Goal: Task Accomplishment & Management: Complete application form

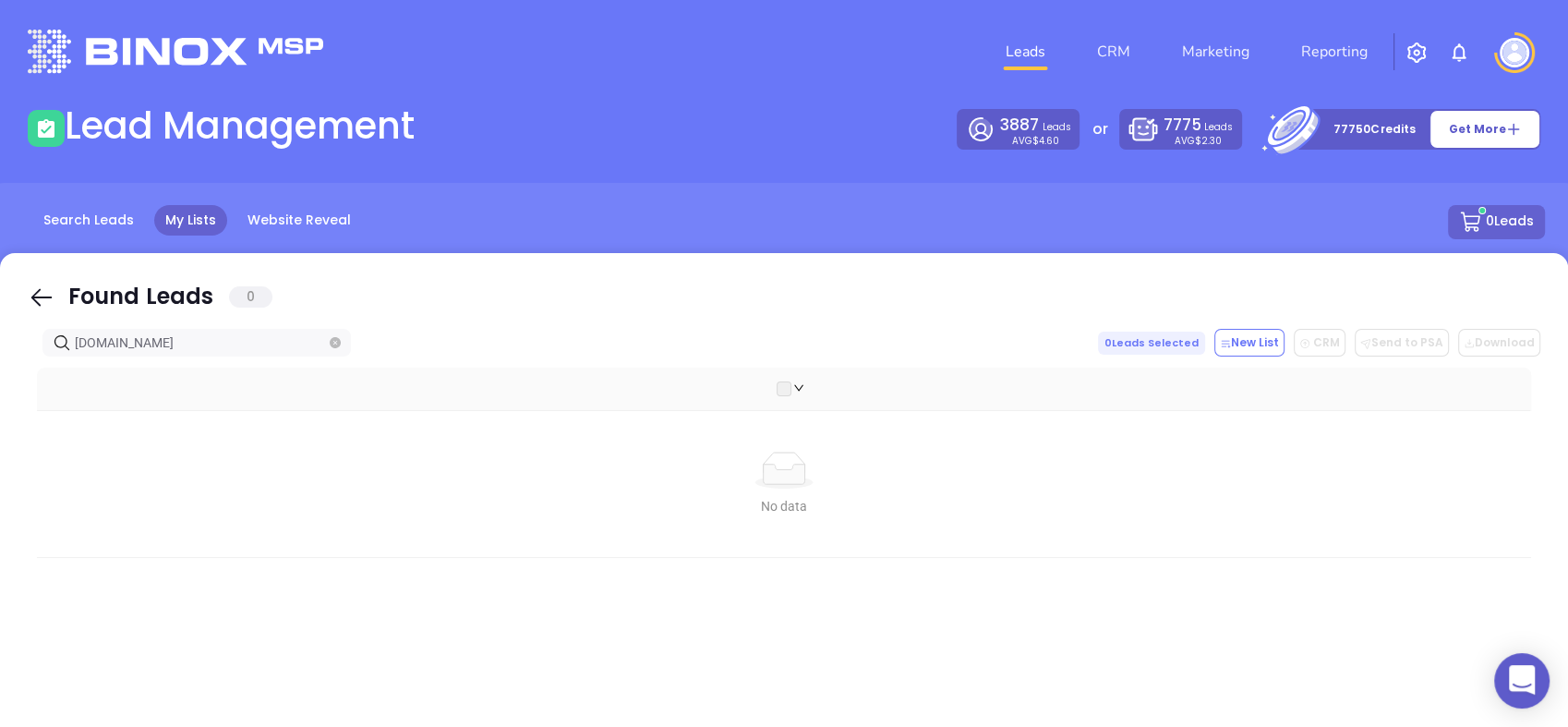
drag, startPoint x: 176, startPoint y: 346, endPoint x: -5, endPoint y: 364, distance: 181.9
click at [0, 364] on html "0 Leads CRM Marketing Reporting Financial Leads Leads Lead Management 3887 Lead…" at bounding box center [784, 363] width 1568 height 727
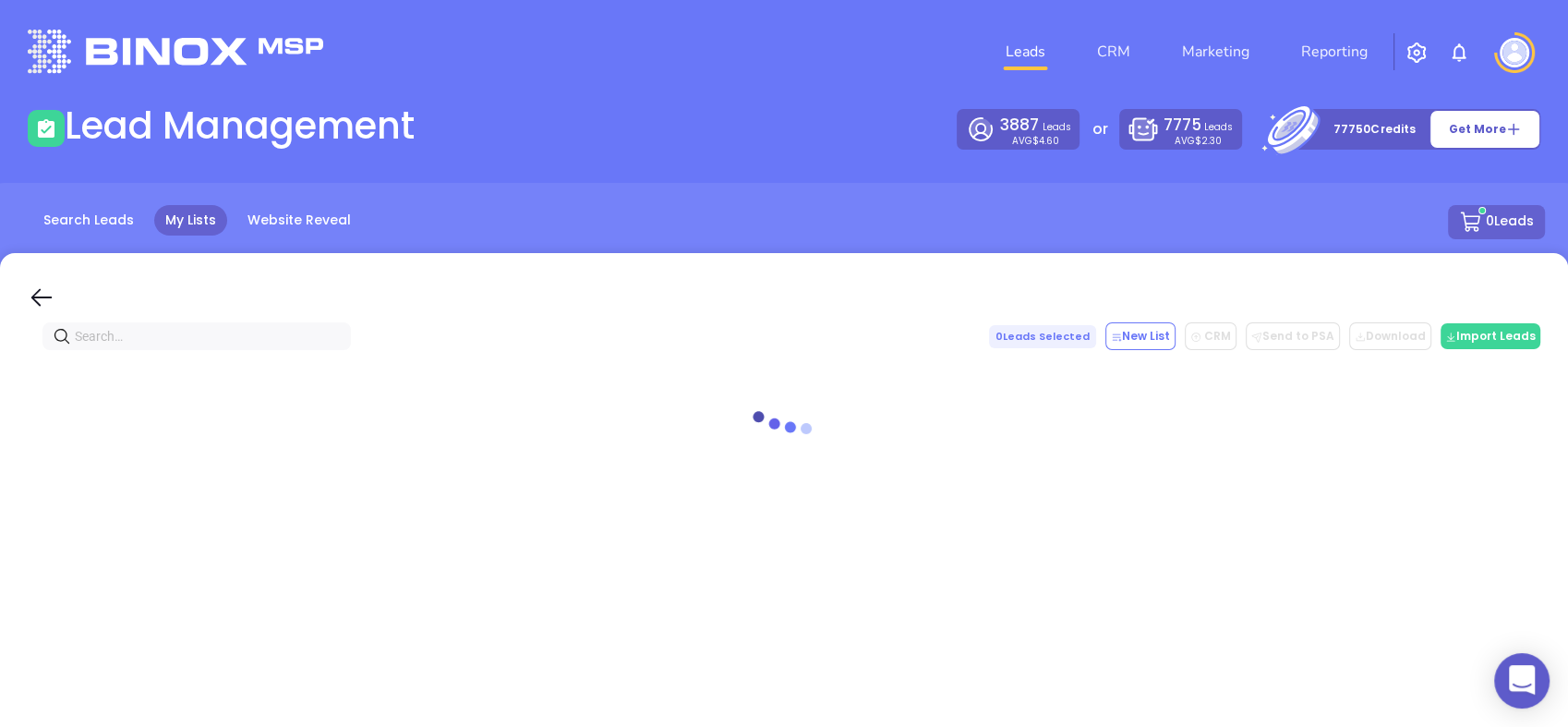
paste input "ncinsconnect.com"
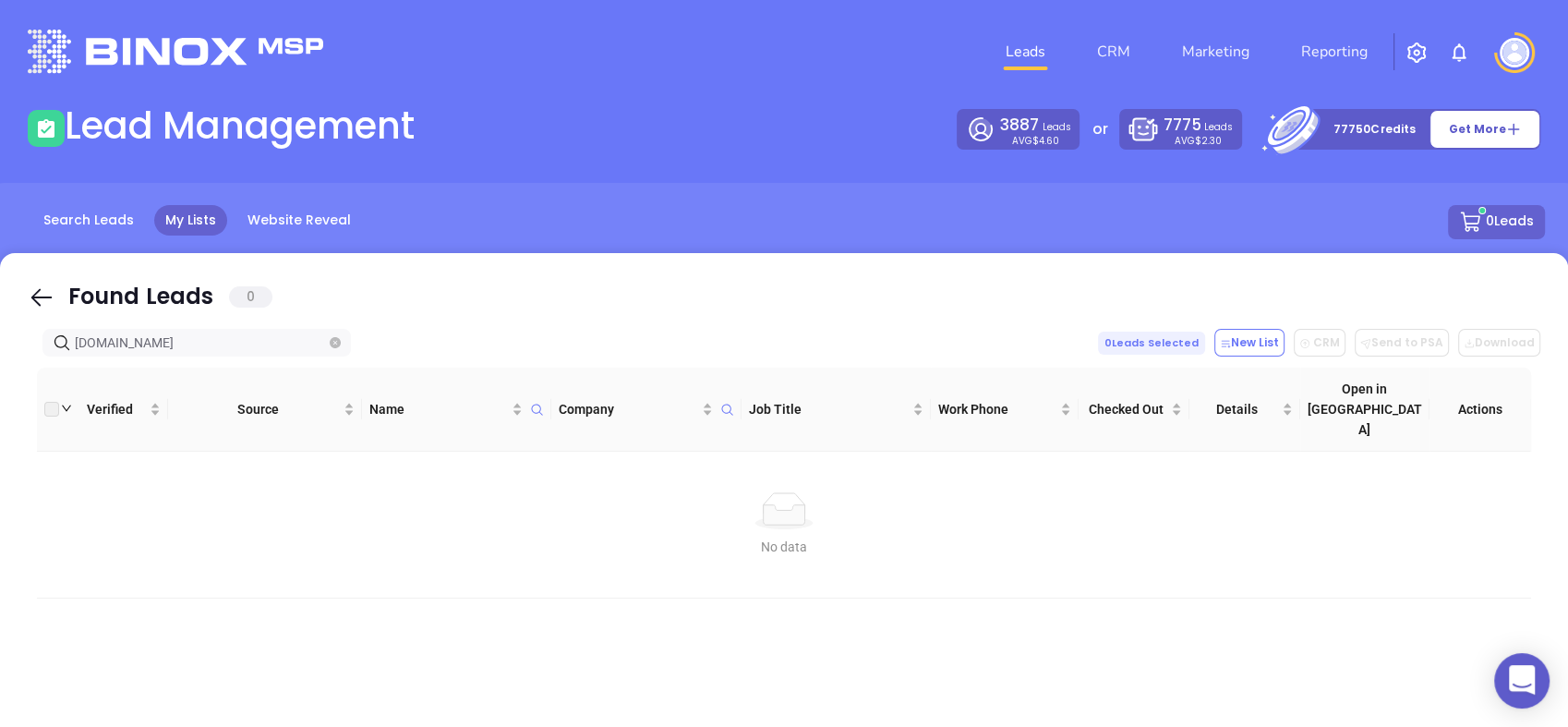
type input "ncinsconnect.com"
drag, startPoint x: 200, startPoint y: 339, endPoint x: 0, endPoint y: 368, distance: 202.1
click at [0, 369] on html "0 Leads CRM Marketing Reporting Financial Leads Leads Lead Management 3887 Lead…" at bounding box center [784, 363] width 1568 height 727
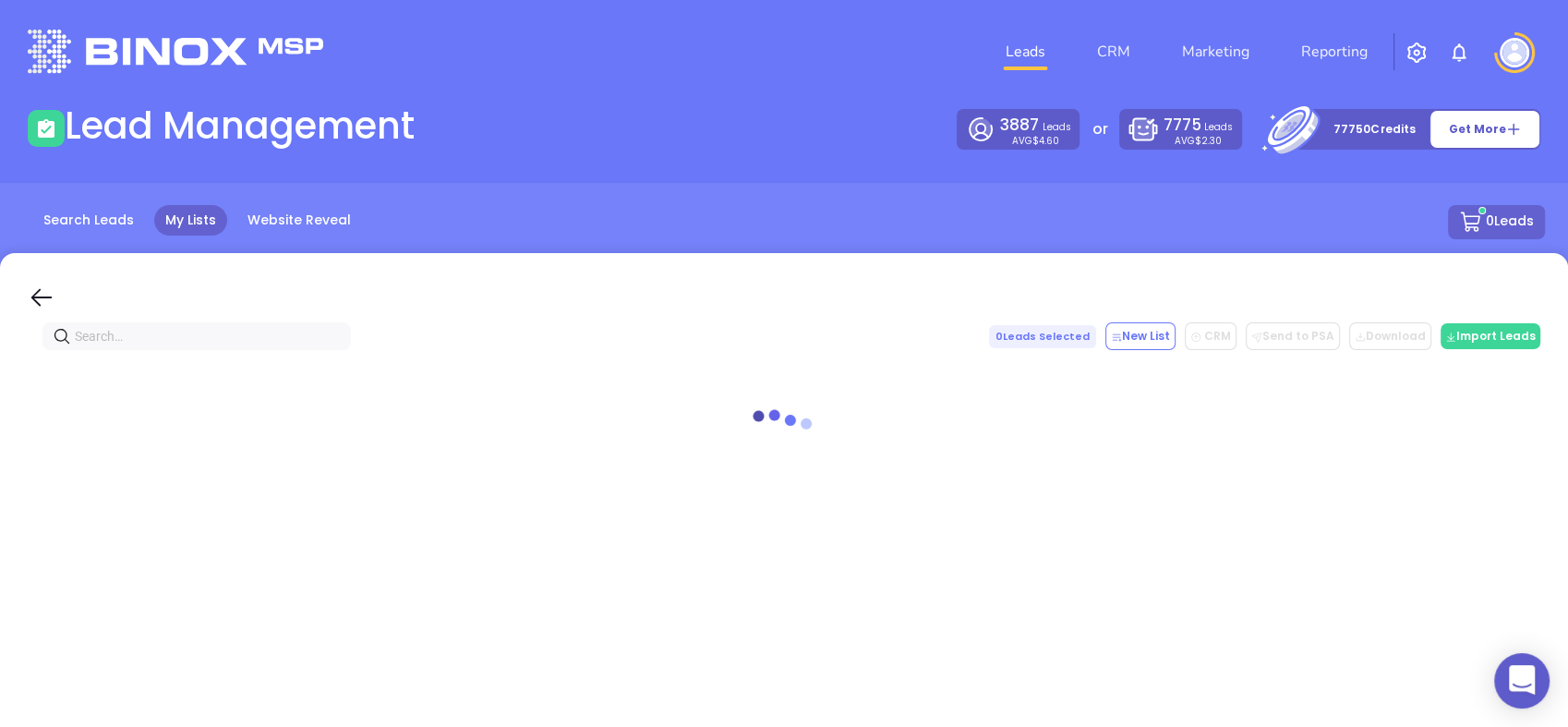
paste input "[DOMAIN_NAME]"
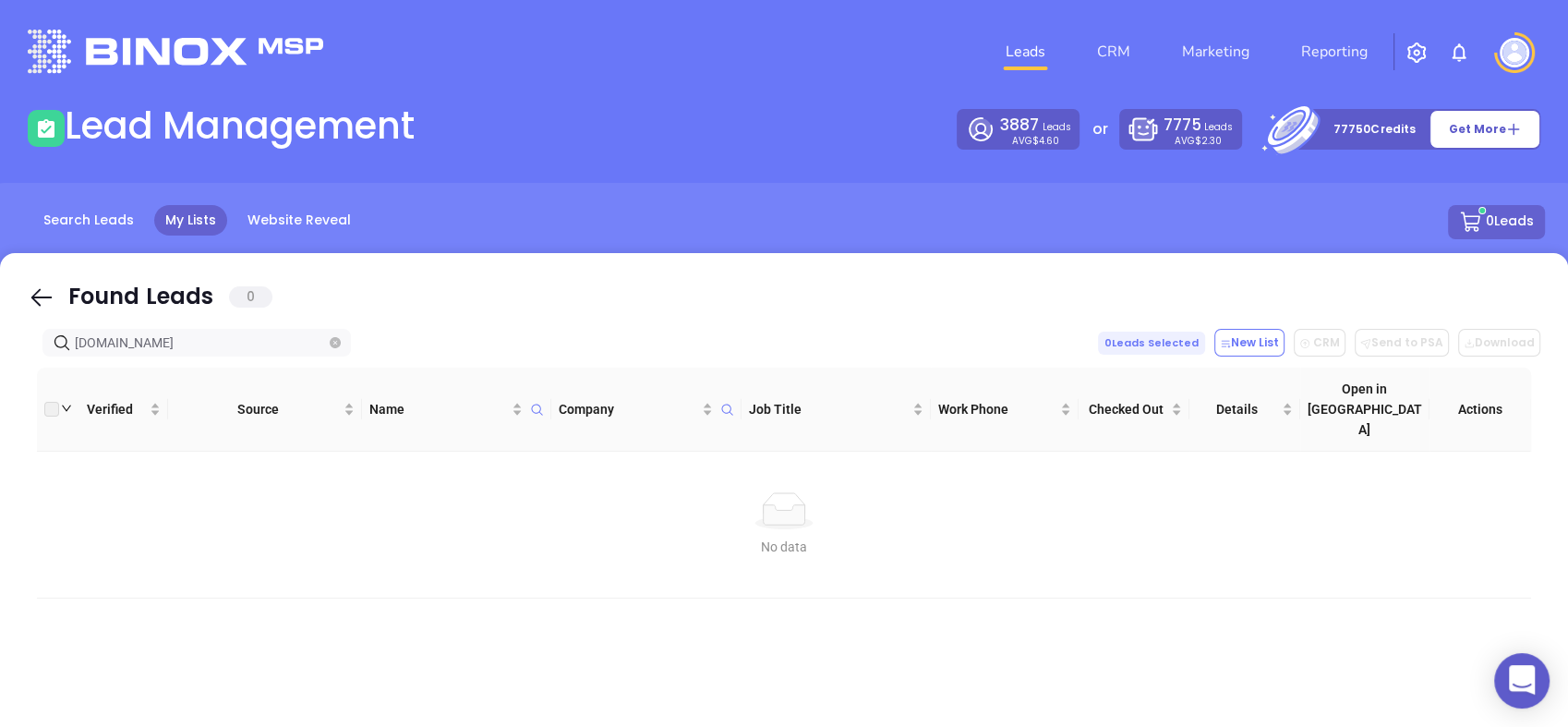
type input "[DOMAIN_NAME]"
click at [340, 341] on icon "close-circle" at bounding box center [335, 341] width 11 height 11
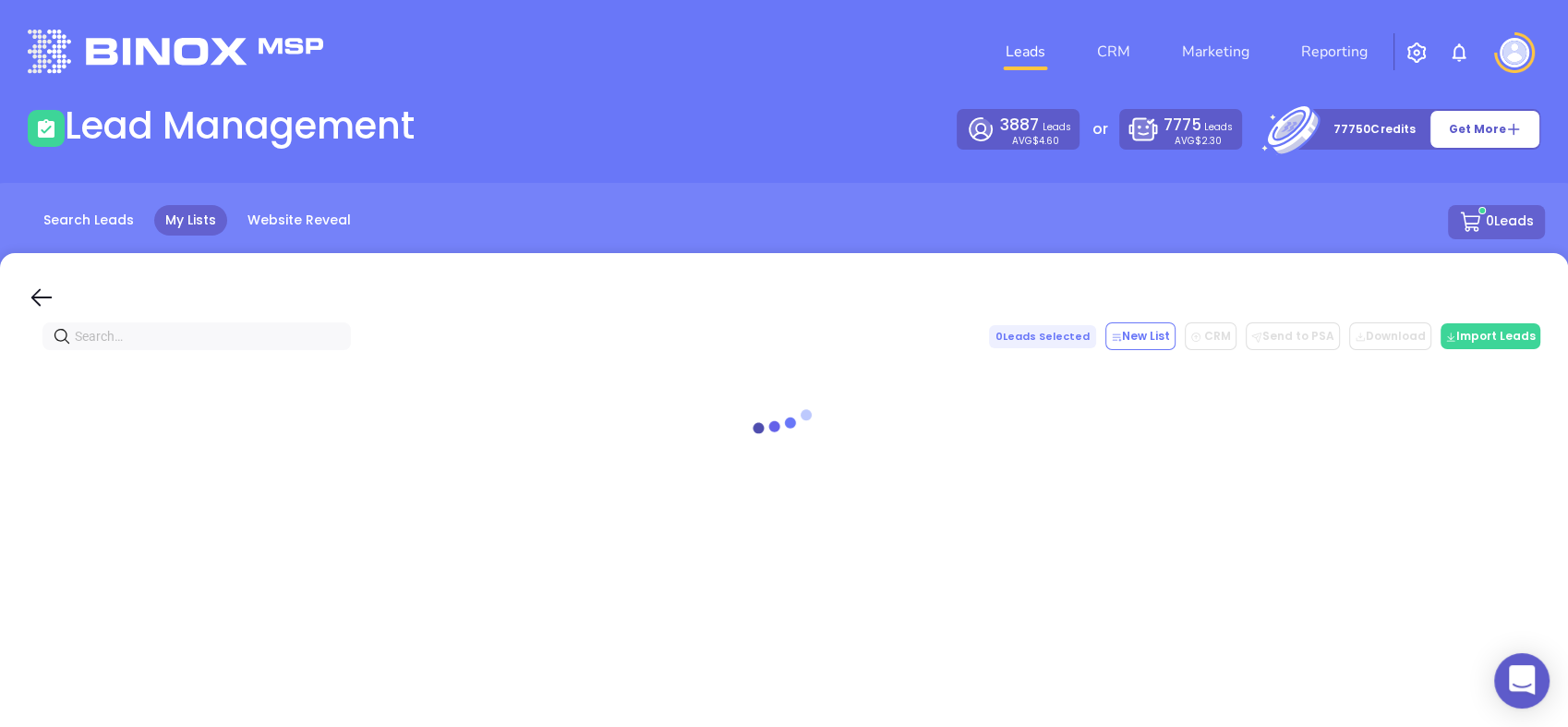
paste input "[DOMAIN_NAME]"
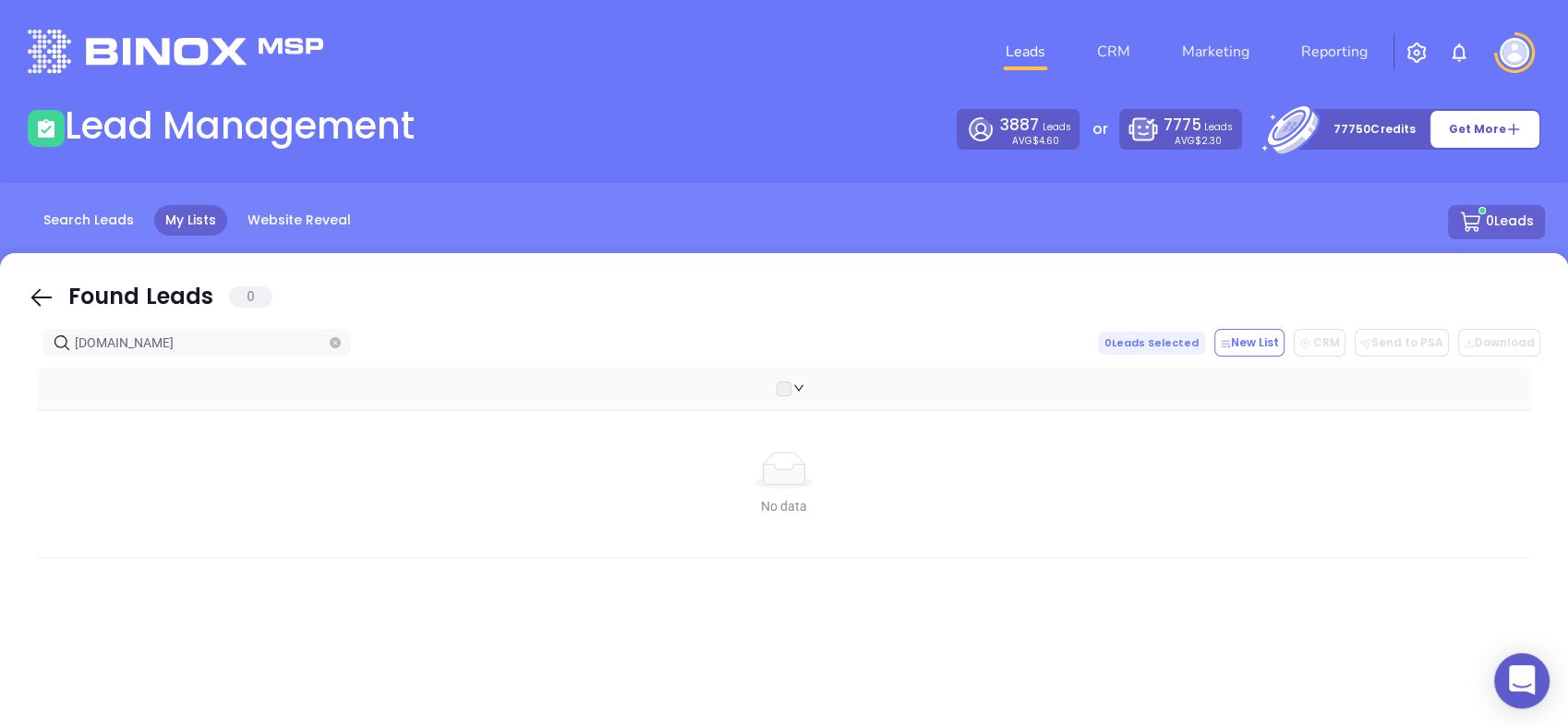
type input "[DOMAIN_NAME]"
click at [335, 342] on icon "close-circle" at bounding box center [335, 341] width 11 height 11
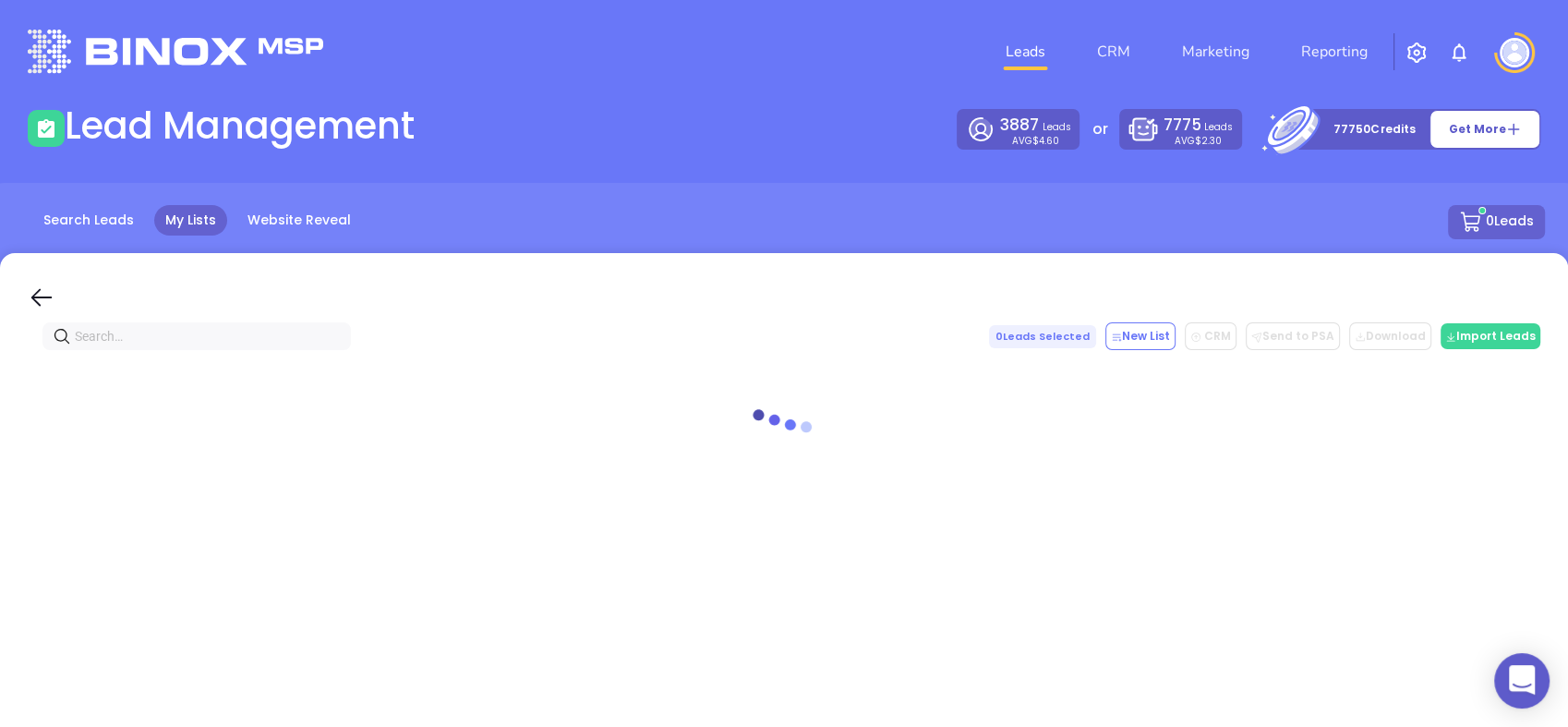
paste input "oldefayettevilleinsurance.com"
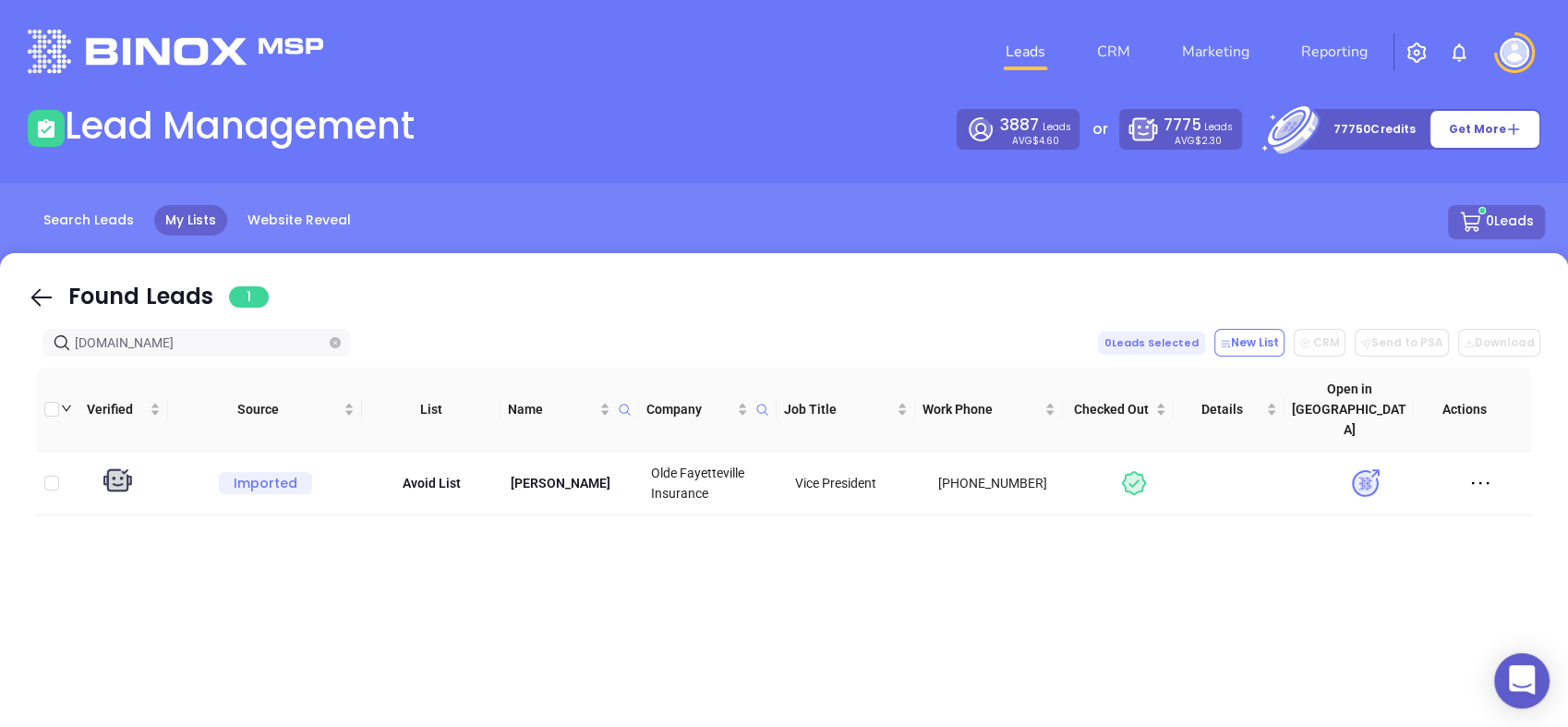
type input "oldefayettevilleinsurance.com"
click at [337, 338] on icon "close-circle" at bounding box center [335, 341] width 11 height 11
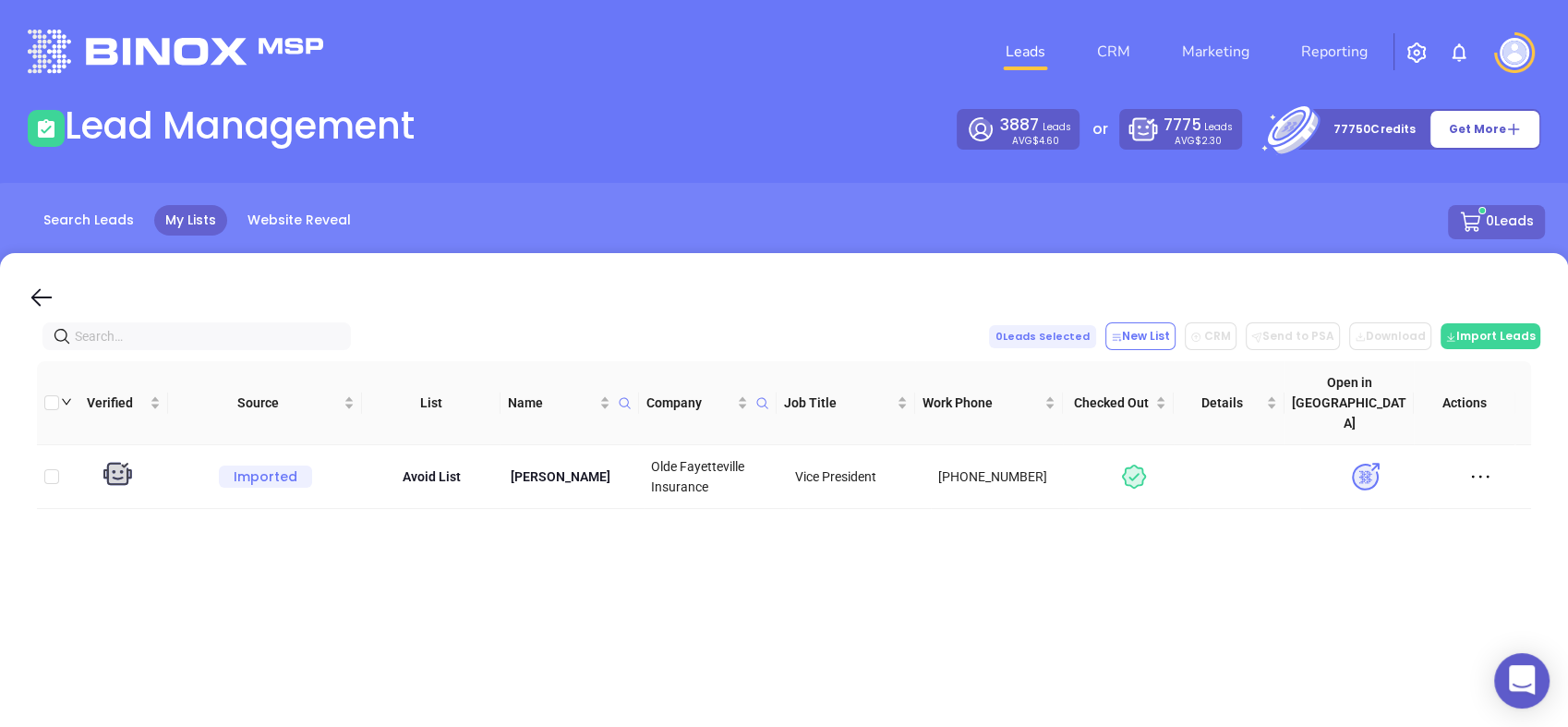
paste input "overbayinsurance.com"
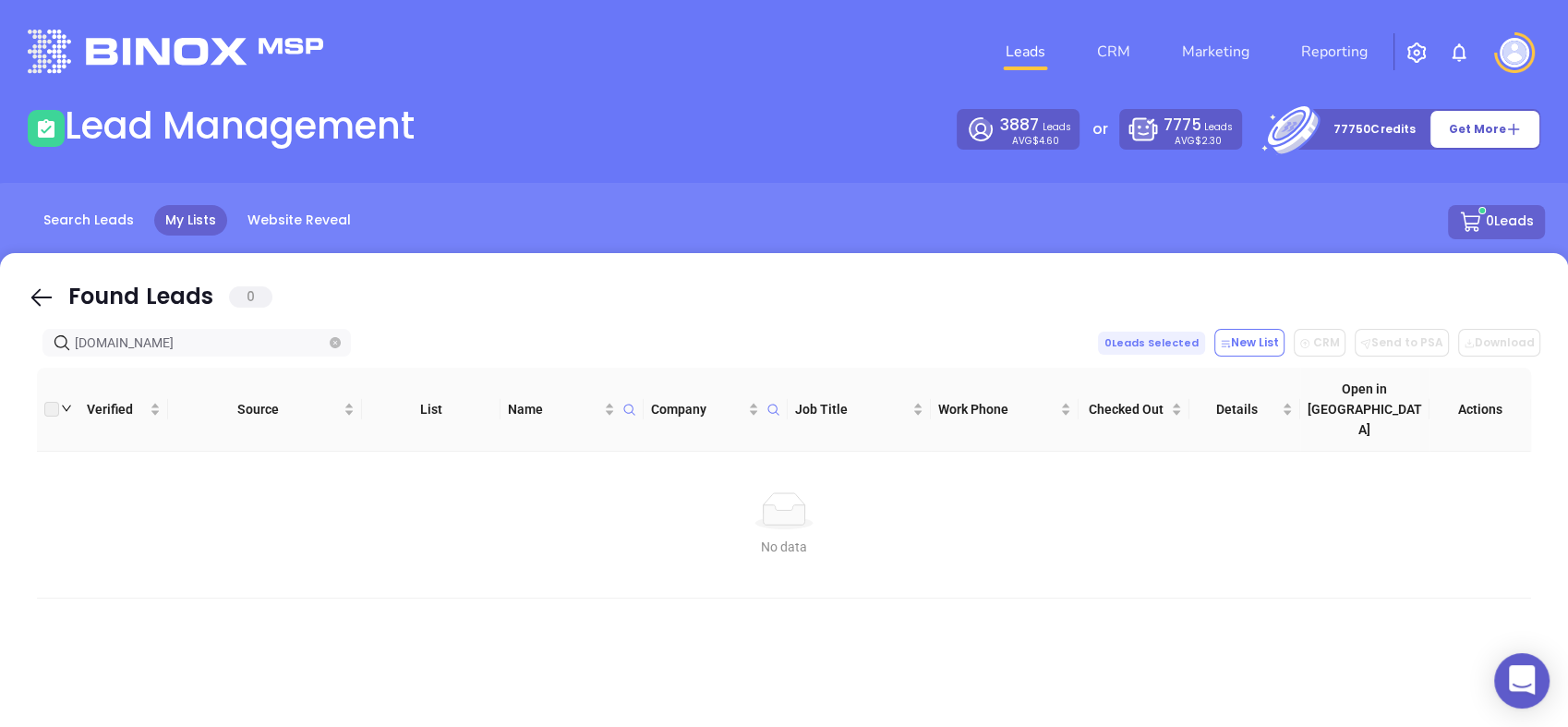
type input "overbayinsurance.co"
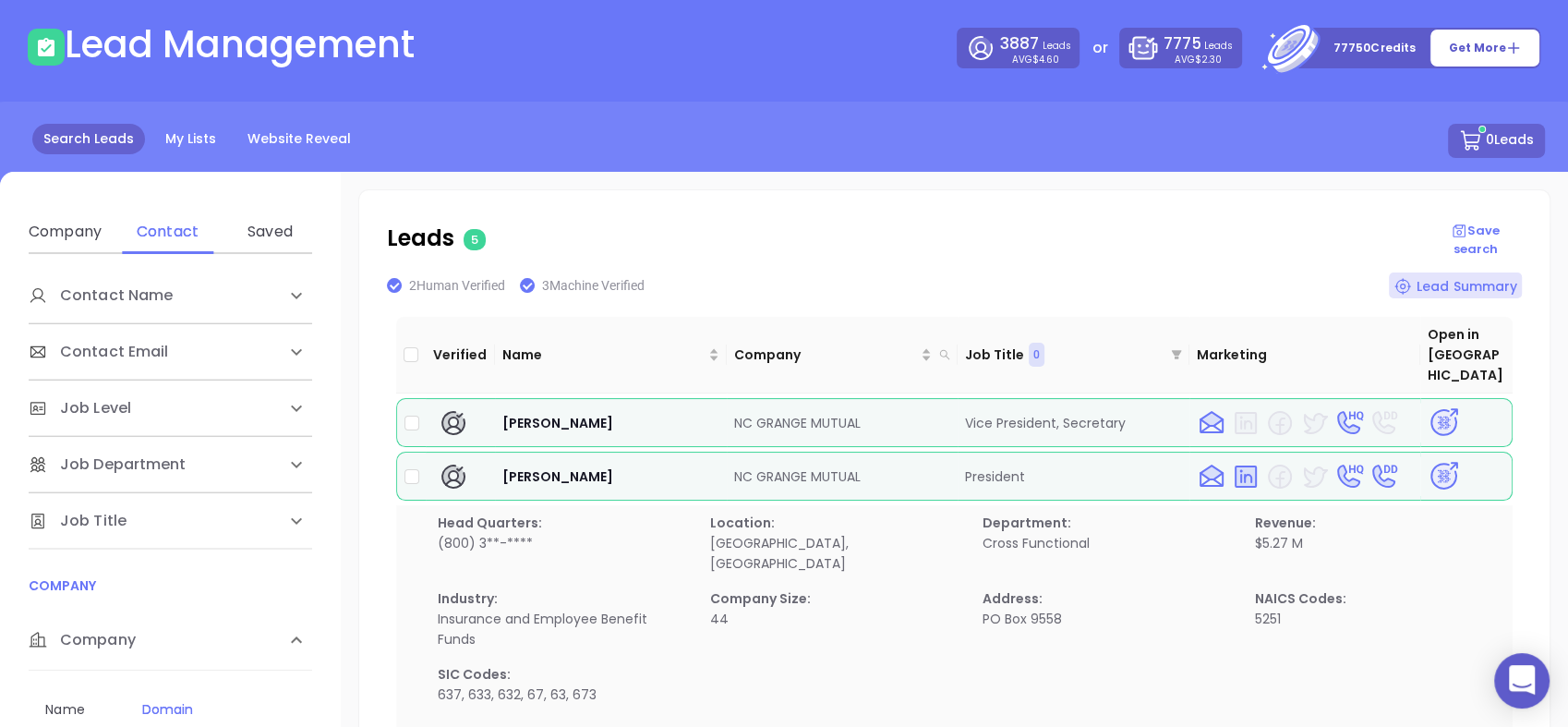
scroll to position [307, 0]
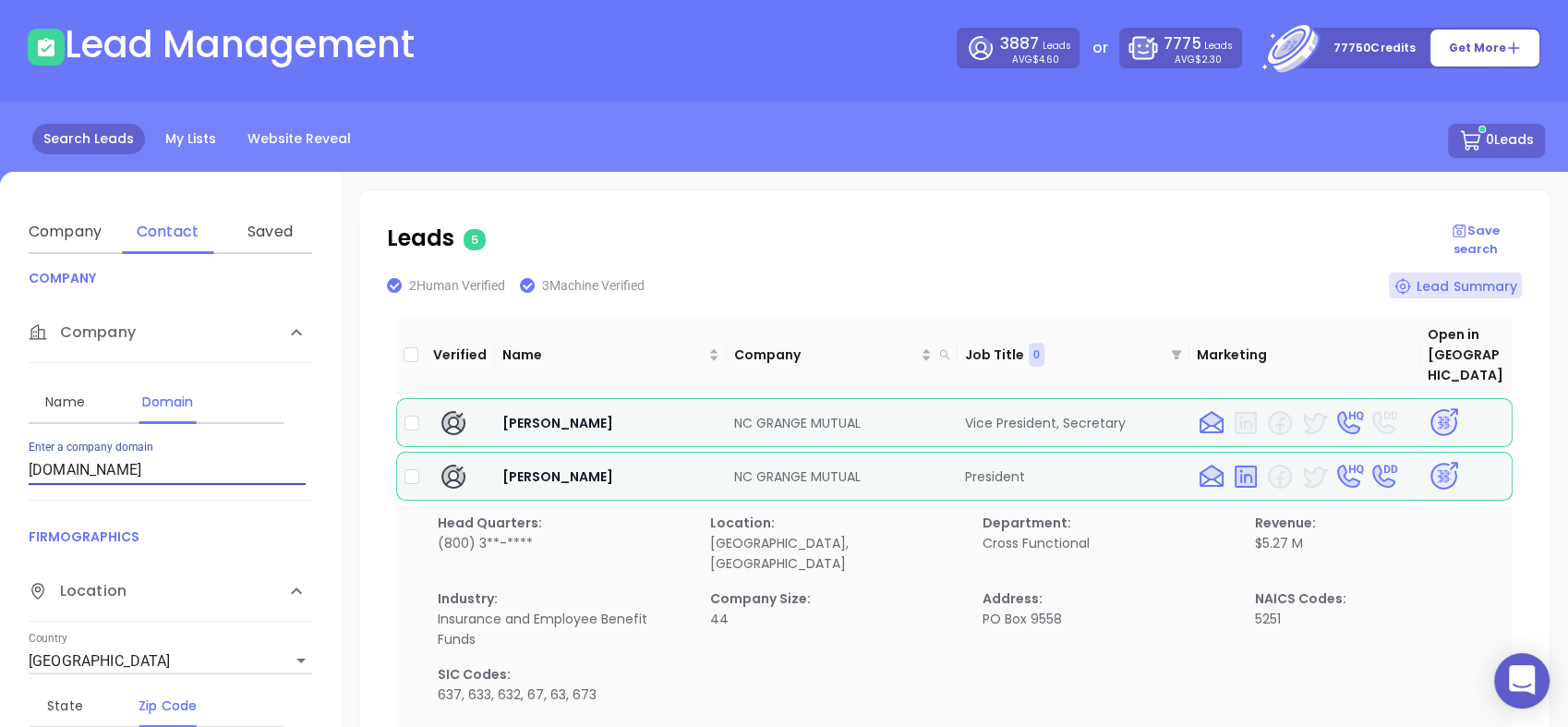
drag, startPoint x: 116, startPoint y: 454, endPoint x: 19, endPoint y: 485, distance: 101.8
click at [19, 485] on div "Contact Name First Name Last Name Contact Email Work or Personal Email Job Leve…" at bounding box center [170, 545] width 341 height 582
paste input "racecityins.com"
type input "racecityins.com"
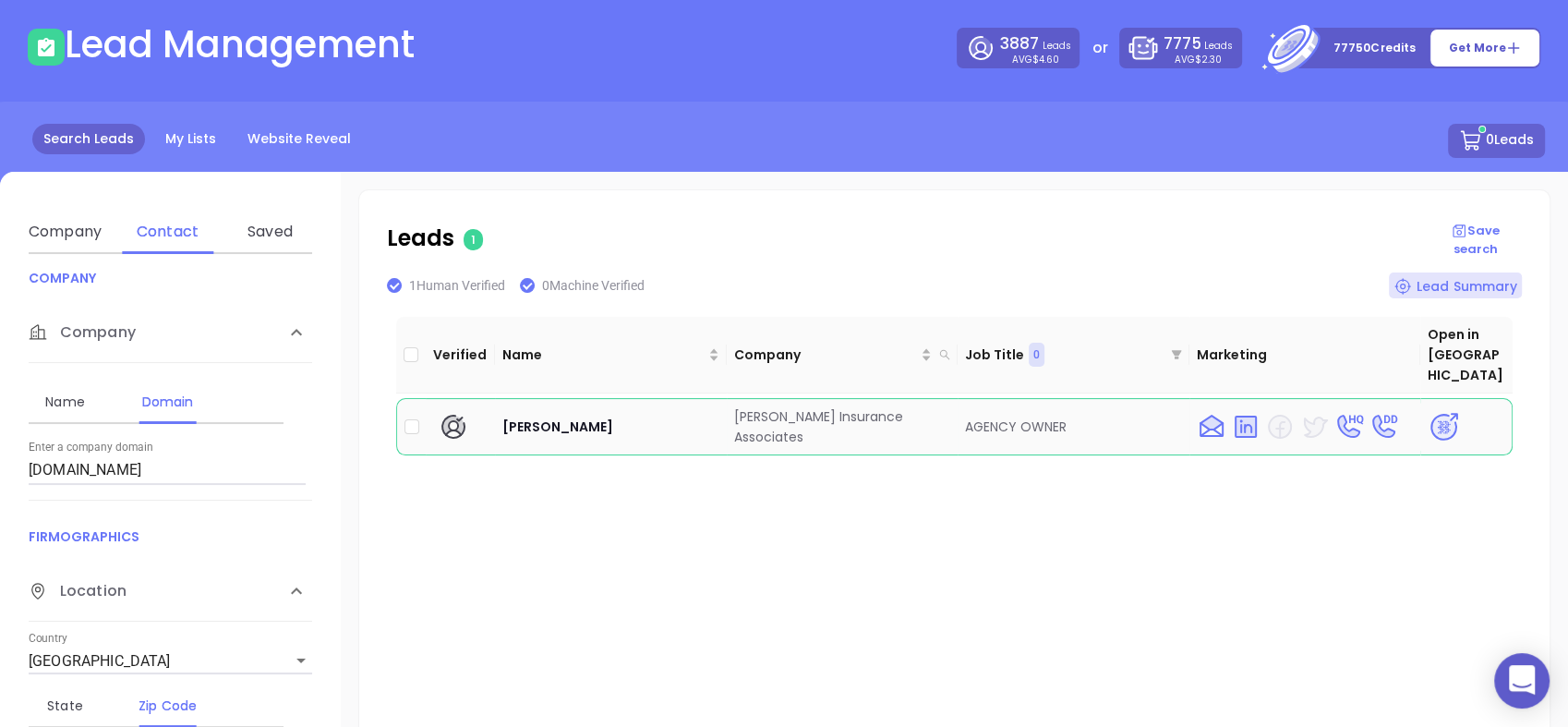
drag, startPoint x: 717, startPoint y: 394, endPoint x: 928, endPoint y: 410, distance: 211.6
click at [928, 410] on tr "Steve Baughman Newman Insurance Associates AGENCY OWNER" at bounding box center [954, 427] width 1117 height 58
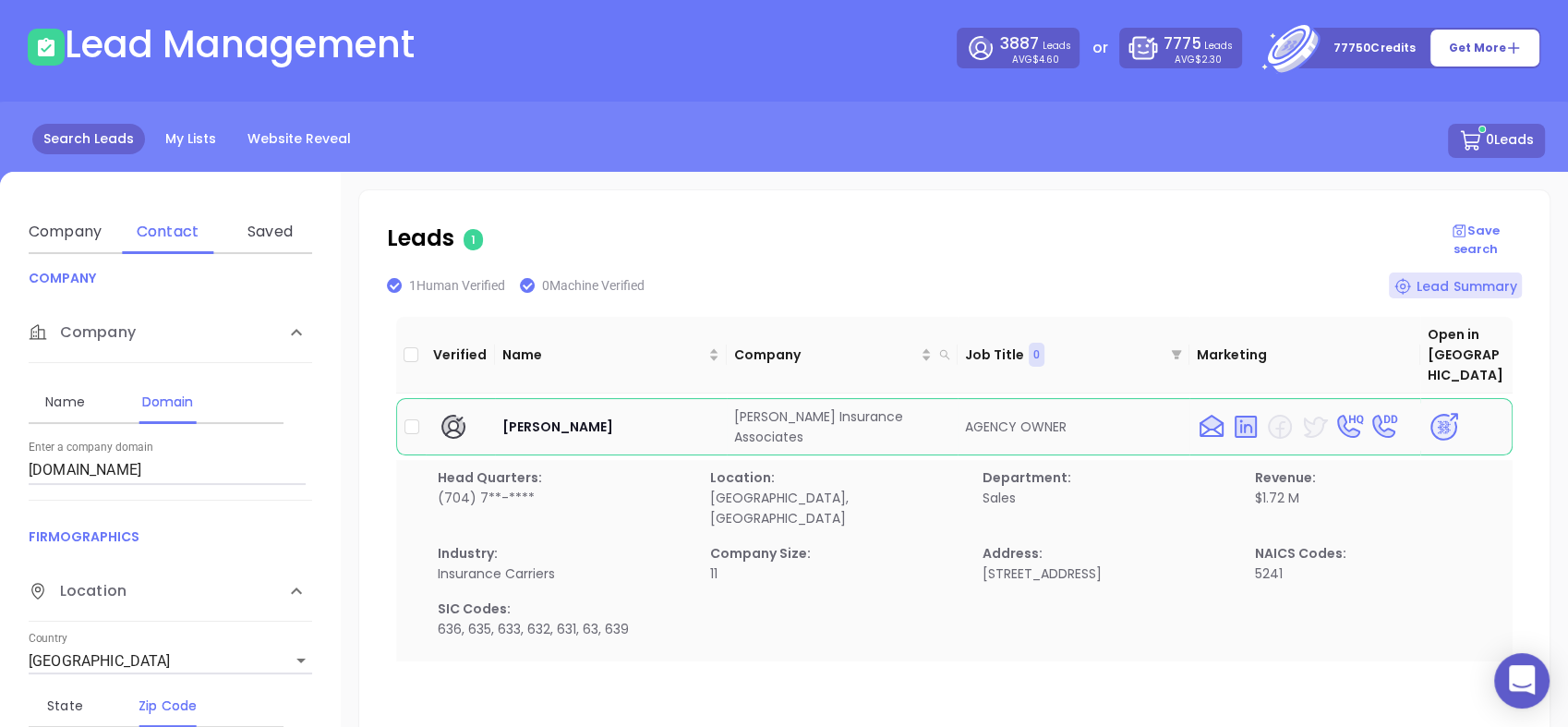
copy tr "[PERSON_NAME] Insurance Associates"
click at [1431, 411] on img at bounding box center [1444, 427] width 32 height 32
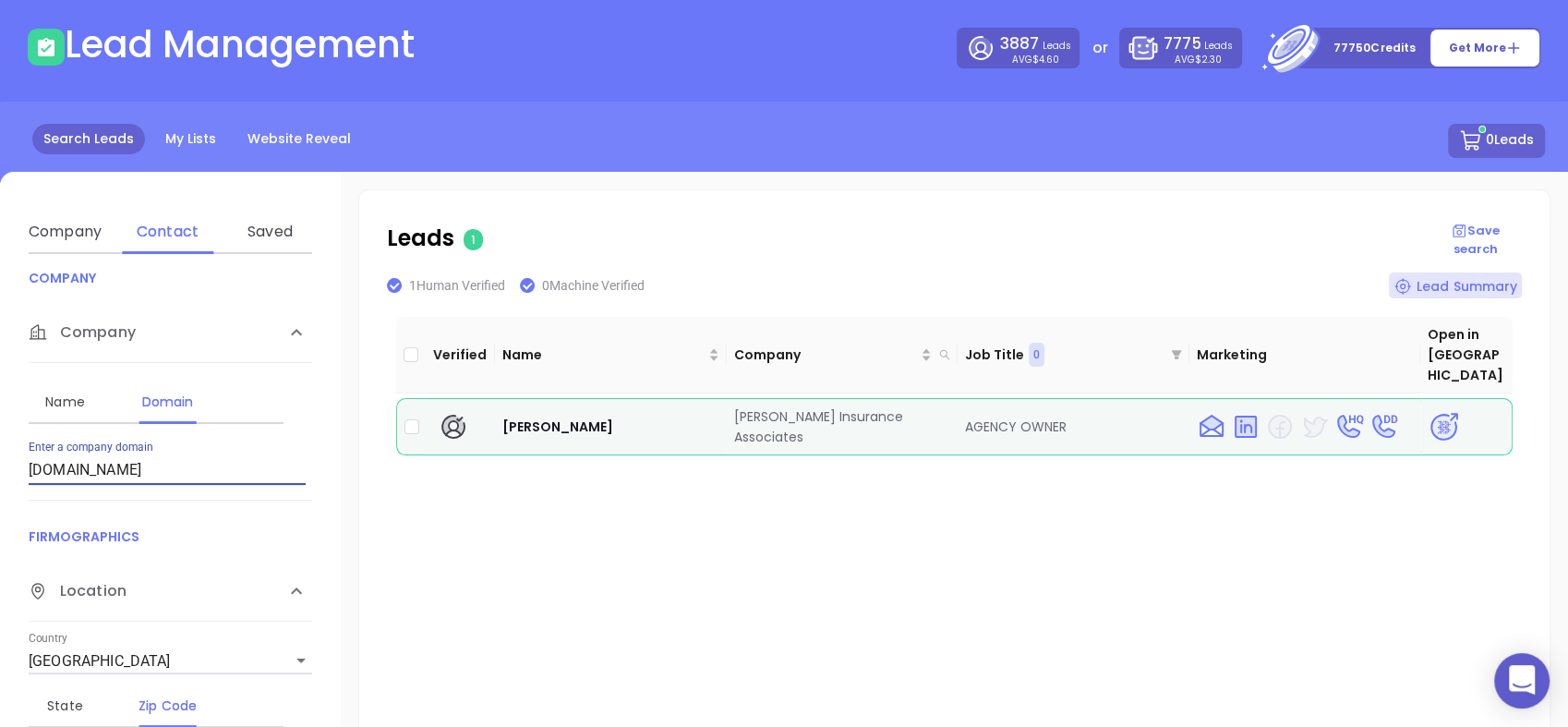
drag, startPoint x: 148, startPoint y: 478, endPoint x: 0, endPoint y: 472, distance: 148.1
click at [0, 472] on div "Contact Name First Name Last Name Contact Email Work or Personal Email Job Leve…" at bounding box center [170, 545] width 341 height 582
click at [69, 463] on input "Enter a company name" at bounding box center [166, 470] width 277 height 29
paste input "nccoastalhomeinsurance.com"
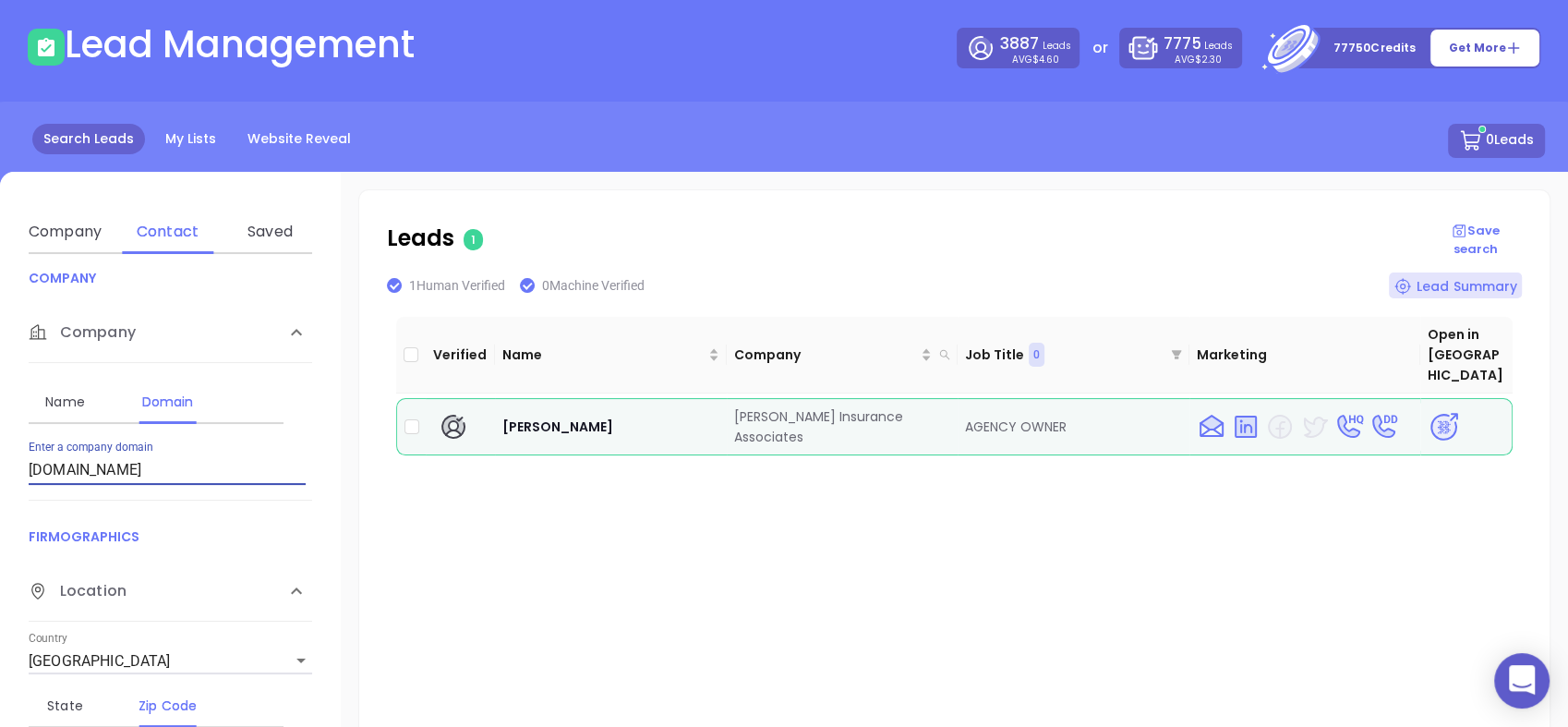
type input "nccoastalhomeinsurance.com"
drag, startPoint x: 484, startPoint y: 400, endPoint x: 826, endPoint y: 432, distance: 343.5
click at [826, 432] on table "Verified Name Company Job Title 0 Marketing Open in Binox Nc Home North Carolin…" at bounding box center [954, 386] width 1117 height 148
copy tr "Nc Home North Carolina Coastal Home Insurance"
drag, startPoint x: 250, startPoint y: 473, endPoint x: -5, endPoint y: 511, distance: 257.8
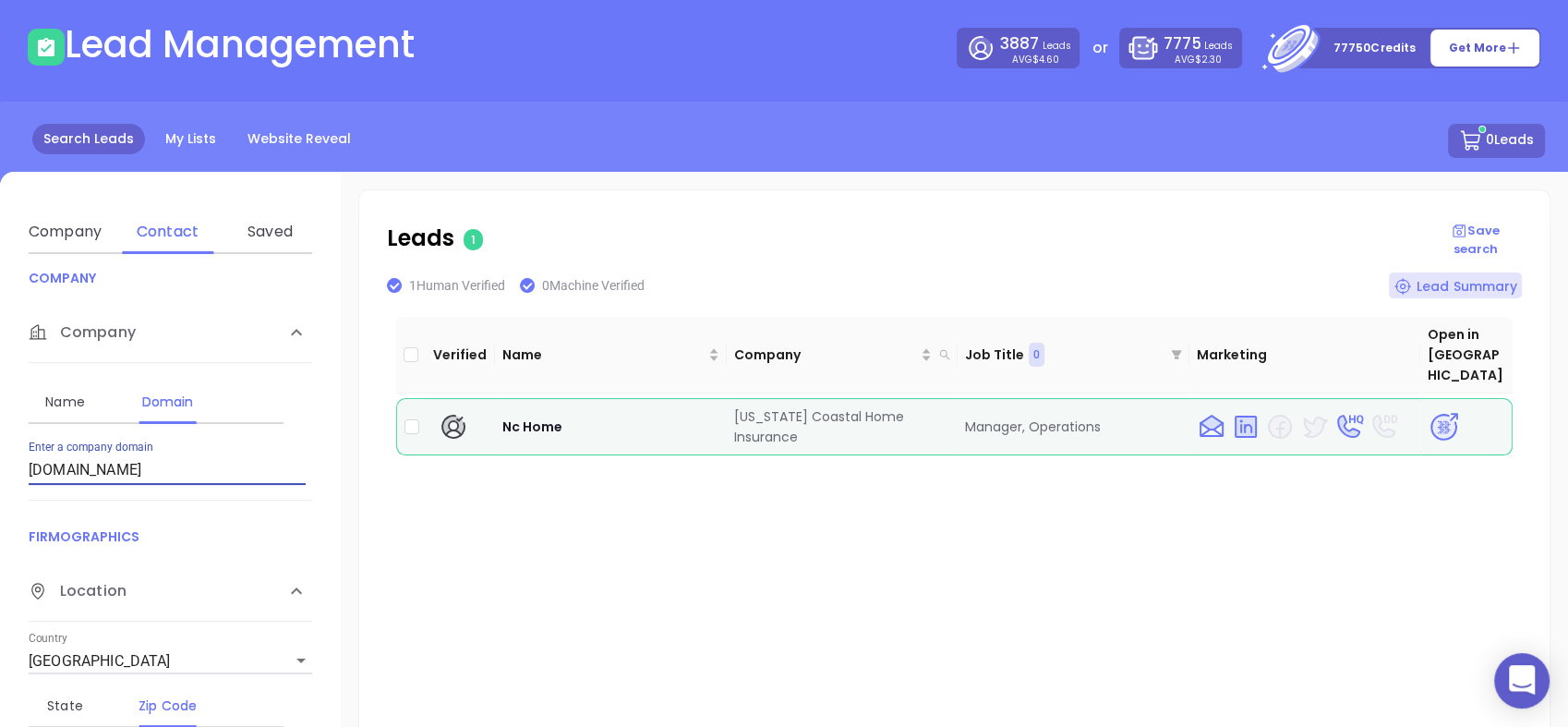
click at [0, 511] on html "0 Leads CRM Marketing Reporting Financial Leads Leads Lead Management 3887 Lead…" at bounding box center [784, 282] width 1568 height 727
paste input "coastalinsurance.email"
type input "coastalinsurance.email"
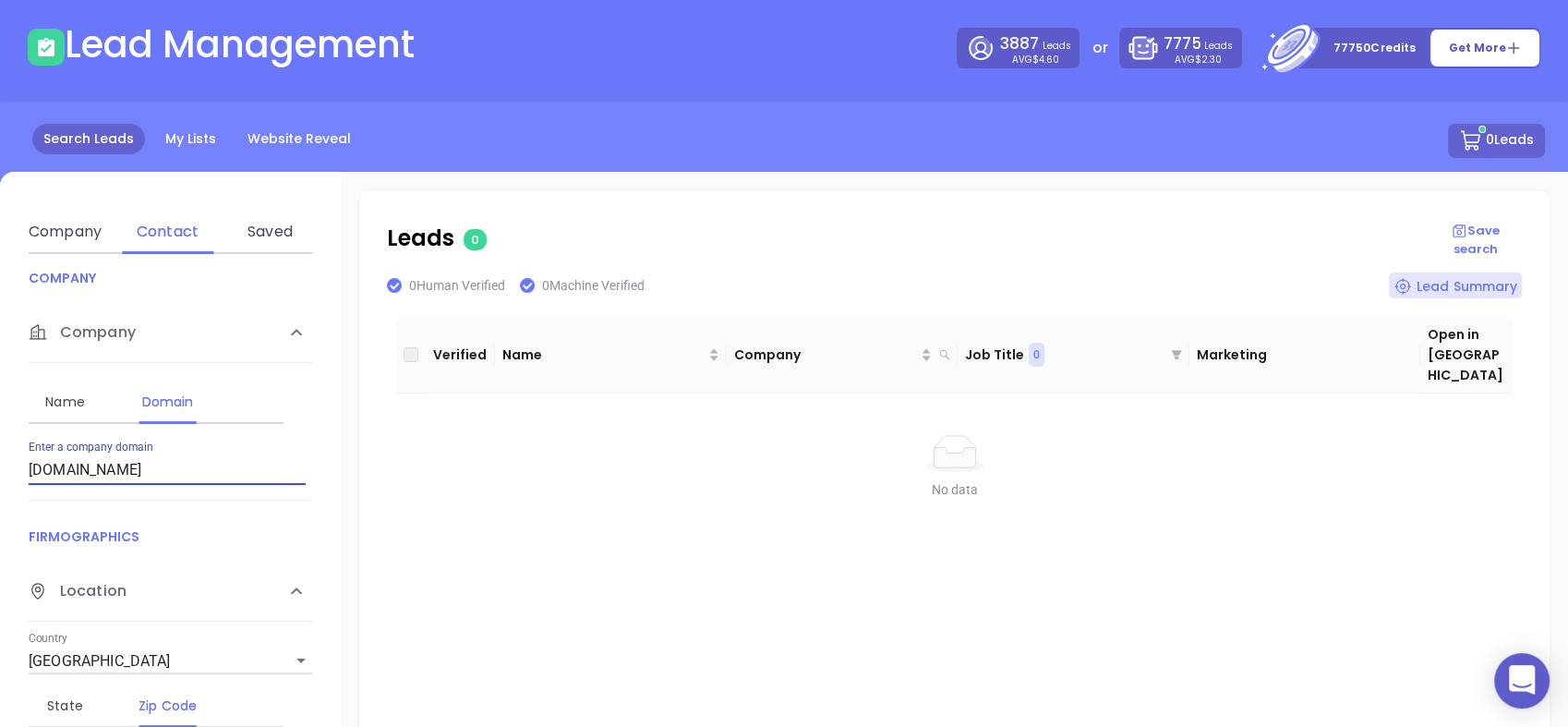
drag, startPoint x: 207, startPoint y: 470, endPoint x: 0, endPoint y: 509, distance: 210.6
click at [0, 509] on html "0 Leads CRM Marketing Reporting Financial Leads Leads Lead Management 3887 Lead…" at bounding box center [784, 282] width 1568 height 727
paste input "northstarinsure.com"
type input "northstarinsure.com"
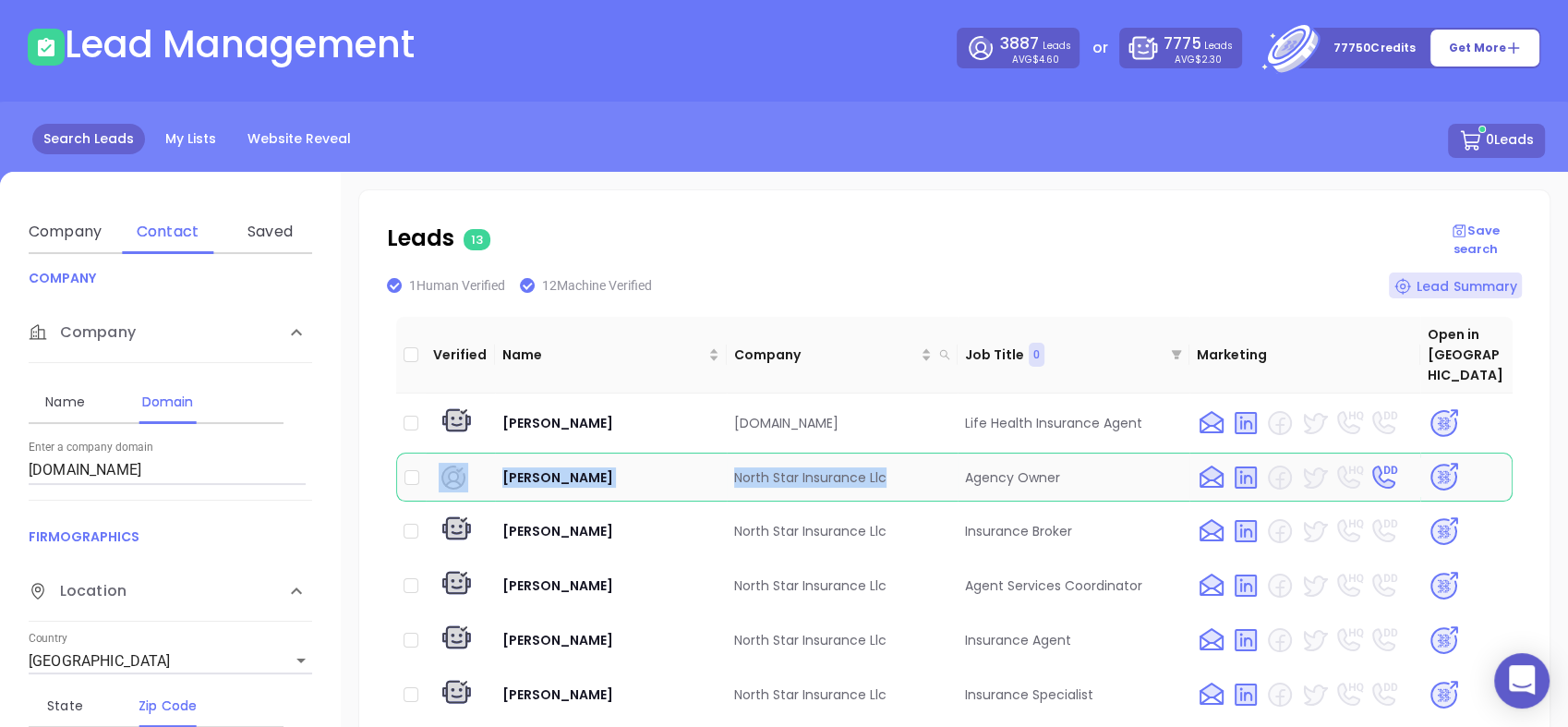
drag, startPoint x: 485, startPoint y: 452, endPoint x: 886, endPoint y: 475, distance: 401.7
click at [886, 475] on tr "Charlton Miles North Star Insurance Llc Agency Owner" at bounding box center [954, 477] width 1117 height 49
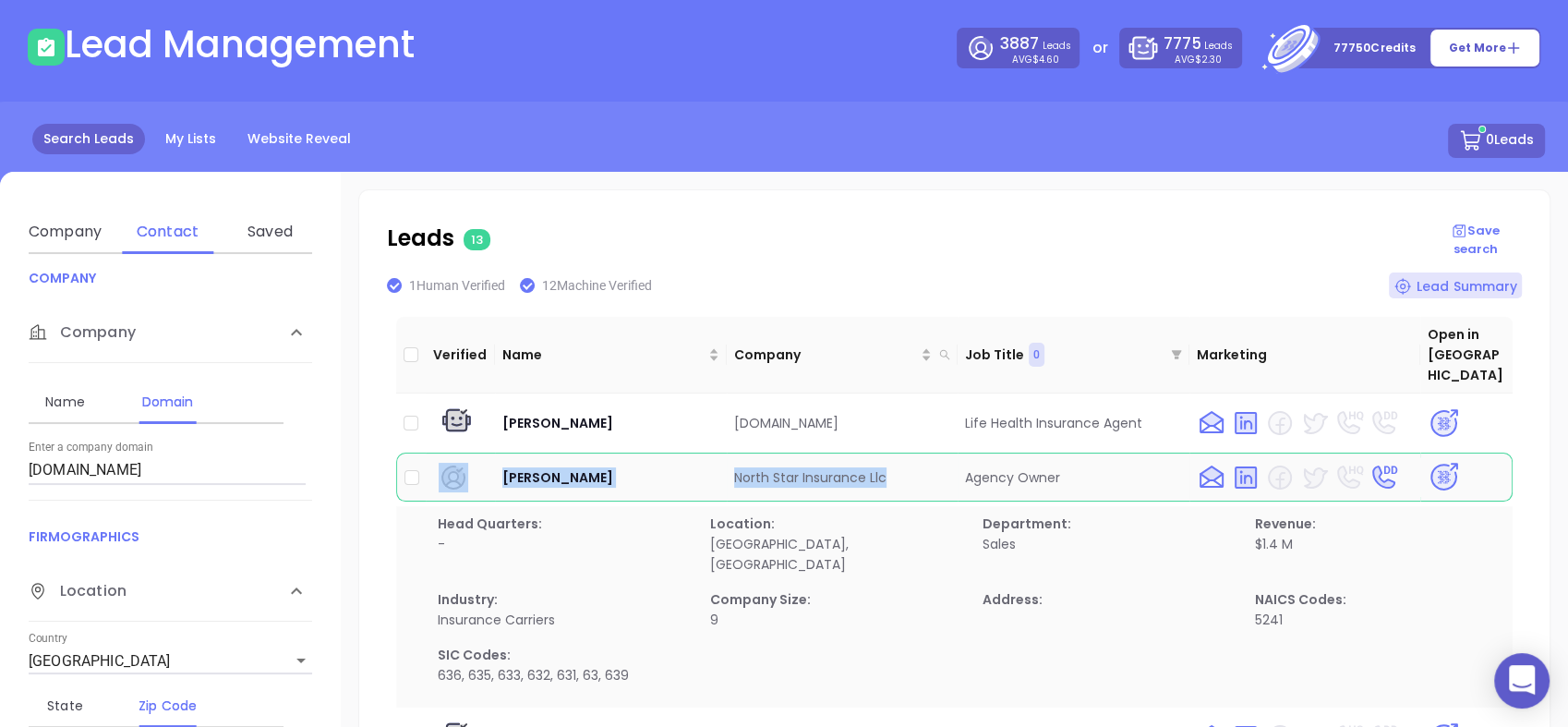
copy tr "Charlton Miles North Star Insurance Llc"
click at [1429, 461] on img at bounding box center [1444, 477] width 32 height 32
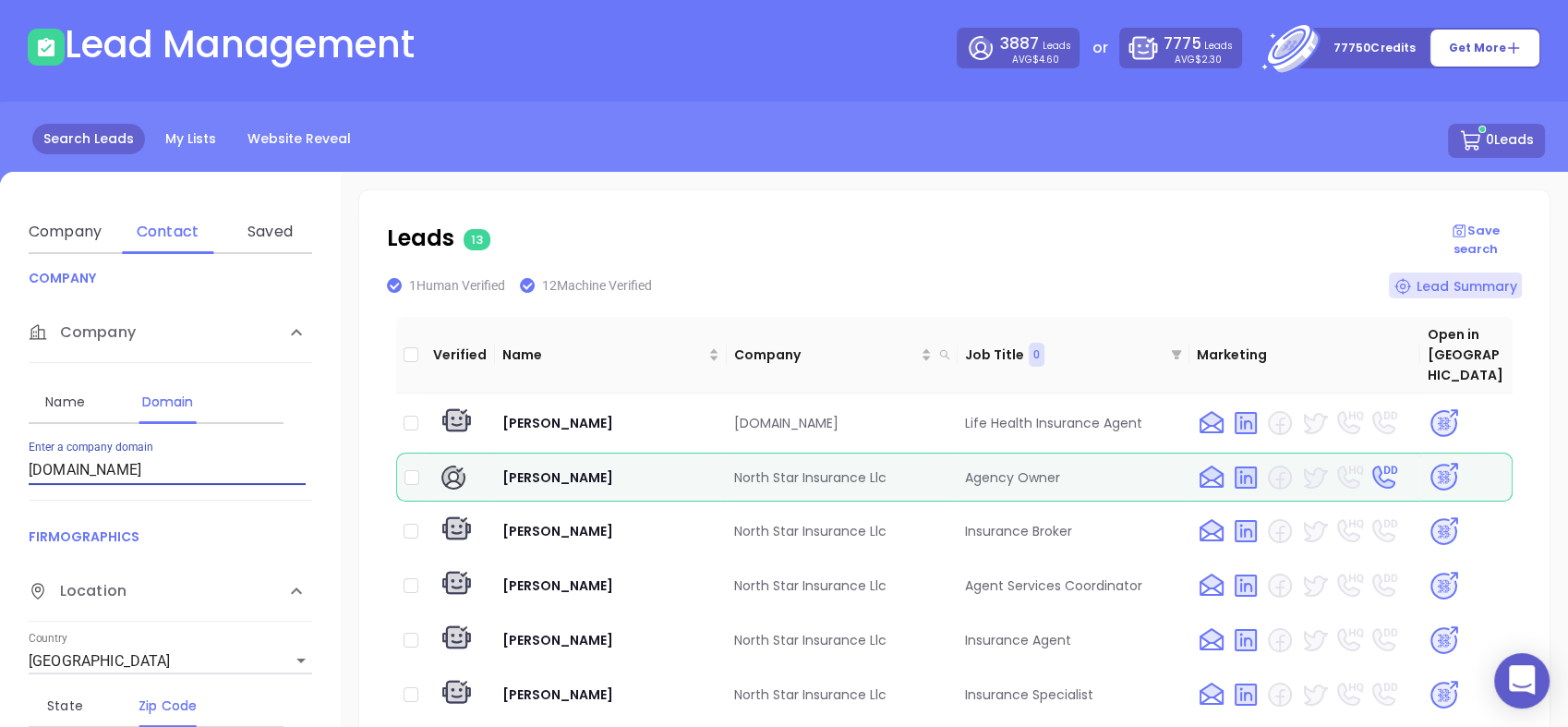
drag, startPoint x: 176, startPoint y: 468, endPoint x: 0, endPoint y: 533, distance: 187.6
click at [0, 533] on html "0 Leads CRM Marketing Reporting Financial Leads Leads Lead Management 3887 Lead…" at bounding box center [784, 282] width 1568 height 727
paste input "northgroupins.com"
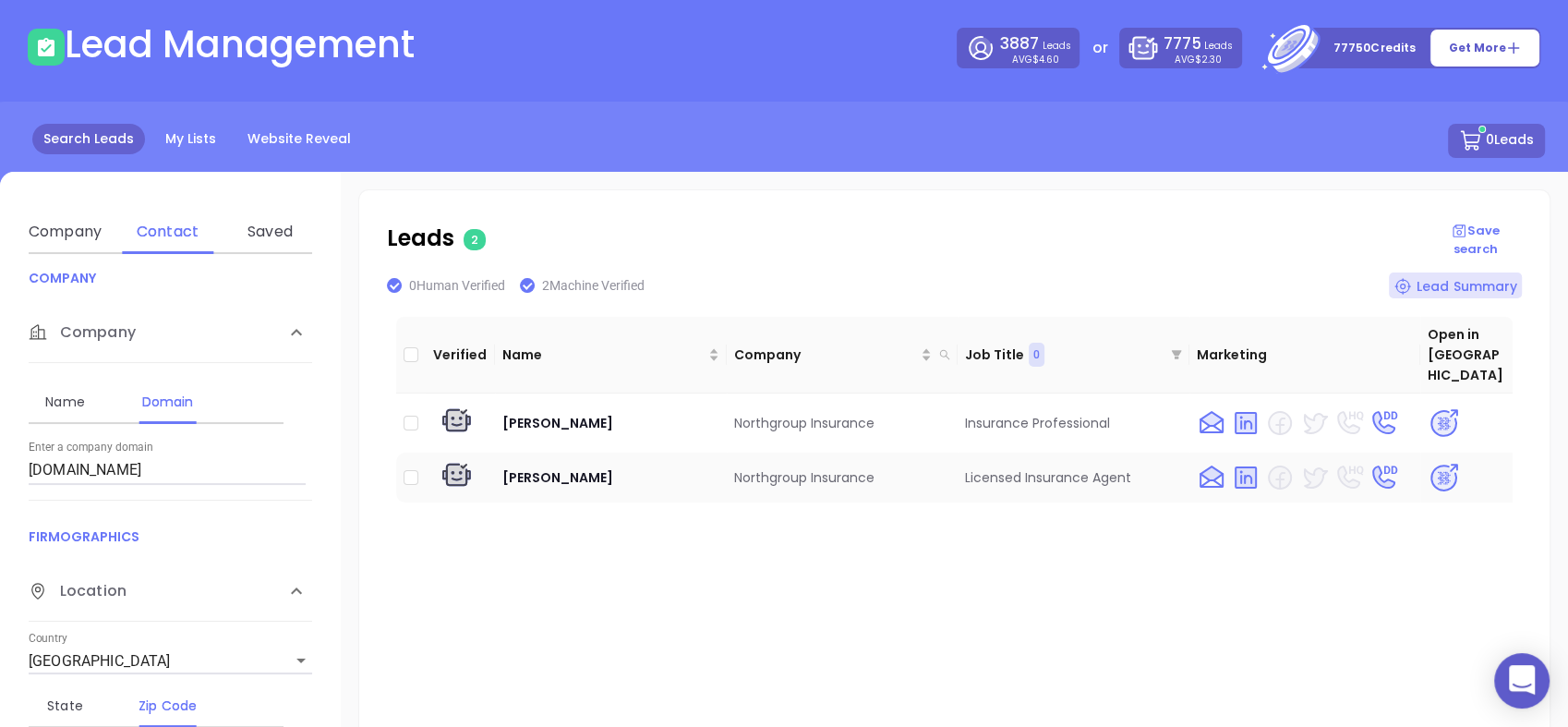
click at [1430, 462] on img at bounding box center [1444, 477] width 32 height 32
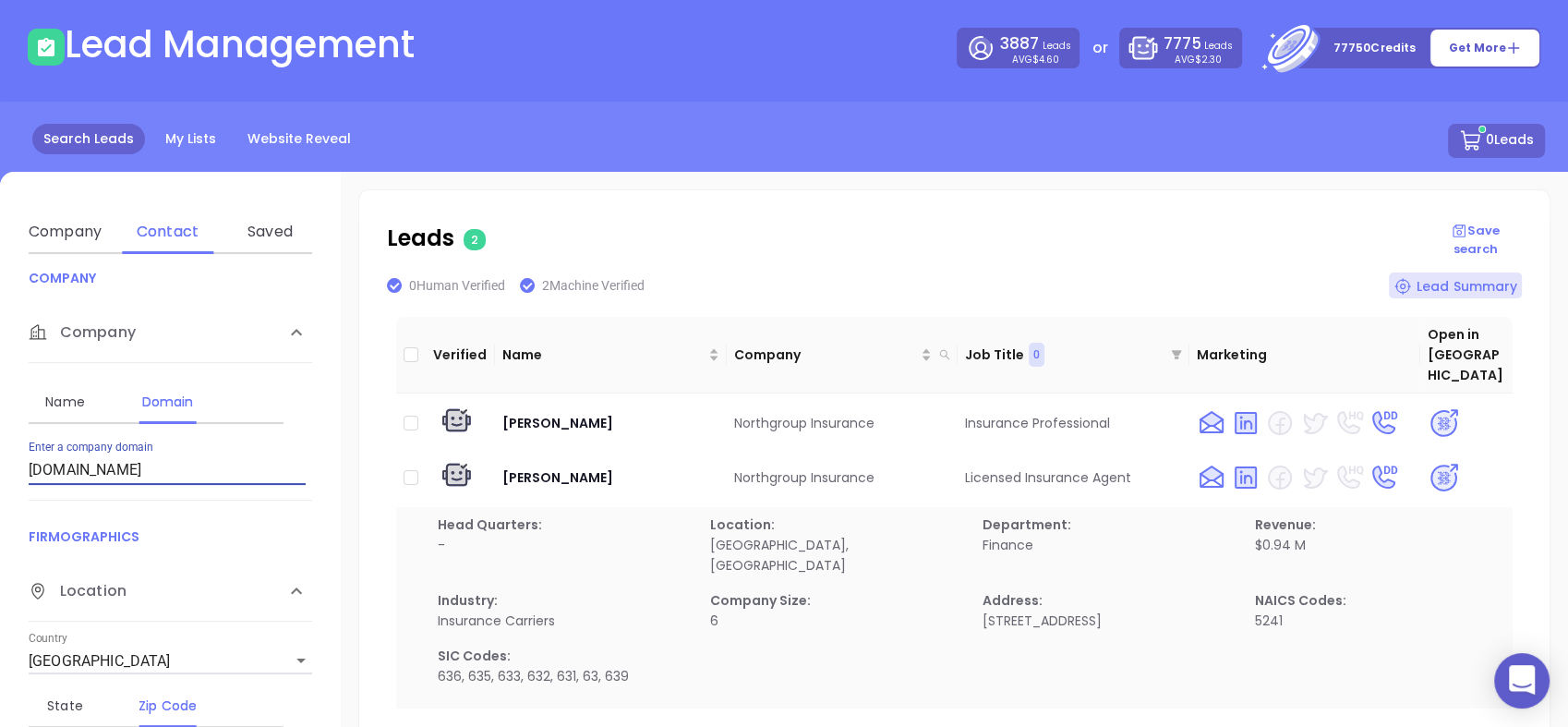
click at [178, 457] on input "northgroupins.com" at bounding box center [166, 470] width 277 height 29
type input "n"
paste input "overbayinsurance.com"
type input "overbayinsurance.com"
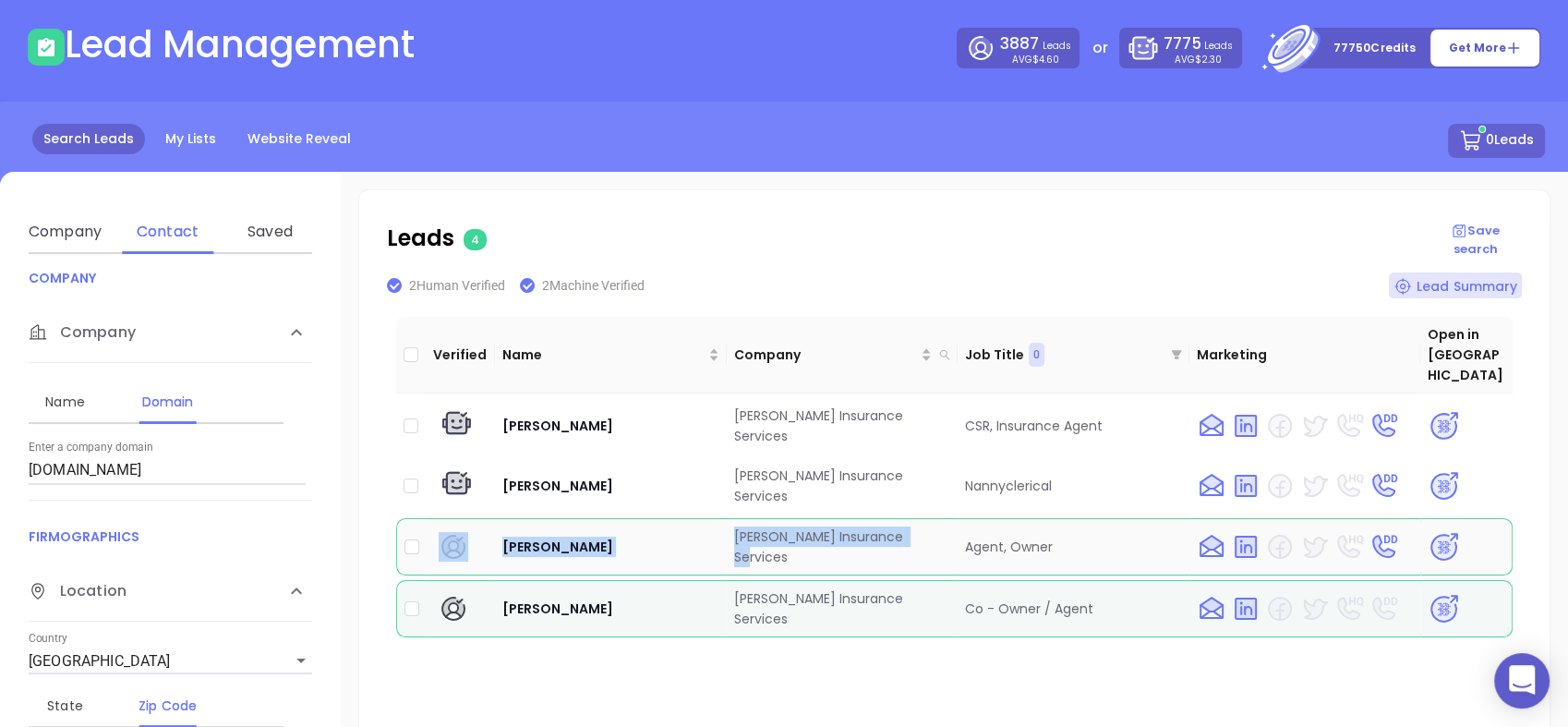
drag, startPoint x: 486, startPoint y: 502, endPoint x: 919, endPoint y: 502, distance: 433.0
click at [919, 518] on tr "Stacy Overbay Overbay Insurance Services Agent, Owner" at bounding box center [954, 546] width 1117 height 58
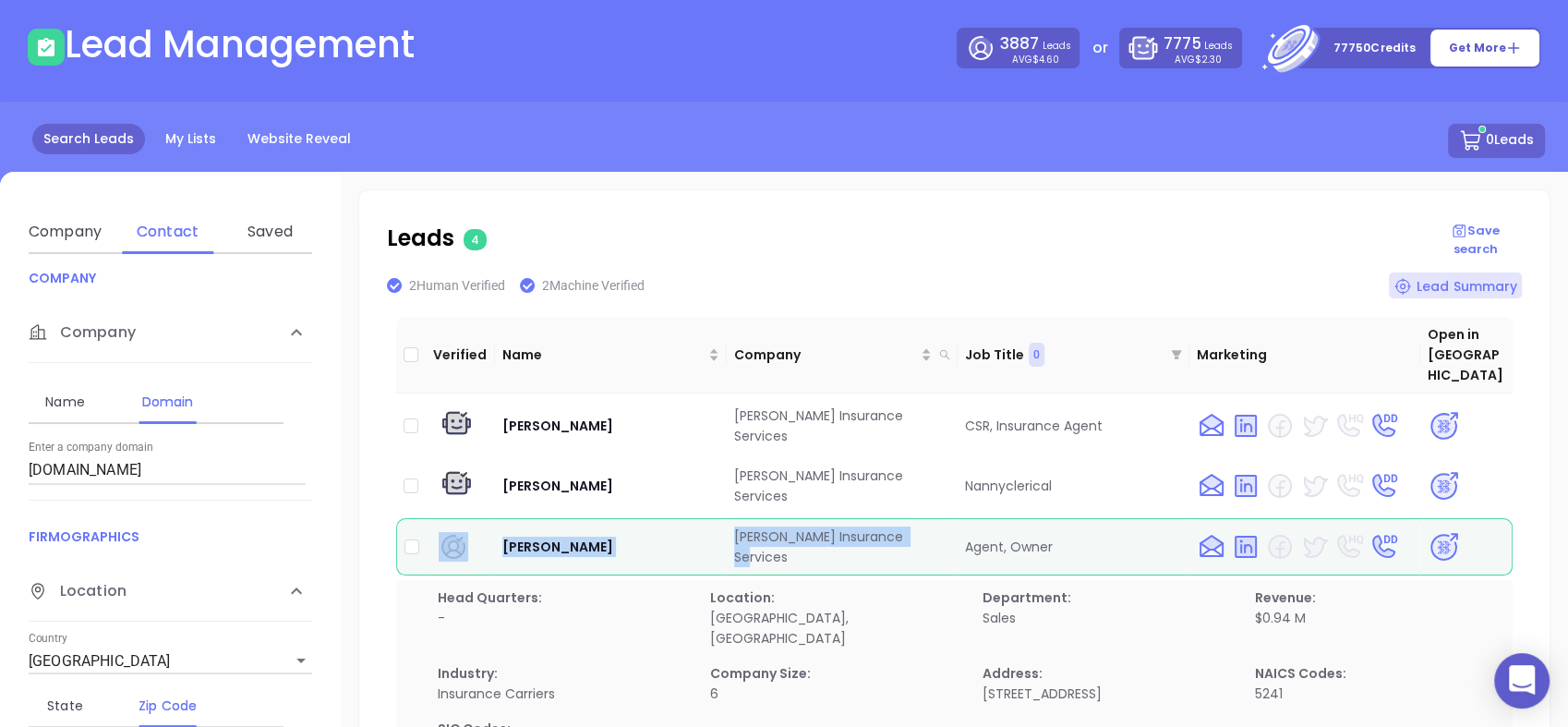
copy tr "Stacy Overbay Overbay Insurance Services"
click at [1431, 531] on img at bounding box center [1444, 547] width 32 height 32
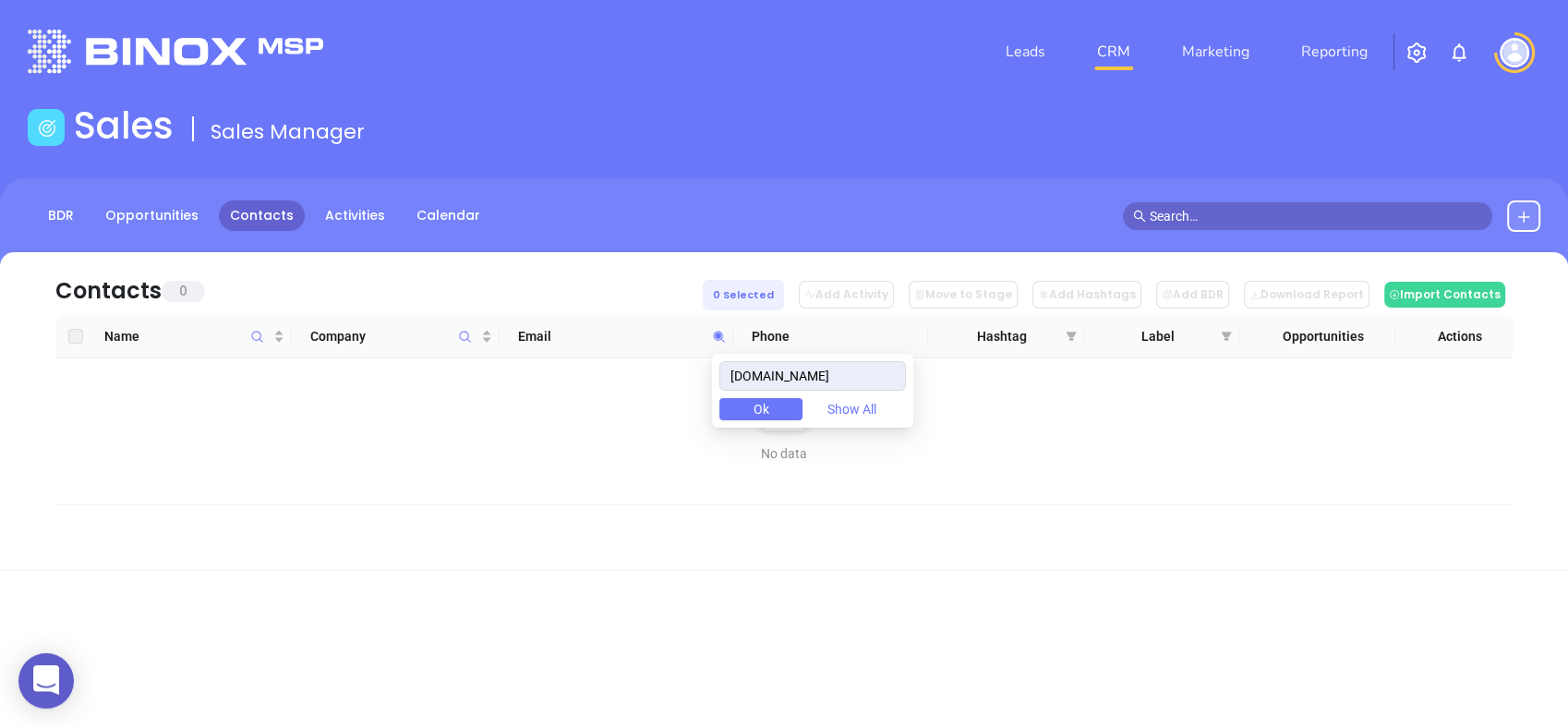
drag, startPoint x: 0, startPoint y: 0, endPoint x: 596, endPoint y: 382, distance: 707.9
click at [596, 382] on body "0 Leads CRM Marketing Reporting Financial Leads Leads Sales Sales Manager BDR O…" at bounding box center [784, 363] width 1568 height 727
type input "ncinsconnect.com"
drag, startPoint x: 866, startPoint y: 371, endPoint x: 730, endPoint y: 391, distance: 137.5
click at [730, 391] on div "ncinsconnect.com Ok Show All" at bounding box center [813, 389] width 202 height 73
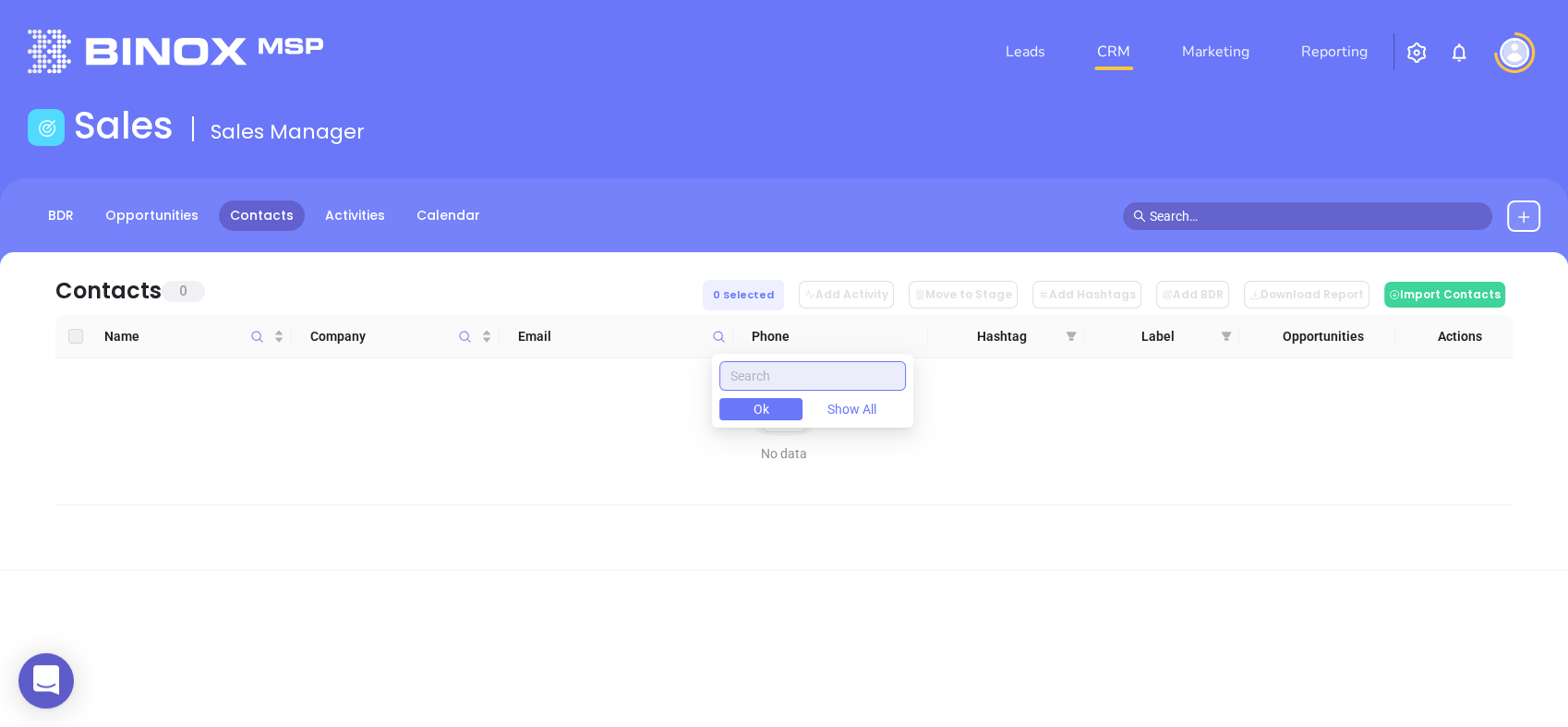
paste input "nctitlecenter.com"
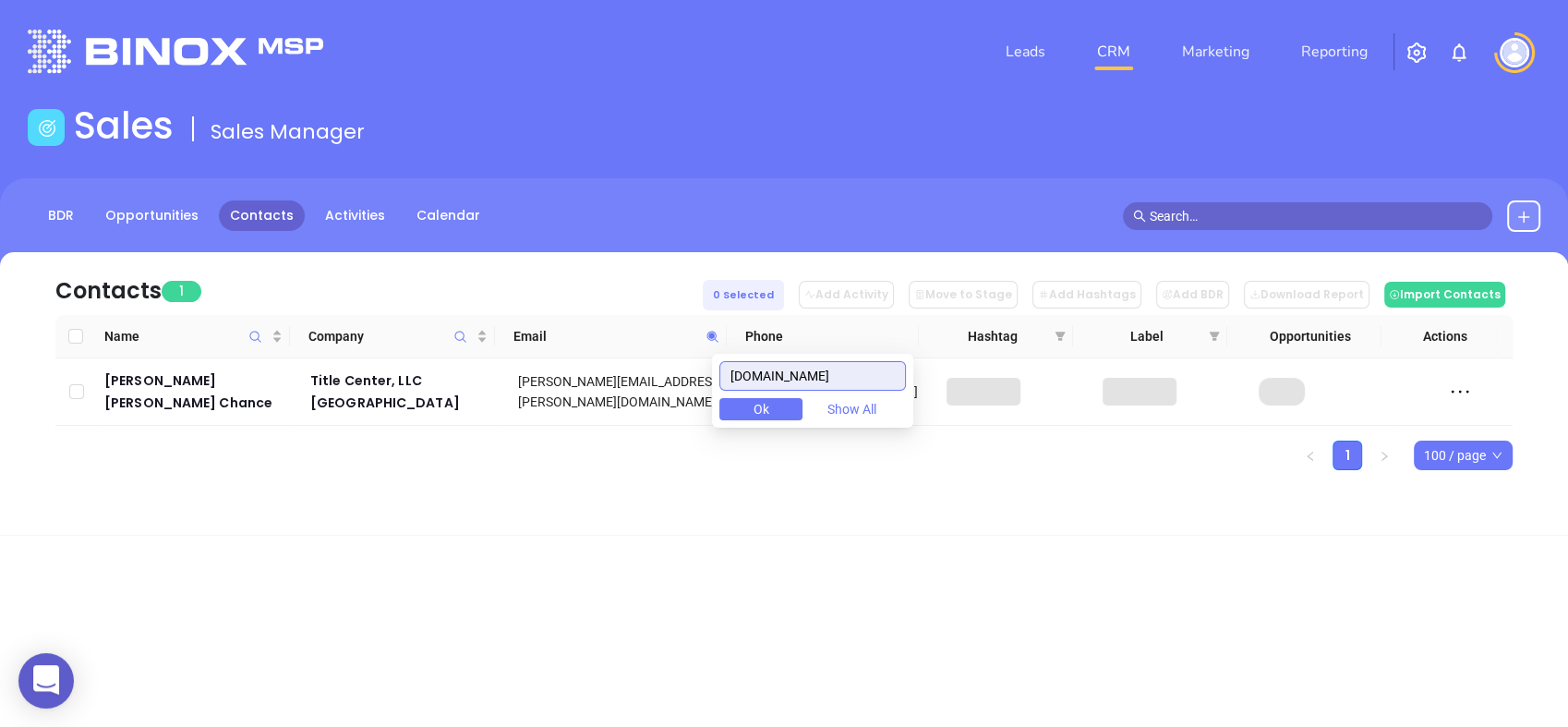
type input "nctitlecenter.com"
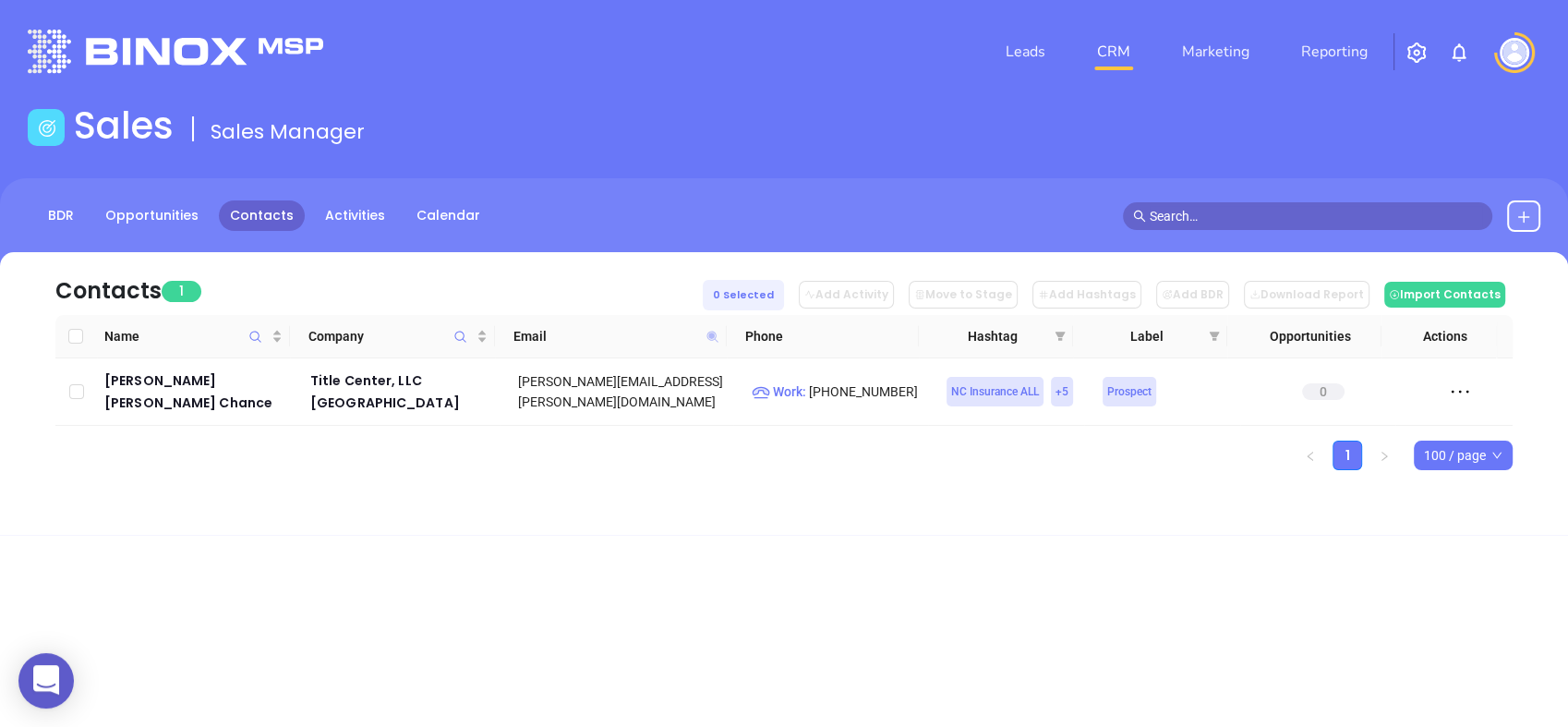
click at [710, 334] on icon at bounding box center [712, 336] width 11 height 11
paste input "racecityins.com"
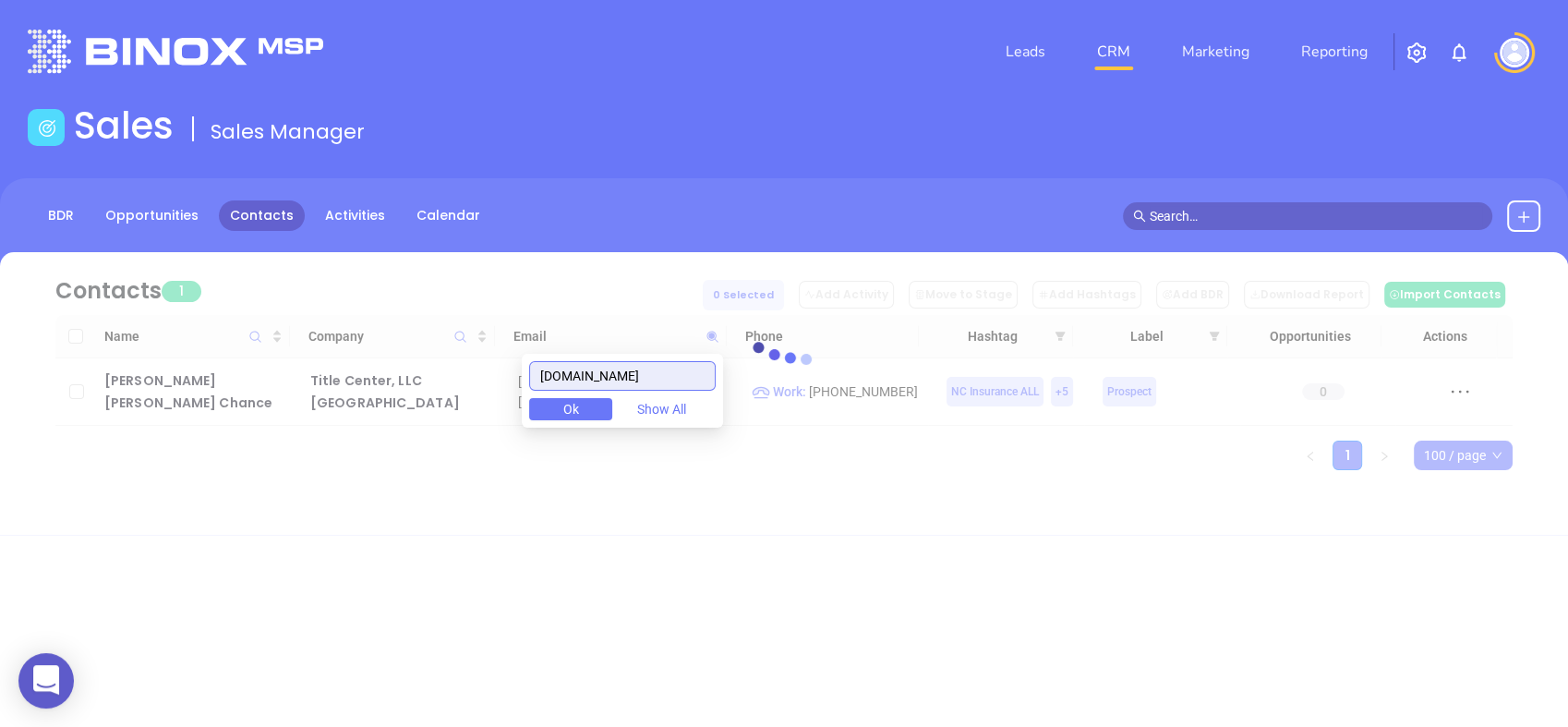
type input "racecityins.com"
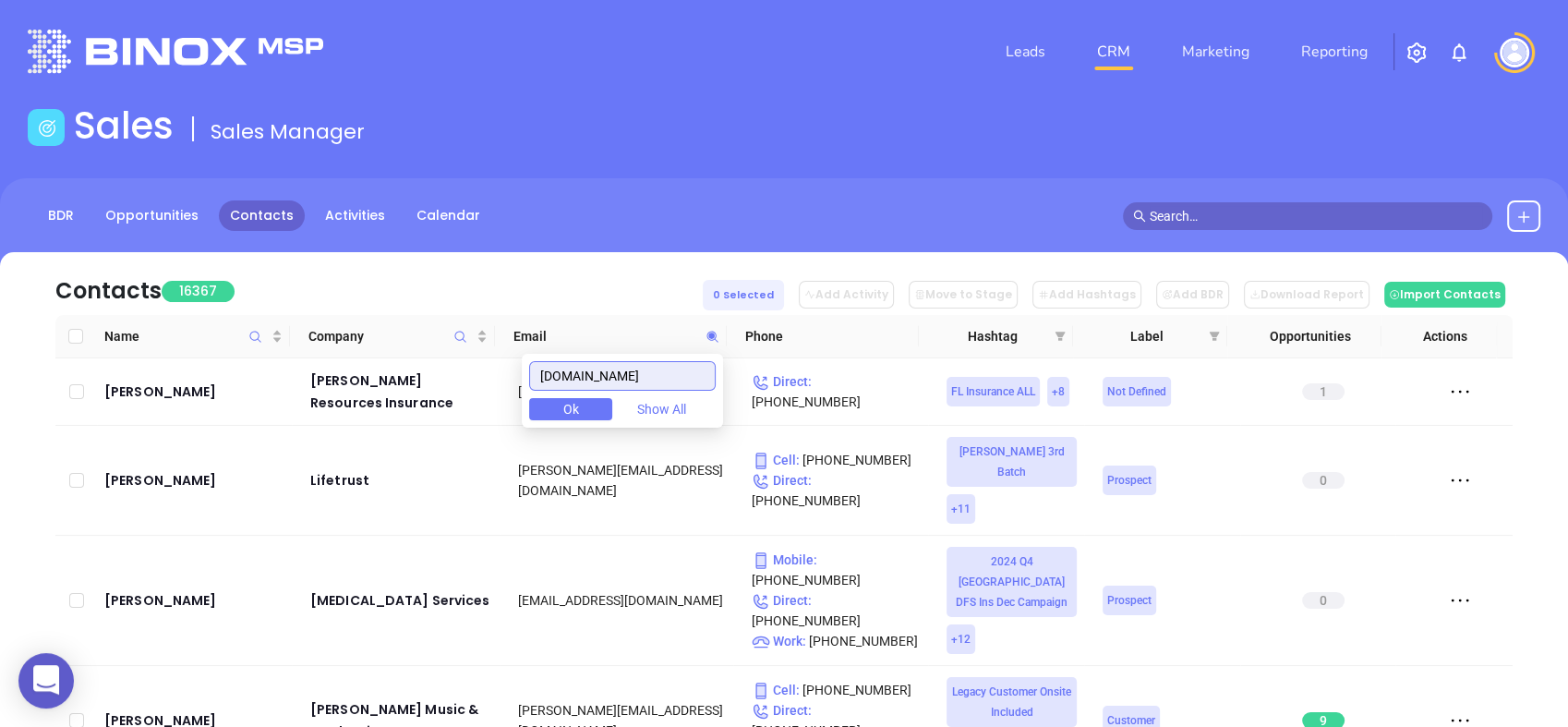
drag, startPoint x: 587, startPoint y: 386, endPoint x: 441, endPoint y: 440, distance: 155.7
click at [441, 440] on body "0 Leads CRM Marketing Reporting Financial Leads Leads Sales Sales Manager BDR O…" at bounding box center [784, 363] width 1568 height 727
paste input "nobleia.com"
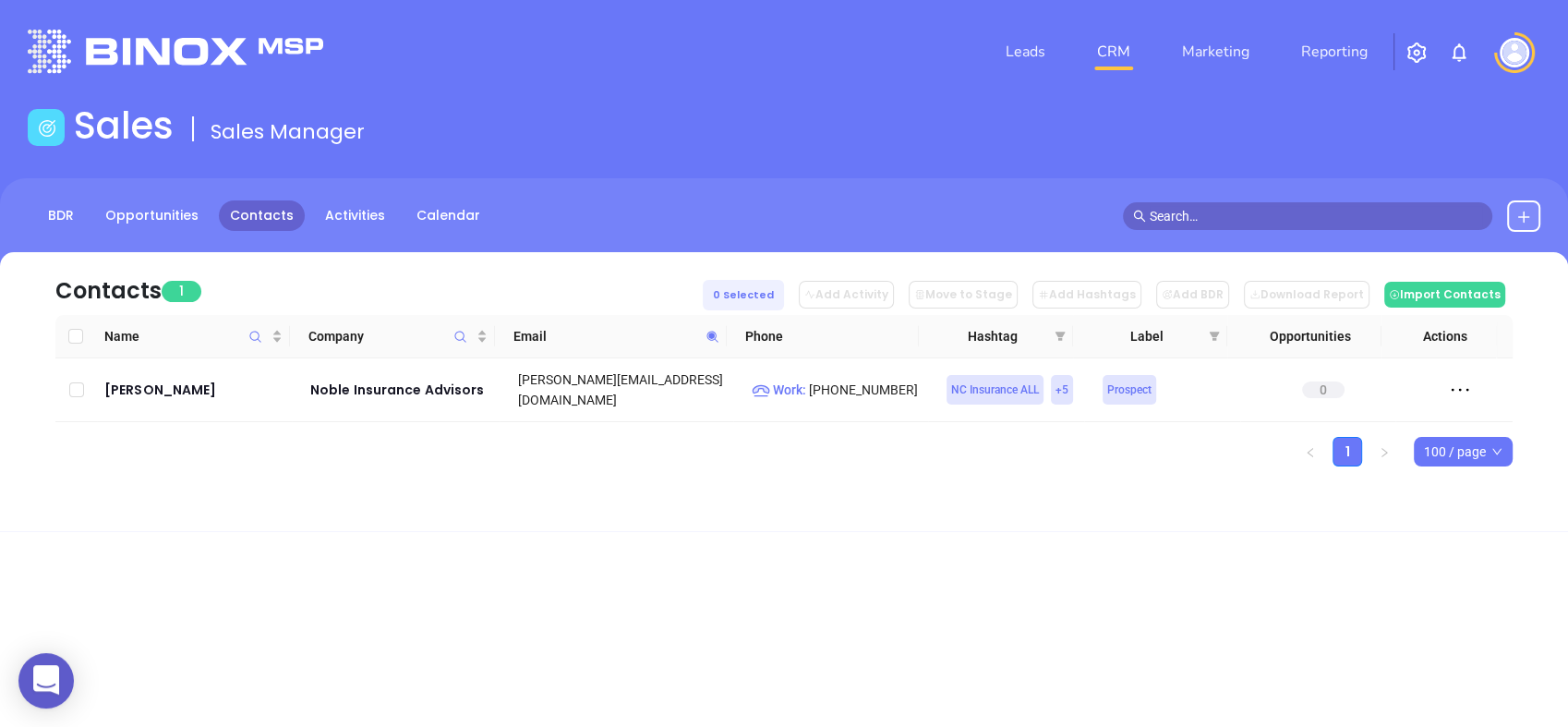
click at [714, 516] on div "Contacts 1 0 Selected Add Activity Move to Stage Add Hashtags Add BDR Download …" at bounding box center [784, 391] width 1568 height 279
click at [708, 337] on icon at bounding box center [712, 336] width 11 height 11
paste input "ccoastalhomeinsurance"
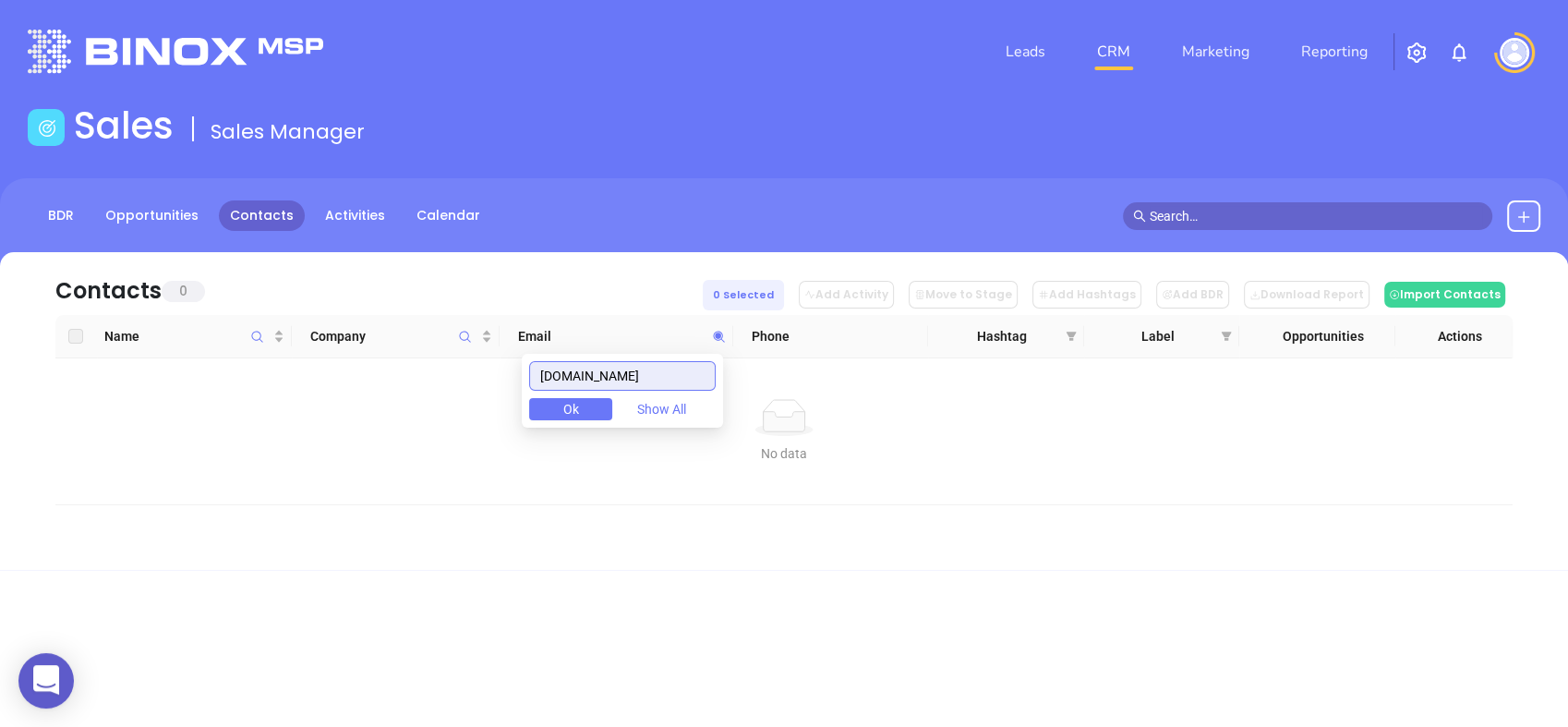
click at [655, 381] on input "nccoastalhomeinsurance.com" at bounding box center [623, 376] width 187 height 29
paste input "coastalinsurance.email"
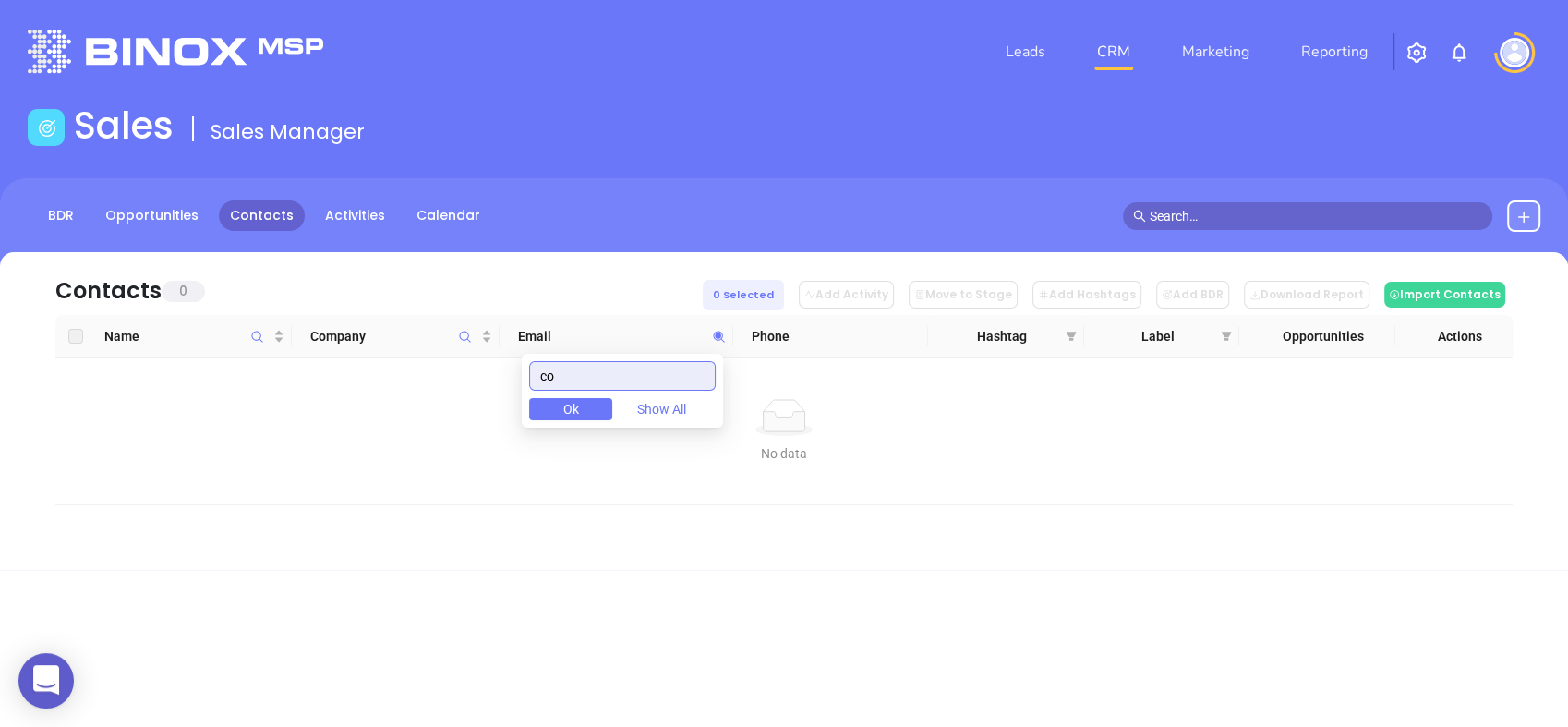
type input "c"
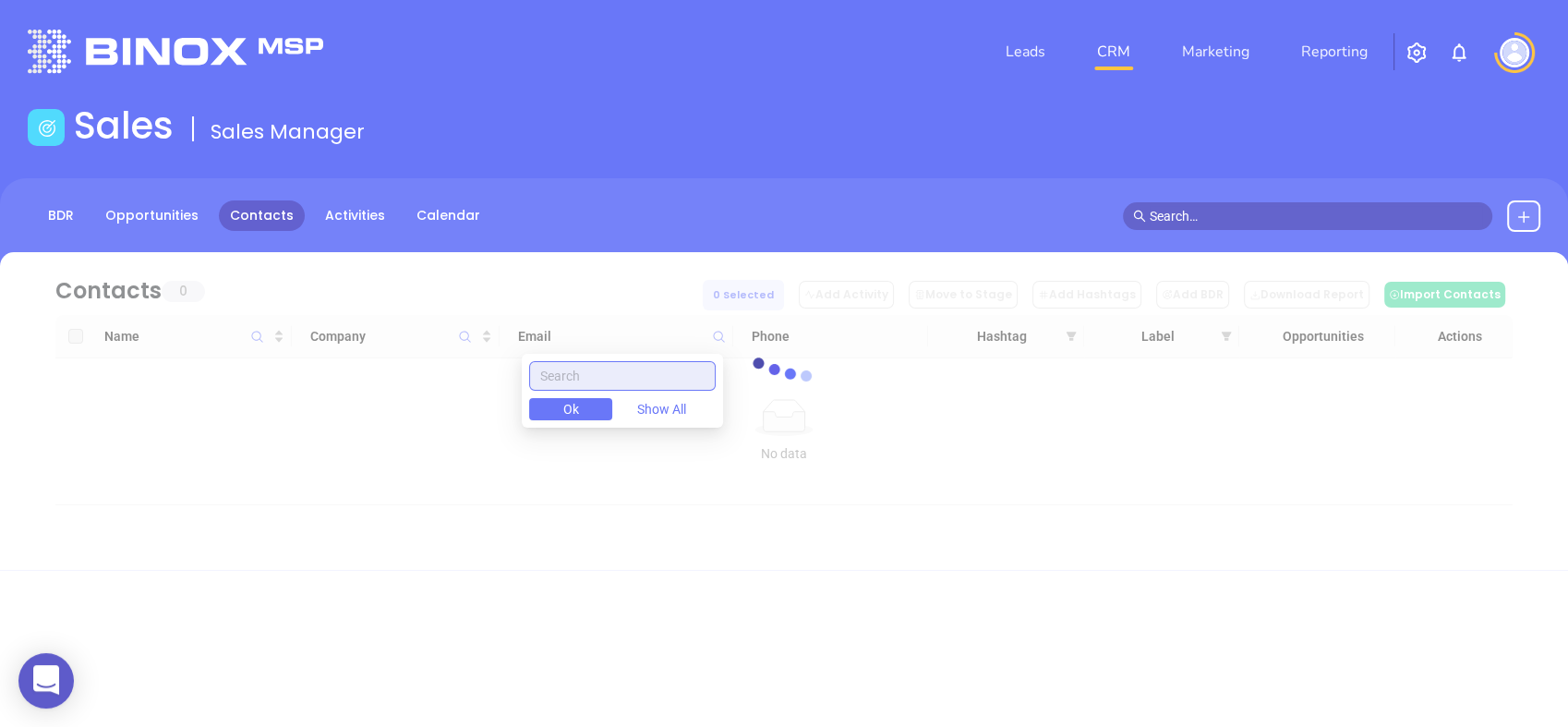
paste input "ncrb.org"
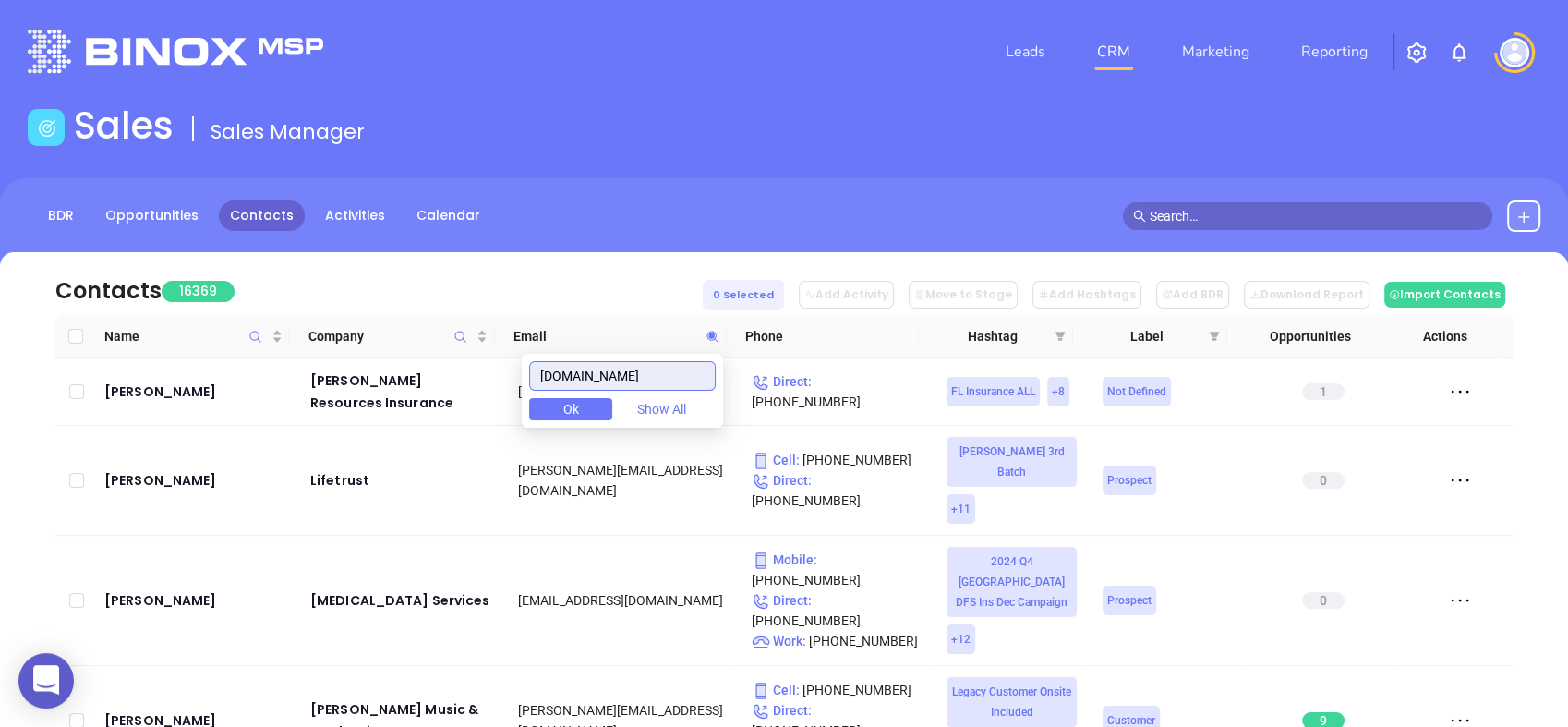
click at [633, 369] on input "ncrb.org" at bounding box center [623, 376] width 187 height 29
type input "n"
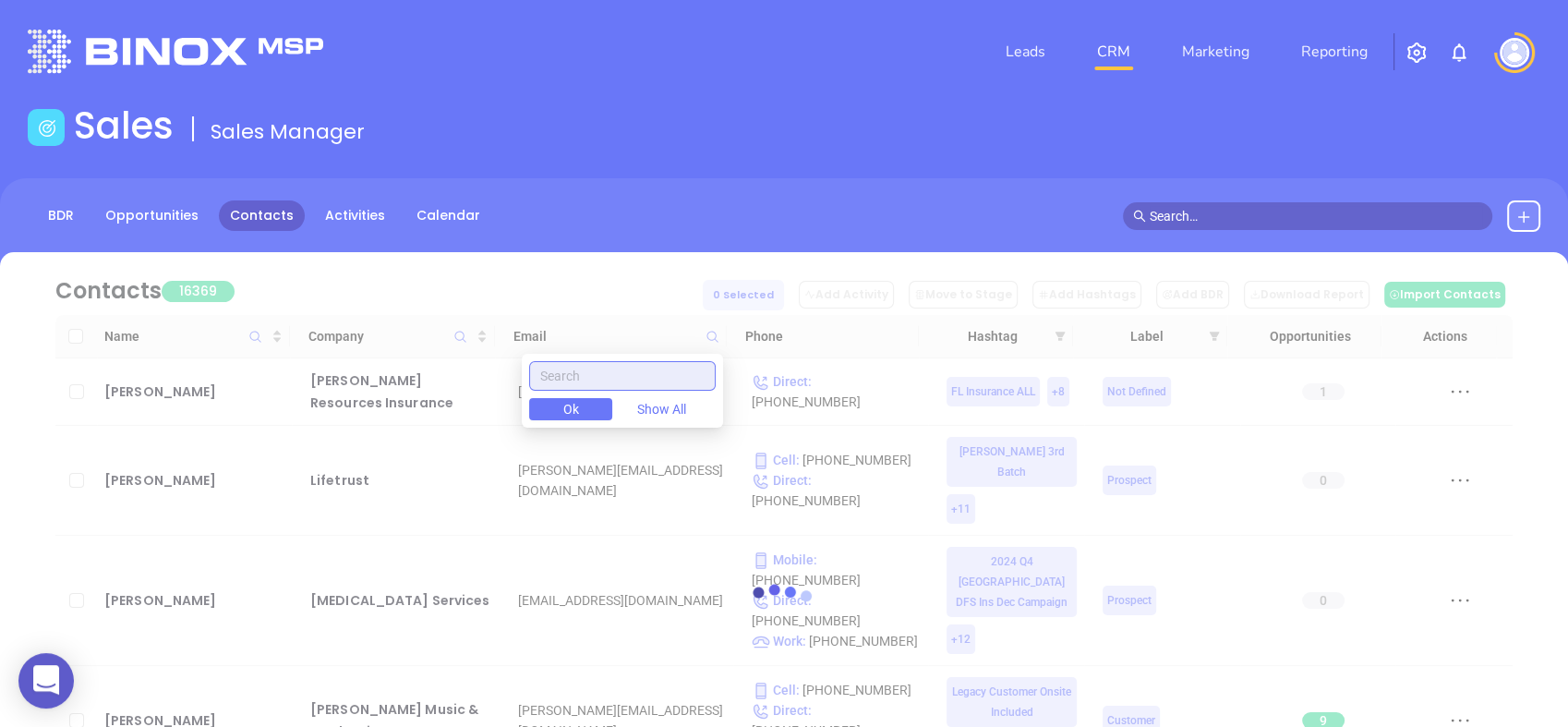
paste input "northstarinsure.com"
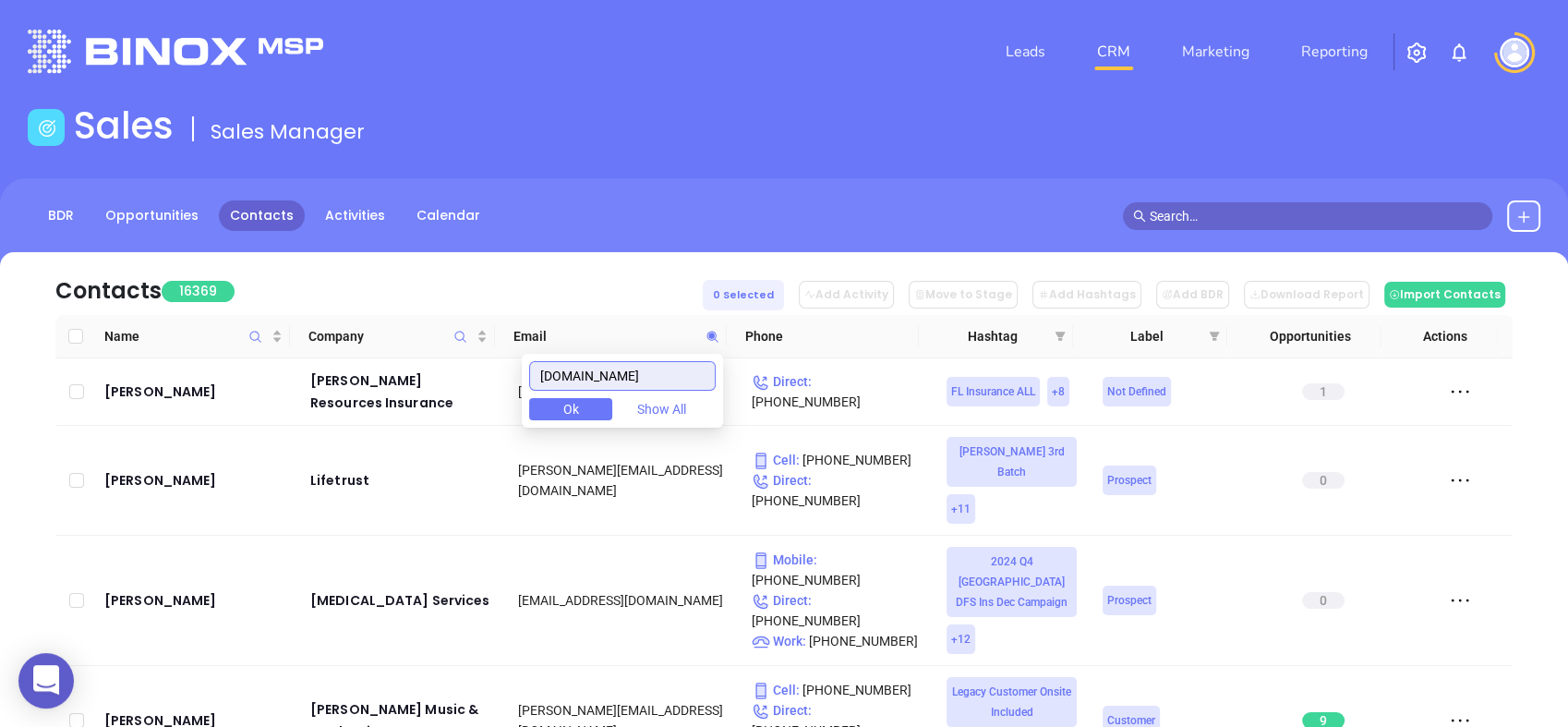
click at [702, 378] on input "northstarinsure.com" at bounding box center [623, 376] width 187 height 29
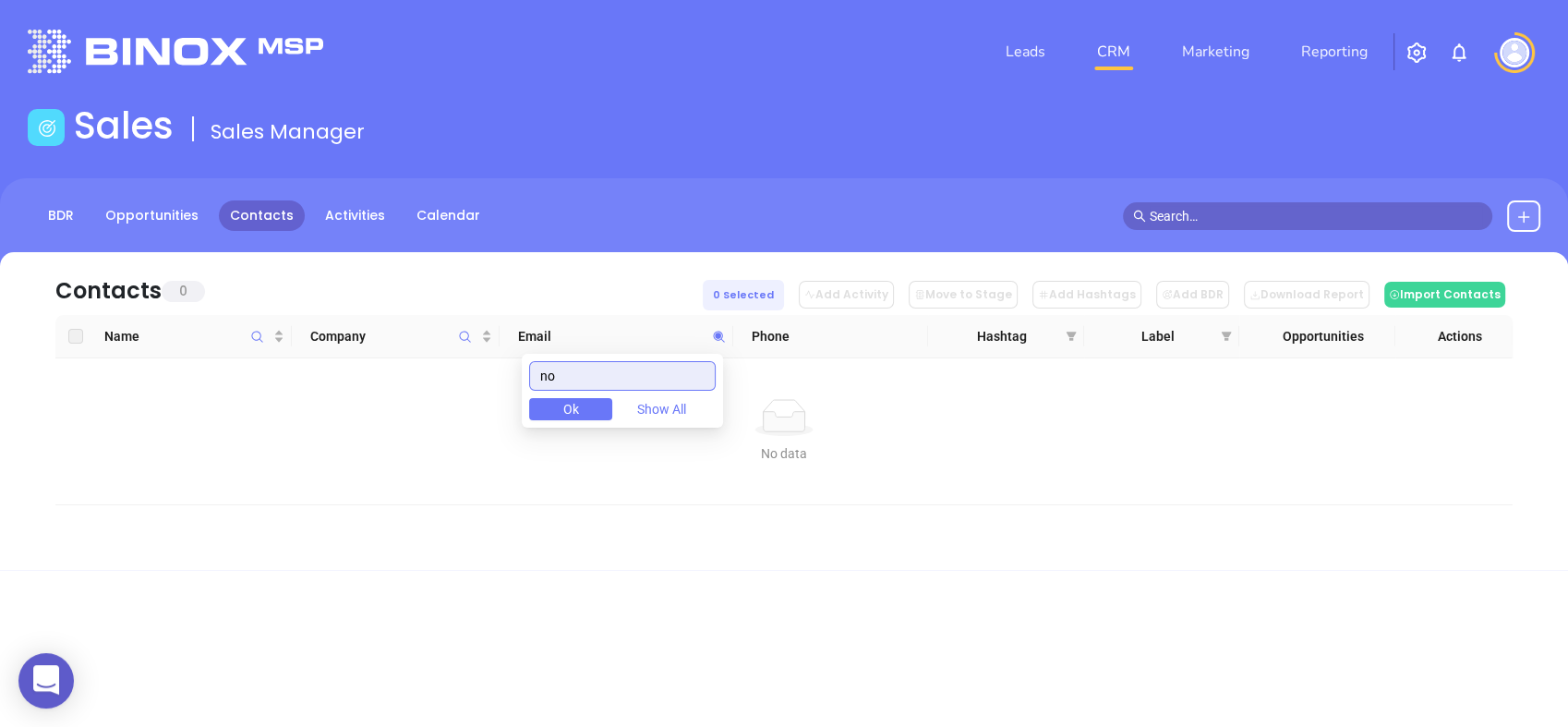
type input "n"
paste input "northgroupins.com"
click at [687, 364] on input "northgroupins.com" at bounding box center [623, 376] width 187 height 29
type input "northgroupins.com"
drag, startPoint x: 684, startPoint y: 369, endPoint x: 478, endPoint y: 402, distance: 208.6
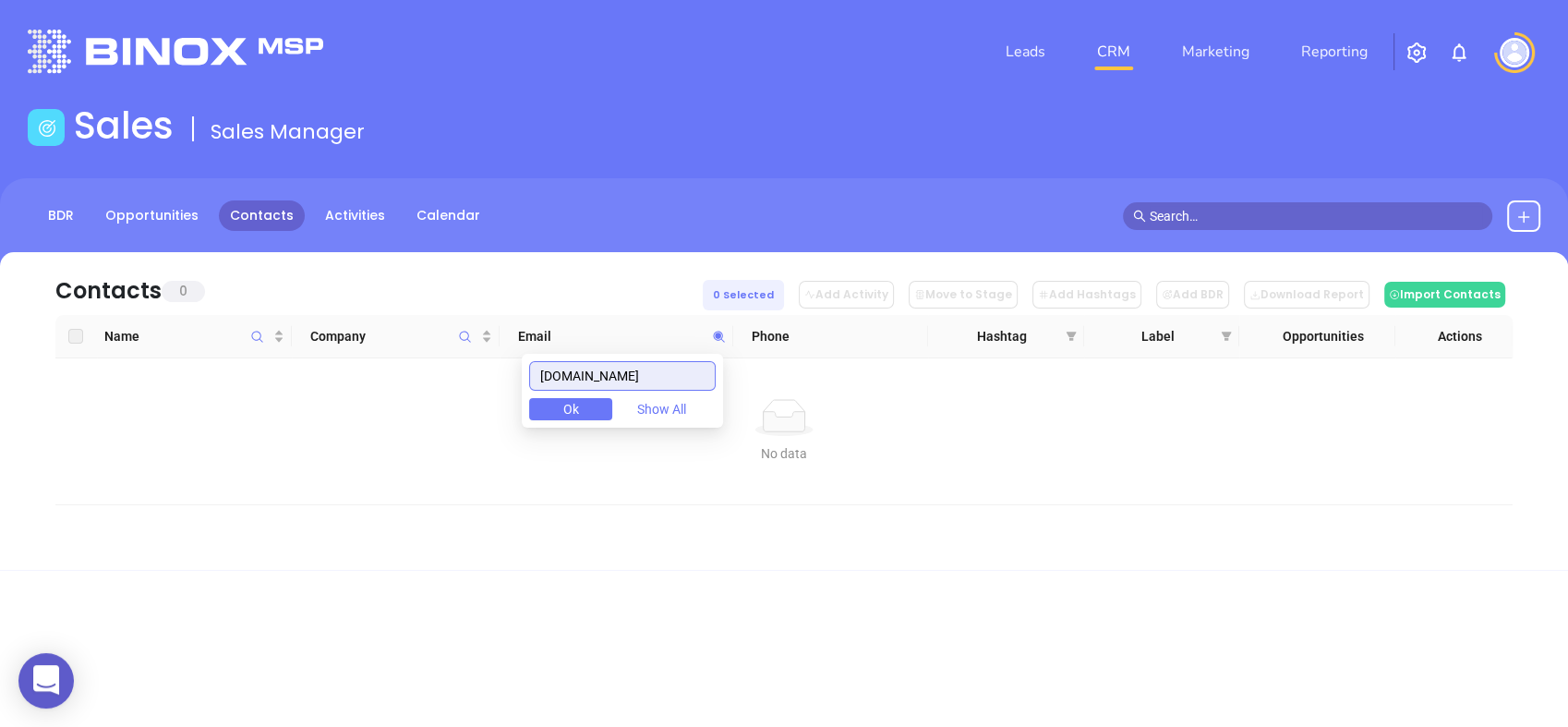
click at [478, 402] on body "0 Leads CRM Marketing Reporting Financial Leads Leads Sales Sales Manager BDR O…" at bounding box center [784, 363] width 1568 height 727
paste input "oberry-lewis.com"
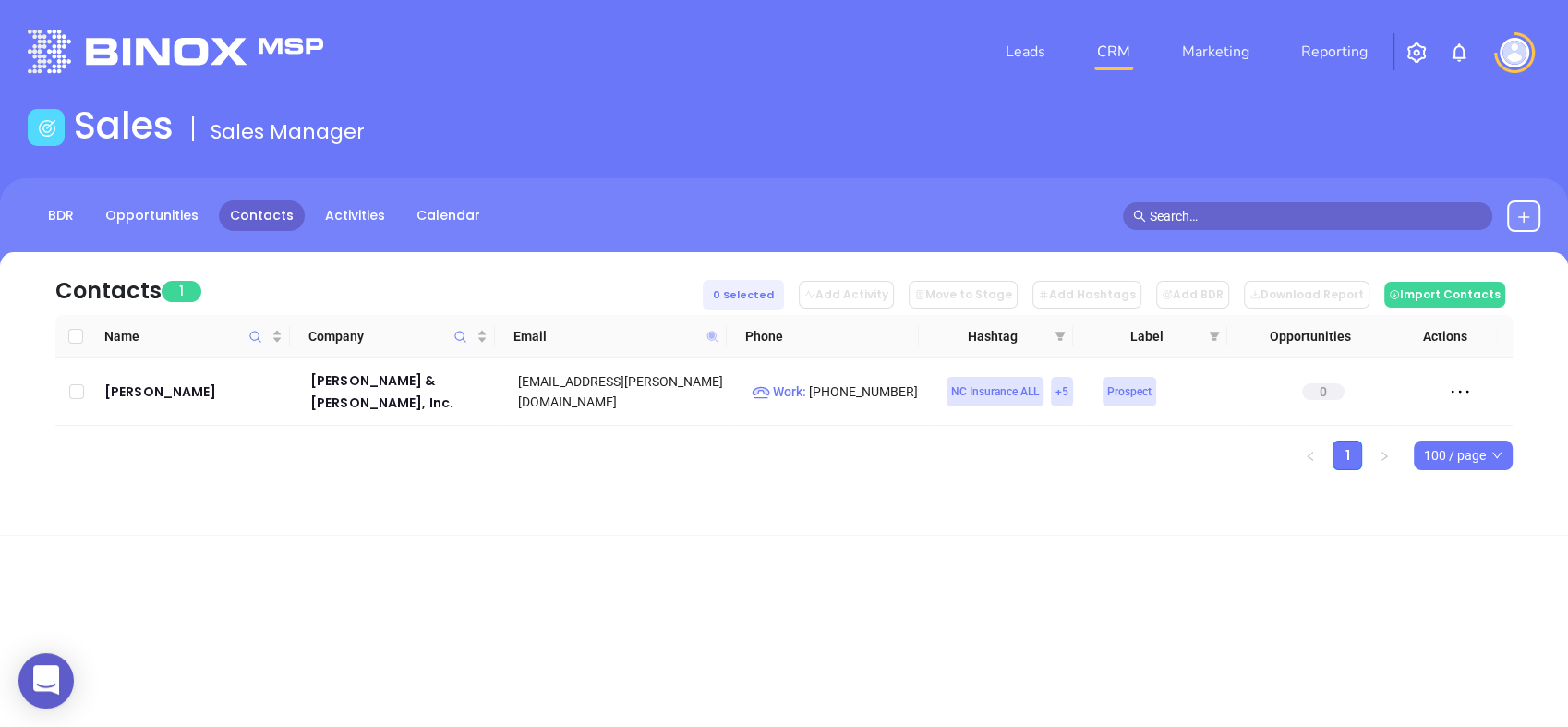
click at [713, 331] on icon at bounding box center [712, 336] width 11 height 11
paste input "ianc"
click at [714, 328] on span at bounding box center [713, 336] width 22 height 27
paste input "ldefayettevilleinsurance"
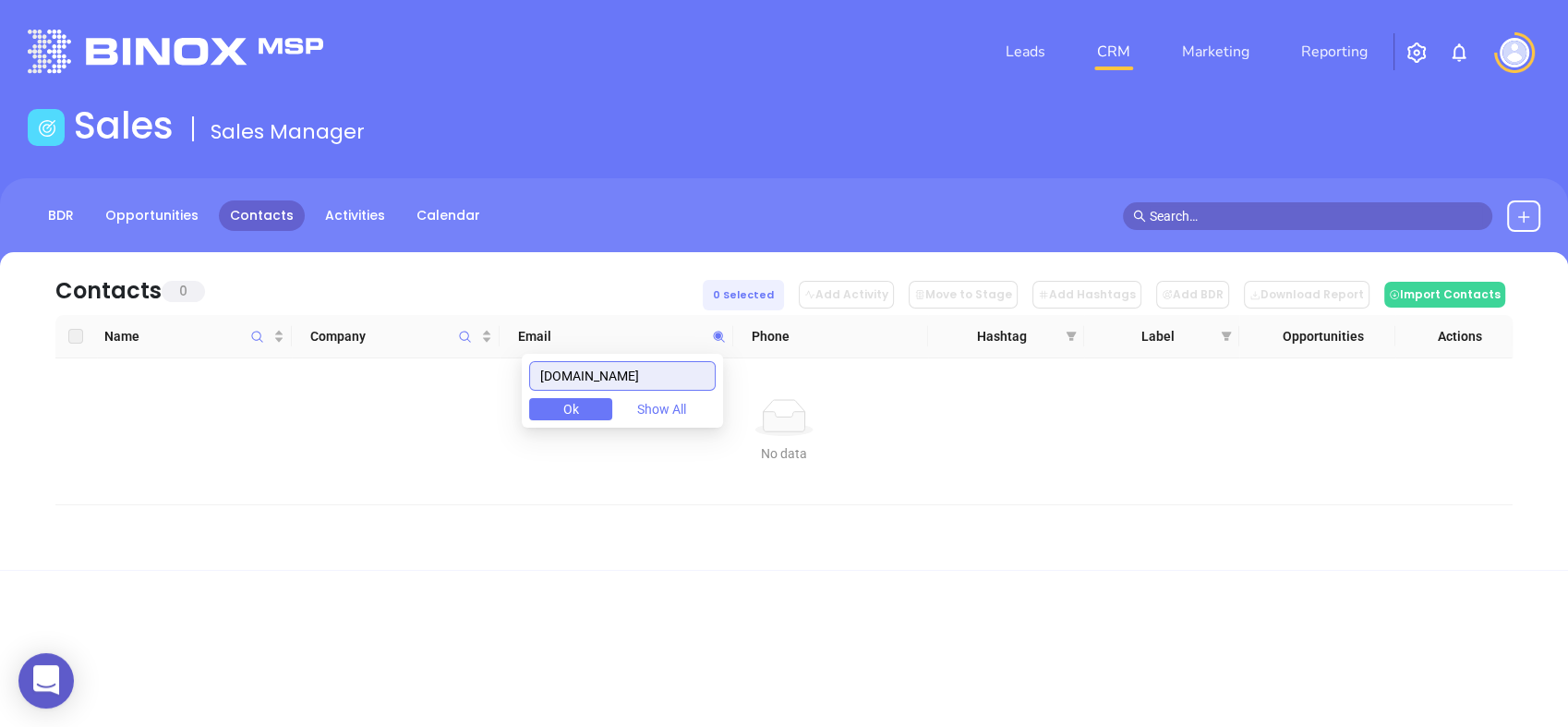
click at [663, 372] on input "oldefayettevilleinsurance.com" at bounding box center [623, 376] width 187 height 29
paste input "verbay"
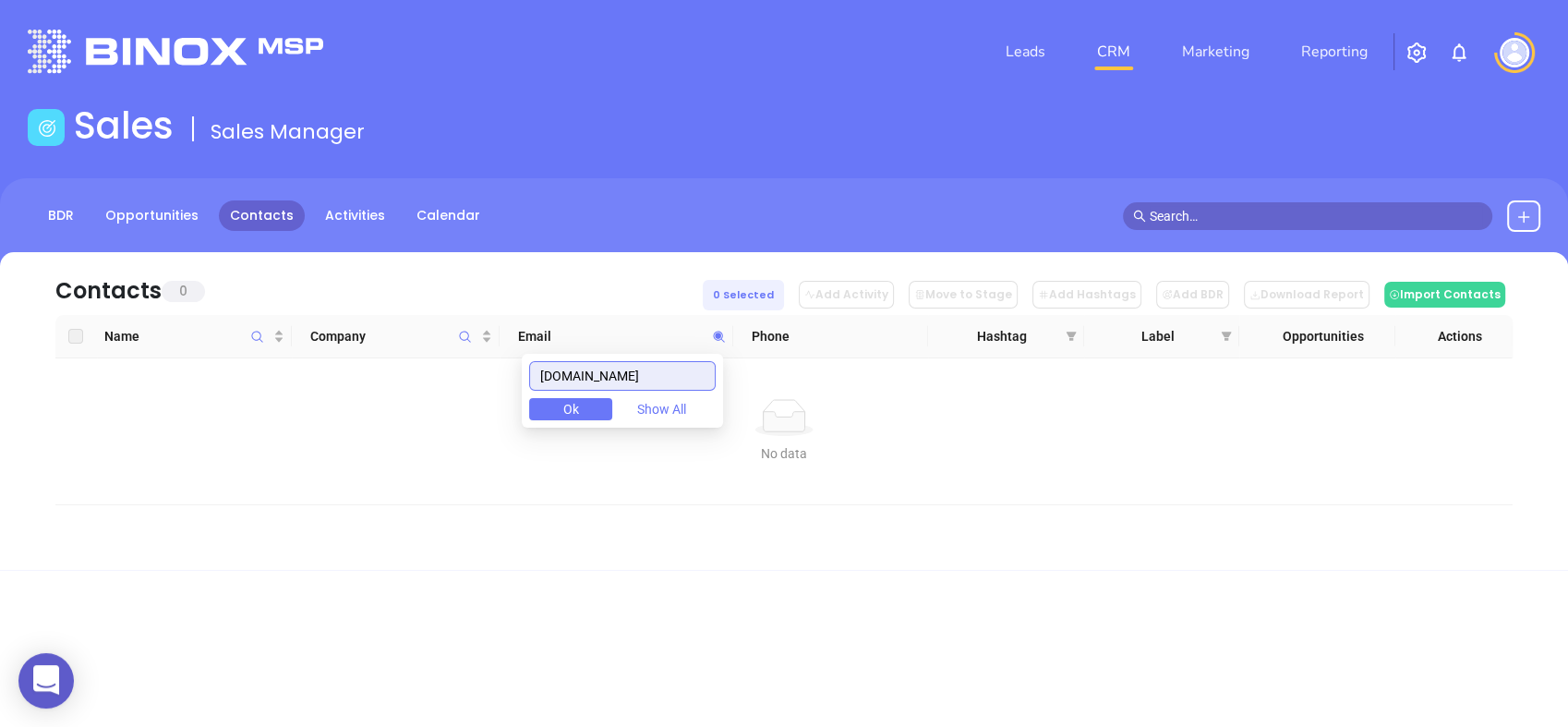
type input "overbayinsurance.com"
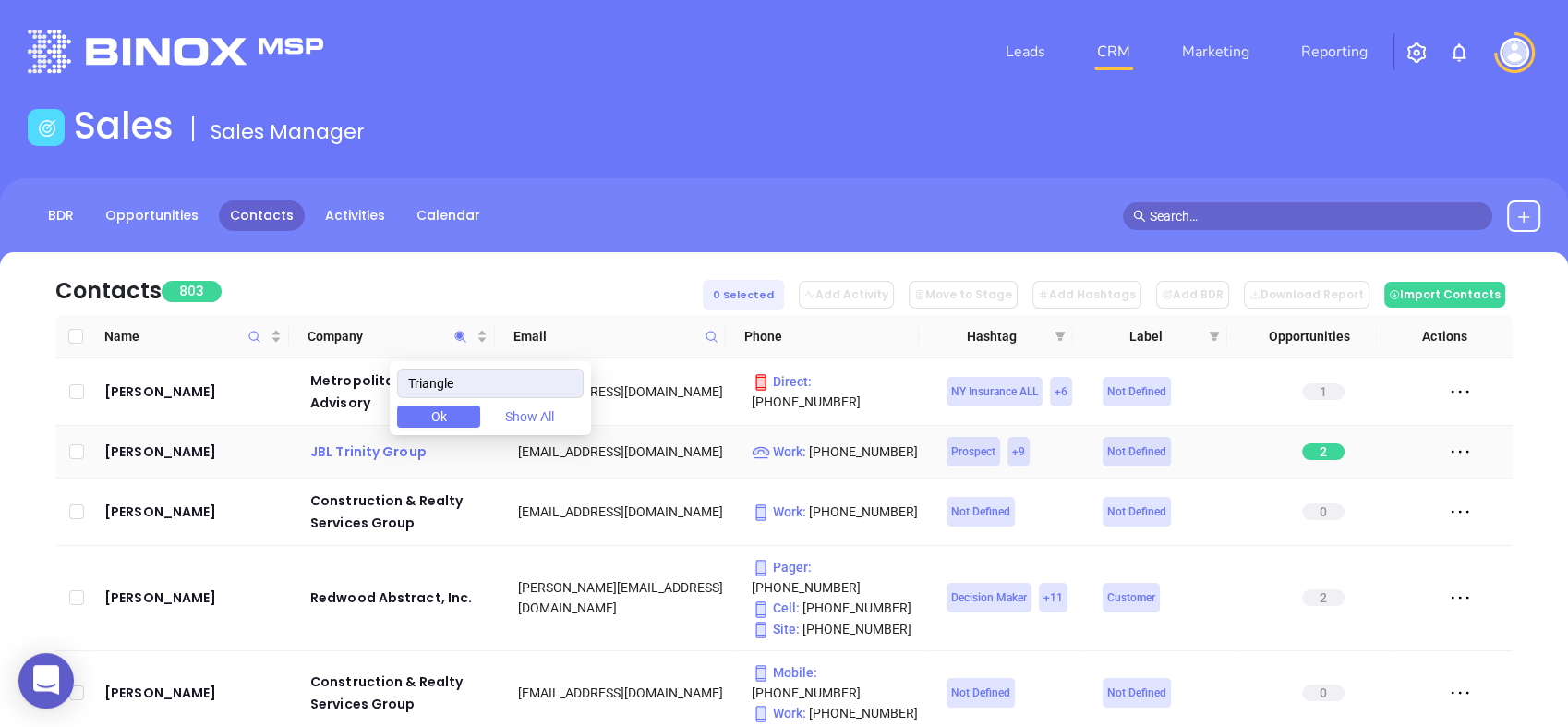
drag, startPoint x: 500, startPoint y: 389, endPoint x: 314, endPoint y: 429, distance: 190.3
click at [314, 429] on body "0 Leads CRM Marketing Reporting Financial Leads Leads Sales Sales Manager BDR O…" at bounding box center [784, 363] width 1568 height 727
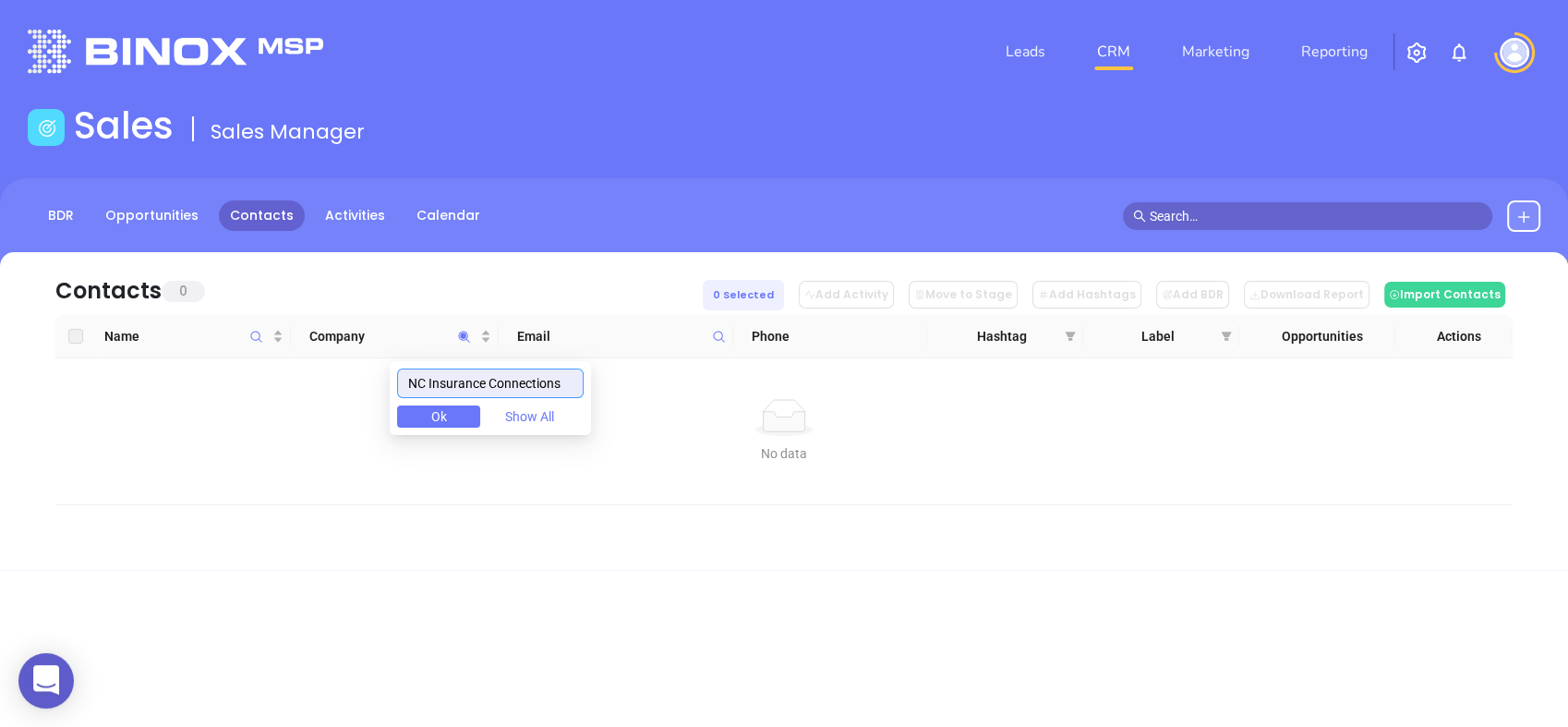
click at [428, 389] on input "NC Insurance Connections" at bounding box center [490, 384] width 187 height 29
click at [529, 381] on input "NC Insurance Connections" at bounding box center [490, 384] width 187 height 29
paste input "Newman Insurance Associate"
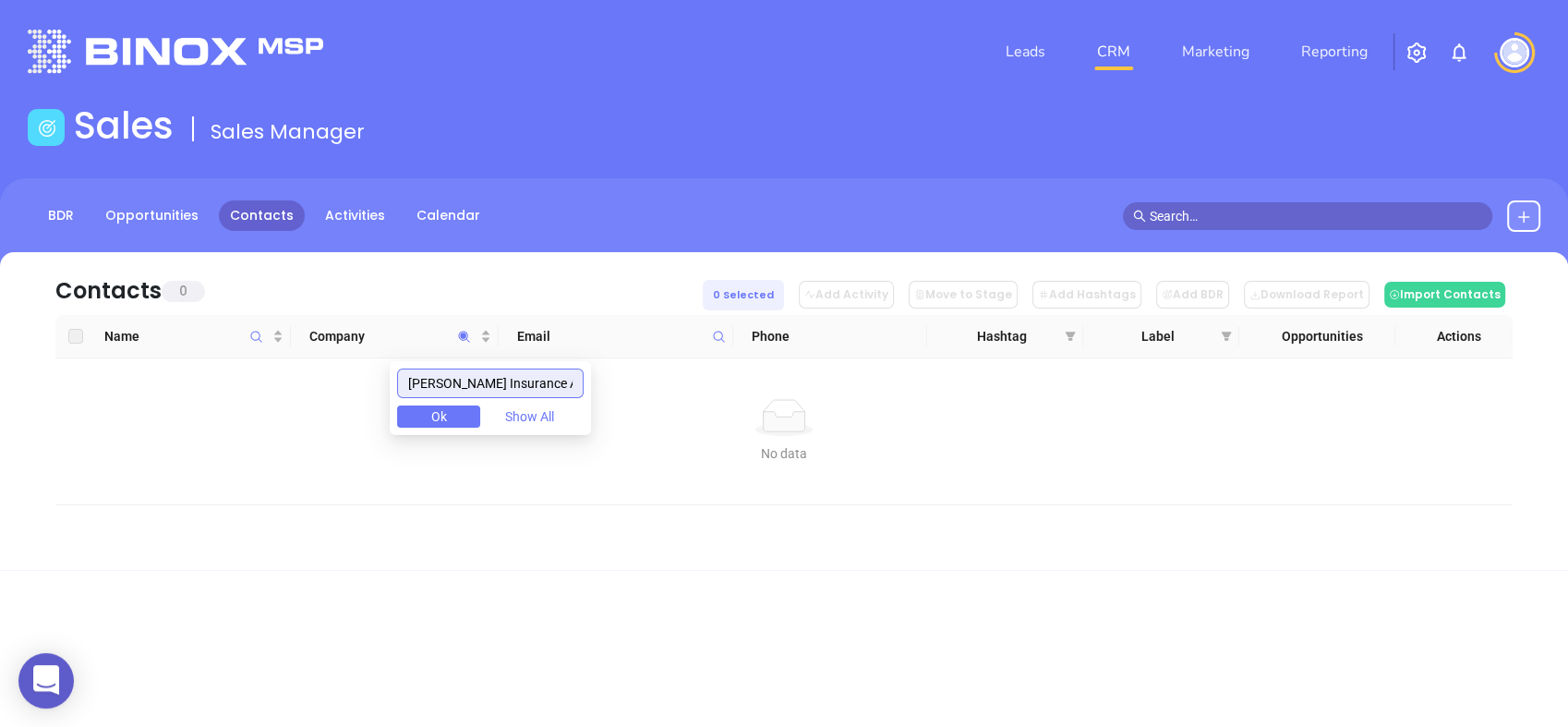
click at [450, 379] on input "Newman Insurance Associates" at bounding box center [490, 384] width 187 height 29
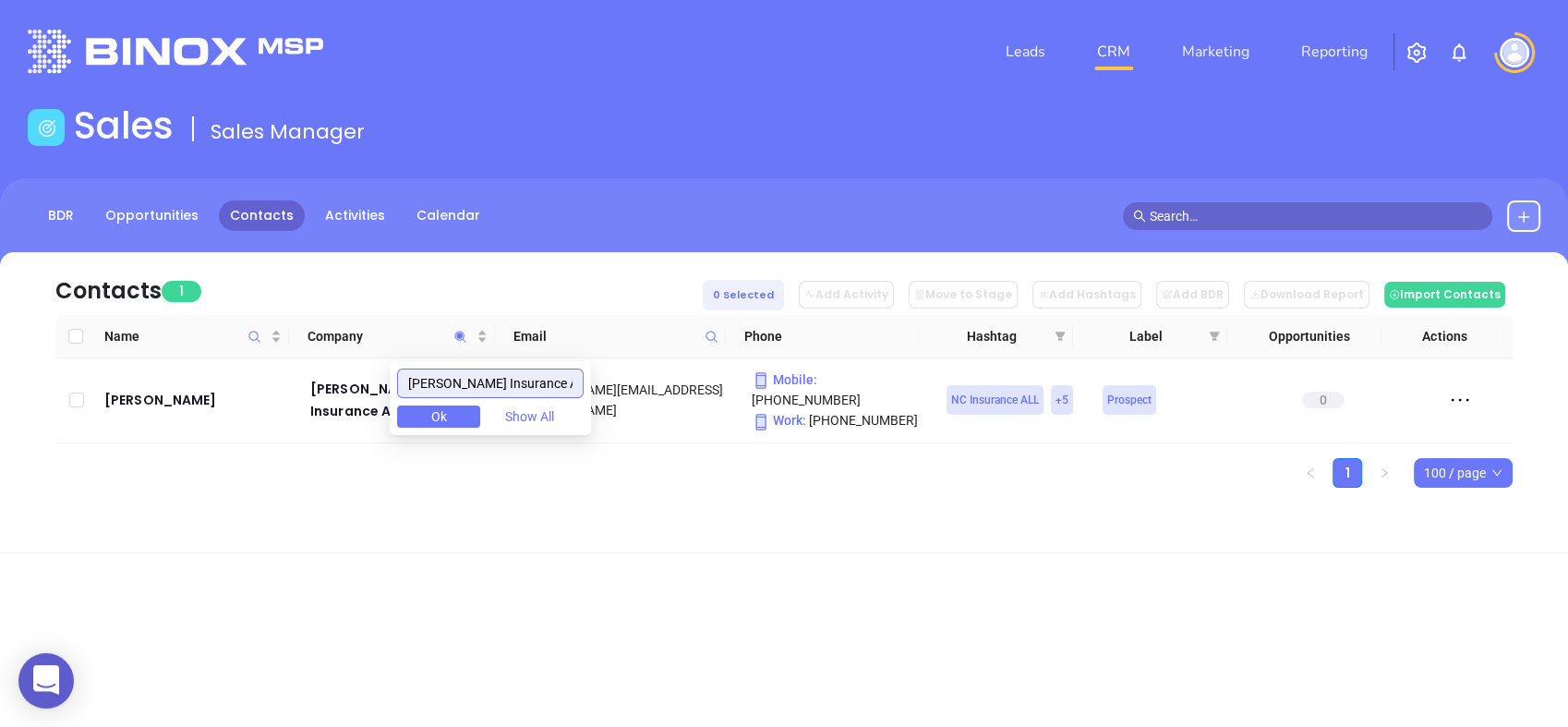
type input "Newman Insurance Associates"
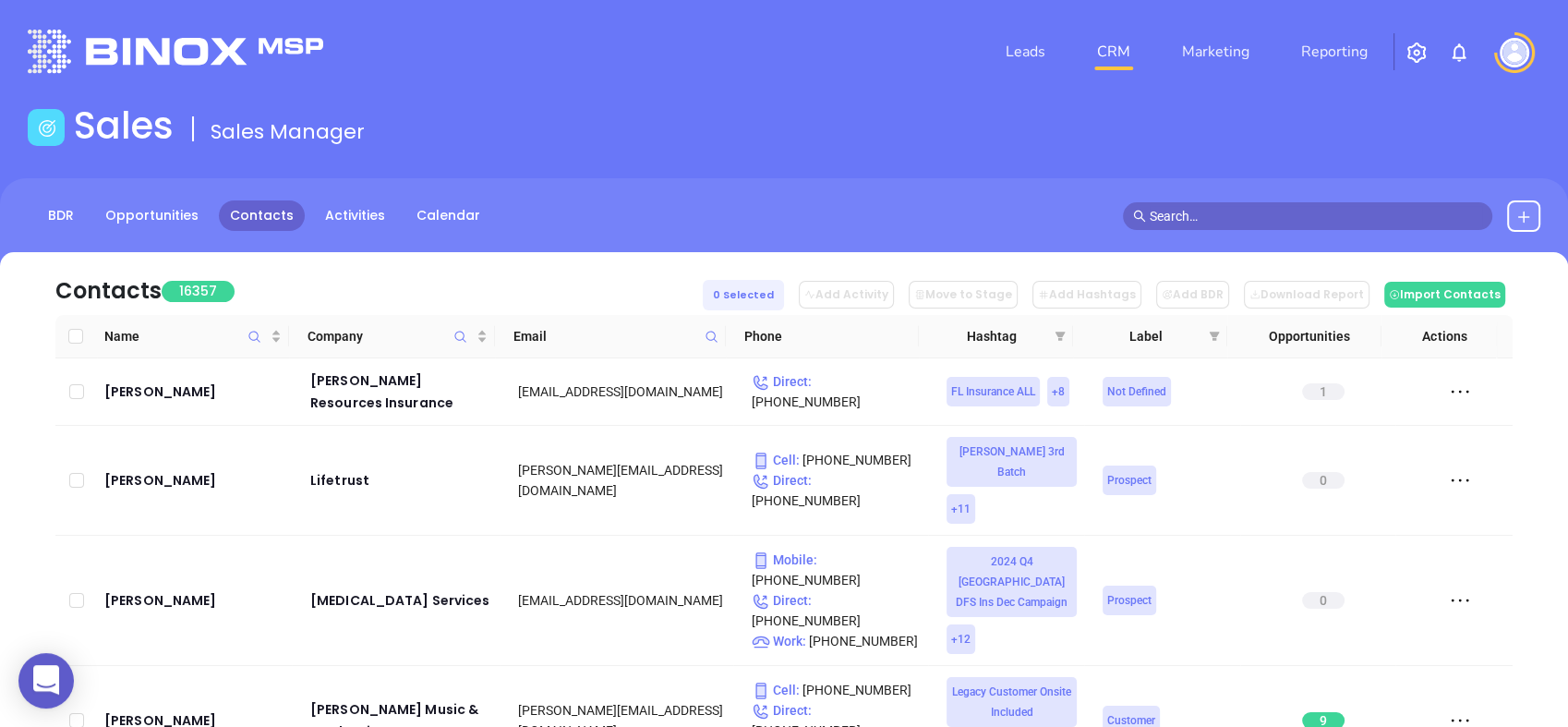
click at [1530, 205] on button at bounding box center [1524, 216] width 33 height 31
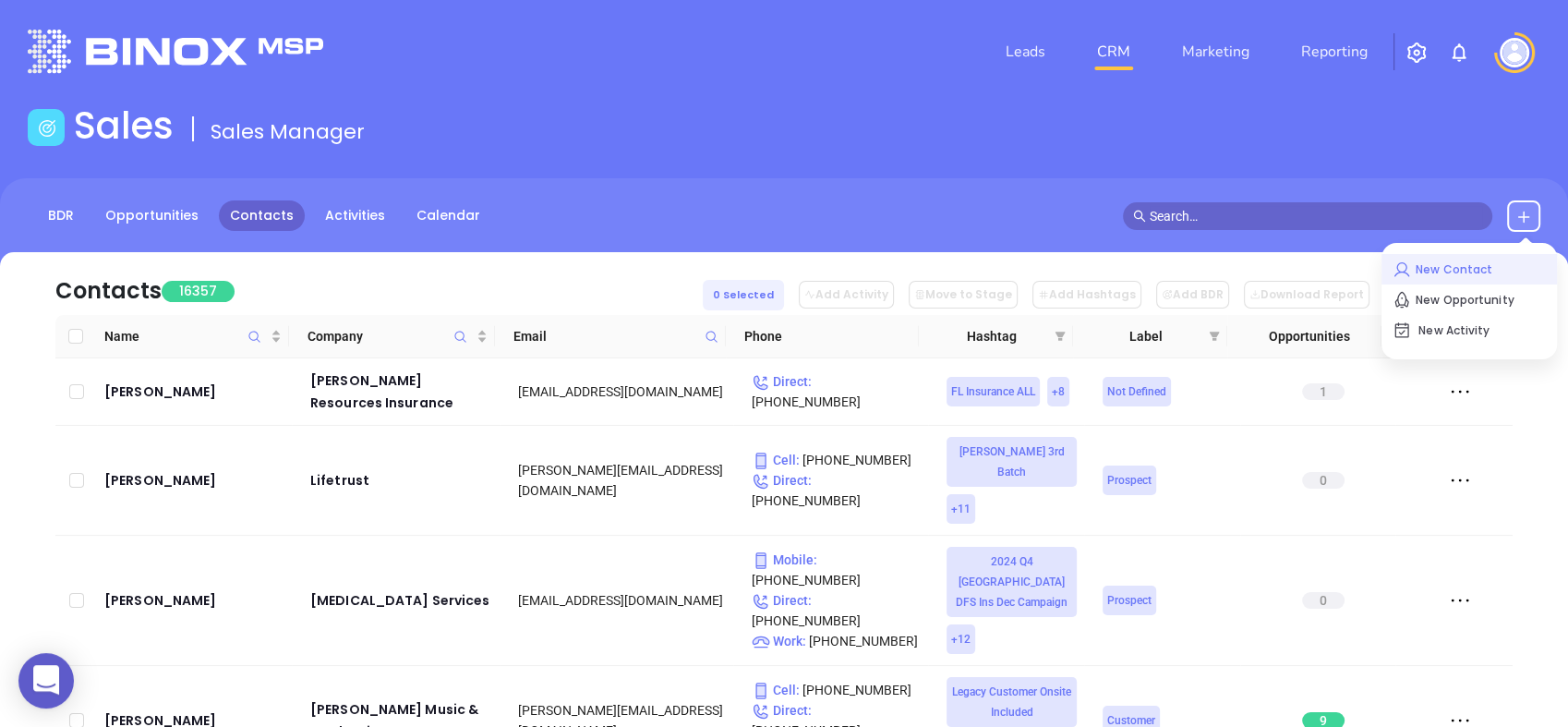
click at [1446, 261] on p "New Contact" at bounding box center [1469, 269] width 154 height 29
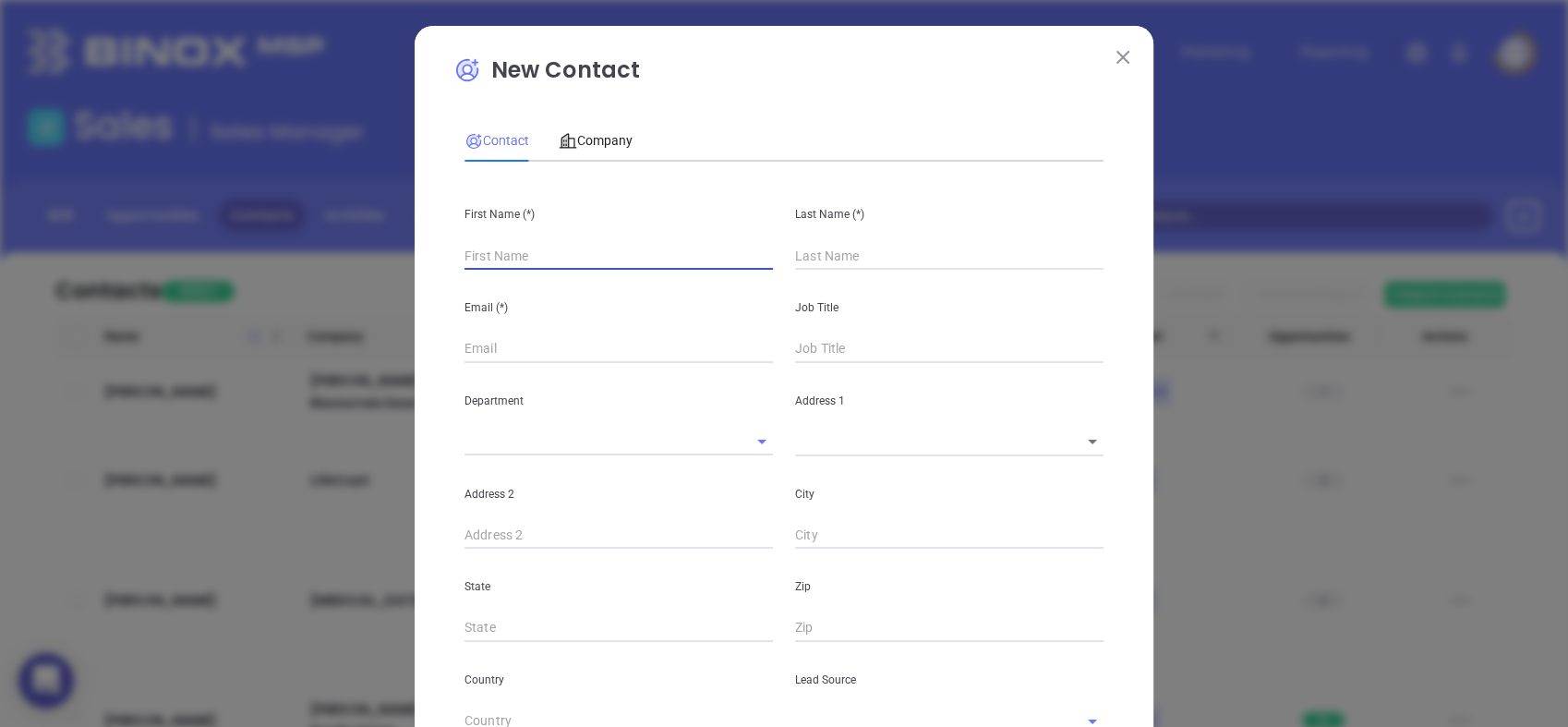
click at [600, 256] on input "text" at bounding box center [619, 255] width 308 height 27
type input "Dawn"
type input "Fourth Phone Call"
type input "Graha"
type input "1"
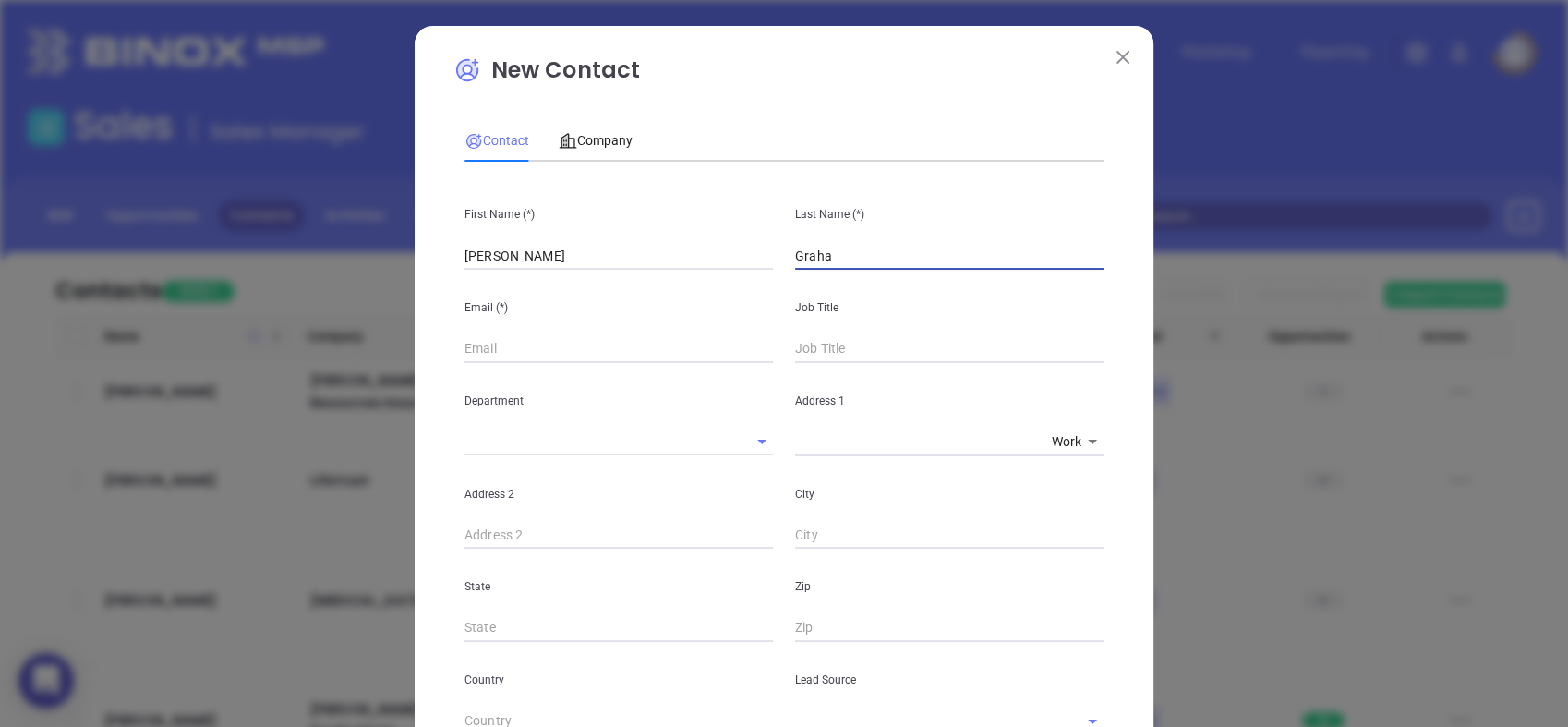
type input "1"
type input "Graham"
click at [871, 349] on input "text" at bounding box center [949, 349] width 308 height 27
type input "Owner"
click at [599, 135] on span "Company" at bounding box center [595, 140] width 73 height 15
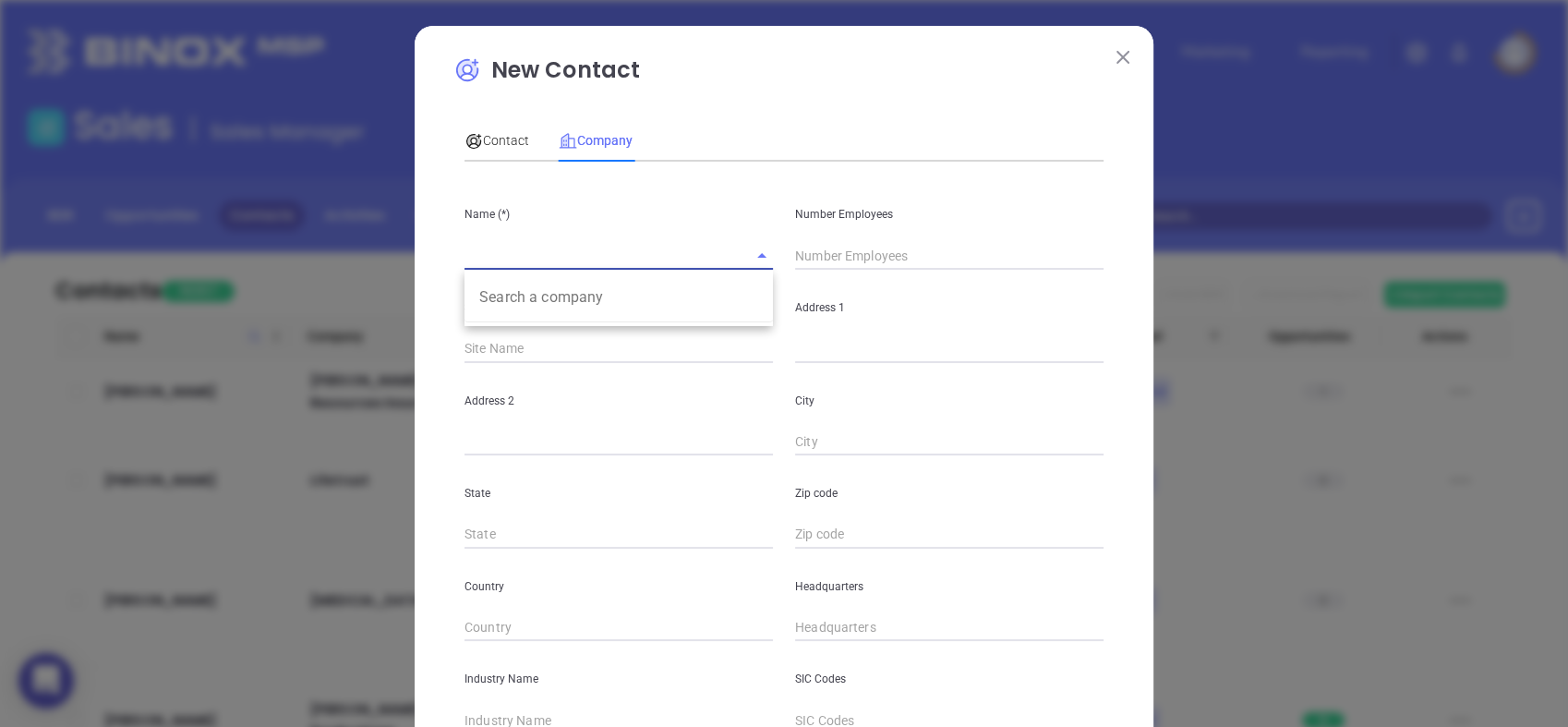
click at [599, 257] on input "text" at bounding box center [593, 254] width 256 height 26
paste input "NC Insurance Connections"
type input "NC Insurance Connections"
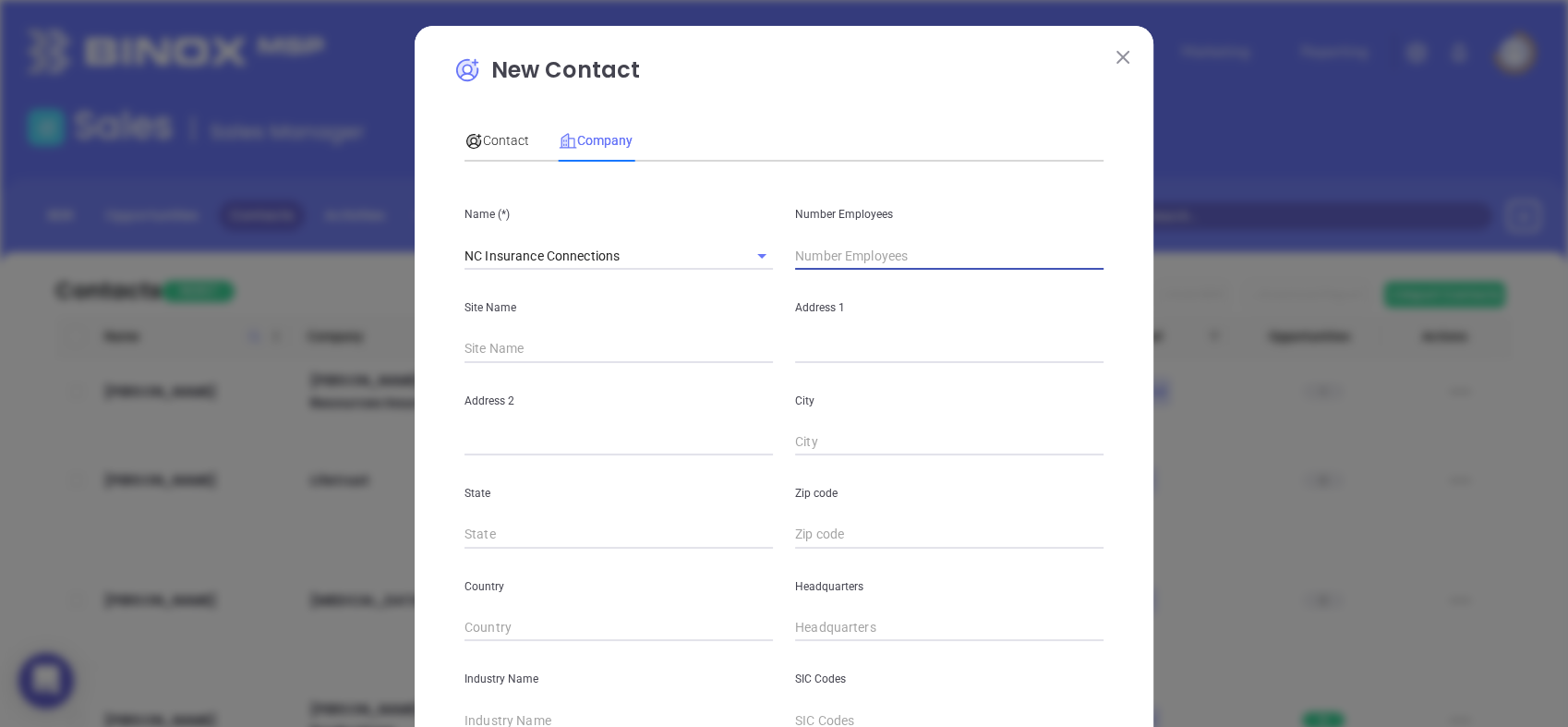
click at [859, 250] on input "text" at bounding box center [949, 255] width 308 height 27
type input "3"
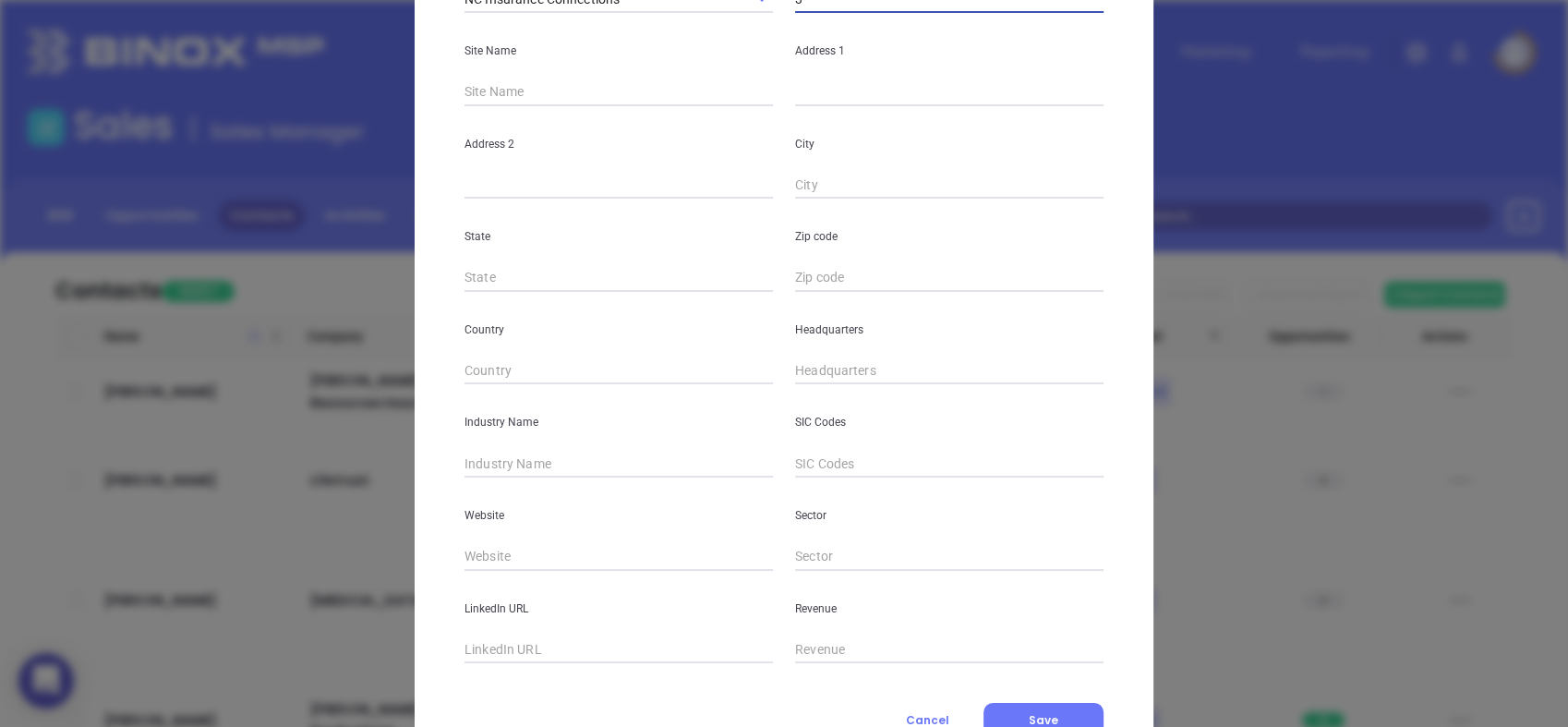
scroll to position [258, 0]
click at [553, 455] on input "text" at bounding box center [619, 462] width 308 height 27
type input "Insurance"
click at [531, 554] on input "text" at bounding box center [619, 555] width 308 height 27
paste input "https://www.ncinsconnect.com/"
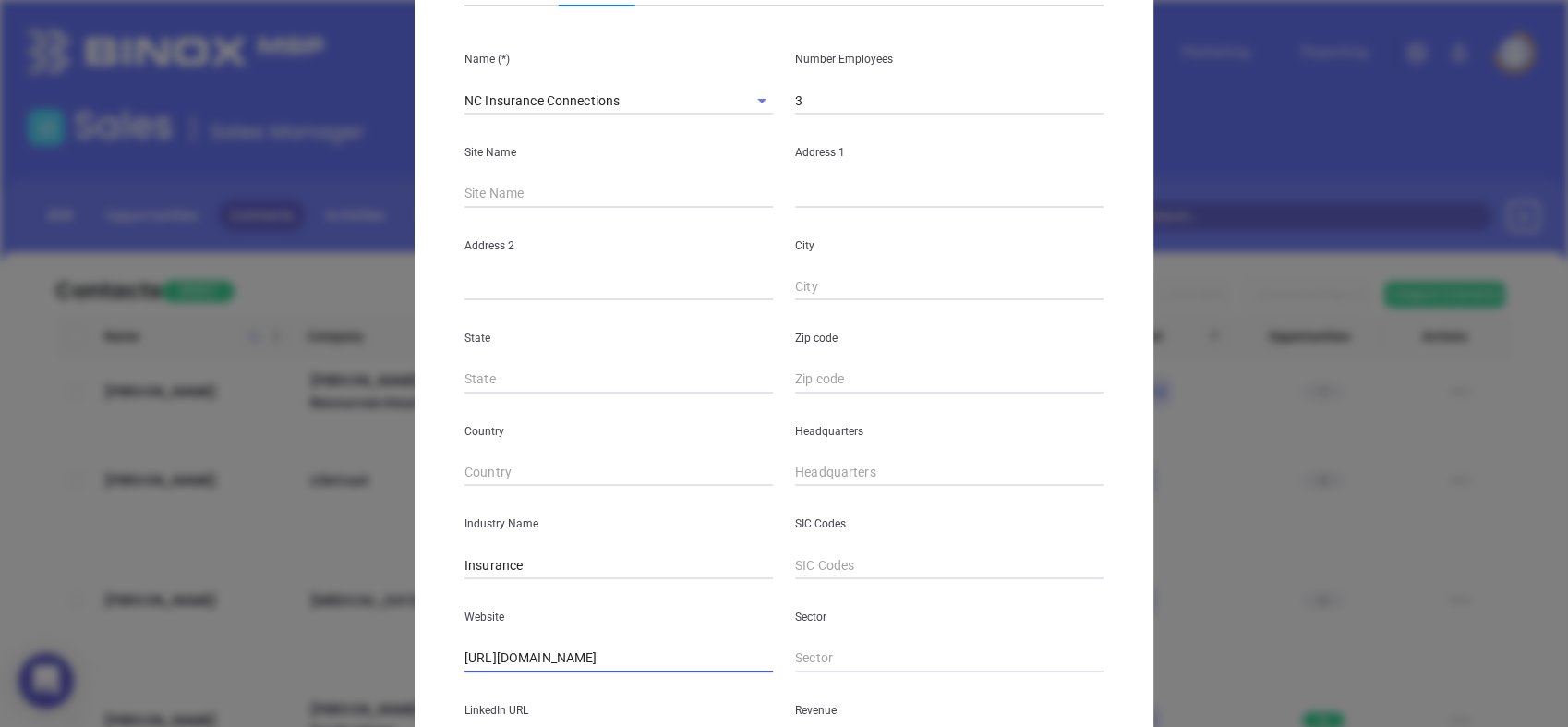
scroll to position [156, 0]
type input "https://www.ncinsconnect.com/"
click at [891, 197] on input "text" at bounding box center [949, 194] width 308 height 27
paste input "PO Box 1736 Elizabeth City, NC 27909"
drag, startPoint x: 871, startPoint y: 196, endPoint x: 1222, endPoint y: 214, distance: 351.5
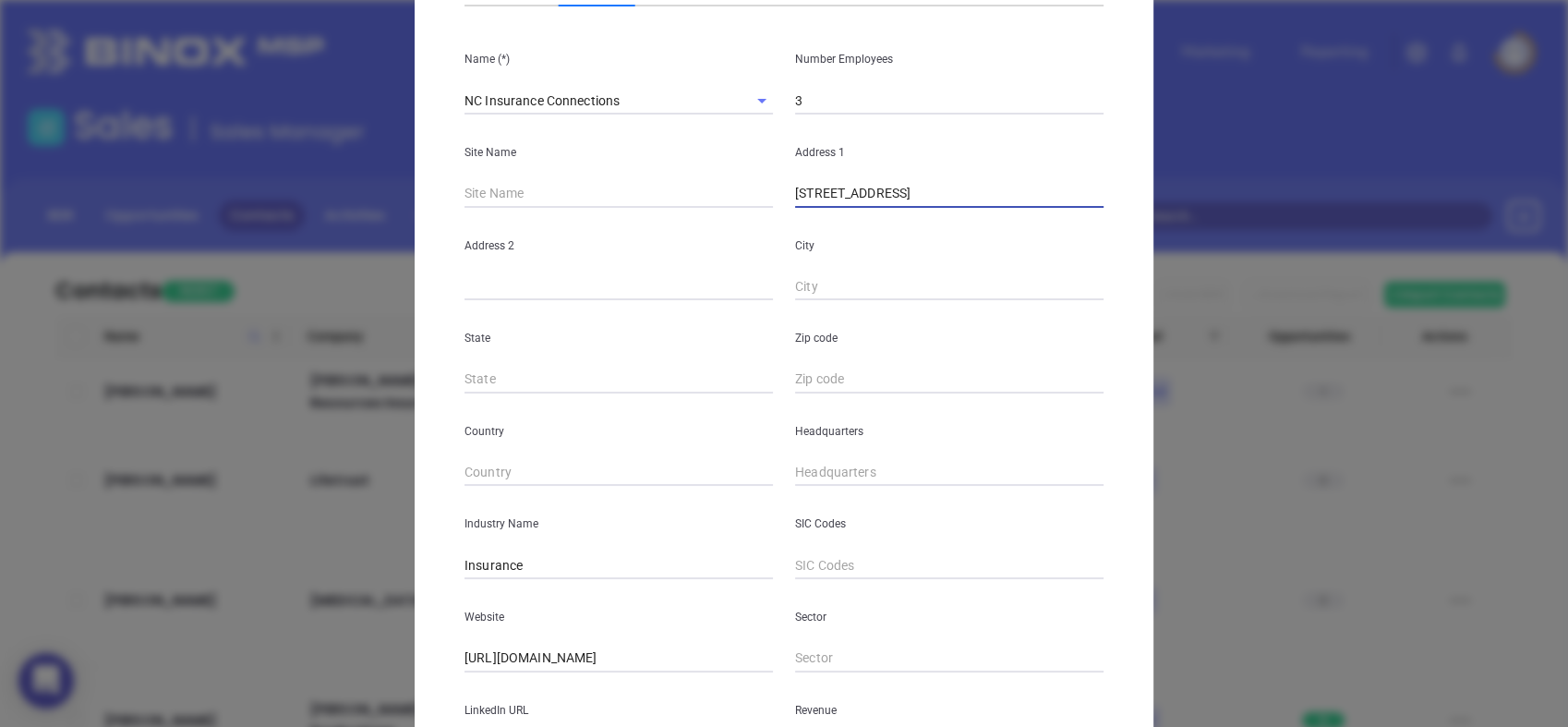
click at [1222, 214] on div "New Contact Contact Company First Name (*) Dawn Last Name (*) Graham Email (*) …" at bounding box center [784, 363] width 1568 height 727
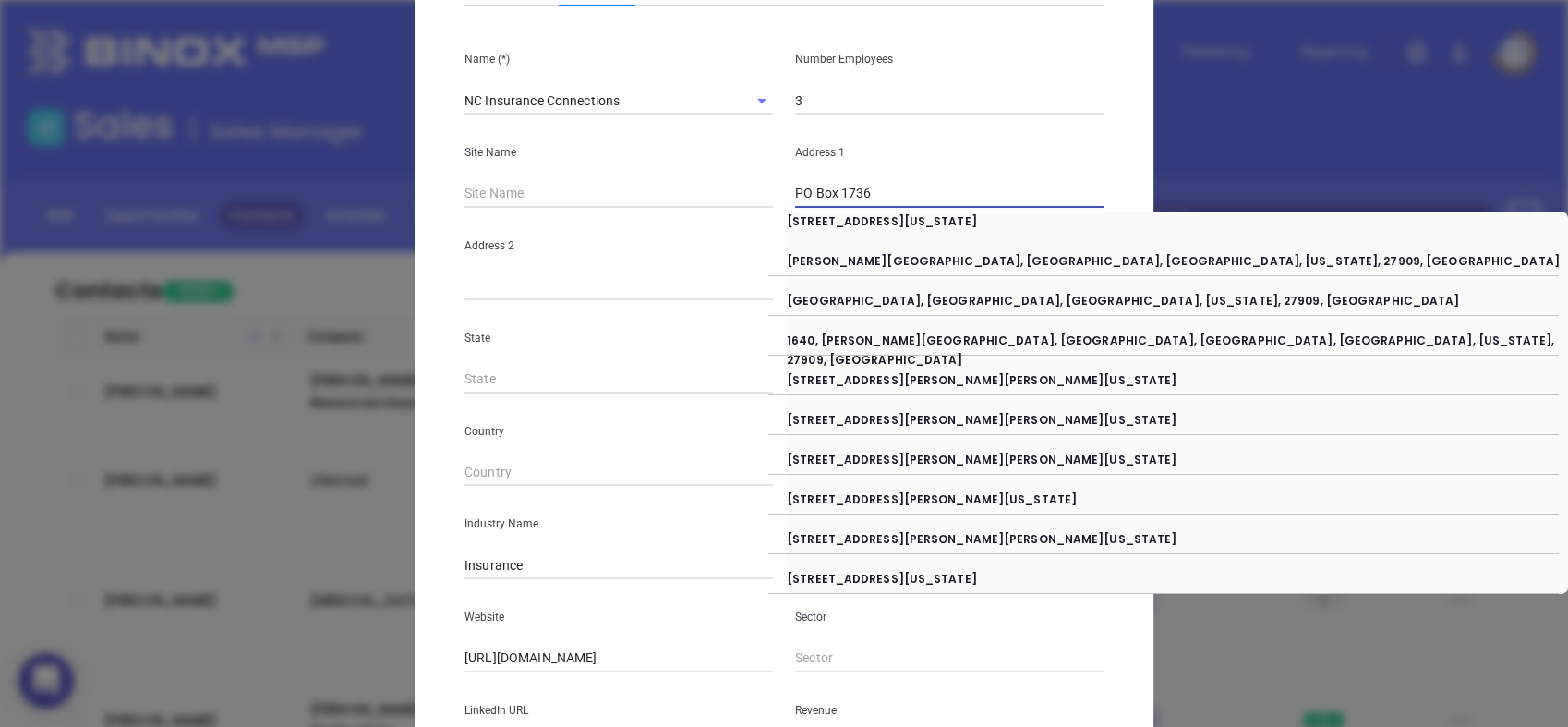
type input "PO Box 1736"
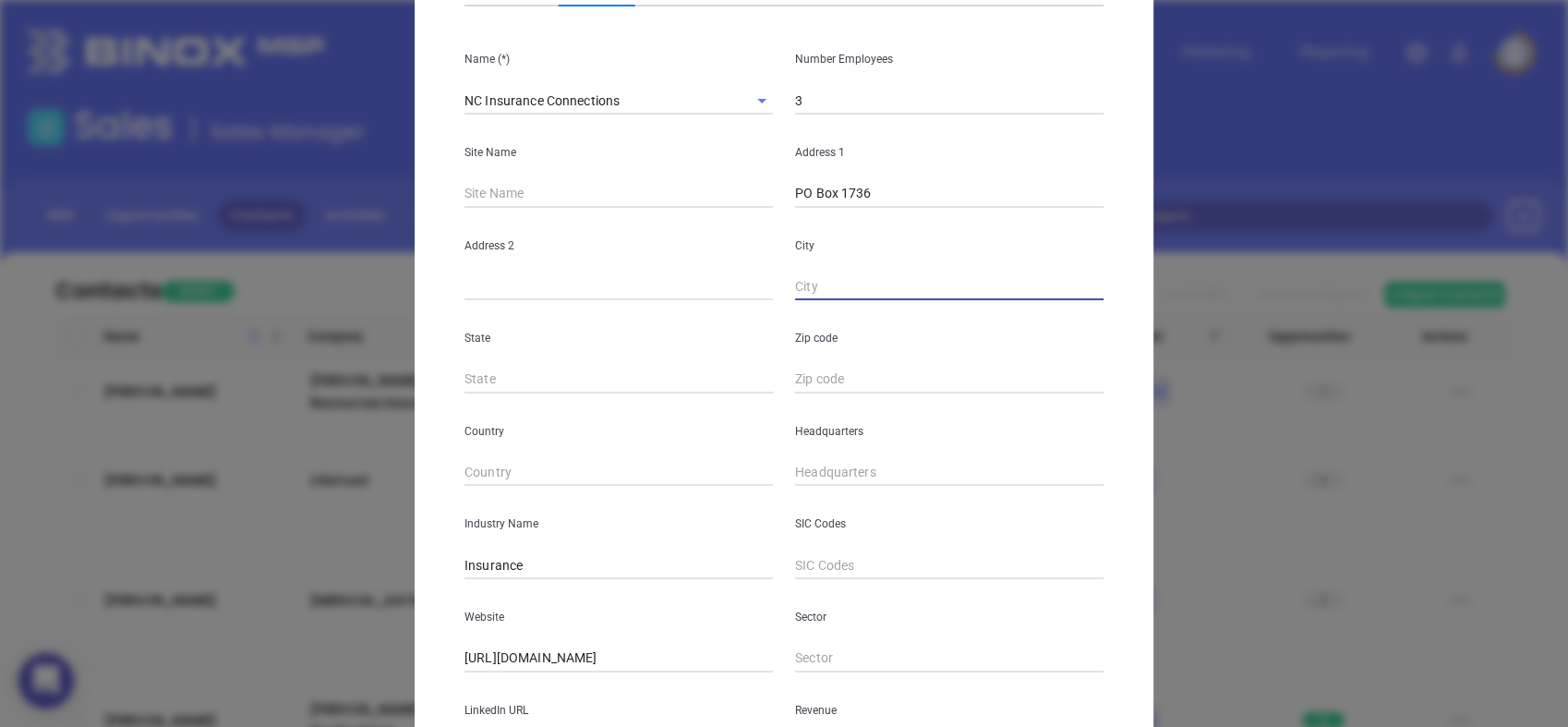
paste input "Elizabeth City, NC 27909"
drag, startPoint x: 872, startPoint y: 285, endPoint x: 1097, endPoint y: 283, distance: 225.0
click at [1097, 283] on div "City Elizabeth City, NC 27909" at bounding box center [949, 253] width 331 height 93
type input "Elizabeth City"
type input "NC"
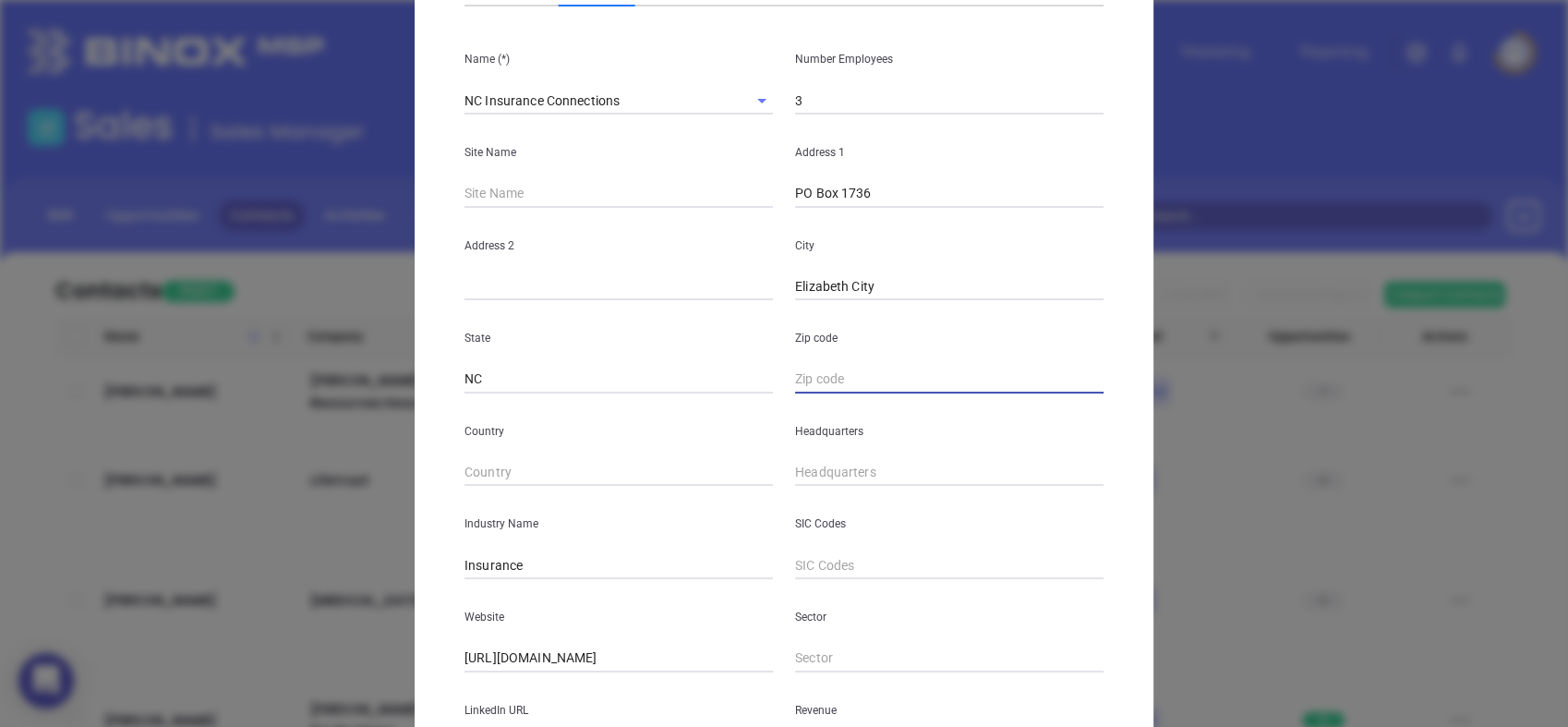
paste input "NC 27909"
type input "27909"
click at [850, 470] on input "( ) -" at bounding box center [949, 473] width 308 height 27
paste input "252) 334-1634"
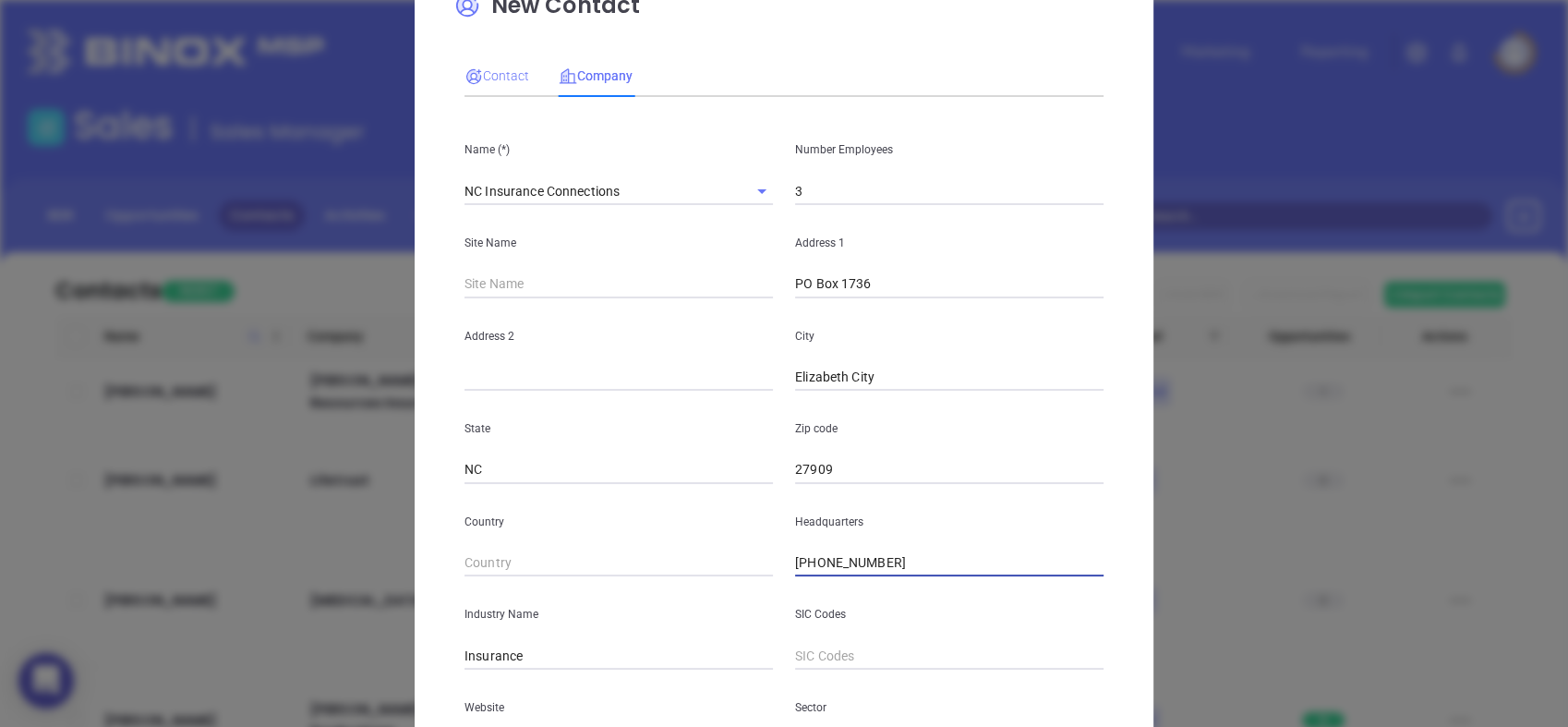
type input "(252) 334-1634"
click at [487, 79] on span "Contact" at bounding box center [497, 75] width 65 height 15
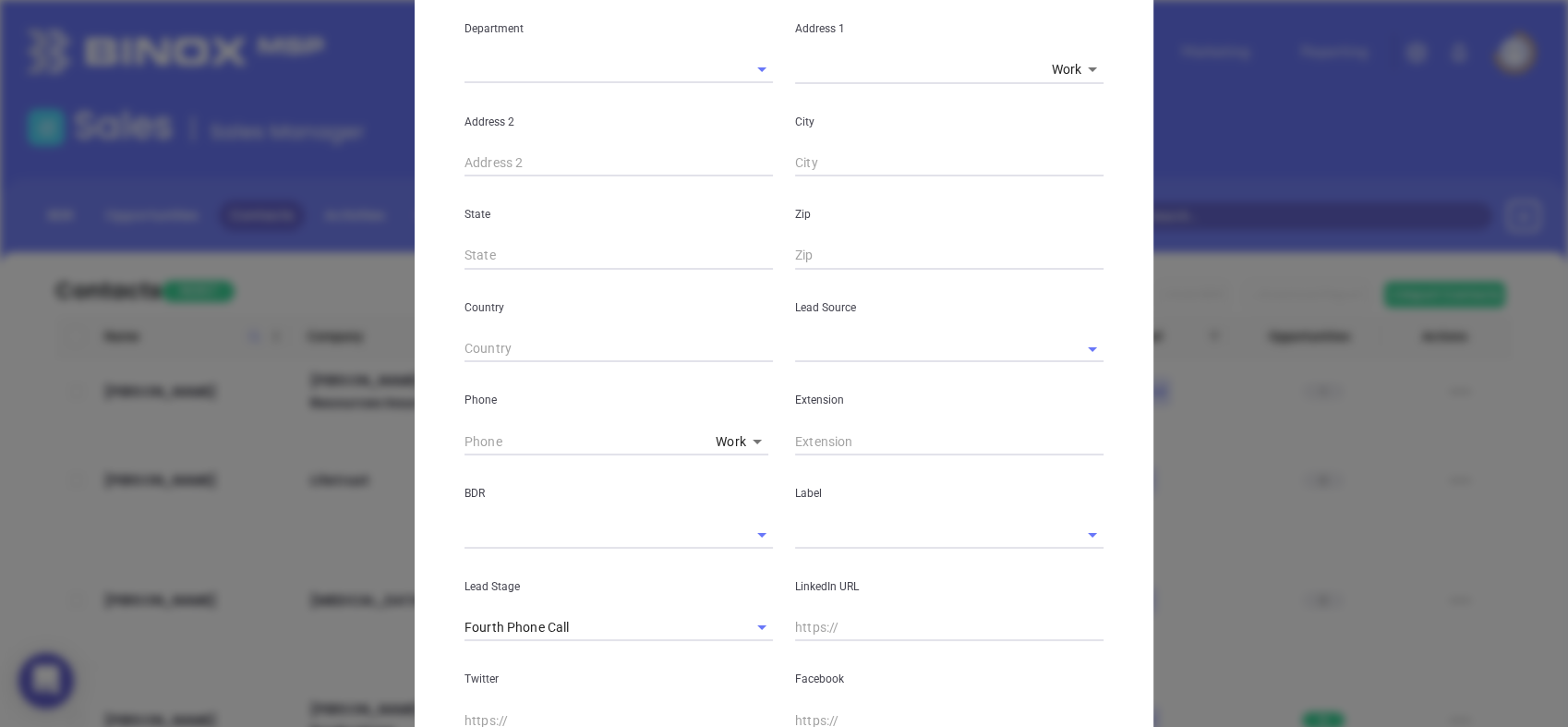
scroll to position [373, 0]
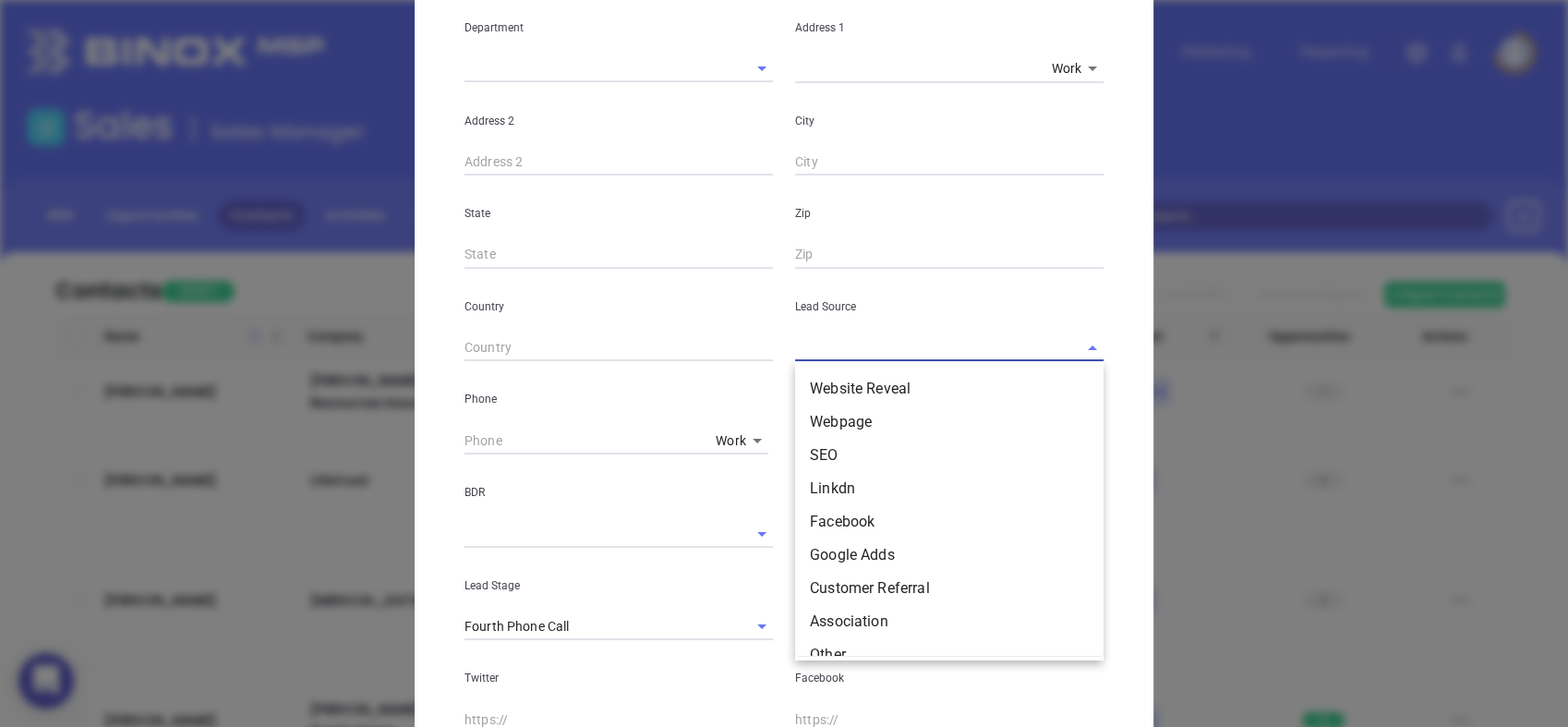
click at [879, 358] on input "text" at bounding box center [924, 347] width 256 height 26
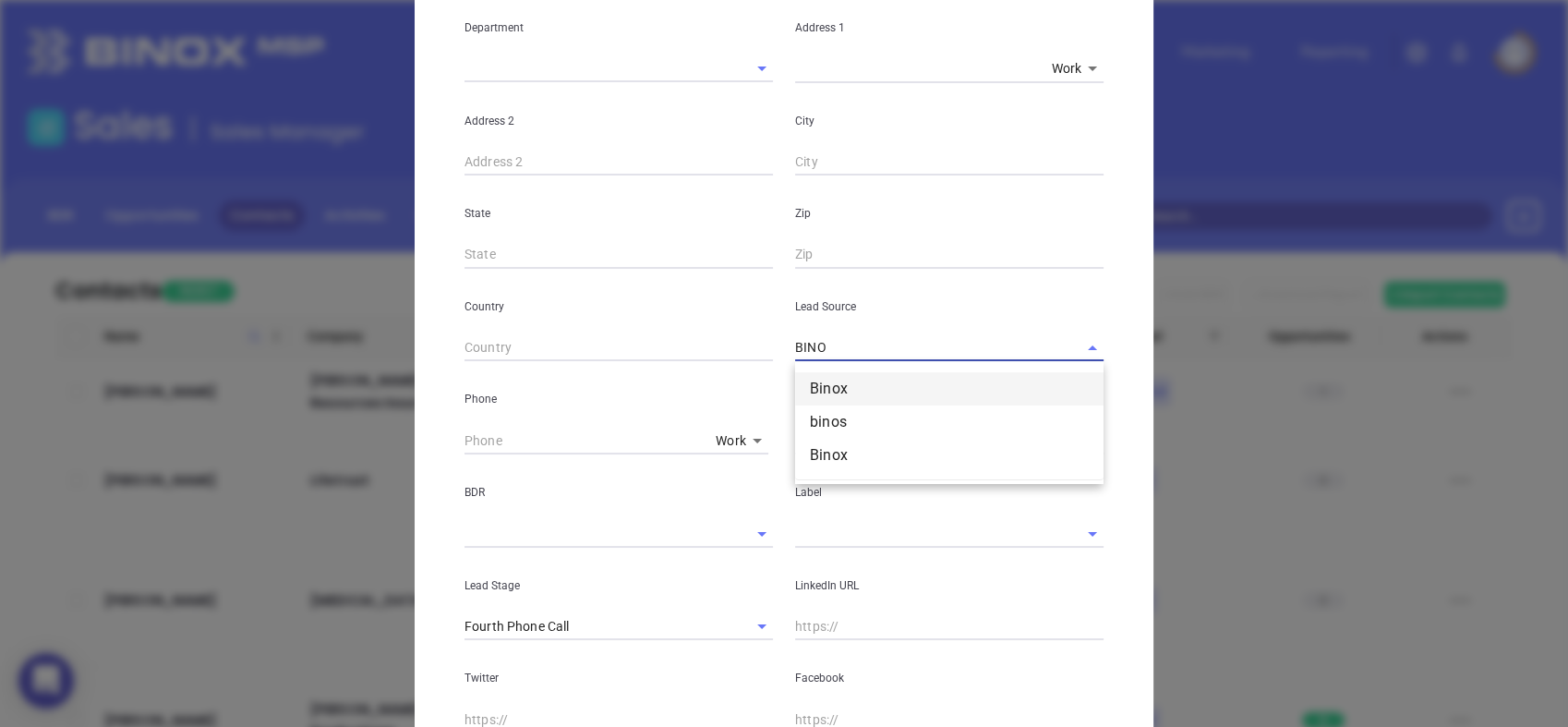
click at [861, 387] on li "Binox" at bounding box center [949, 388] width 308 height 33
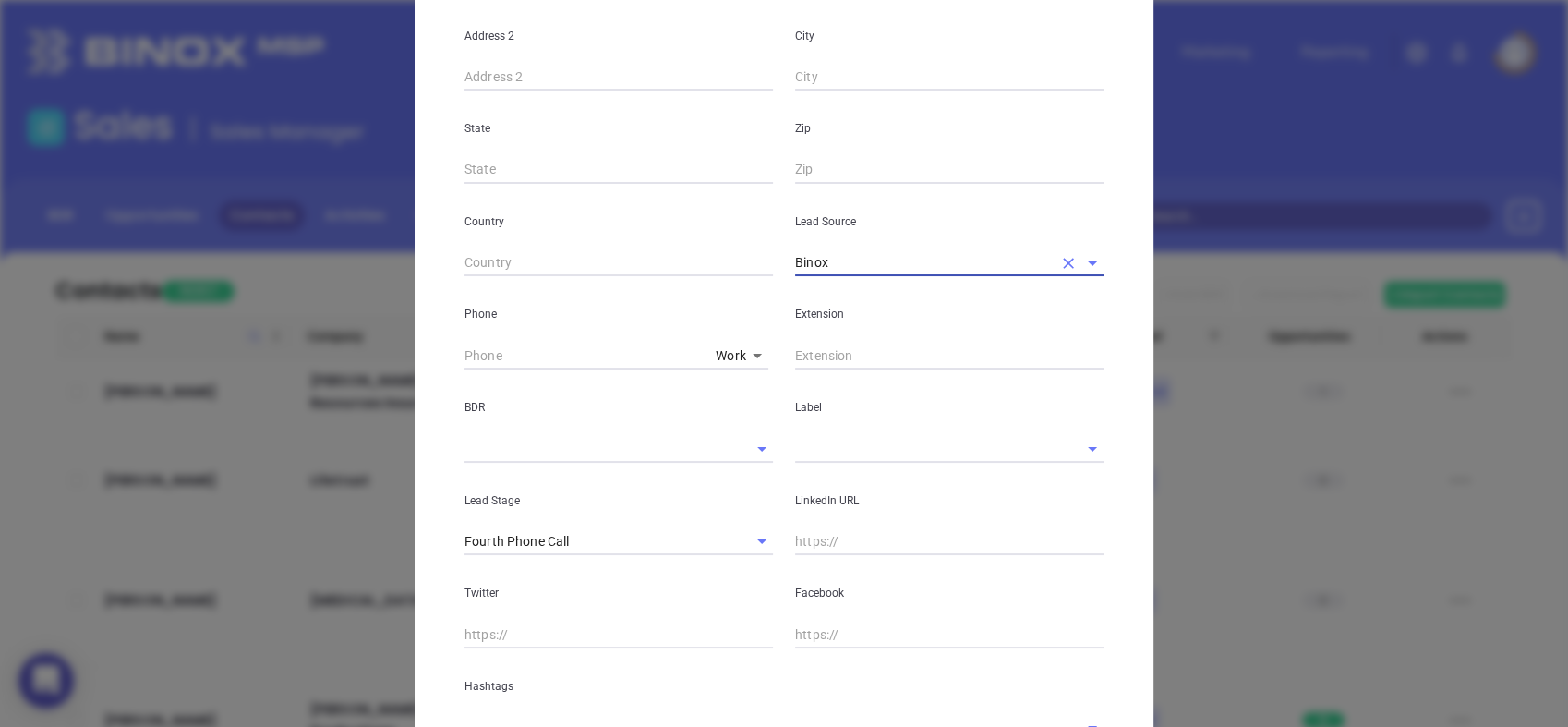
type input "Binox"
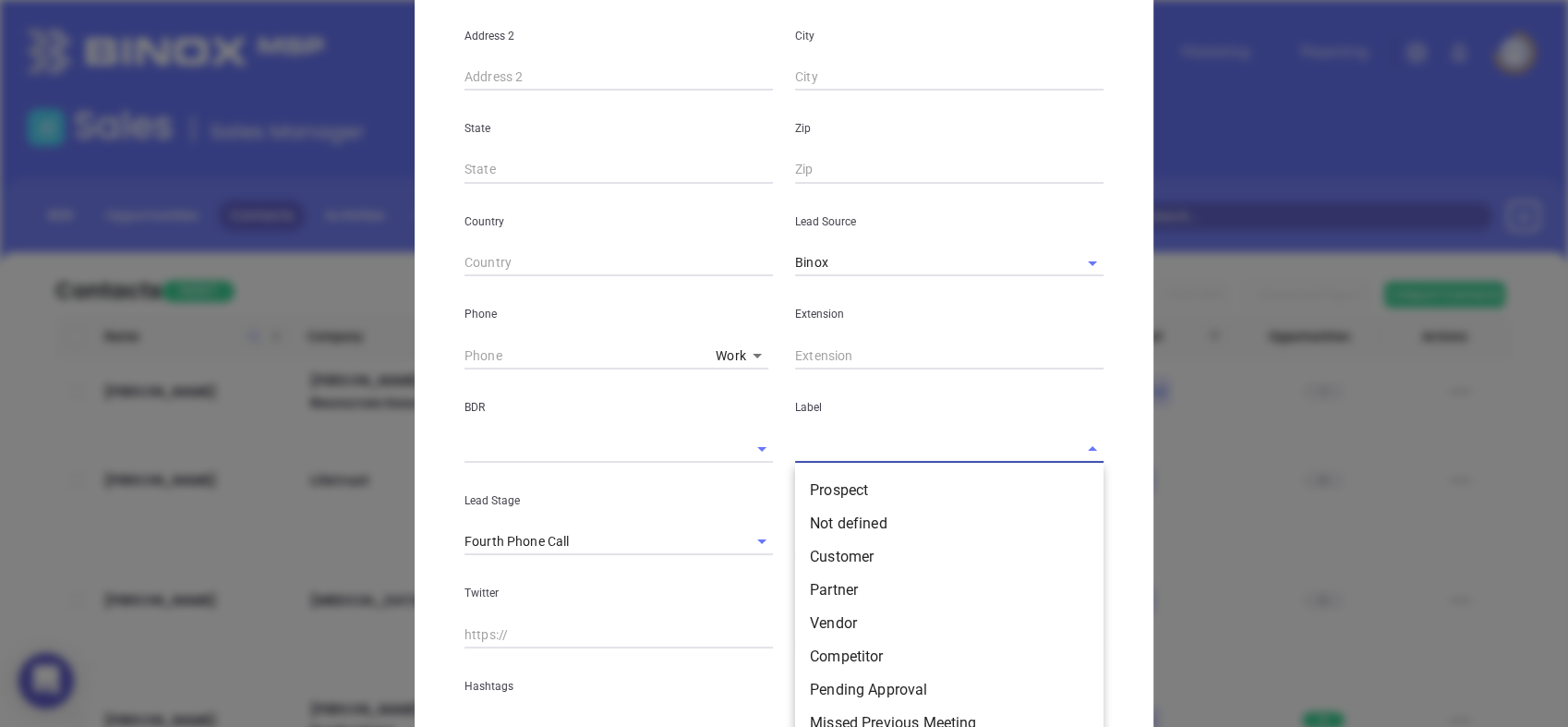
click at [862, 456] on input "text" at bounding box center [924, 447] width 256 height 26
click at [862, 456] on input "PR" at bounding box center [924, 447] width 256 height 26
type input "PRO"
click at [831, 491] on li "Prospect" at bounding box center [949, 490] width 308 height 33
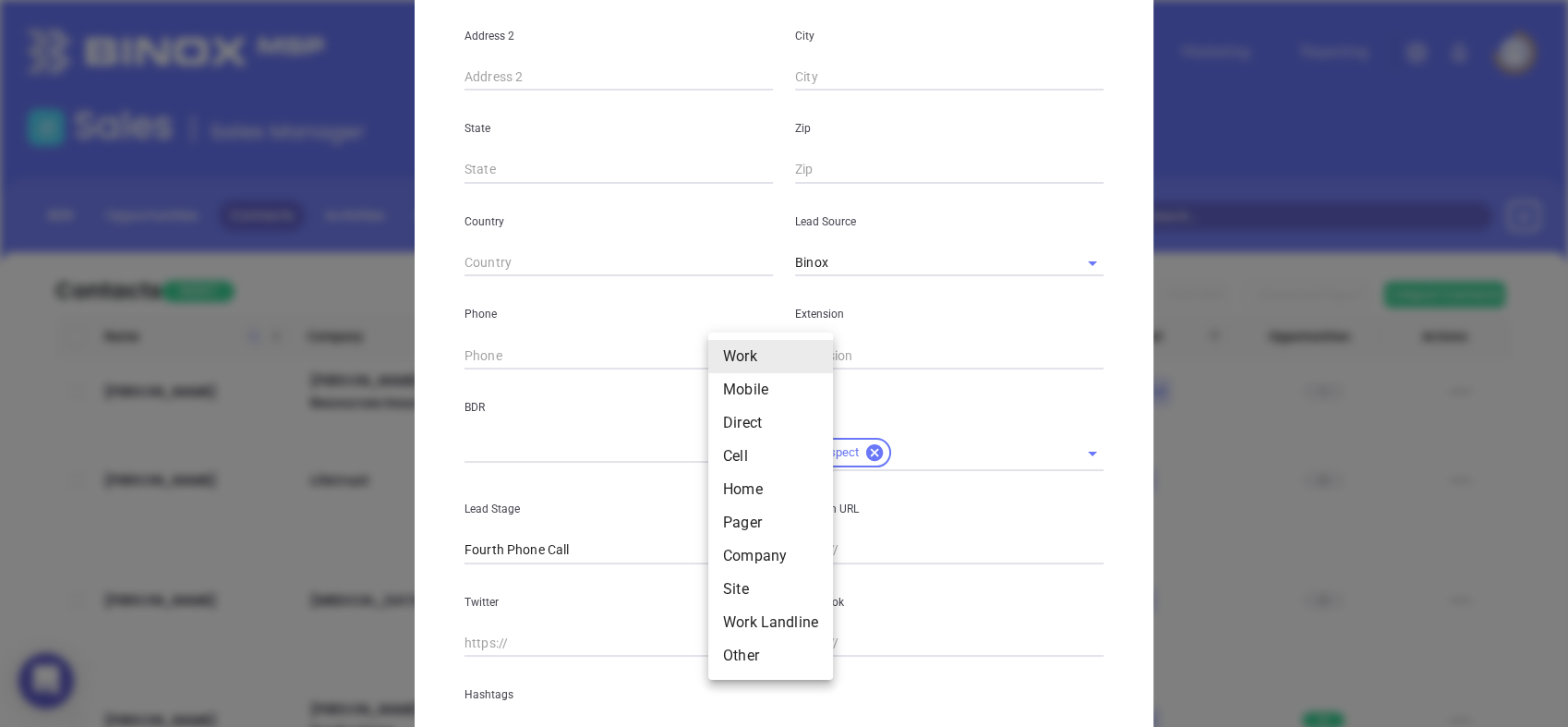
click at [709, 355] on body "0 Leads CRM Marketing Reporting Financial Leads Leads Sales Sales Manager BDR O…" at bounding box center [784, 363] width 1568 height 727
click at [744, 589] on li "Site" at bounding box center [770, 589] width 124 height 33
type input "11"
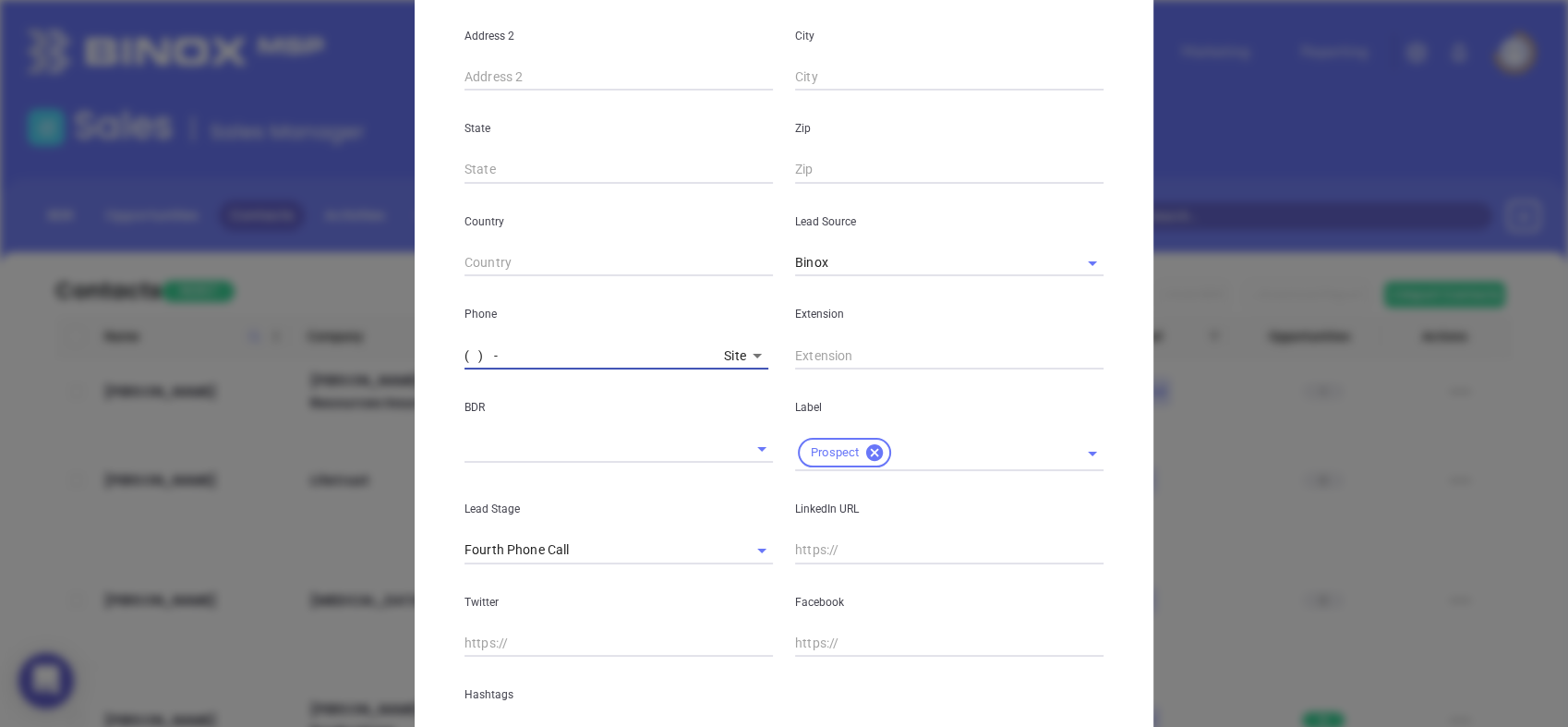
click at [613, 357] on input "( ) -" at bounding box center [591, 355] width 253 height 27
paste input "252) 334-1634"
type input "(252) 334-1634"
click at [732, 547] on icon "Clear" at bounding box center [737, 550] width 11 height 11
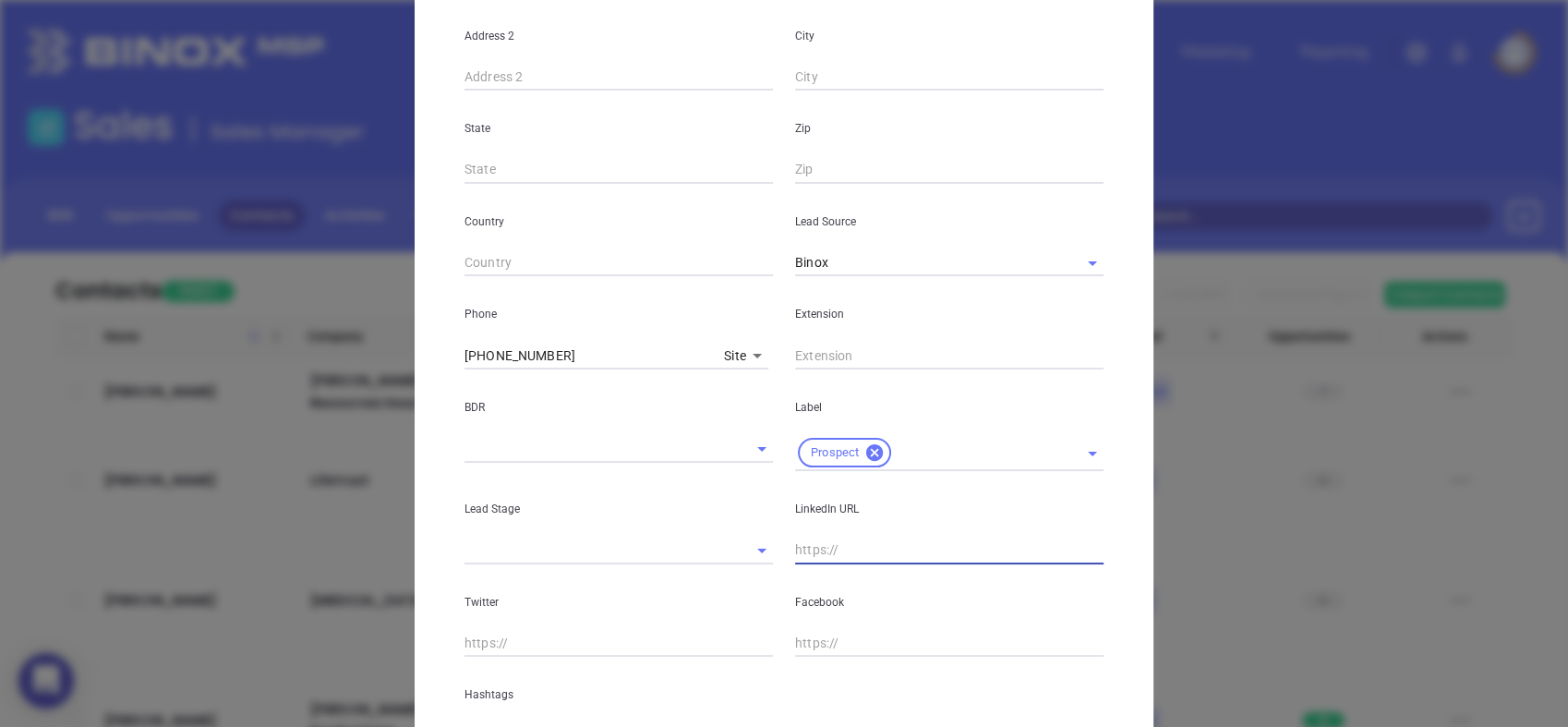
click at [859, 552] on input "text" at bounding box center [949, 550] width 308 height 27
paste input "ncinsconnect@gmail.com"
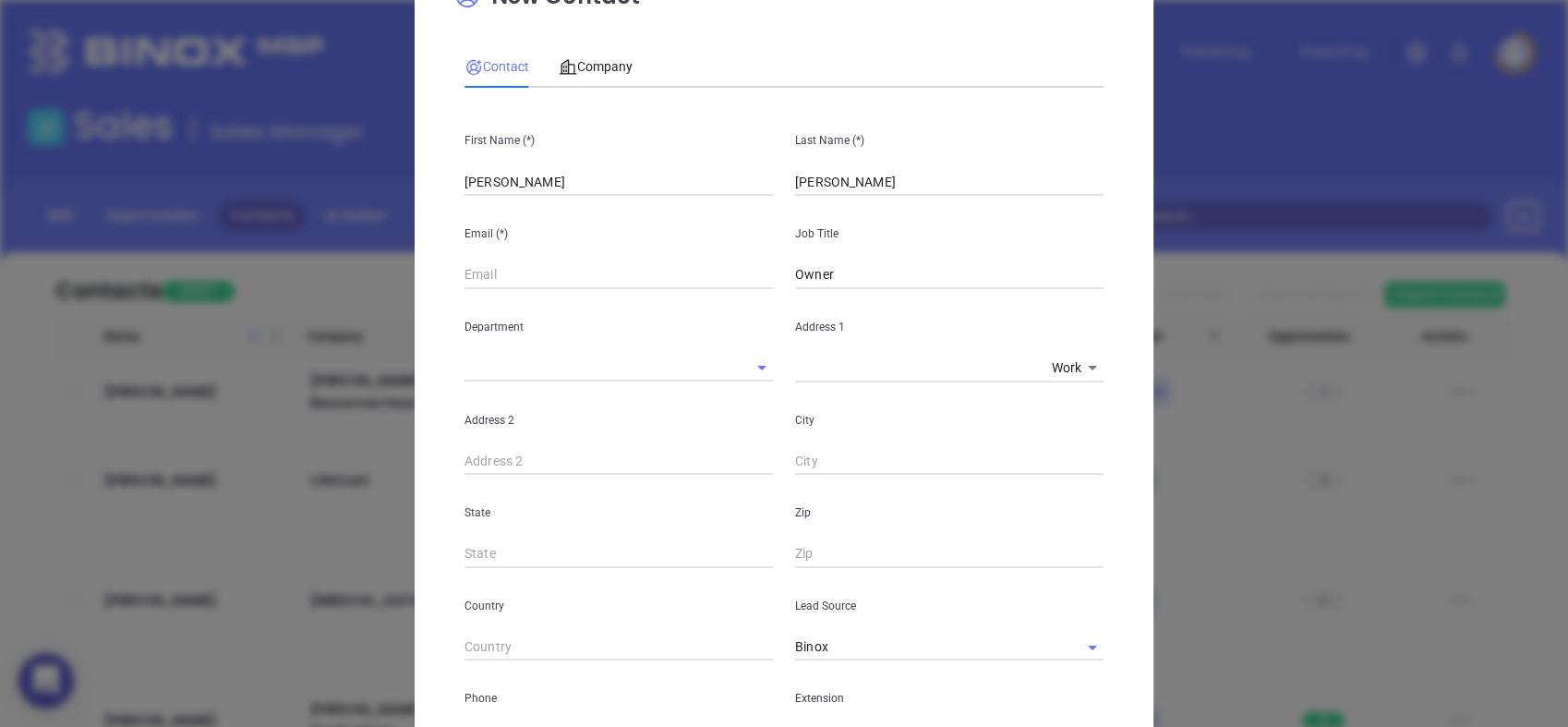
scroll to position [70, 0]
type input "www."
click at [563, 277] on input "text" at bounding box center [619, 279] width 308 height 27
paste input "ncinsconnect@gmail.com"
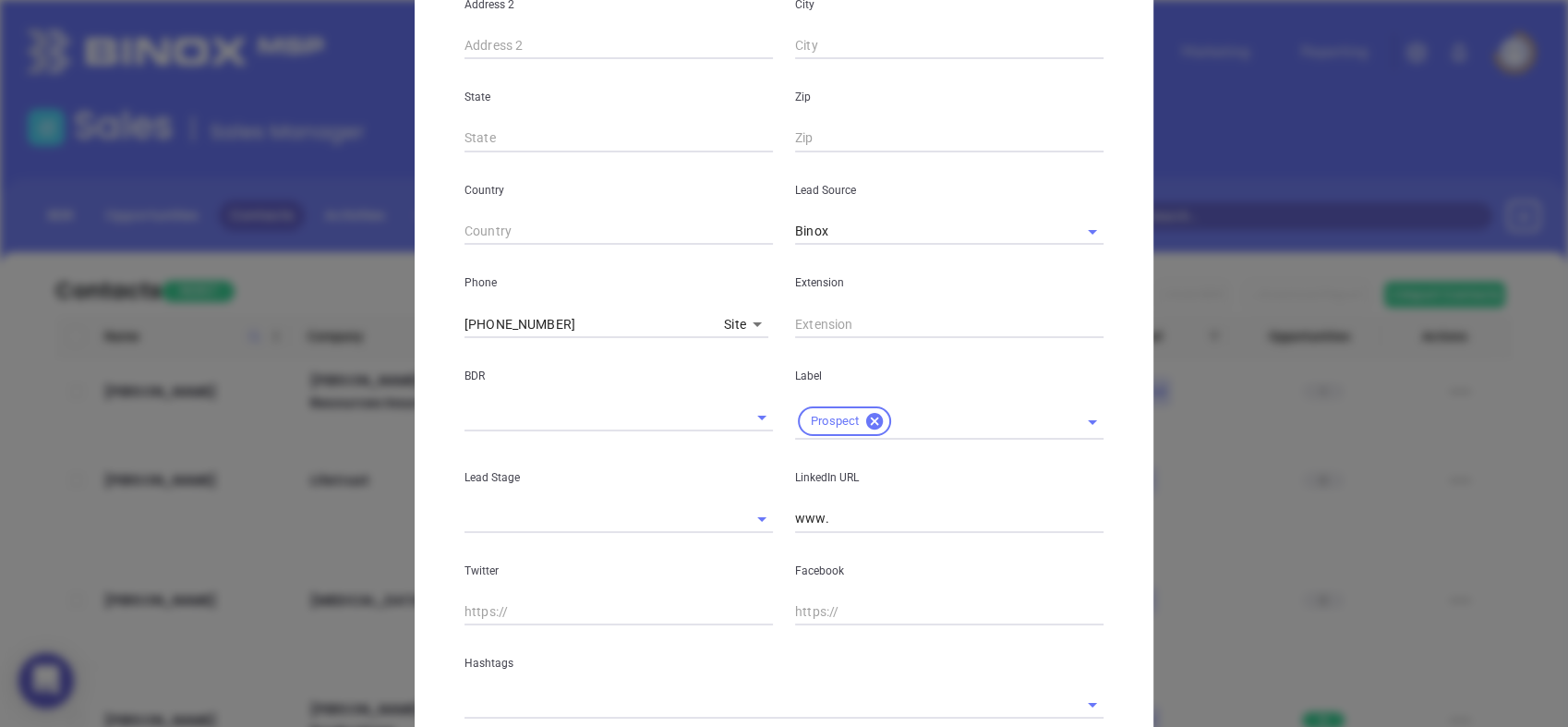
scroll to position [620, 0]
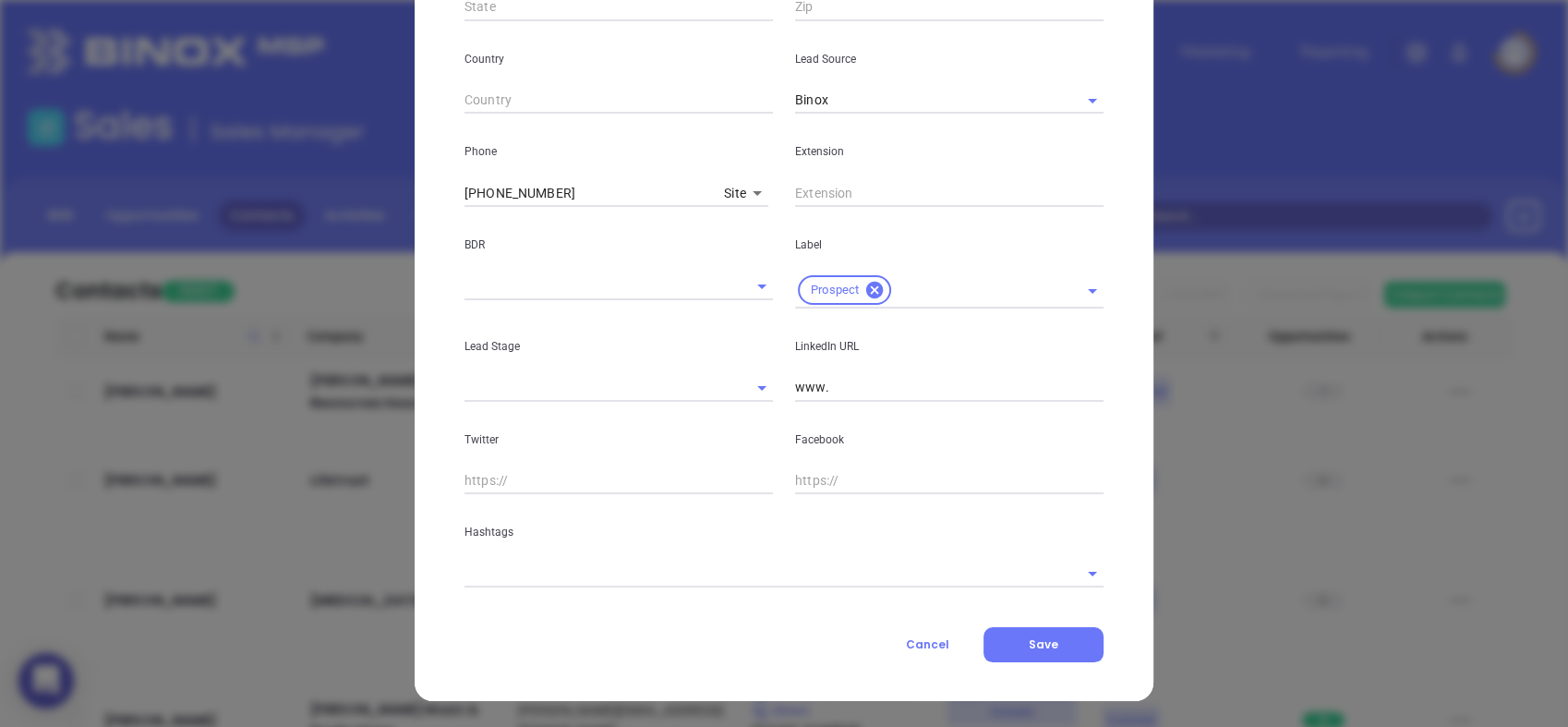
type input "ncinsconnect@gmail.com"
click at [654, 577] on input "text" at bounding box center [759, 572] width 587 height 26
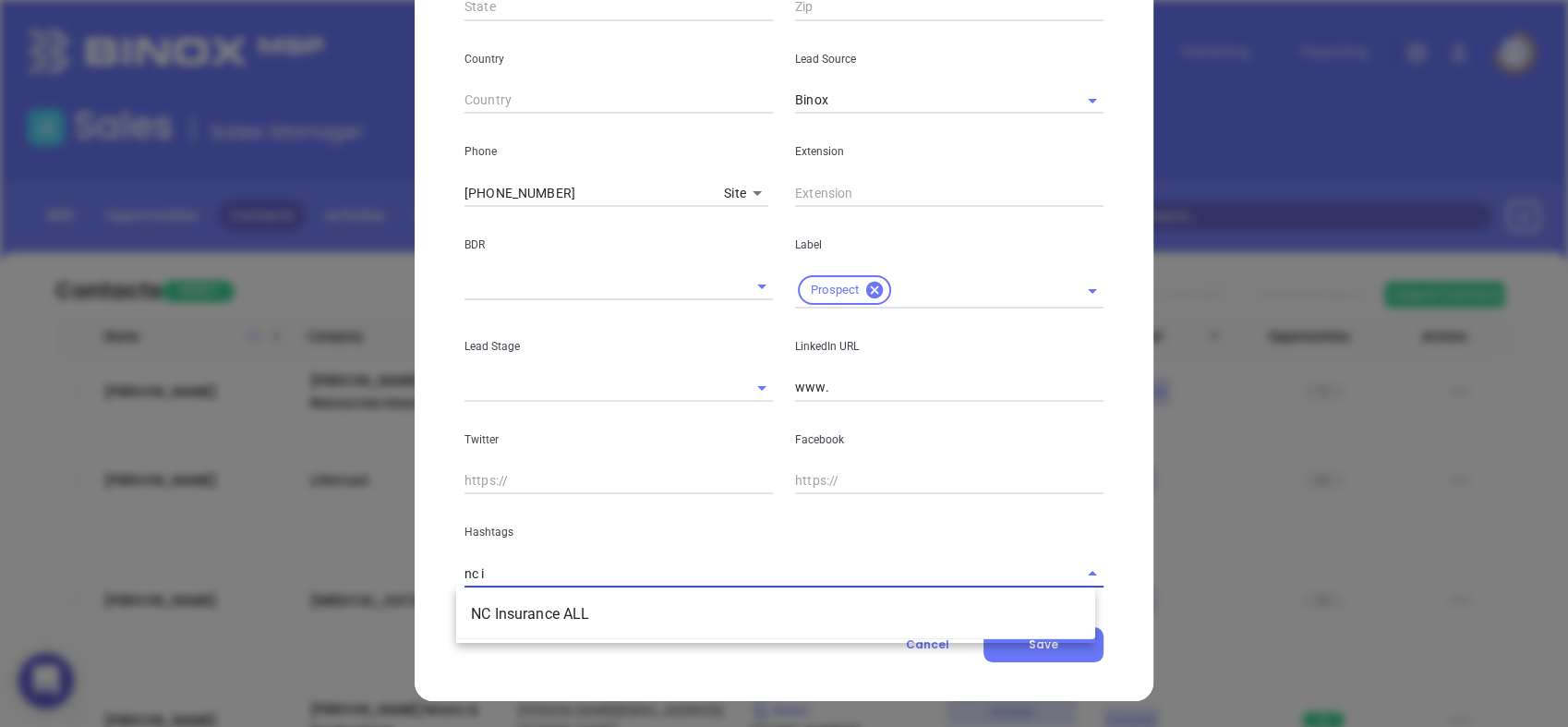
type input "nc in"
click at [638, 613] on li "NC Insurance ALL" at bounding box center [775, 614] width 639 height 33
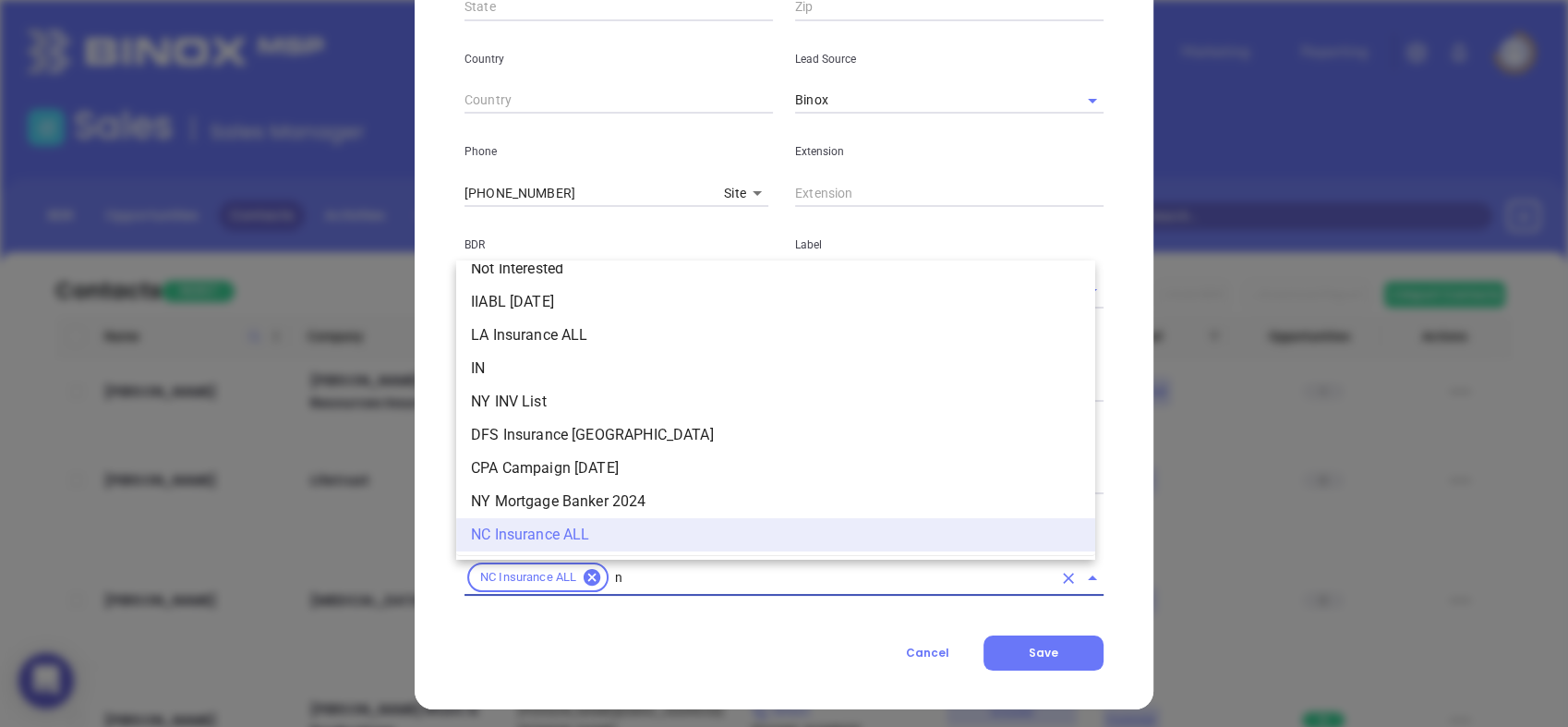
type input "nc"
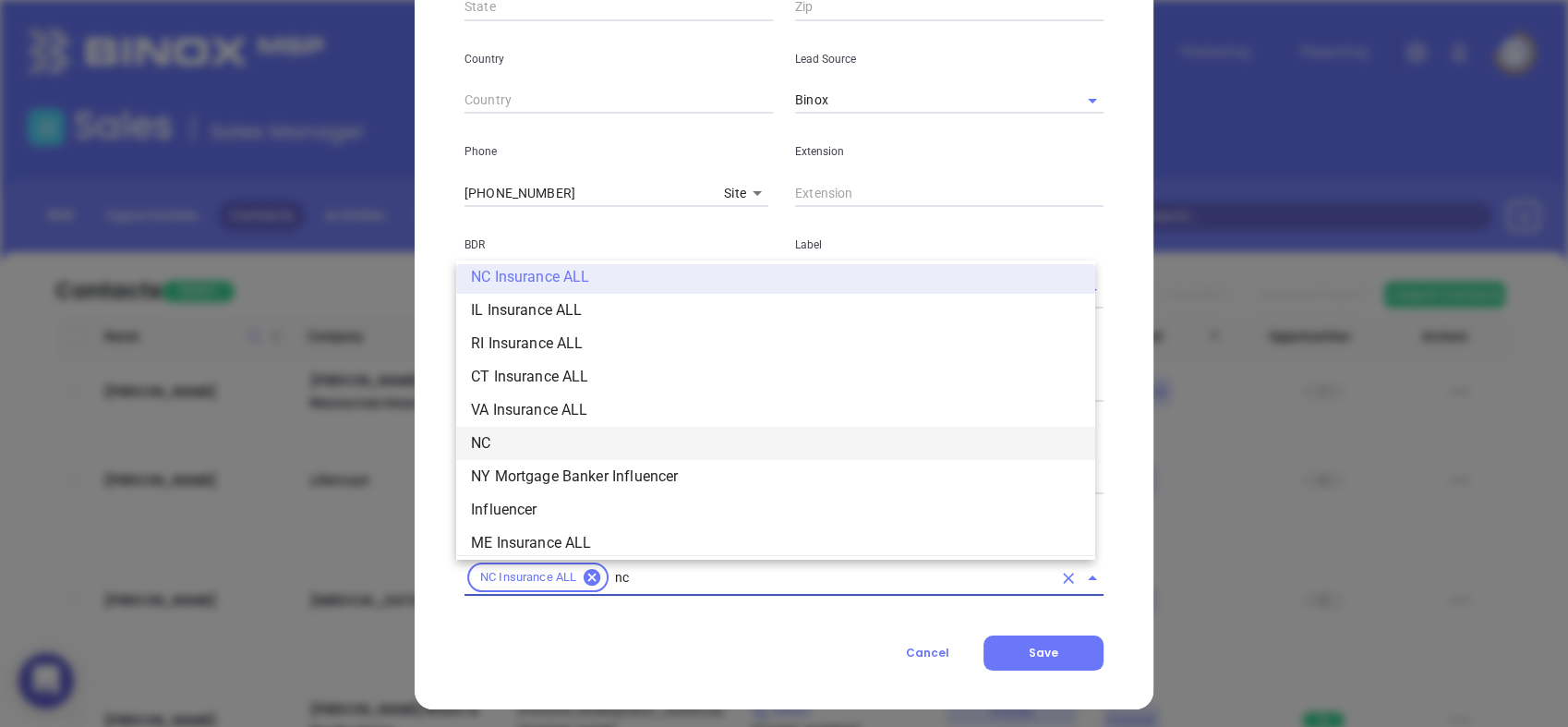
click at [582, 442] on li "NC" at bounding box center [775, 443] width 639 height 33
type input "insurance"
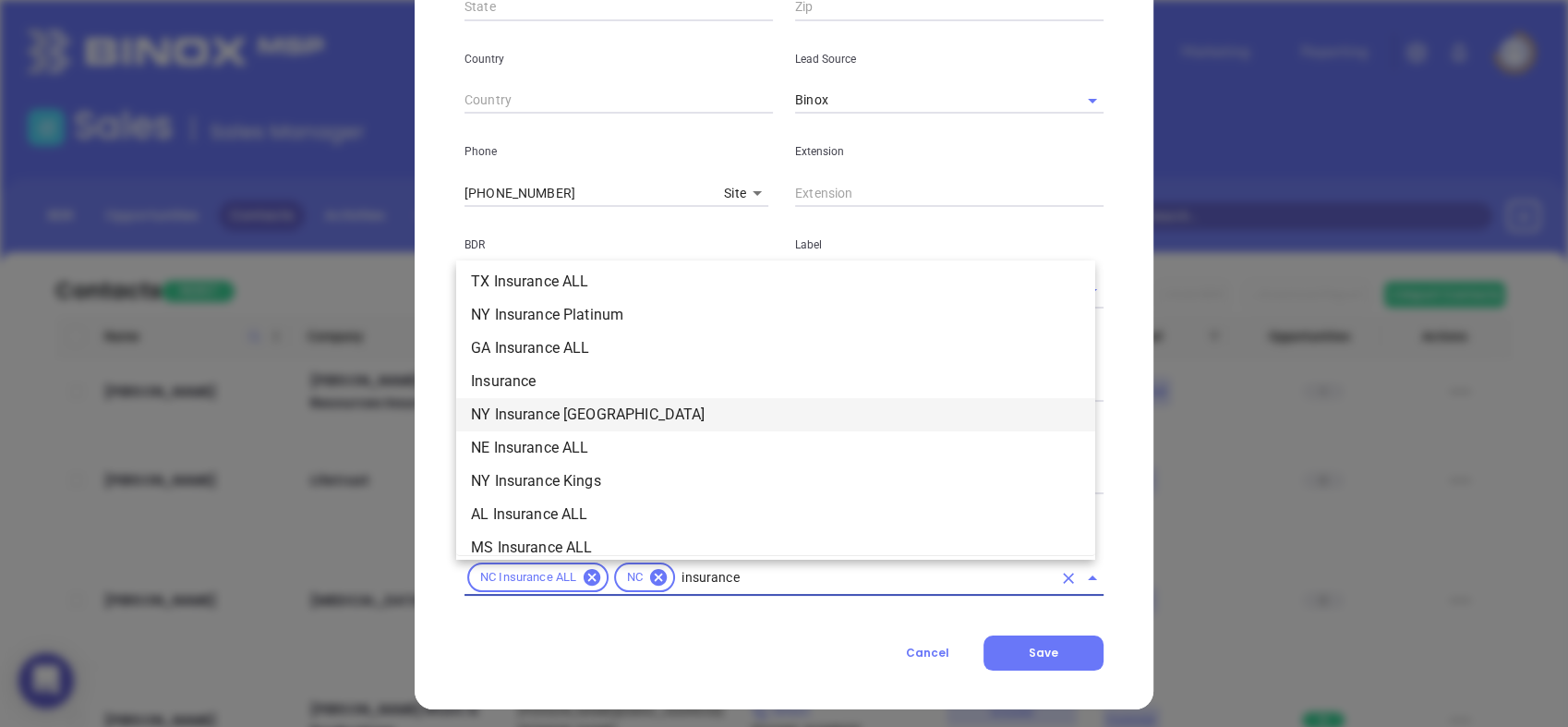
scroll to position [704, 0]
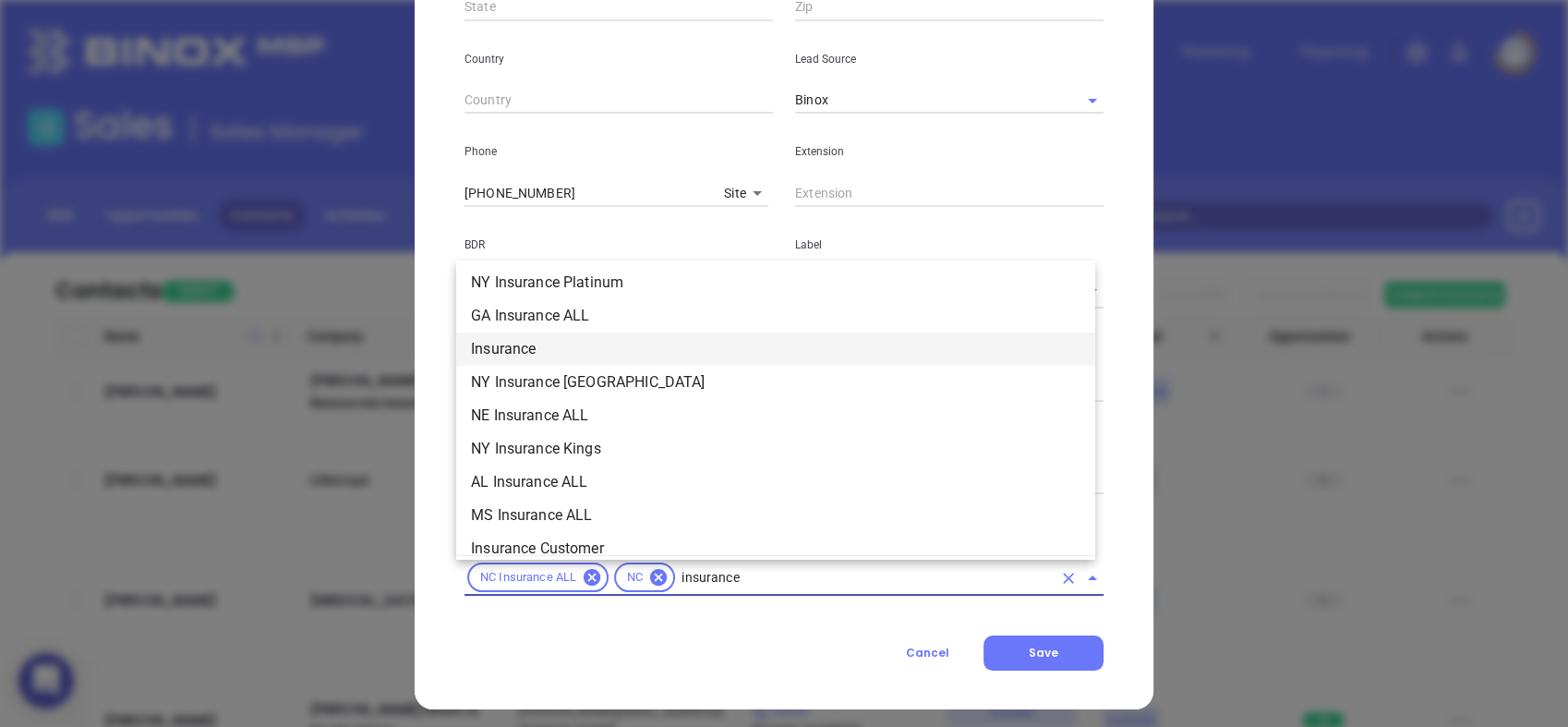
click at [547, 350] on li "Insurance" at bounding box center [775, 349] width 639 height 33
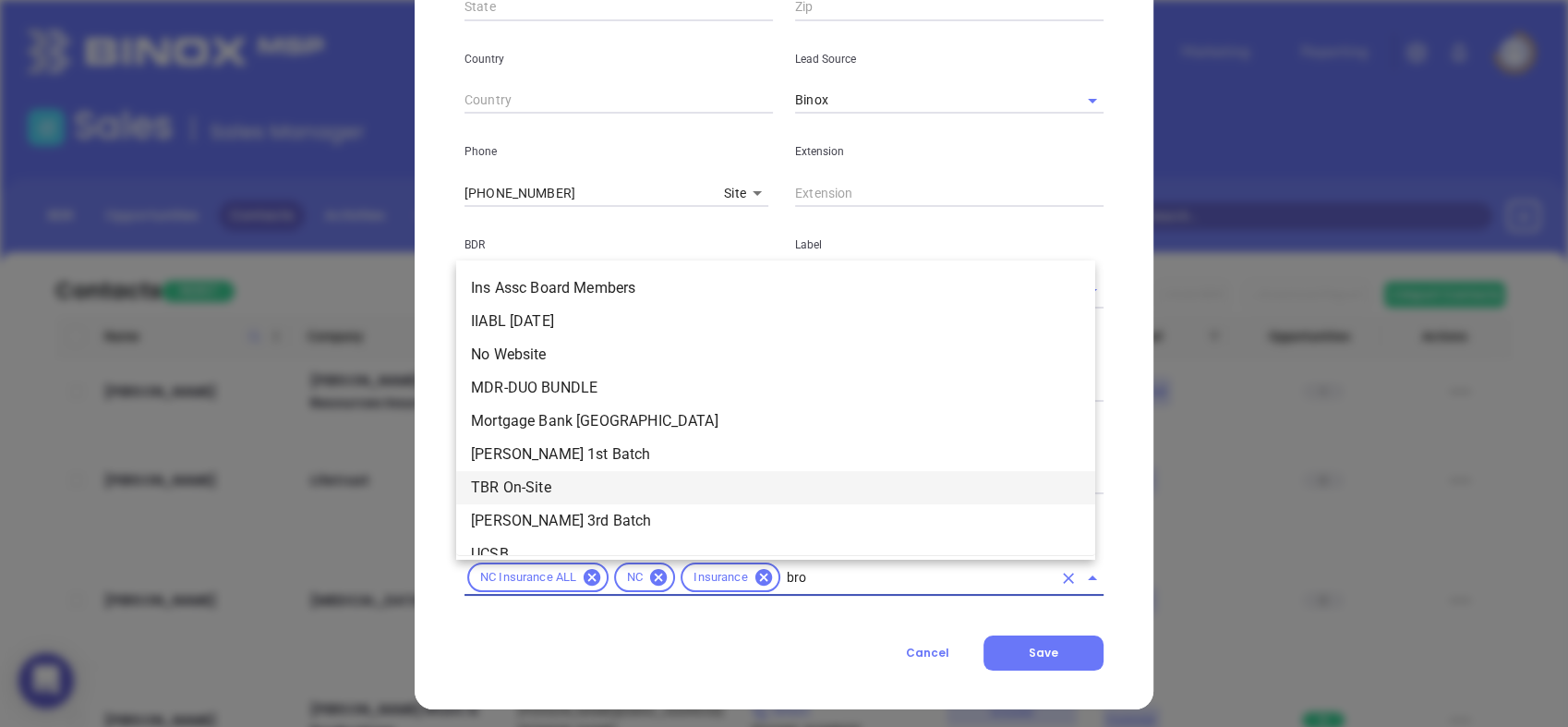
type input "bron"
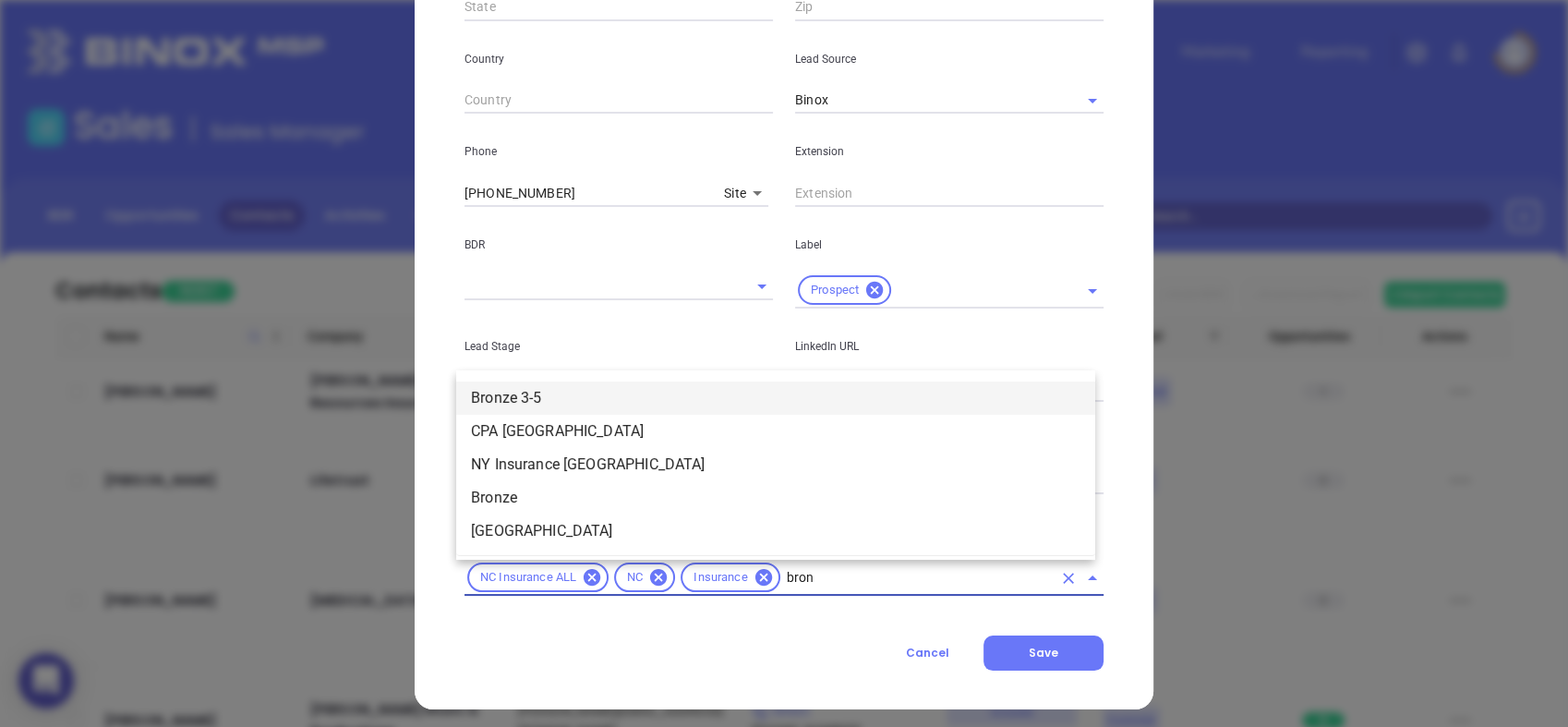
click at [714, 392] on li "Bronze 3-5" at bounding box center [775, 398] width 639 height 33
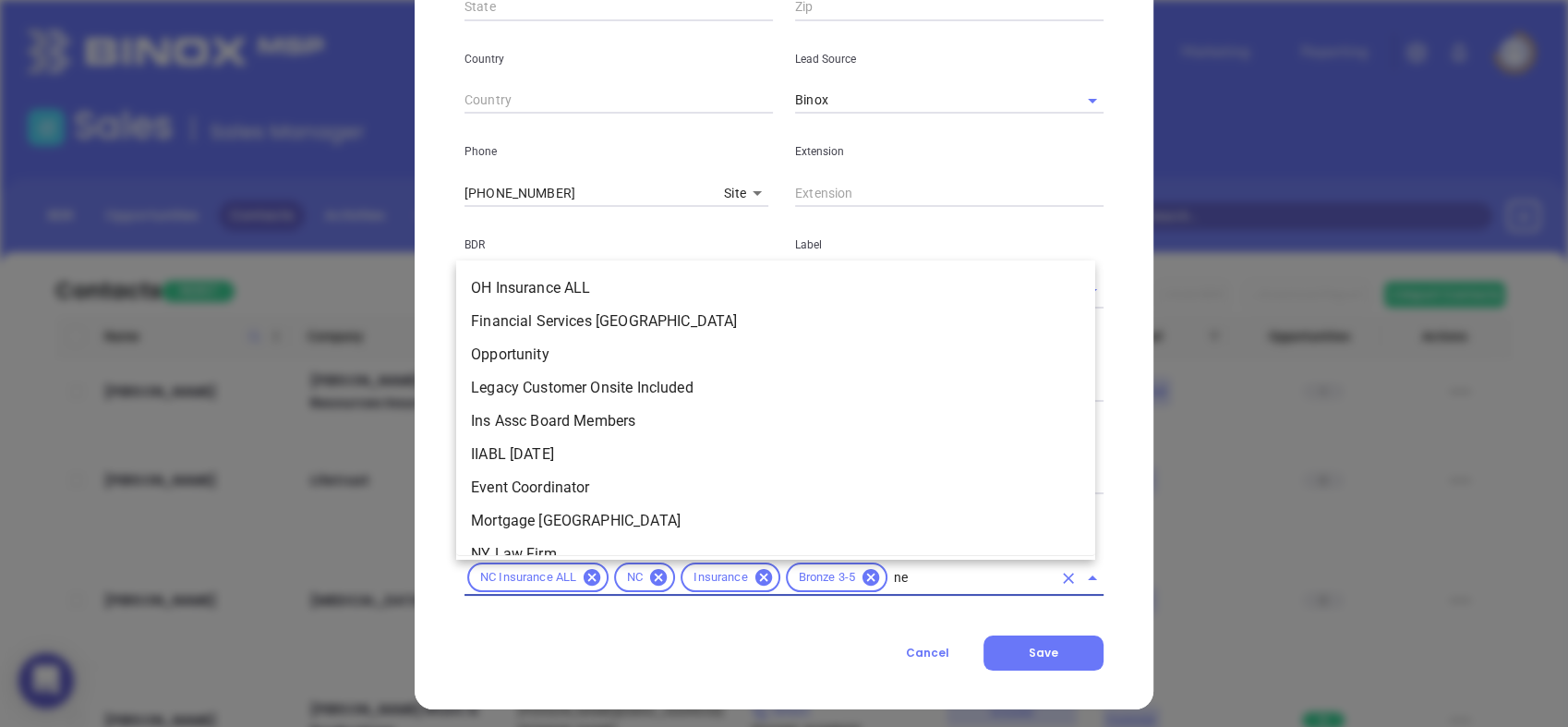
scroll to position [0, 0]
type input "new"
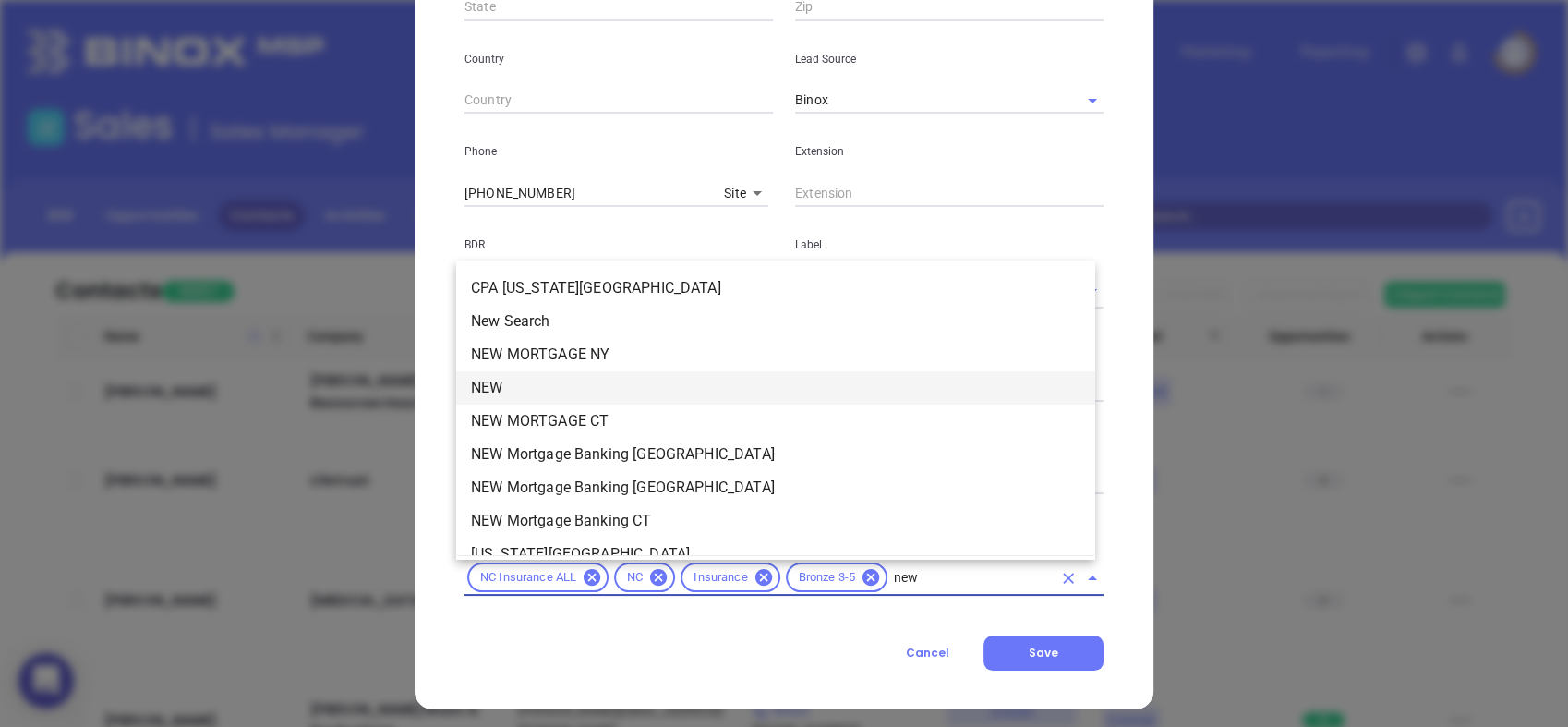
click at [566, 386] on li "NEW" at bounding box center [775, 387] width 639 height 33
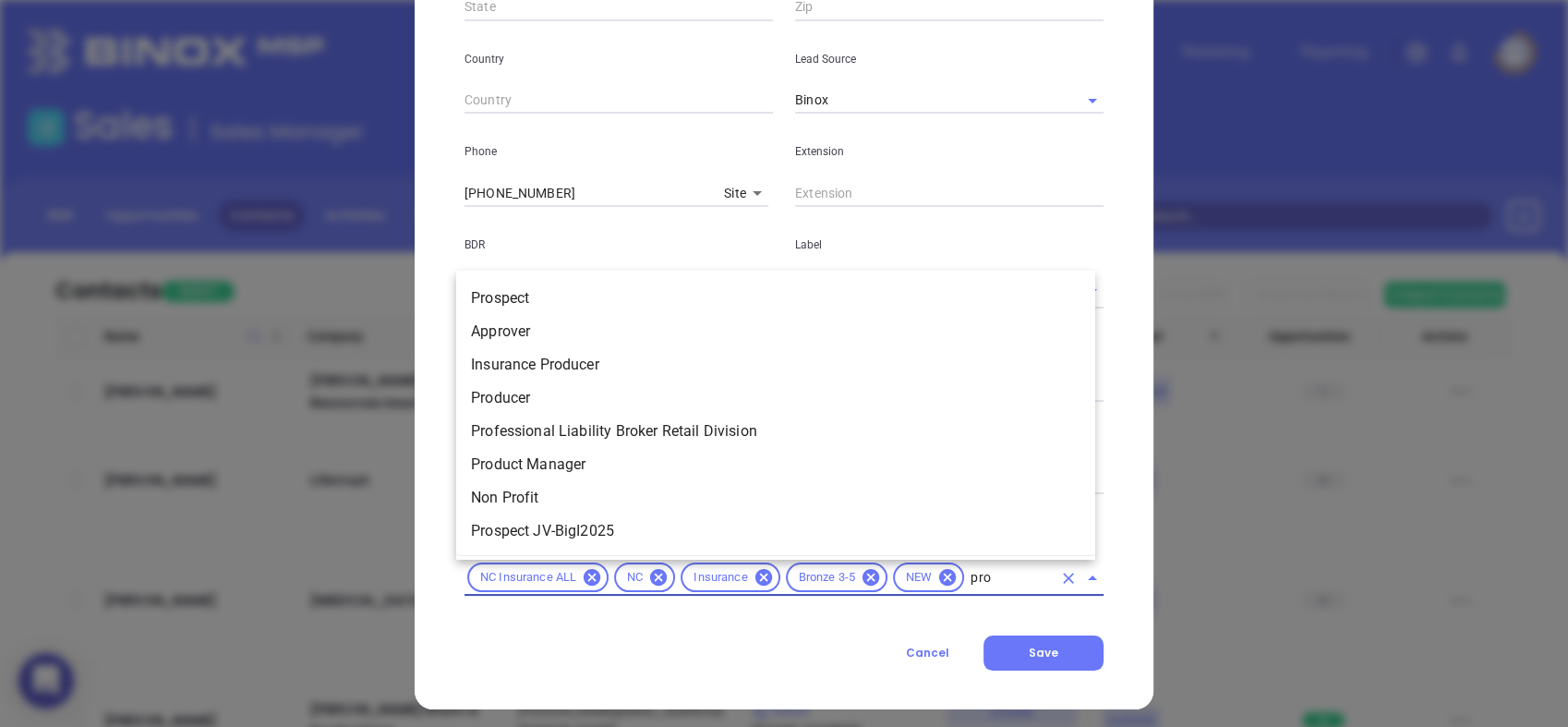
type input "pros"
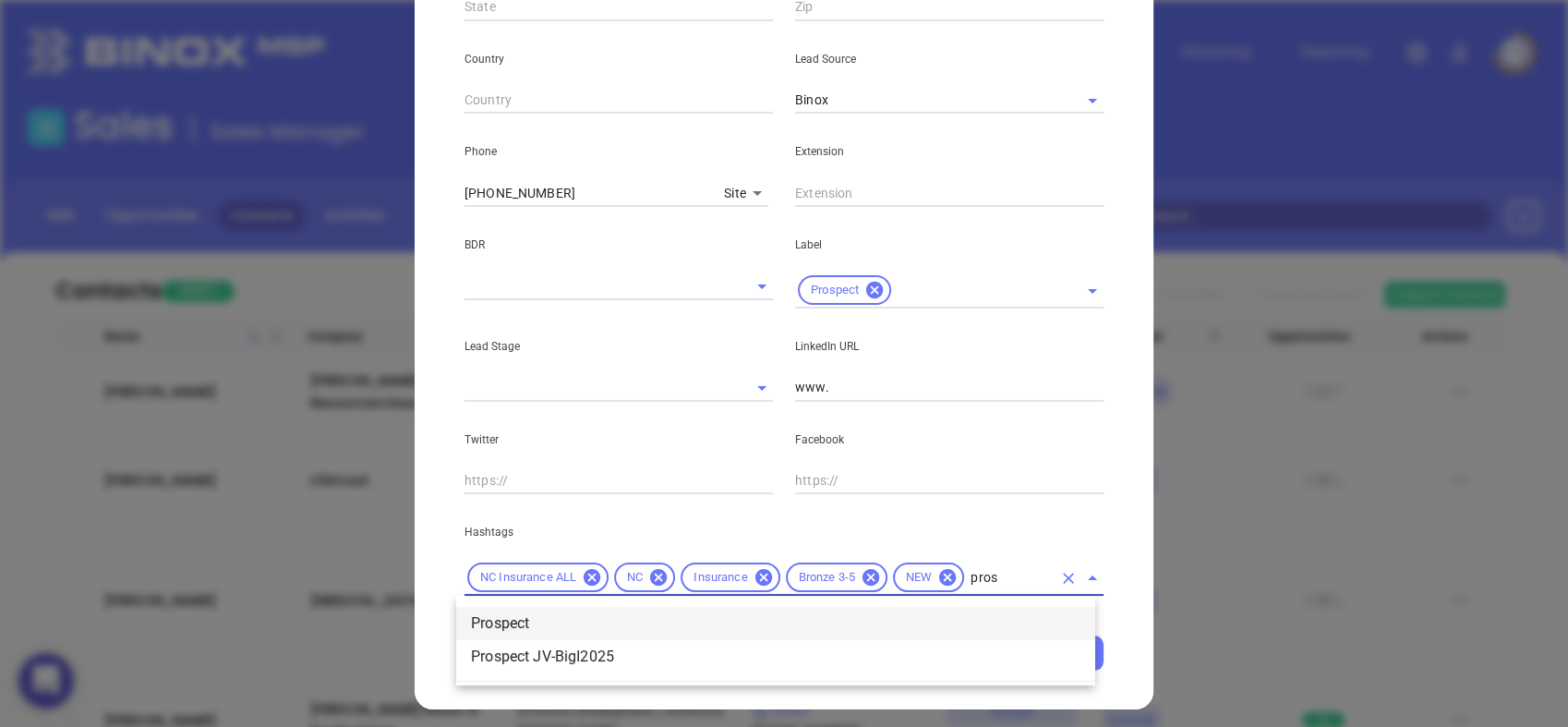
click at [624, 616] on li "Prospect" at bounding box center [775, 623] width 639 height 33
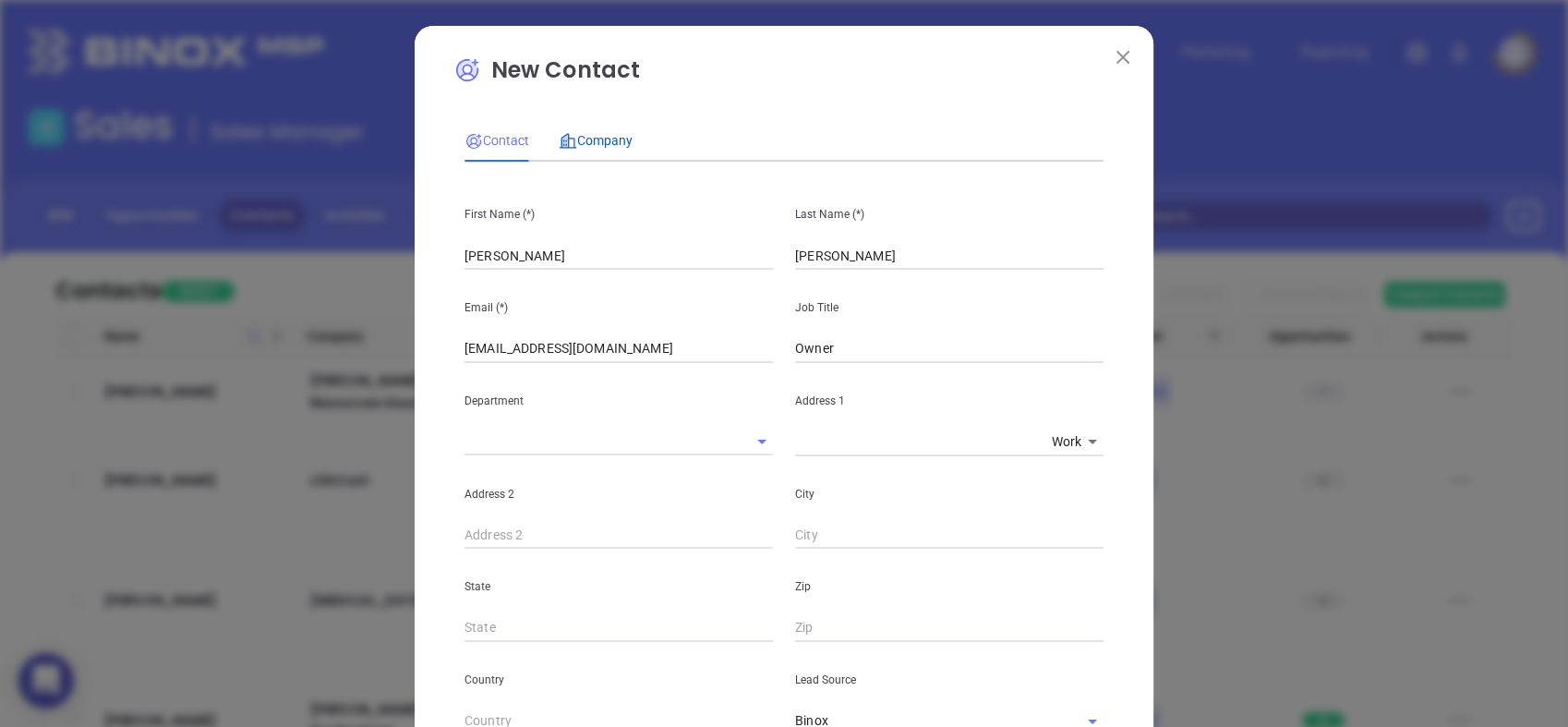
click at [598, 139] on span "Company" at bounding box center [595, 140] width 73 height 15
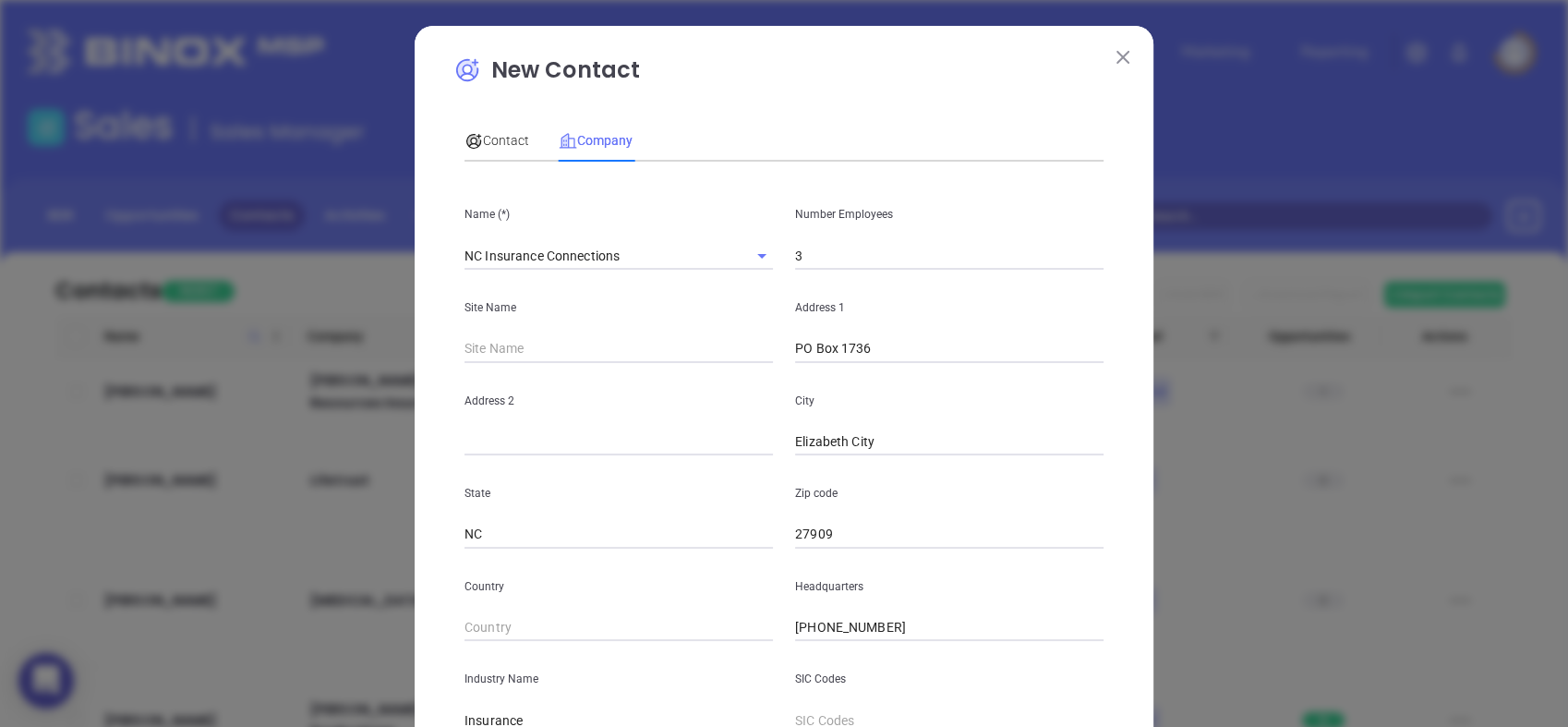
click at [559, 261] on input "NC Insurance Connections" at bounding box center [593, 254] width 256 height 26
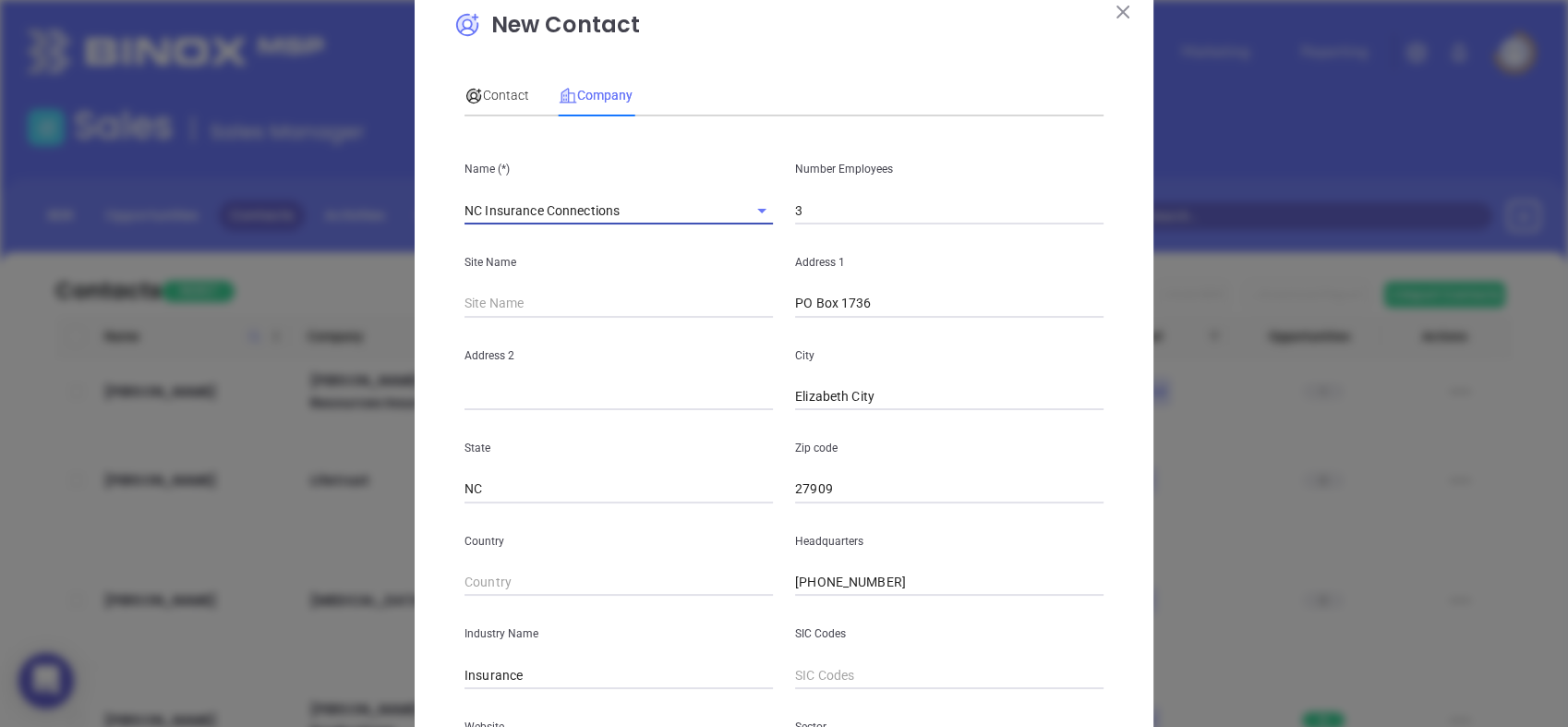
scroll to position [34, 0]
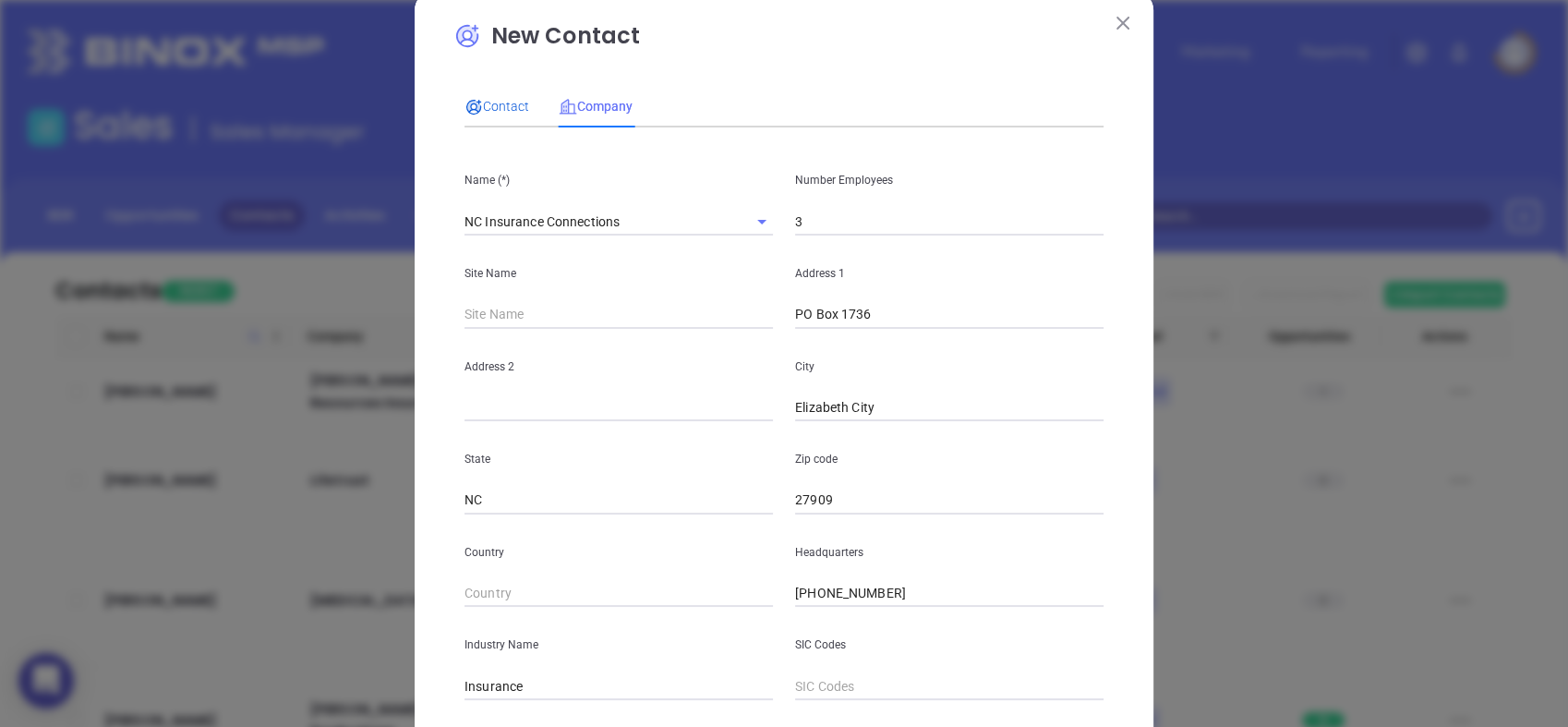
click at [489, 108] on span "Contact" at bounding box center [497, 106] width 65 height 15
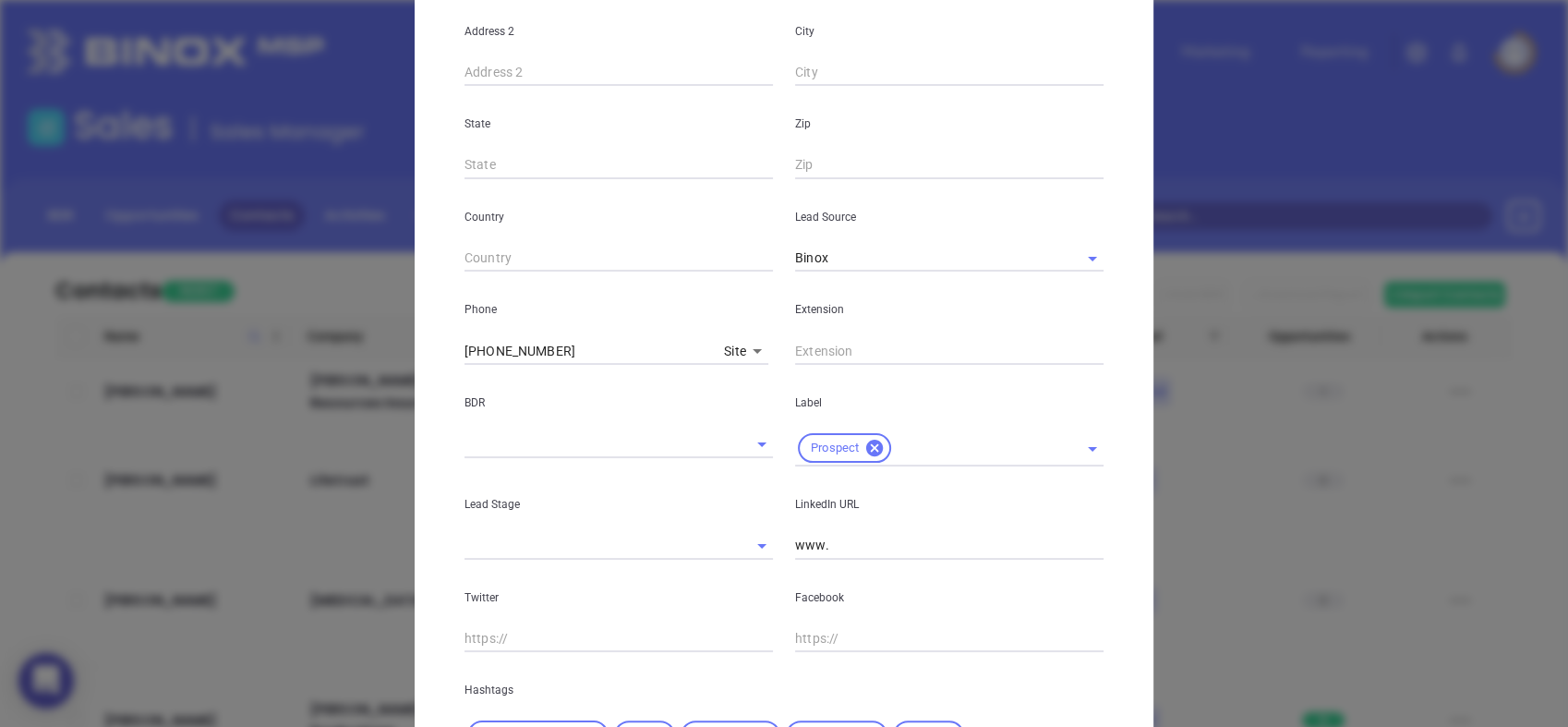
scroll to position [473, 0]
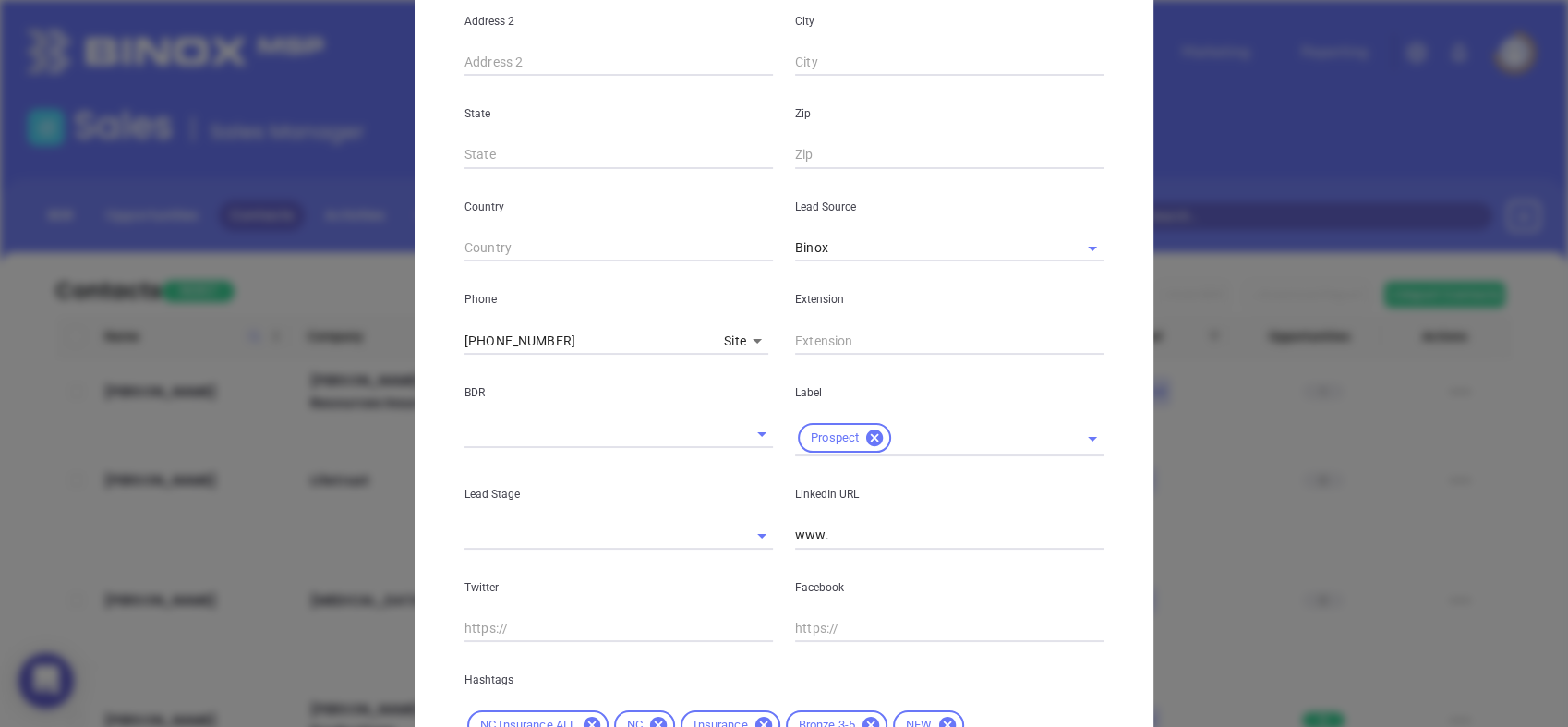
click at [901, 547] on input "www." at bounding box center [949, 535] width 308 height 27
paste input "linkedin.com/in/dawn-graham-59746251"
type input "www.linkedin.com/in/dawn-graham-59746251"
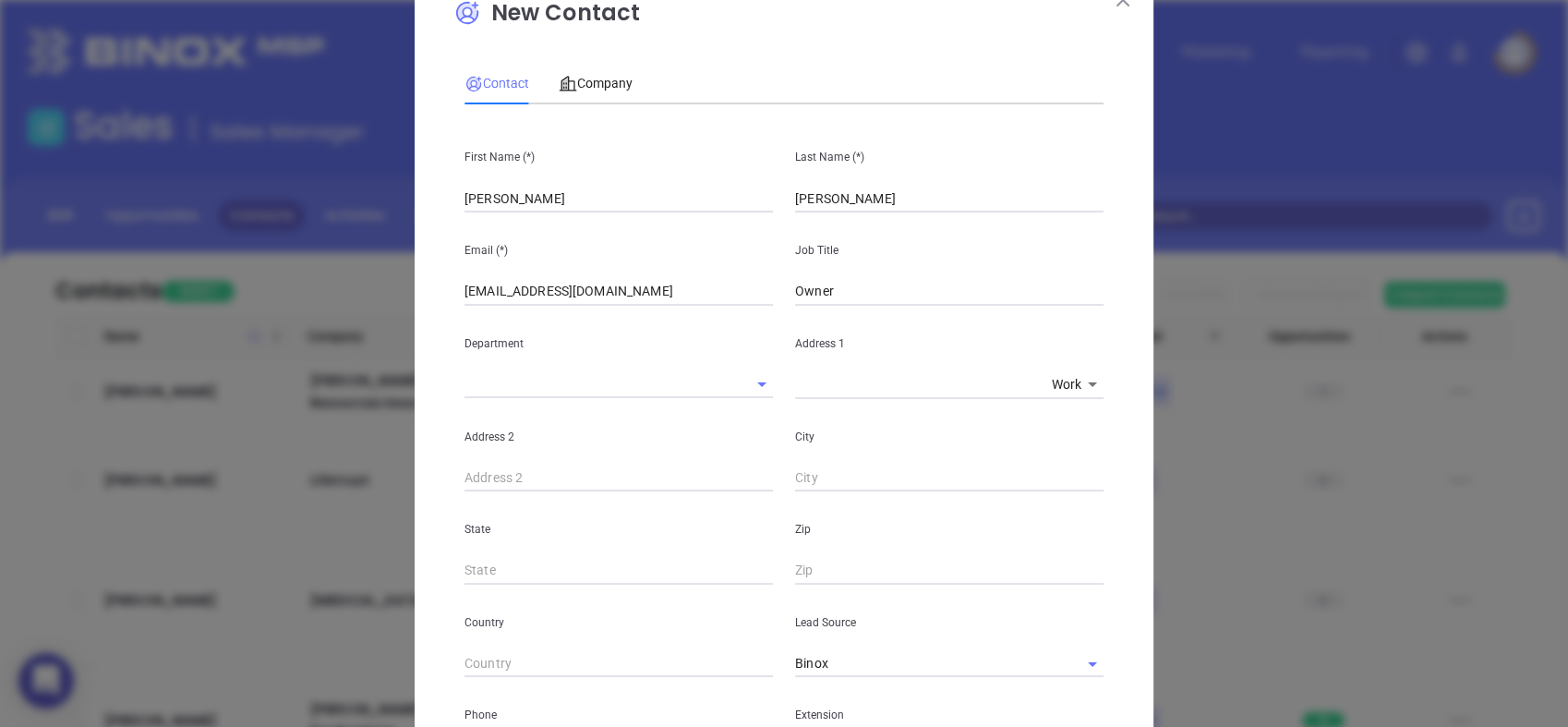
scroll to position [0, 0]
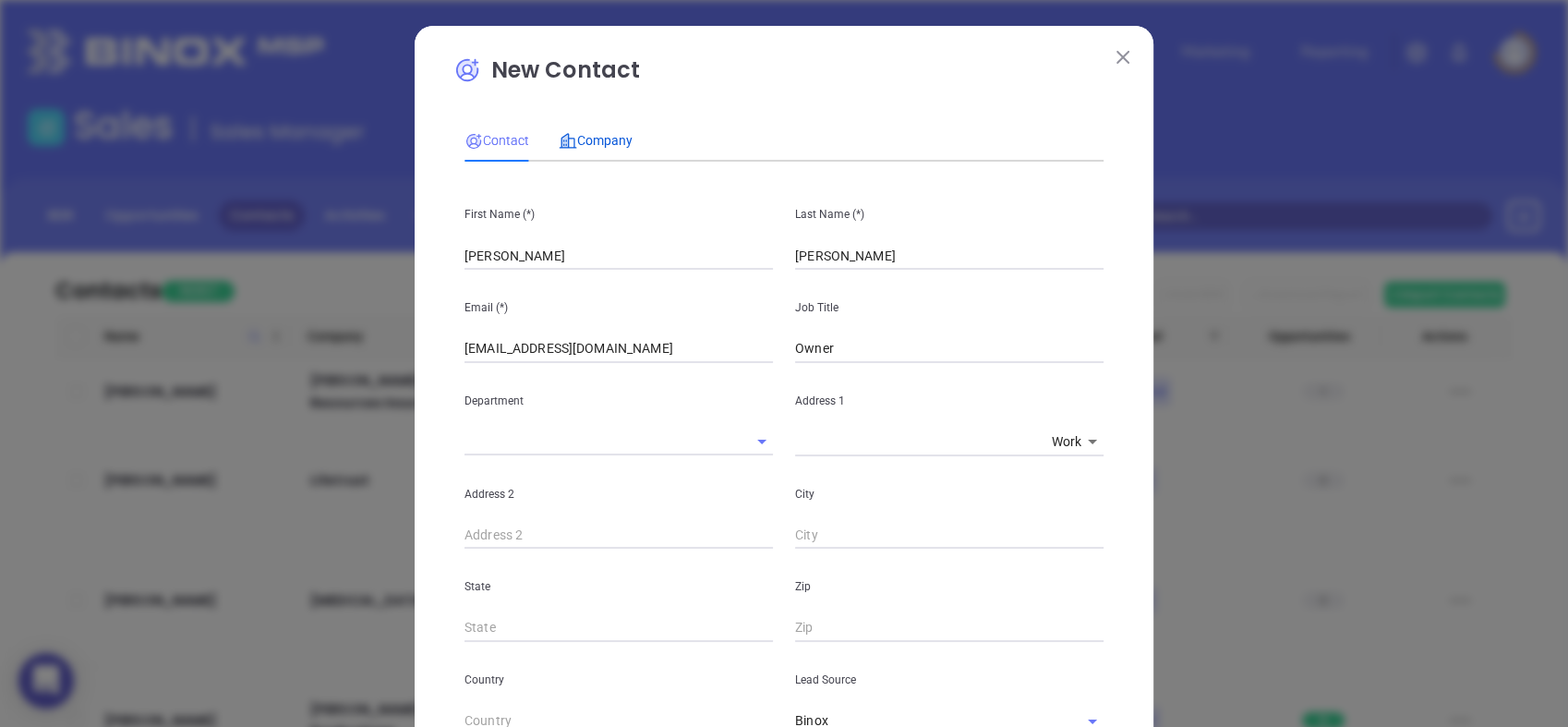
click at [605, 140] on span "Company" at bounding box center [595, 140] width 73 height 15
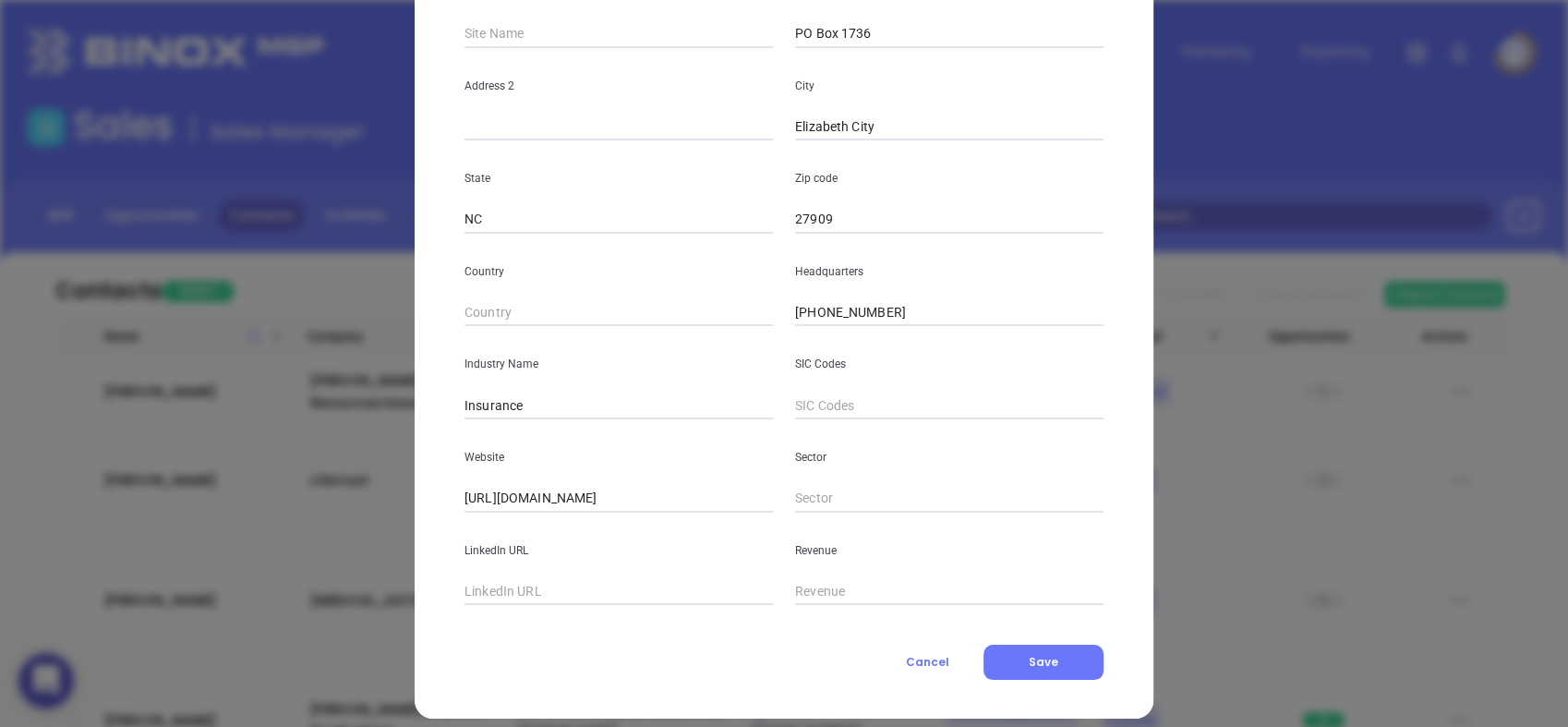
scroll to position [333, 0]
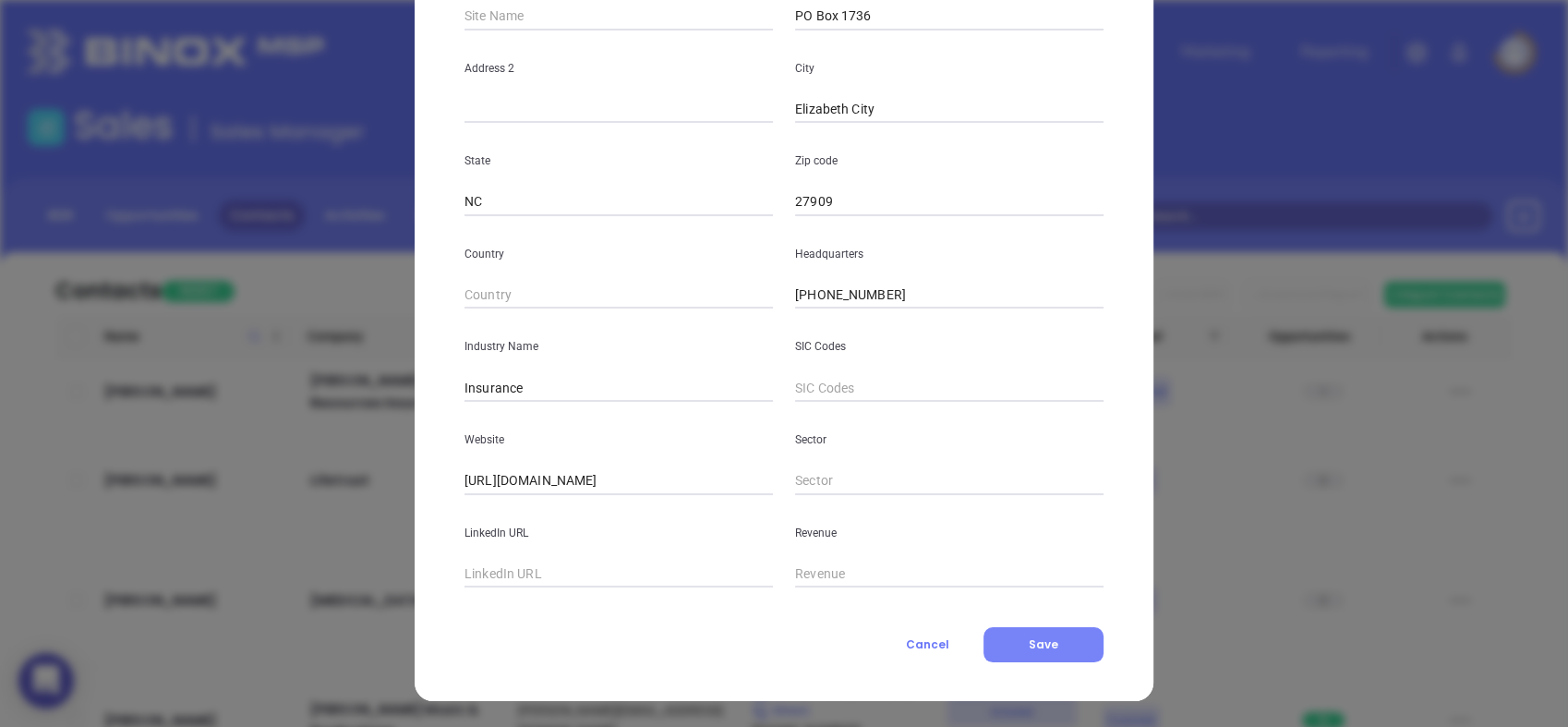
click at [1040, 641] on span "Save" at bounding box center [1043, 644] width 29 height 16
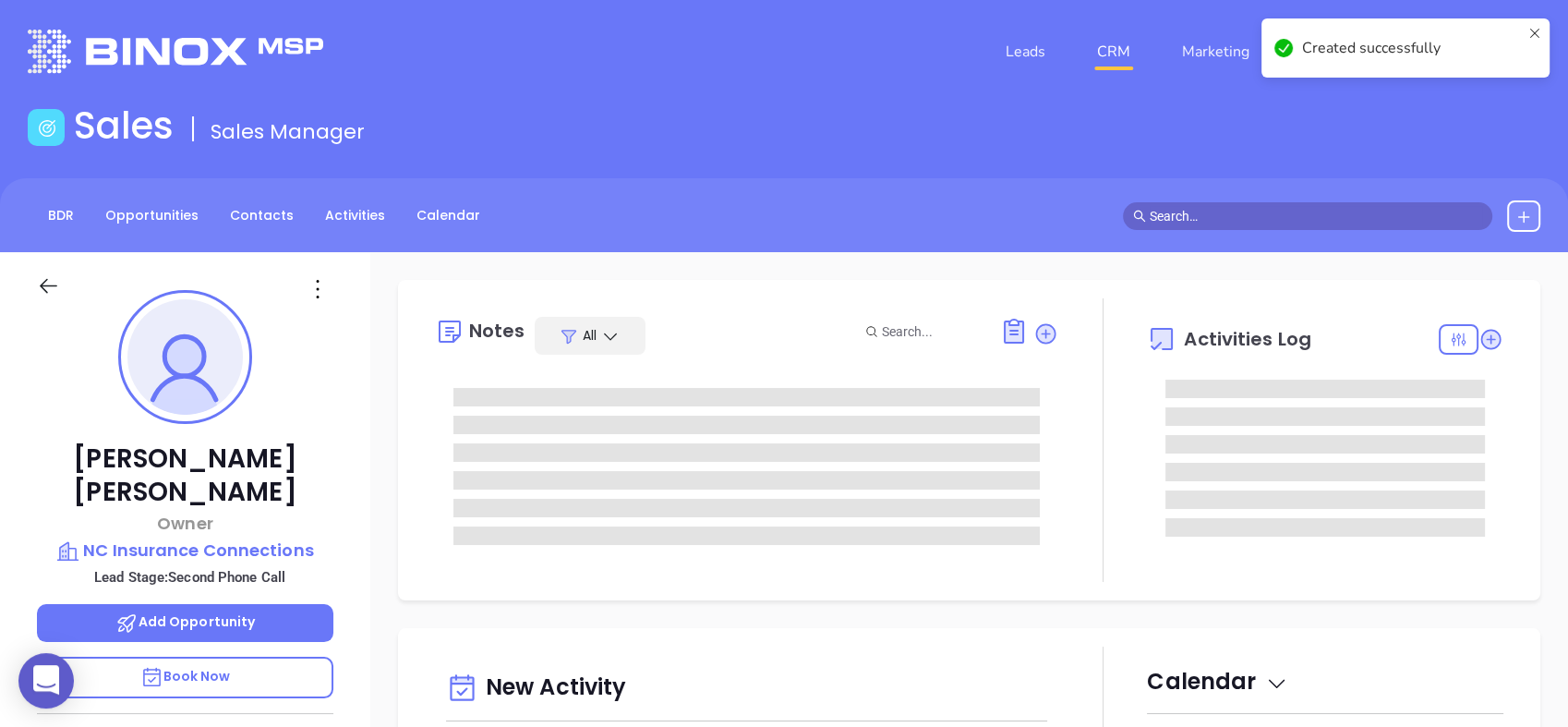
type input "[DATE]"
type input "[PERSON_NAME]"
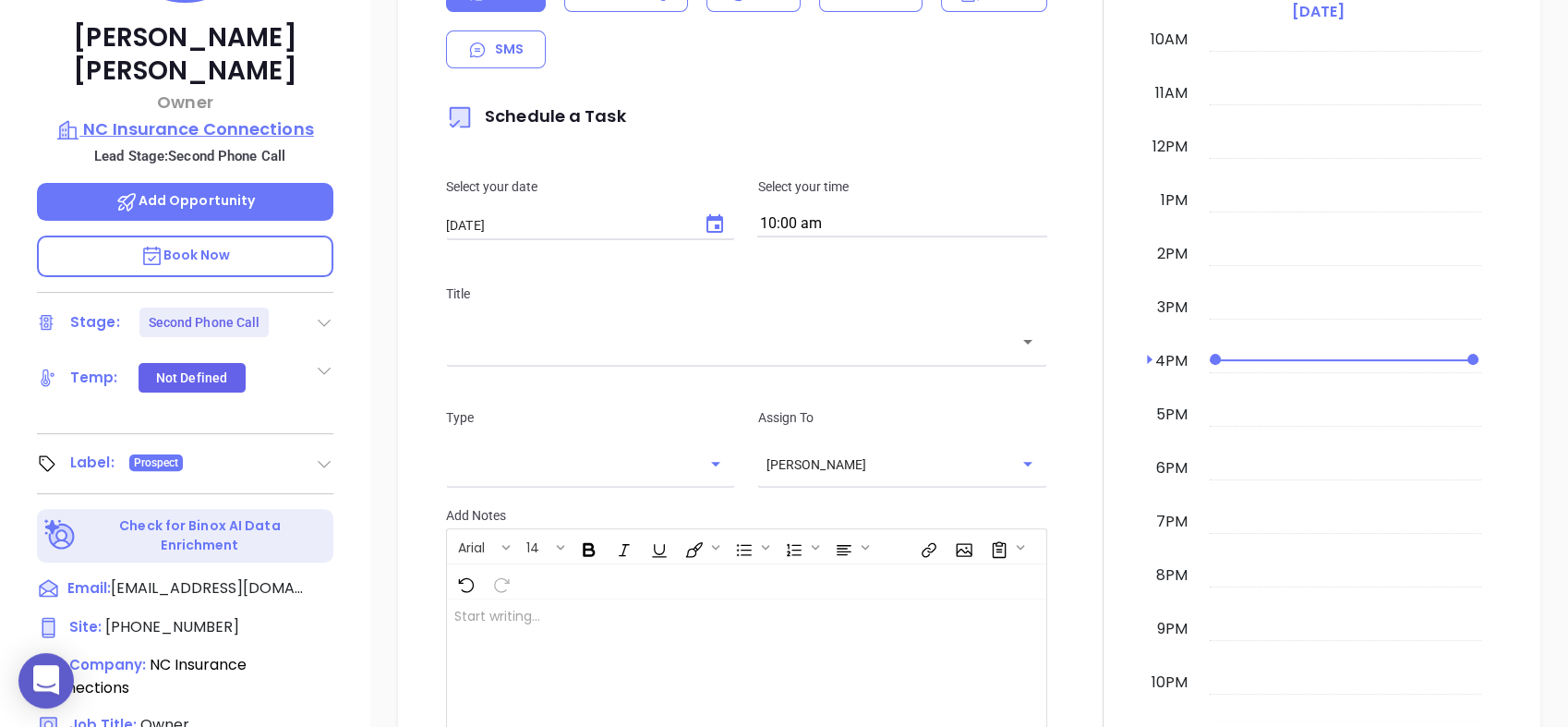
scroll to position [422, 0]
click at [331, 312] on icon at bounding box center [324, 321] width 19 height 19
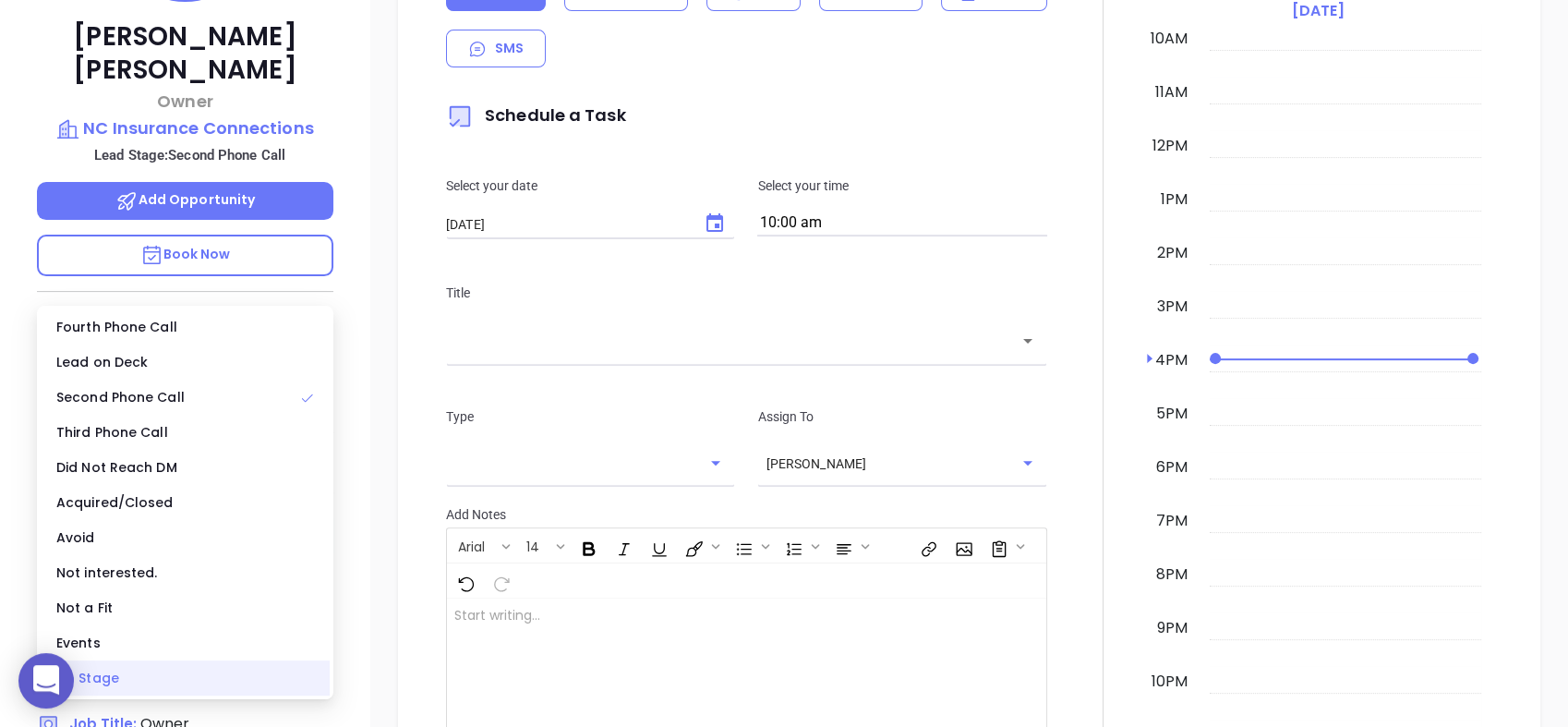
click at [212, 668] on div "No Stage" at bounding box center [185, 678] width 289 height 35
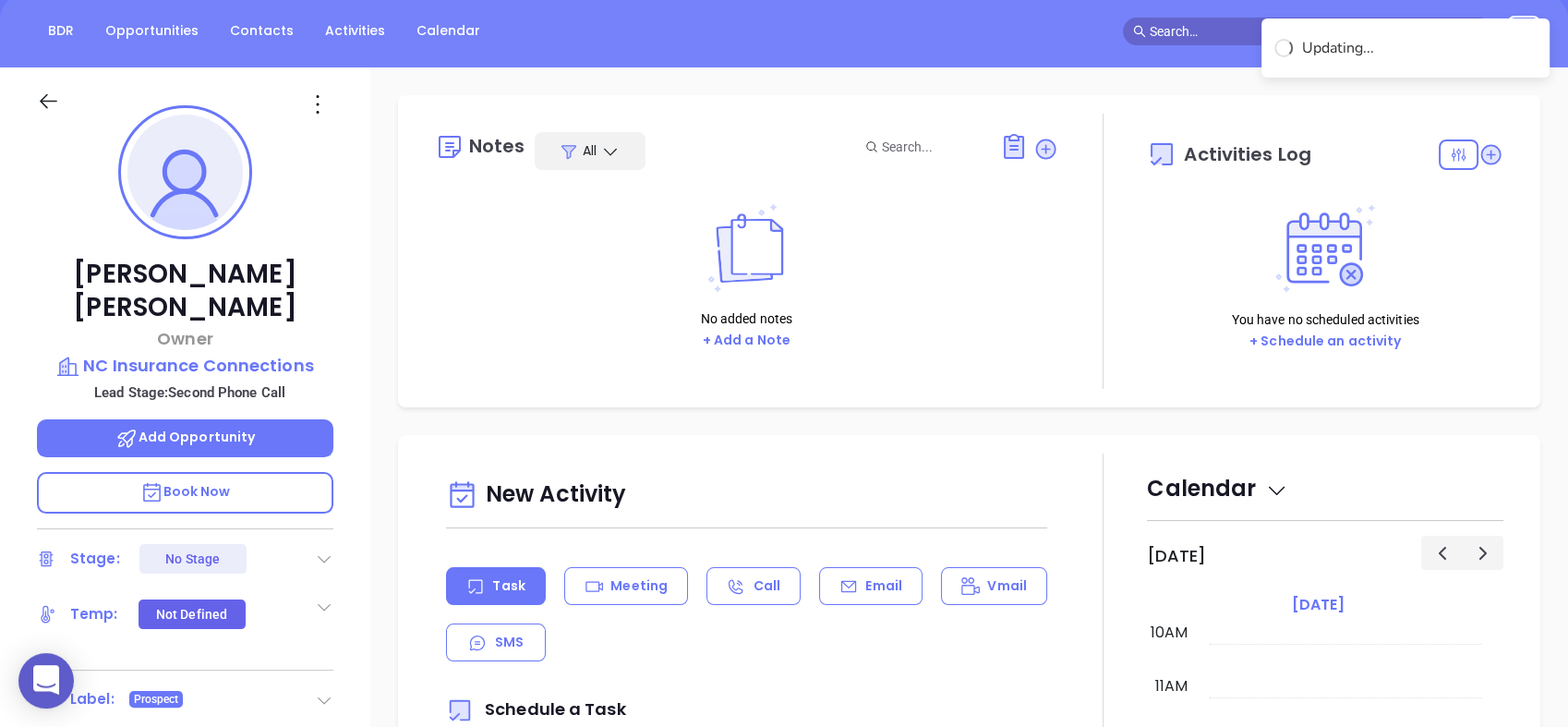
scroll to position [185, 0]
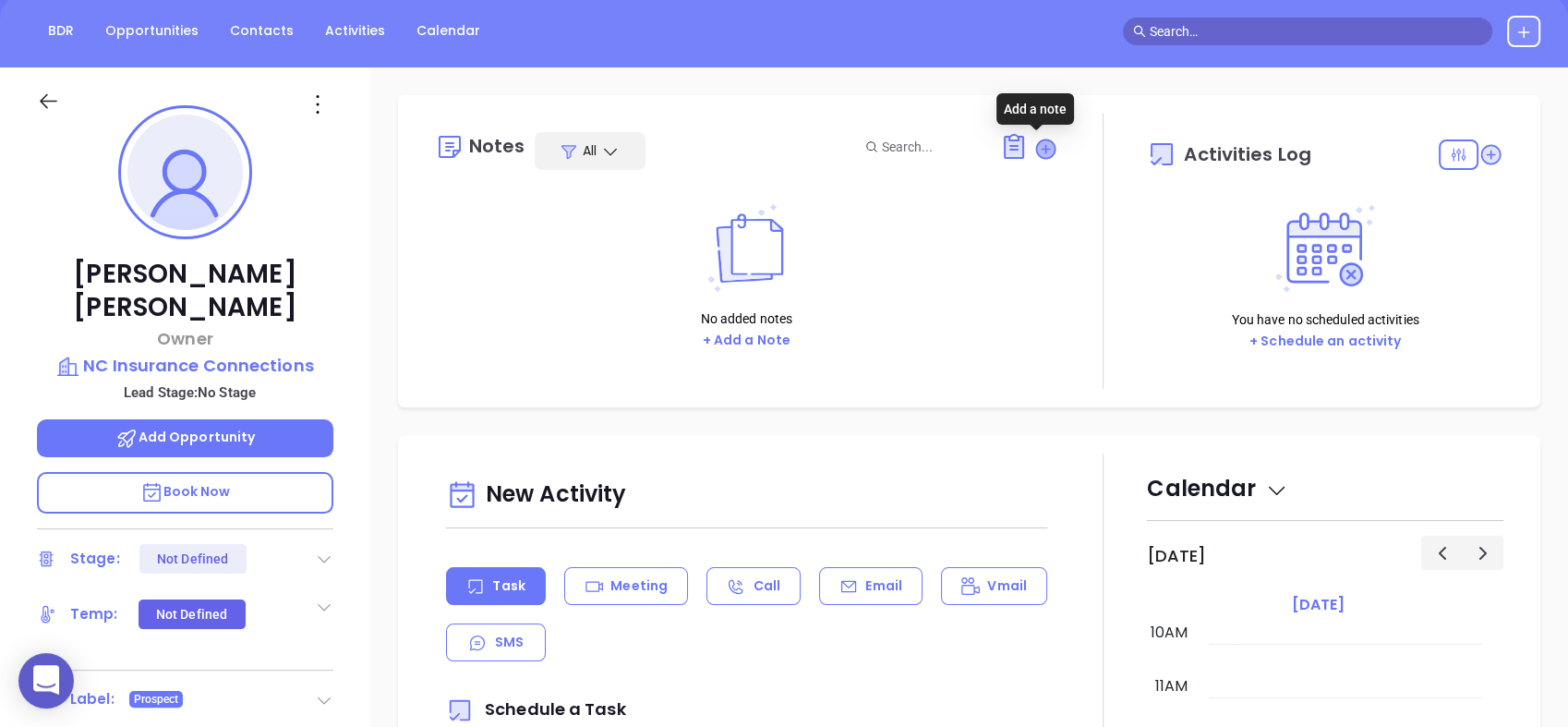
click at [1040, 141] on icon at bounding box center [1045, 148] width 19 height 19
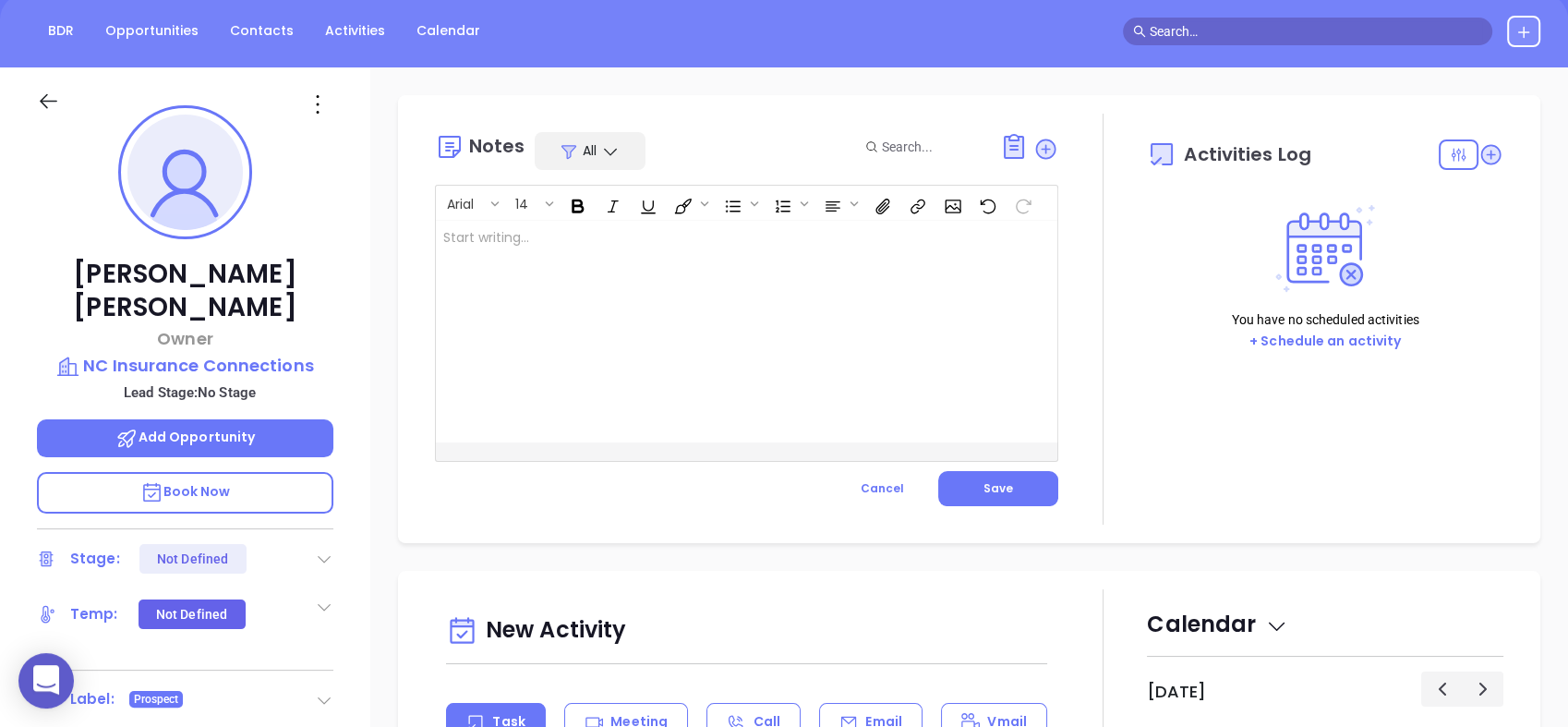
click at [685, 258] on div at bounding box center [724, 332] width 578 height 221
click at [995, 480] on span "Save" at bounding box center [998, 488] width 29 height 16
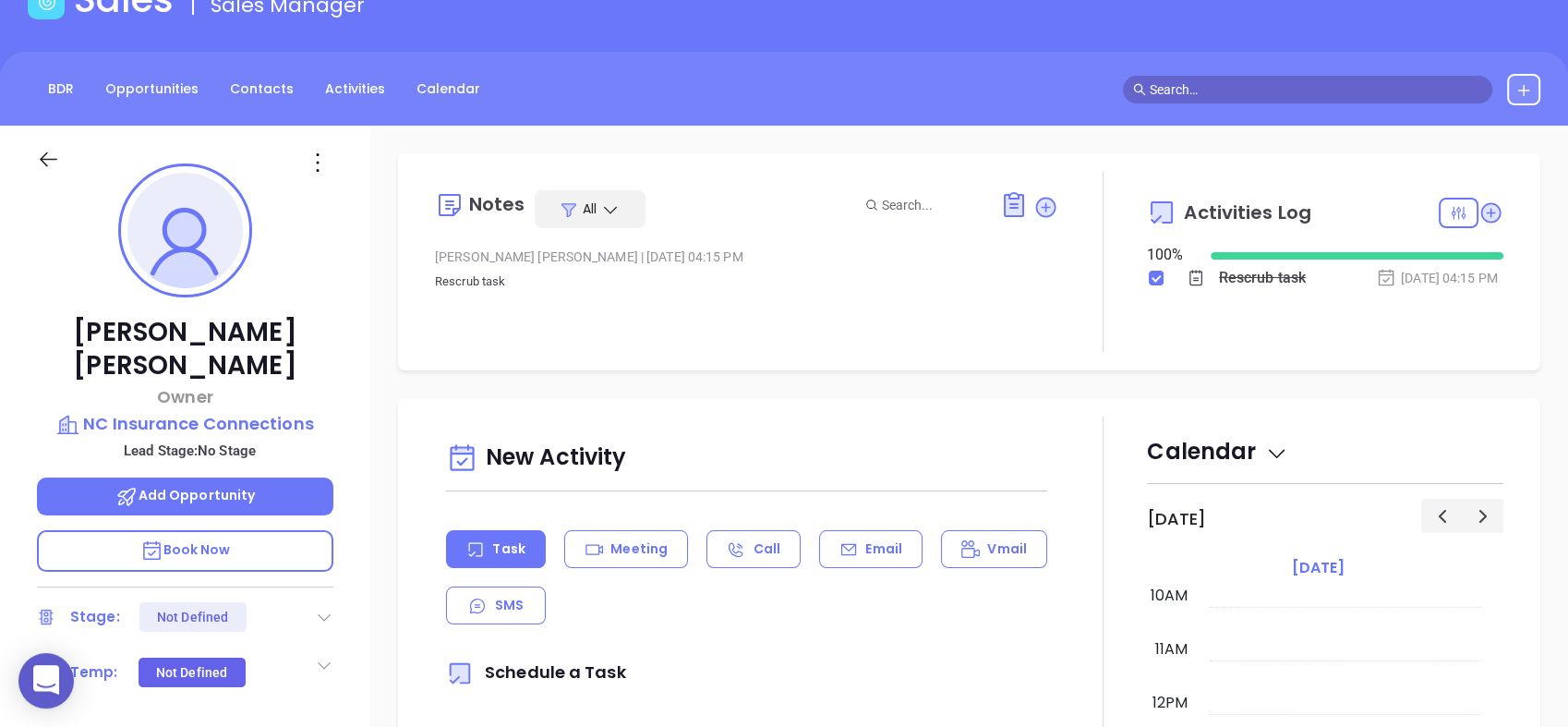
scroll to position [66, 0]
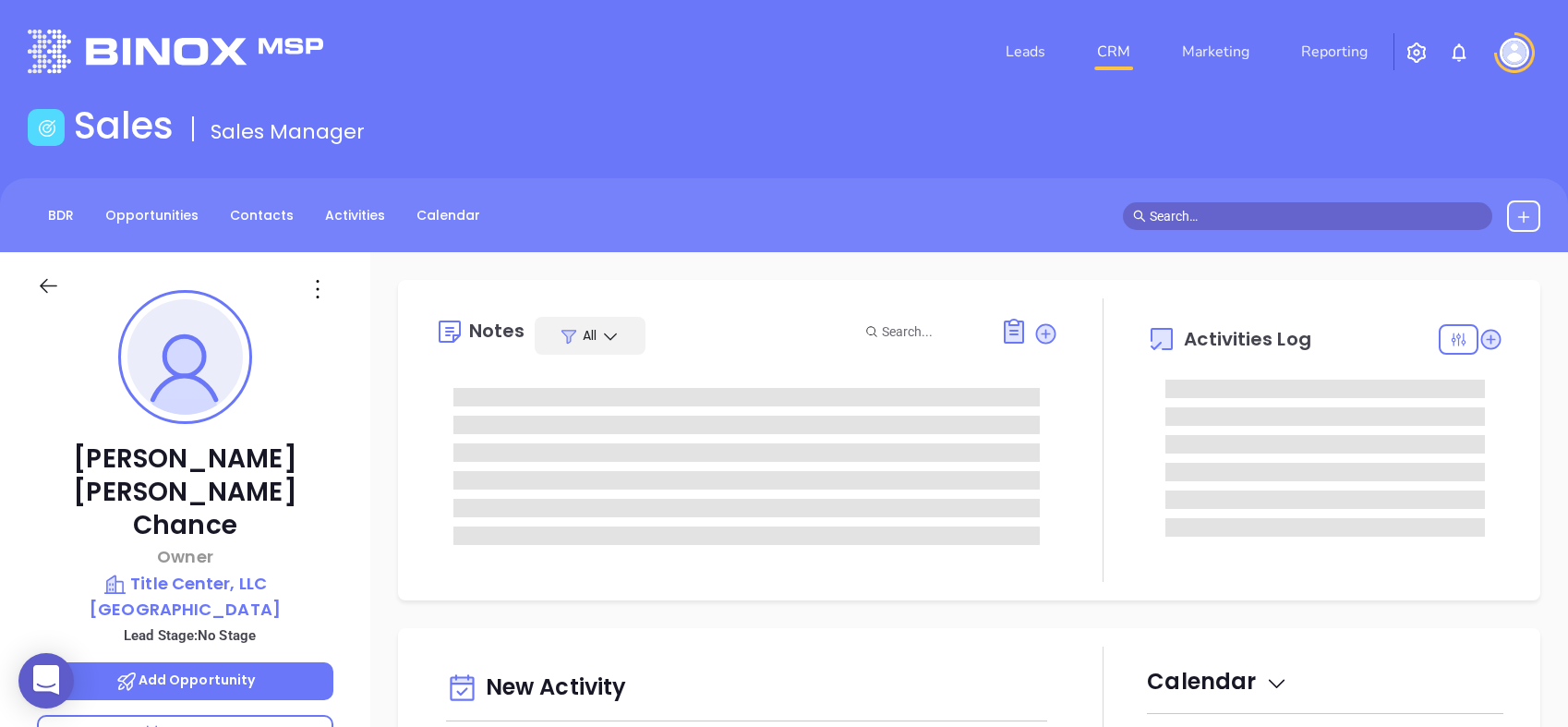
type input "[PERSON_NAME]"
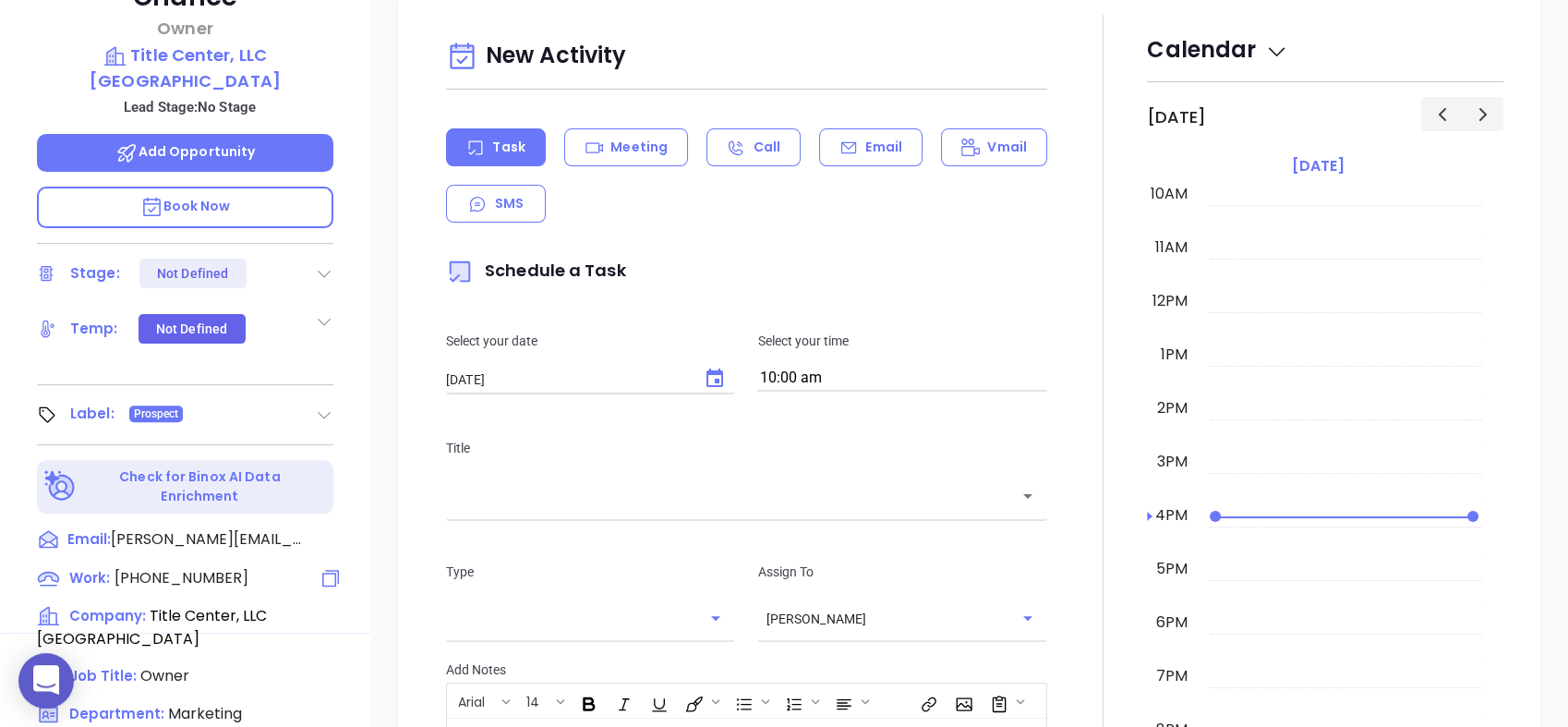
scroll to position [525, 0]
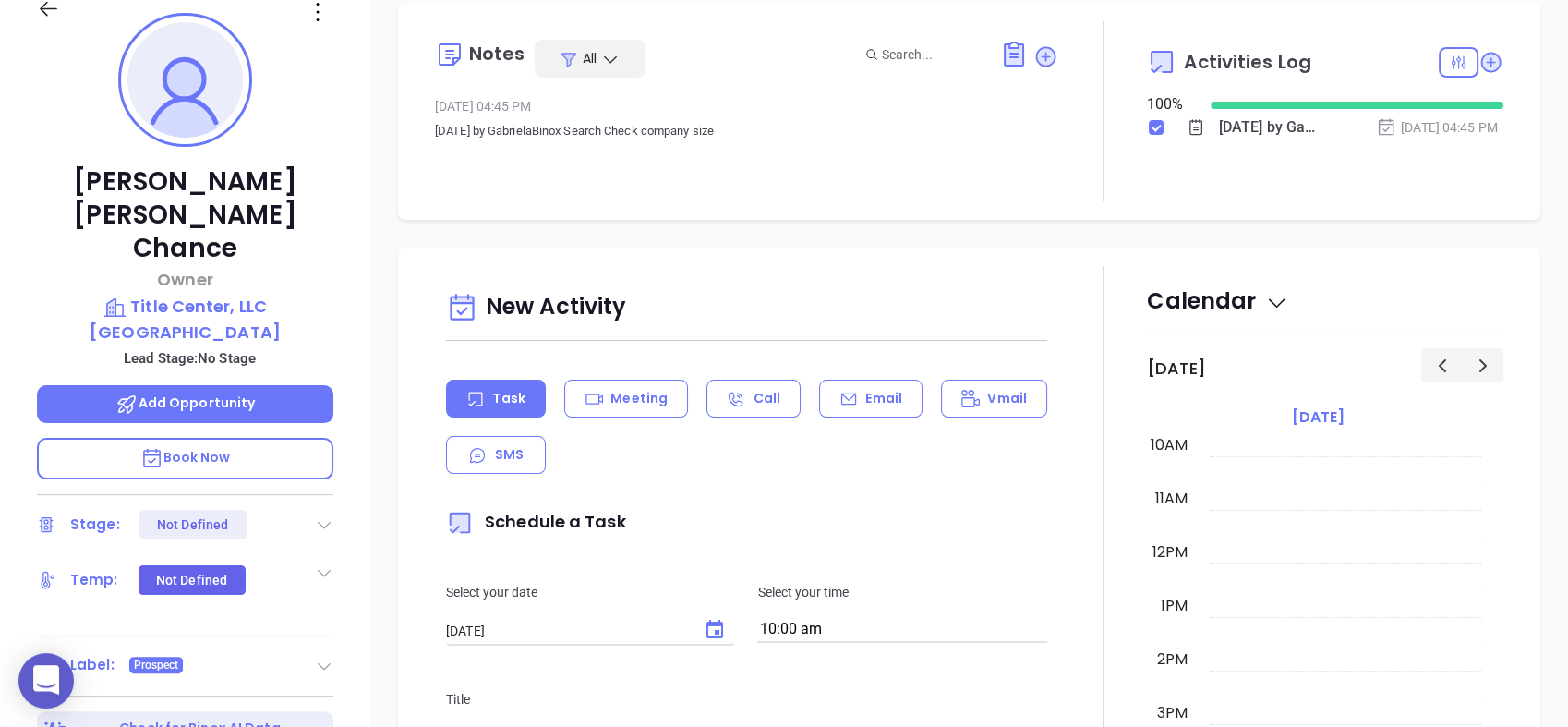
click at [376, 96] on div "Notes All Jun 4, 2024 04:45 PM [DATE] by [PERSON_NAME] Search Check company siz…" at bounding box center [969, 621] width 1198 height 1293
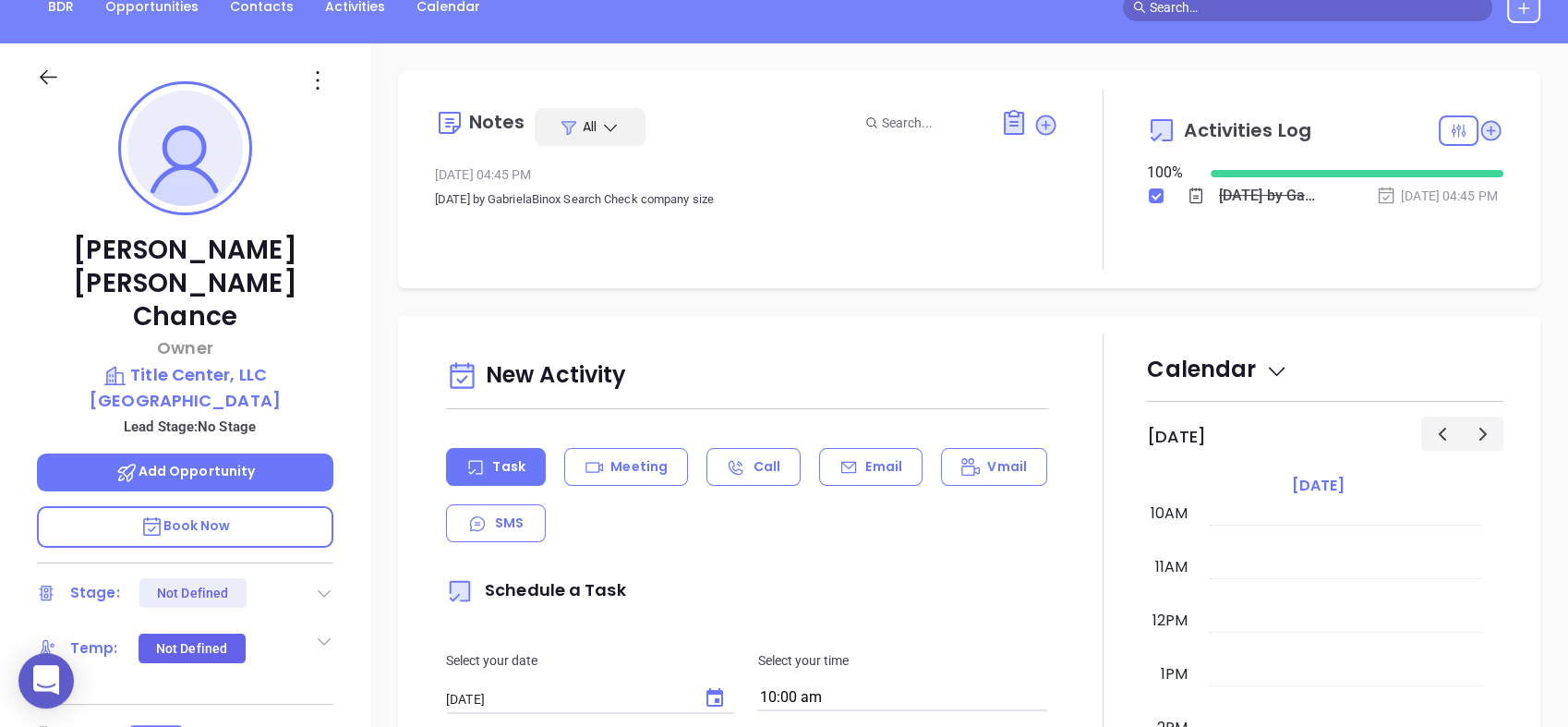
scroll to position [204, 0]
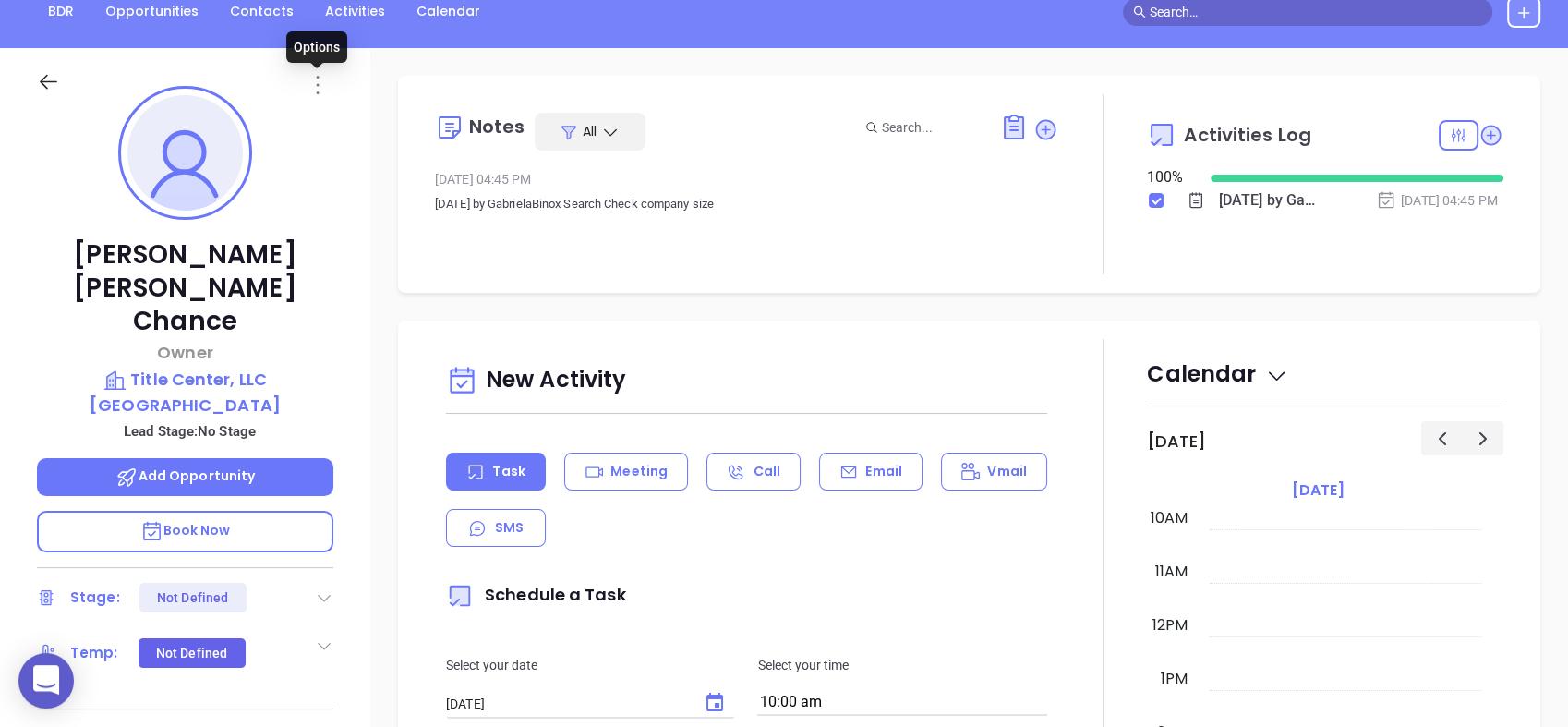
click at [318, 84] on icon at bounding box center [317, 84] width 3 height 19
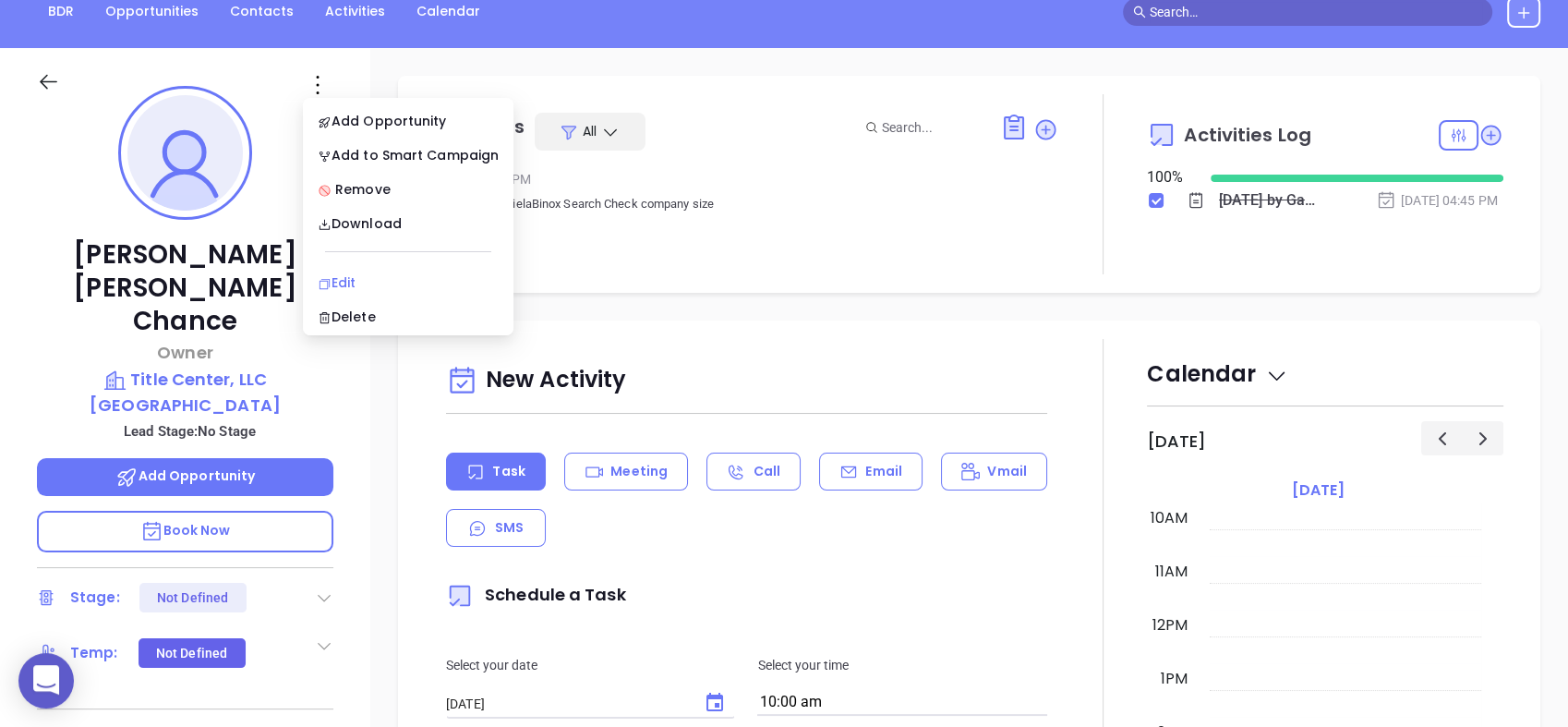
click at [362, 270] on li "Edit" at bounding box center [408, 283] width 204 height 39
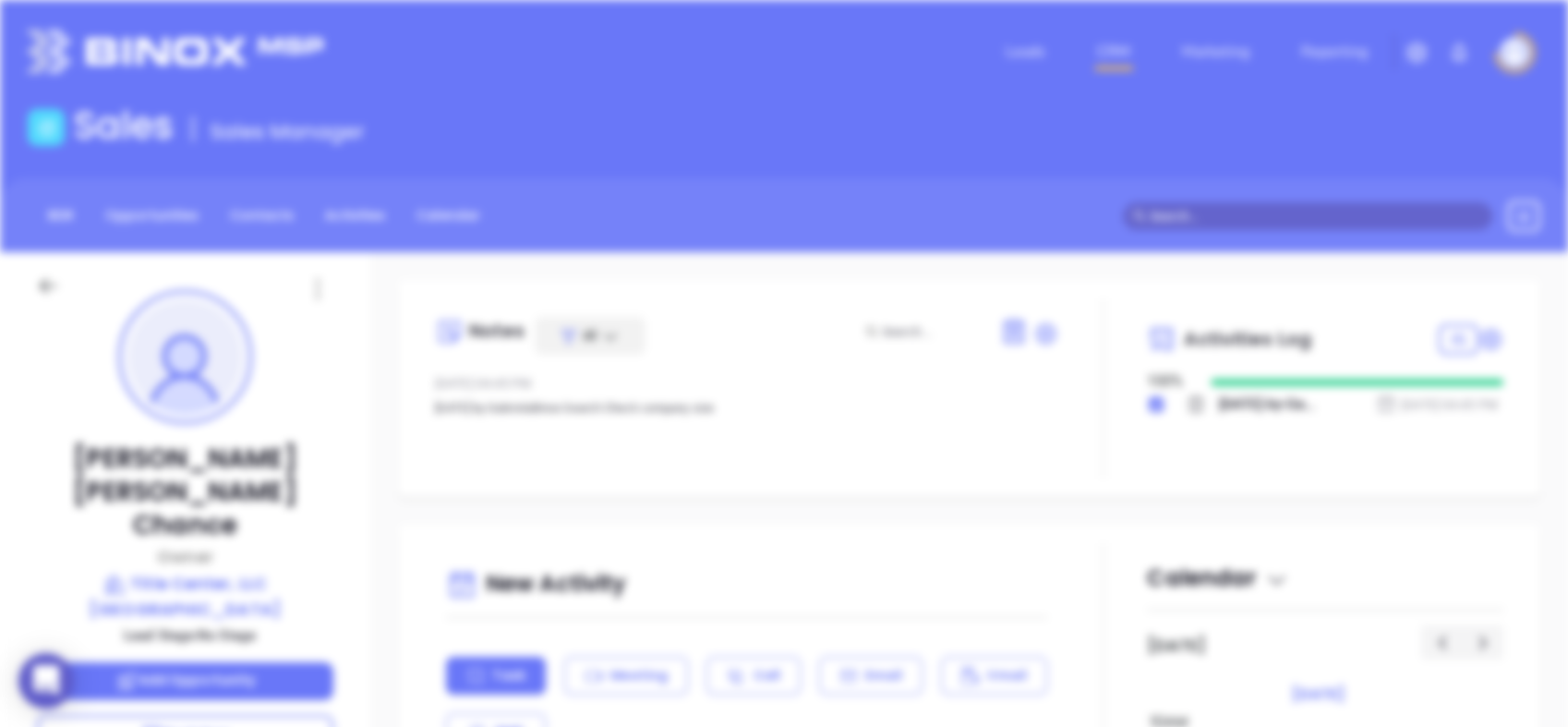
scroll to position [0, 0]
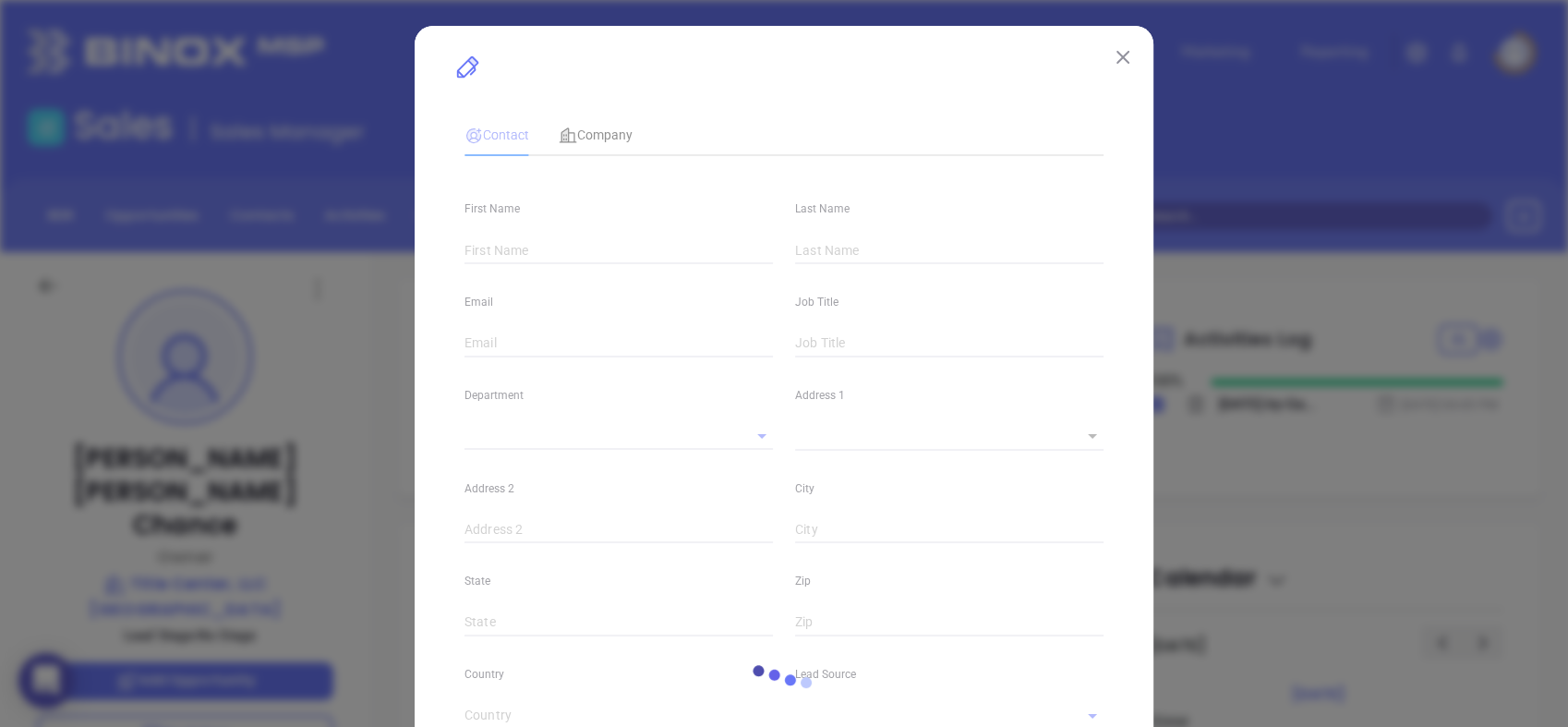
type input "[PERSON_NAME] [PERSON_NAME]"
type input "Chance"
type input "mary.erin-chance@nctitlecenter.com"
type input "Owner"
type input "1"
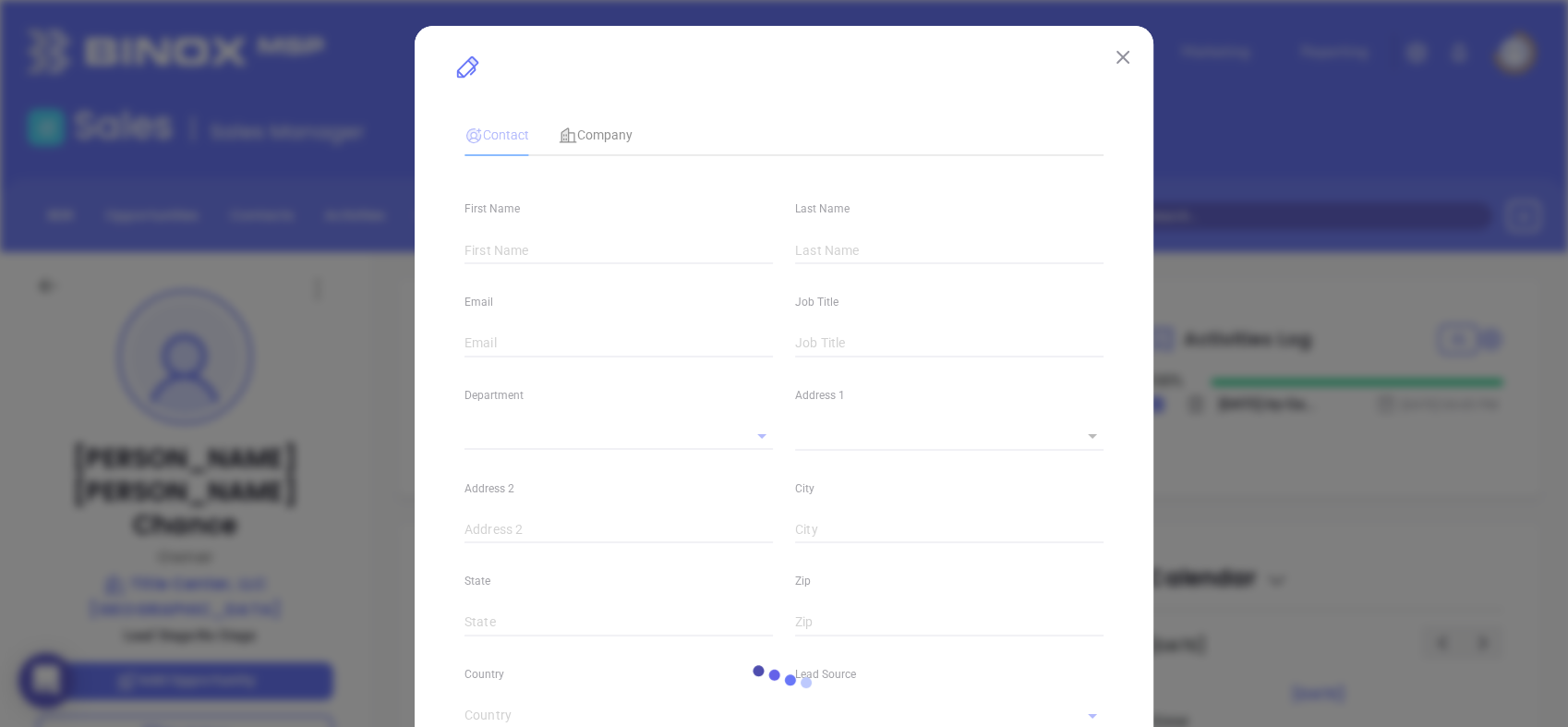
type input "www.linkedin.com/in/mary-erin-chance-91b295110"
type input "Marketing"
type input "Other"
type input "undefined undefined"
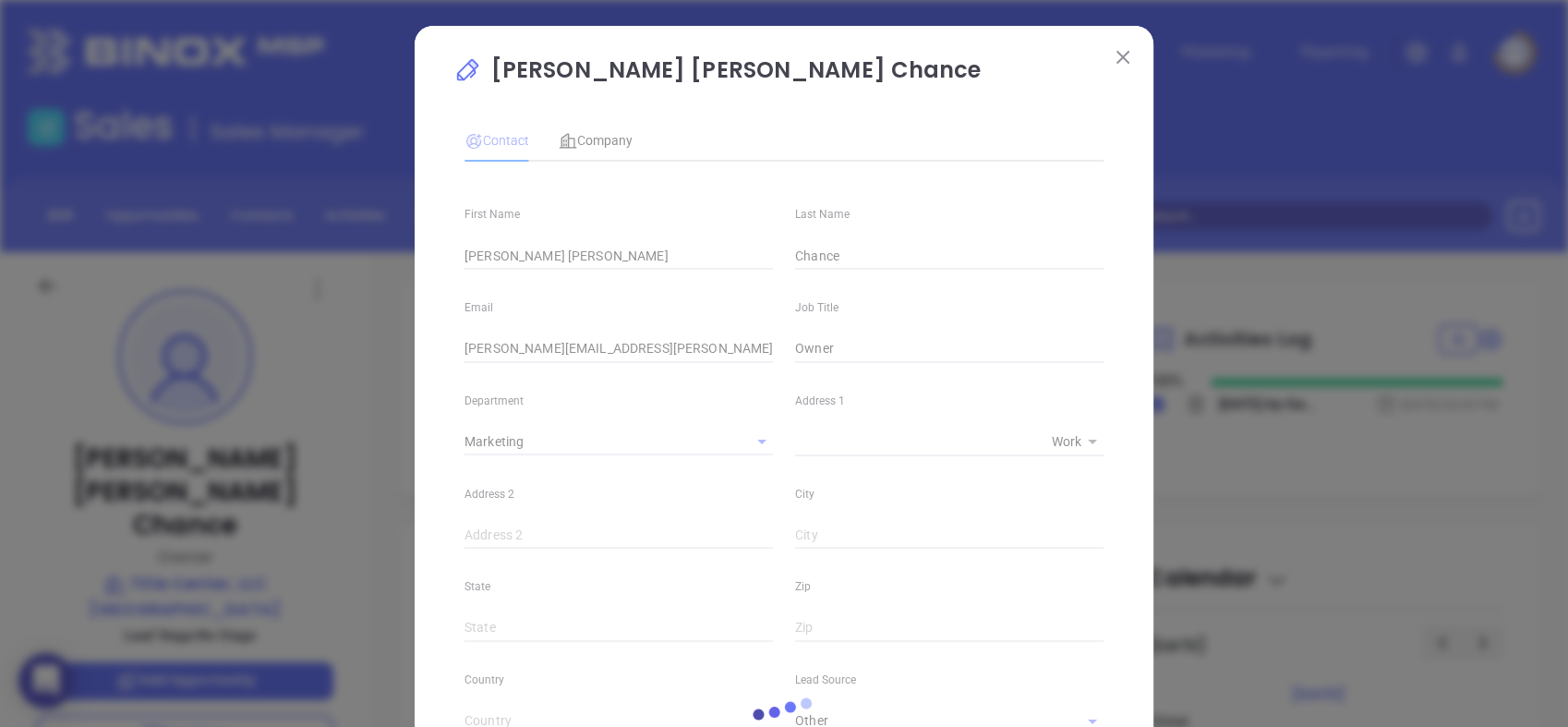
type input "(866) 224-5966"
type input "1"
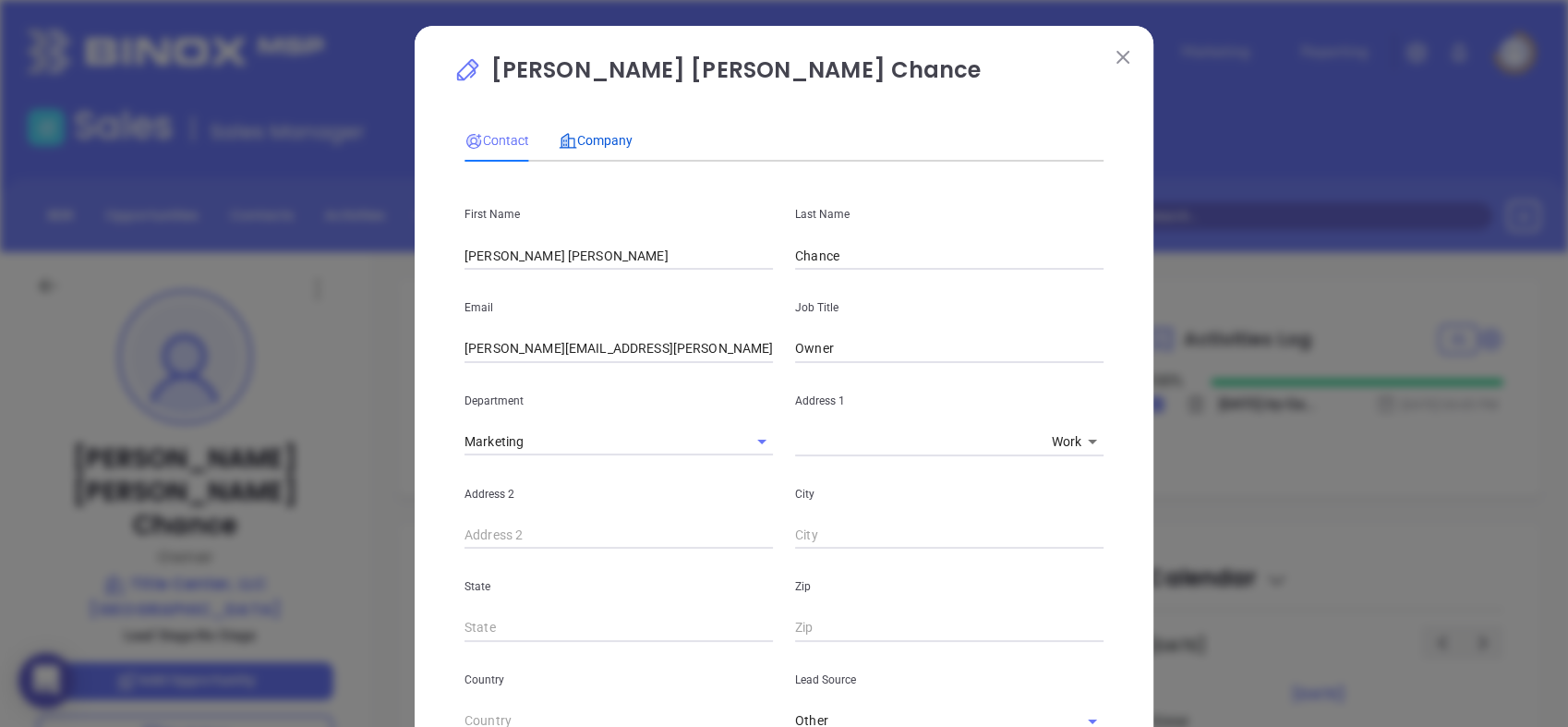
click at [604, 139] on span "Company" at bounding box center [595, 140] width 73 height 15
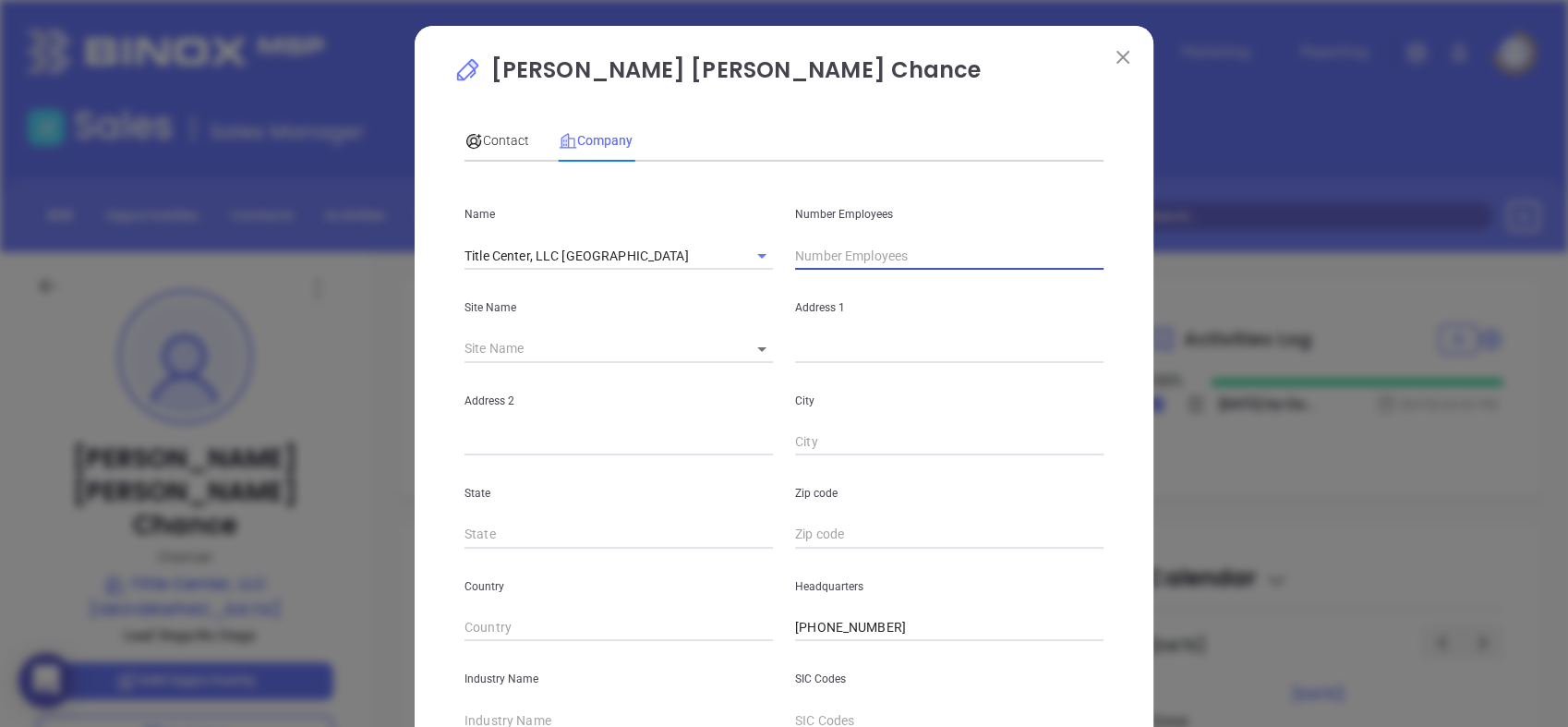
click at [857, 258] on input "text" at bounding box center [949, 255] width 308 height 27
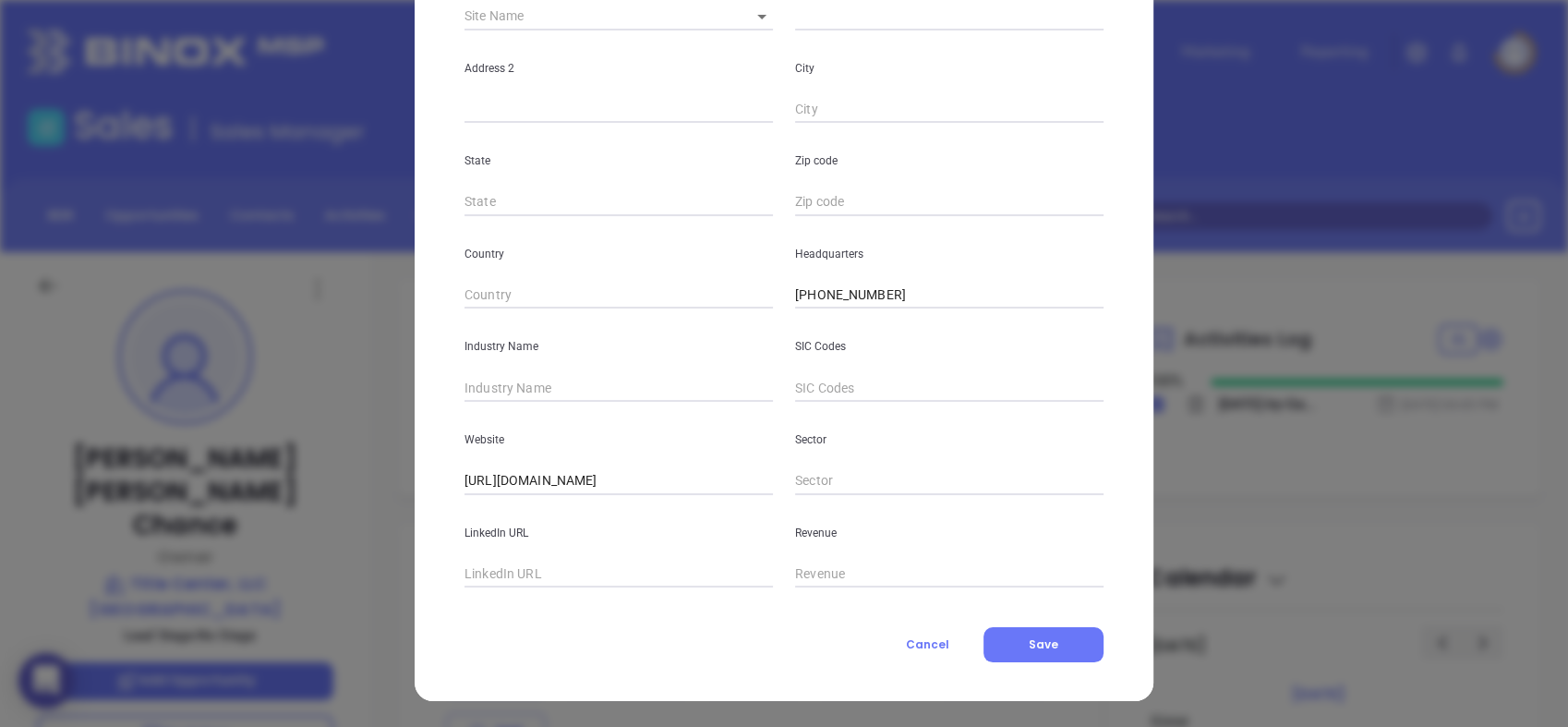
type input "3"
click at [624, 388] on input "text" at bounding box center [619, 387] width 308 height 27
type input "Insurance"
click at [562, 580] on input "text" at bounding box center [619, 574] width 308 height 27
paste input "https://www.linkedin.com/company/nctitlecenter/"
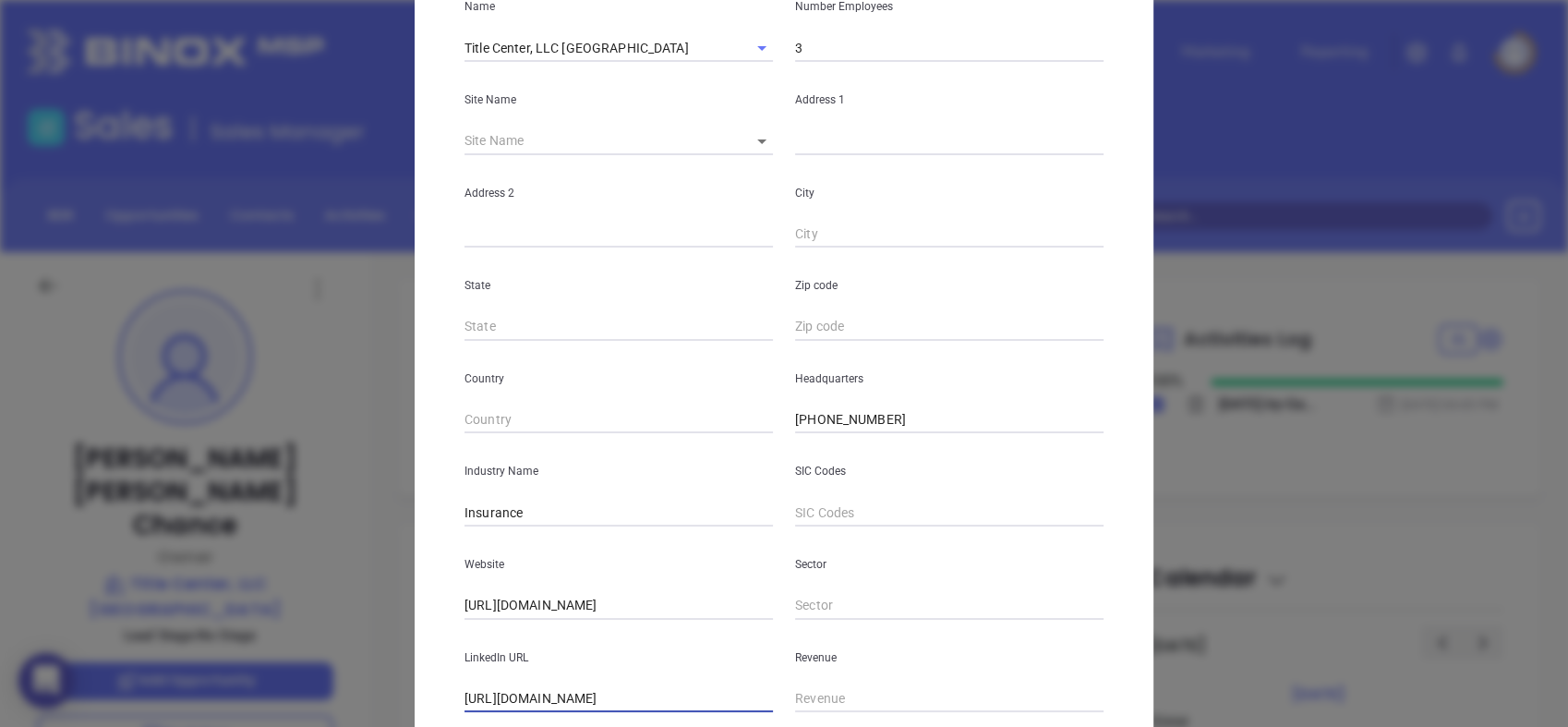
scroll to position [206, 0]
type input "https://www.linkedin.com/company/nctitlecenter/"
click at [758, 140] on icon at bounding box center [761, 142] width 9 height 5
click at [758, 135] on body "0 Leads CRM Marketing Reporting Financial Leads Leads Sales Sales Manager BDR O…" at bounding box center [784, 363] width 1568 height 727
click at [759, 135] on li "Statesville" at bounding box center [814, 143] width 172 height 33
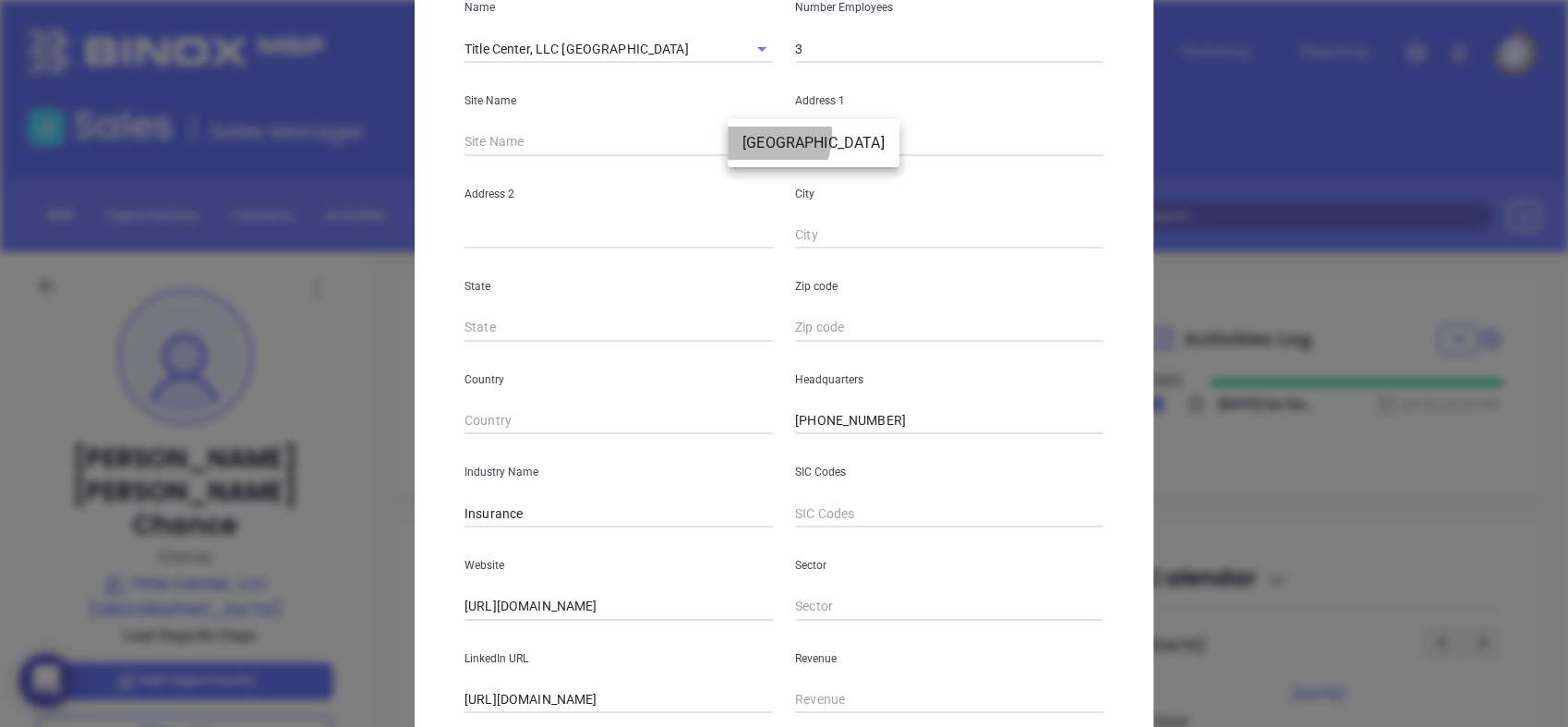
type input "Statesville"
type input "99709"
type input "118 North Center Street"
type input "Statesville"
type input "NC"
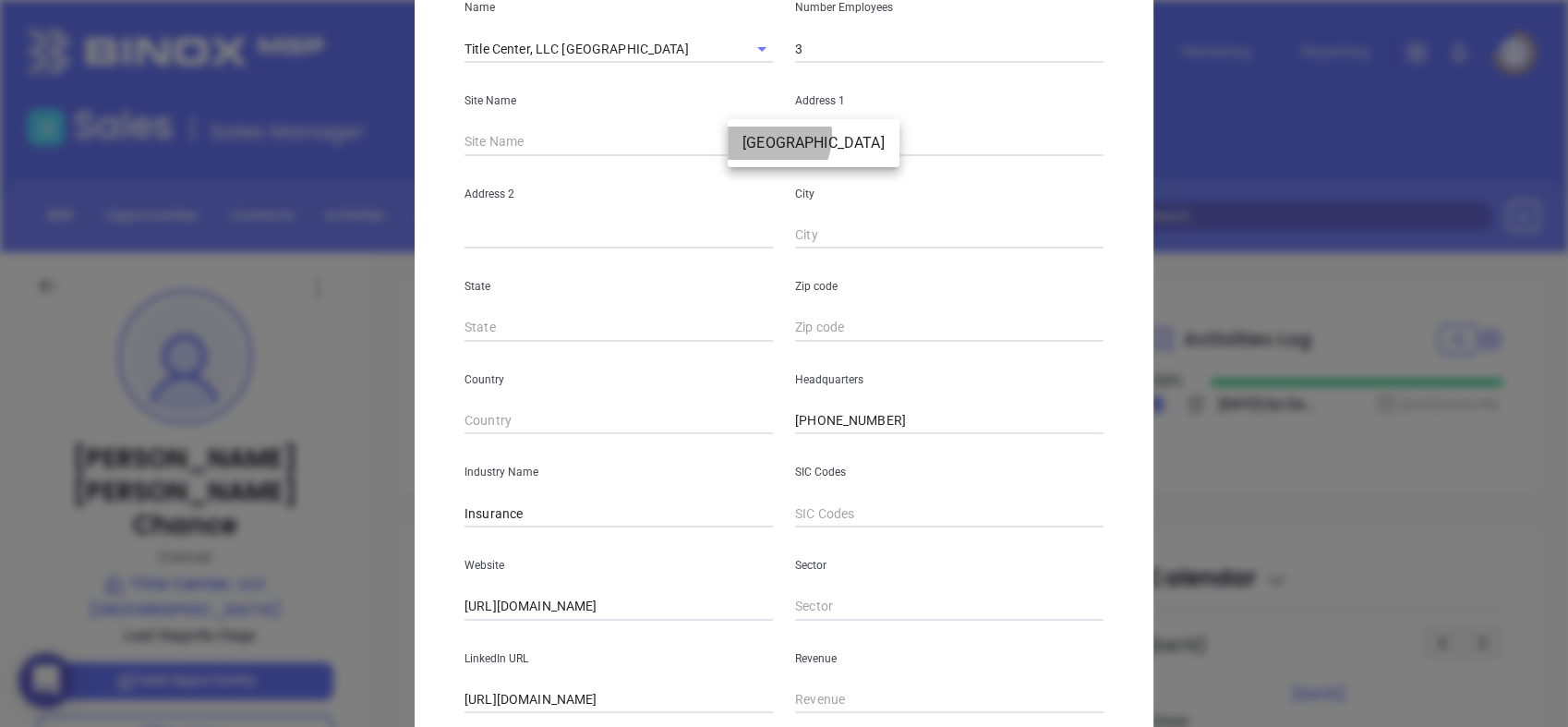
type input "28677"
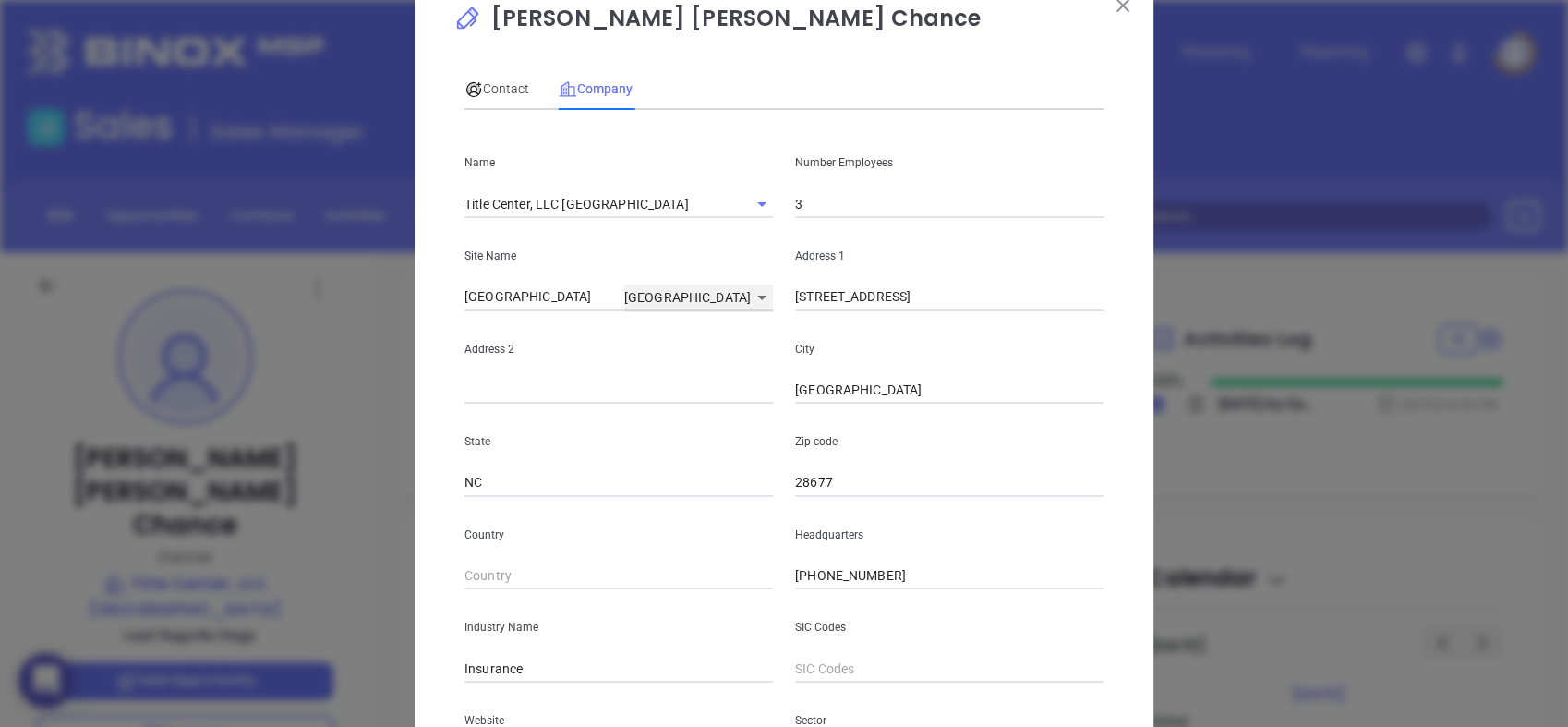
scroll to position [0, 0]
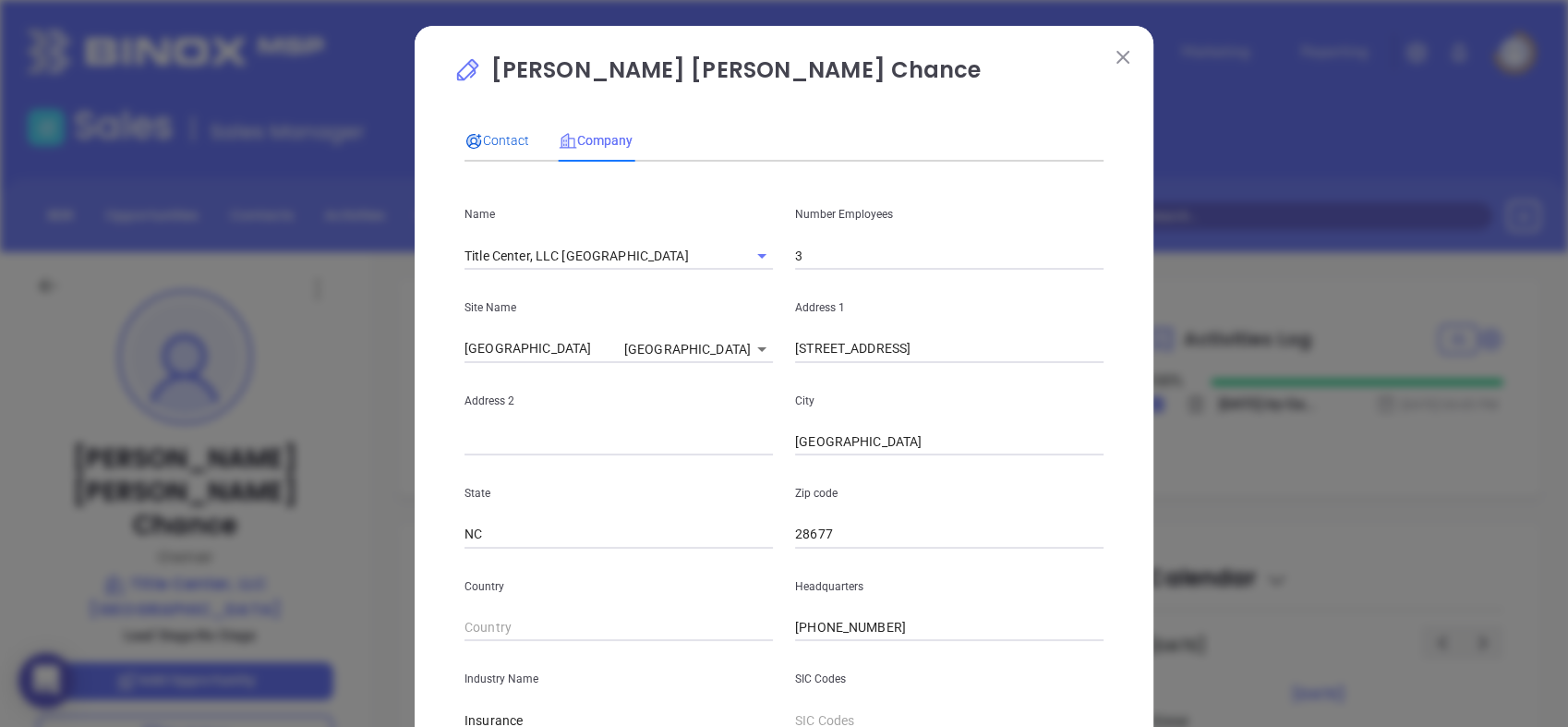
click at [502, 141] on span "Contact" at bounding box center [497, 140] width 65 height 15
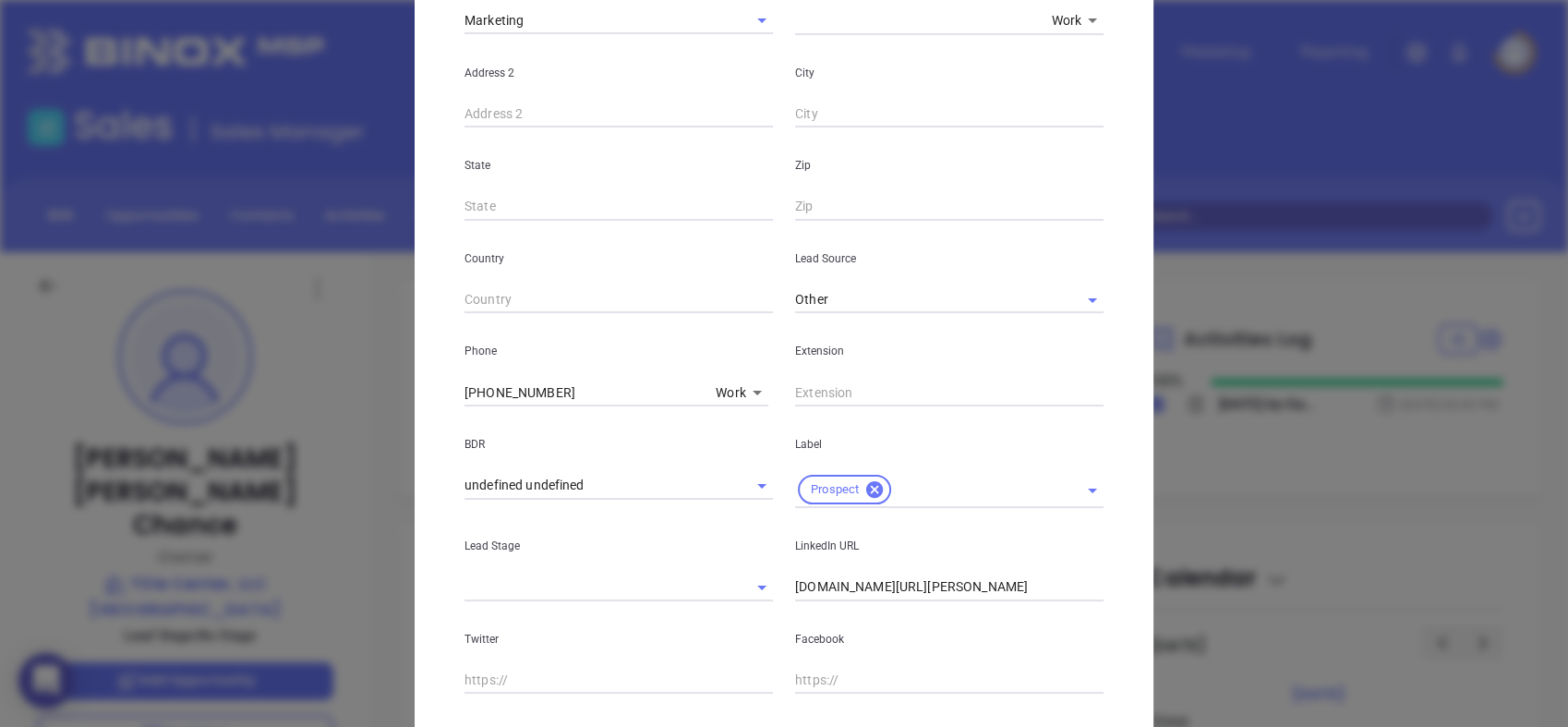
scroll to position [664, 0]
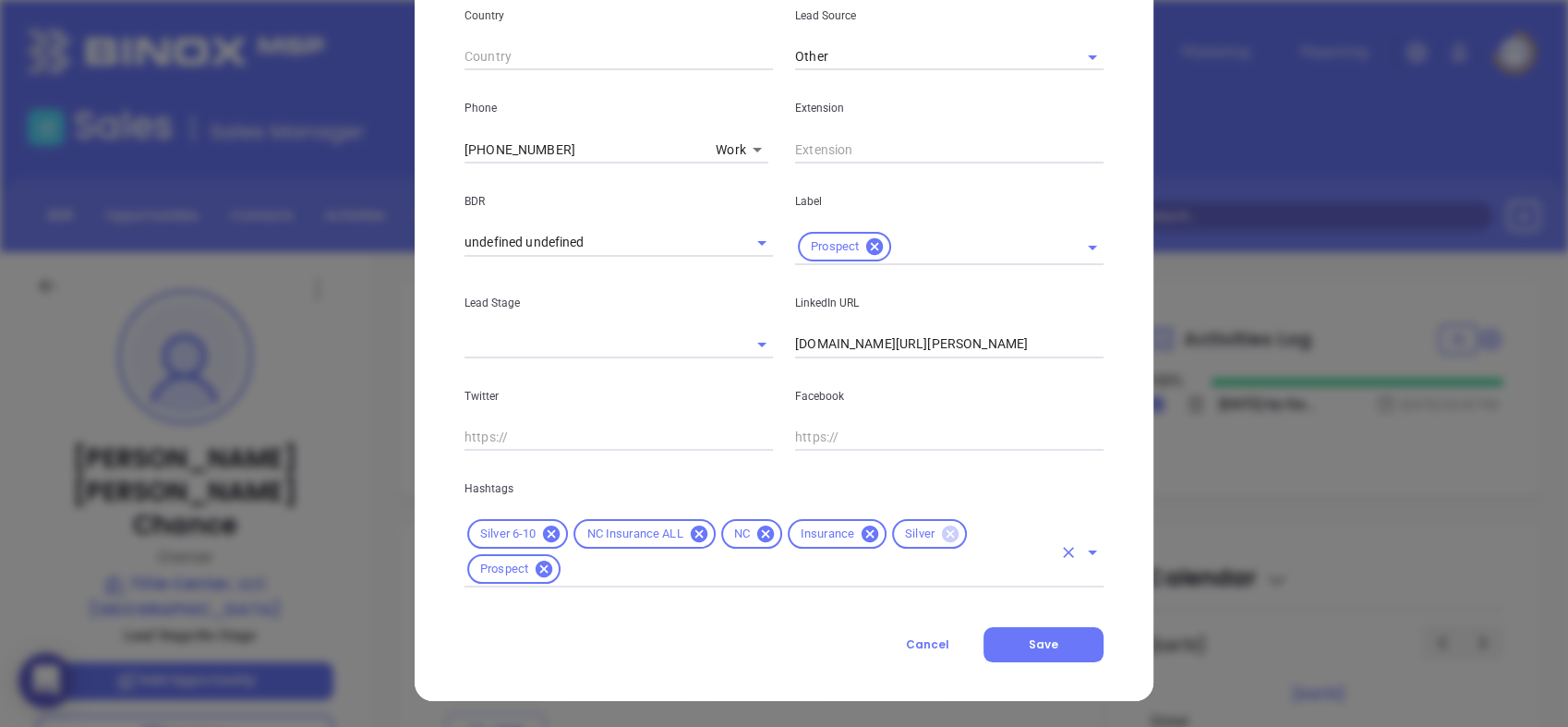
click at [943, 534] on icon at bounding box center [950, 533] width 17 height 17
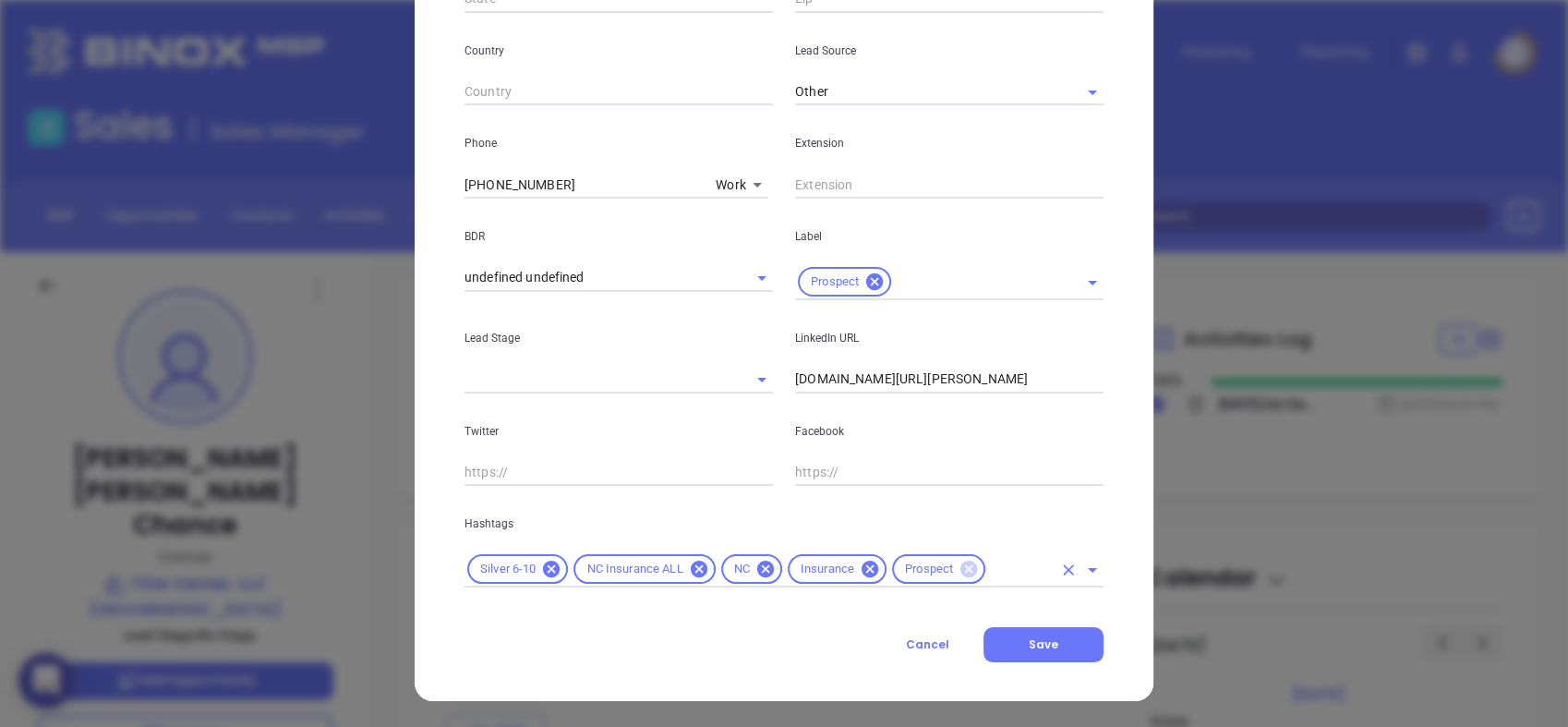
scroll to position [629, 0]
click at [543, 567] on icon at bounding box center [551, 568] width 21 height 21
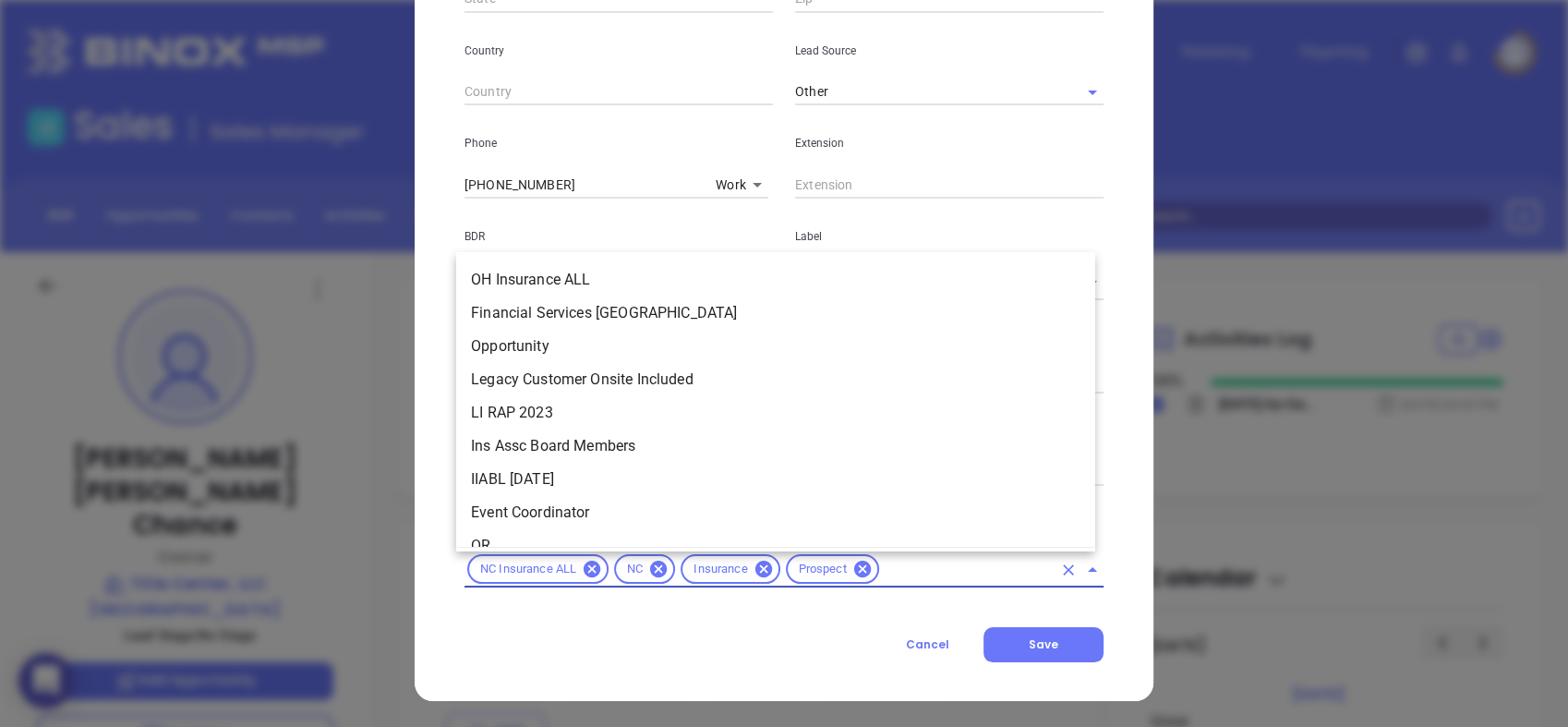
scroll to position [1549, 0]
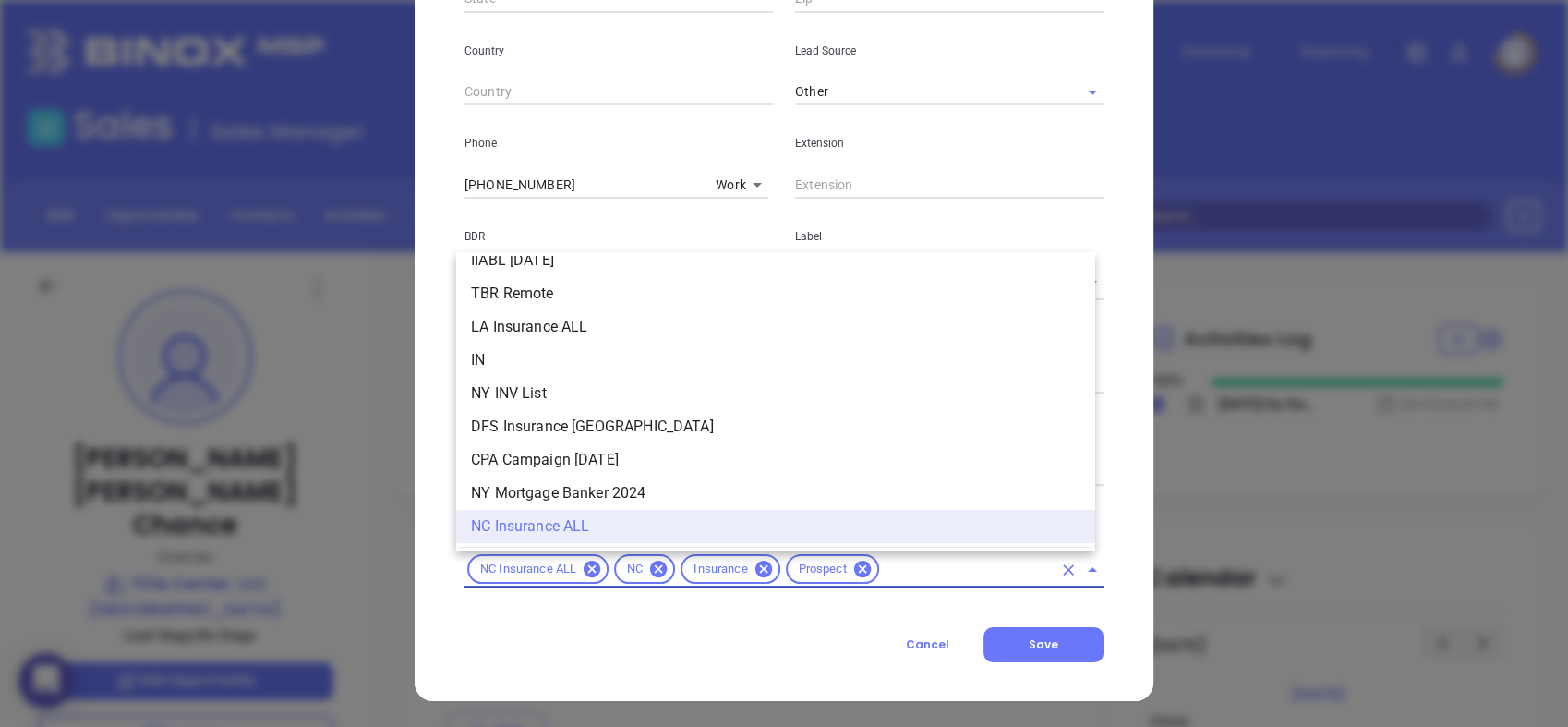
click at [917, 579] on input "text" at bounding box center [967, 569] width 170 height 23
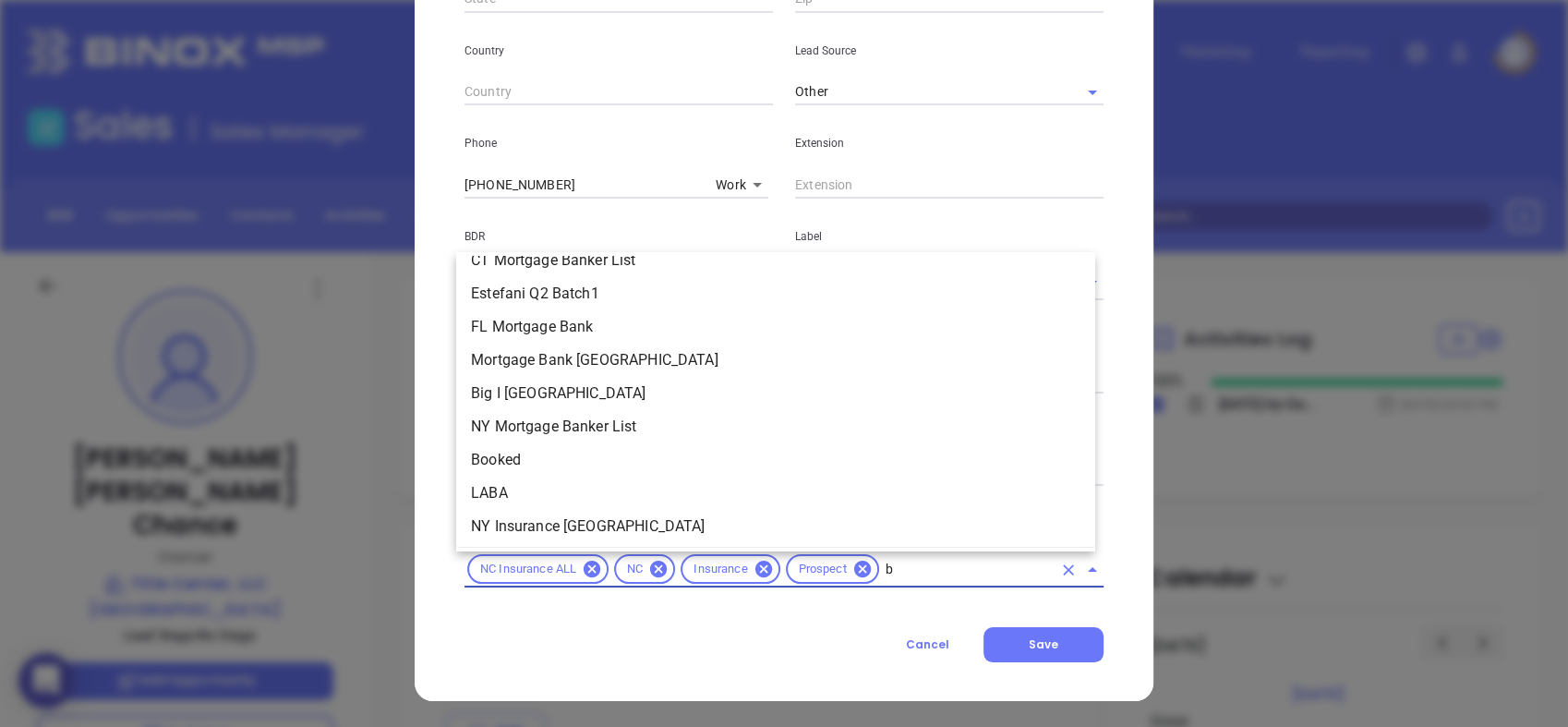
scroll to position [0, 0]
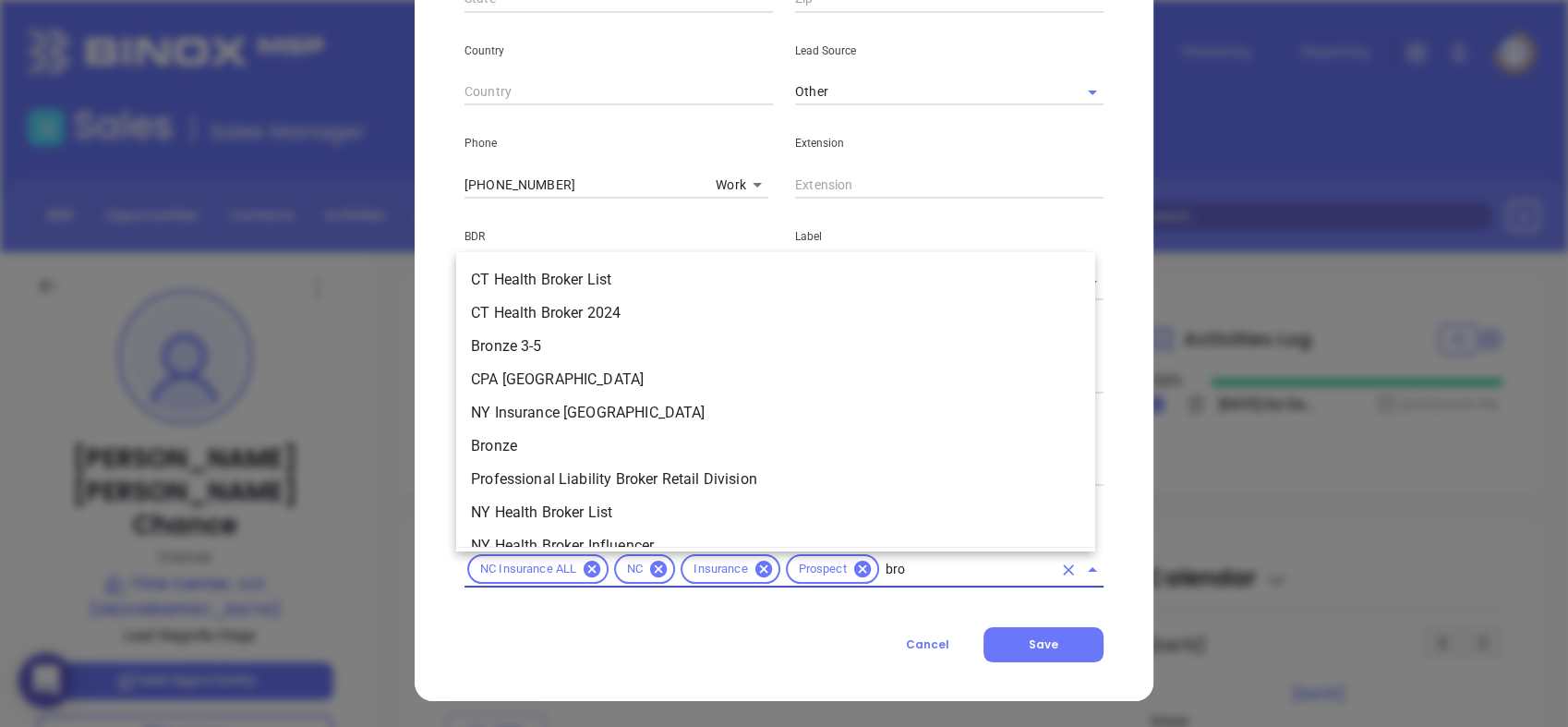
type input "bron"
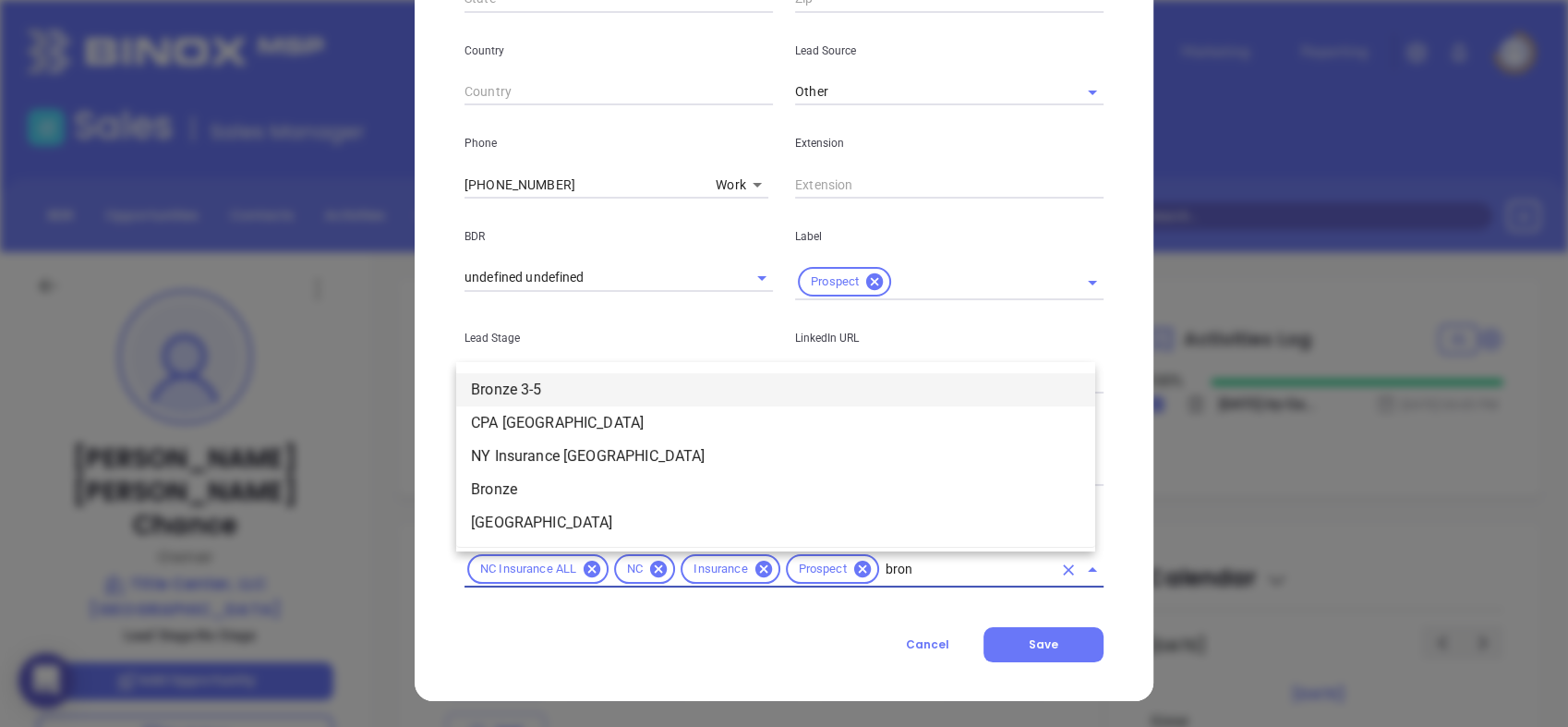
click at [878, 380] on li "Bronze 3-5" at bounding box center [775, 389] width 639 height 33
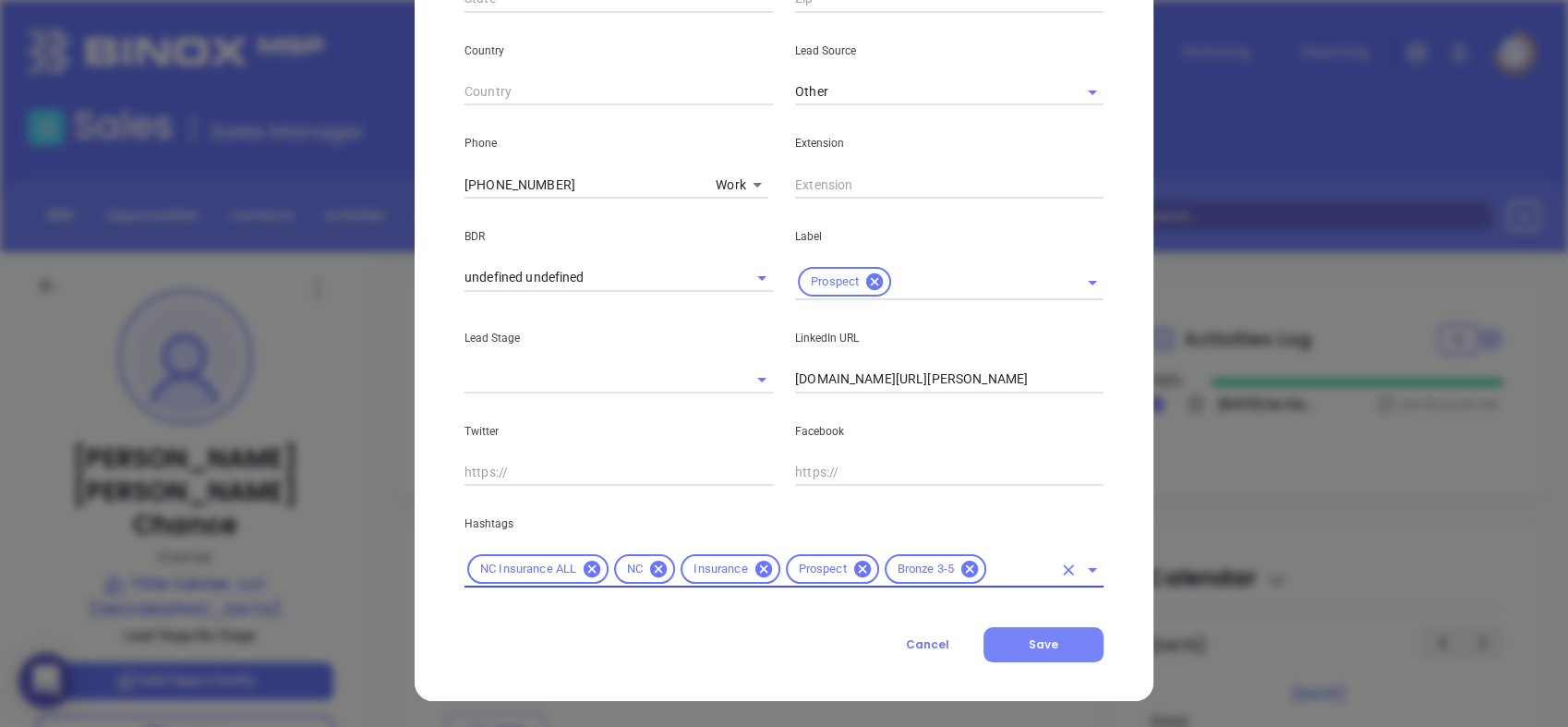
click at [1041, 644] on span "Save" at bounding box center [1043, 644] width 29 height 16
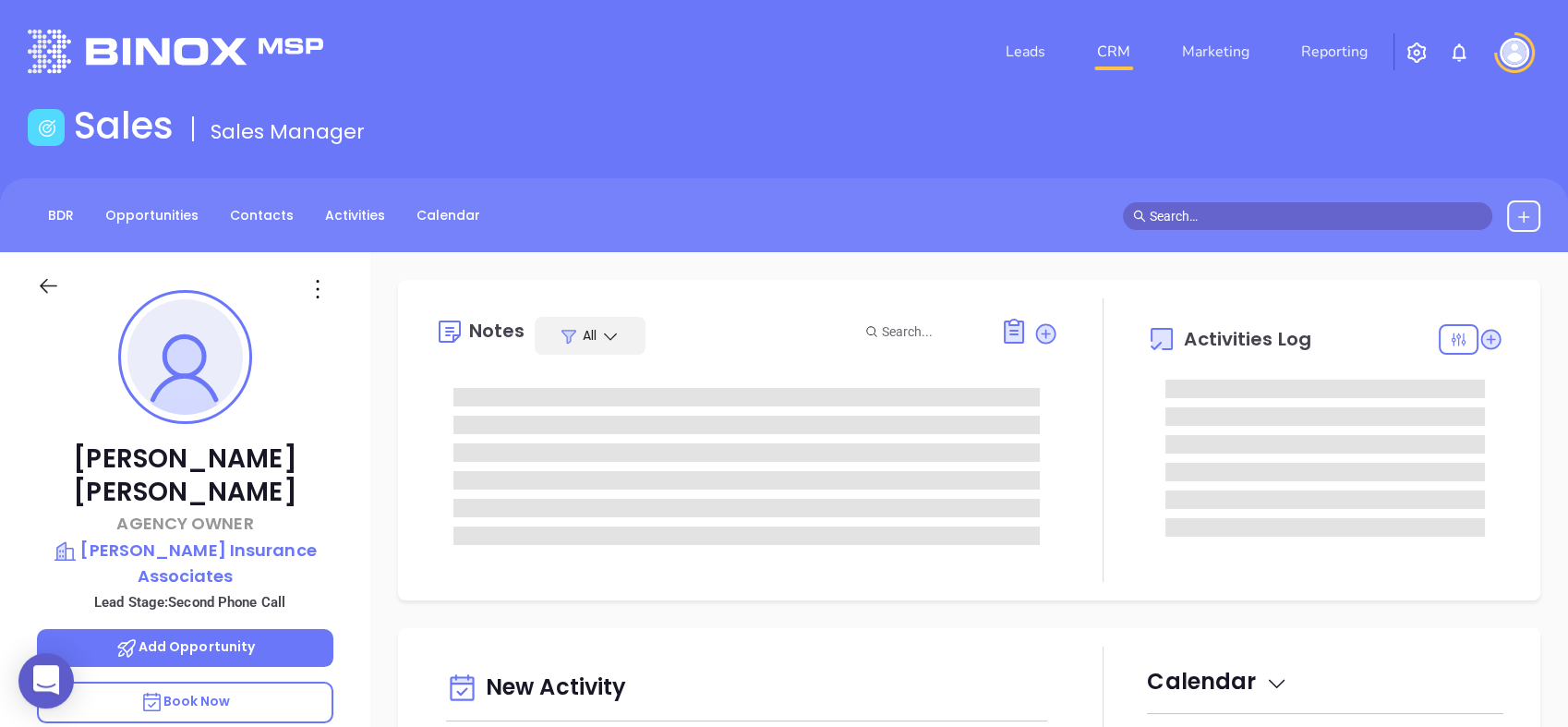
type input "[DATE]"
type input "[PERSON_NAME]"
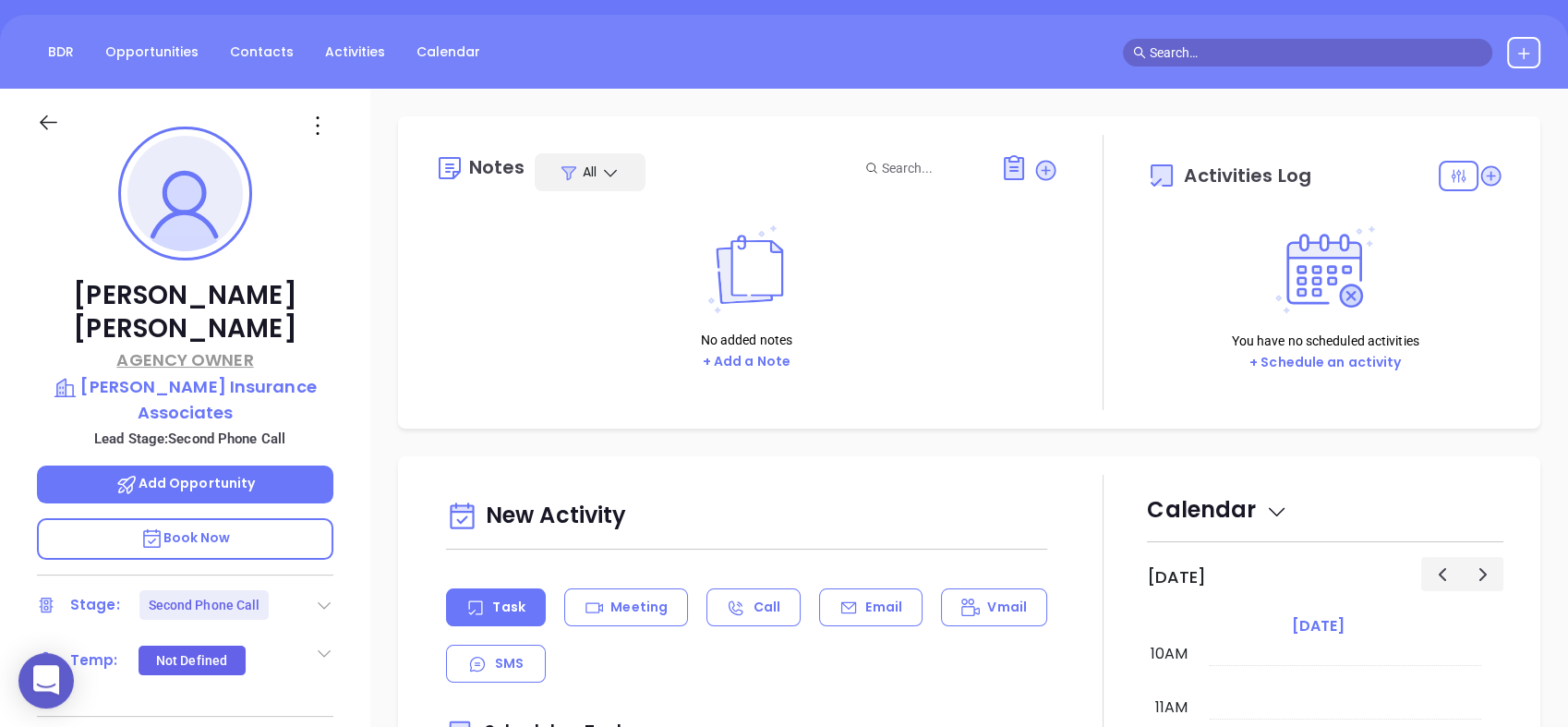
scroll to position [164, 0]
click at [326, 595] on icon at bounding box center [324, 604] width 19 height 19
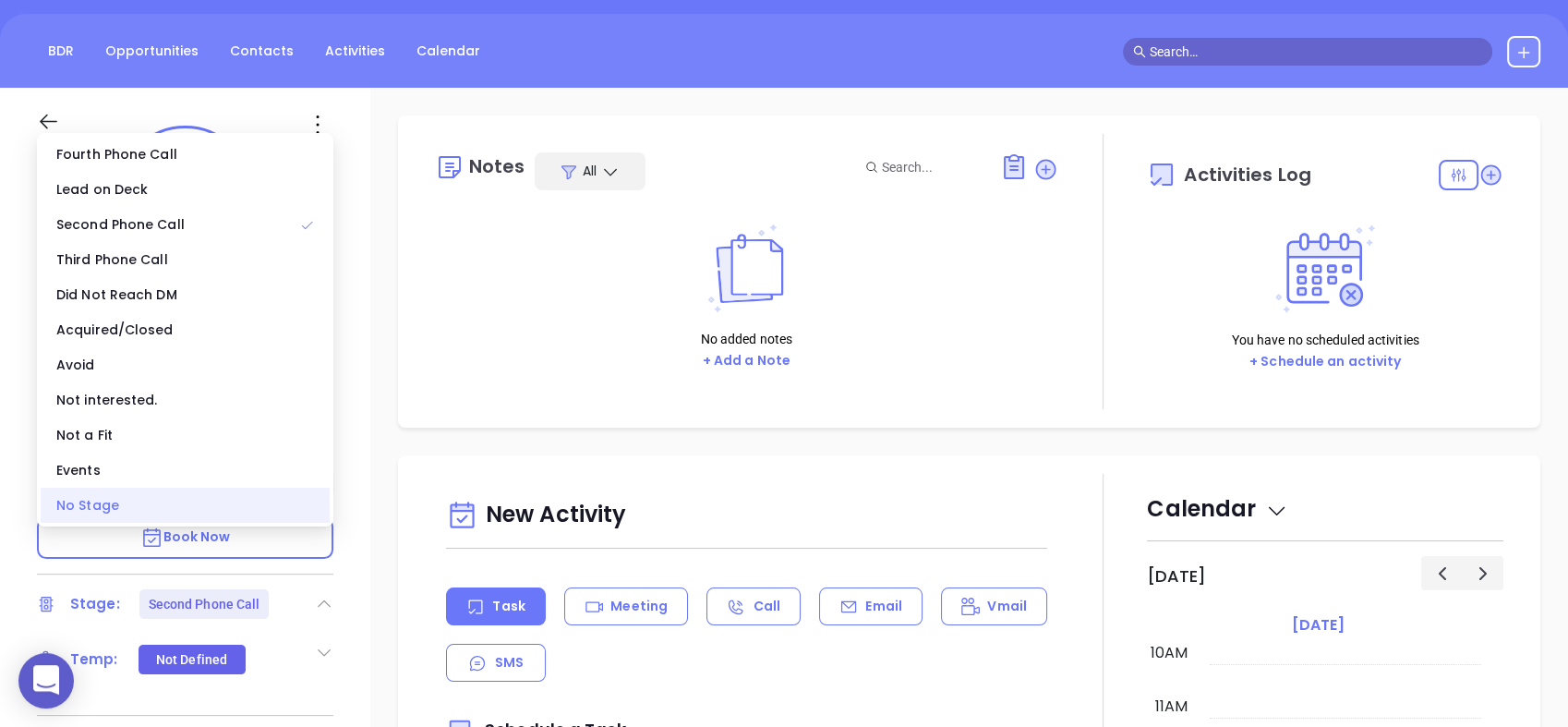
click at [213, 517] on div "No Stage" at bounding box center [185, 505] width 289 height 35
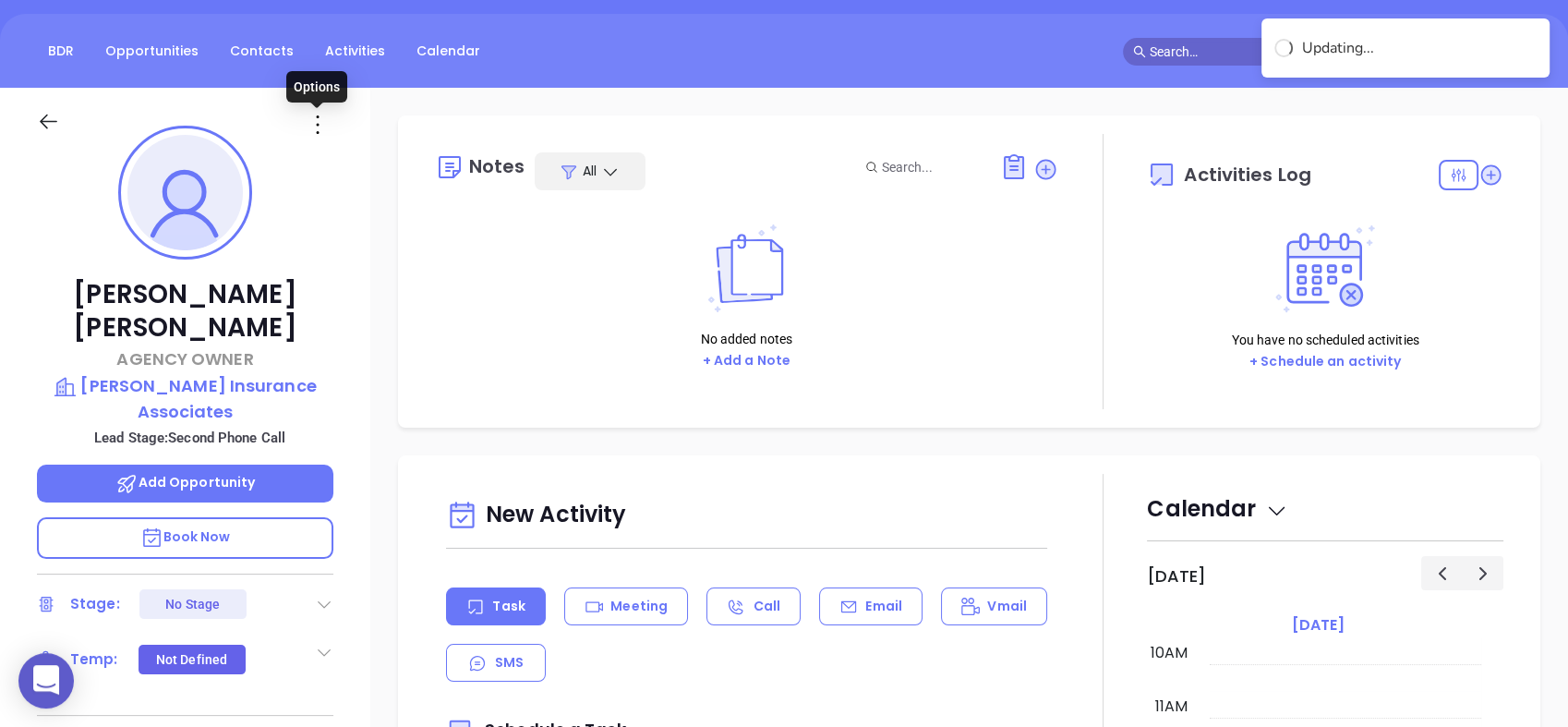
click at [312, 130] on icon at bounding box center [318, 124] width 29 height 29
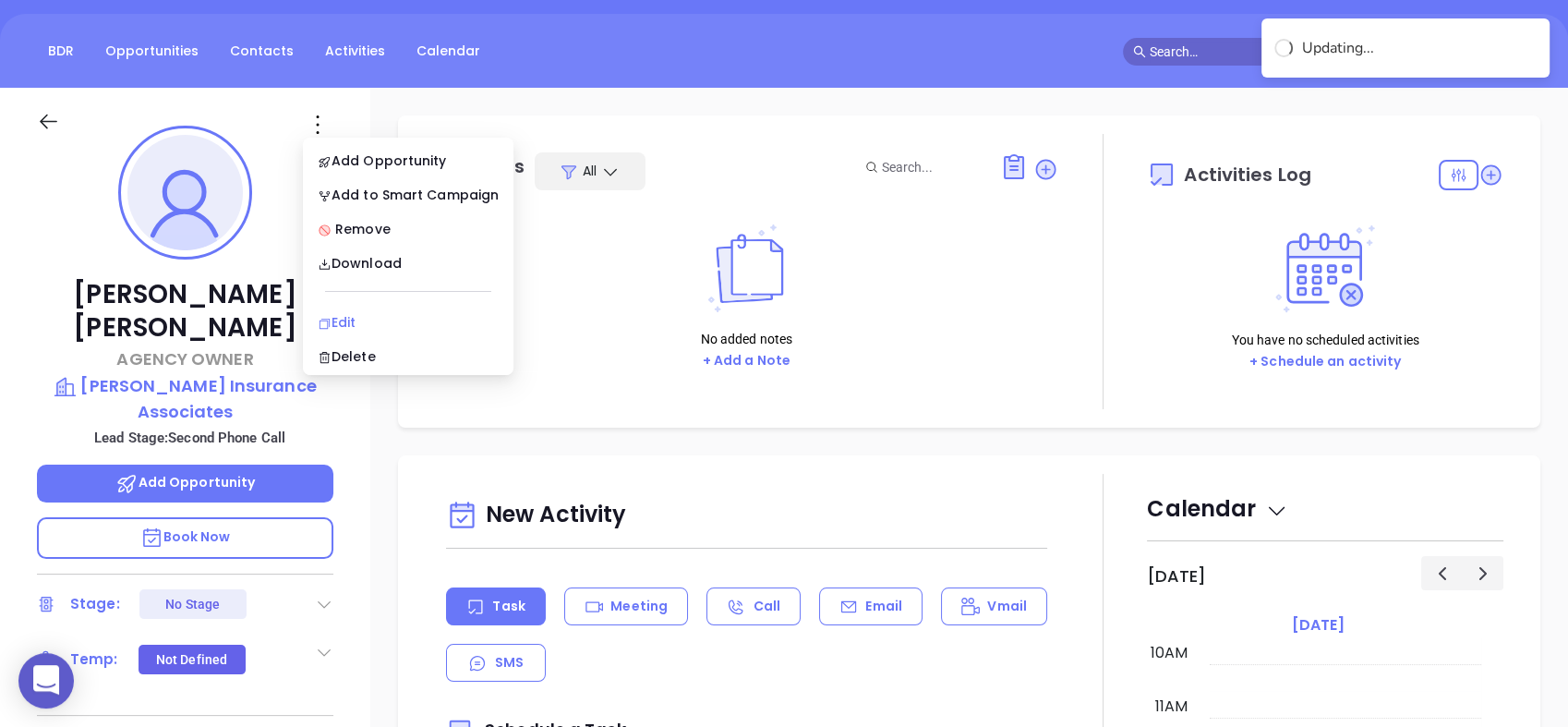
click at [366, 324] on div "Edit" at bounding box center [408, 322] width 181 height 21
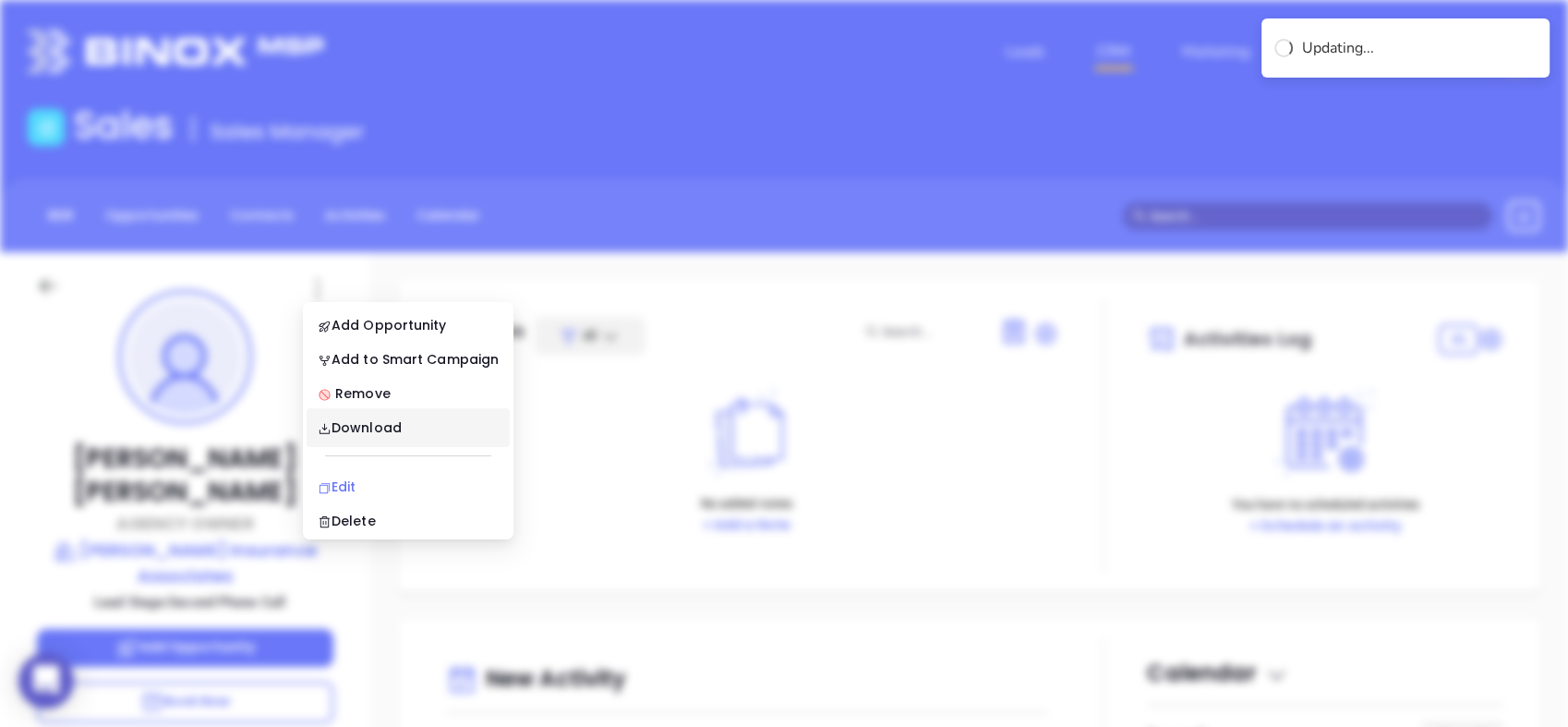
scroll to position [0, 0]
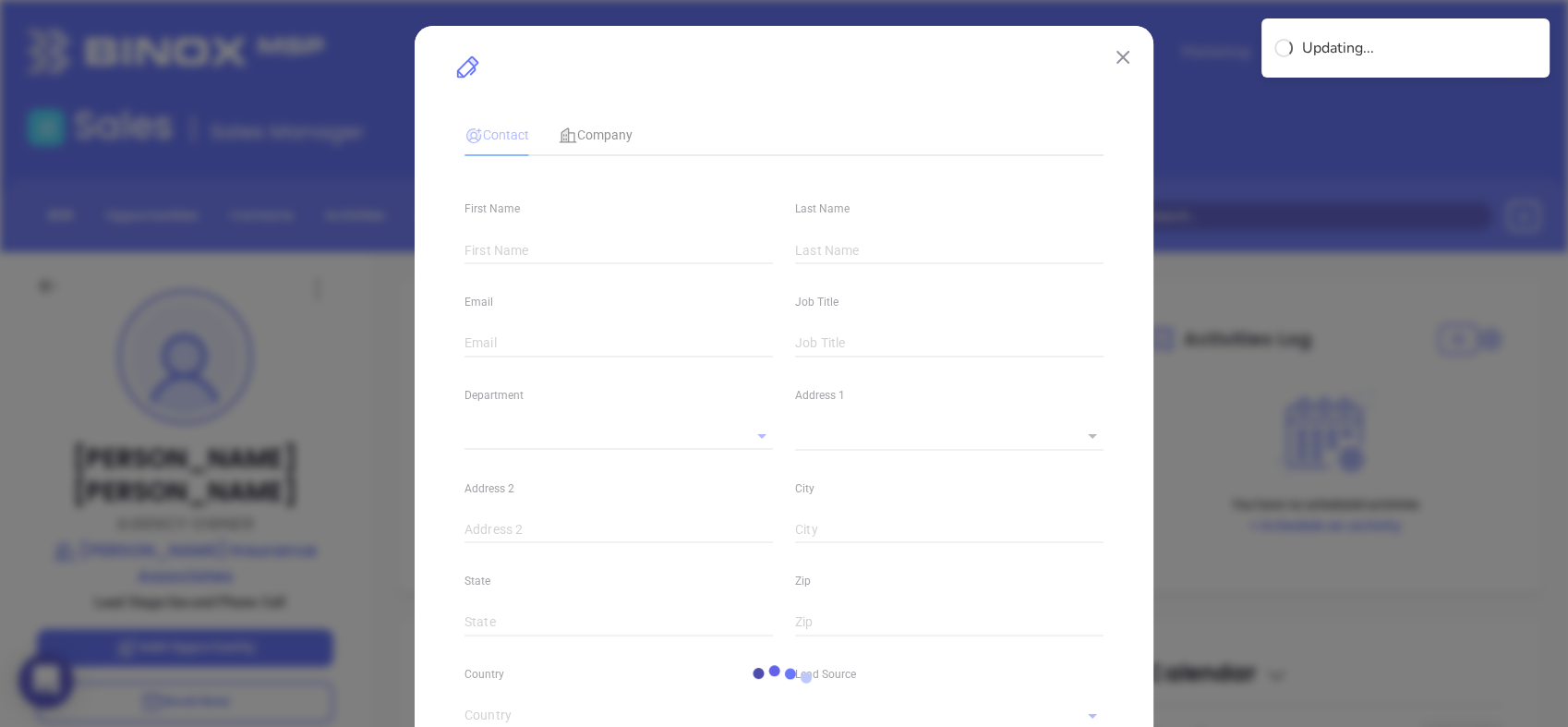
type input "Steve"
type input "Baughman"
type input "steve@racecityins.com"
type input "AGENCY OWNER"
type input "1"
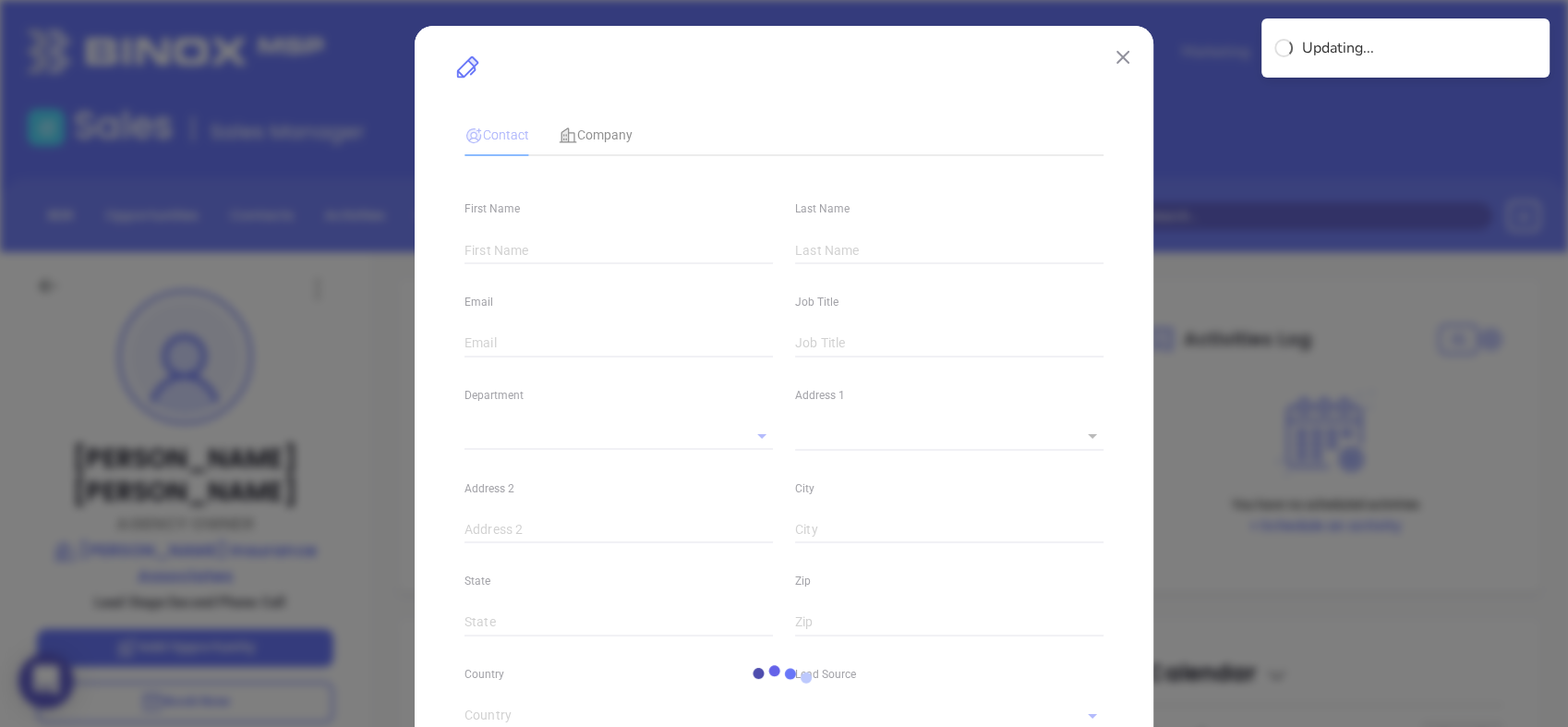
type input "linkedin.com/in/steve-baughman-03341524"
type input "Marketing"
type input "Website Reveal"
type input "undefined undefined"
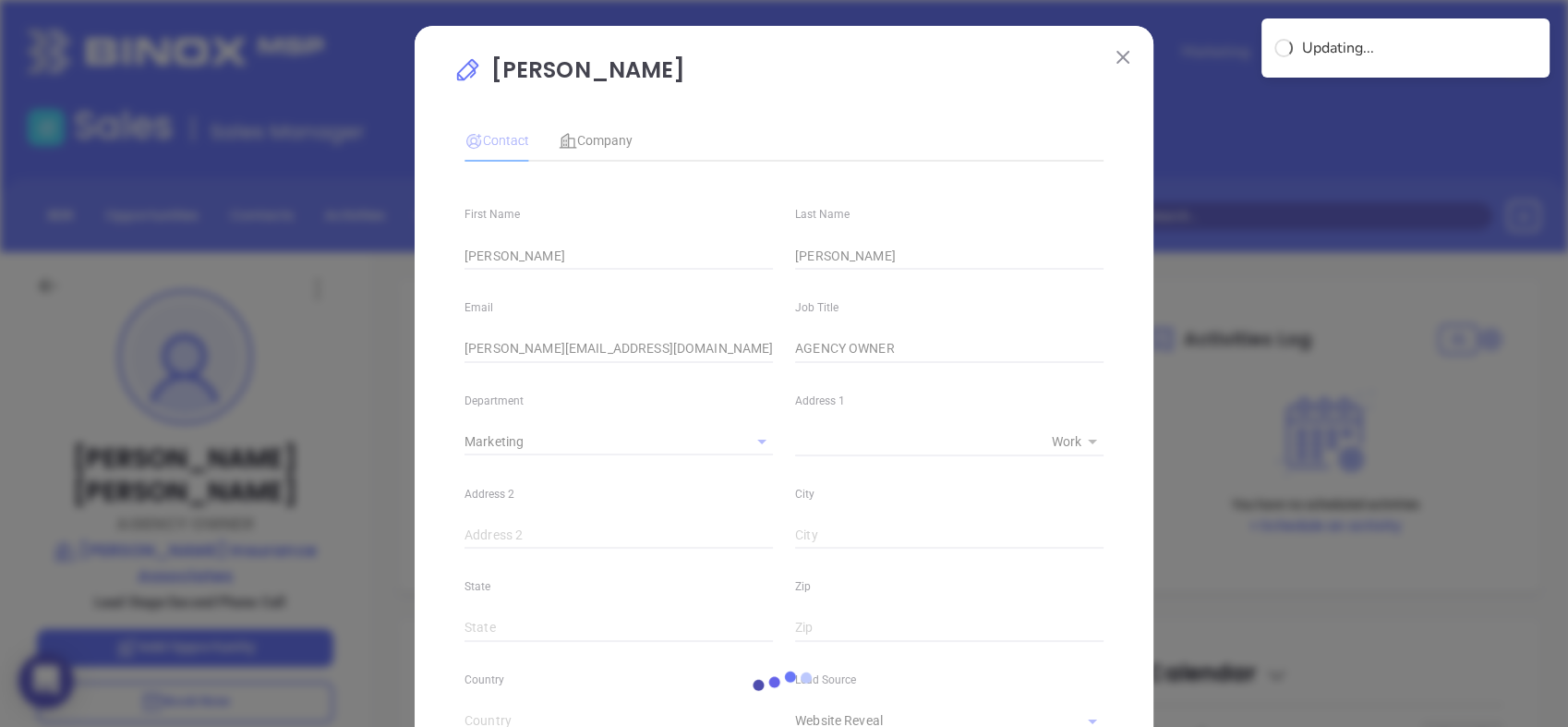
type input "(704) 799-0403"
type input "1"
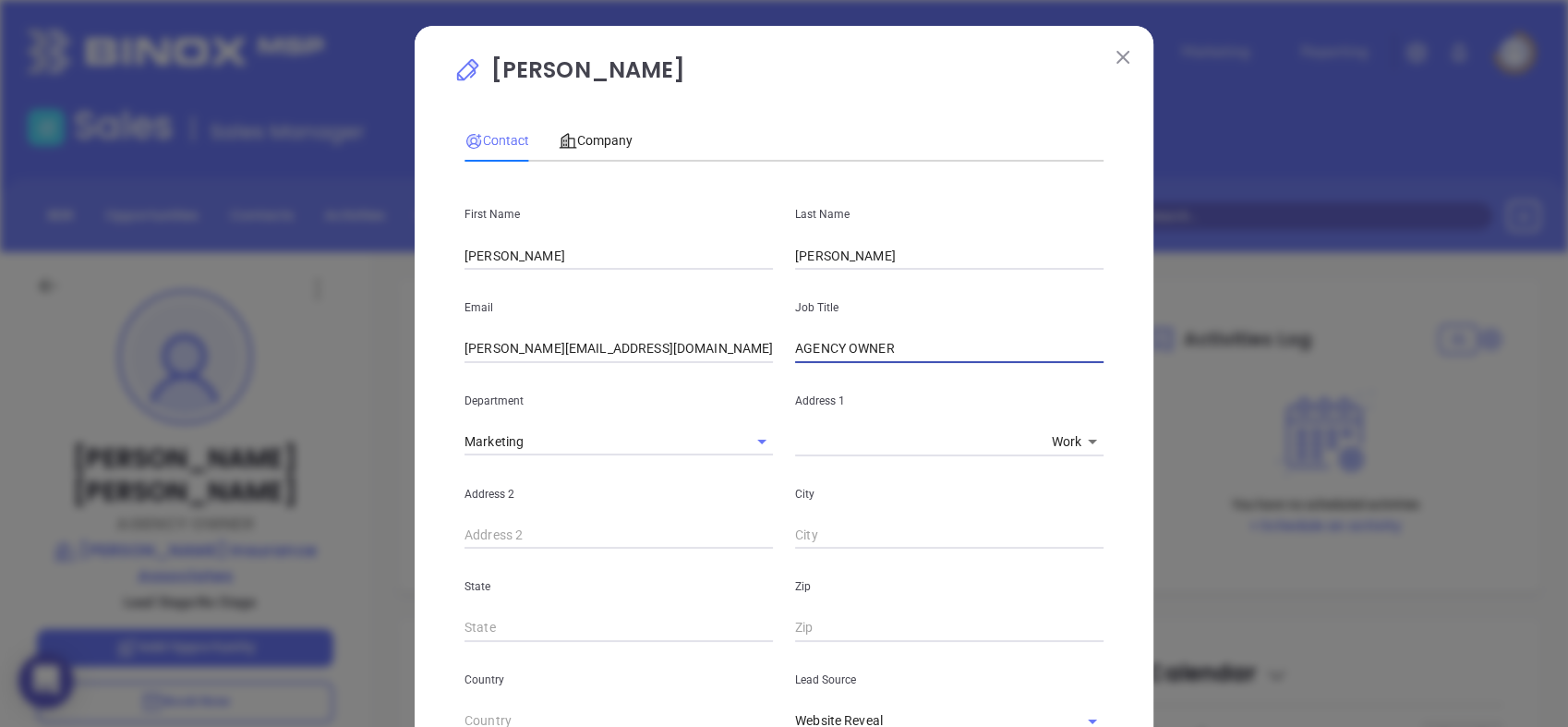
drag, startPoint x: 913, startPoint y: 353, endPoint x: 702, endPoint y: 398, distance: 215.7
click at [702, 398] on div "First Name Steve Last Name Baughman Email steve@racecityins.com Job Title AGENC…" at bounding box center [784, 687] width 639 height 1022
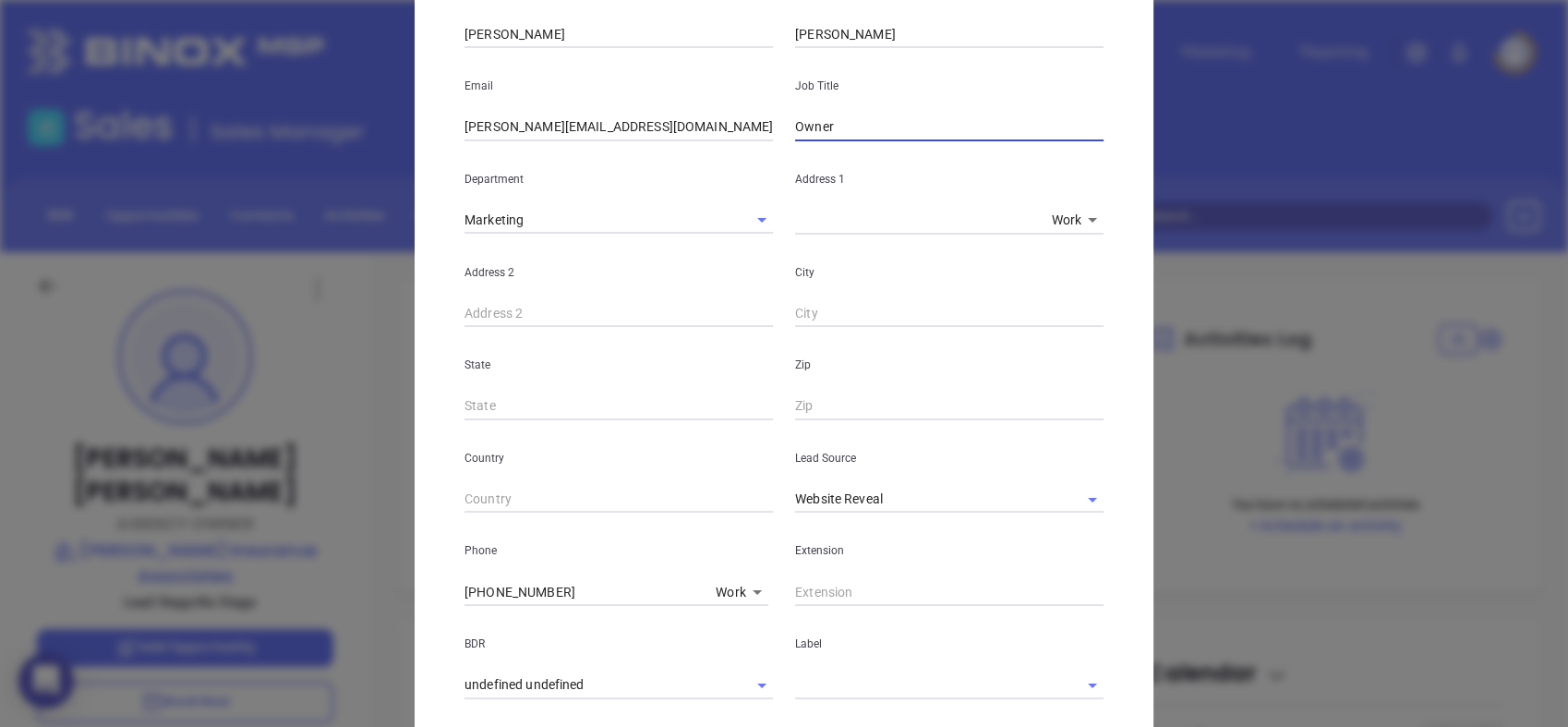
scroll to position [270, 0]
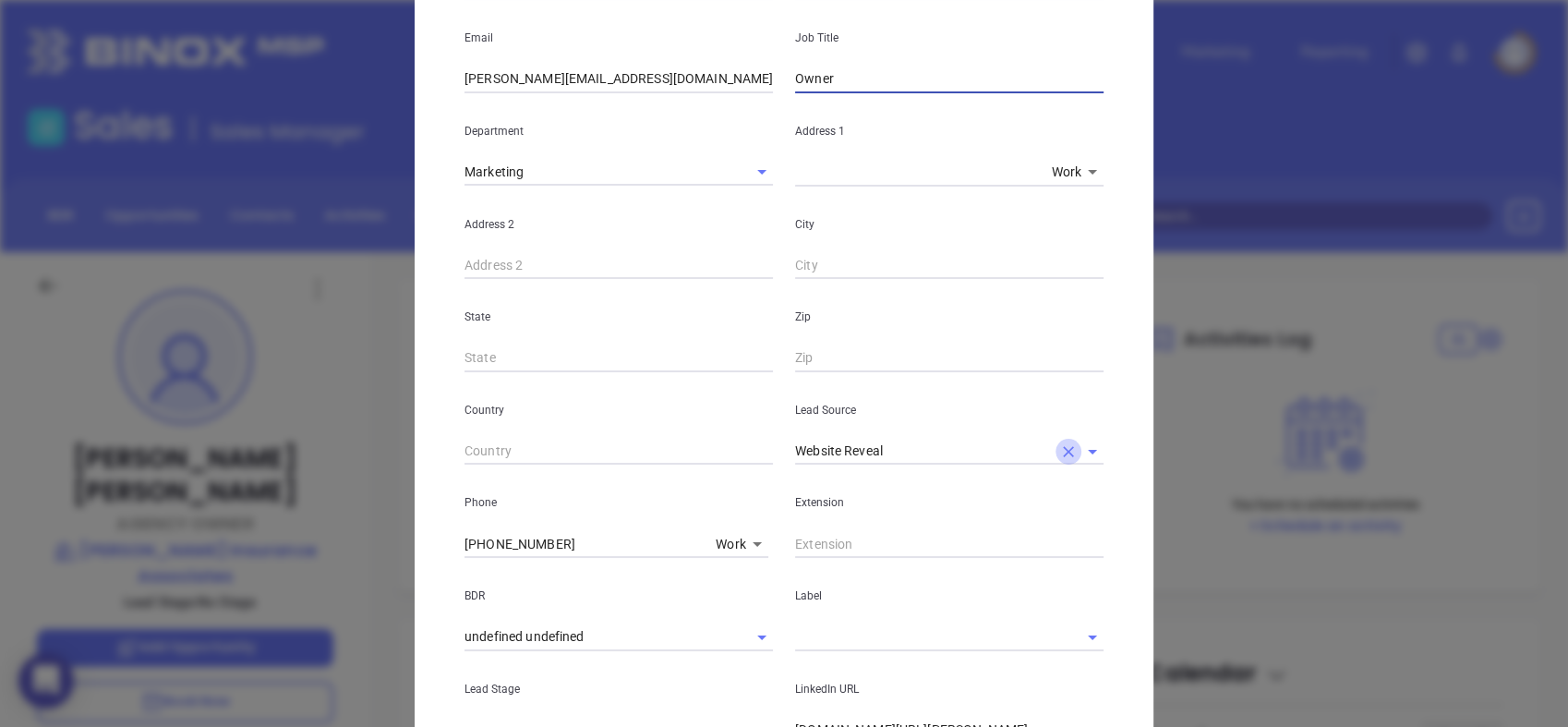
click at [1059, 451] on icon "Clear" at bounding box center [1068, 451] width 19 height 19
type input "Owner"
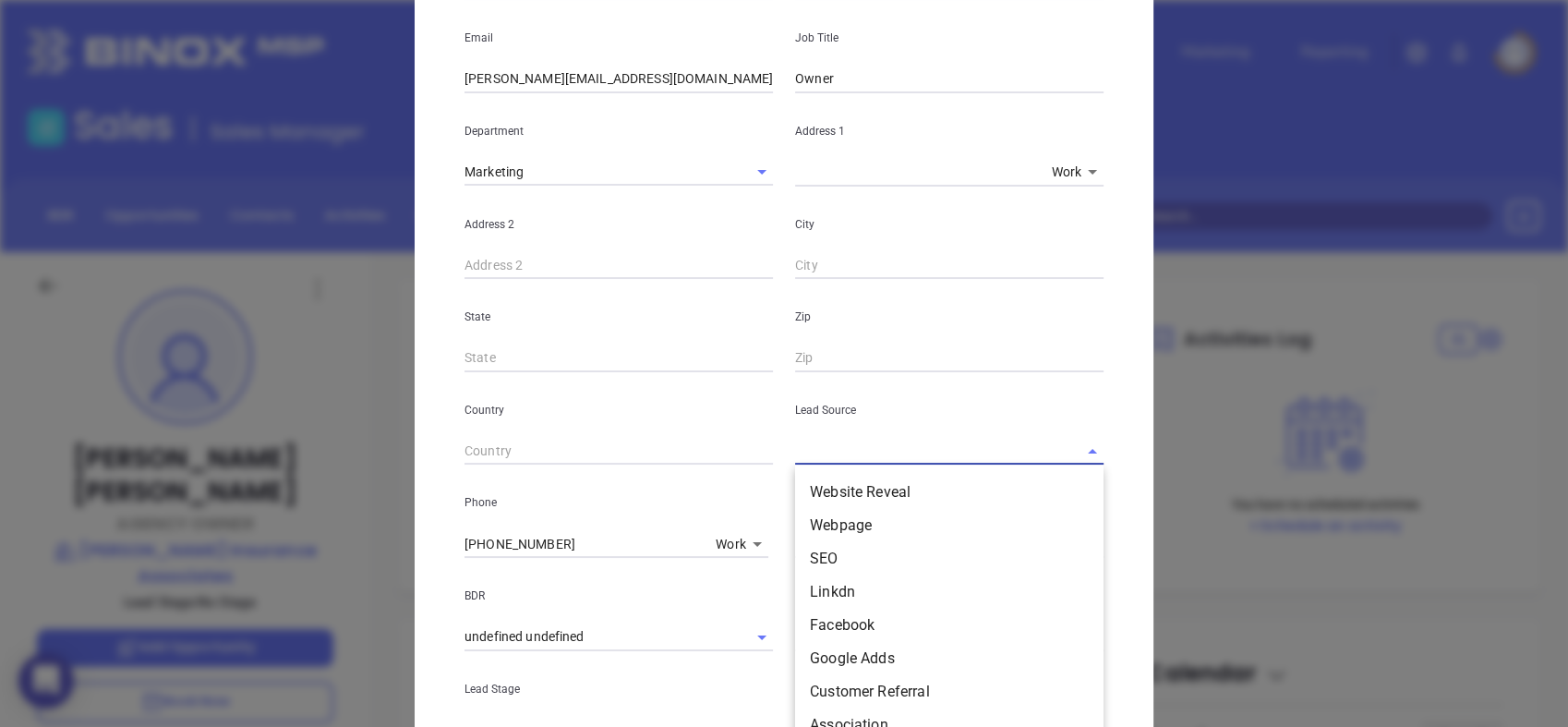
click at [1005, 455] on input "text" at bounding box center [924, 450] width 256 height 26
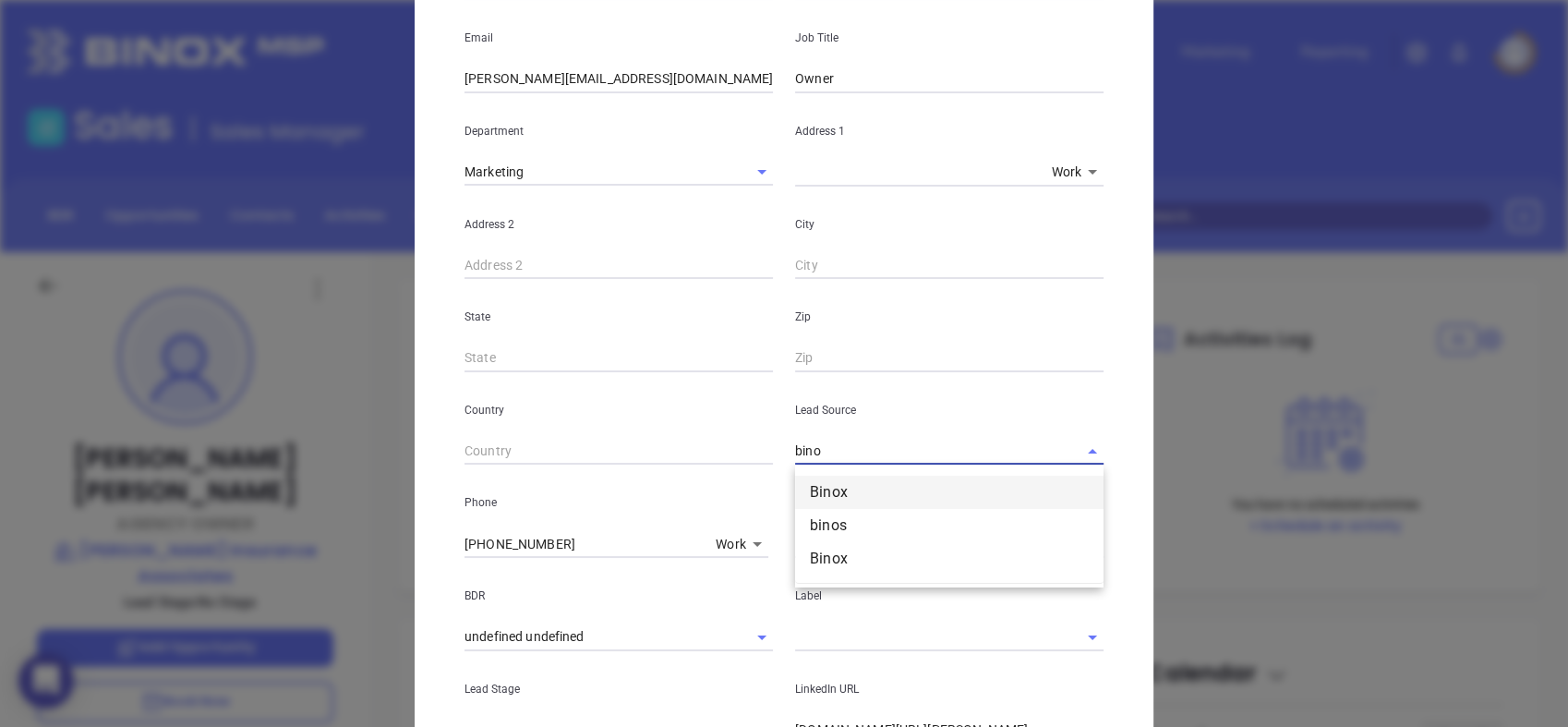
click at [940, 492] on li "Binox" at bounding box center [949, 492] width 308 height 33
type input "Binox"
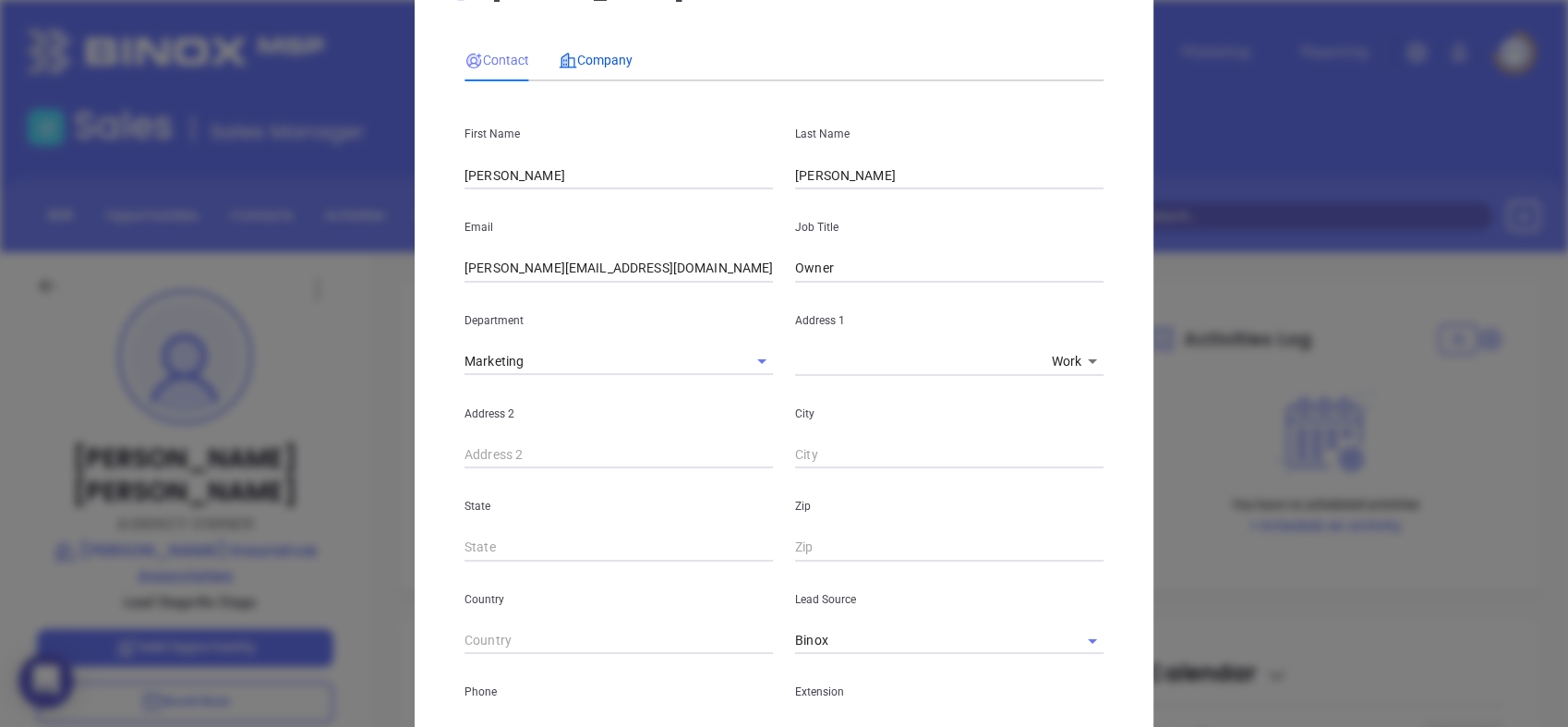
click at [606, 62] on span "Company" at bounding box center [595, 60] width 73 height 15
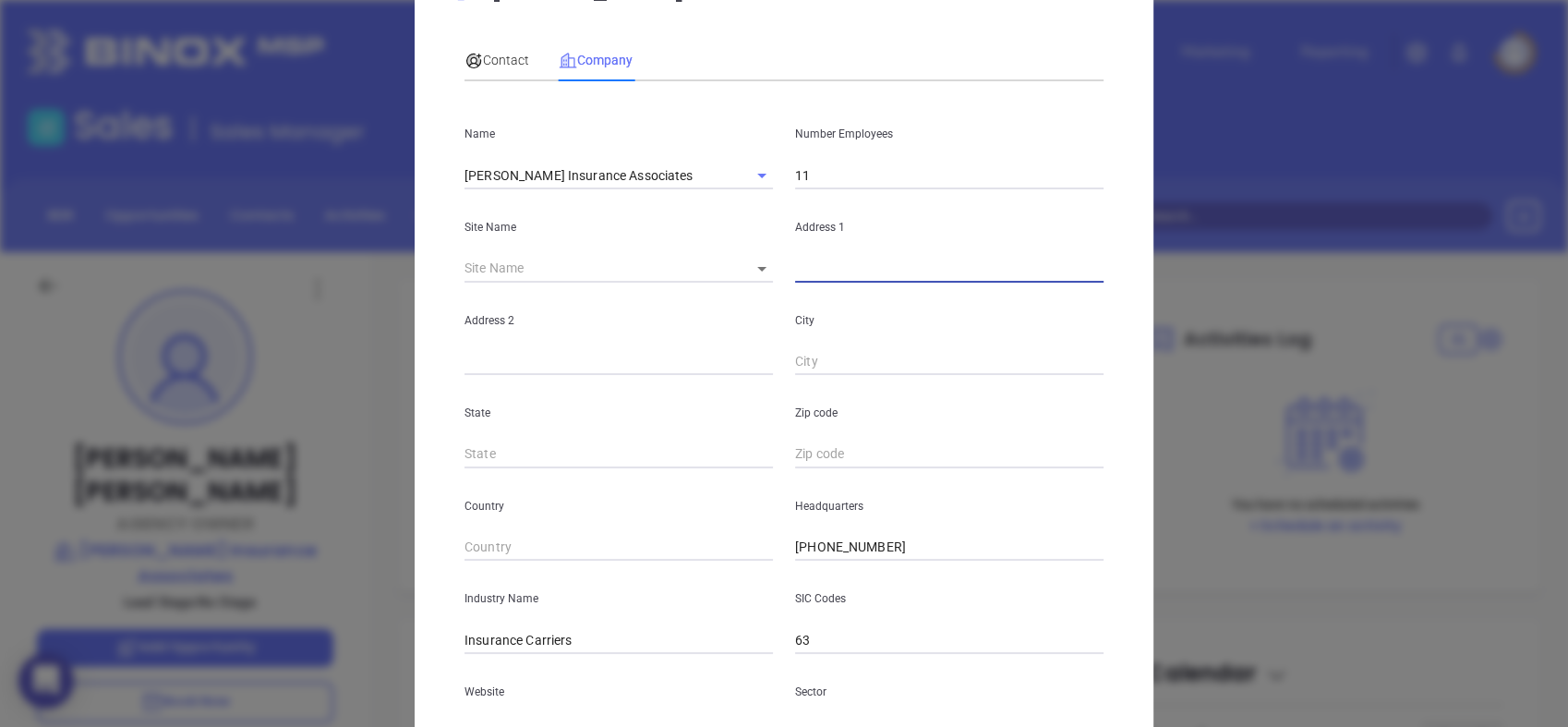
click at [815, 273] on input "text" at bounding box center [949, 268] width 308 height 27
click at [811, 271] on input "text" at bounding box center [949, 268] width 308 height 27
paste input "PO Box 3970 Mooresville, NC 28117"
drag, startPoint x: 866, startPoint y: 265, endPoint x: 1305, endPoint y: 236, distance: 440.0
click at [1305, 236] on div "Steve Baughman Contact Company First Name Steve Last Name Baughman Email steve@…" at bounding box center [784, 363] width 1568 height 727
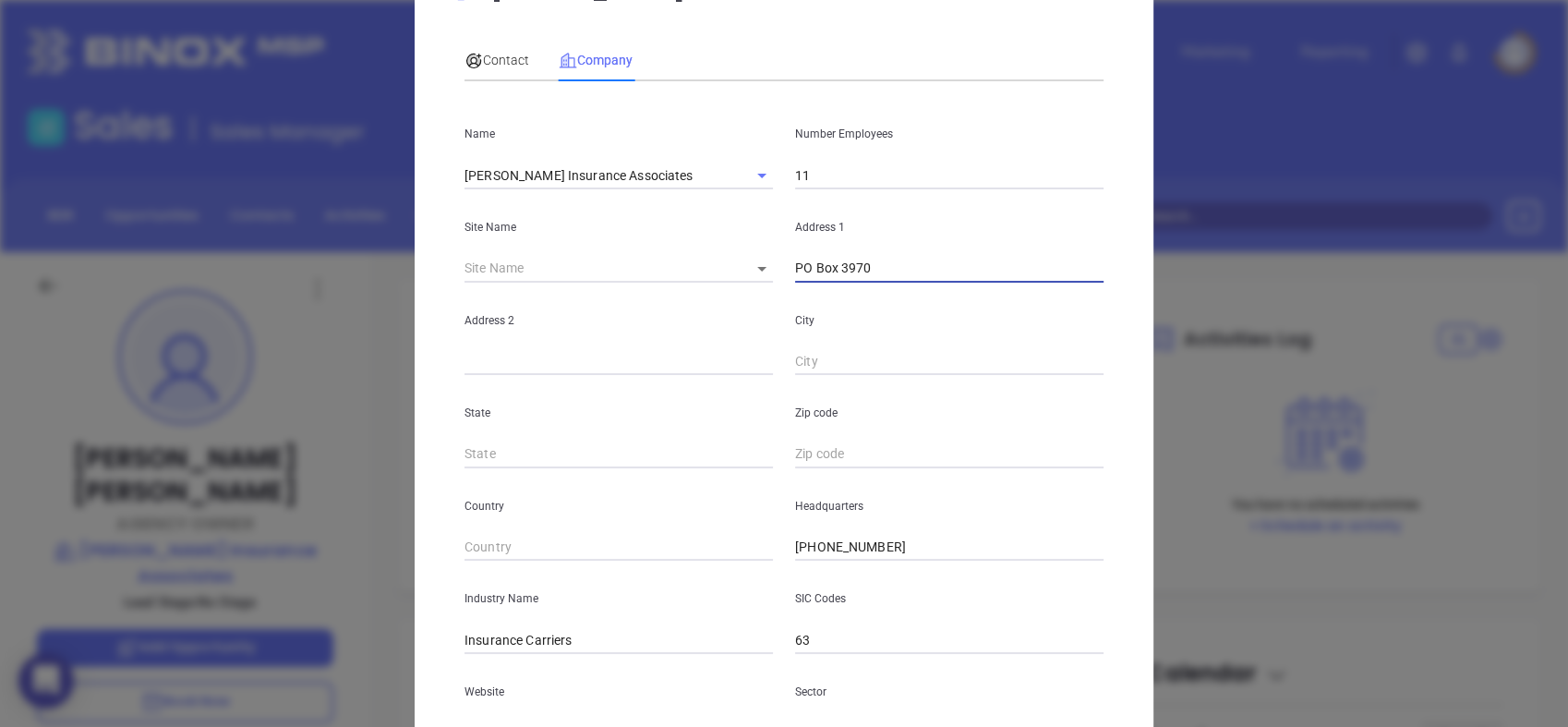
type input "PO Box 3970"
paste input "Mooresville, NC 28117"
drag, startPoint x: 861, startPoint y: 362, endPoint x: 1130, endPoint y: 351, distance: 269.2
click at [1130, 351] on div "Steve Baughman Contact Company First Name Steve Last Name Baughman Email steve@…" at bounding box center [784, 449] width 739 height 1008
type input "Mooresville"
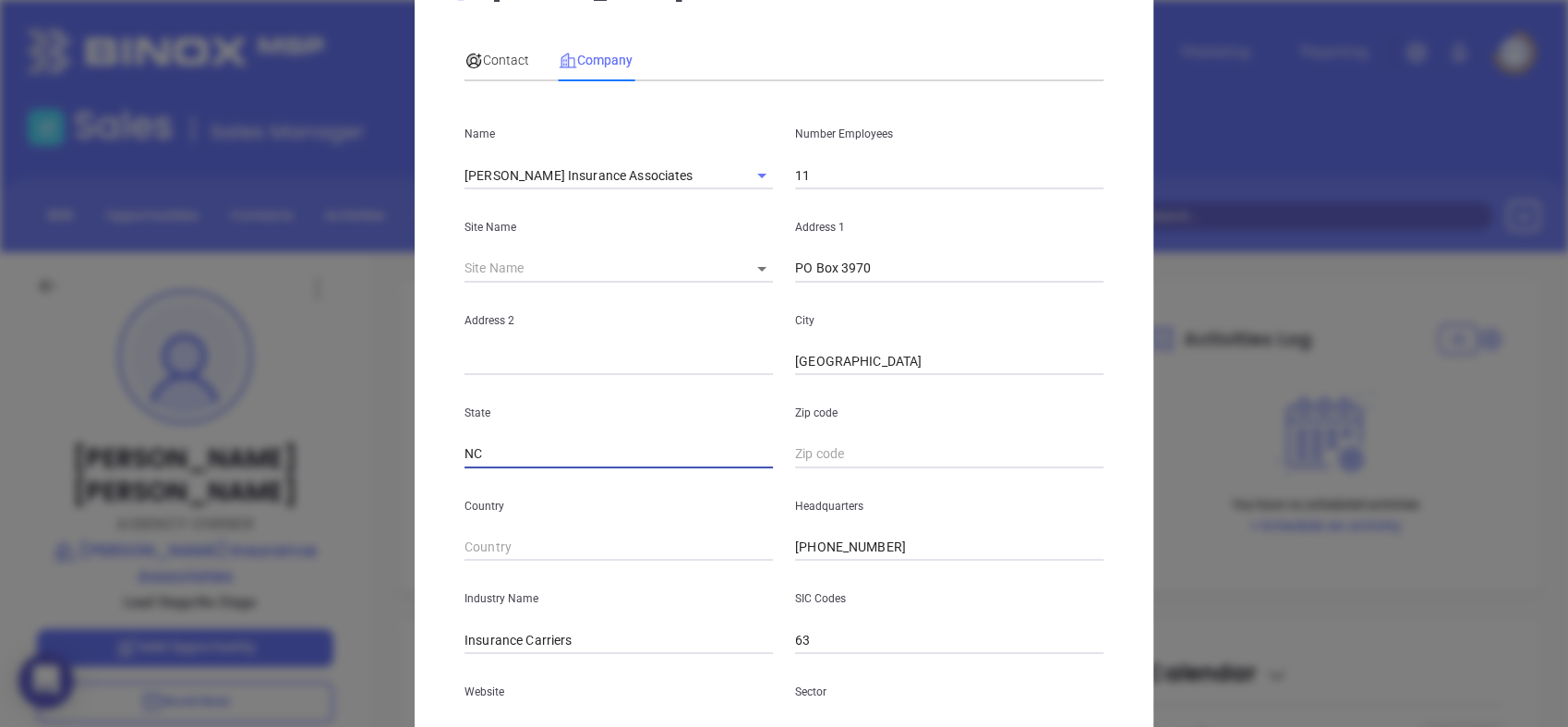
type input "NC"
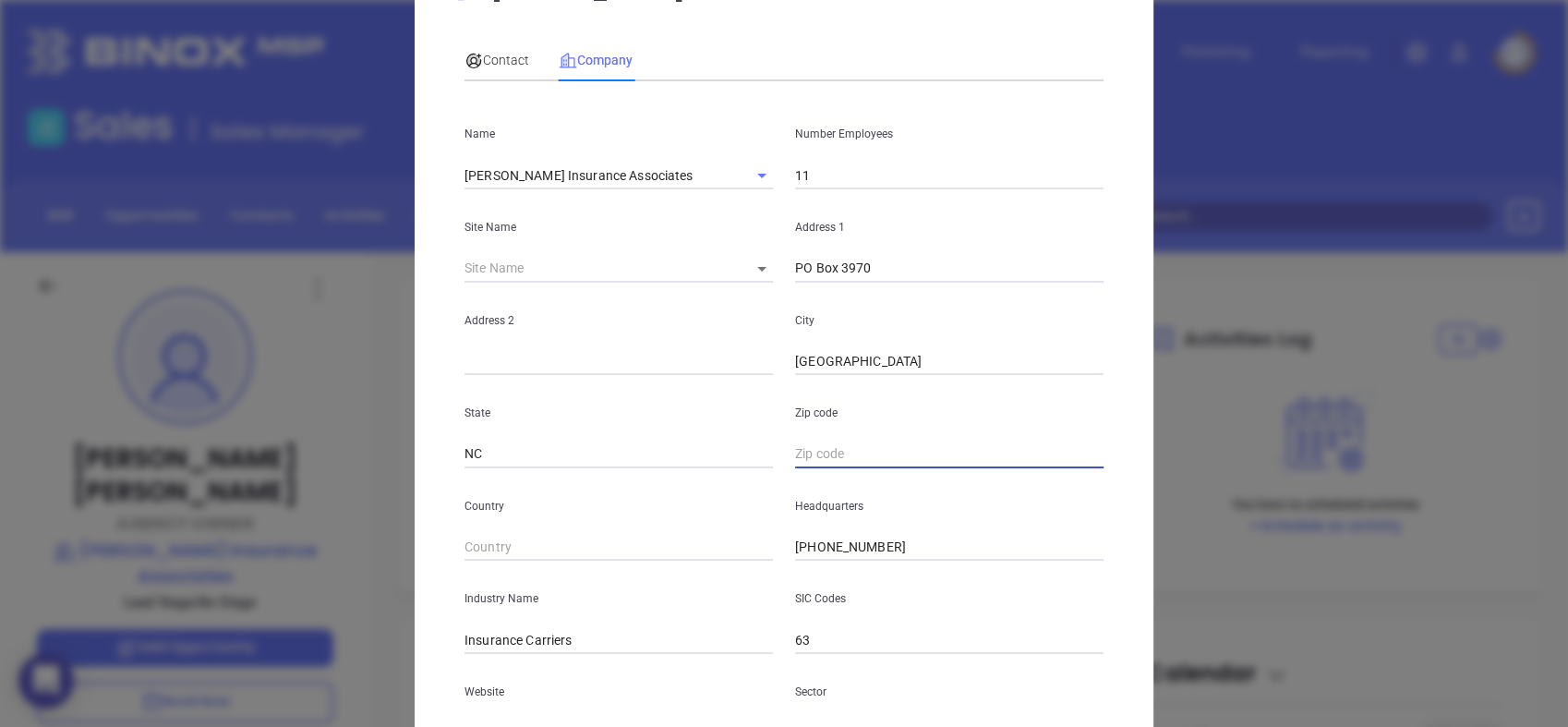
paste input "NC 28117"
type input "28117"
click at [517, 362] on input "text" at bounding box center [619, 362] width 308 height 27
paste input "149 Plantation Ridge Dr. Suite 100"
type input "149 Plantation Ridge Dr. Suite 100"
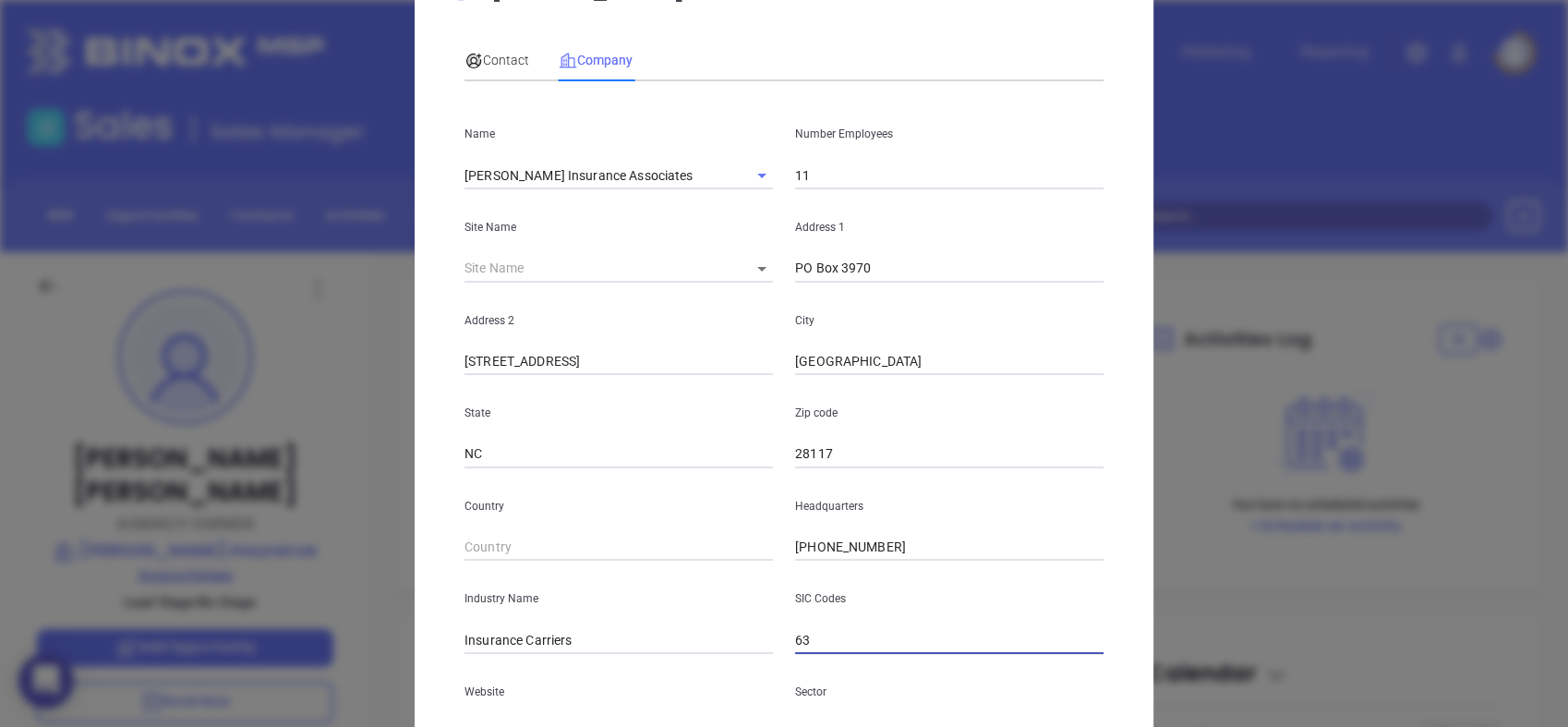
click at [1027, 631] on input "63" at bounding box center [949, 640] width 308 height 27
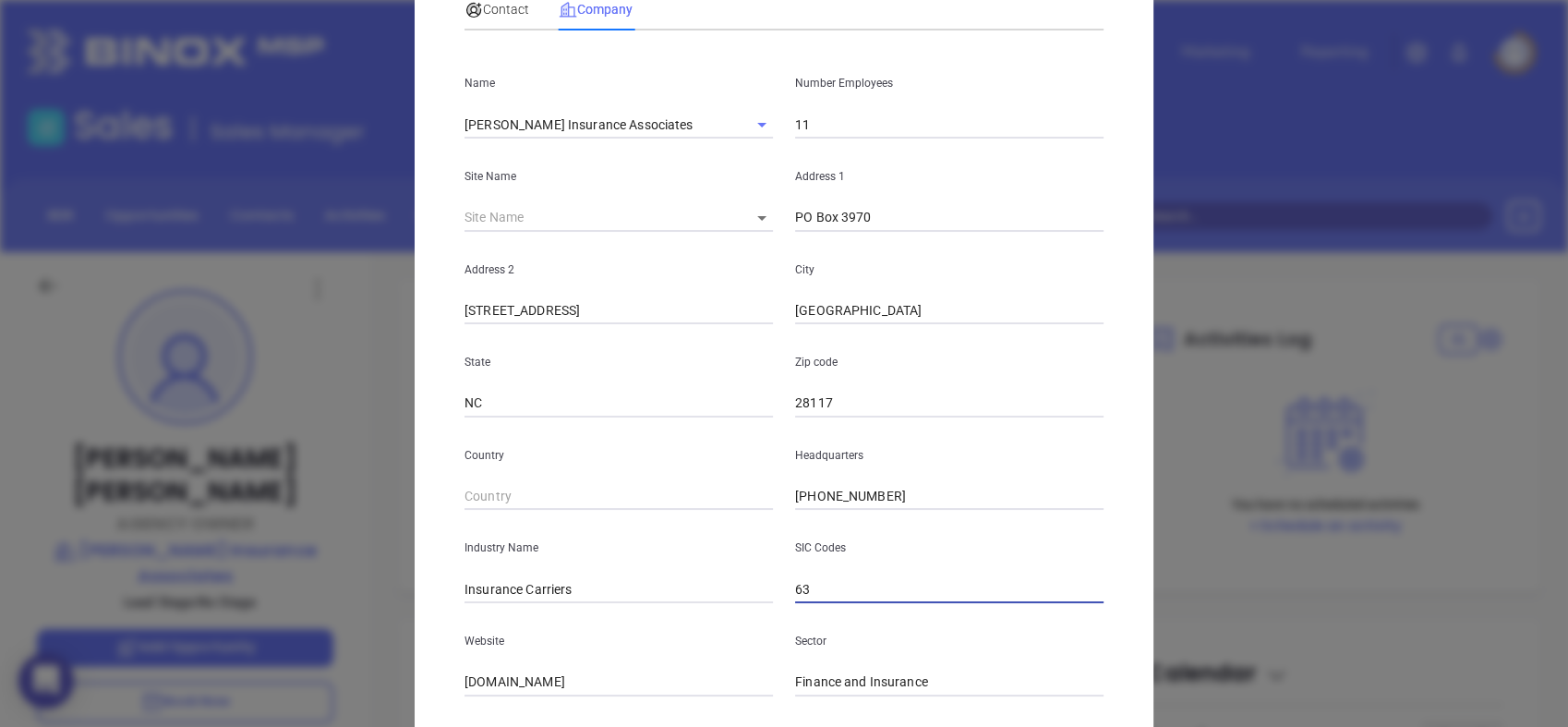
scroll to position [0, 0]
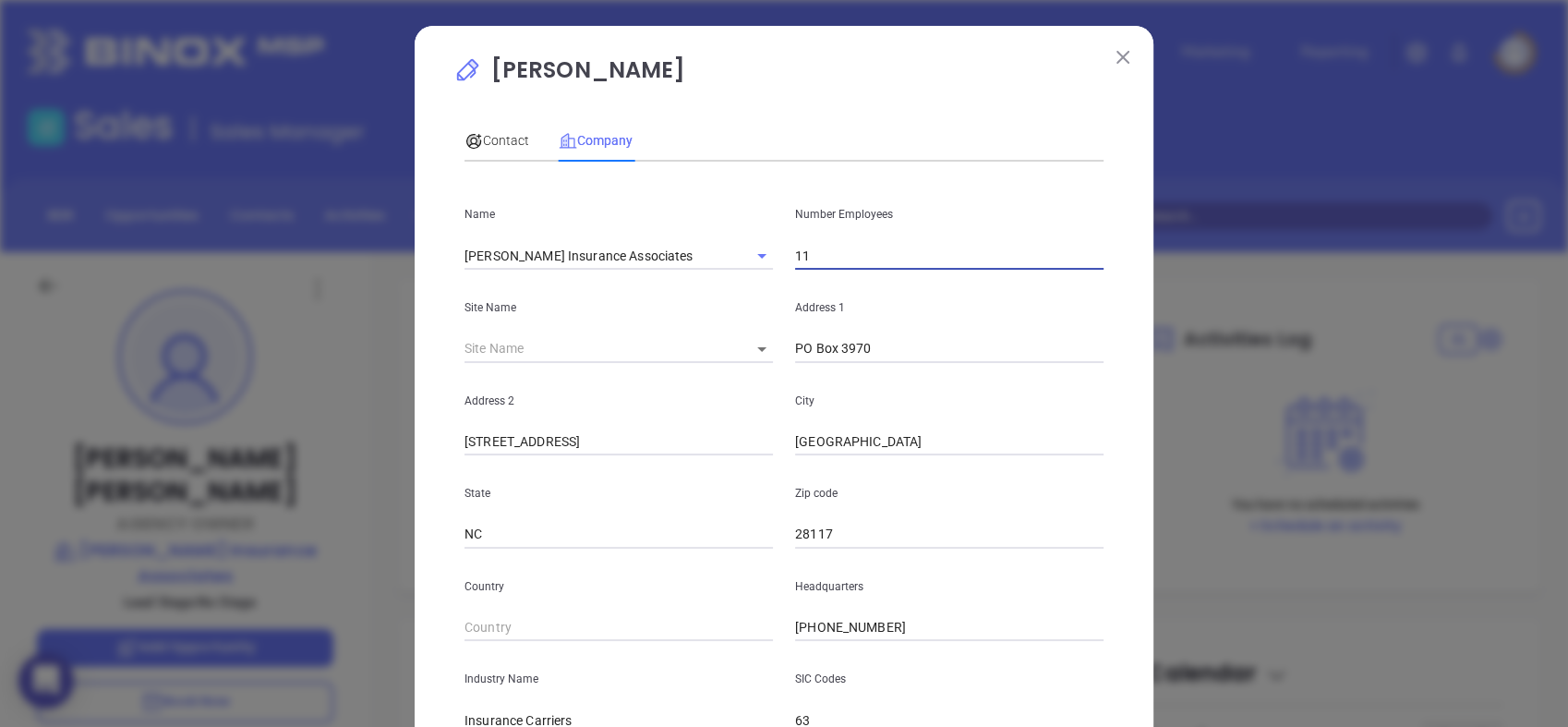
click at [841, 265] on input "11" at bounding box center [949, 255] width 308 height 27
type input "1"
click at [508, 144] on span "Contact" at bounding box center [497, 140] width 65 height 15
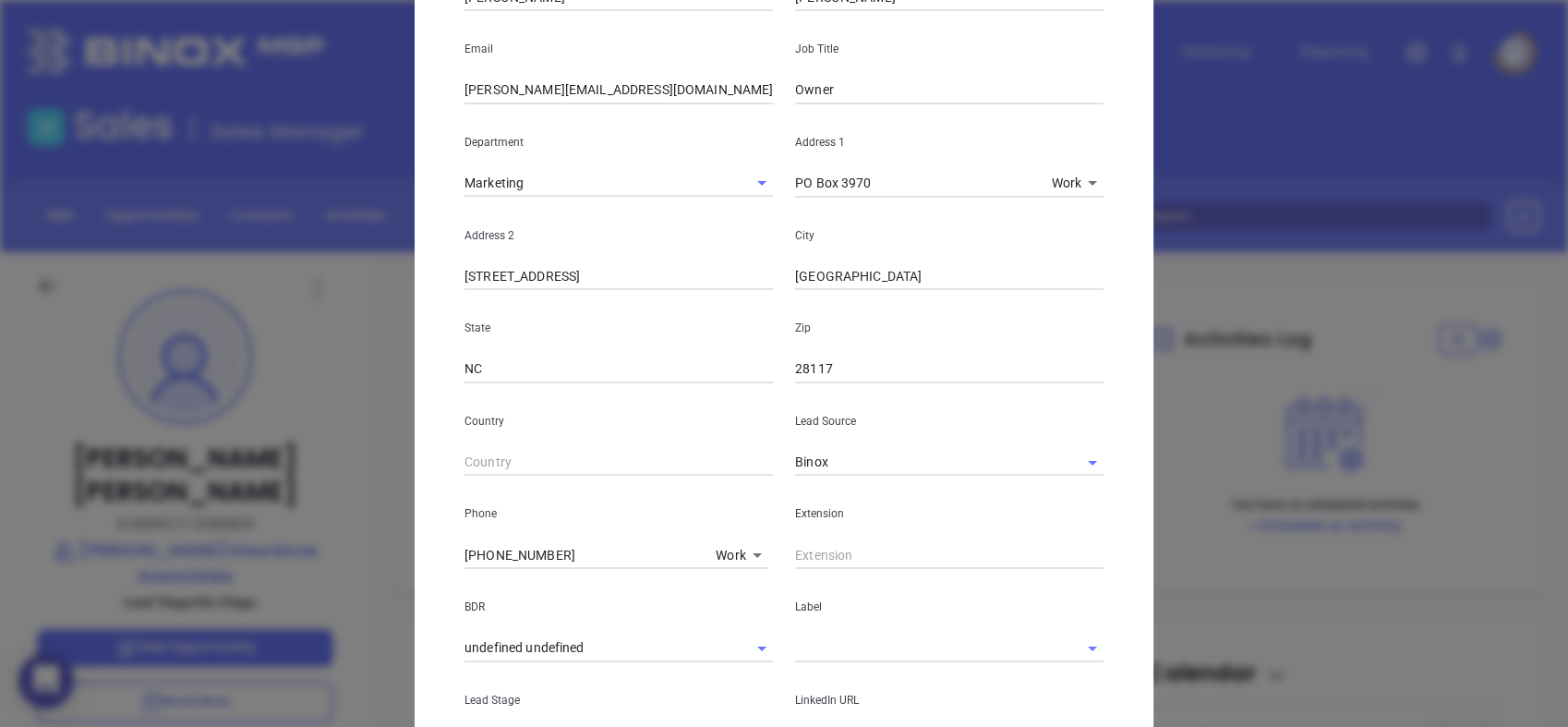
scroll to position [483, 0]
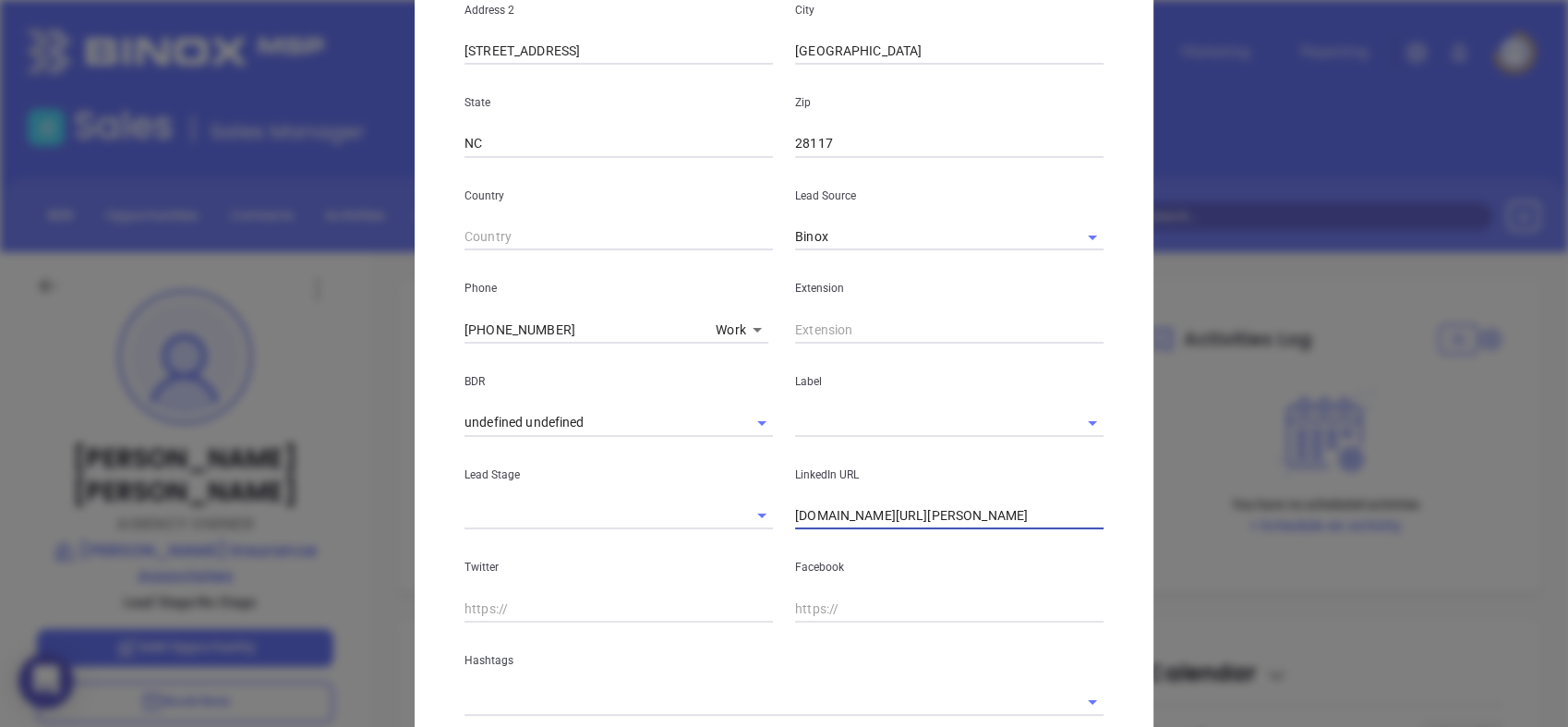
click at [939, 517] on input "linkedin.com/in/steve-baughman-03341524" at bounding box center [949, 516] width 308 height 27
click at [904, 513] on input "linkedin.com/in/steve-baughman-03341524" at bounding box center [949, 516] width 308 height 27
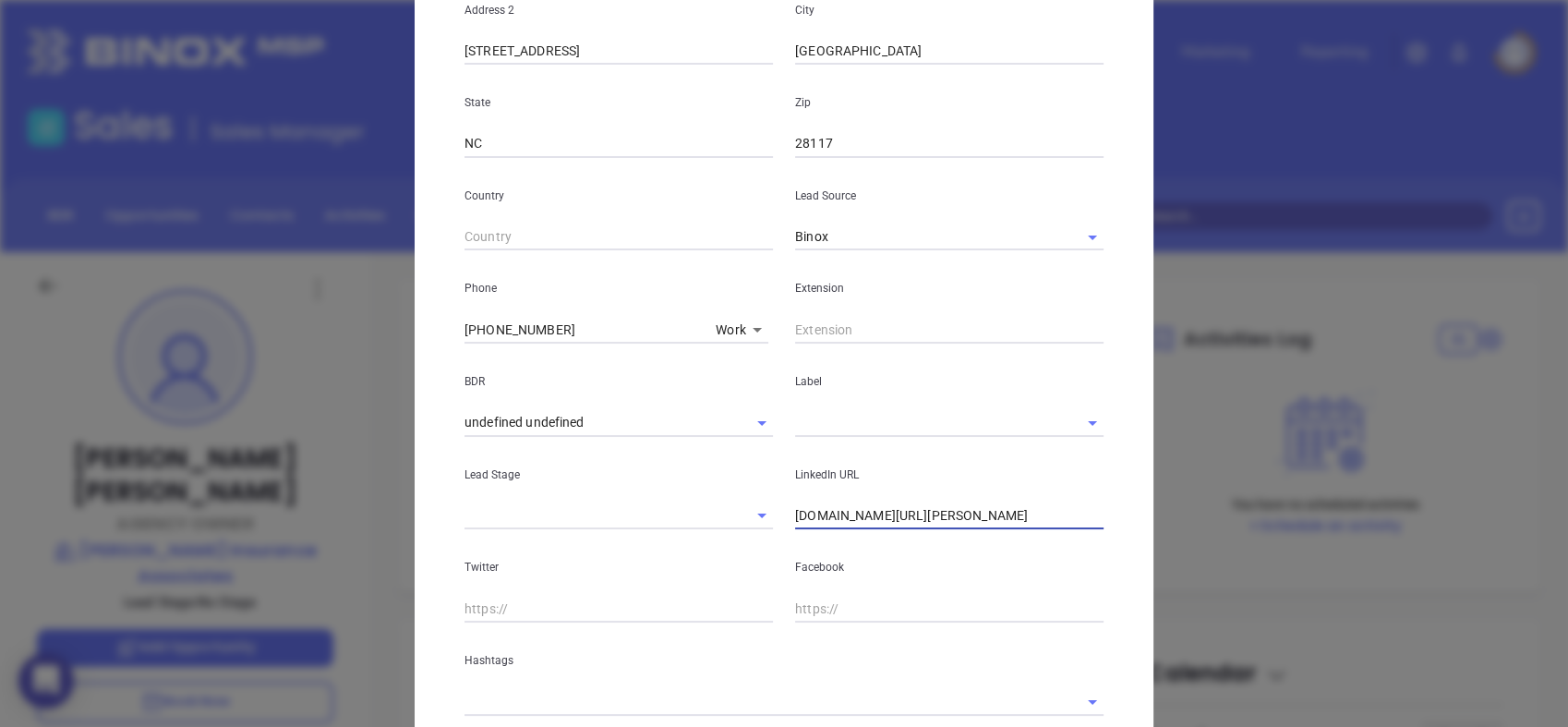
click at [904, 513] on input "linkedin.com/in/steve-baughman-03341524" at bounding box center [949, 516] width 308 height 27
paste input "linkedin.com/in/steve-baughman-03341524"
type input "www.linkedin.com/in/steve-baughman-03341524"
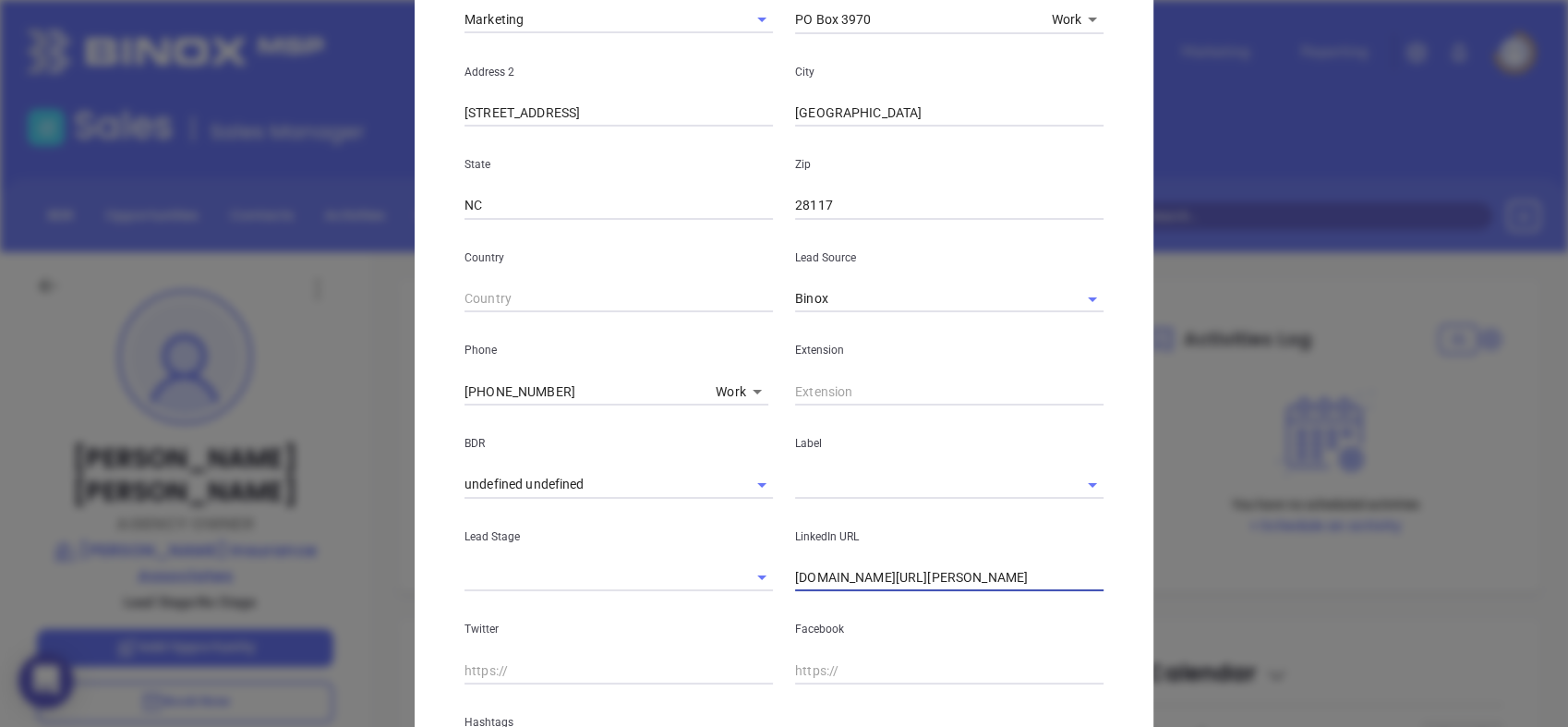
scroll to position [613, 0]
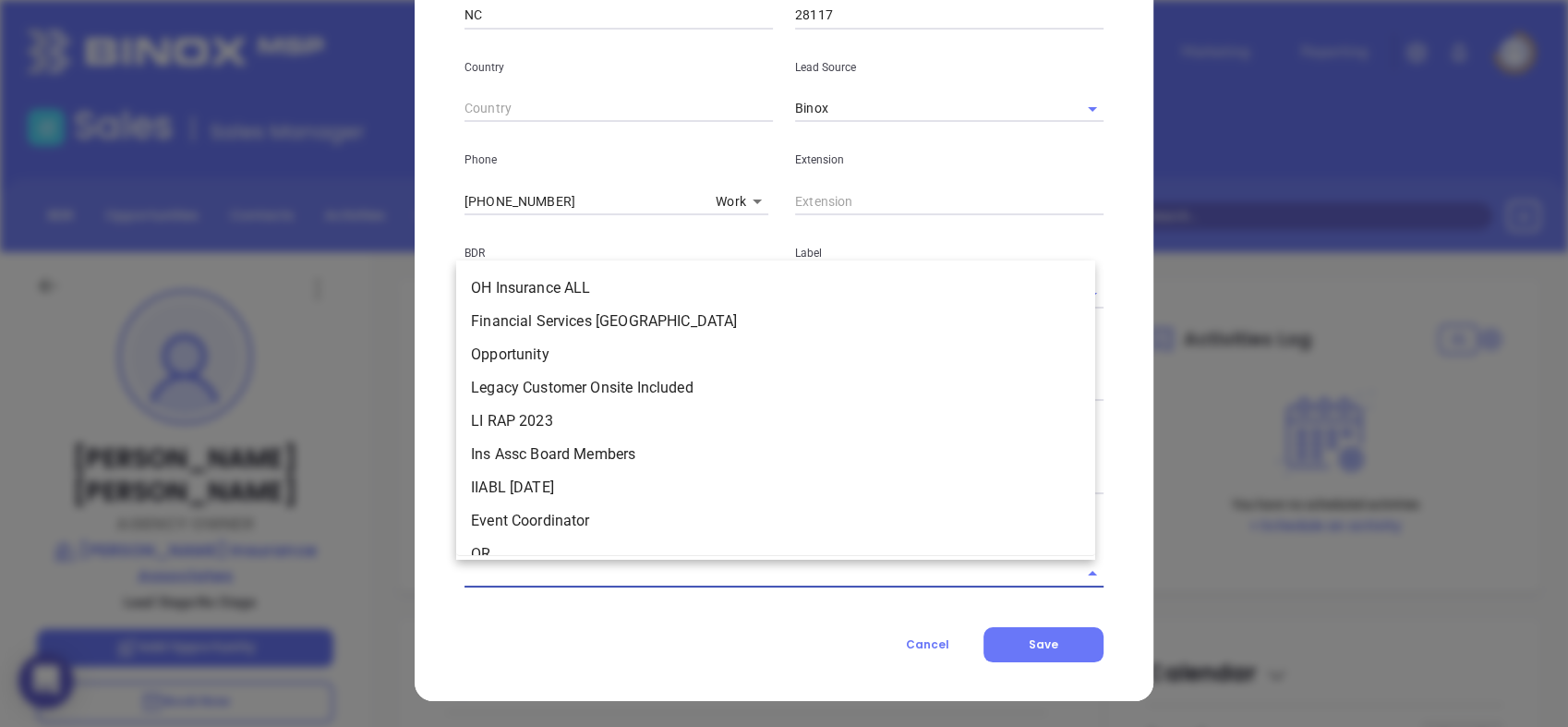
click at [728, 569] on input "text" at bounding box center [759, 572] width 587 height 26
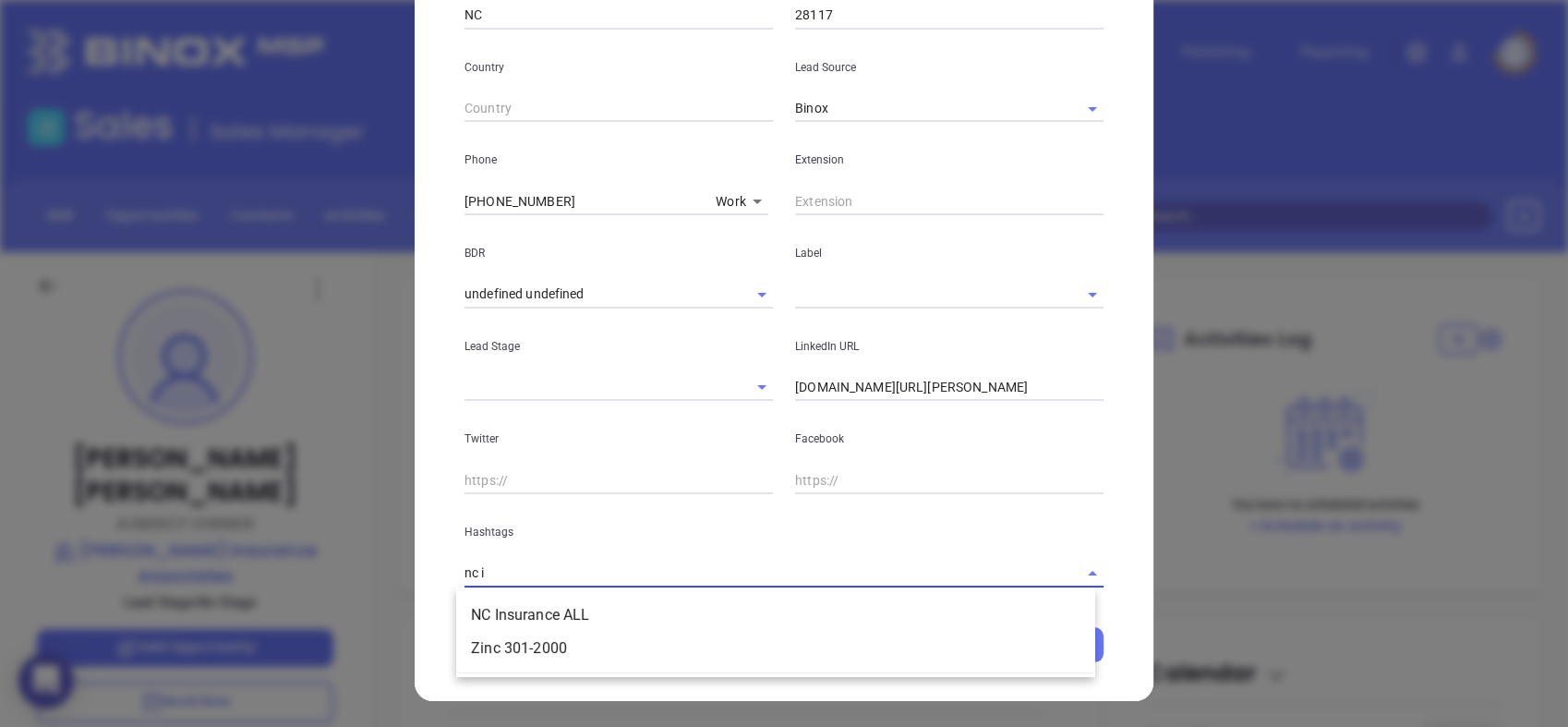
type input "nc in"
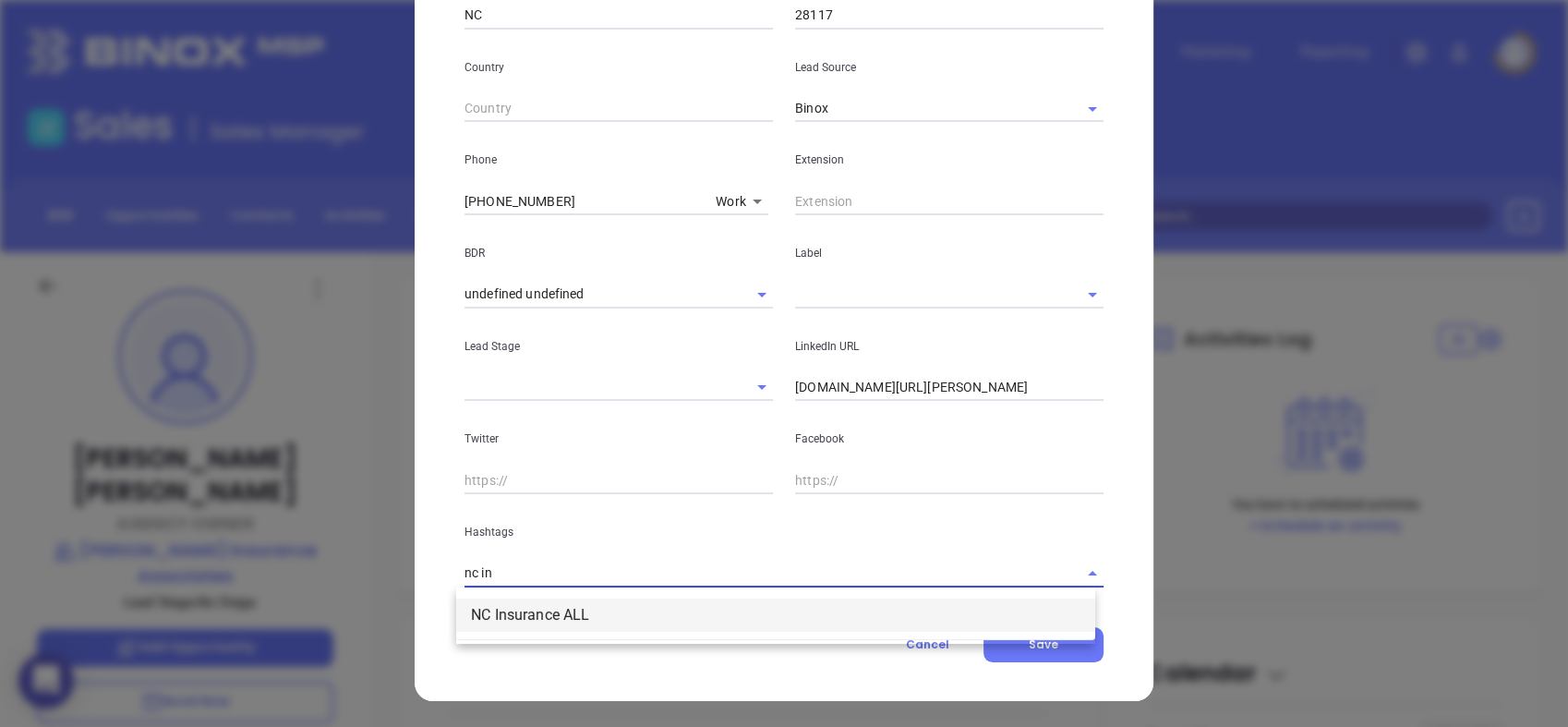
click at [635, 619] on li "NC Insurance ALL" at bounding box center [775, 615] width 639 height 33
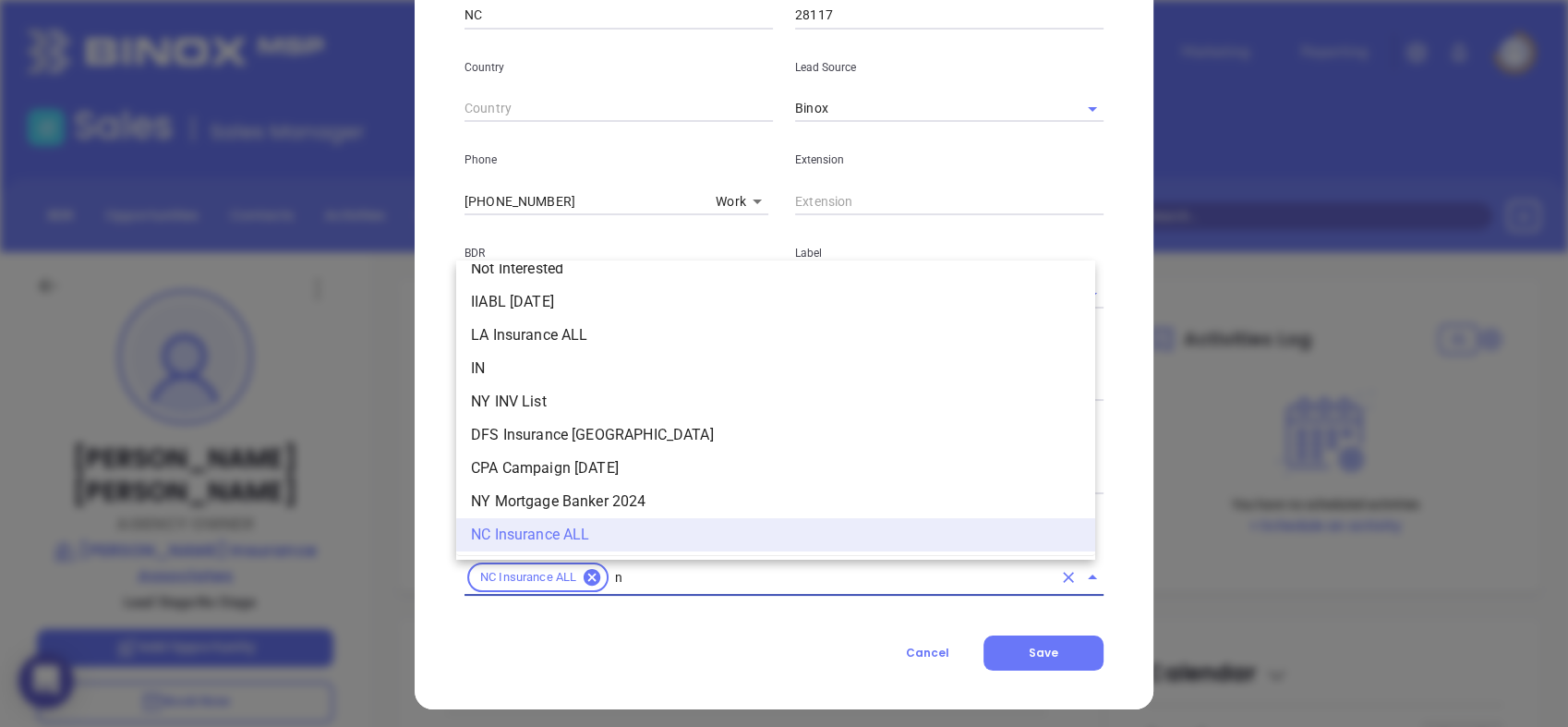
type input "nc"
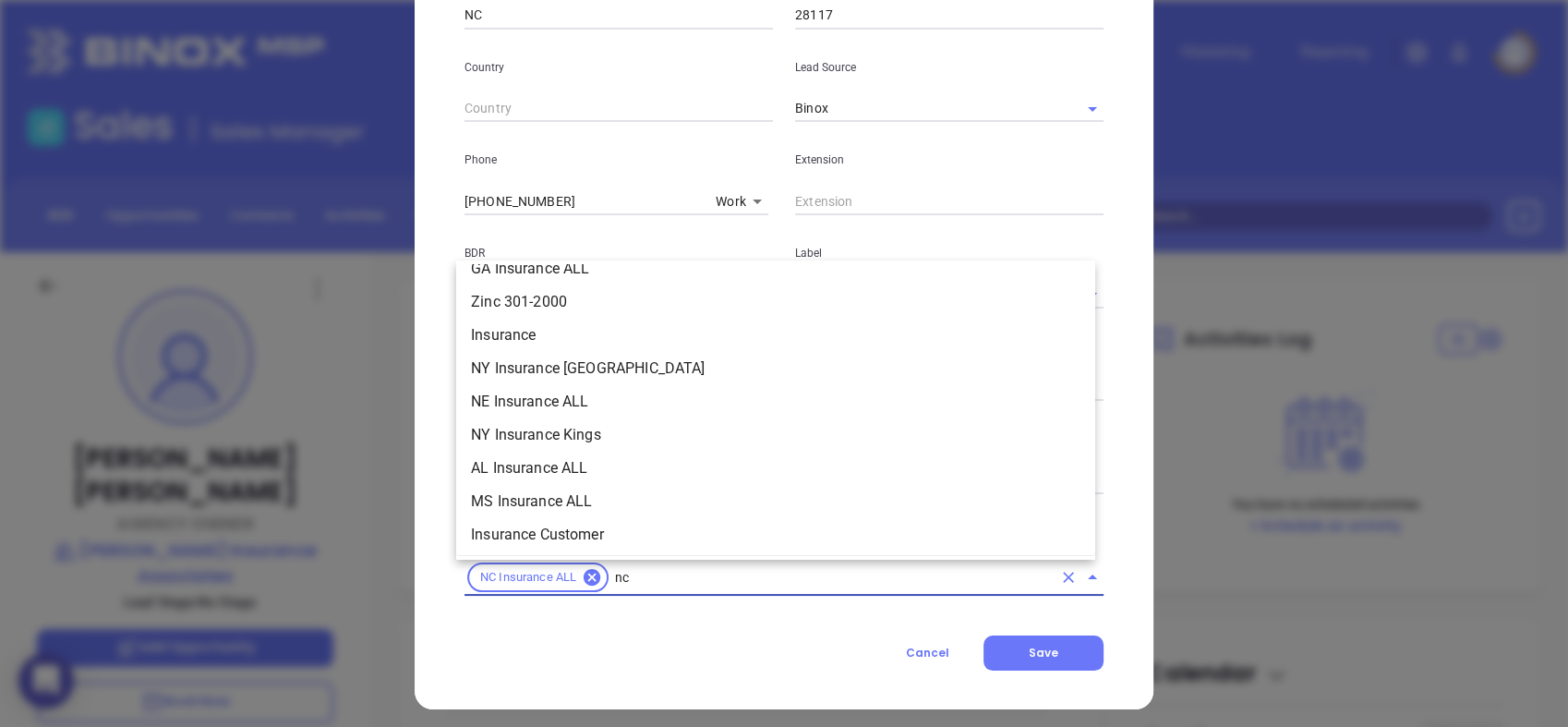
scroll to position [310, 0]
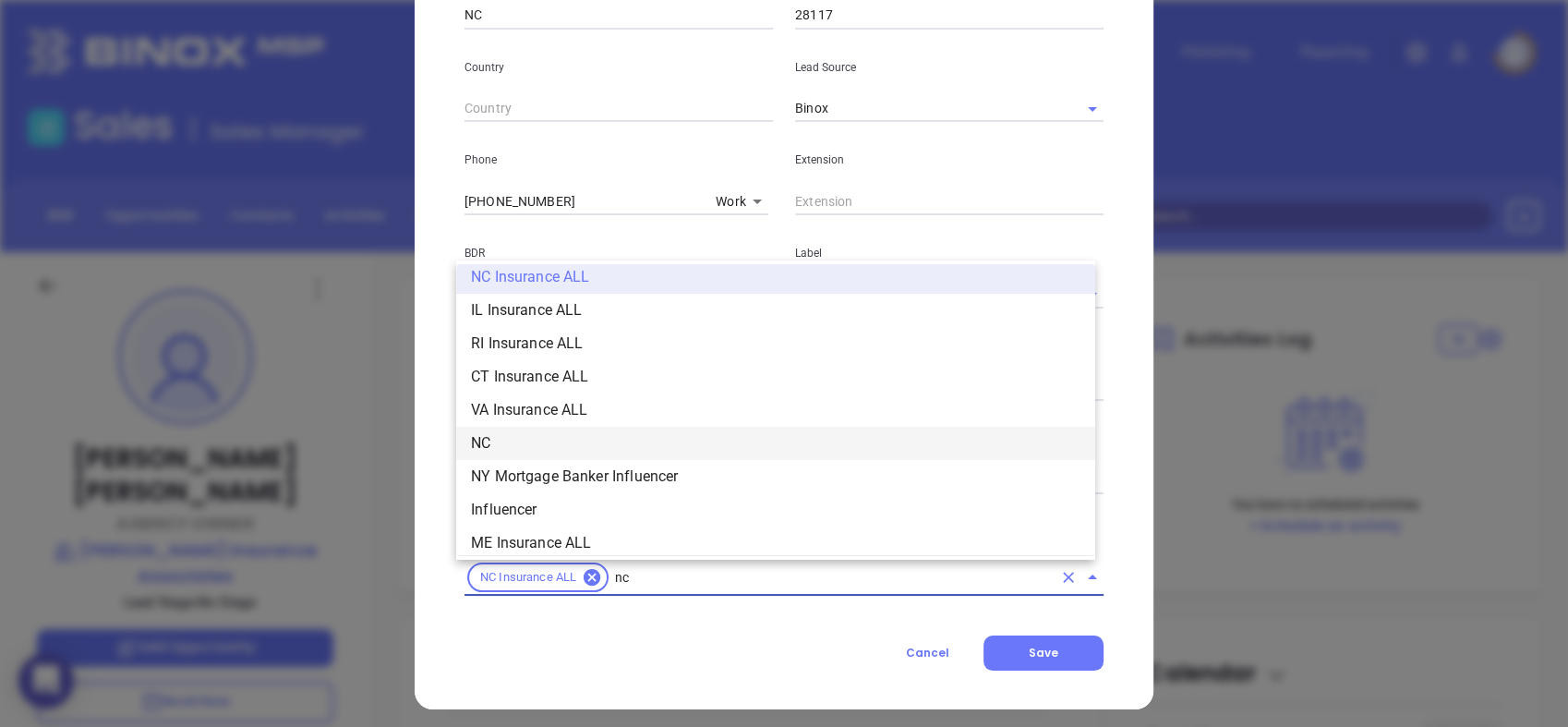
click at [612, 439] on li "NC" at bounding box center [775, 443] width 639 height 33
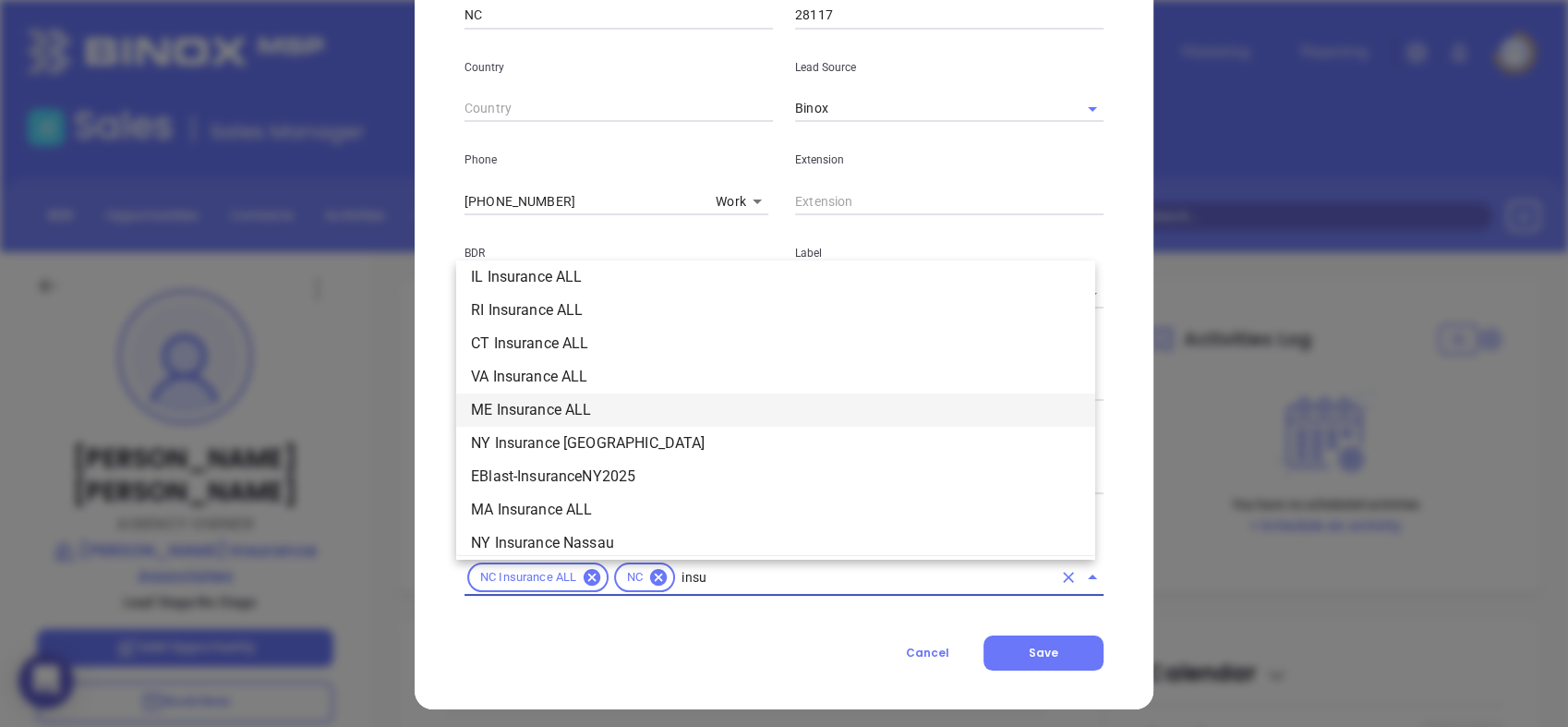
scroll to position [210, 0]
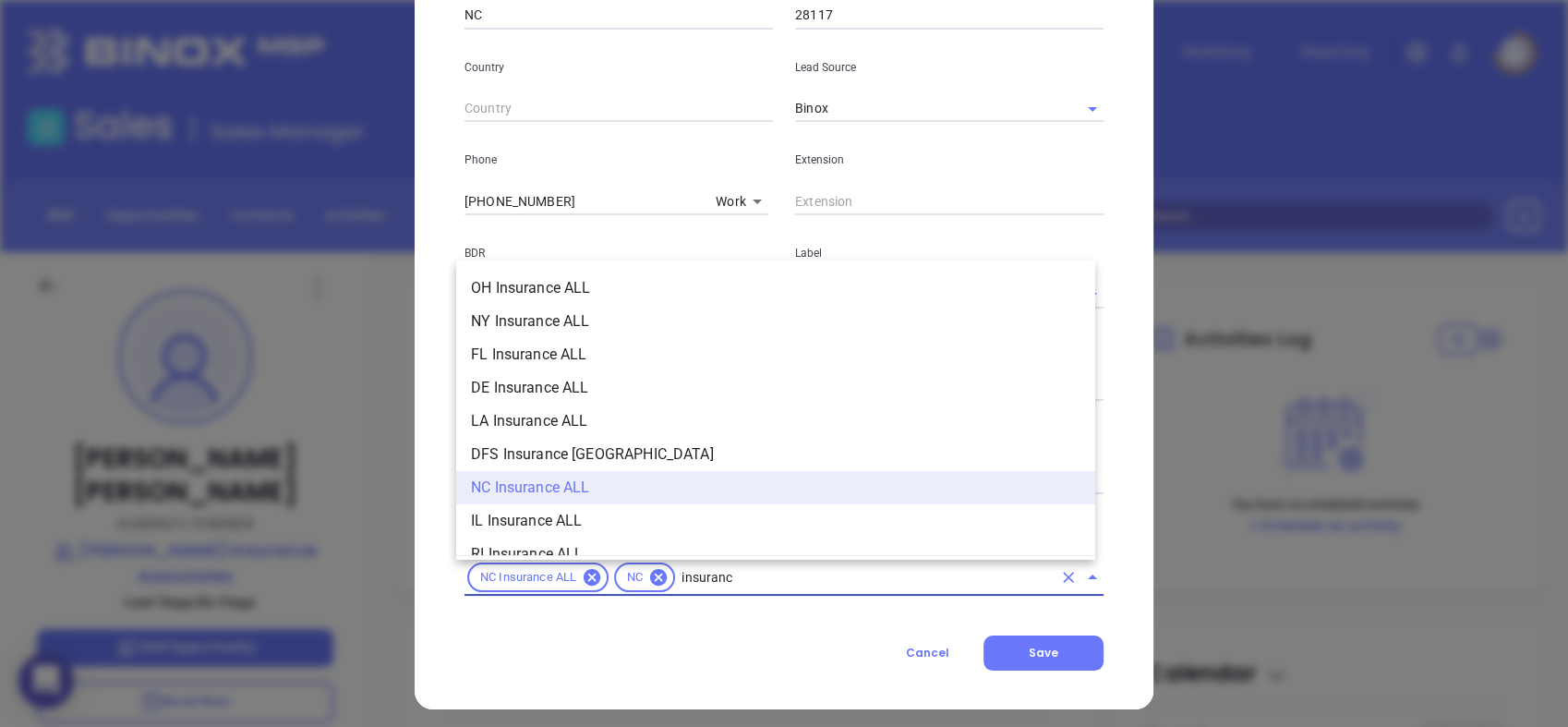
type input "insurance"
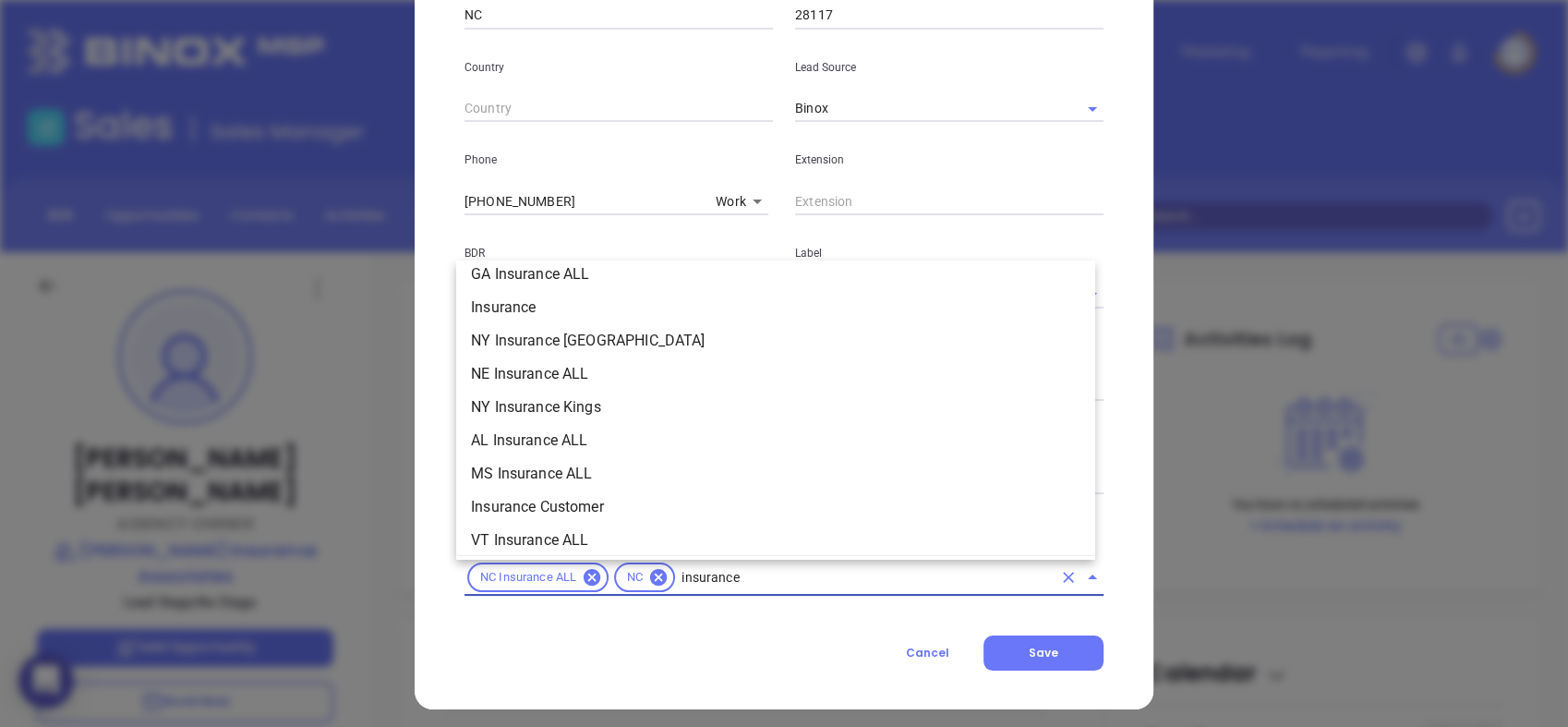
scroll to position [750, 0]
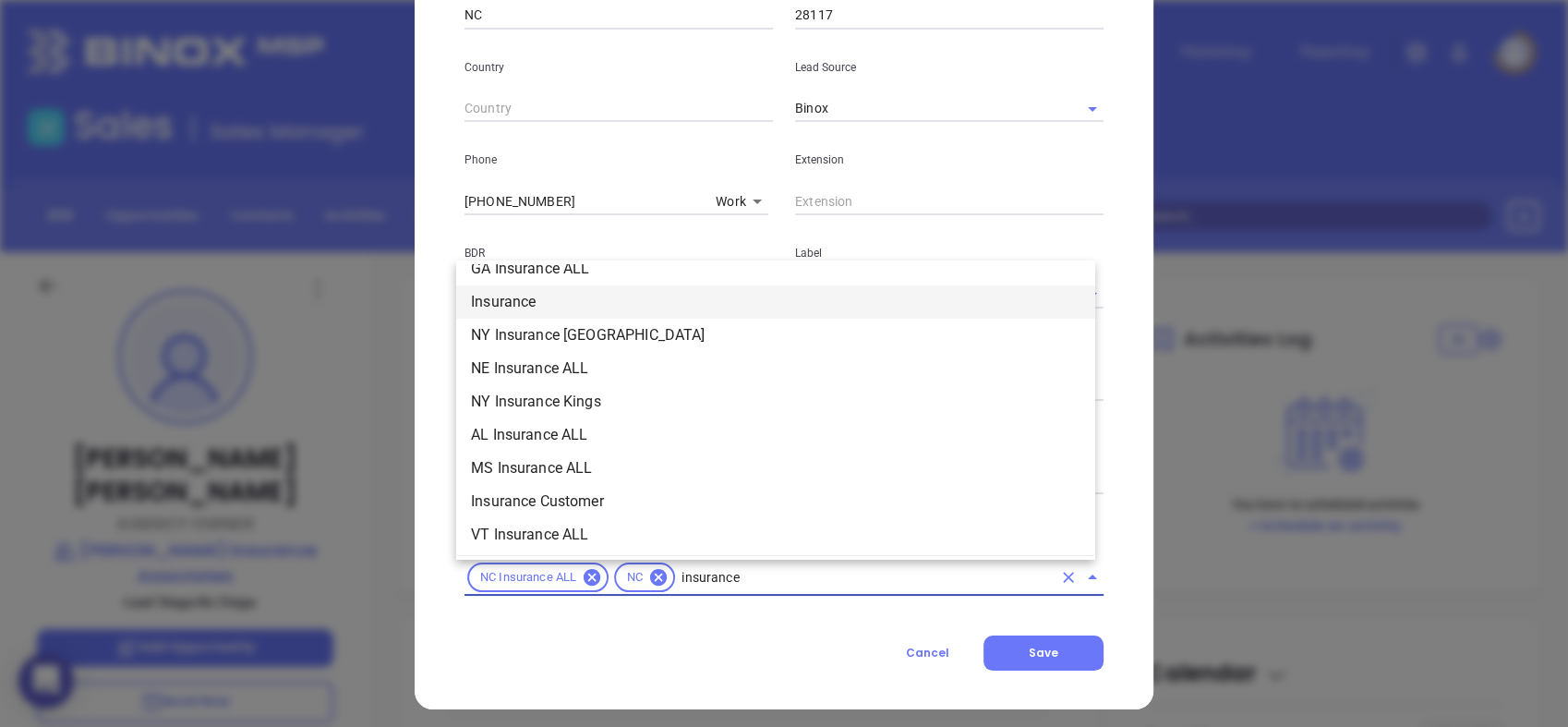
click at [556, 295] on li "Insurance" at bounding box center [775, 302] width 639 height 33
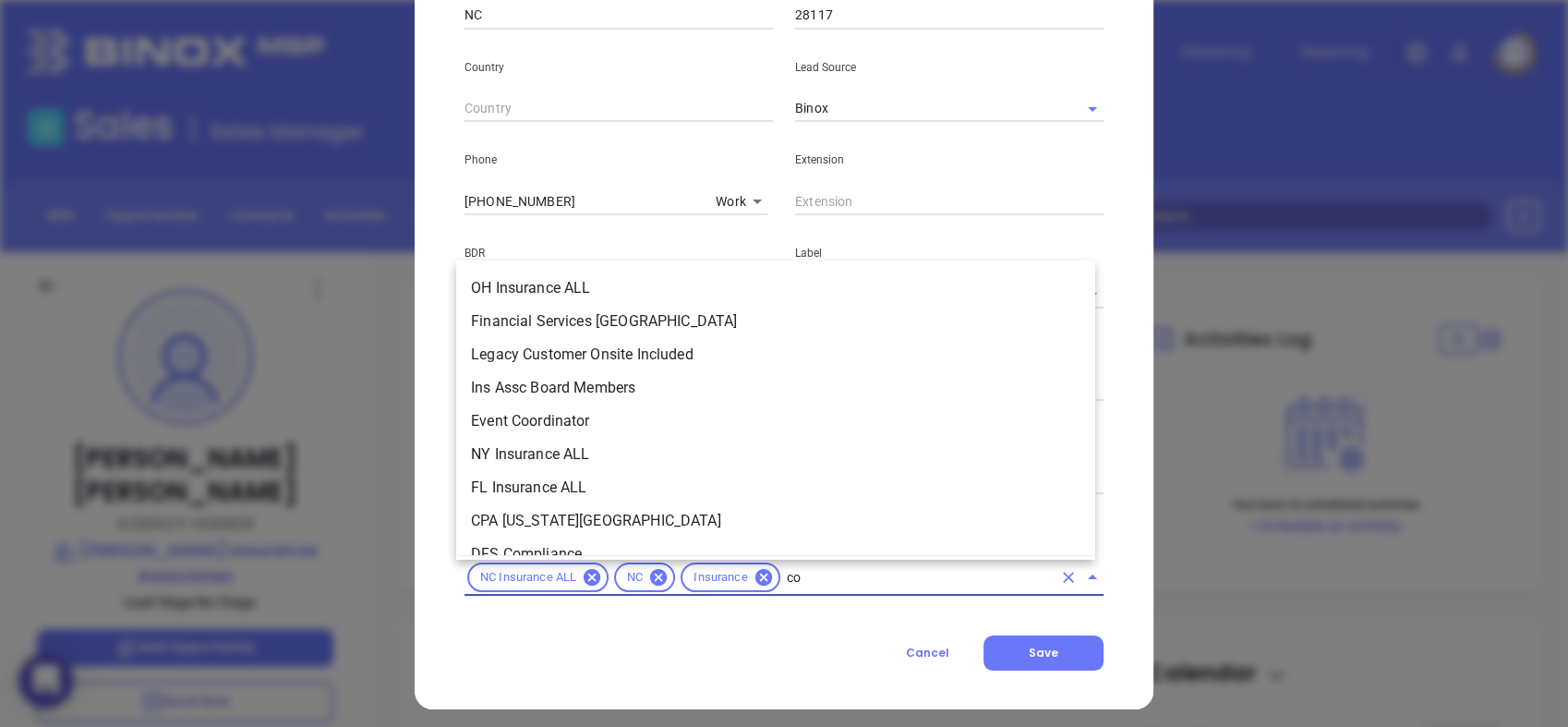
scroll to position [0, 0]
type input "cop"
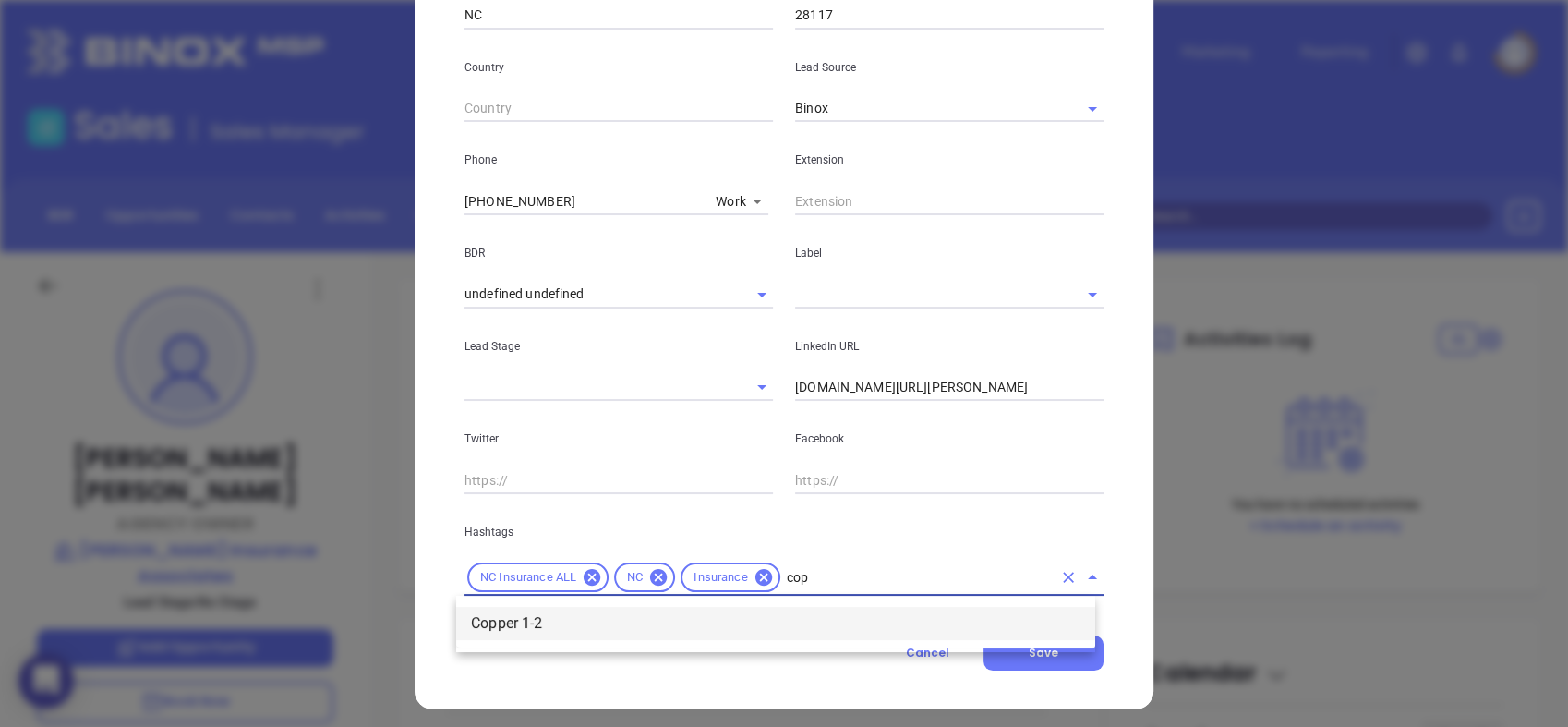
click at [627, 625] on li "Copper 1-2" at bounding box center [775, 623] width 639 height 33
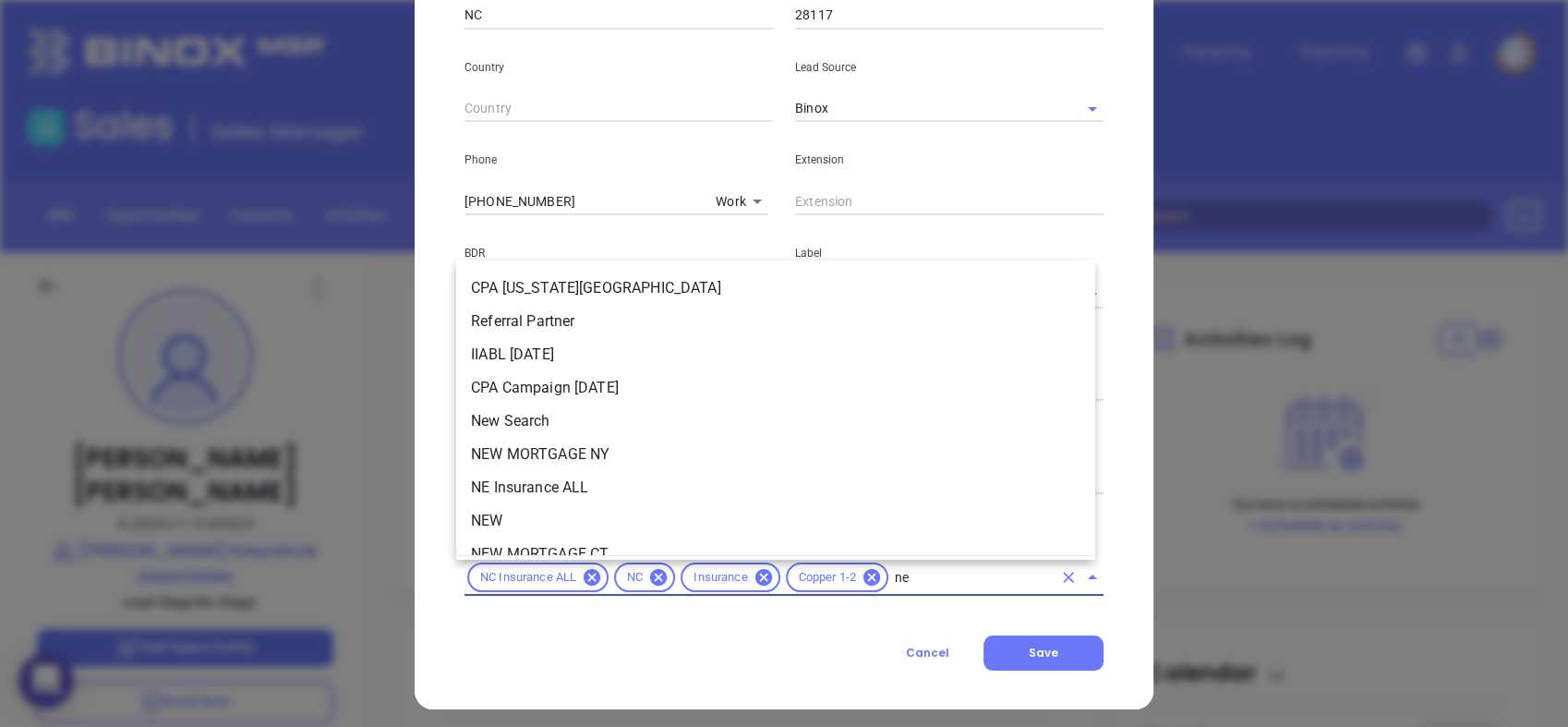
type input "new"
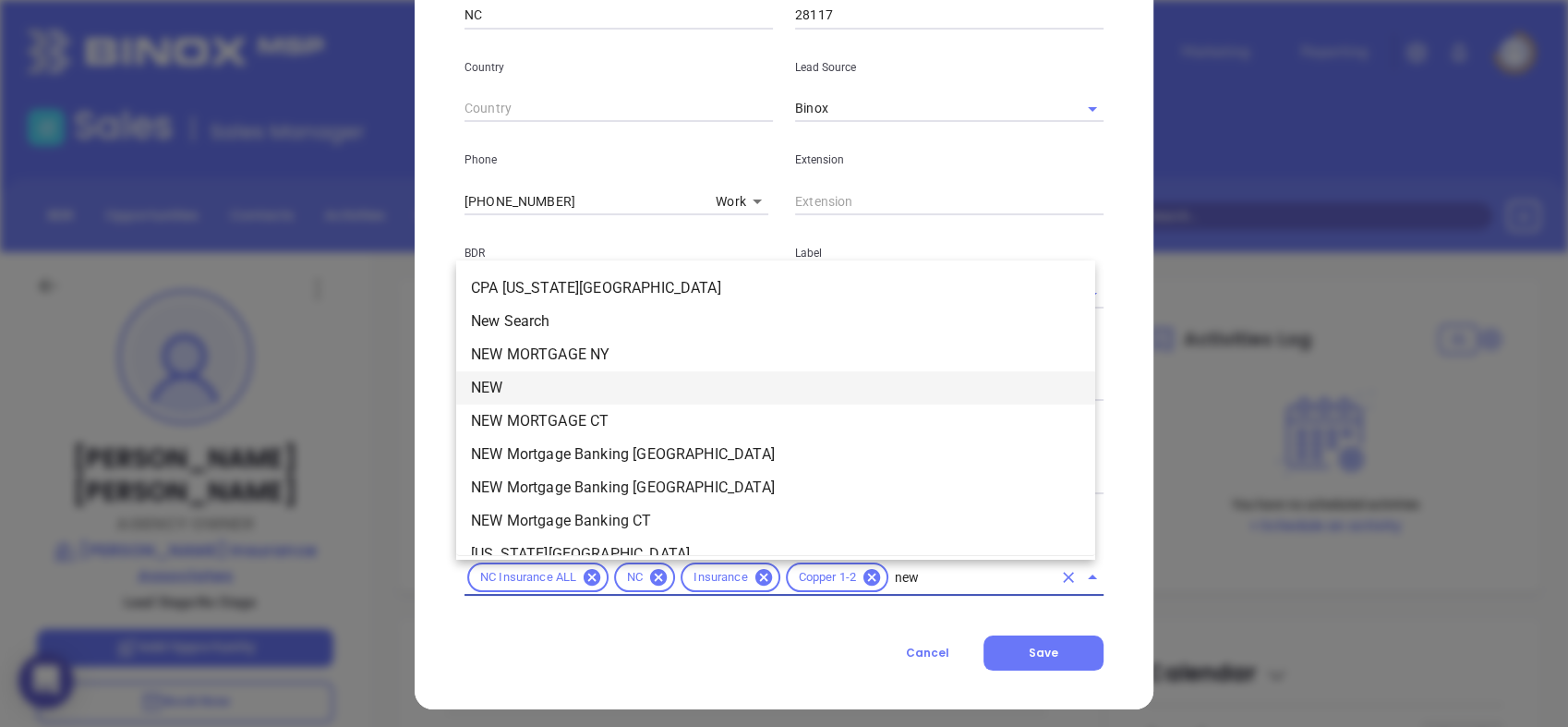
click at [515, 383] on li "NEW" at bounding box center [775, 387] width 639 height 33
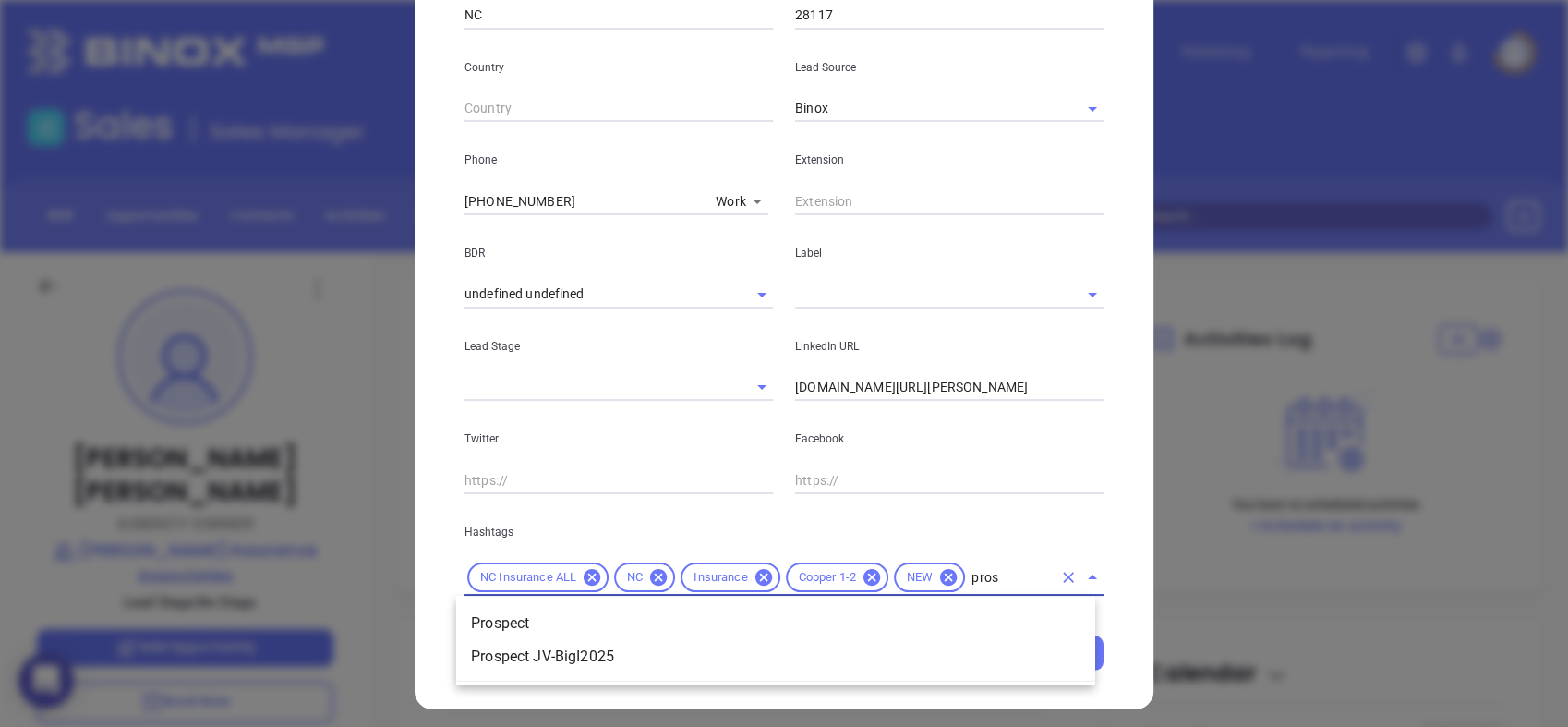
type input "prosp"
click at [497, 611] on li "Prospect" at bounding box center [775, 623] width 639 height 33
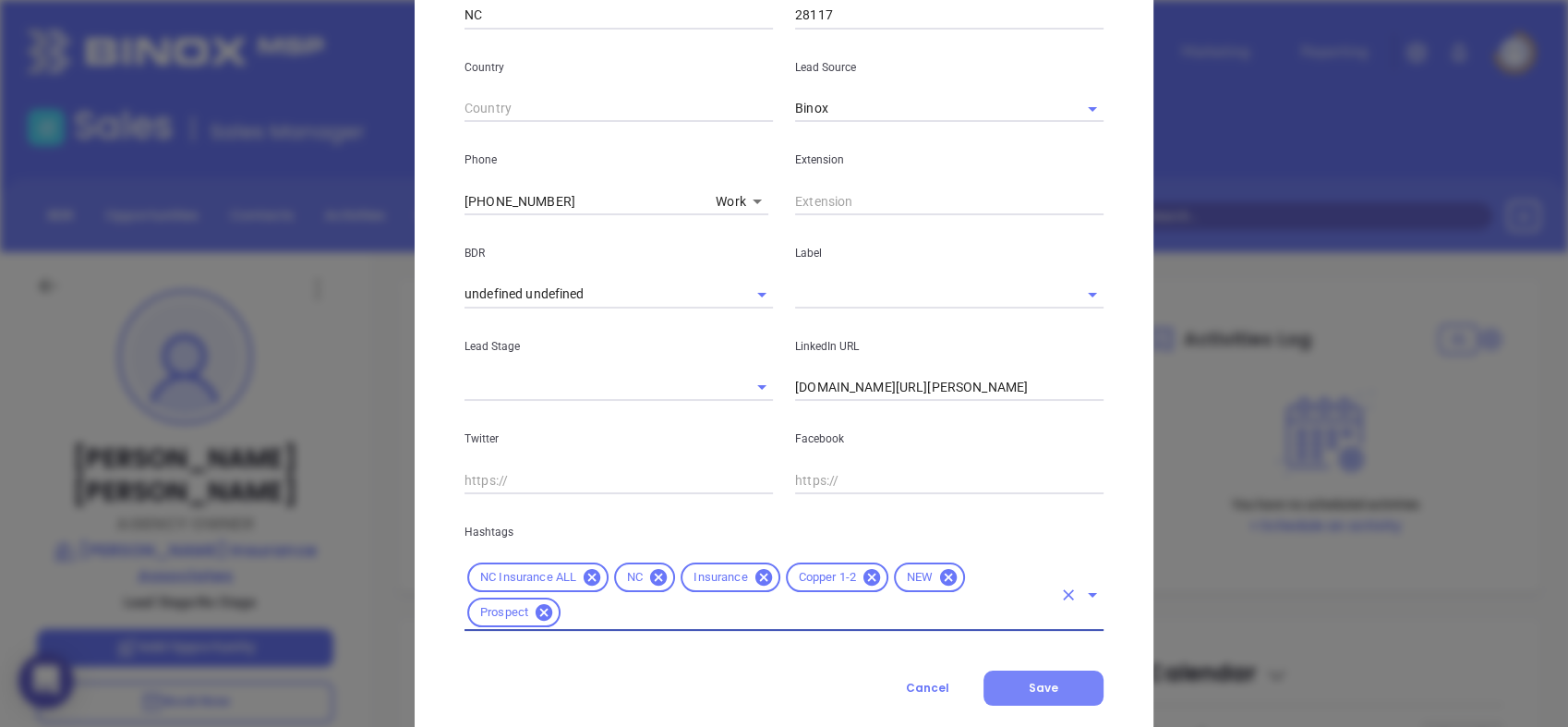
click at [1058, 695] on button "Save" at bounding box center [1043, 688] width 120 height 35
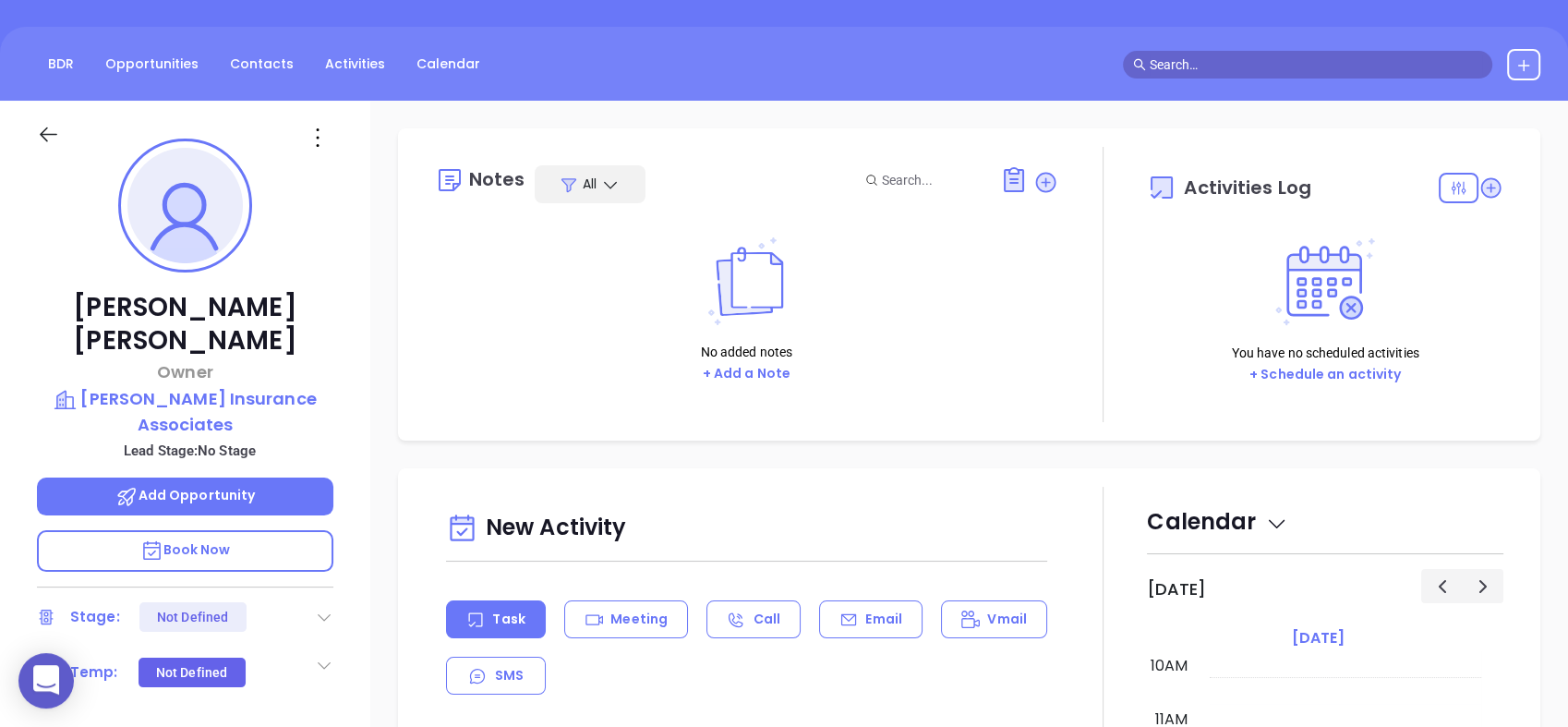
scroll to position [151, 0]
click at [1037, 185] on icon at bounding box center [1045, 182] width 19 height 19
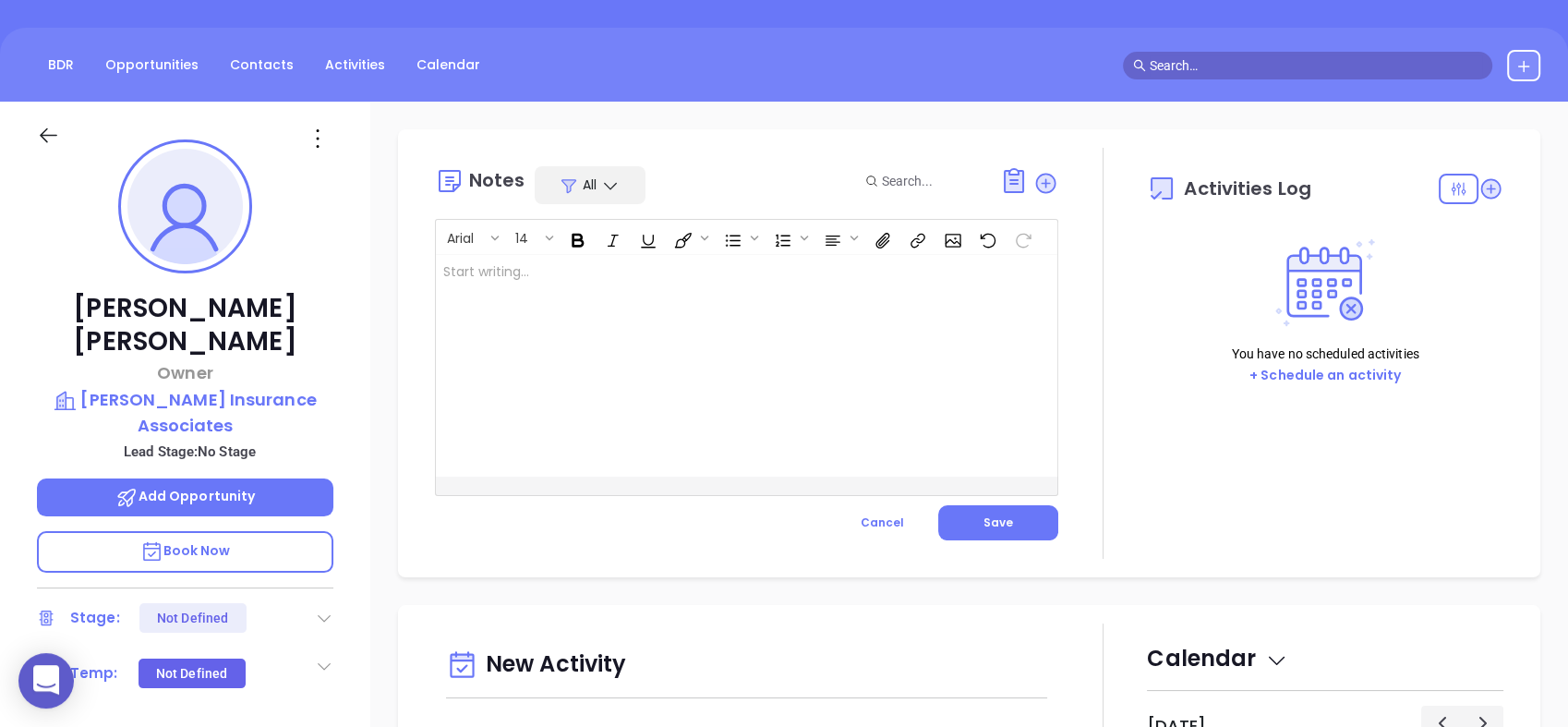
click at [753, 263] on div at bounding box center [724, 365] width 578 height 221
click at [1002, 517] on span "Save" at bounding box center [998, 523] width 29 height 16
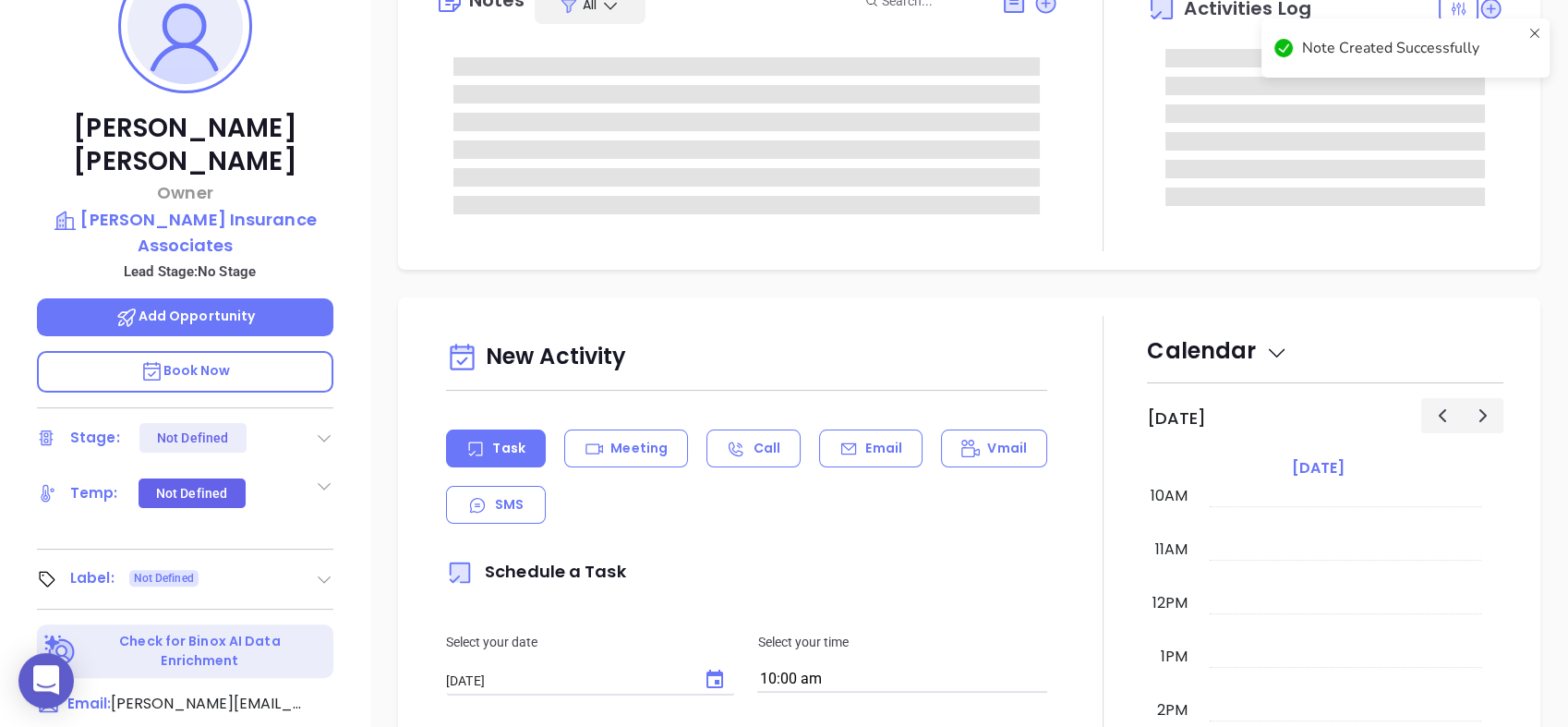
scroll to position [332, 0]
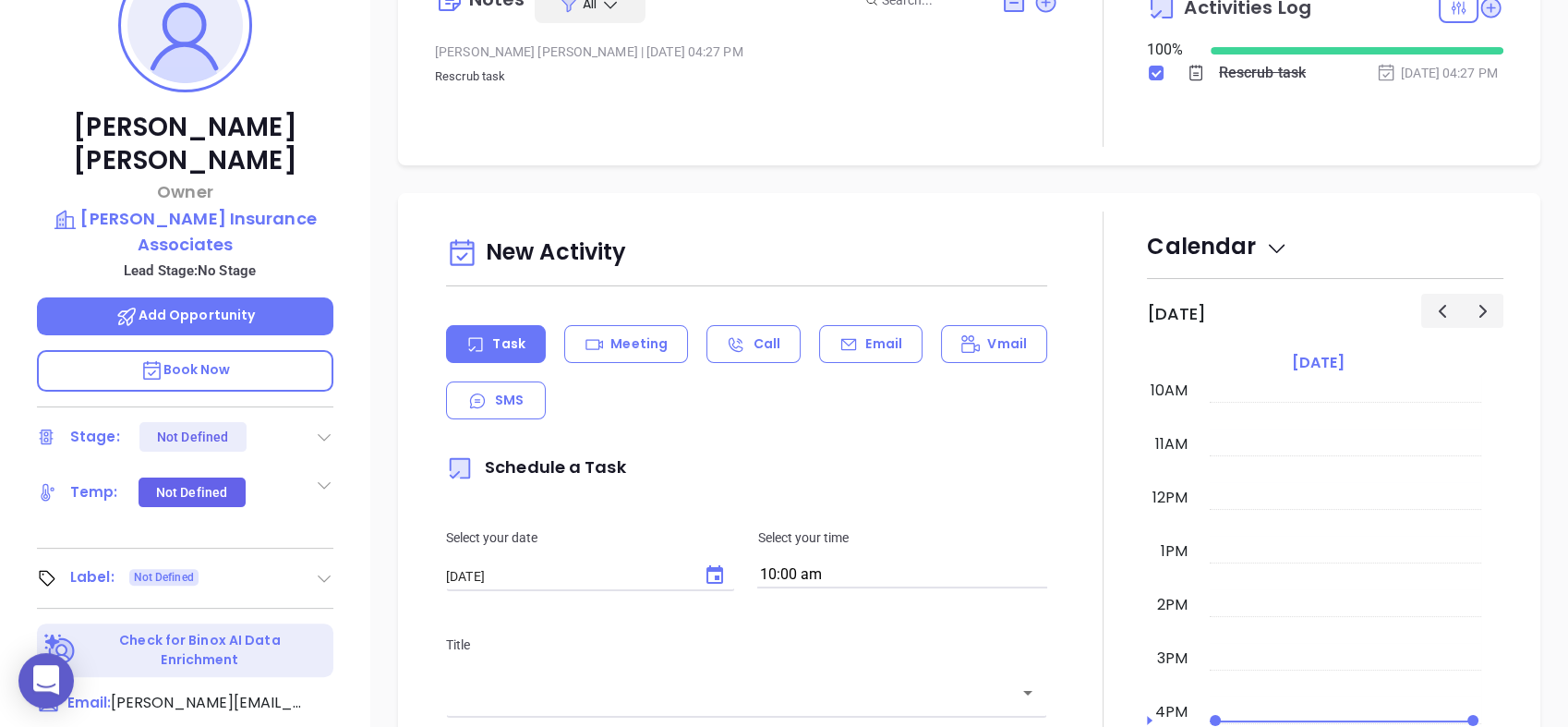
click at [320, 568] on icon at bounding box center [324, 577] width 19 height 19
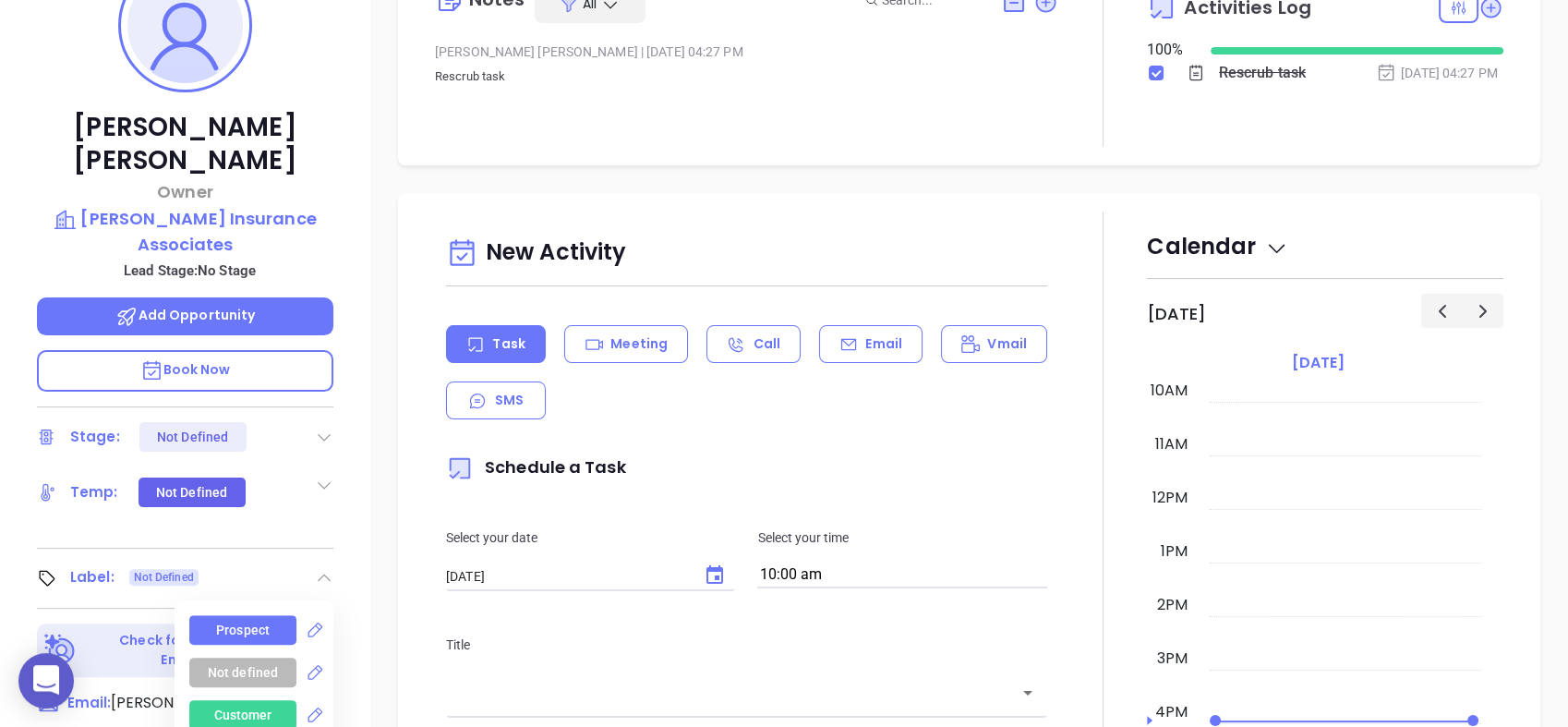
click at [266, 615] on div "Prospect" at bounding box center [242, 630] width 107 height 29
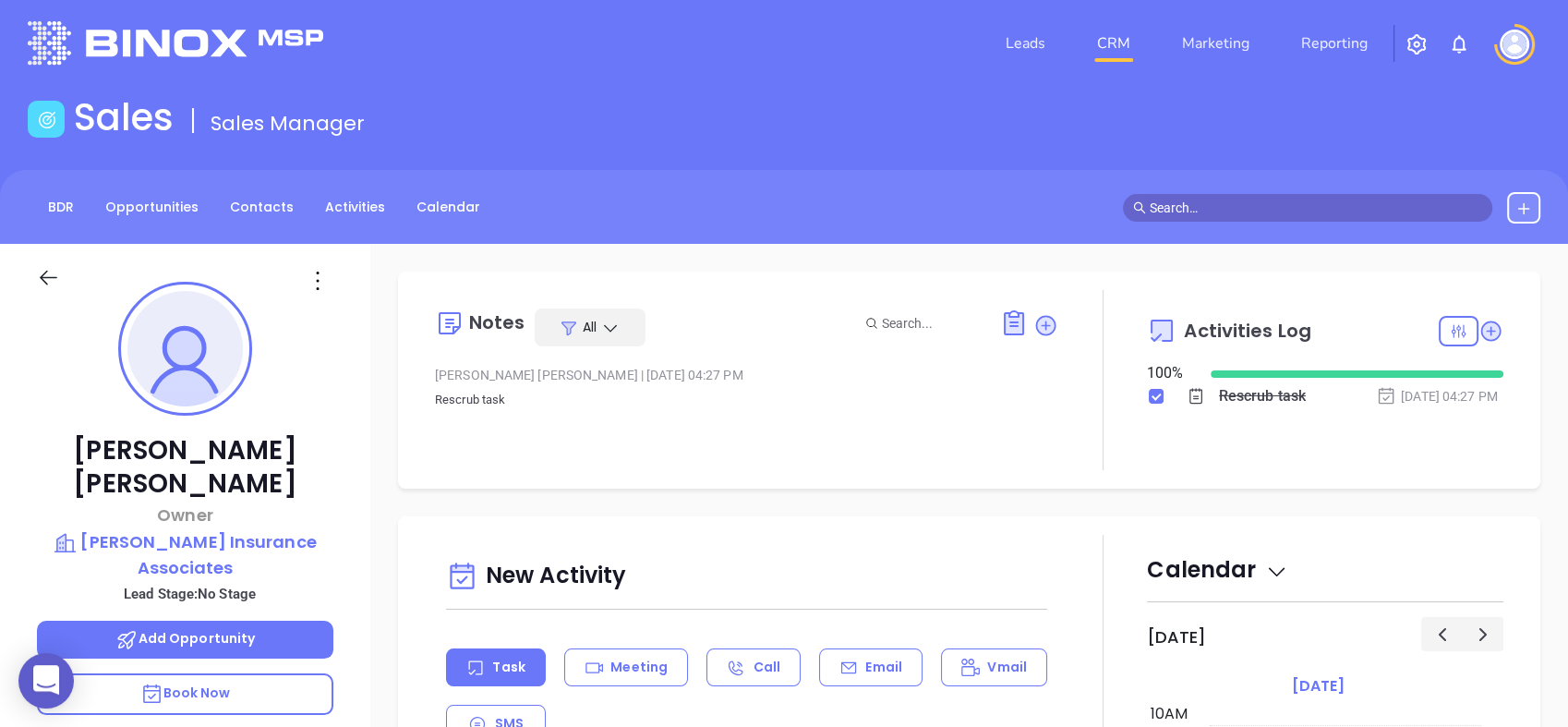
scroll to position [8, 0]
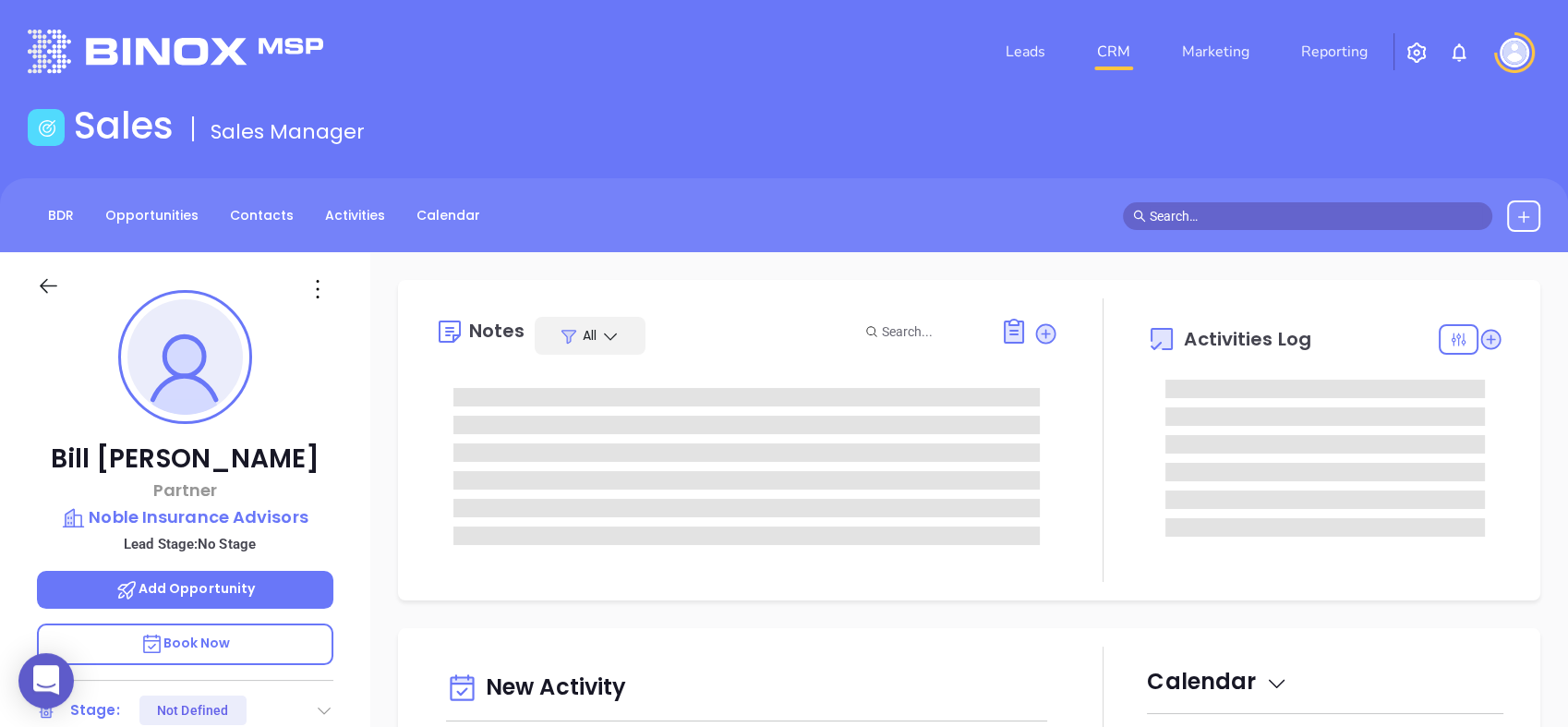
type input "[DATE]"
type input "[PERSON_NAME]"
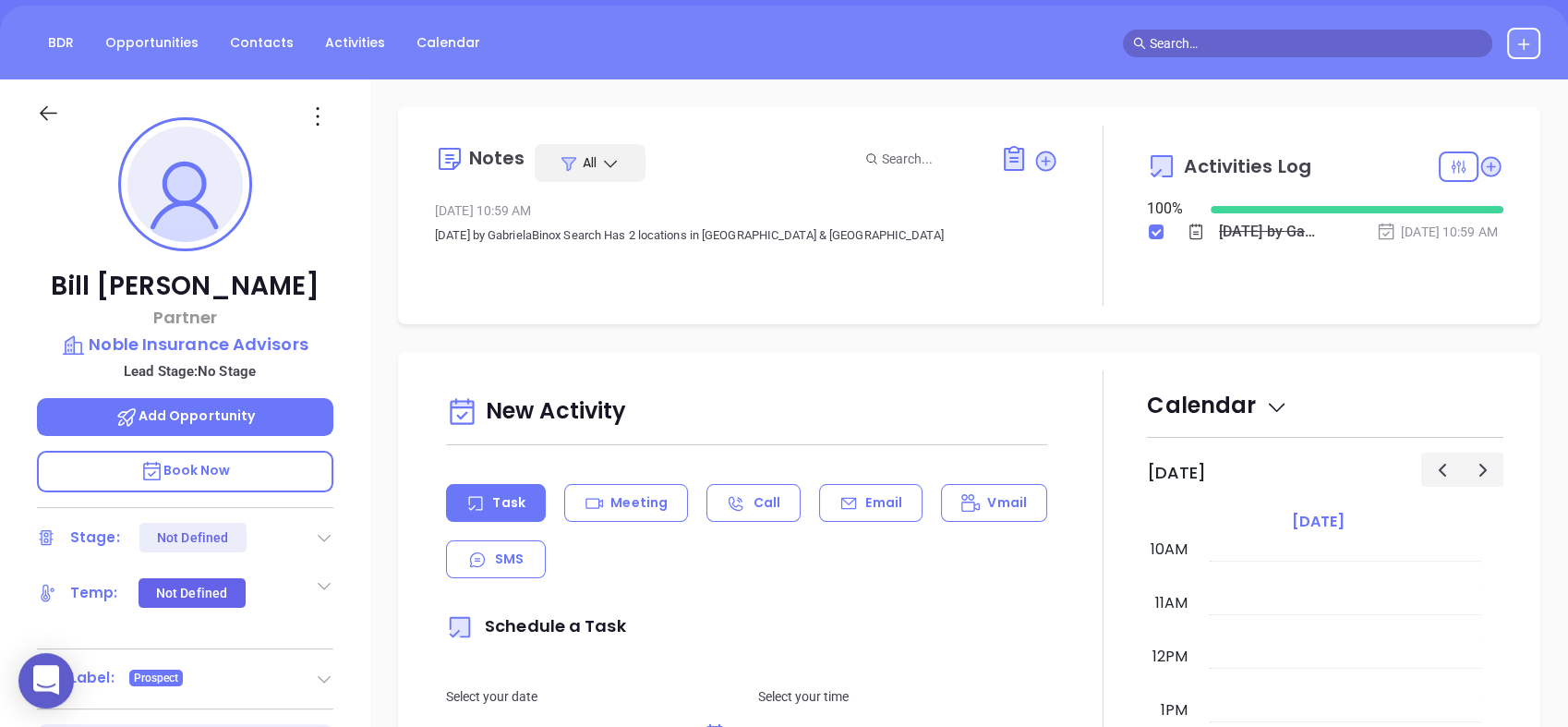
scroll to position [172, 0]
click at [320, 111] on icon at bounding box center [318, 117] width 29 height 29
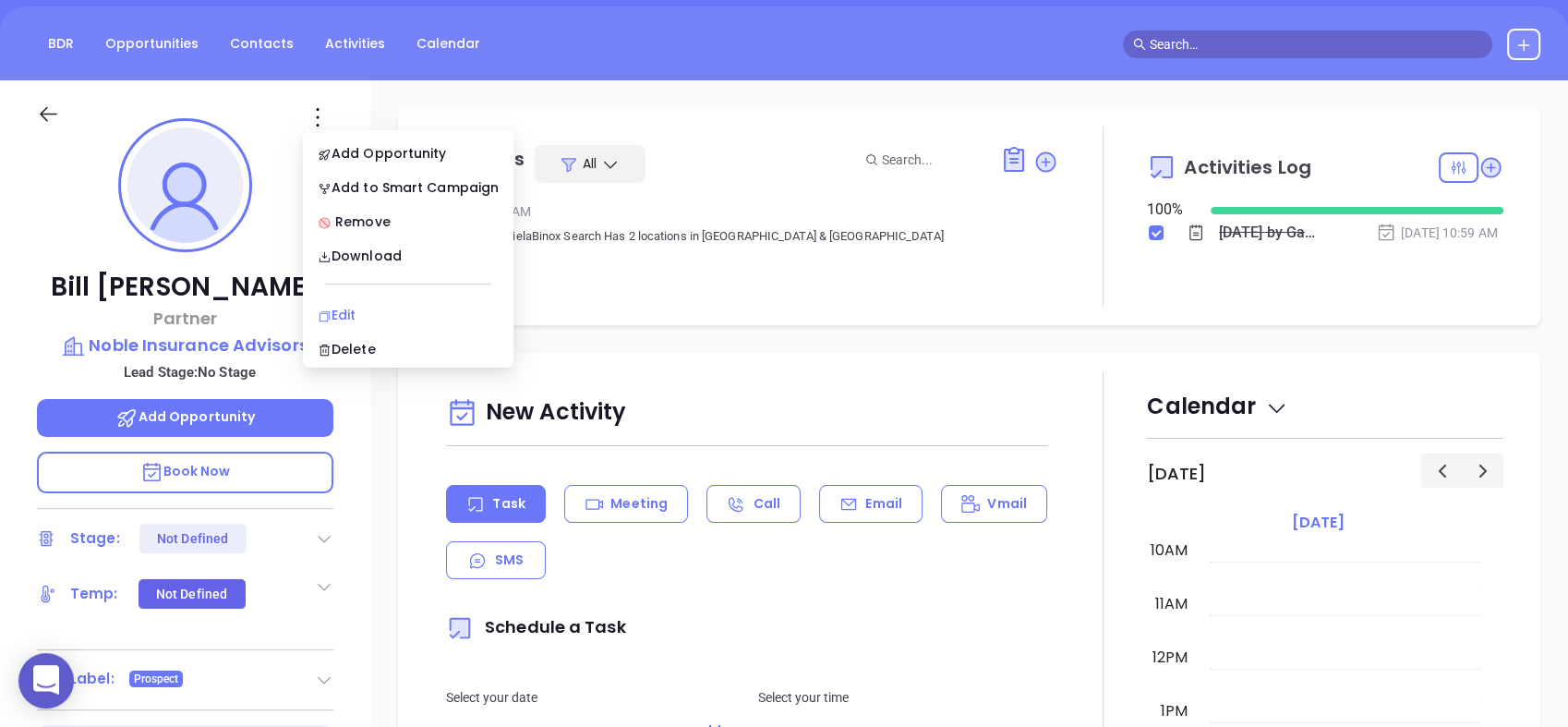
click at [359, 304] on div "Edit" at bounding box center [408, 314] width 181 height 21
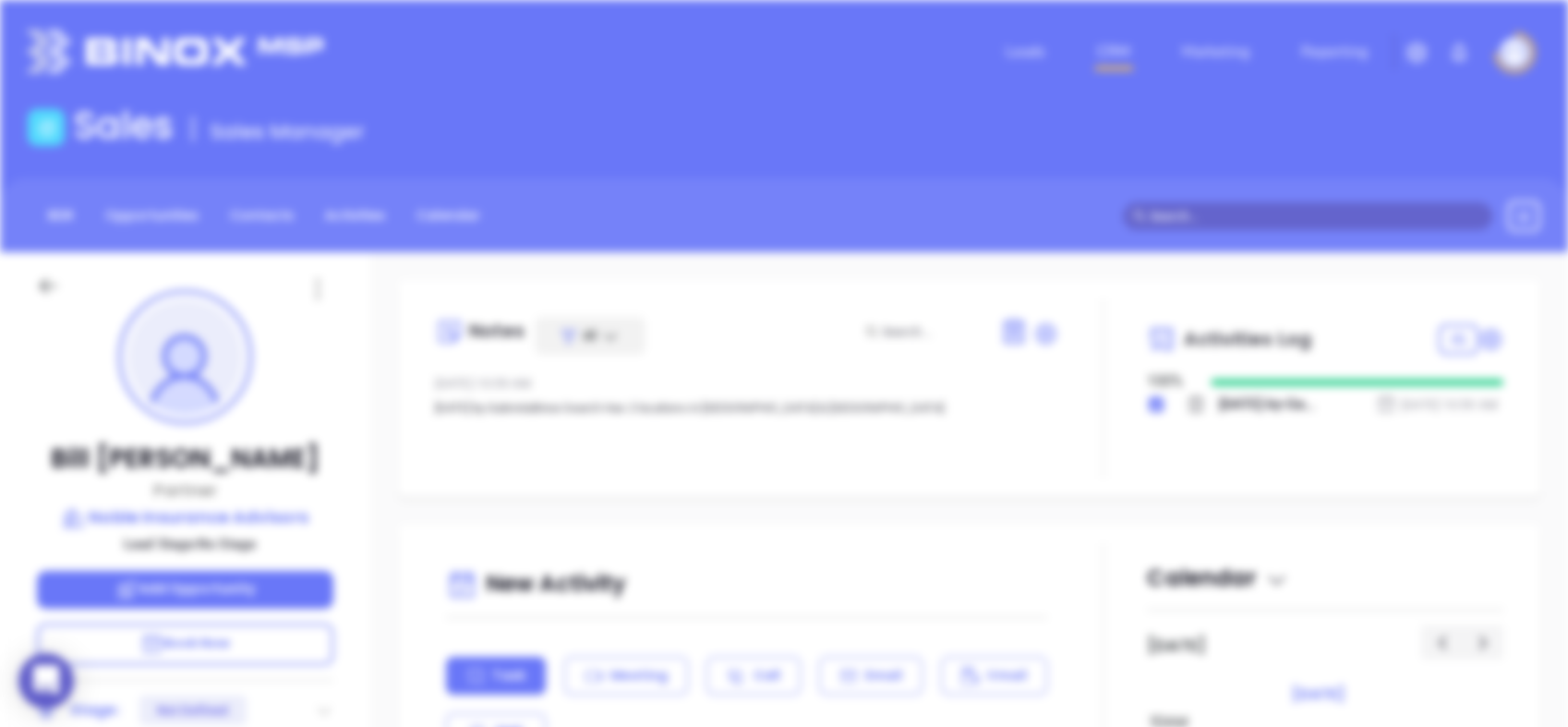
scroll to position [0, 0]
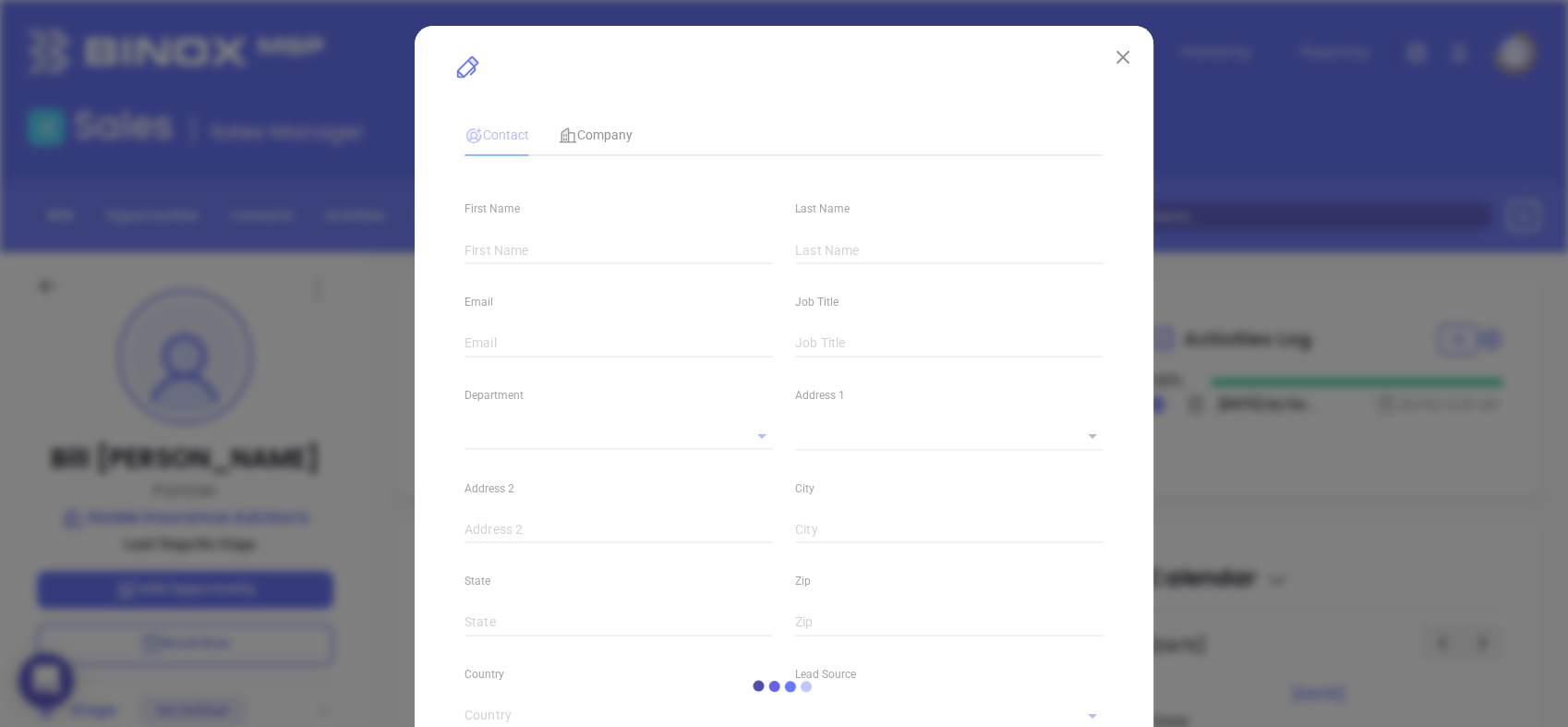
type input "Bill"
type input "[PERSON_NAME]"
type input "[PERSON_NAME][EMAIL_ADDRESS][DOMAIN_NAME]"
type input "Partner"
type input "1"
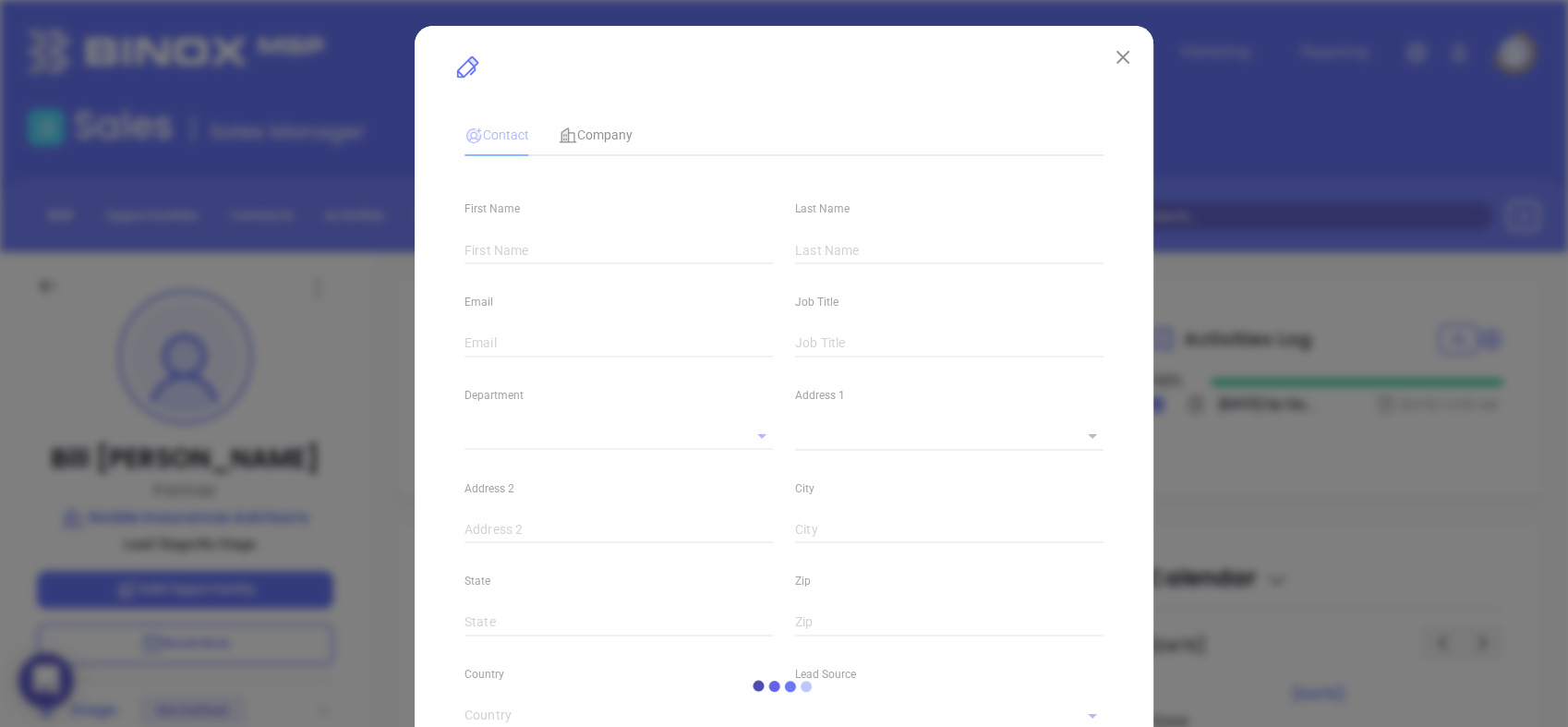
type input "www.linkedin.com/in/bbobbitt"
type input "Marketing"
type input "Other"
type input "undefined undefined"
type input "(704) 550-4963"
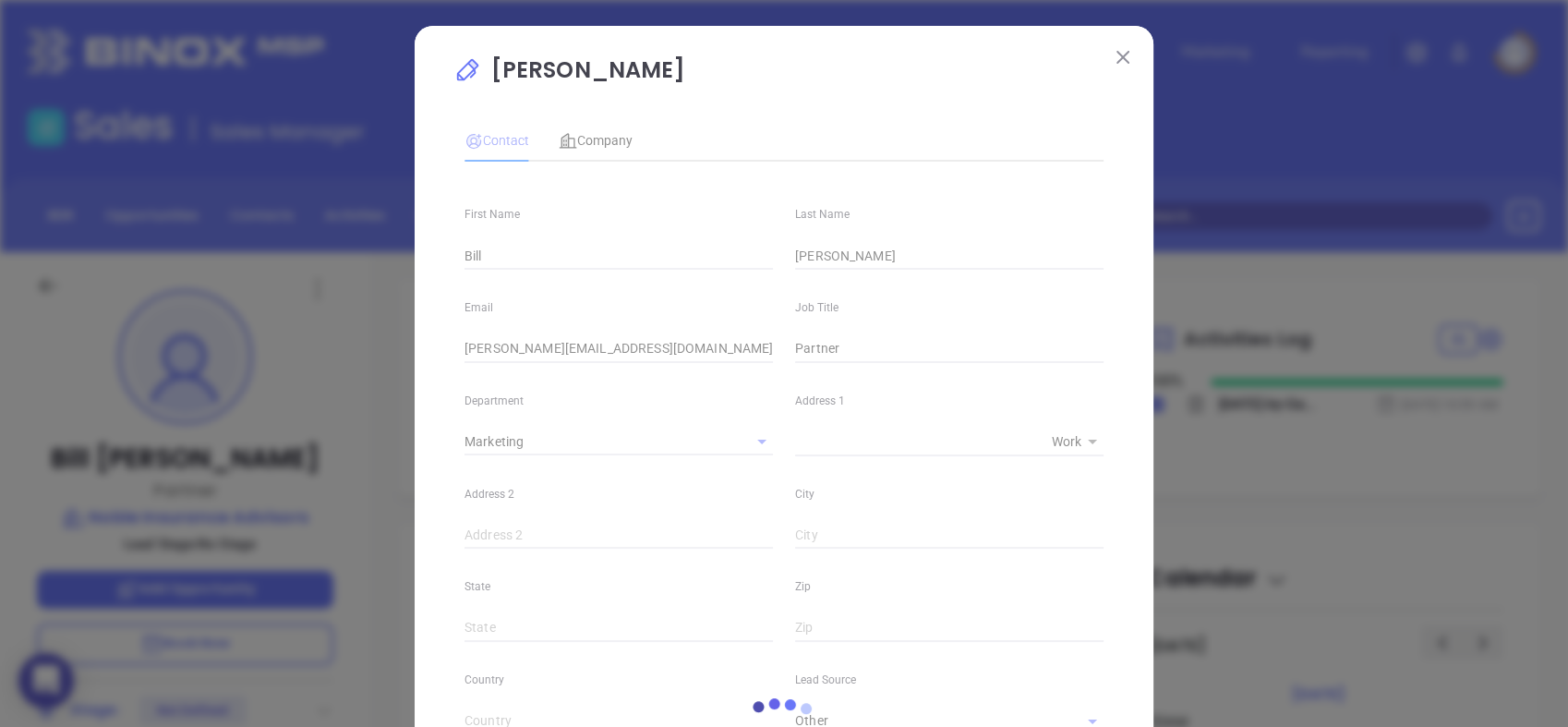
type input "1"
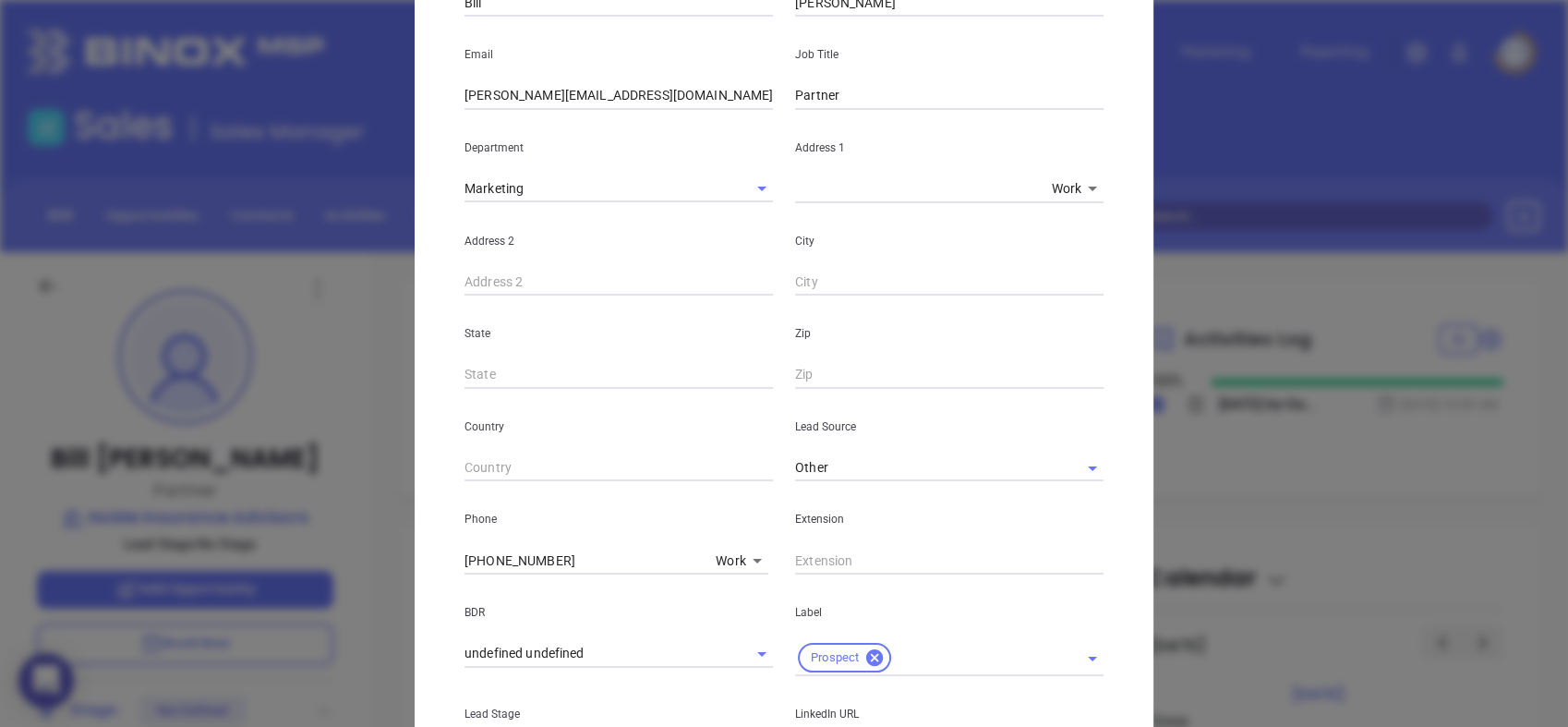
scroll to position [257, 0]
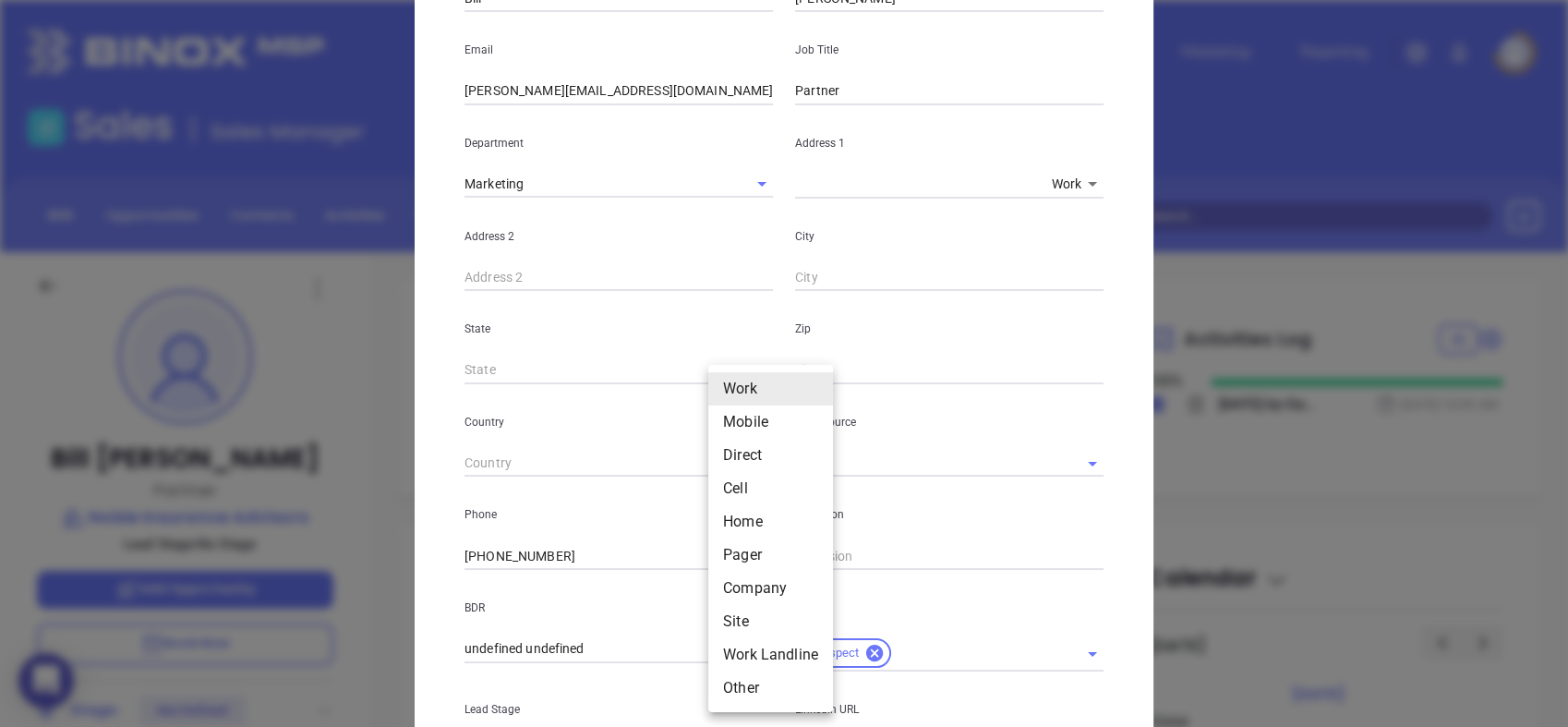
click at [721, 551] on body "0 Leads CRM Marketing Reporting Financial Leads Leads Sales Sales Manager BDR O…" at bounding box center [784, 363] width 1568 height 727
click at [747, 443] on li "Direct" at bounding box center [770, 455] width 124 height 33
type input "3"
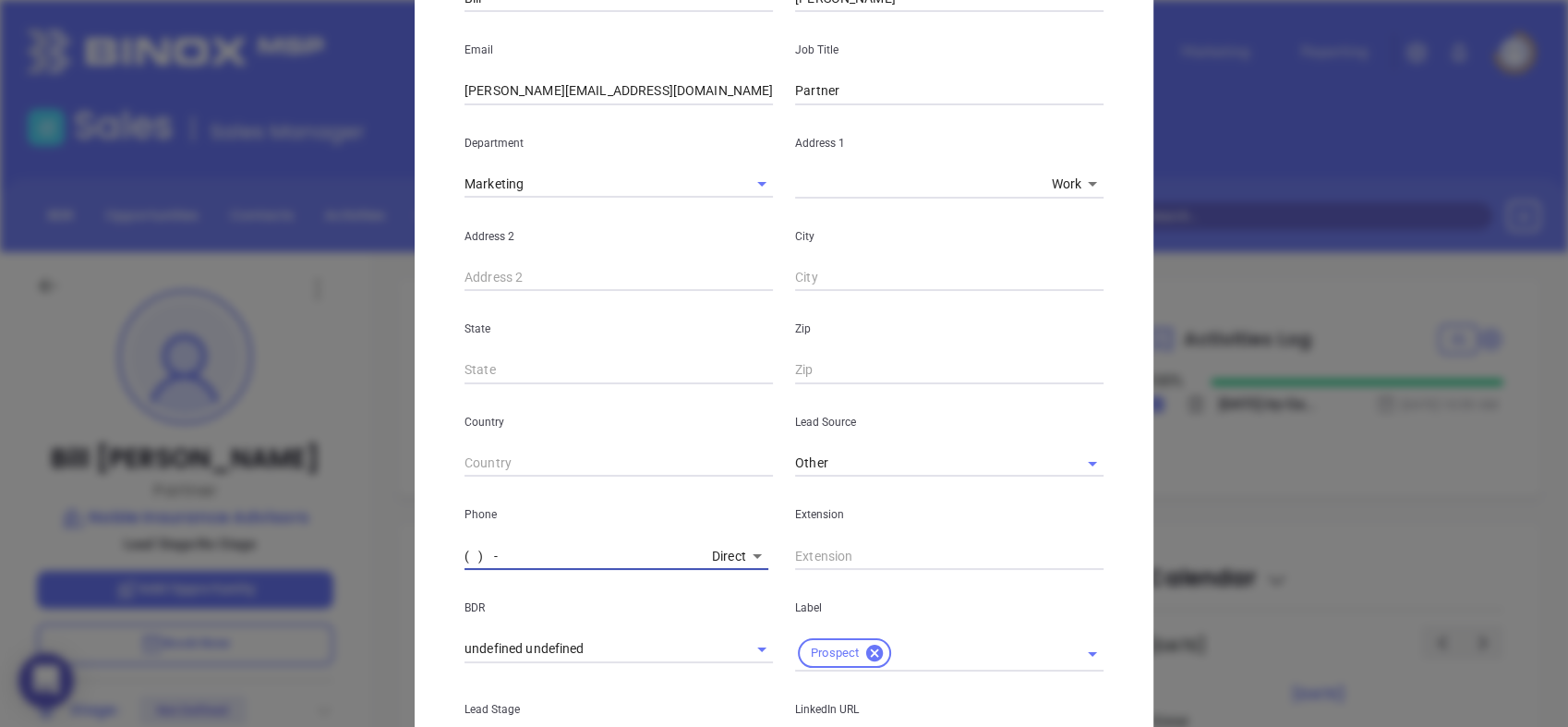
click at [576, 552] on input "( ) -" at bounding box center [584, 556] width 240 height 27
paste input "704) 550-4963"
type input "(704) 550-4963"
click at [718, 554] on body "0 Leads CRM Marketing Reporting Financial Leads Leads Sales Sales Manager BDR O…" at bounding box center [784, 363] width 1568 height 727
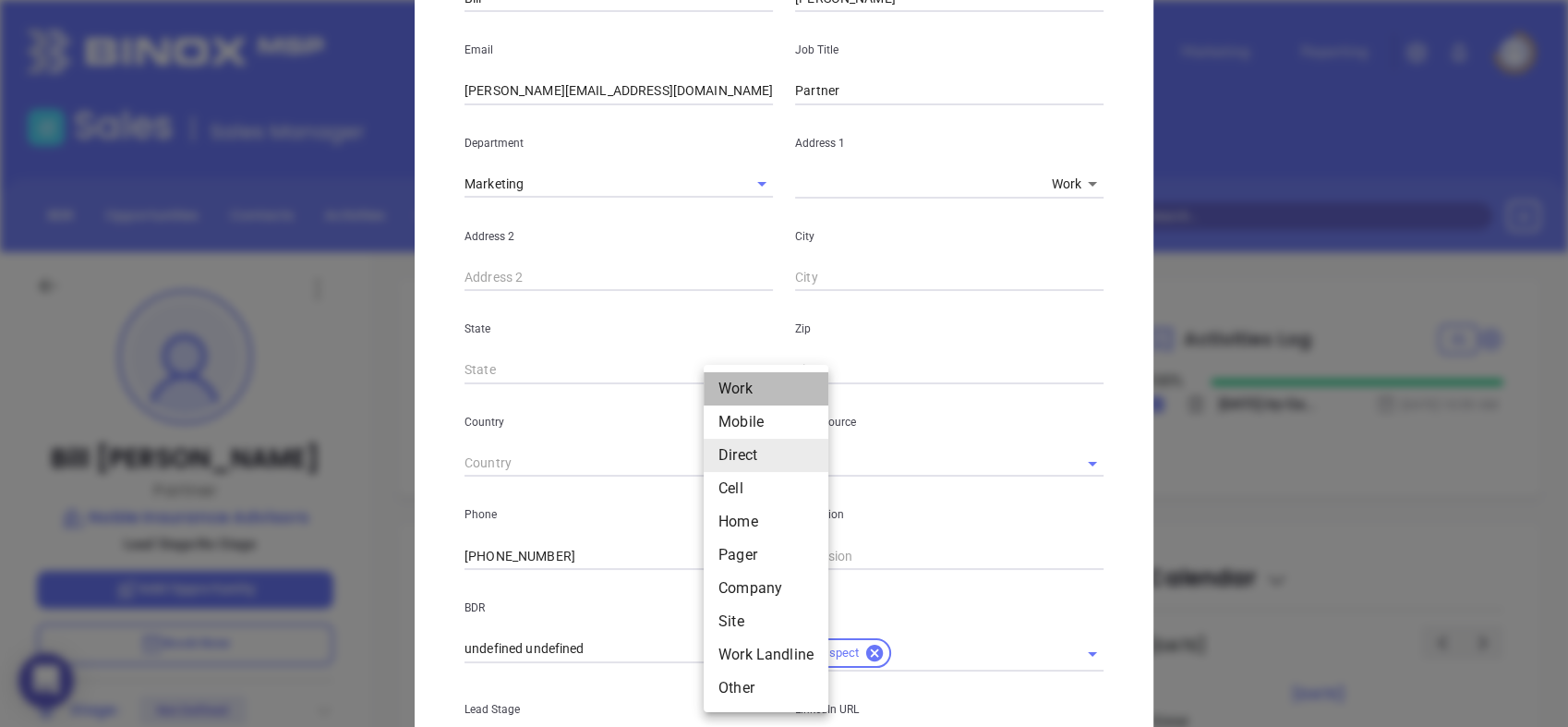
click at [747, 389] on li "Work" at bounding box center [765, 388] width 124 height 33
type input "1"
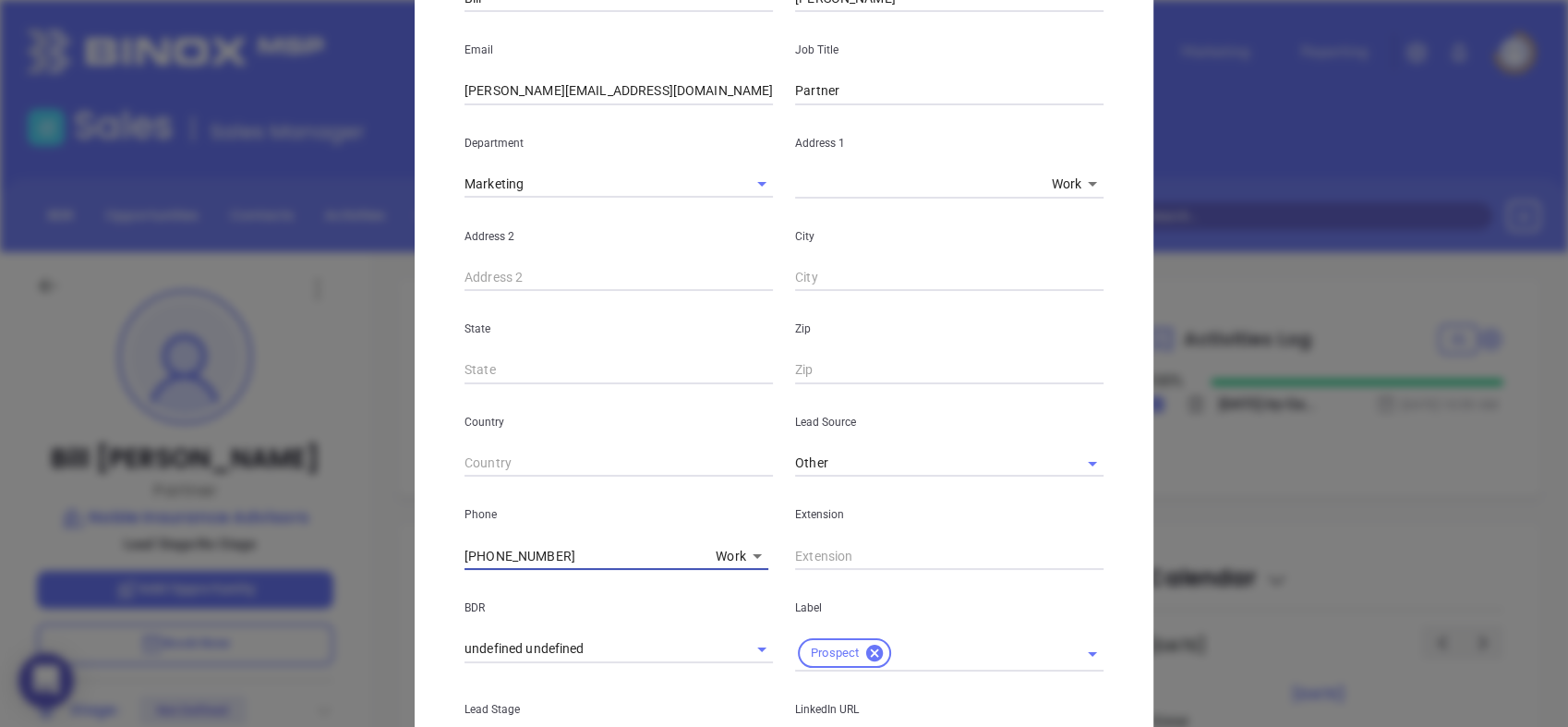
drag, startPoint x: 562, startPoint y: 548, endPoint x: 324, endPoint y: 542, distance: 238.1
click at [324, 542] on div "Bill Bobbitt Contact Company First Name Bill Last Name Bobbitt Email bobbitt@no…" at bounding box center [784, 363] width 1568 height 727
type input "( ) -"
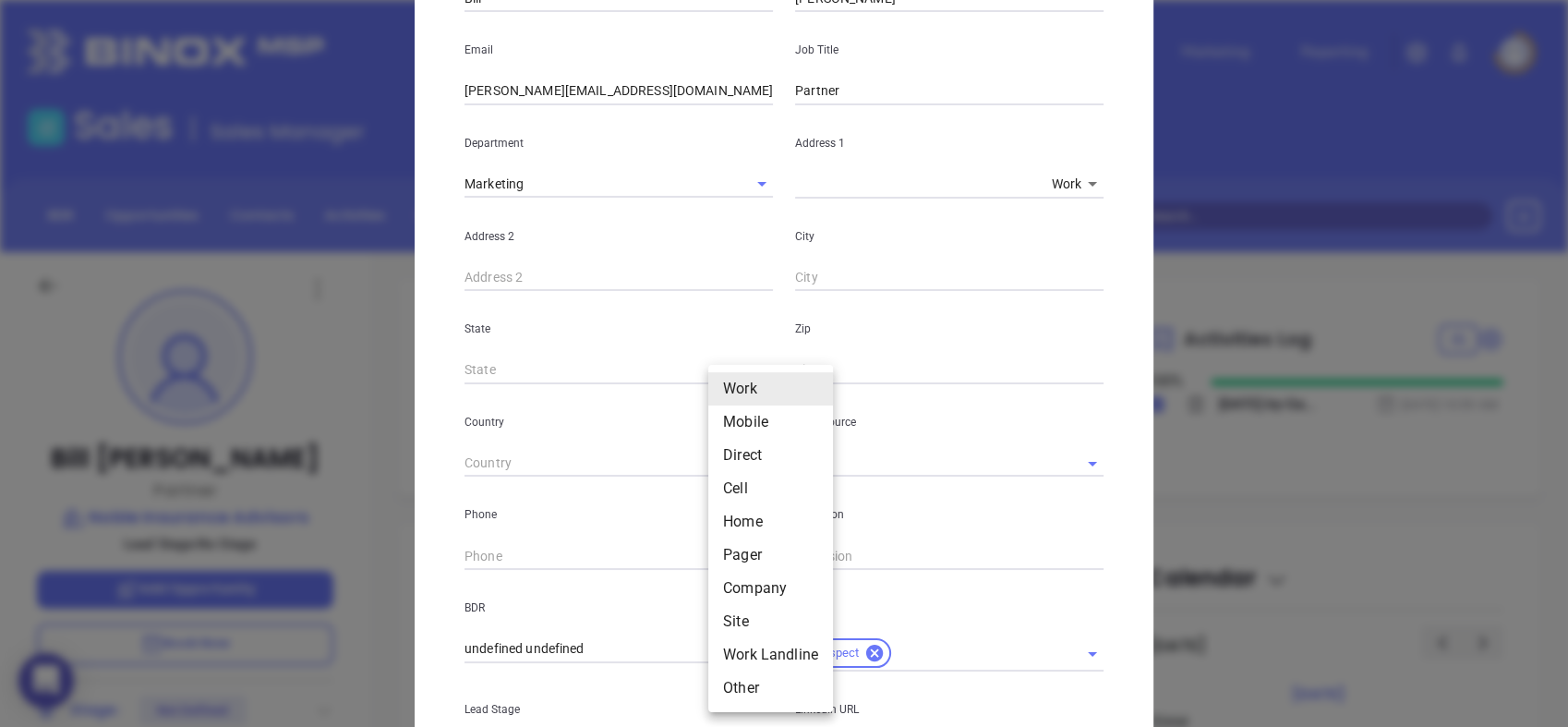
click at [720, 555] on body "0 Leads CRM Marketing Reporting Financial Leads Leads Sales Sales Manager BDR O…" at bounding box center [784, 363] width 1568 height 727
click at [747, 484] on li "Cell" at bounding box center [770, 488] width 124 height 33
type input "4"
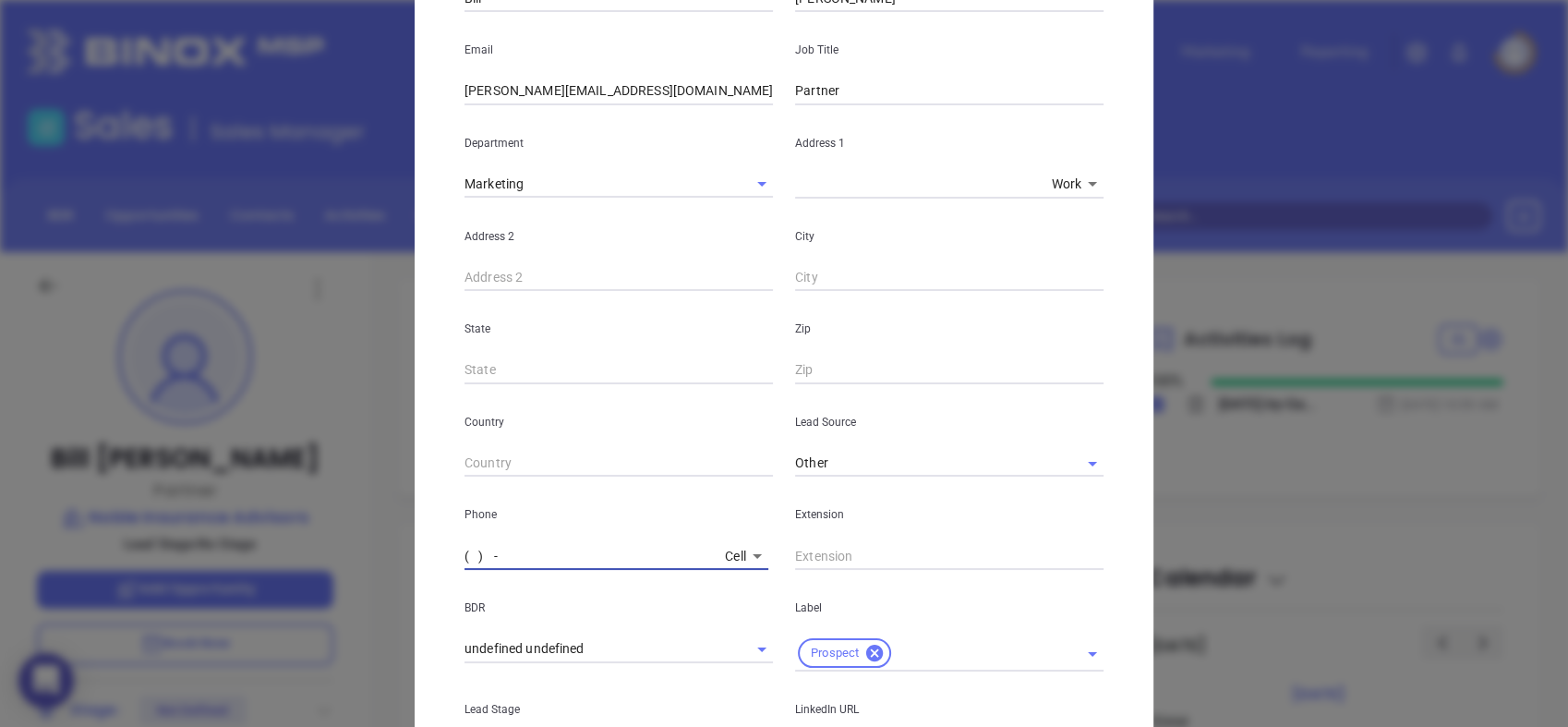
click at [574, 551] on input "( ) -" at bounding box center [591, 556] width 254 height 27
paste input "704) 995-6314"
type input "(704) 995-6314"
click at [721, 557] on body "0 Leads CRM Marketing Reporting Financial Leads Leads Sales Sales Manager BDR O…" at bounding box center [784, 363] width 1568 height 727
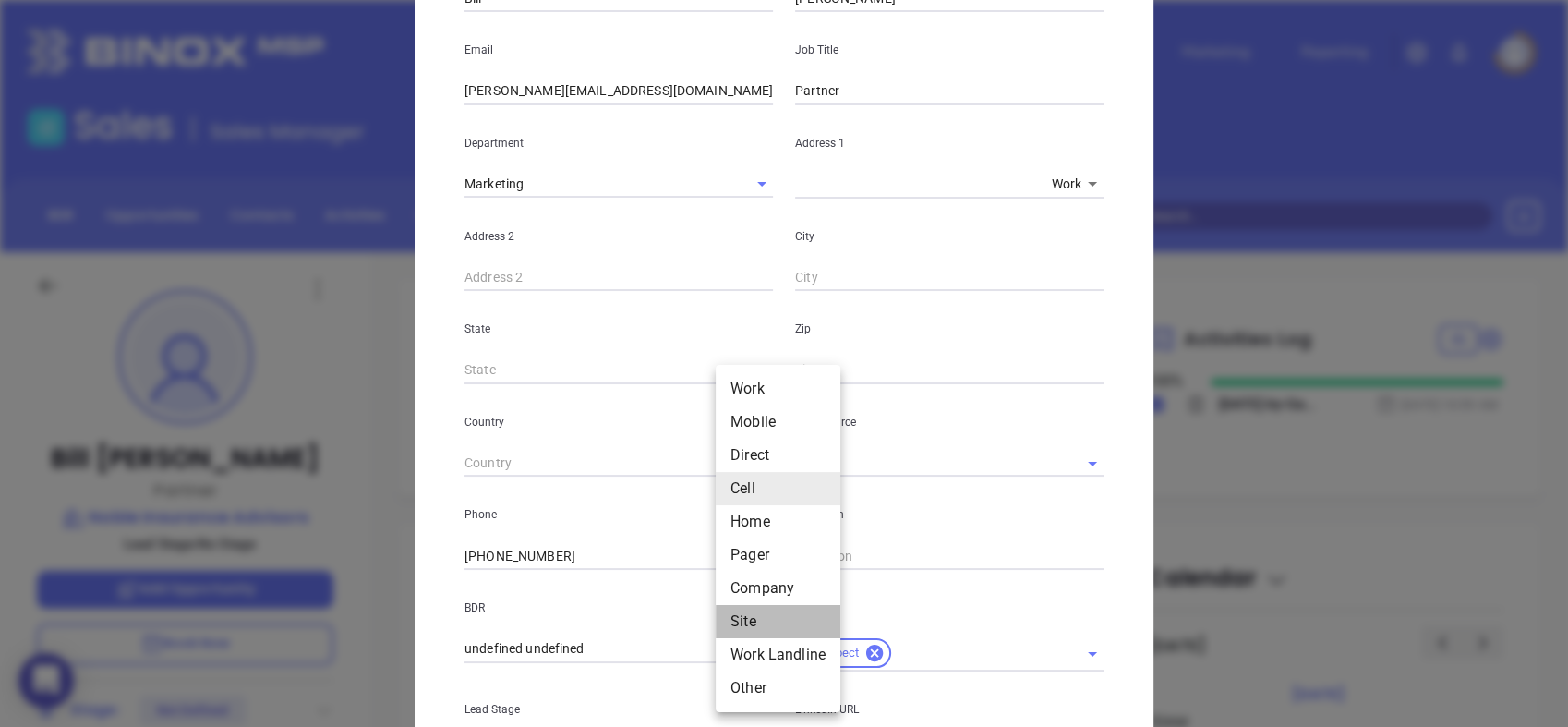
click at [747, 613] on li "Site" at bounding box center [777, 621] width 124 height 33
type input "11"
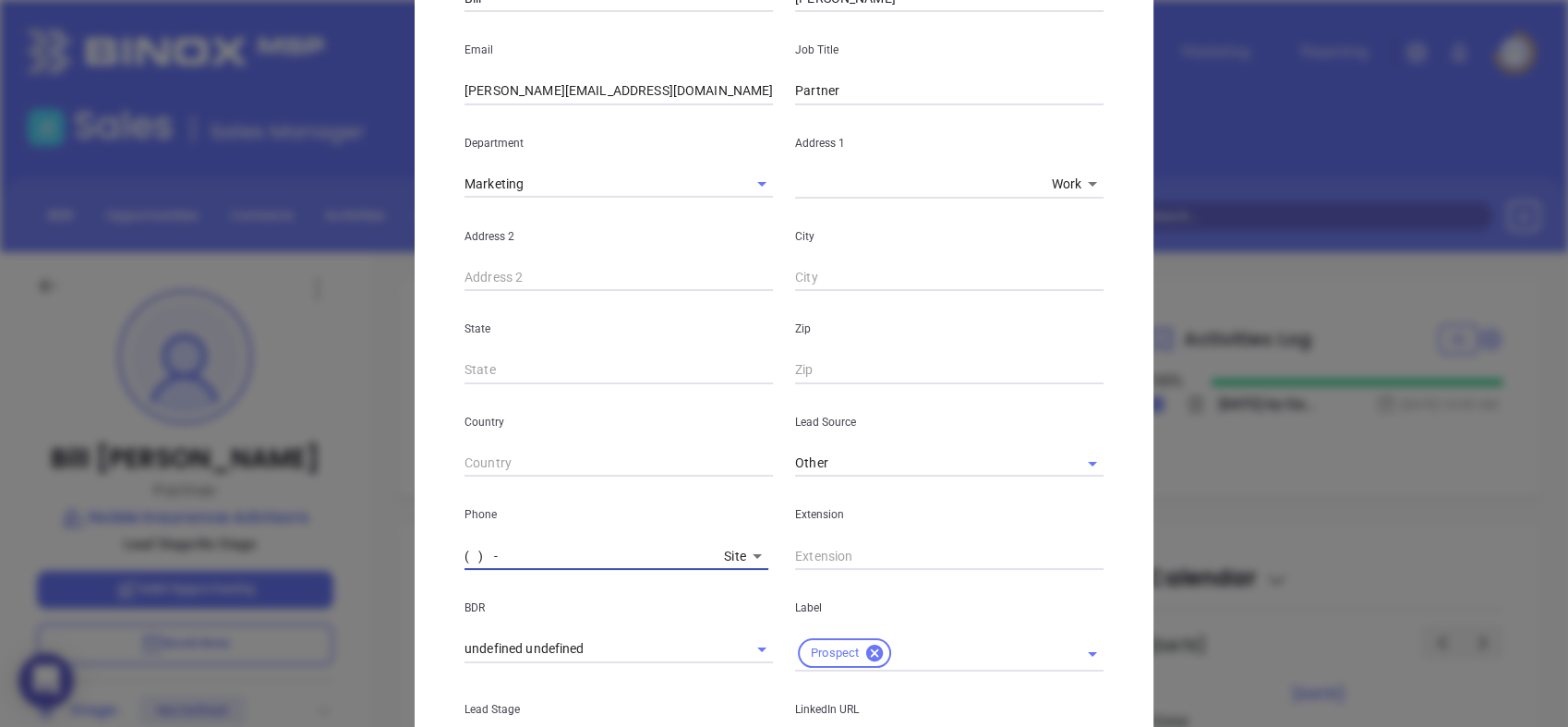
click at [662, 561] on input "( ) -" at bounding box center [591, 556] width 253 height 27
paste input "704) 550-4995"
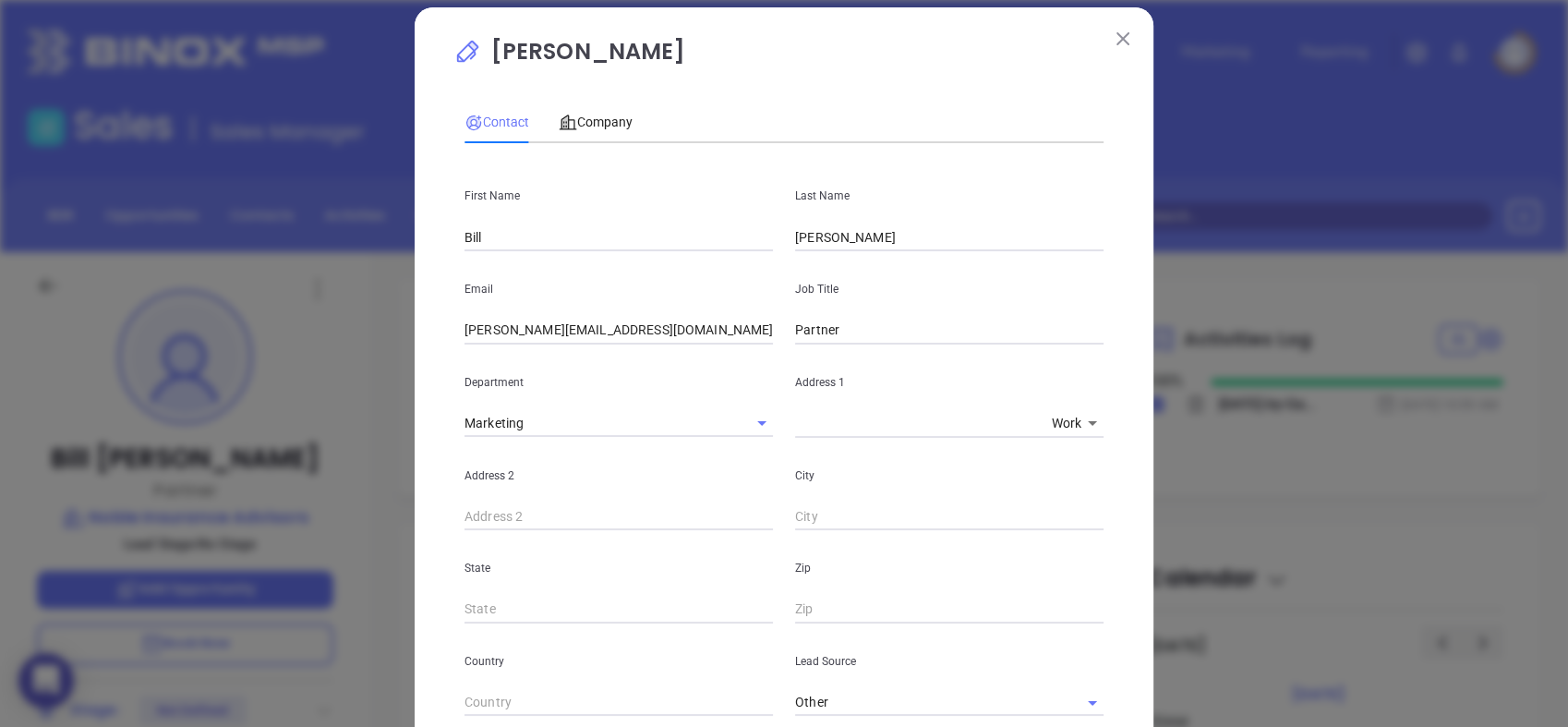
scroll to position [0, 0]
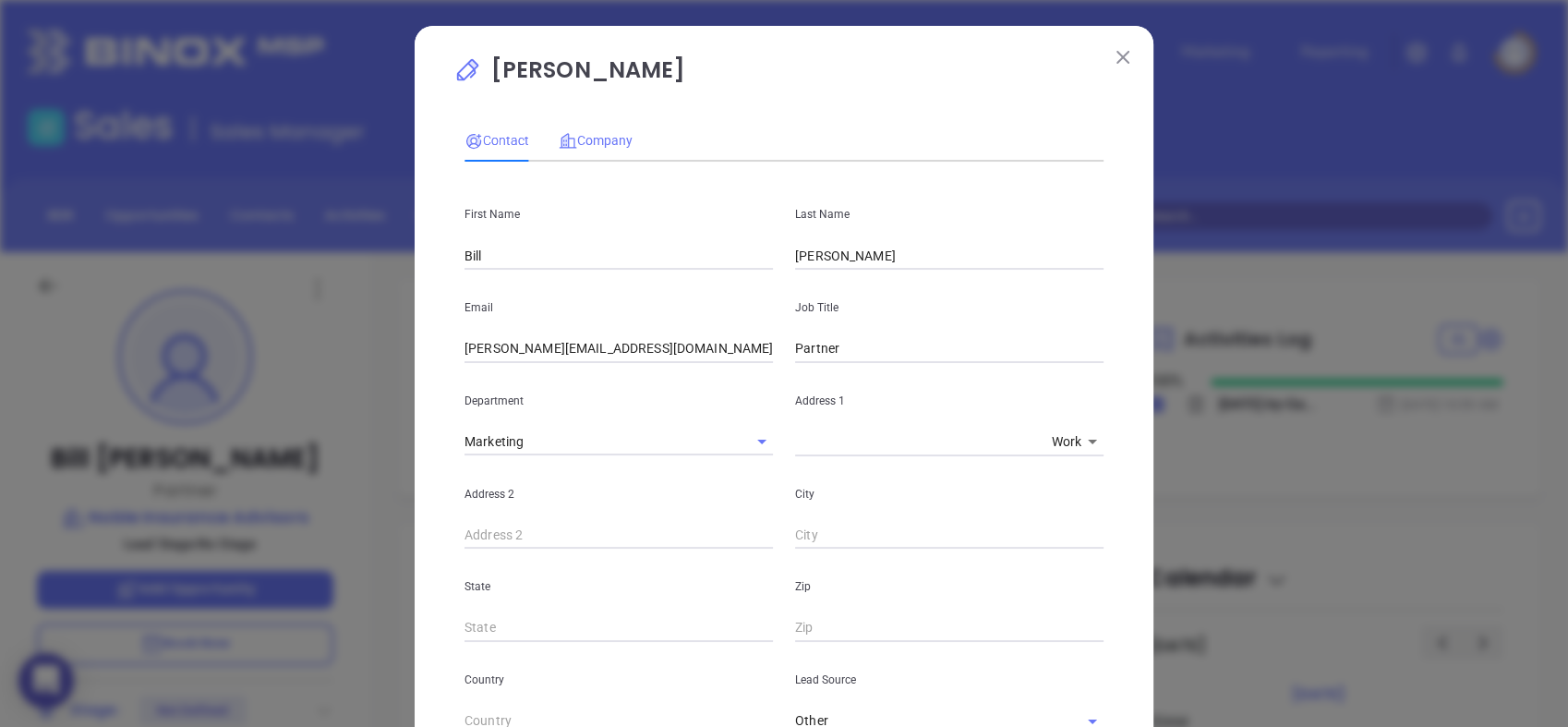
type input "(704) 550-4995"
click at [614, 133] on span "Company" at bounding box center [595, 140] width 73 height 15
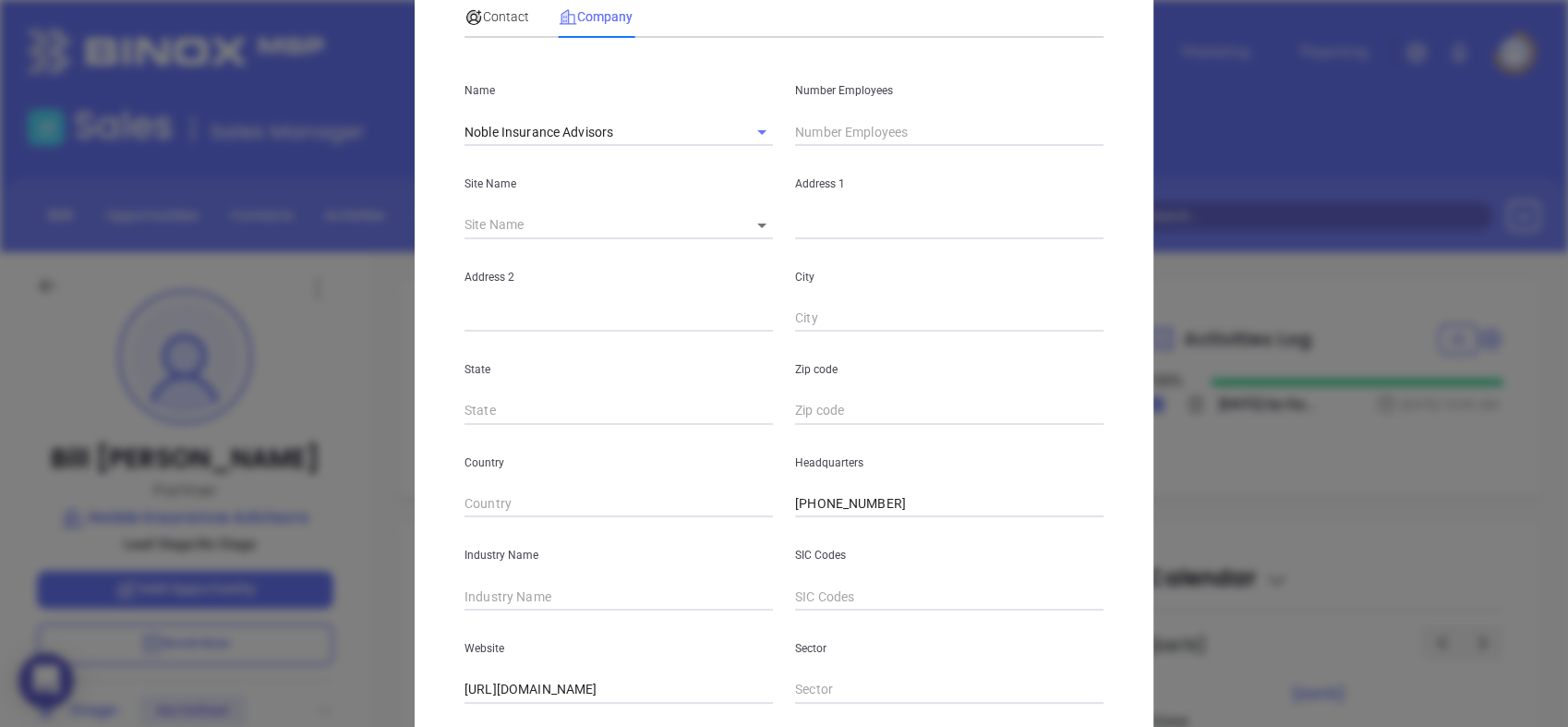
scroll to position [123, 0]
drag, startPoint x: 912, startPoint y: 510, endPoint x: 676, endPoint y: 536, distance: 237.4
click at [676, 536] on div "Name Noble Insurance Advisors Number Employees Site Name ​ Address 1 Address 2 …" at bounding box center [784, 426] width 639 height 744
paste input "704) 550-4995"
type input "(704) 550-4995"
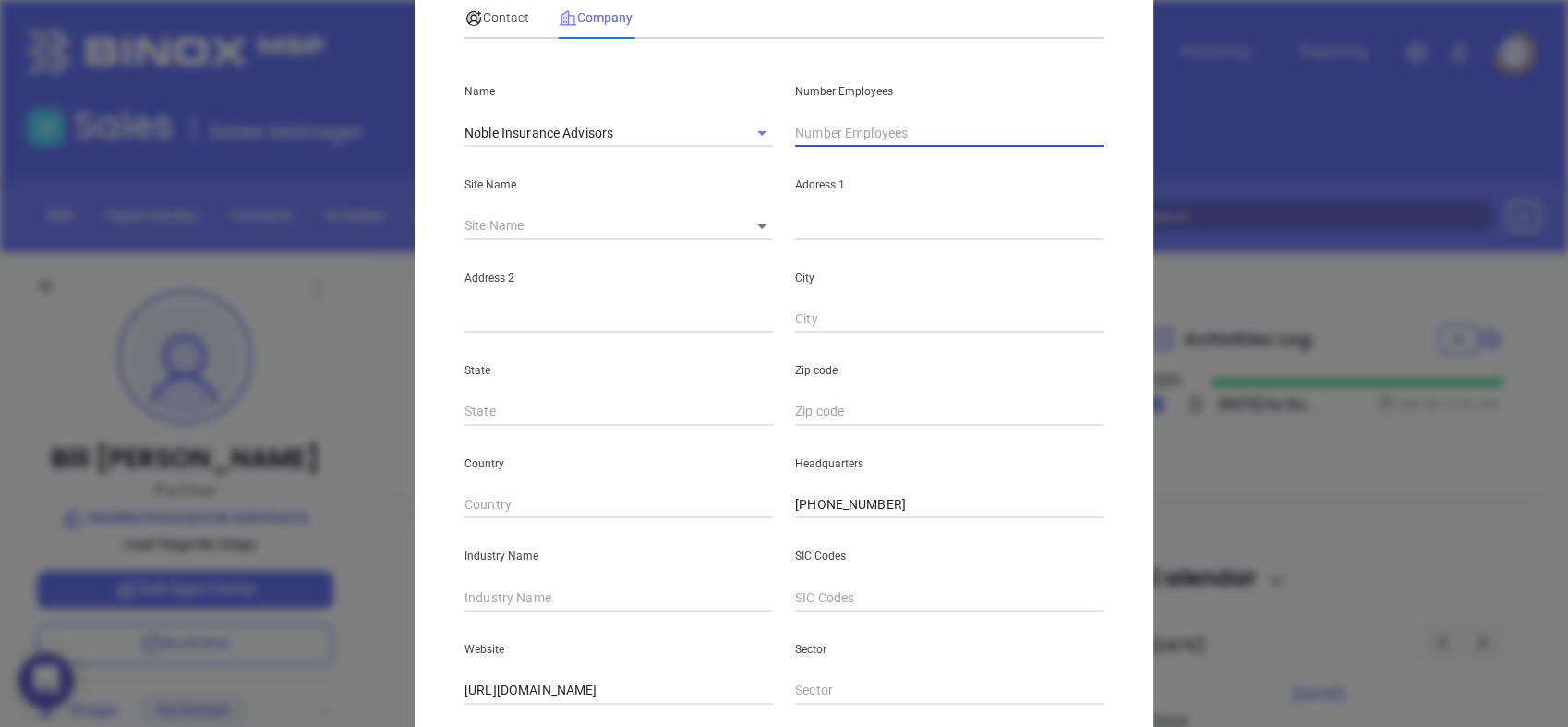
click at [833, 127] on input "text" at bounding box center [949, 133] width 308 height 27
type input "17"
click at [537, 576] on div "Industry Name" at bounding box center [619, 564] width 331 height 93
click at [533, 599] on input "text" at bounding box center [619, 597] width 308 height 27
type input "Insurance"
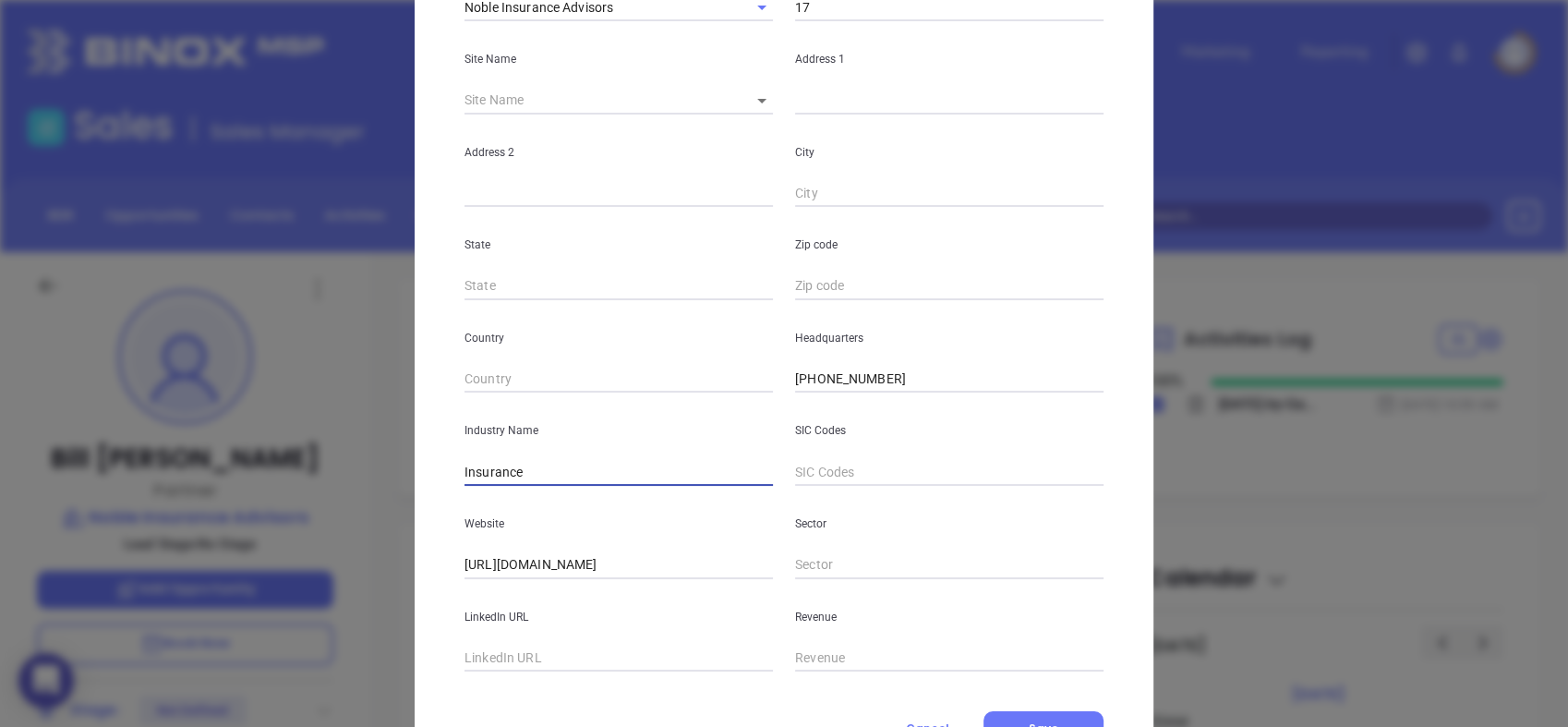
scroll to position [287, 0]
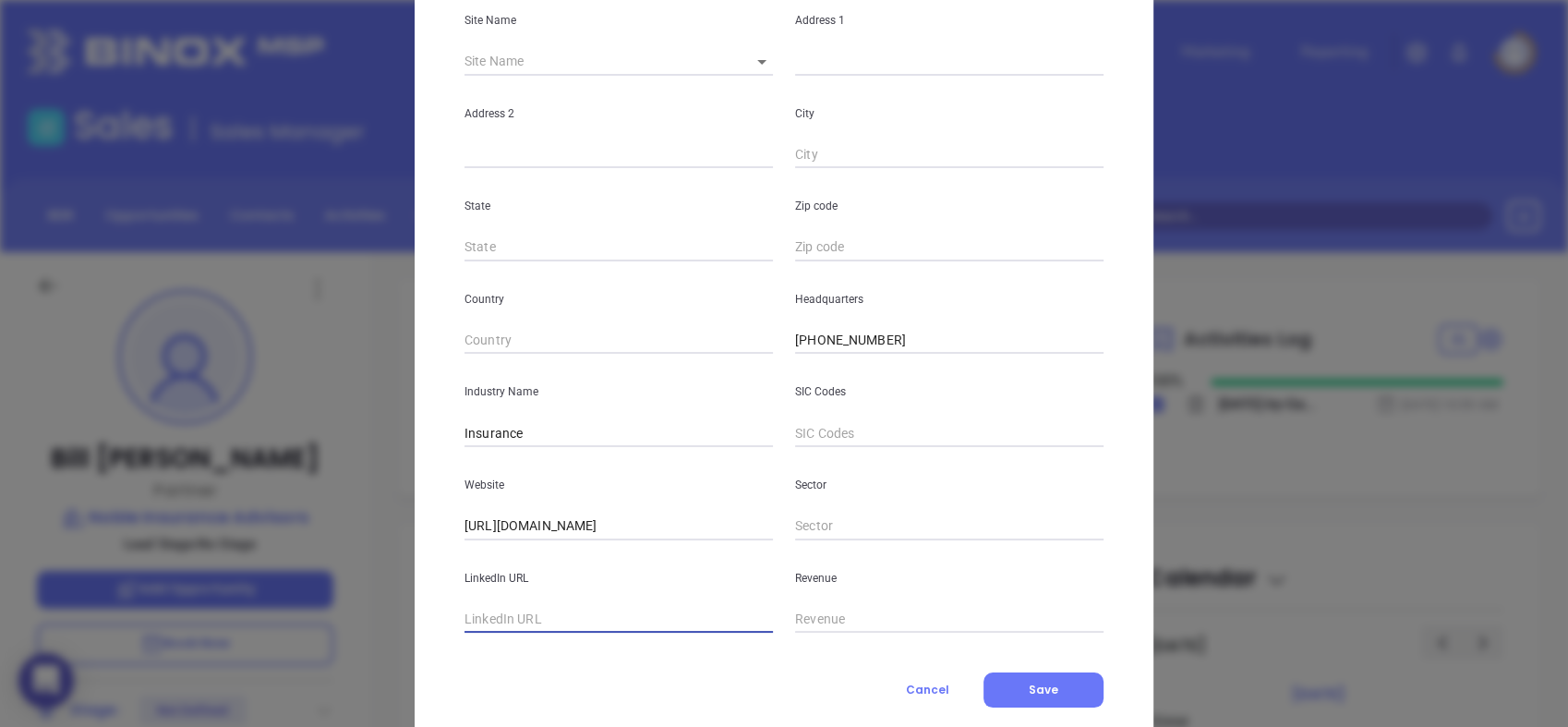
click at [594, 619] on input "text" at bounding box center [619, 619] width 308 height 27
paste input "https://www.linkedin.com/company/noble-insurance-advisors-llc-/"
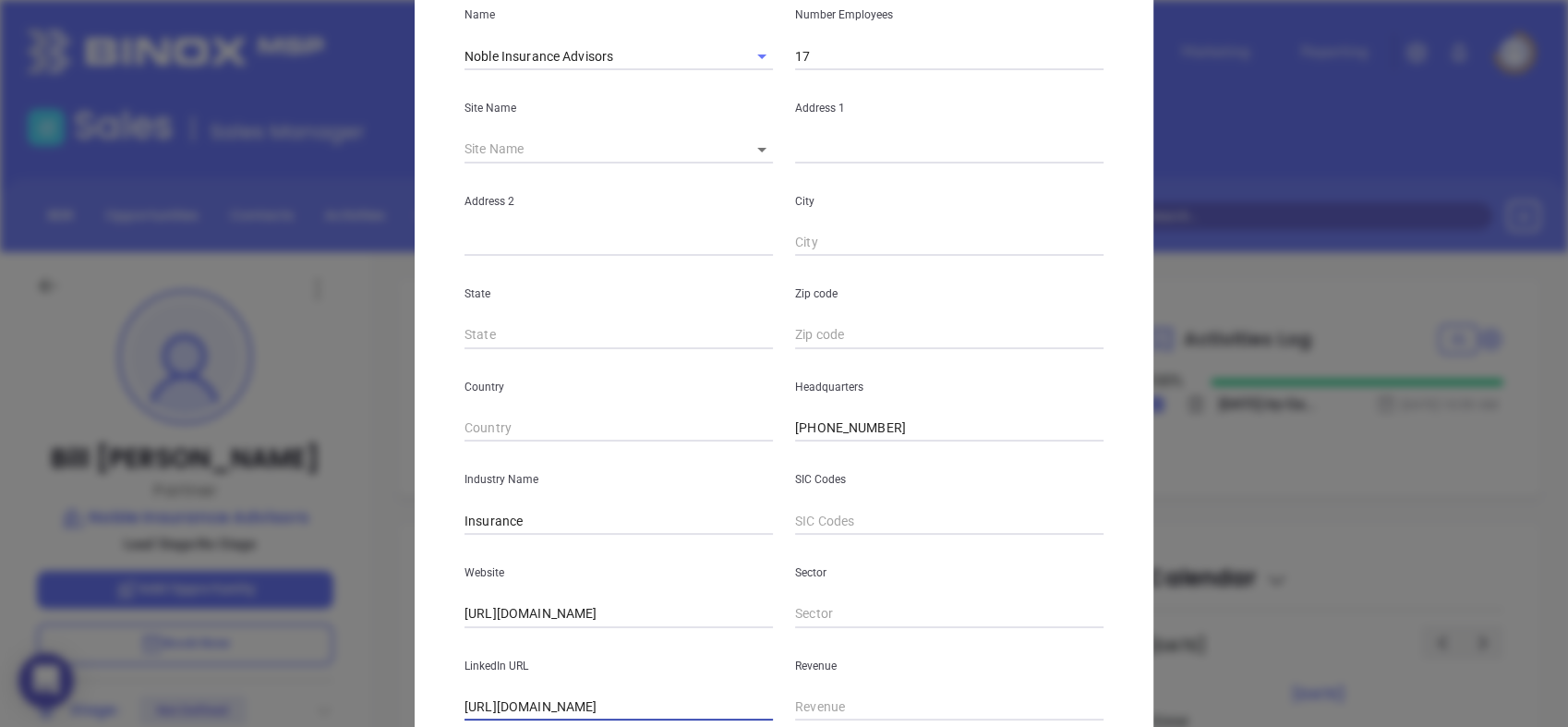
scroll to position [189, 0]
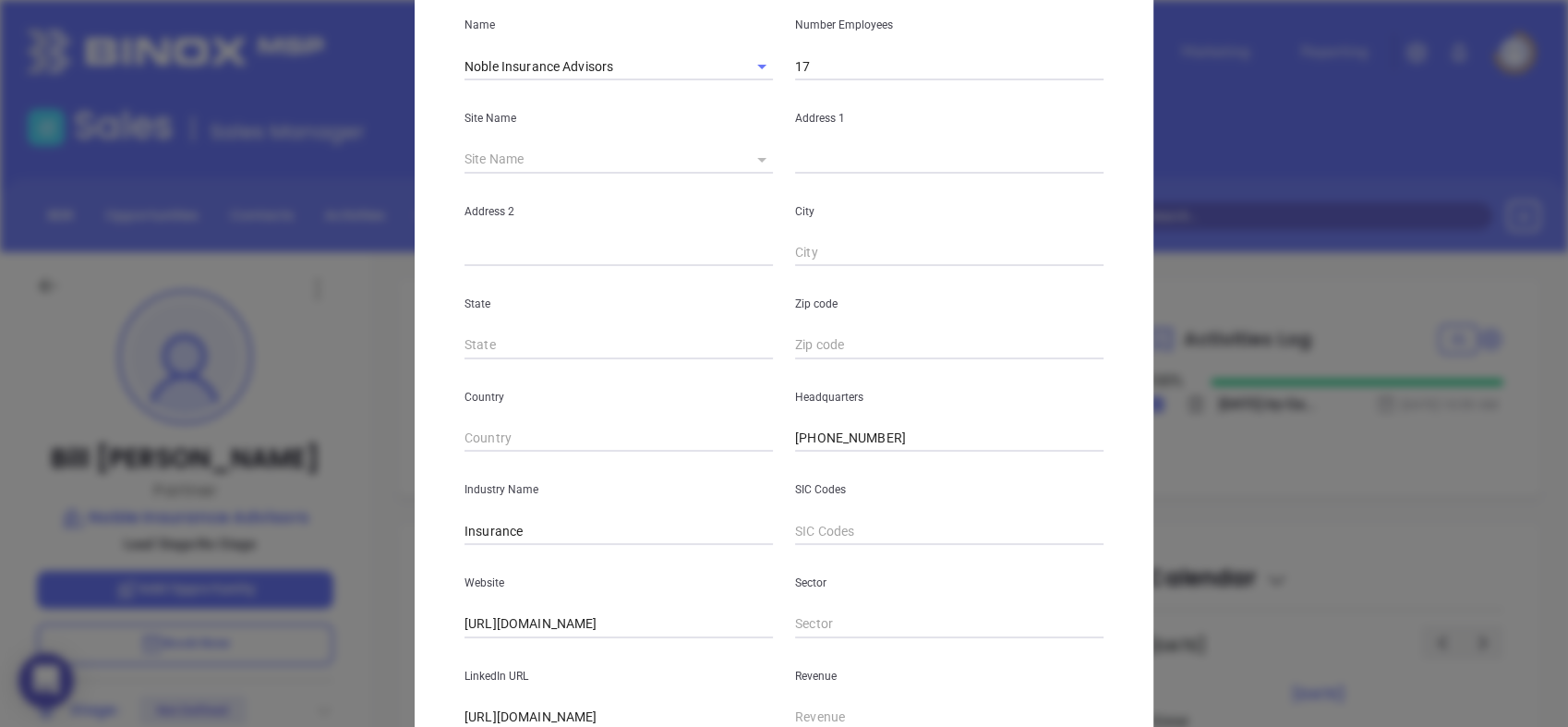
type input "https://www.linkedin.com/company/noble-insurance-advisors-llc-/"
click at [758, 158] on icon at bounding box center [761, 159] width 9 height 5
click at [758, 159] on icon at bounding box center [761, 159] width 9 height 5
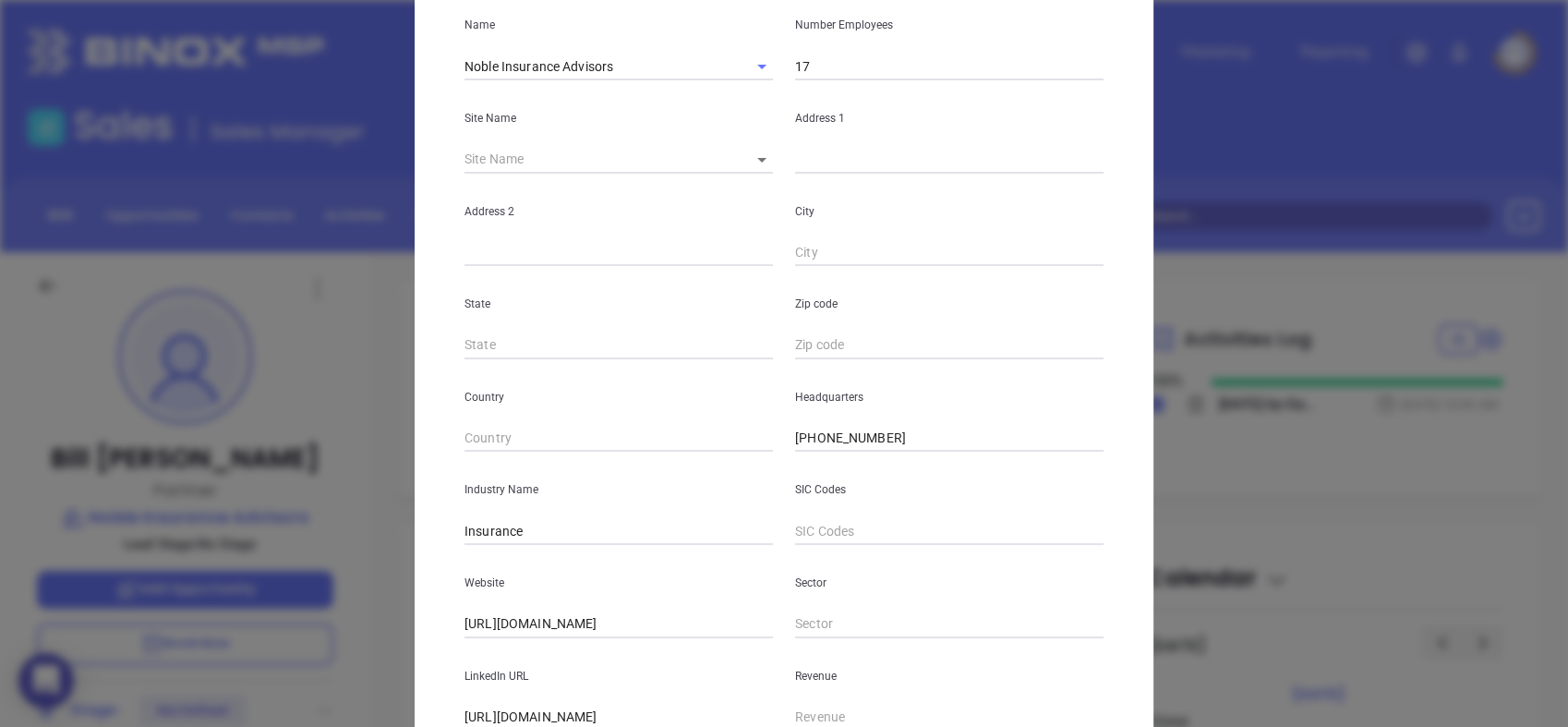
click at [748, 156] on body "0 Leads CRM Marketing Reporting Financial Leads Leads Sales Sales Manager BDR O…" at bounding box center [784, 363] width 1568 height 727
click at [748, 156] on li "Charlotte" at bounding box center [773, 160] width 90 height 33
type input "Charlotte"
type input "99043"
type input "2101 Rexford Road"
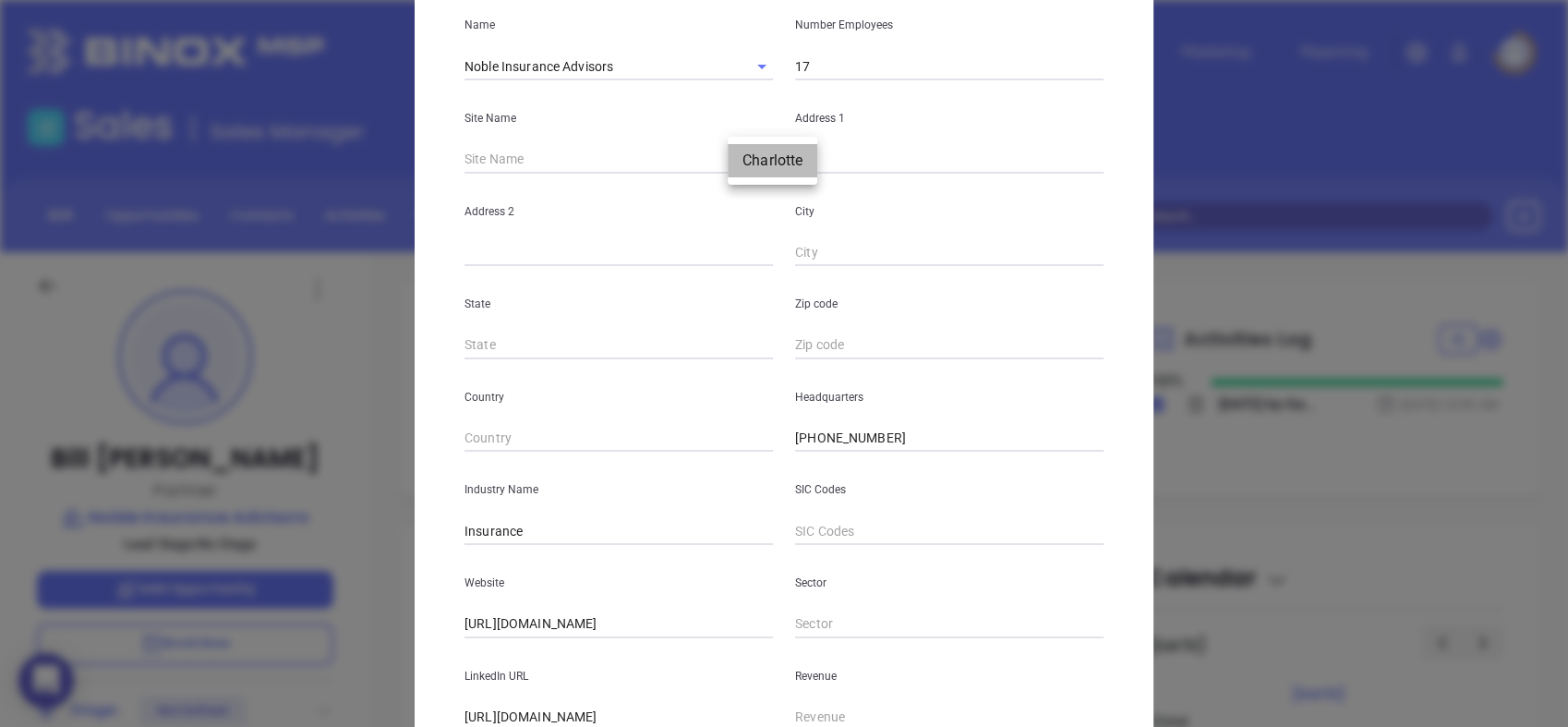
type input "Suite 131-E"
type input "Charlotte"
type input "NC"
type input "28211"
click at [748, 156] on li "Charlotte" at bounding box center [761, 160] width 68 height 19
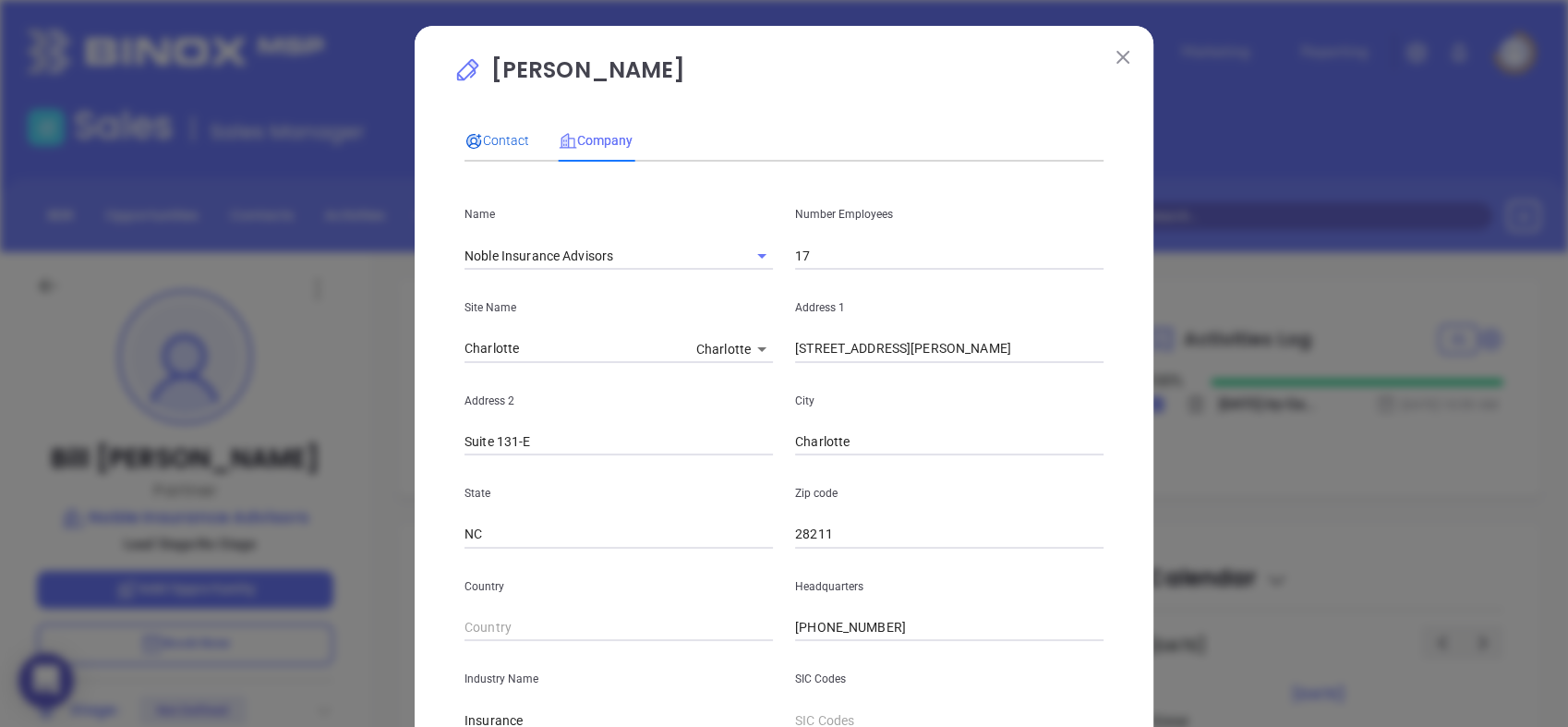
click at [489, 141] on span "Contact" at bounding box center [497, 140] width 65 height 15
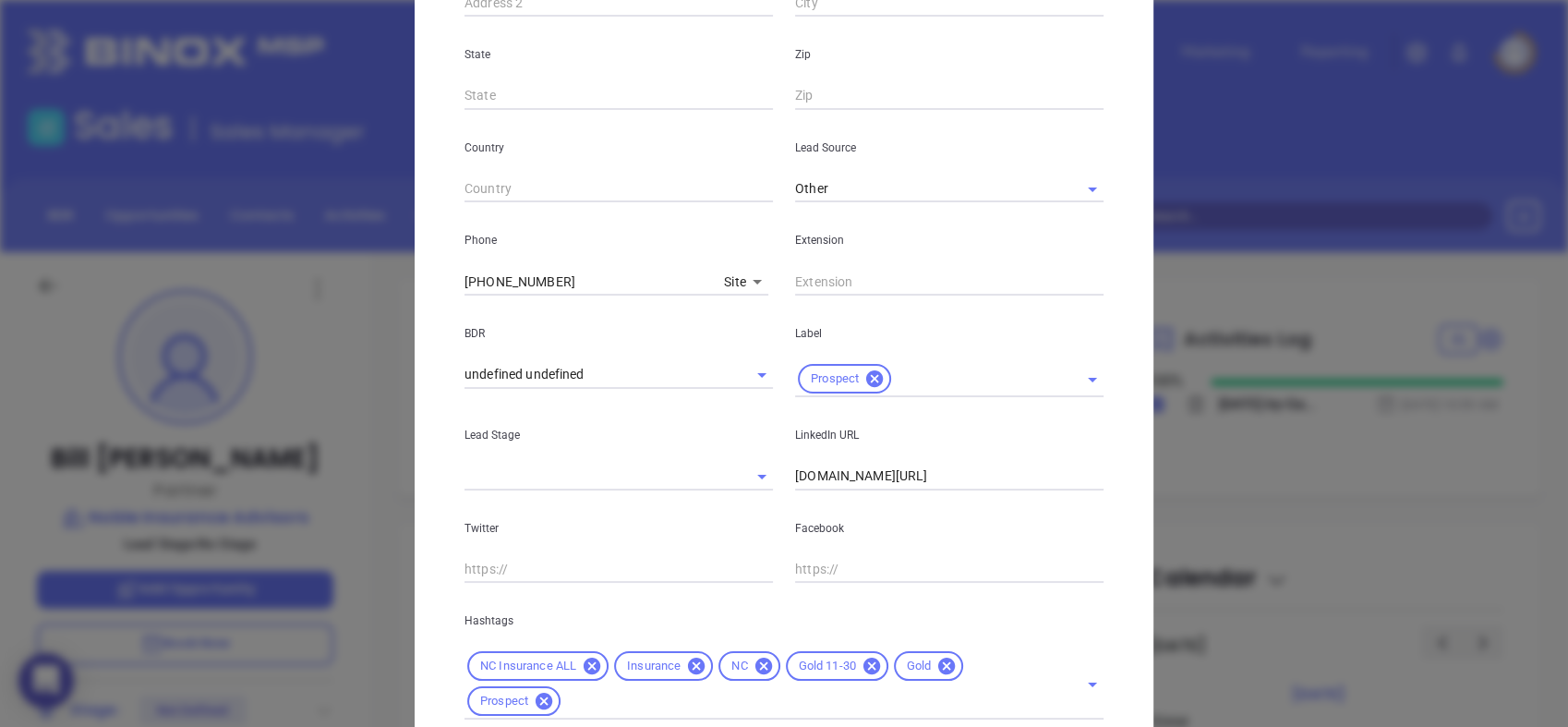
scroll to position [664, 0]
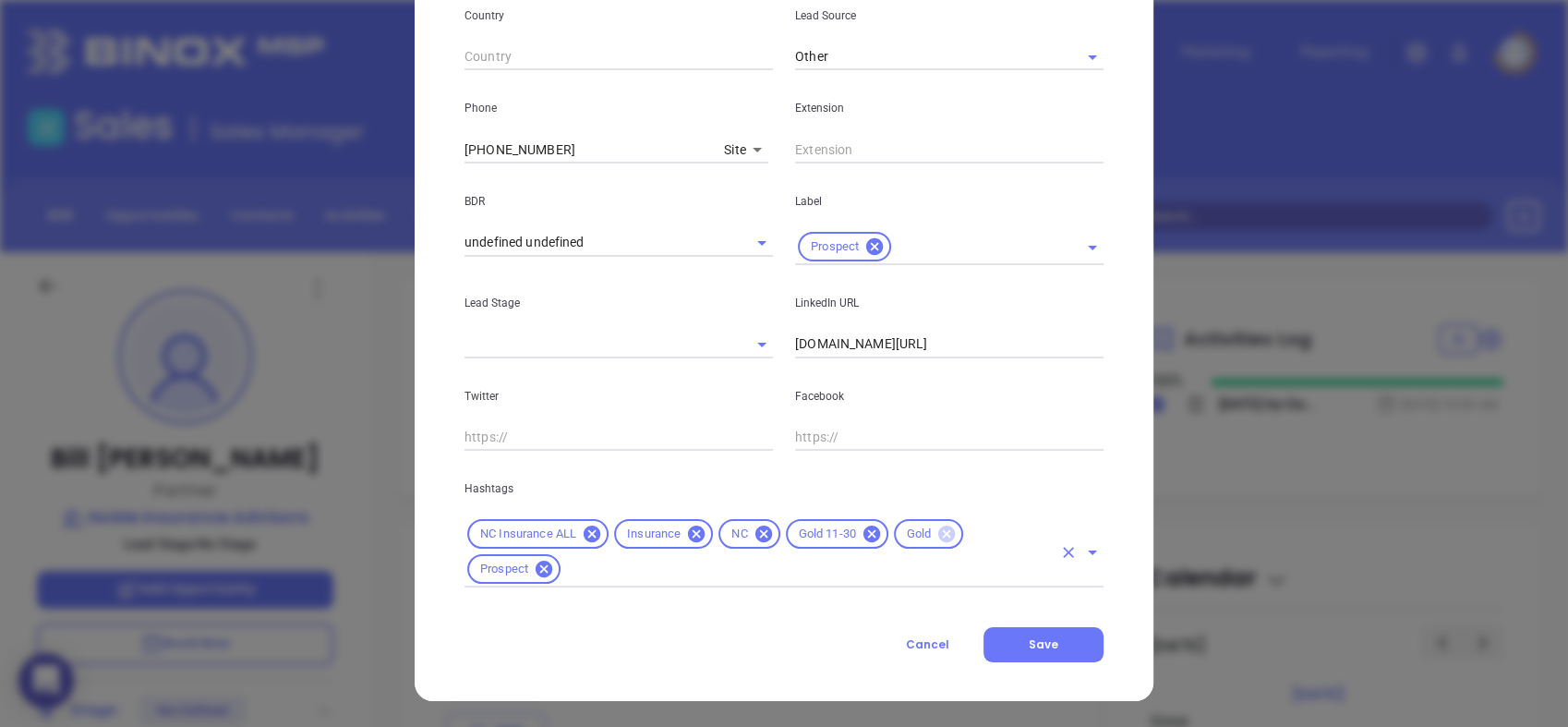
click at [939, 536] on icon at bounding box center [946, 533] width 17 height 17
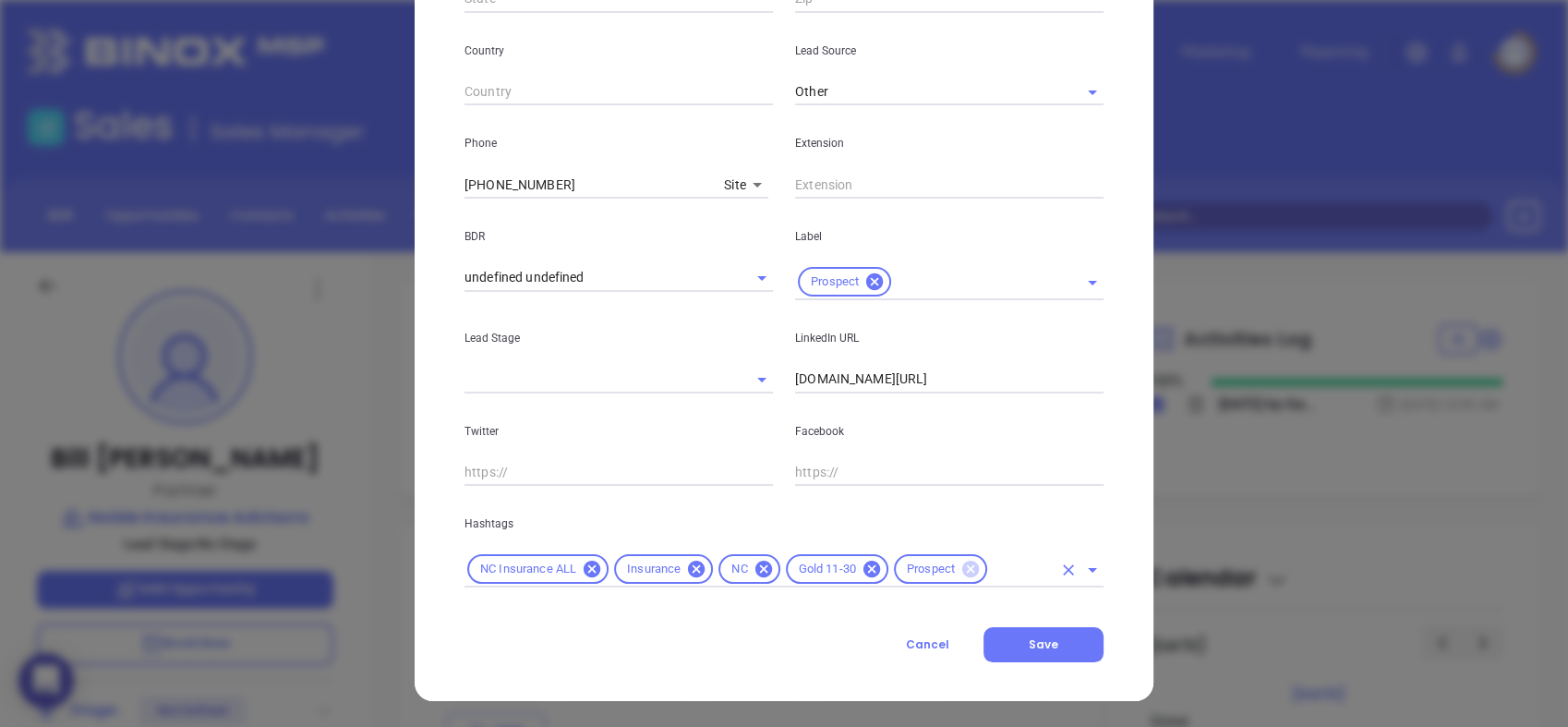
scroll to position [629, 0]
click at [1058, 648] on button "Save" at bounding box center [1043, 645] width 120 height 35
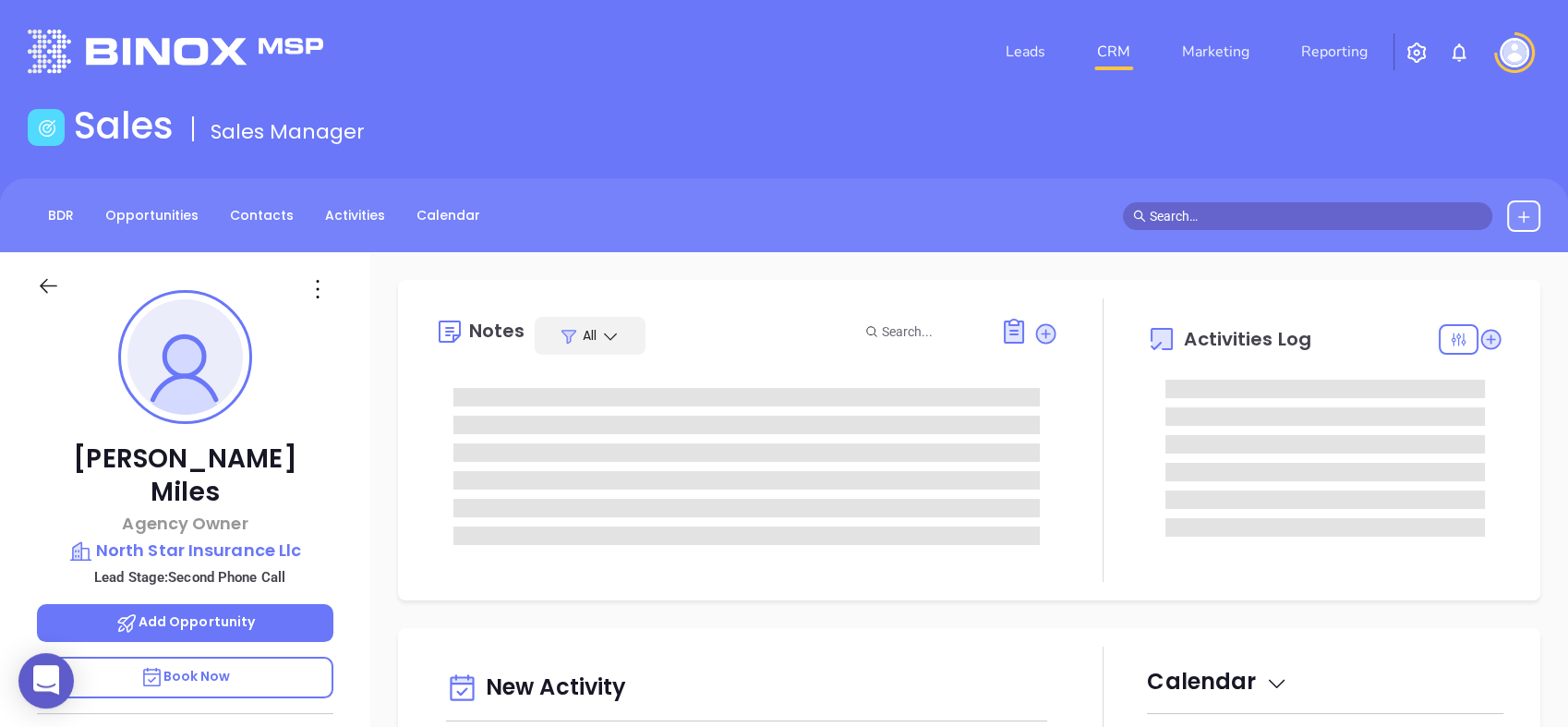
type input "[DATE]"
type input "[PERSON_NAME]"
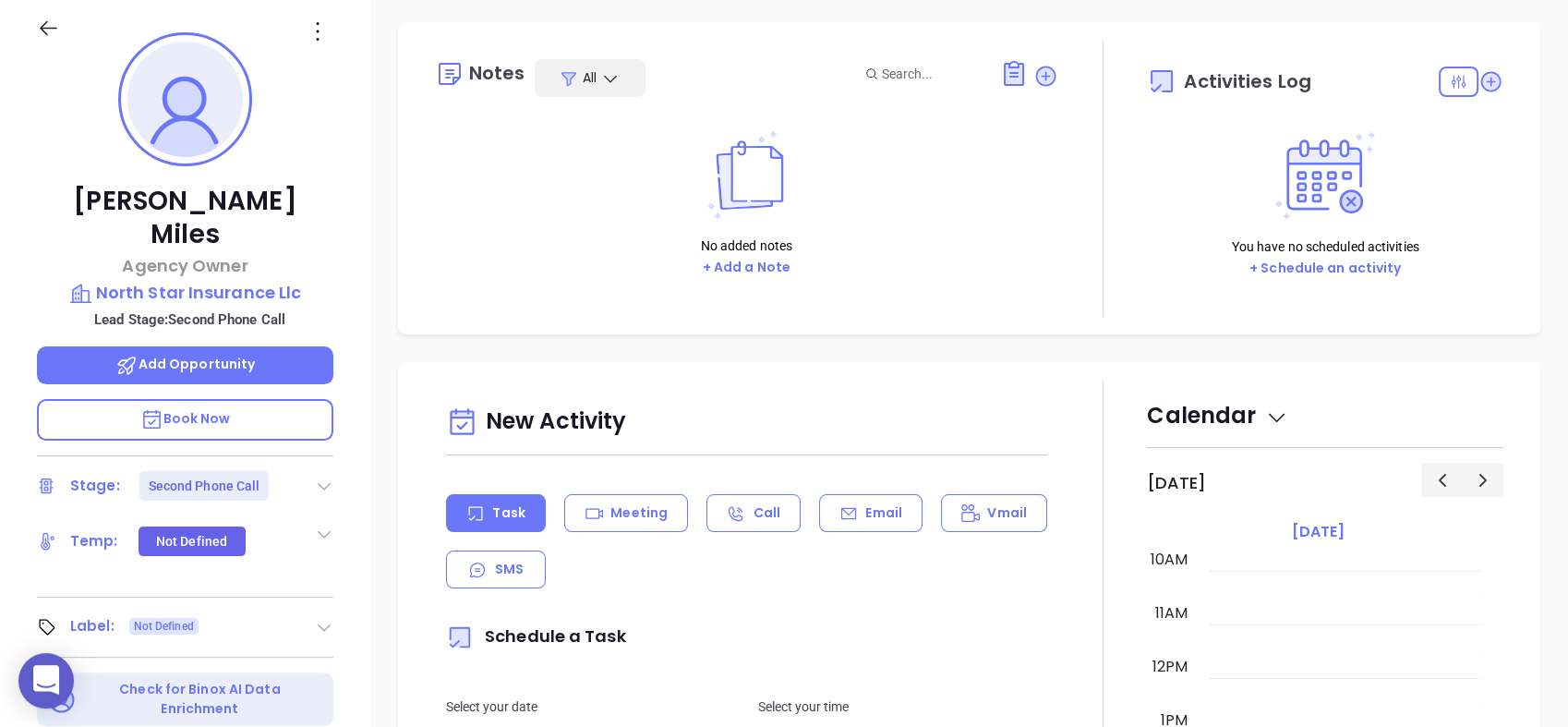
scroll to position [258, 0]
click at [324, 476] on icon at bounding box center [324, 484] width 19 height 19
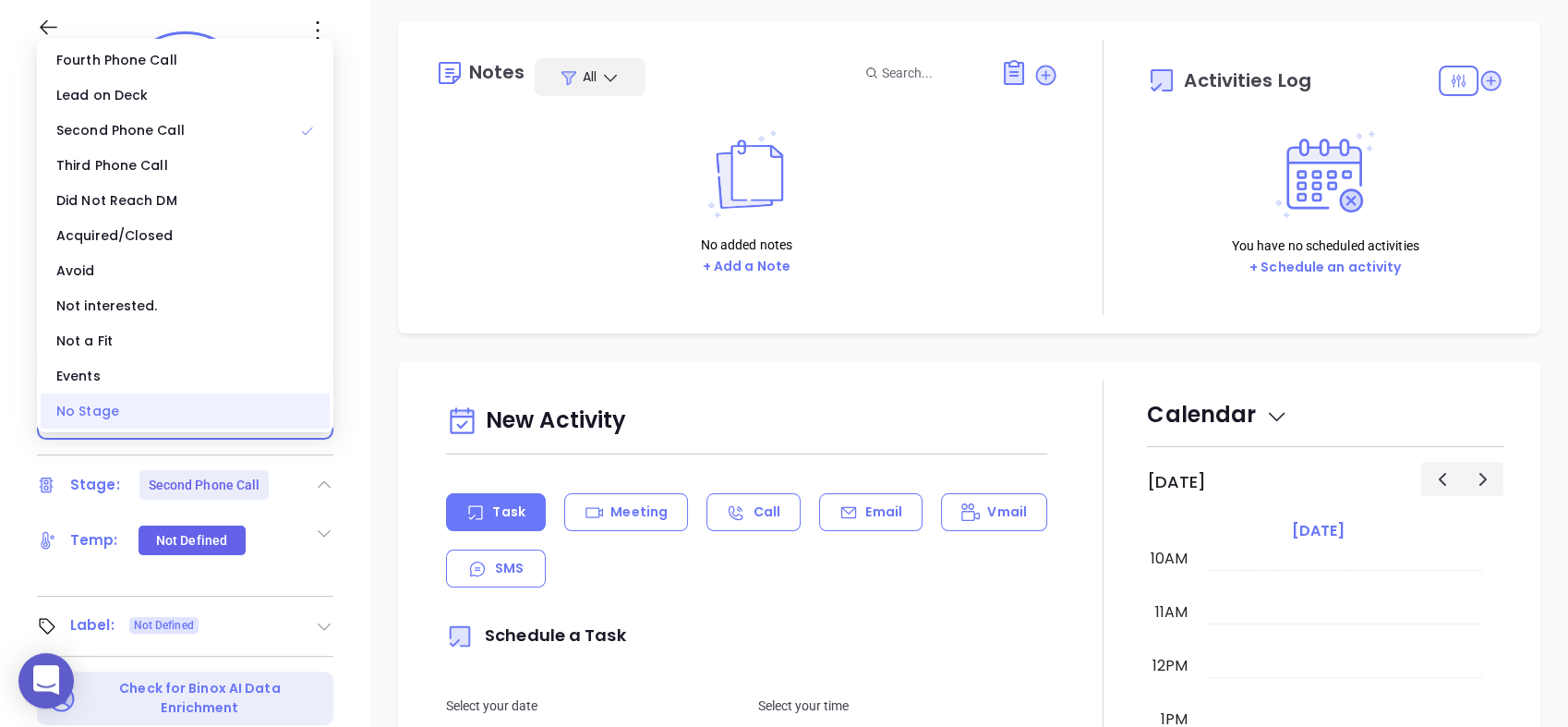
click at [194, 411] on div "No Stage" at bounding box center [185, 411] width 289 height 35
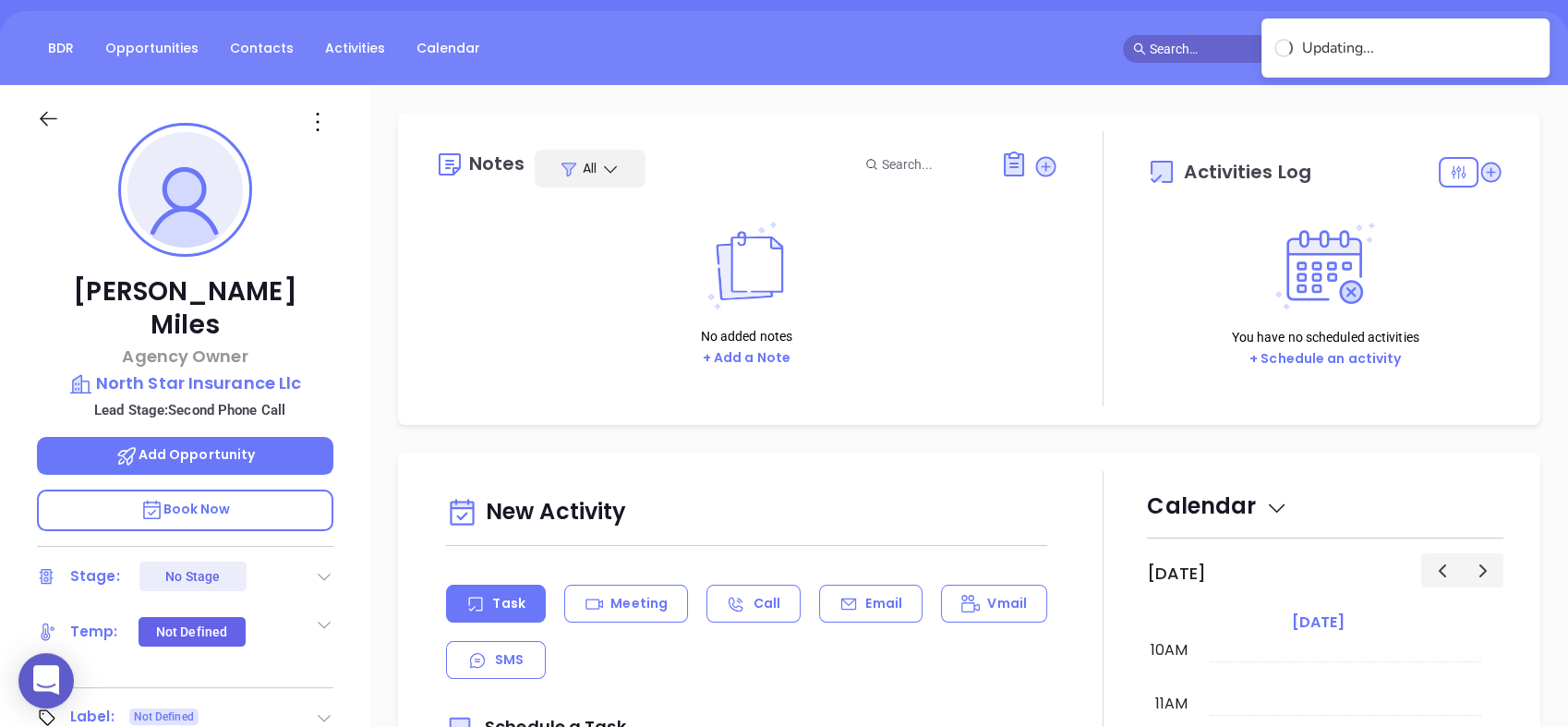
scroll to position [162, 0]
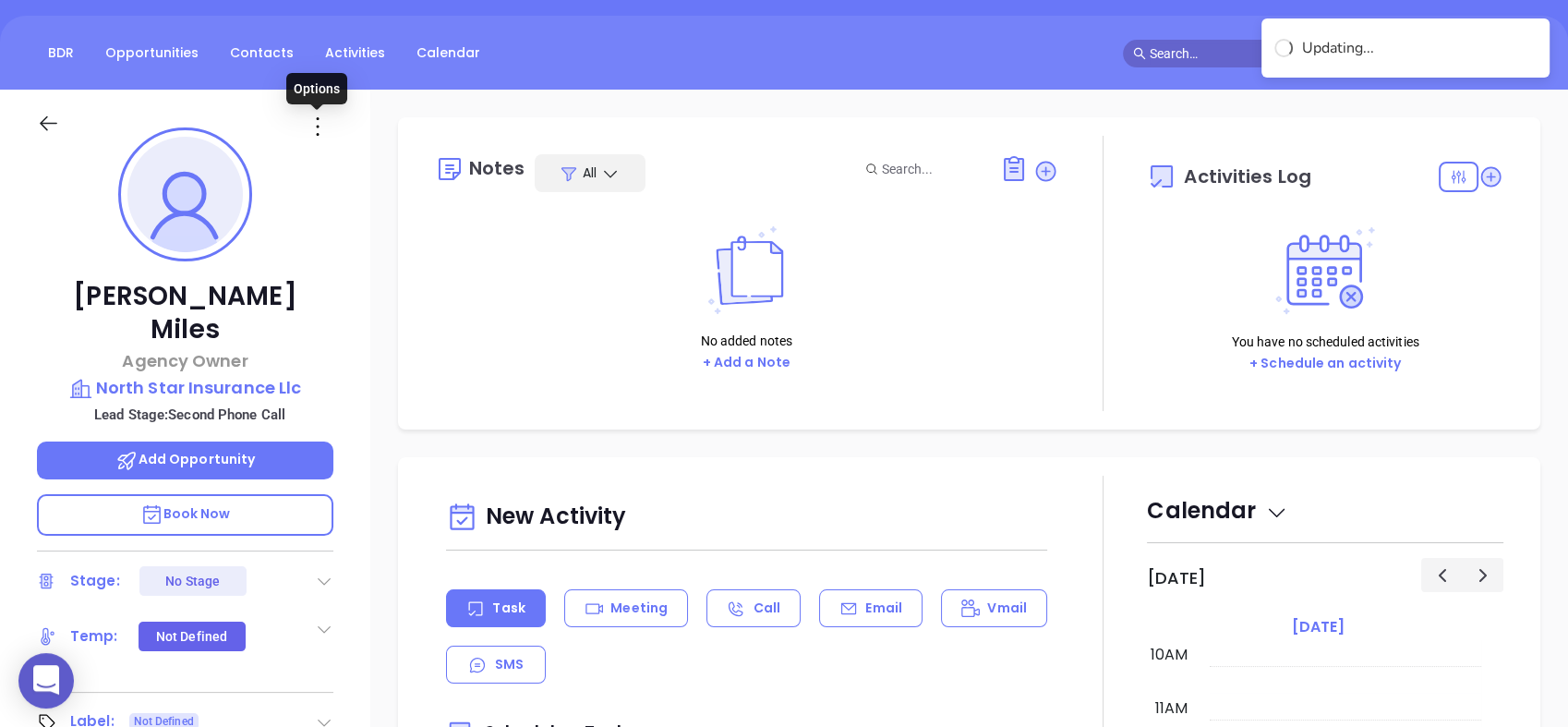
click at [310, 120] on icon at bounding box center [318, 126] width 29 height 29
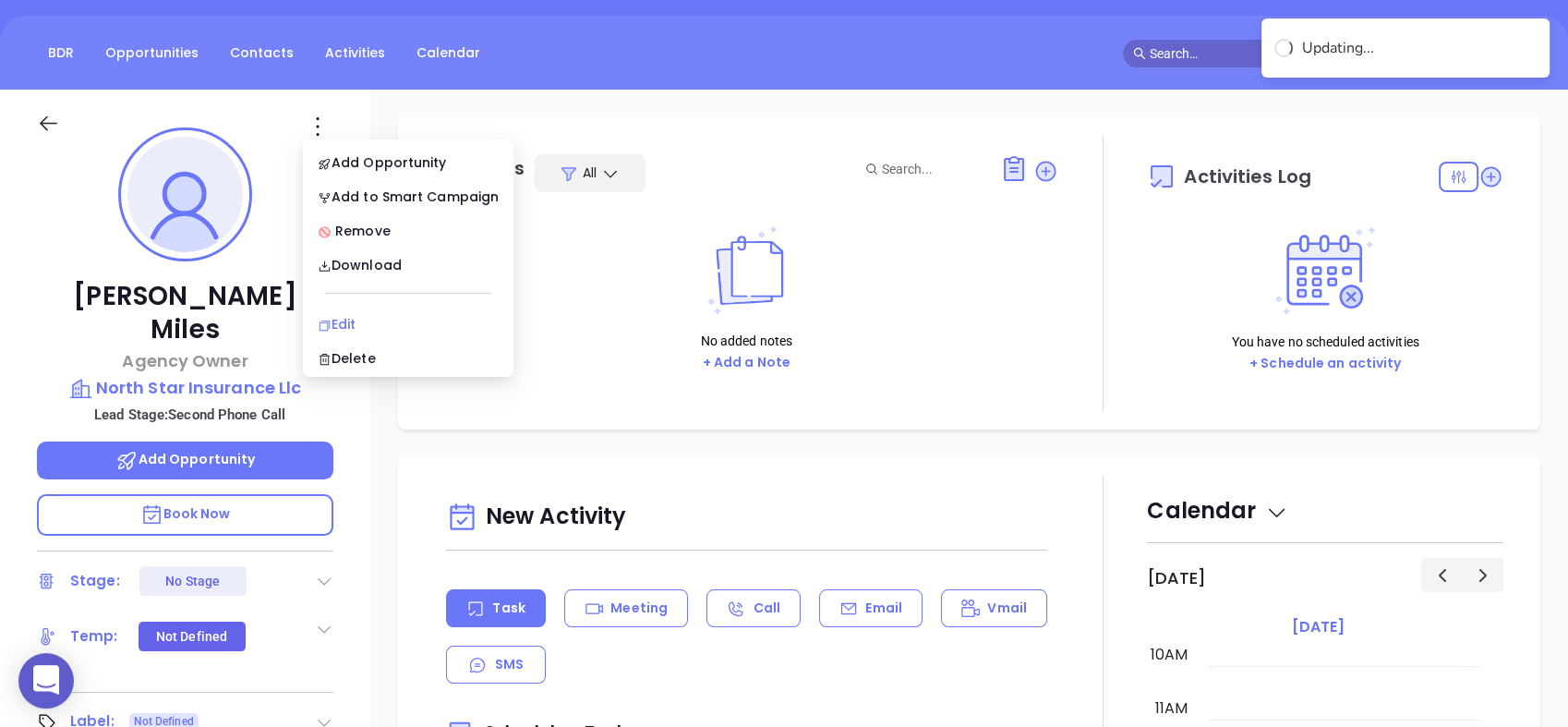
click at [369, 322] on div "Edit" at bounding box center [408, 324] width 181 height 21
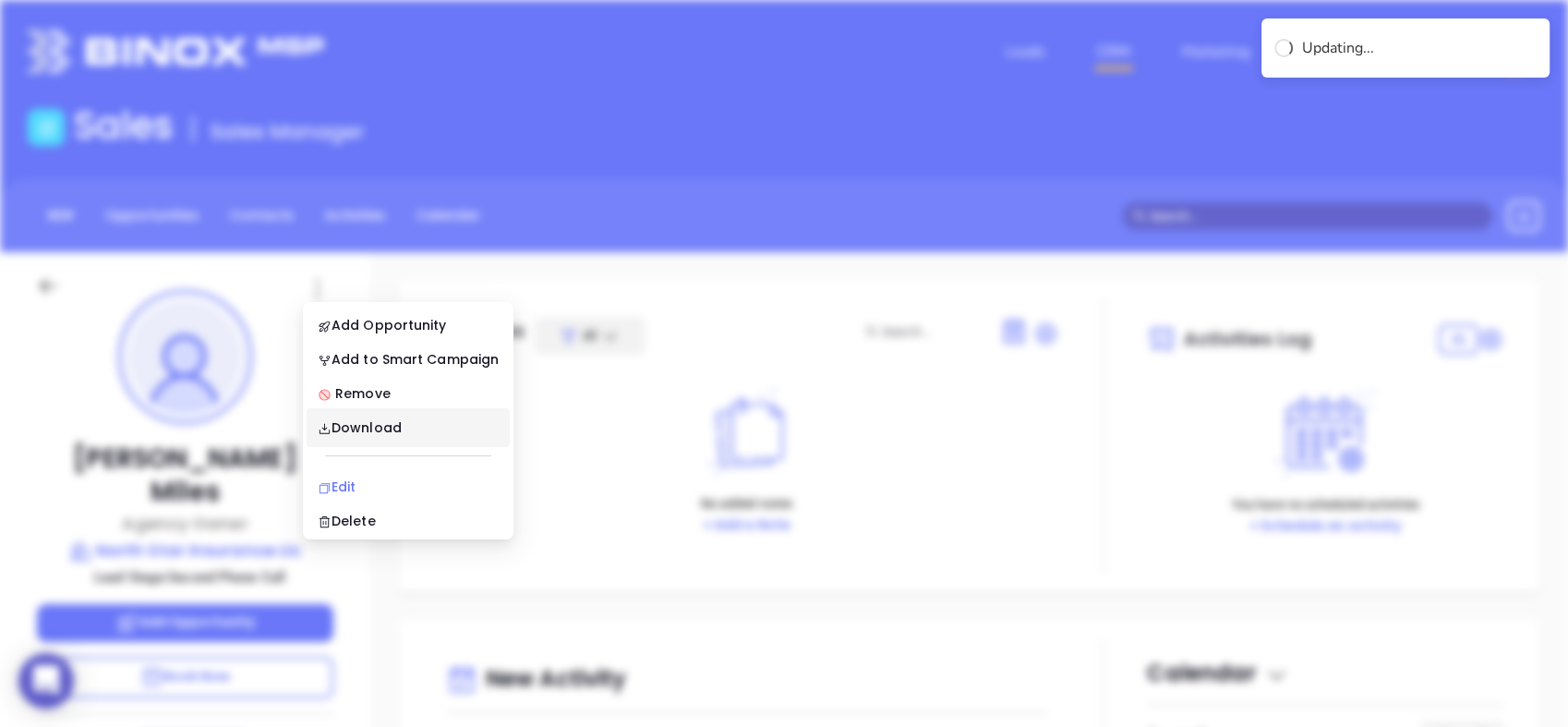
scroll to position [0, 0]
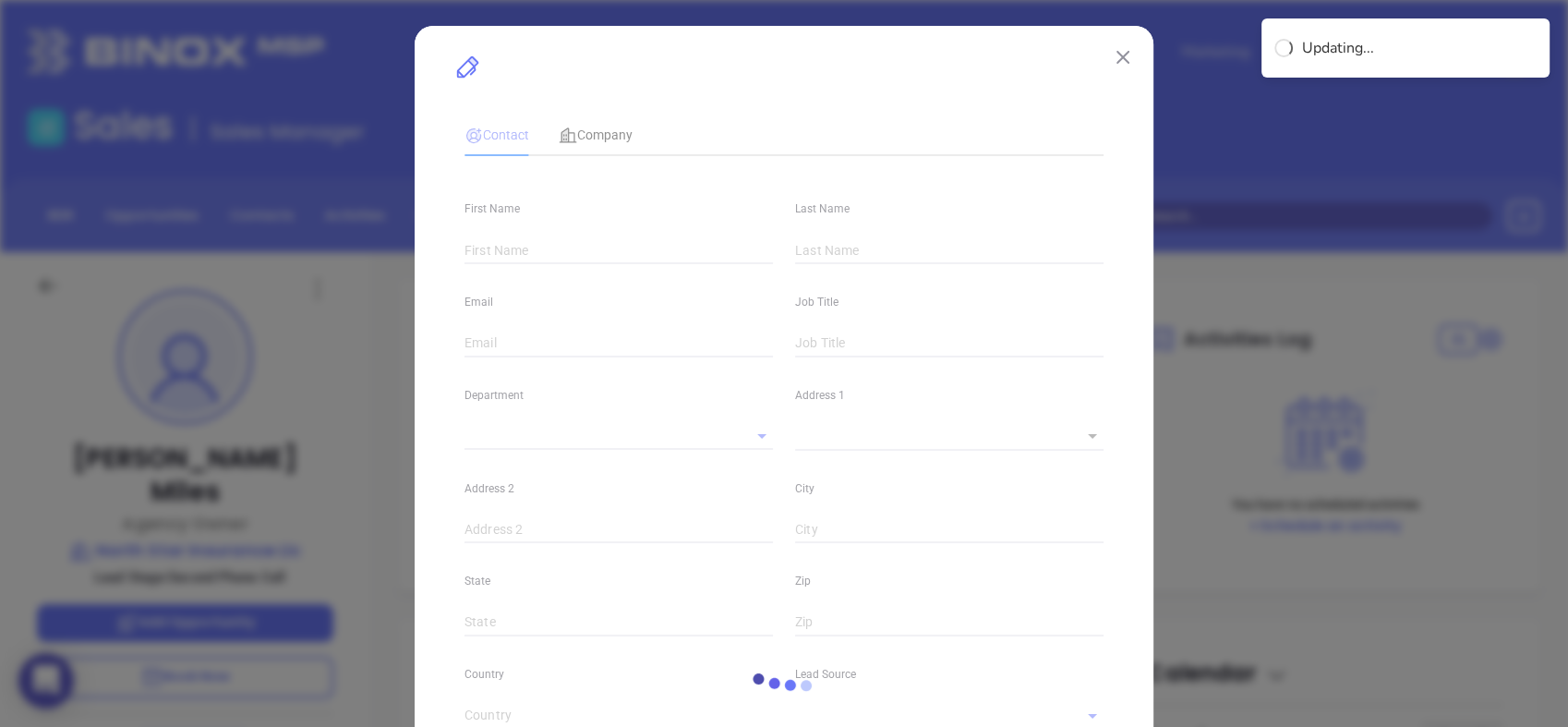
type input "[PERSON_NAME]"
type input "Miles"
type input "[EMAIL_ADDRESS][DOMAIN_NAME]"
type input "Agency Owner"
type input "1"
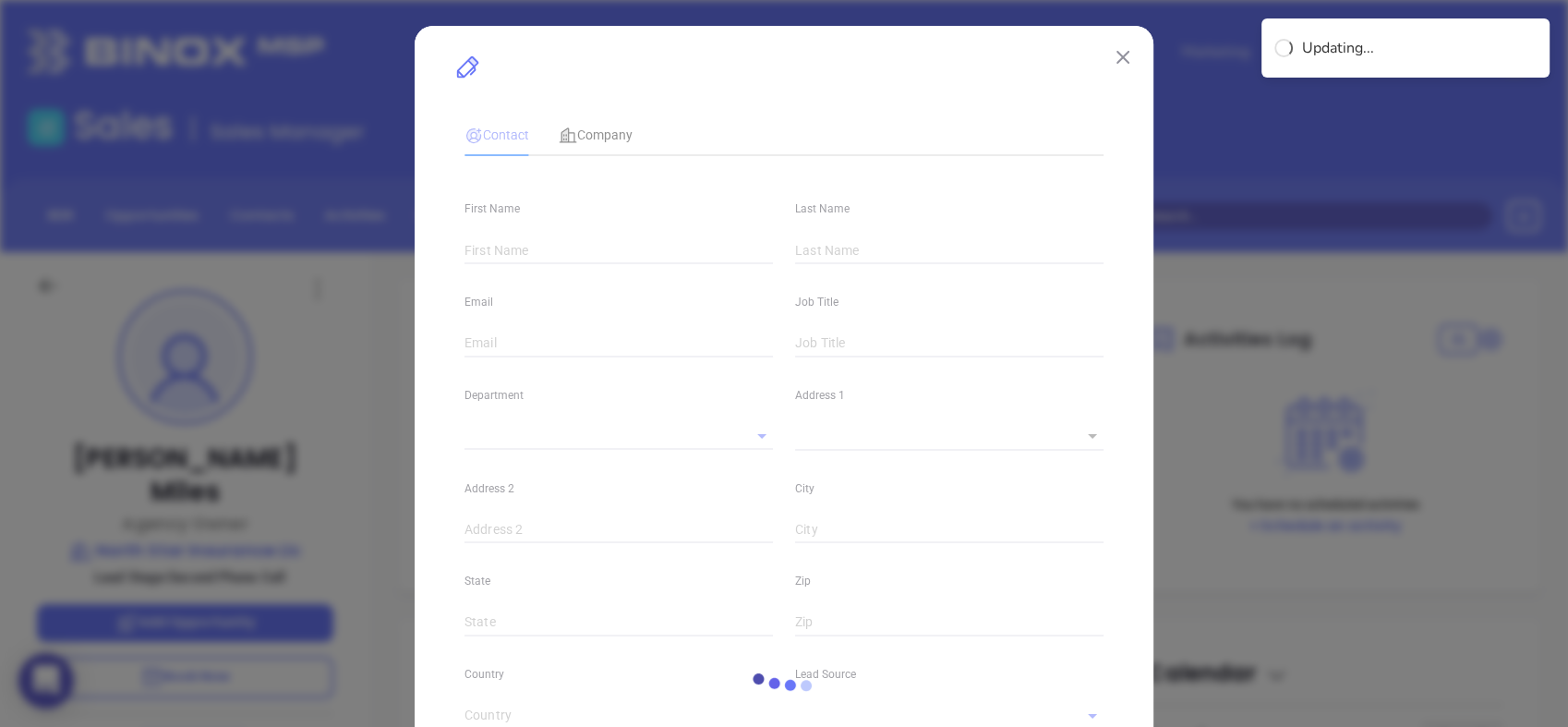
type input "[DOMAIN_NAME][URL]"
type input "Marketing"
type input "Website Reveal"
type input "undefined undefined"
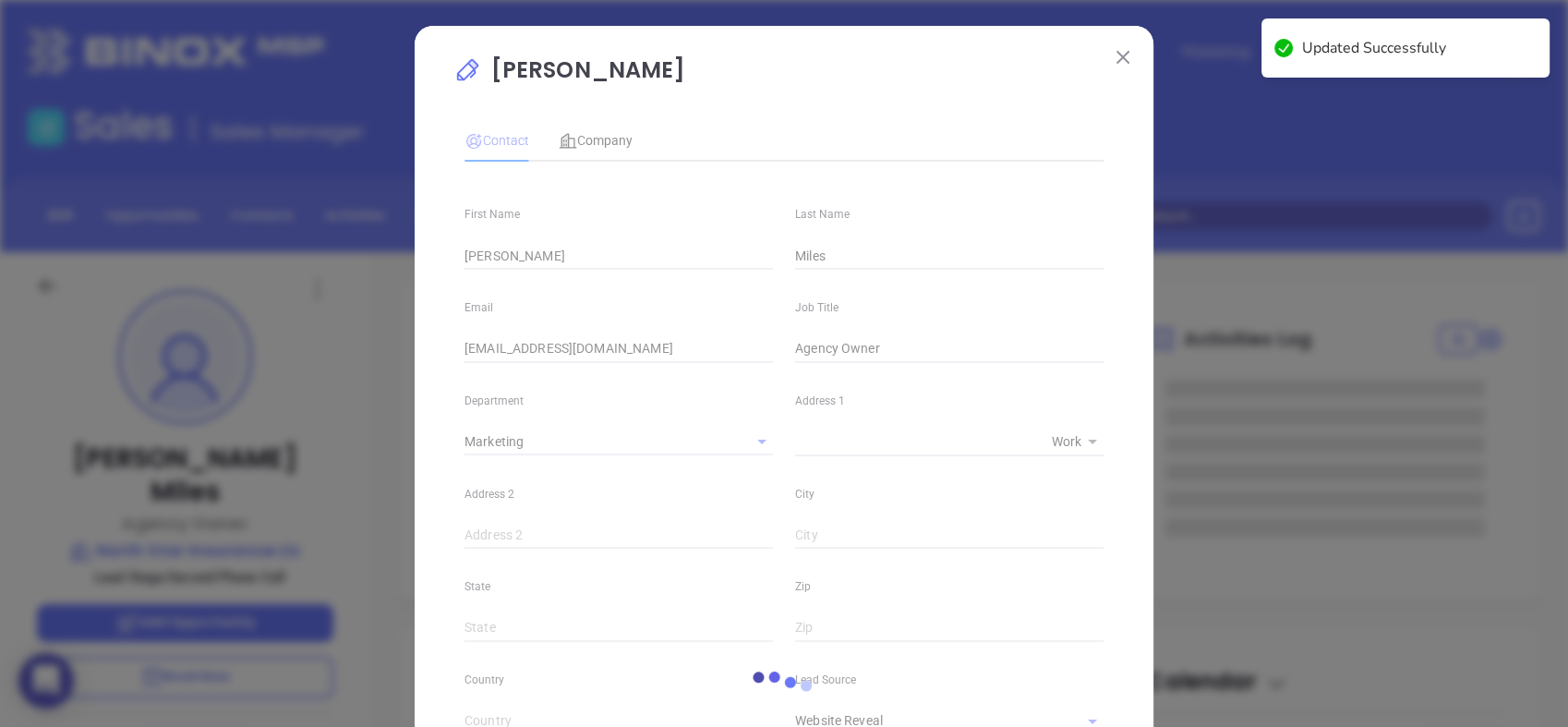
type input "1"
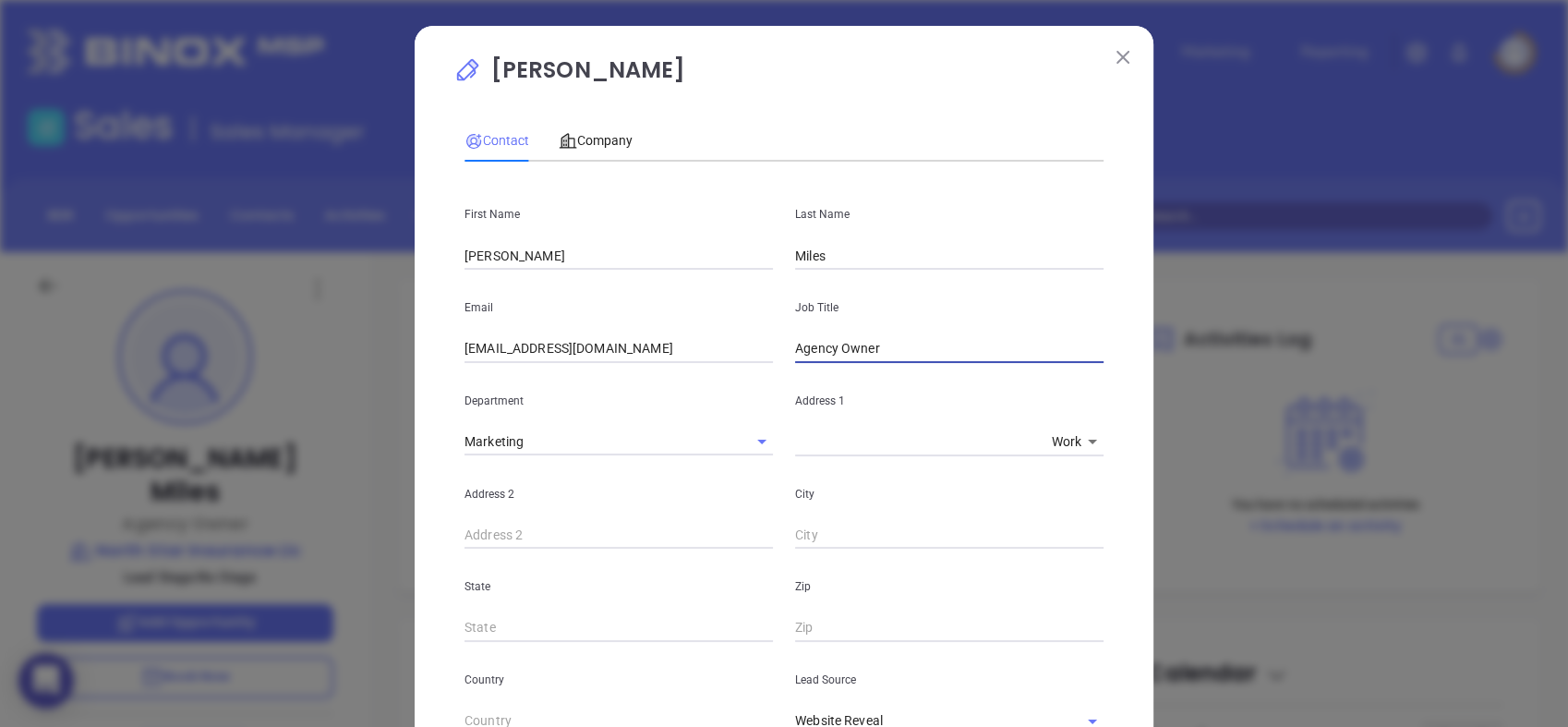
click at [832, 350] on input "Agency Owner" at bounding box center [949, 349] width 308 height 27
type input "Owner"
click at [610, 140] on span "Company" at bounding box center [595, 140] width 73 height 15
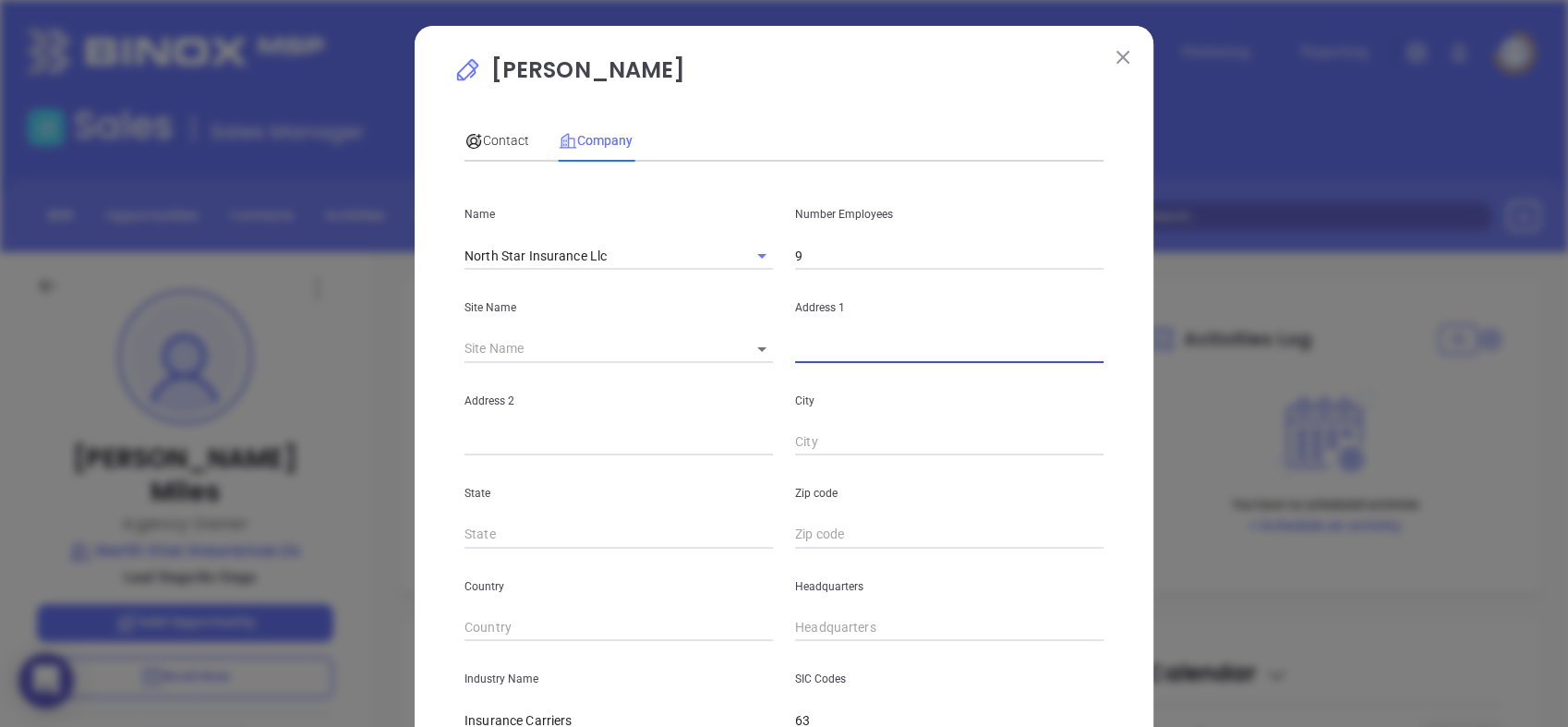
click at [826, 354] on input "text" at bounding box center [949, 349] width 308 height 27
paste input "[STREET_ADDRESS][US_STATE] (336)255-2873"
drag, startPoint x: 1012, startPoint y: 345, endPoint x: 1153, endPoint y: 340, distance: 141.1
click at [1153, 340] on div "[PERSON_NAME] Contact Company First Name [PERSON_NAME] Last Name Miles Email [E…" at bounding box center [784, 363] width 1568 height 727
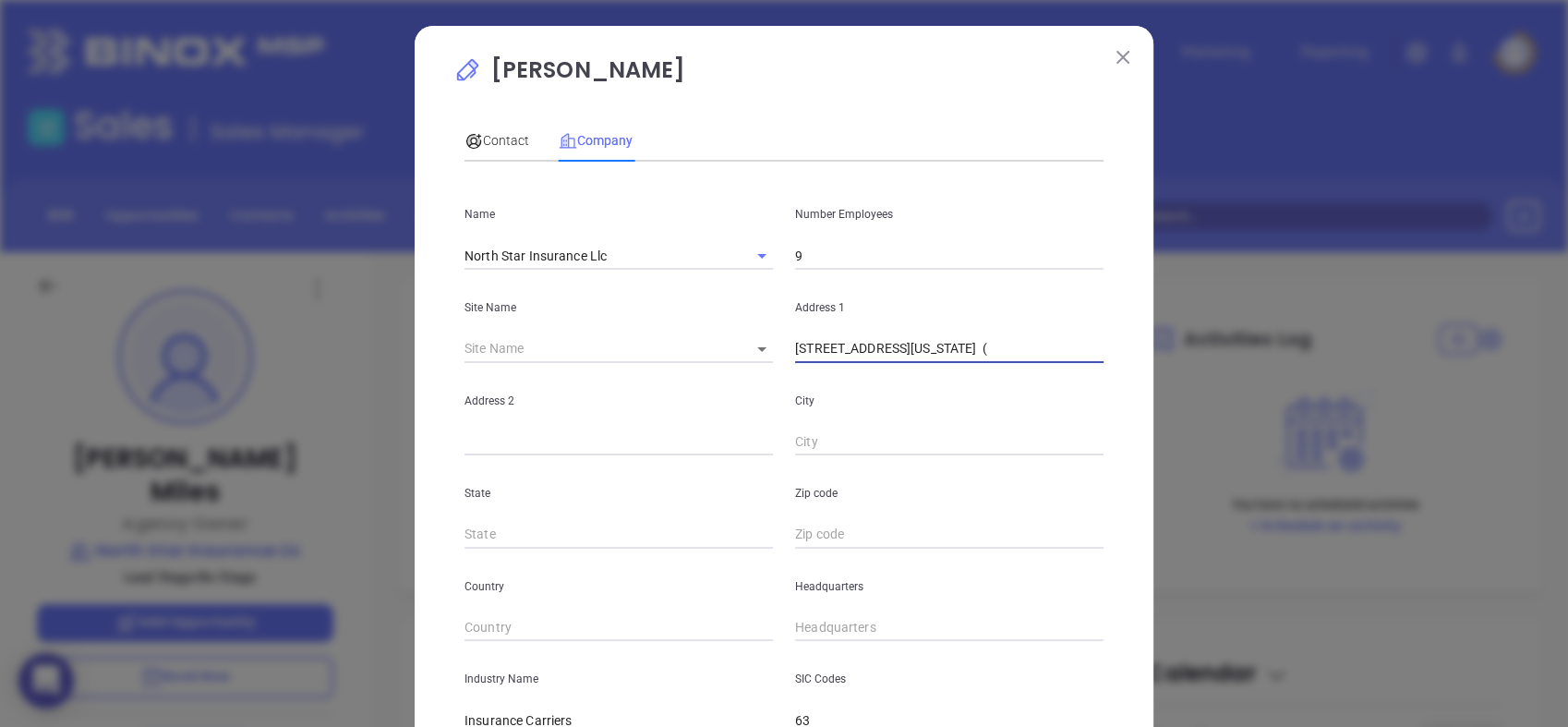
scroll to position [0, 0]
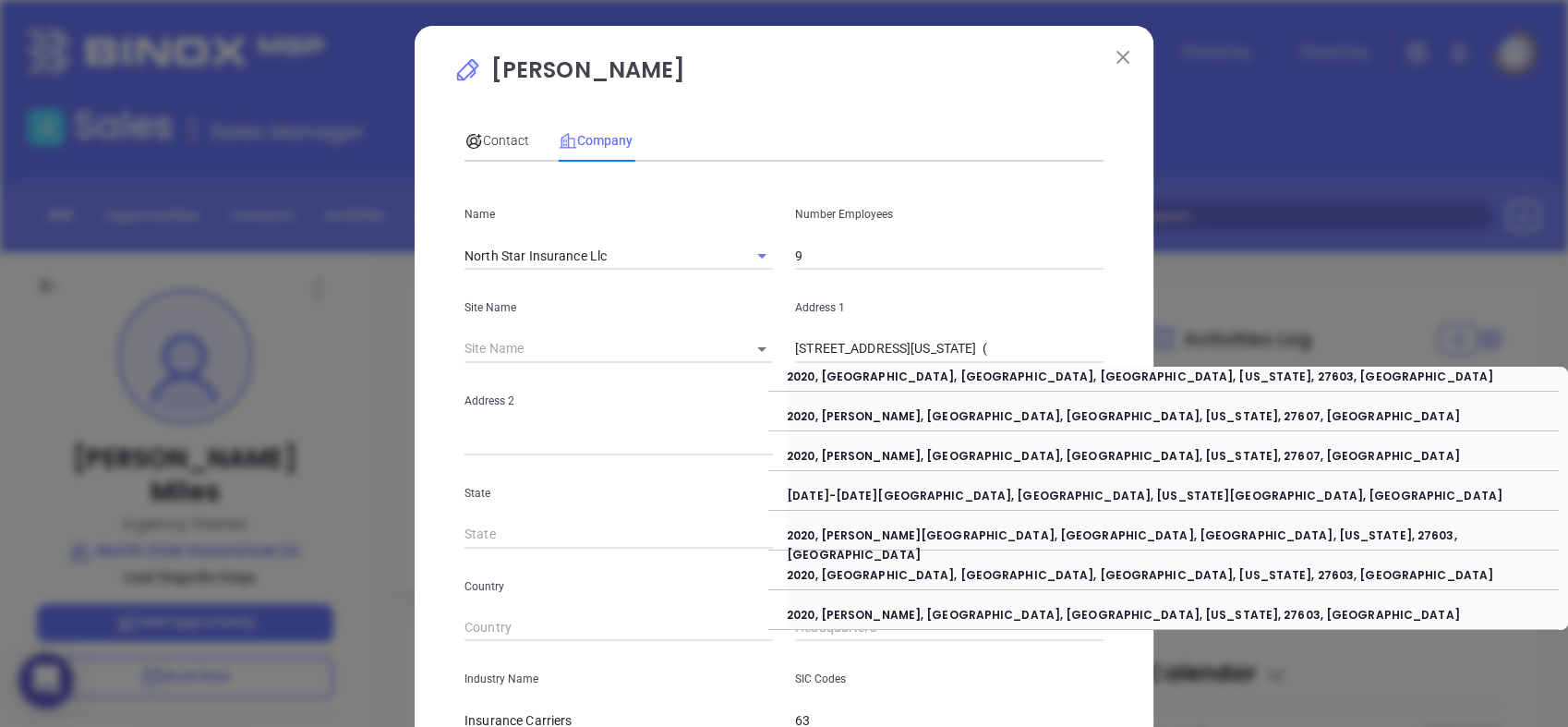
click at [838, 534] on p "2020, [PERSON_NAME][GEOGRAPHIC_DATA], [GEOGRAPHIC_DATA], [GEOGRAPHIC_DATA], [US…" at bounding box center [1177, 529] width 781 height 9
type input "[GEOGRAPHIC_DATA]"
type input "[US_STATE]"
type input "2020"
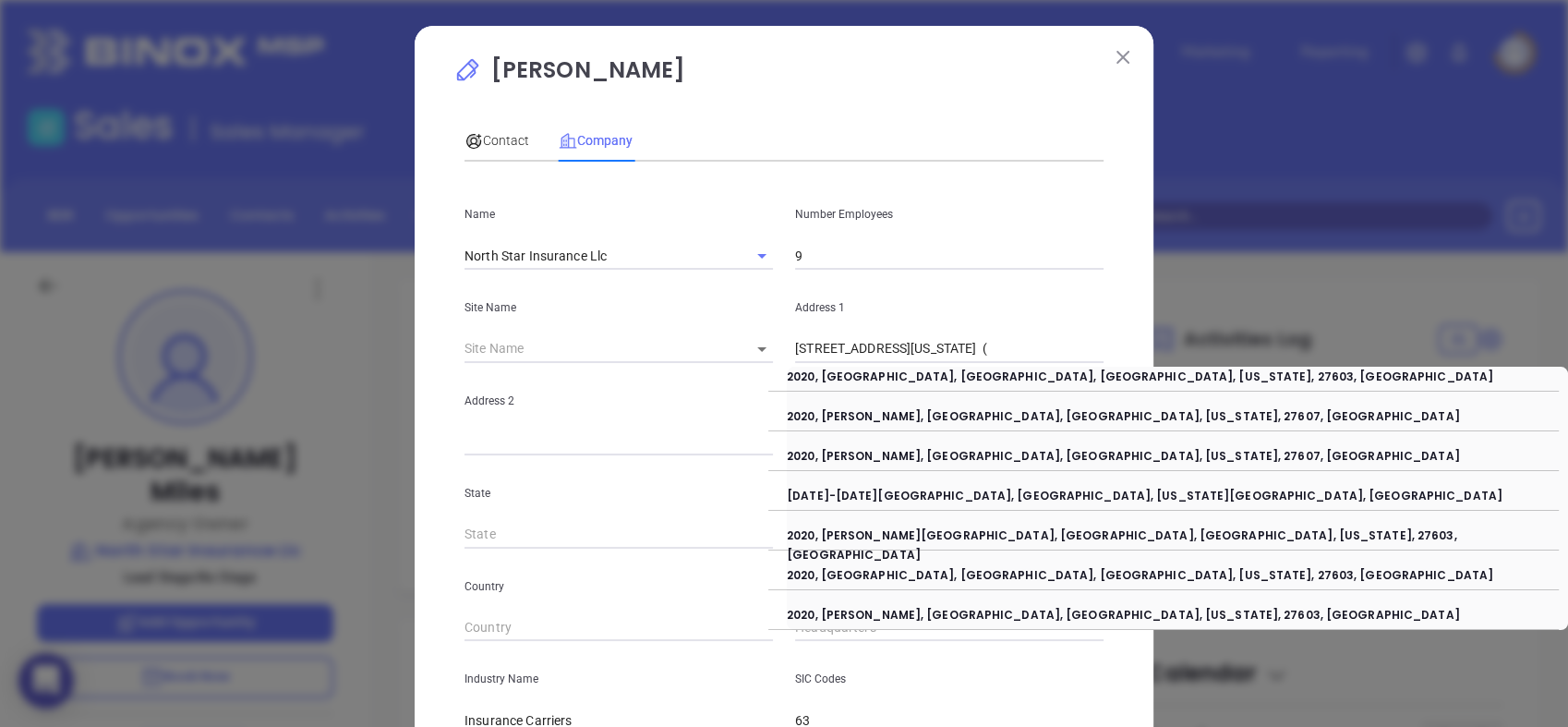
type input "[GEOGRAPHIC_DATA]"
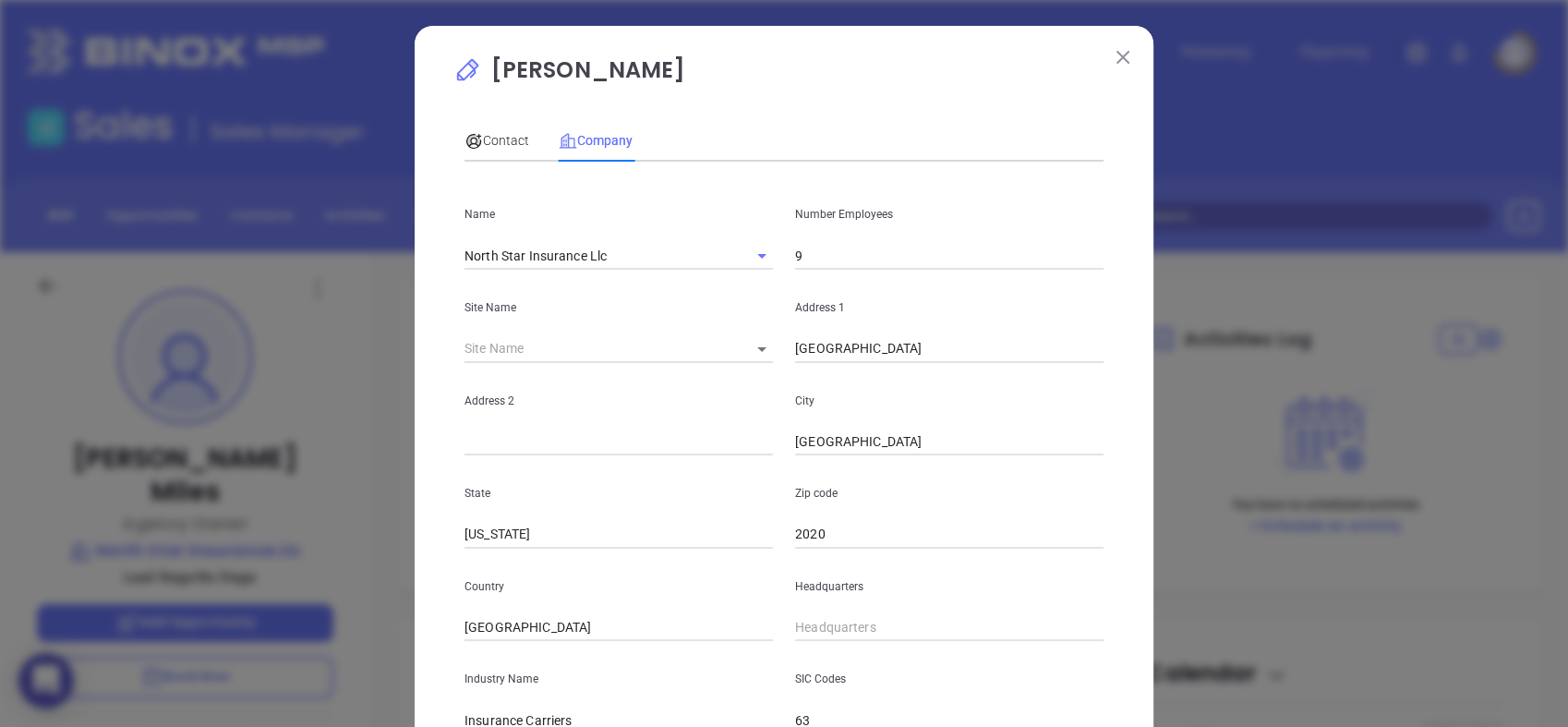
click at [948, 221] on p "Number Employees" at bounding box center [949, 214] width 308 height 21
drag, startPoint x: 947, startPoint y: 326, endPoint x: 927, endPoint y: 344, distance: 26.9
click at [927, 344] on div "Address [STREET_ADDRESS]" at bounding box center [949, 316] width 331 height 93
click at [927, 344] on input "[GEOGRAPHIC_DATA]" at bounding box center [949, 349] width 308 height 27
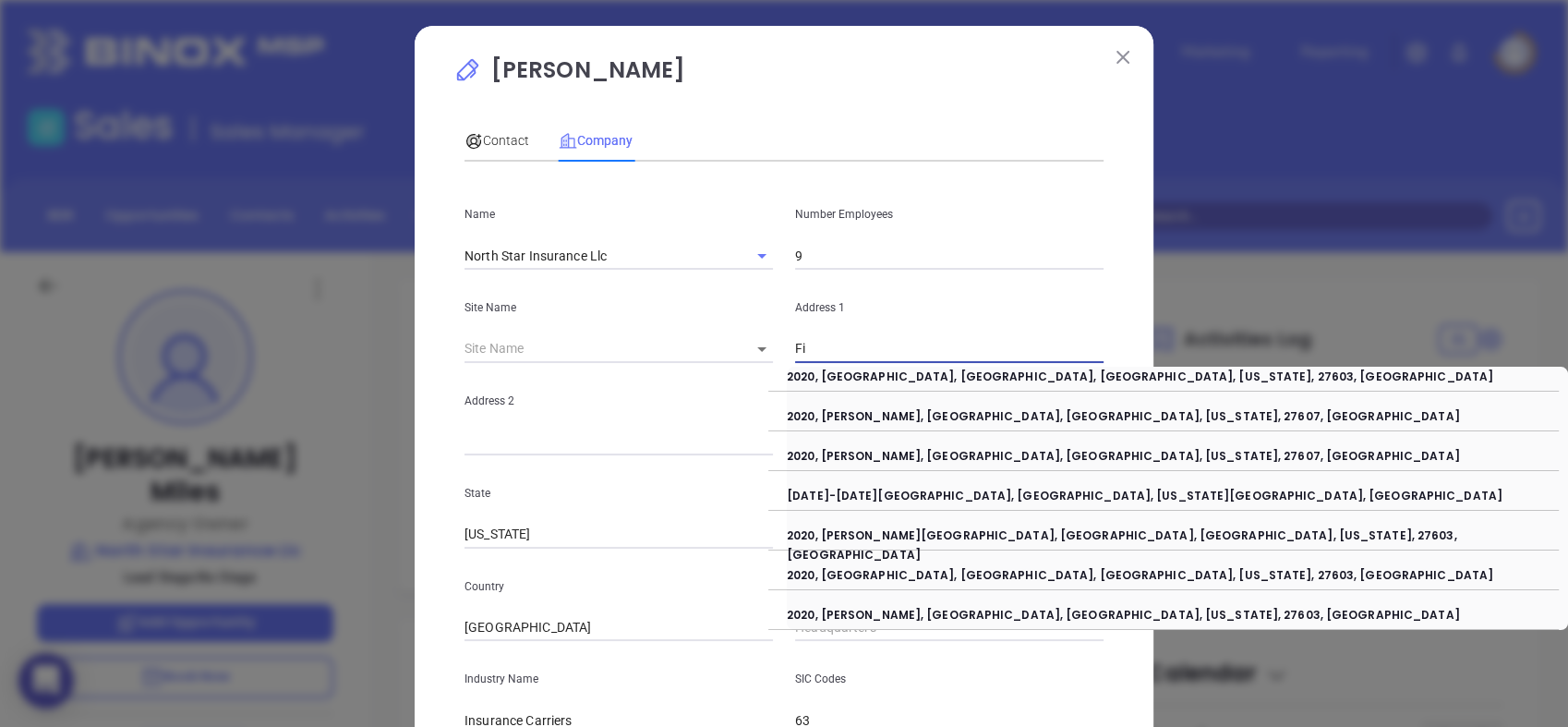
type input "F"
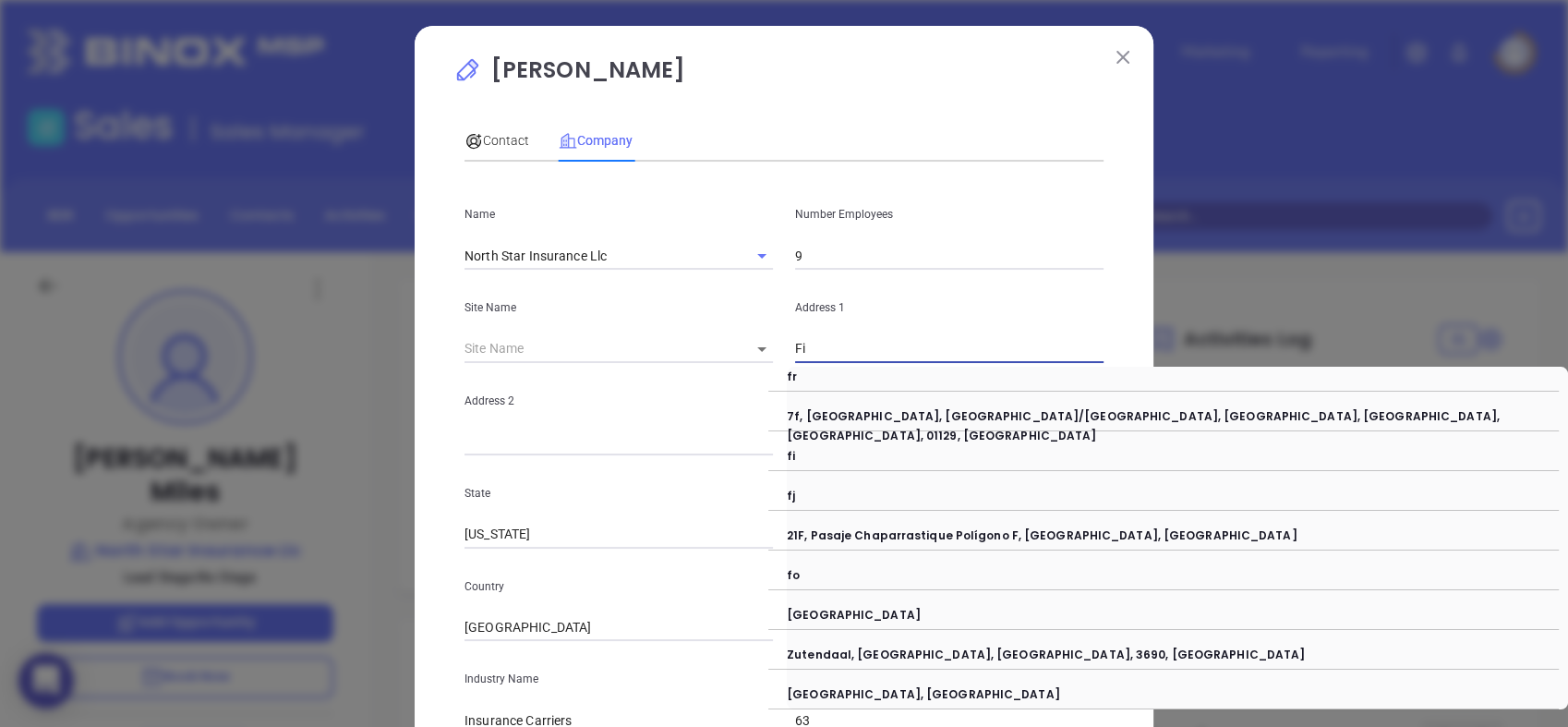
type input "F"
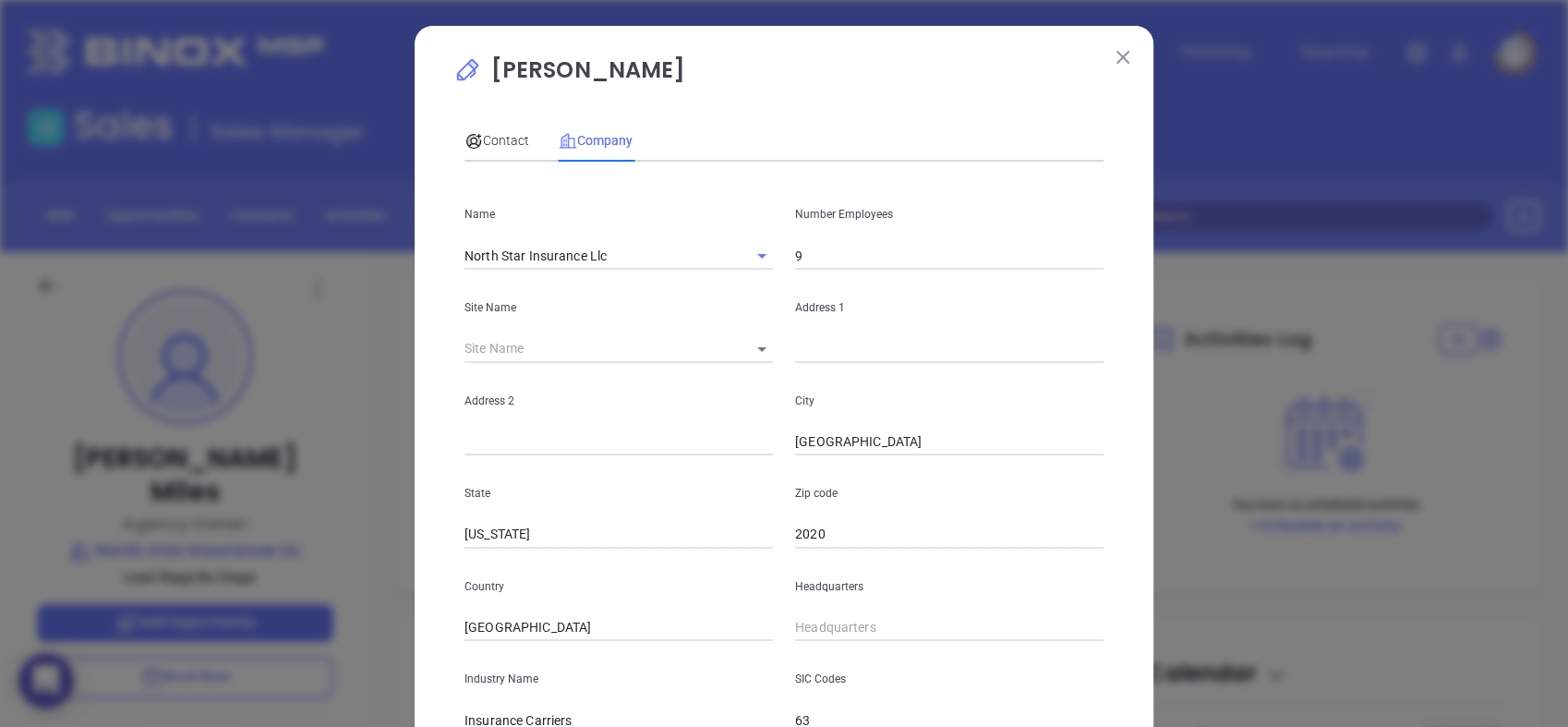
click at [635, 366] on div "Address 2" at bounding box center [619, 409] width 331 height 93
click at [828, 625] on input "( ) -" at bounding box center [949, 628] width 308 height 27
paste input "336) 255-2873"
type input "[PHONE_NUMBER]"
click at [843, 350] on input "text" at bounding box center [949, 349] width 308 height 27
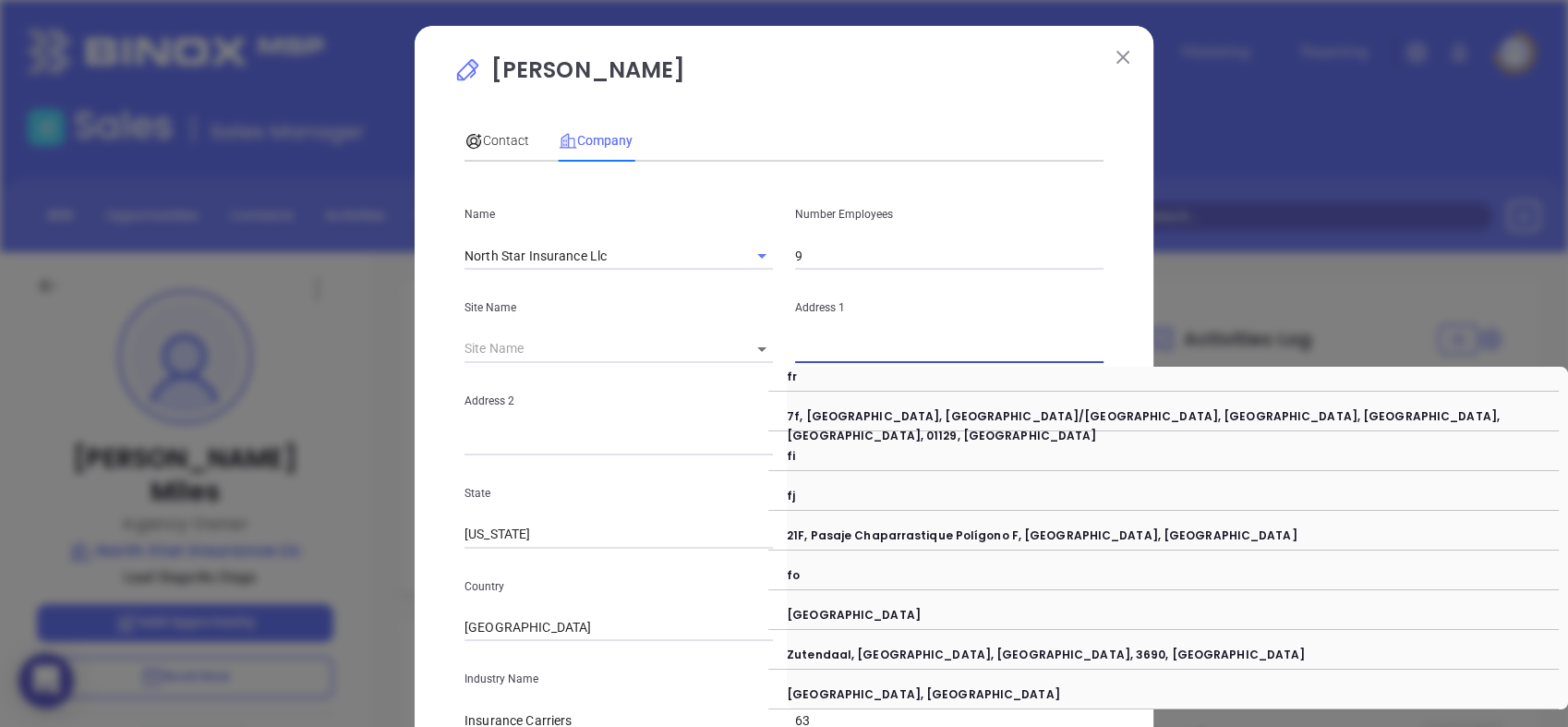
paste input "[STREET_ADDRESS][US_STATE]"
click at [1084, 347] on input "[STREET_ADDRESS][US_STATE]" at bounding box center [949, 349] width 308 height 27
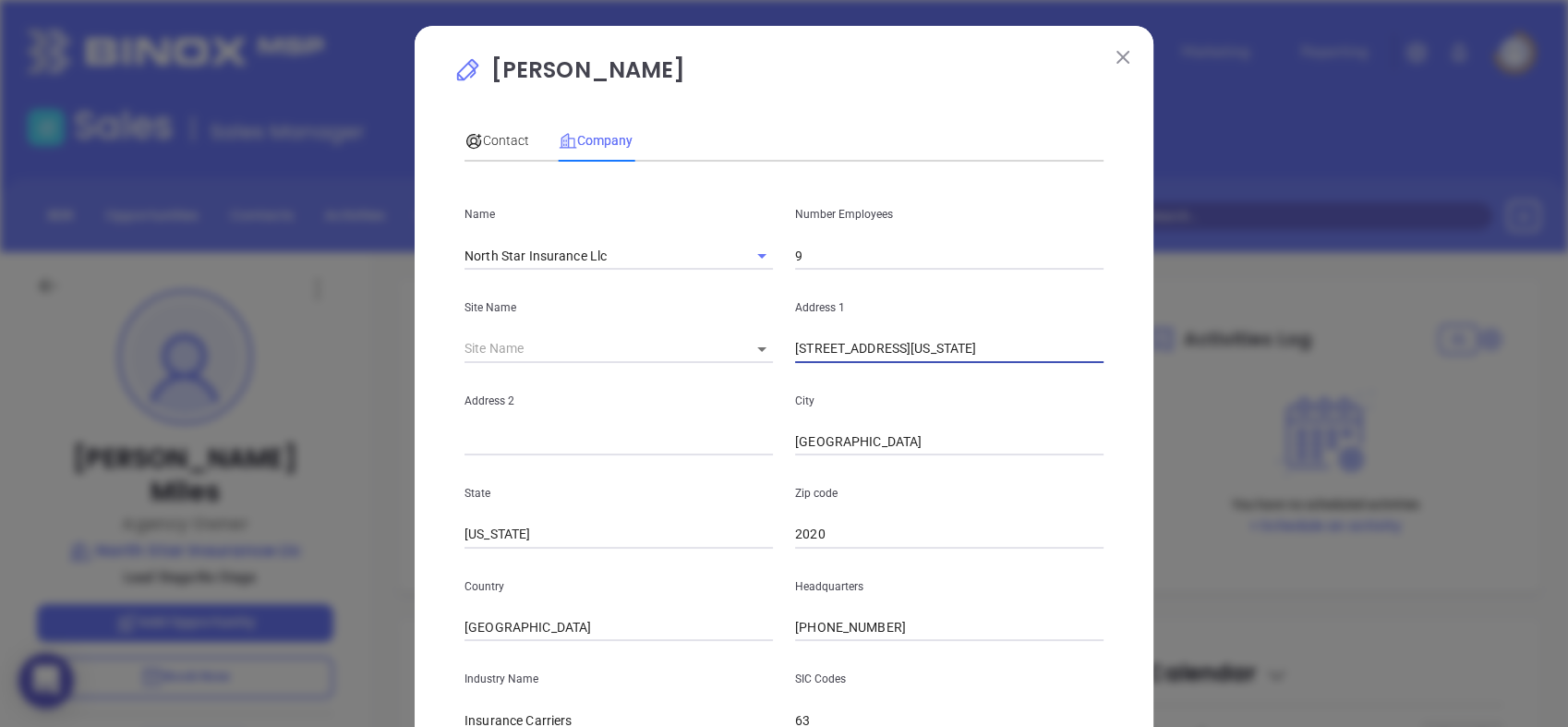
drag, startPoint x: 898, startPoint y: 347, endPoint x: 1243, endPoint y: 321, distance: 346.0
click at [1243, 321] on div "[PERSON_NAME] Contact Company First Name [PERSON_NAME] Last Name Miles Email [E…" at bounding box center [784, 363] width 1568 height 727
type input "2020 Progress Ct"
paste input "[US_STATE], 27609"
drag, startPoint x: 836, startPoint y: 438, endPoint x: 1232, endPoint y: 401, distance: 397.7
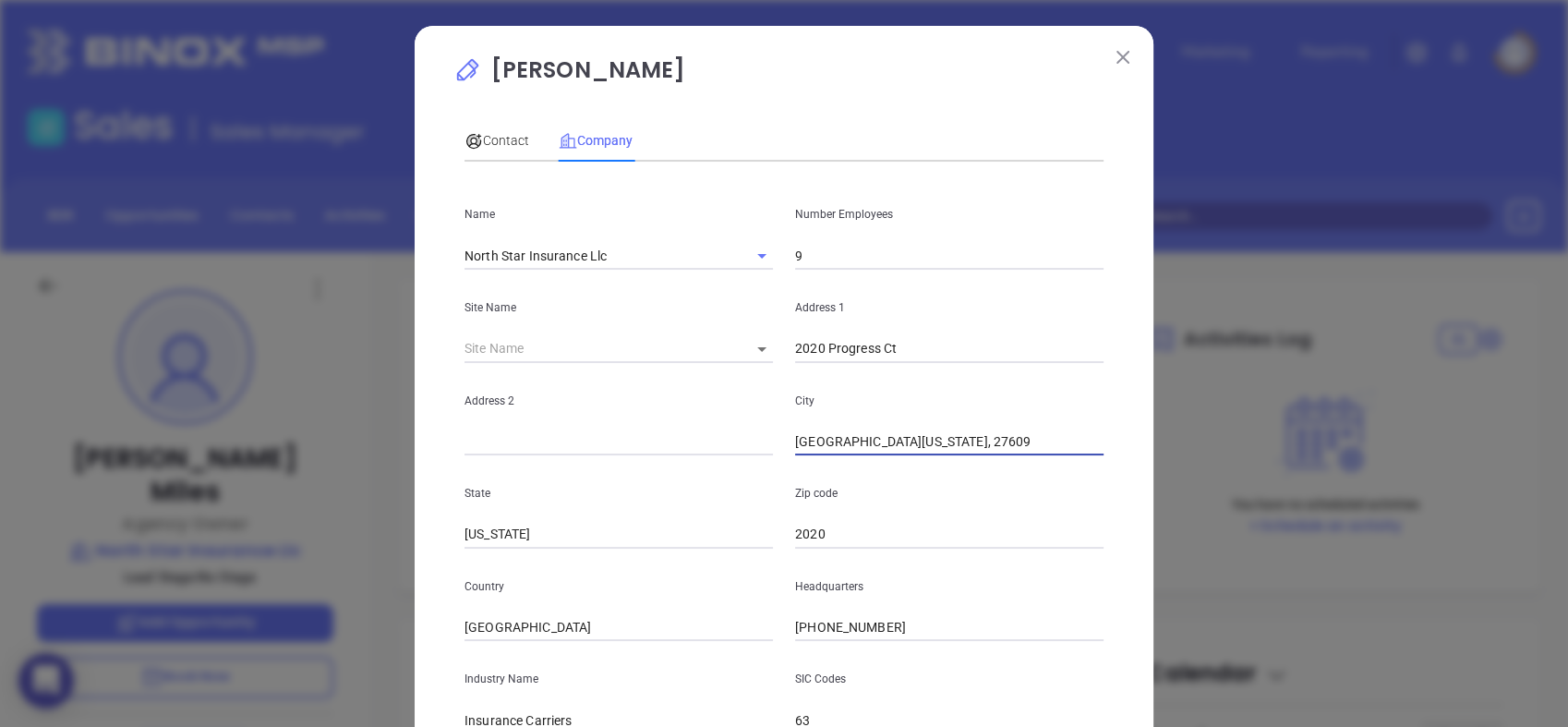
click at [1232, 401] on div "[PERSON_NAME] Contact Company First Name [PERSON_NAME] Last Name Miles Email [E…" at bounding box center [784, 363] width 1568 height 727
type input "[GEOGRAPHIC_DATA]"
type input "NC"
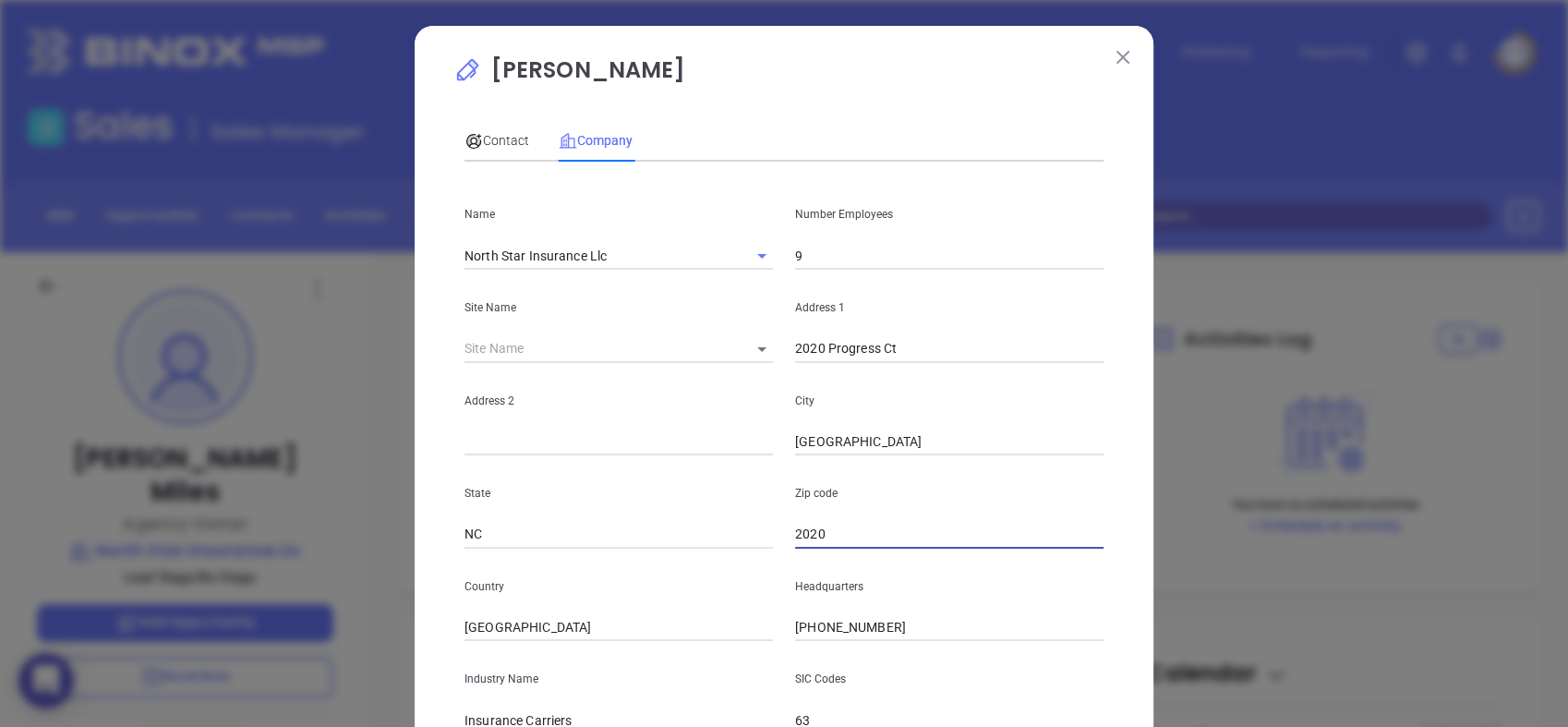
paste input "[GEOGRAPHIC_DATA][US_STATE], 27609"
drag, startPoint x: 928, startPoint y: 536, endPoint x: 498, endPoint y: 640, distance: 442.4
click at [498, 640] on div "Name North Star Insurance Llc Number Employees 9 Site Name ​ Address 1 2020 Pro…" at bounding box center [784, 548] width 639 height 744
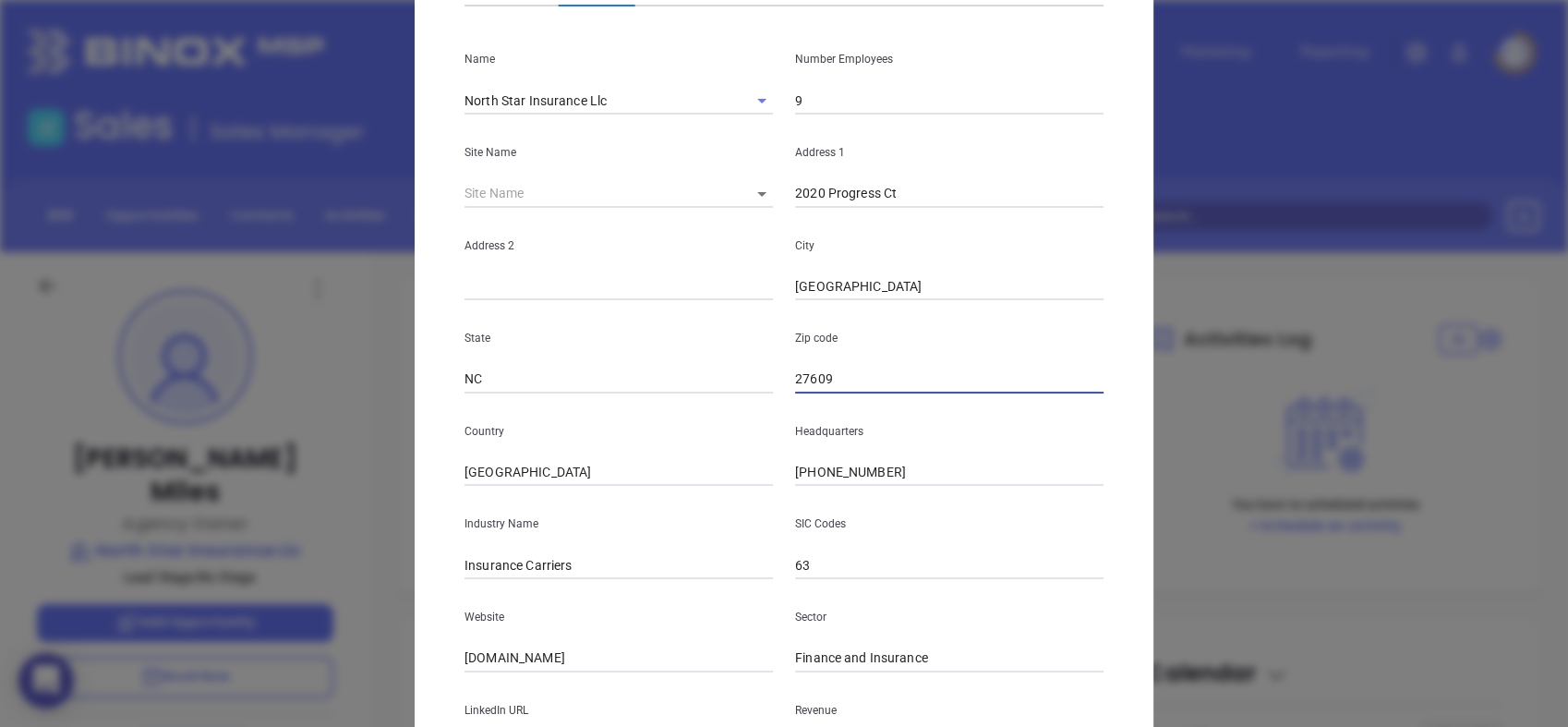
type input "27609"
click at [554, 477] on input "[GEOGRAPHIC_DATA]" at bounding box center [619, 473] width 308 height 27
type input "W"
click at [582, 553] on input "Insurance Carriers" at bounding box center [619, 565] width 308 height 27
type input "Insurance"
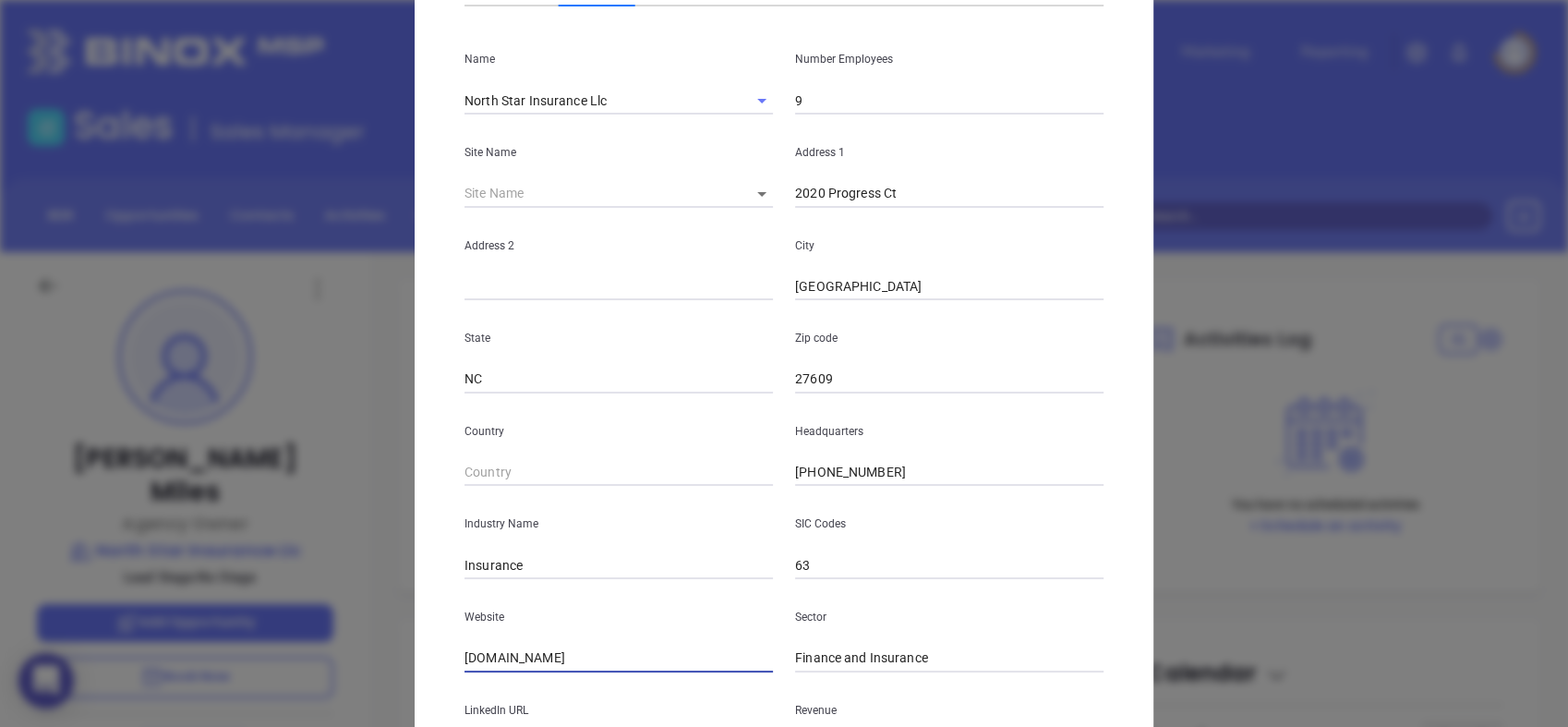
drag, startPoint x: 615, startPoint y: 656, endPoint x: 362, endPoint y: 685, distance: 254.7
click at [362, 685] on div "[PERSON_NAME] Contact Company First Name [PERSON_NAME] Last Name Miles Email [E…" at bounding box center [784, 363] width 1568 height 727
paste input "[URL][DOMAIN_NAME]"
type input "[URL][DOMAIN_NAME]"
click at [824, 114] on input "9" at bounding box center [949, 101] width 308 height 27
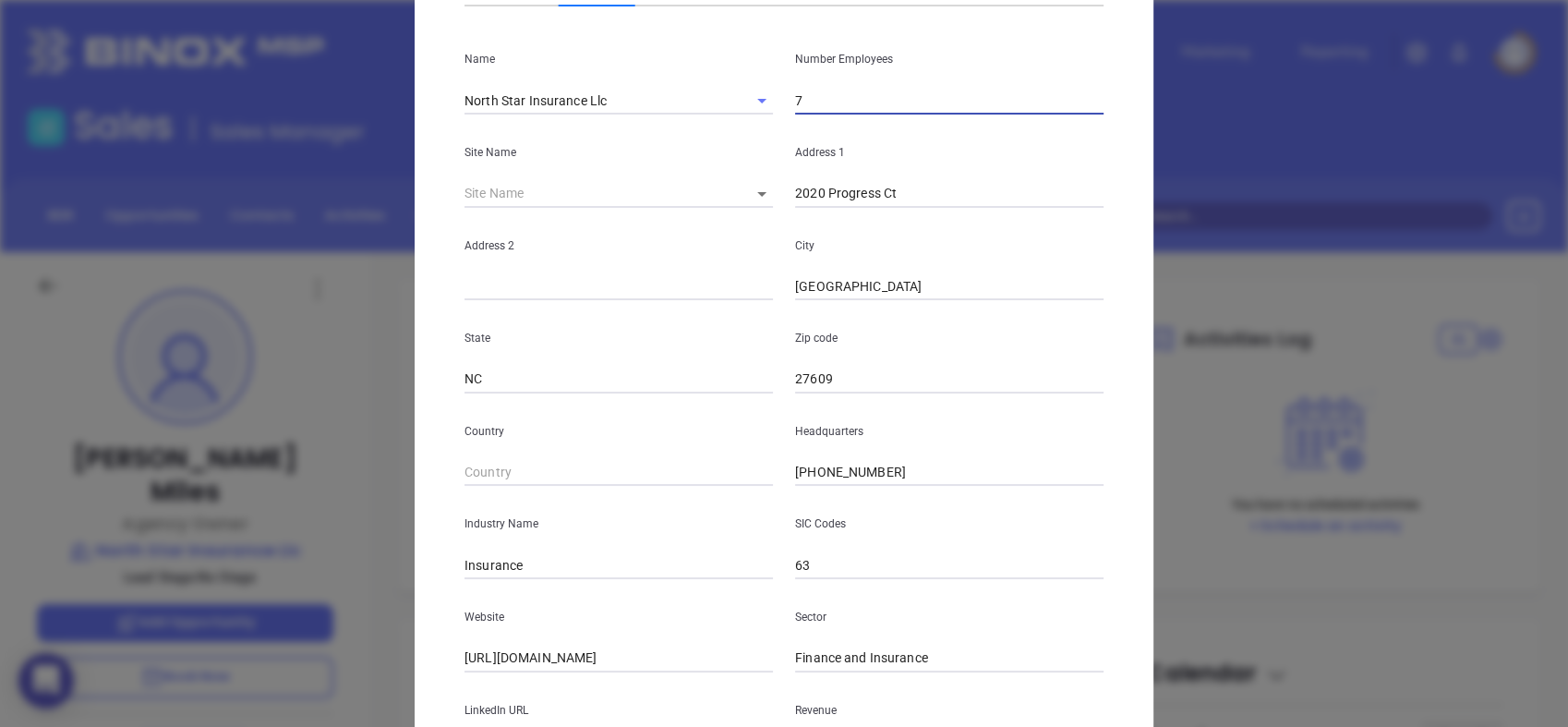
scroll to position [333, 0]
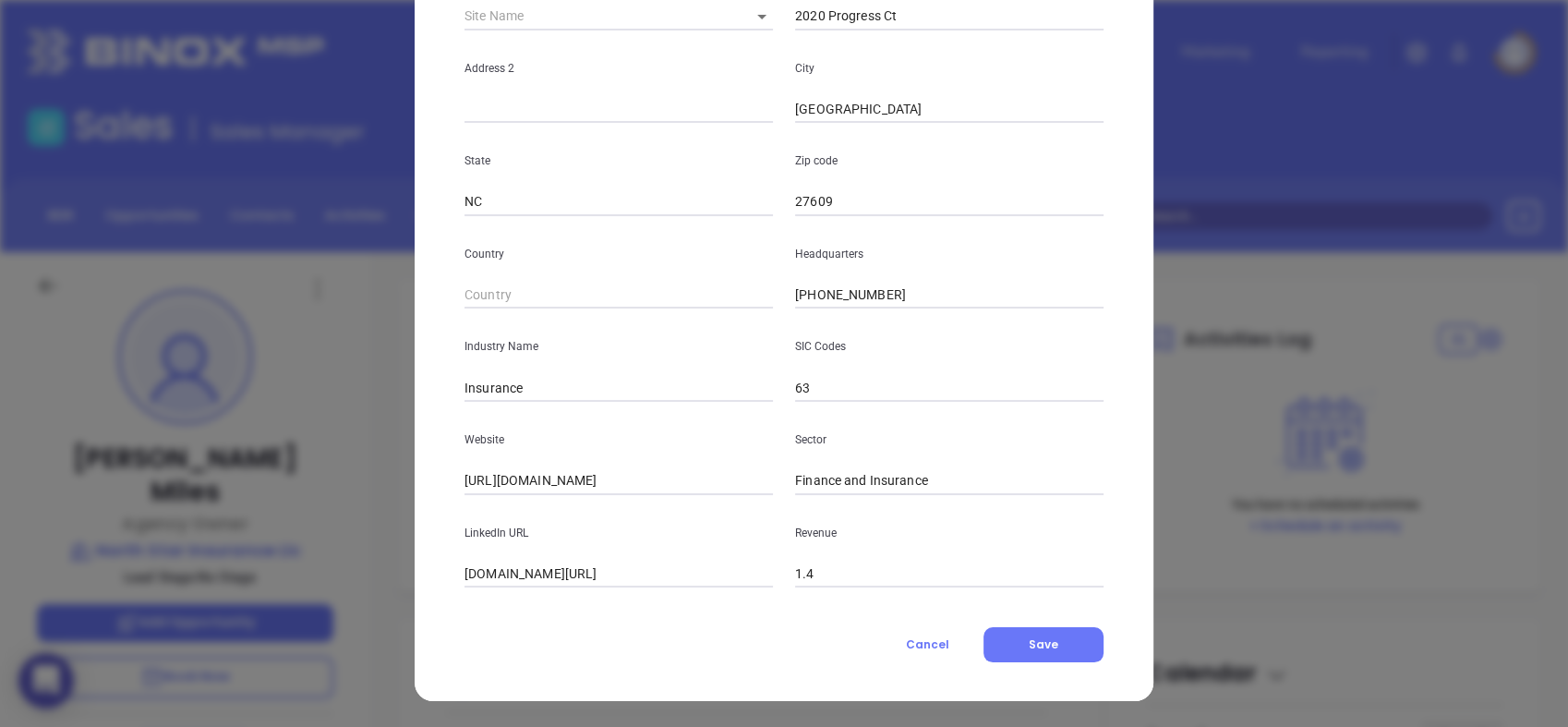
type input "7"
click at [569, 576] on input "[DOMAIN_NAME][URL]" at bounding box center [619, 574] width 308 height 27
paste input "[URL][DOMAIN_NAME]"
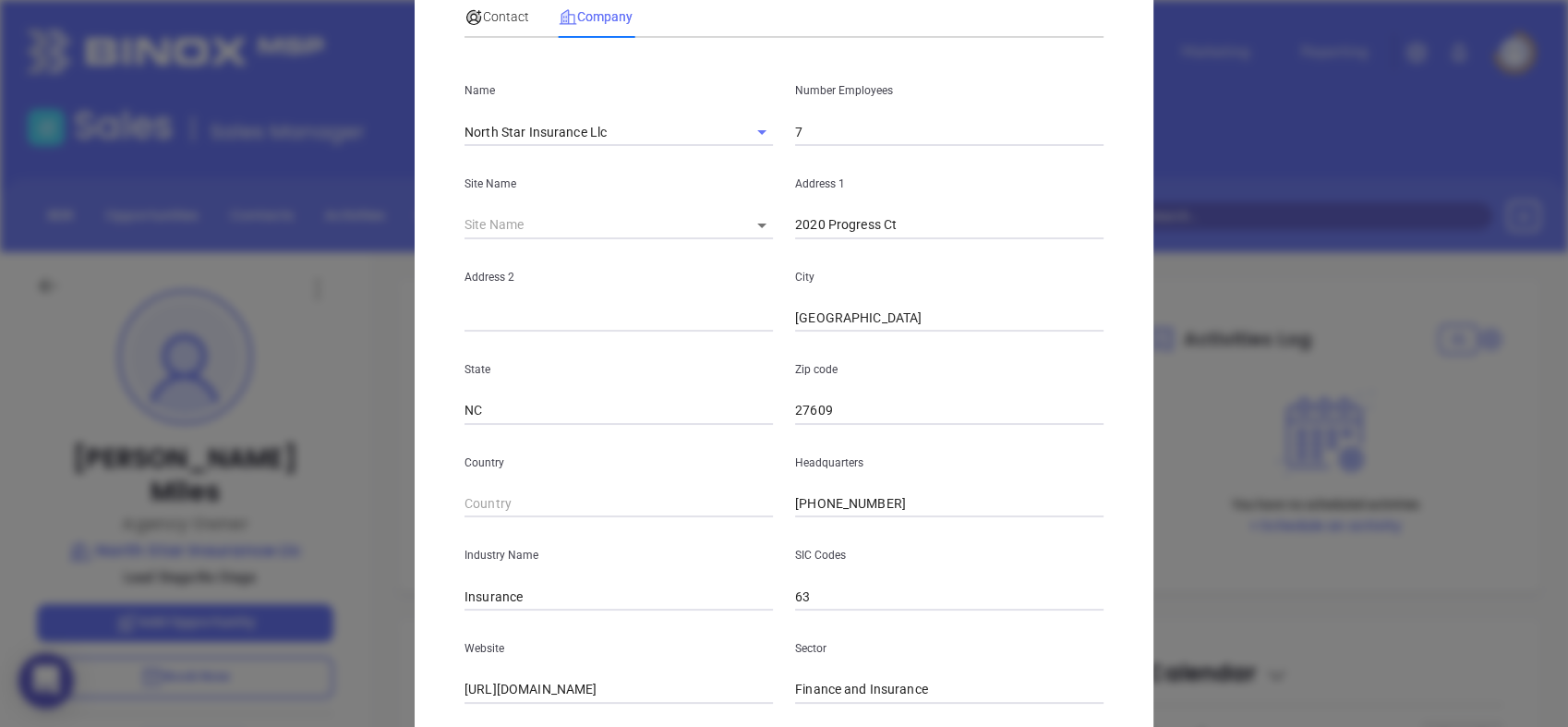
scroll to position [44, 0]
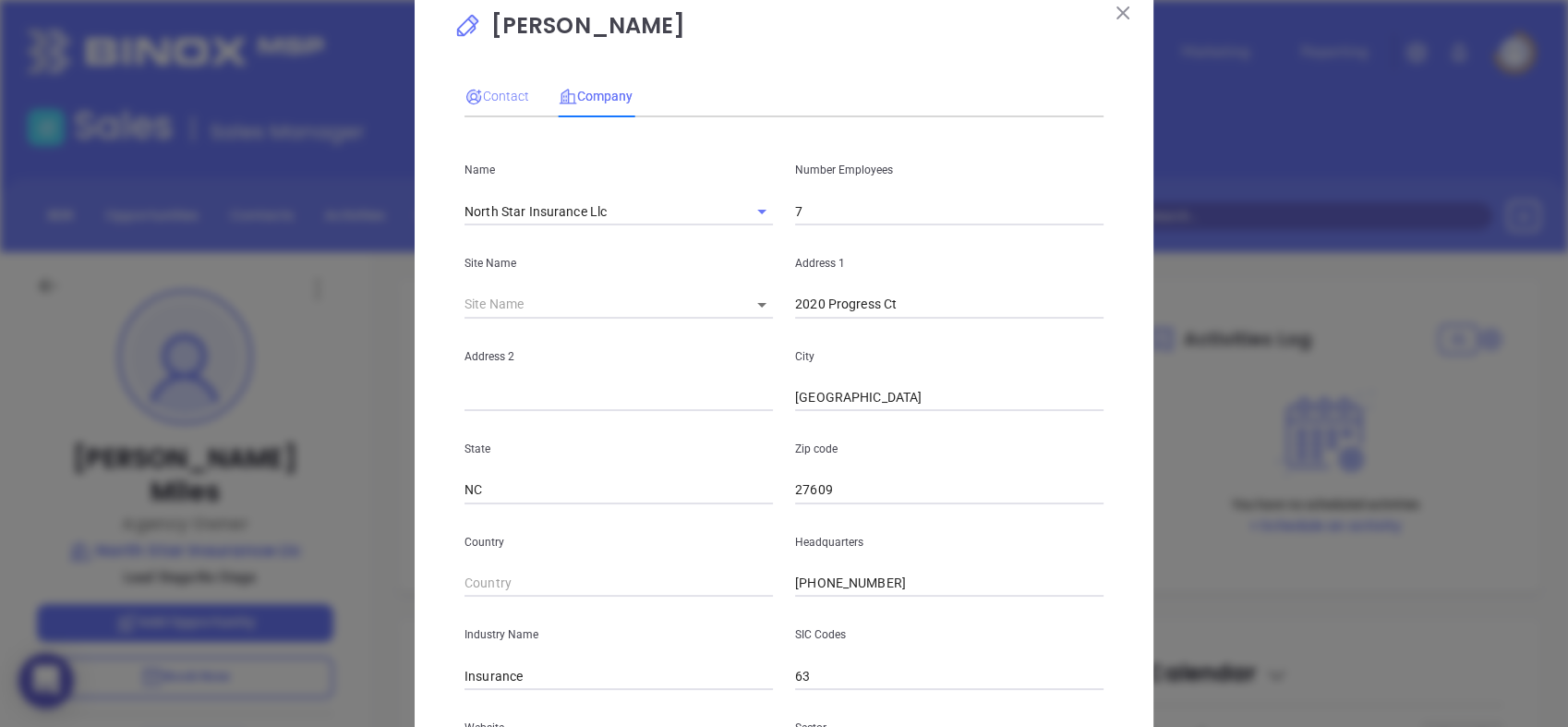
type input "[URL][DOMAIN_NAME]"
click at [510, 98] on span "Contact" at bounding box center [497, 96] width 65 height 15
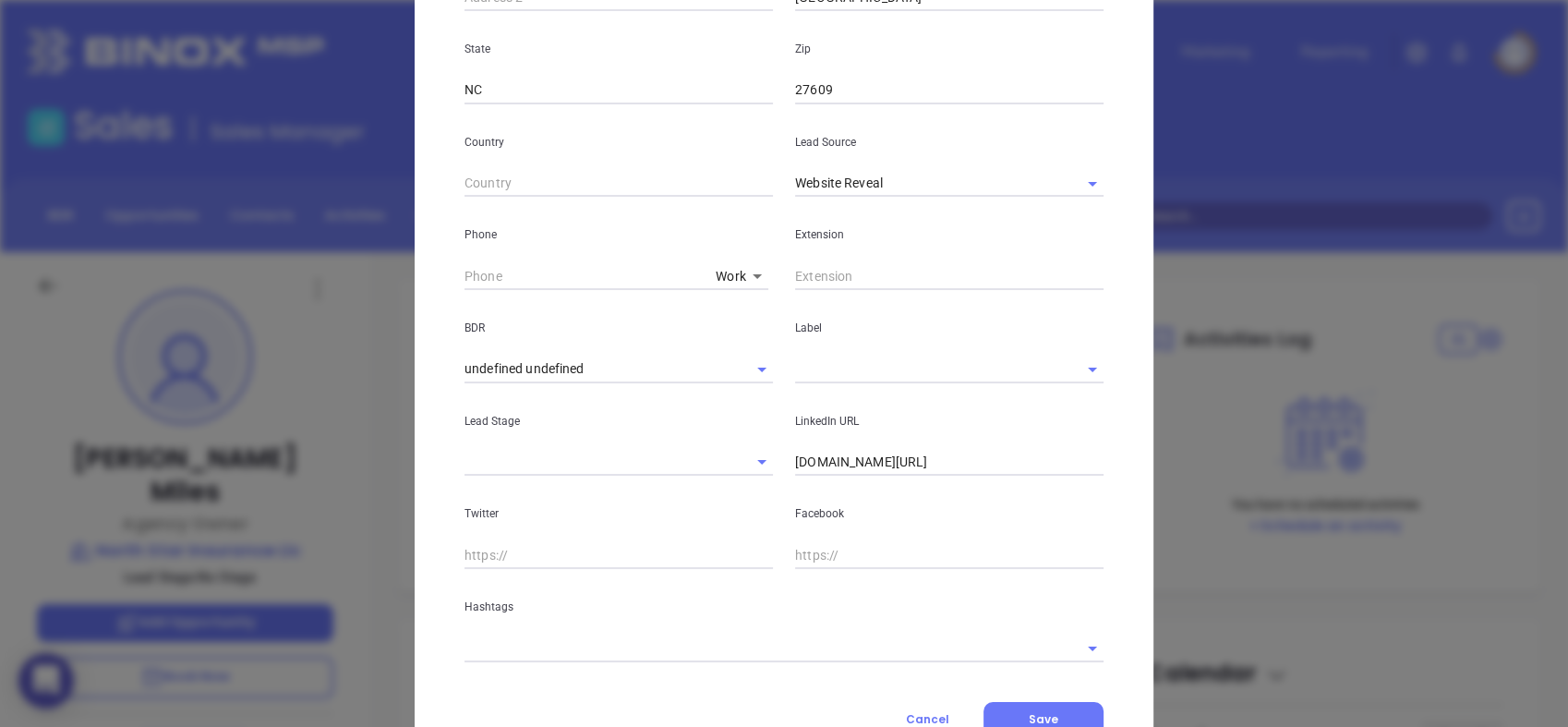
scroll to position [546, 0]
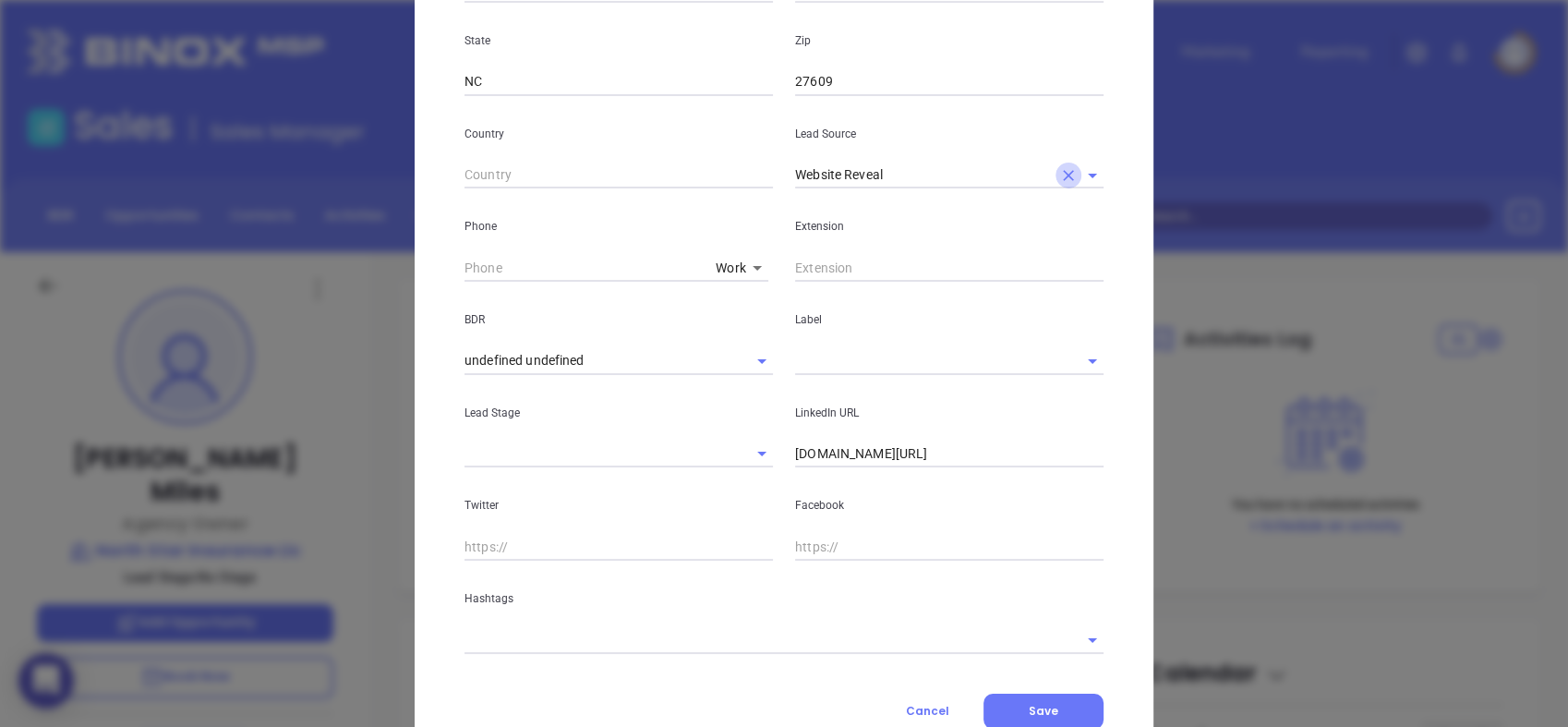
click at [1059, 172] on icon "Clear" at bounding box center [1068, 175] width 19 height 19
click at [988, 179] on input "text" at bounding box center [924, 174] width 256 height 26
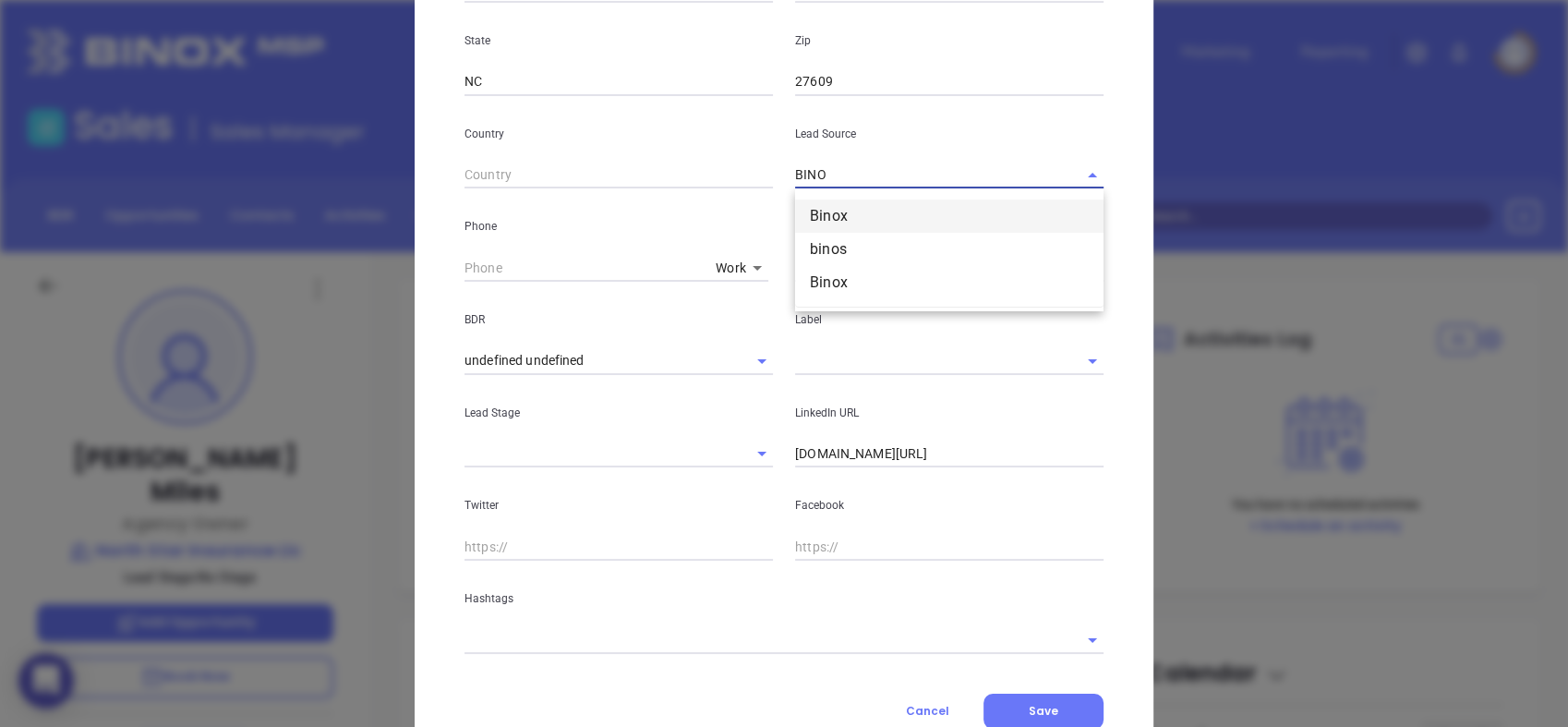
click at [910, 206] on li "Binox" at bounding box center [949, 216] width 308 height 33
type input "Binox"
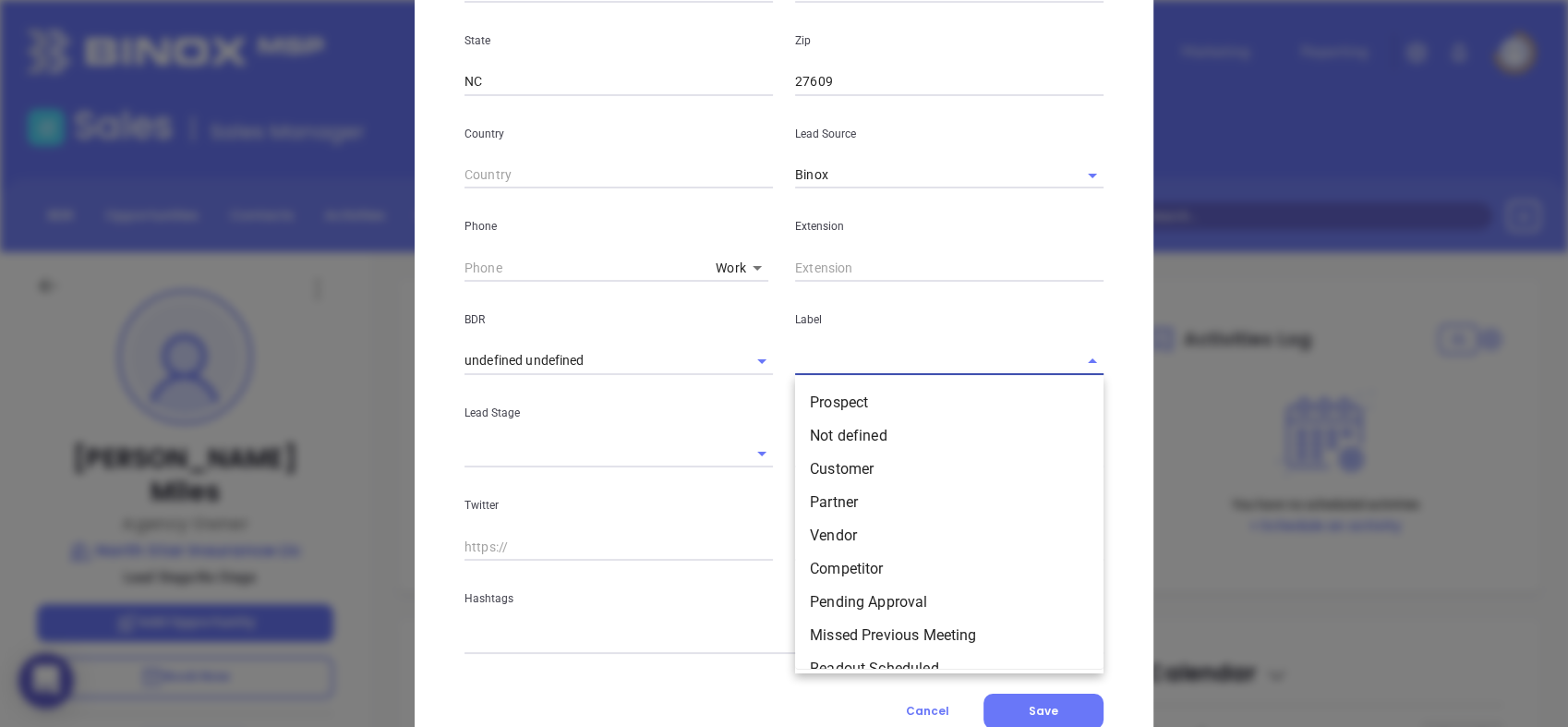
click at [878, 363] on input "text" at bounding box center [924, 360] width 256 height 26
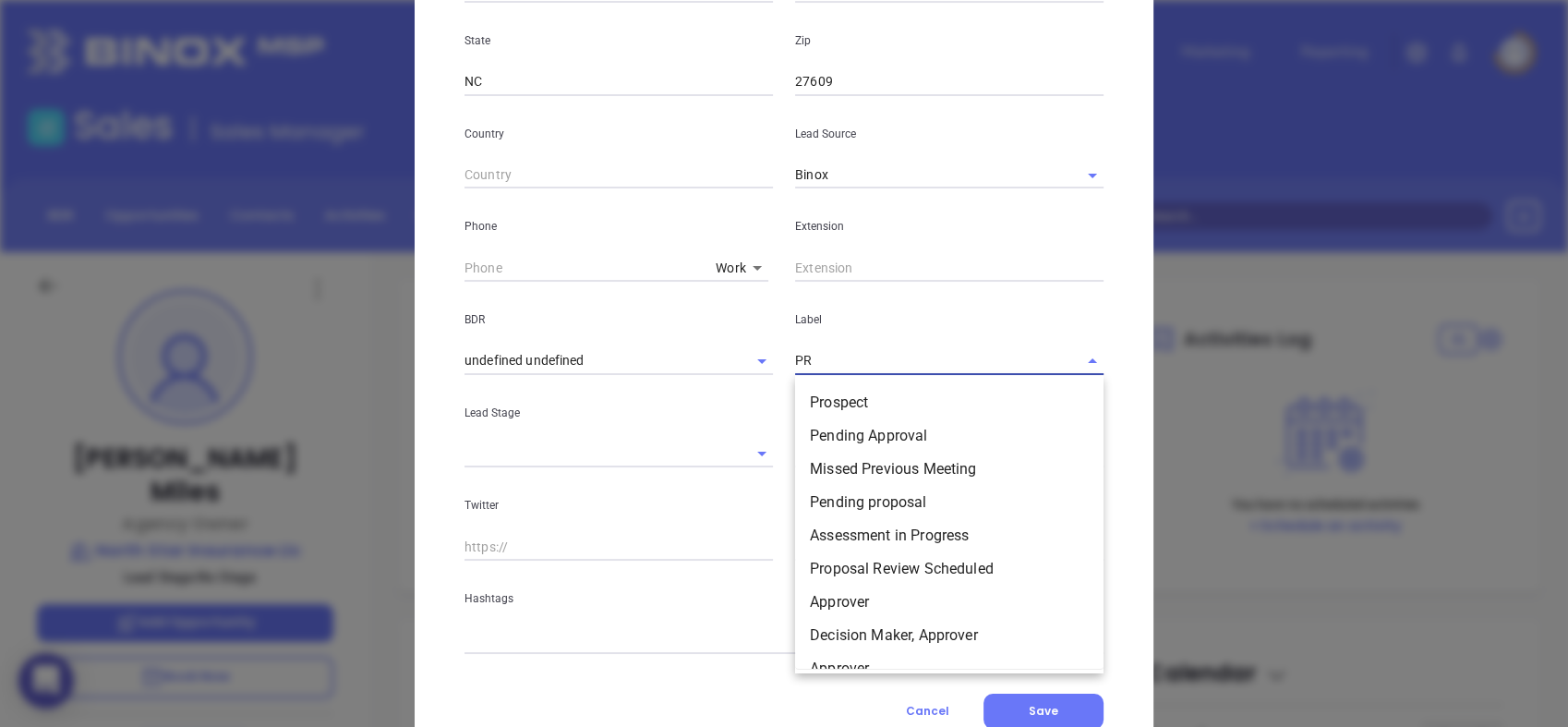
type input "PRO"
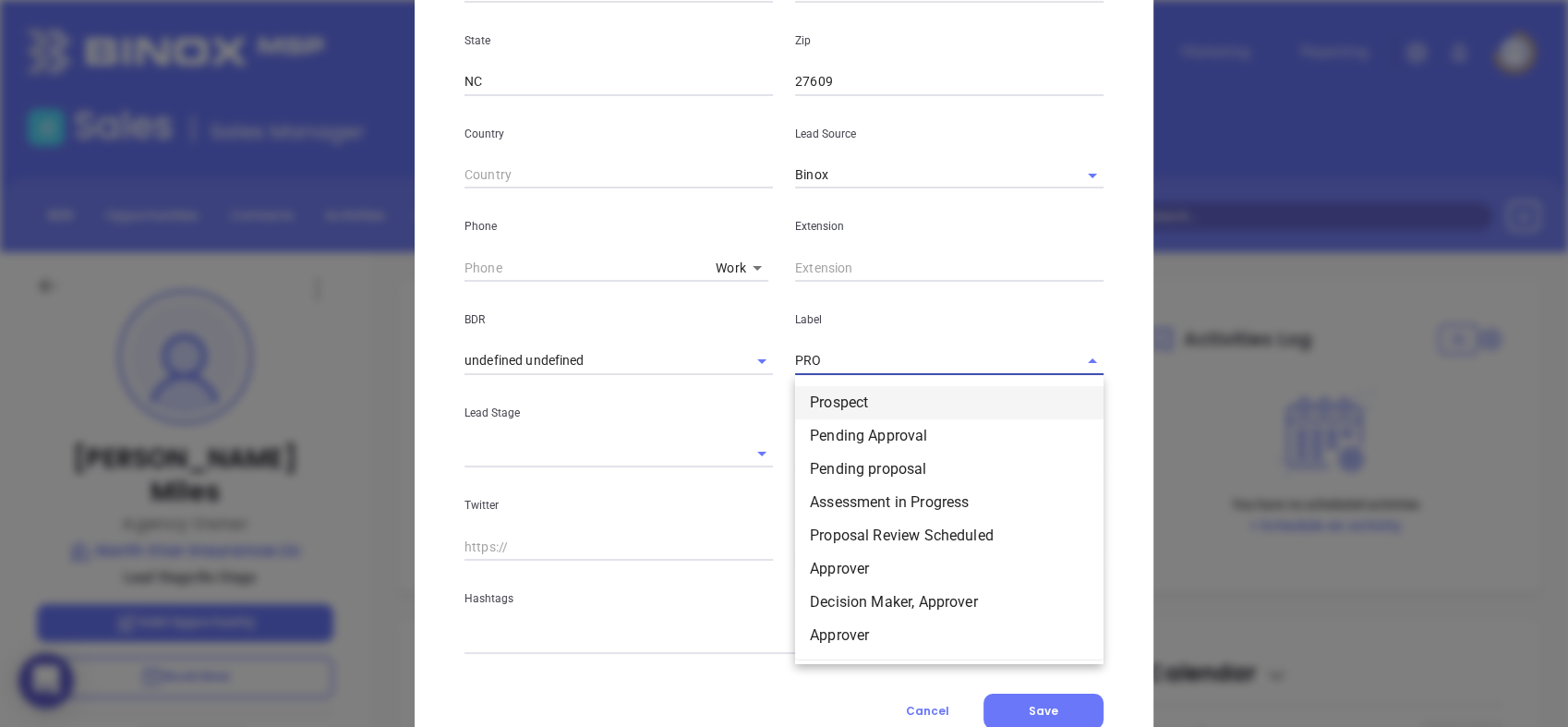
click at [836, 390] on li "Prospect" at bounding box center [949, 402] width 308 height 33
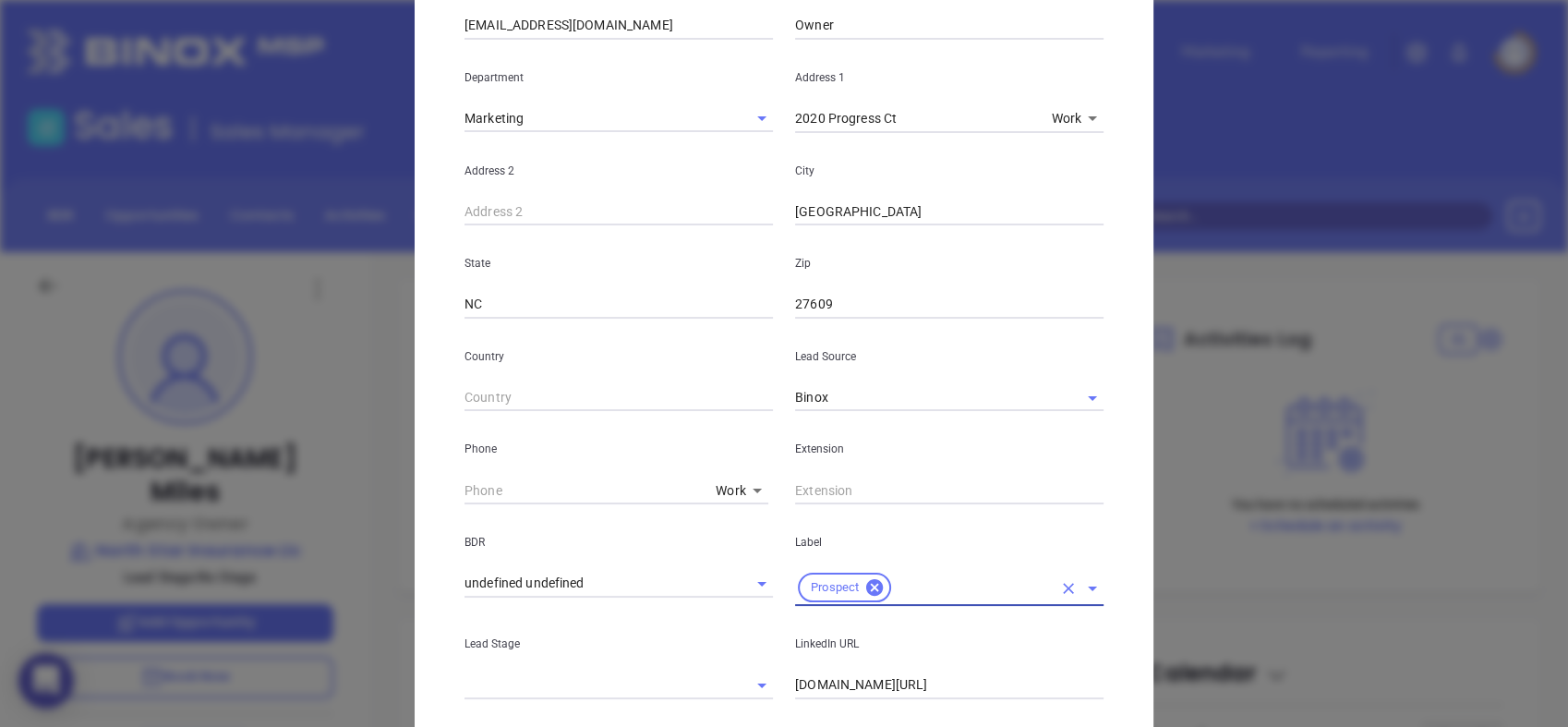
scroll to position [324, 0]
click at [847, 674] on input "[DOMAIN_NAME][URL]" at bounding box center [949, 684] width 308 height 27
paste input "[DOMAIN_NAME][URL]"
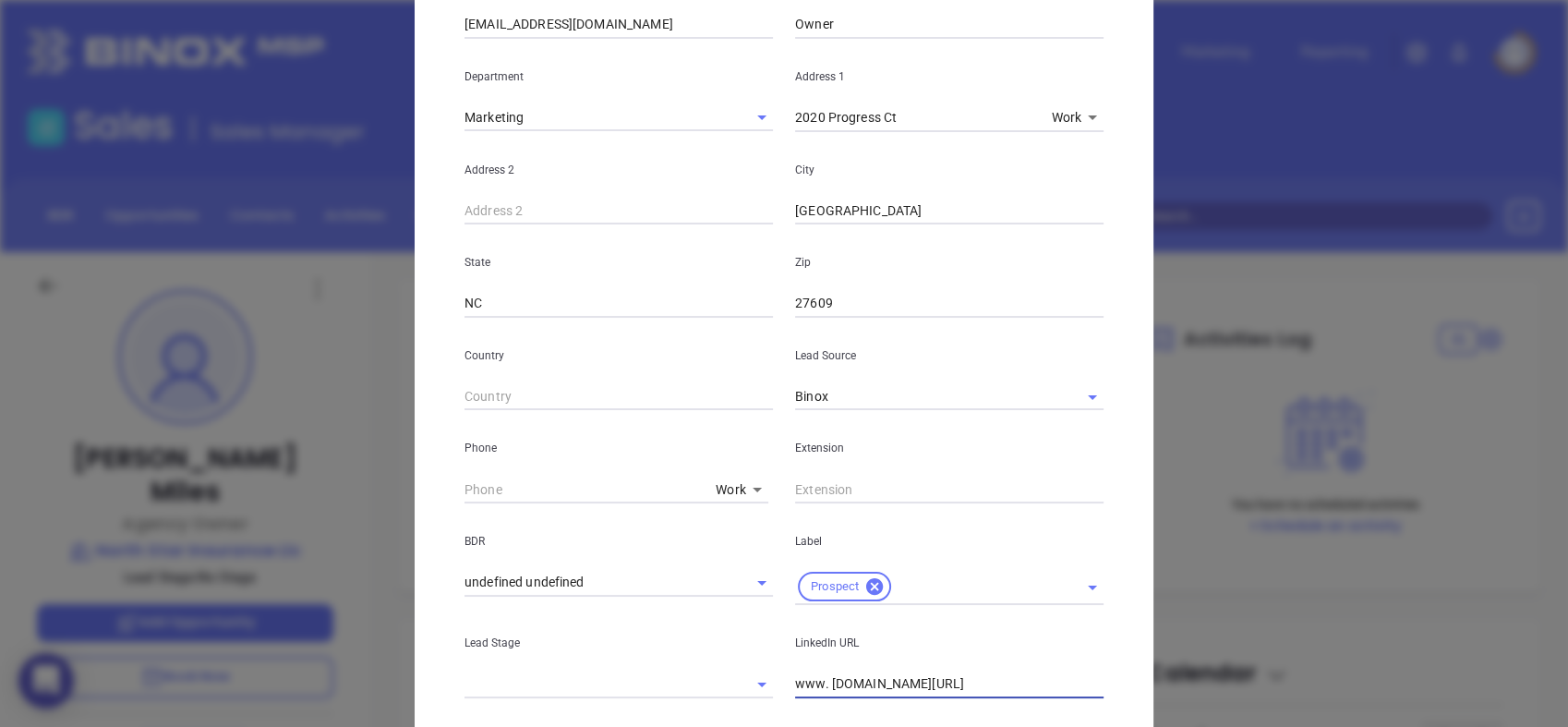
click at [818, 683] on input "www. [DOMAIN_NAME][URL]" at bounding box center [949, 684] width 308 height 27
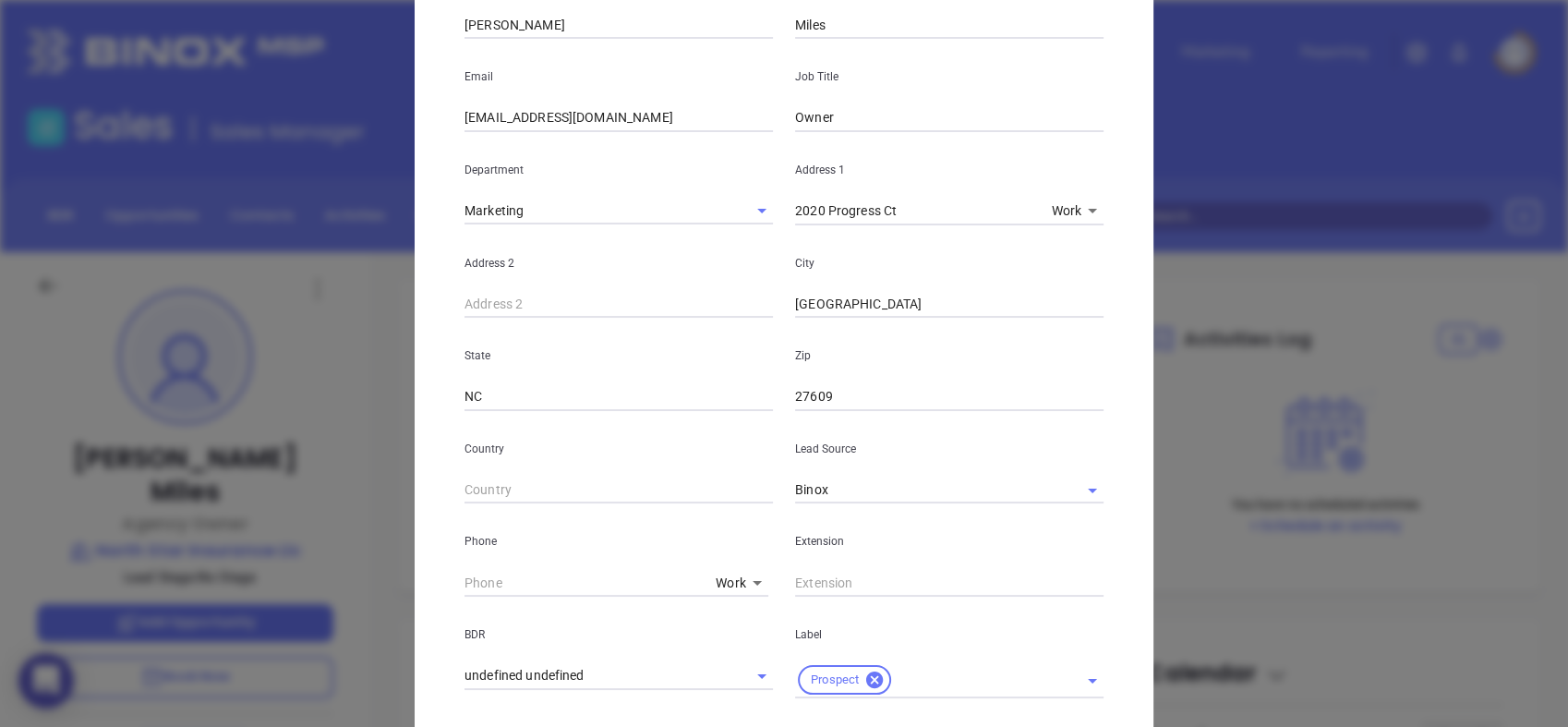
type input "[DOMAIN_NAME][URL]"
drag, startPoint x: 658, startPoint y: 115, endPoint x: 434, endPoint y: 111, distance: 224.0
click at [434, 111] on div "[PERSON_NAME] Contact Company First Name [PERSON_NAME] Last Name Miles Email [E…" at bounding box center [784, 442] width 739 height 1295
paste input "[EMAIL_ADDRESS][DOMAIN_NAME]"
type input "[EMAIL_ADDRESS][DOMAIN_NAME]"
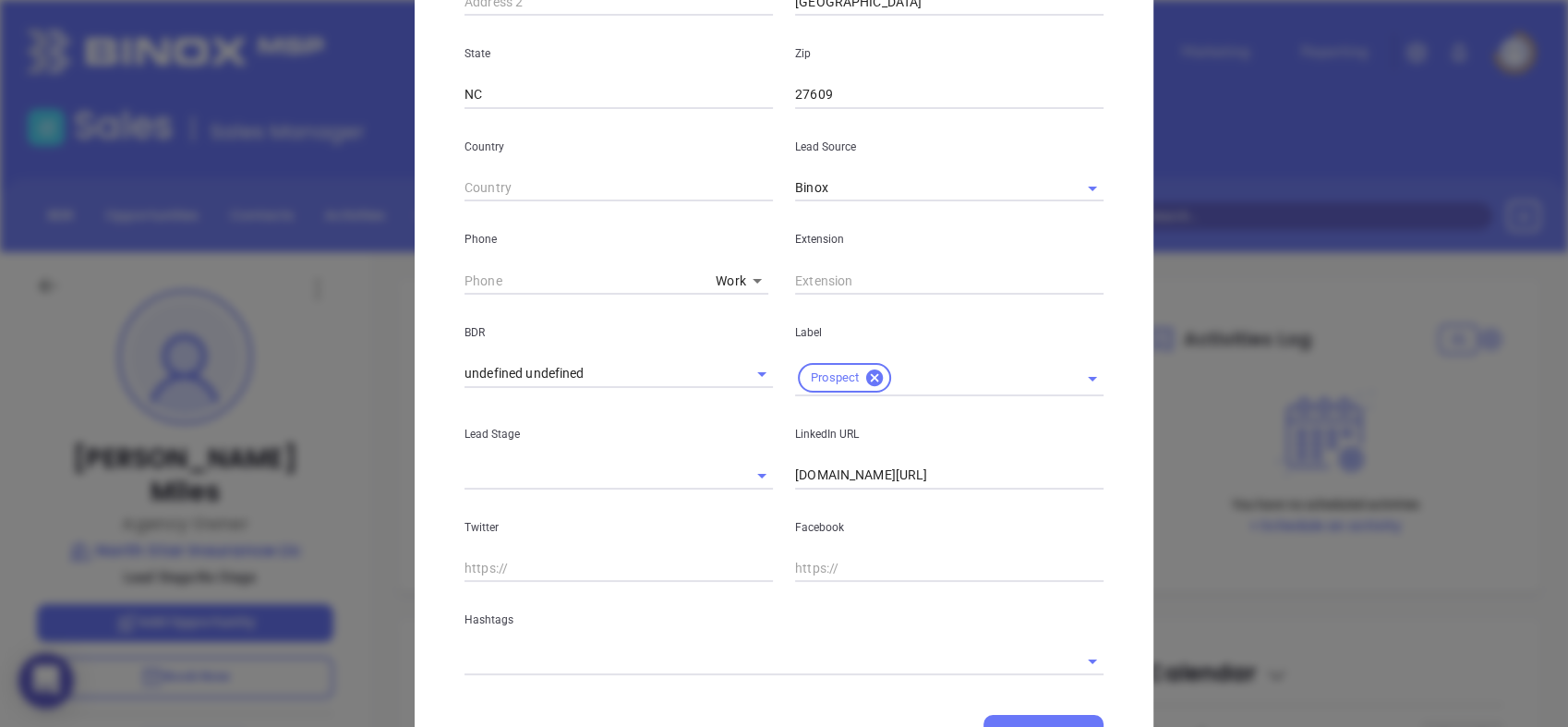
scroll to position [620, 0]
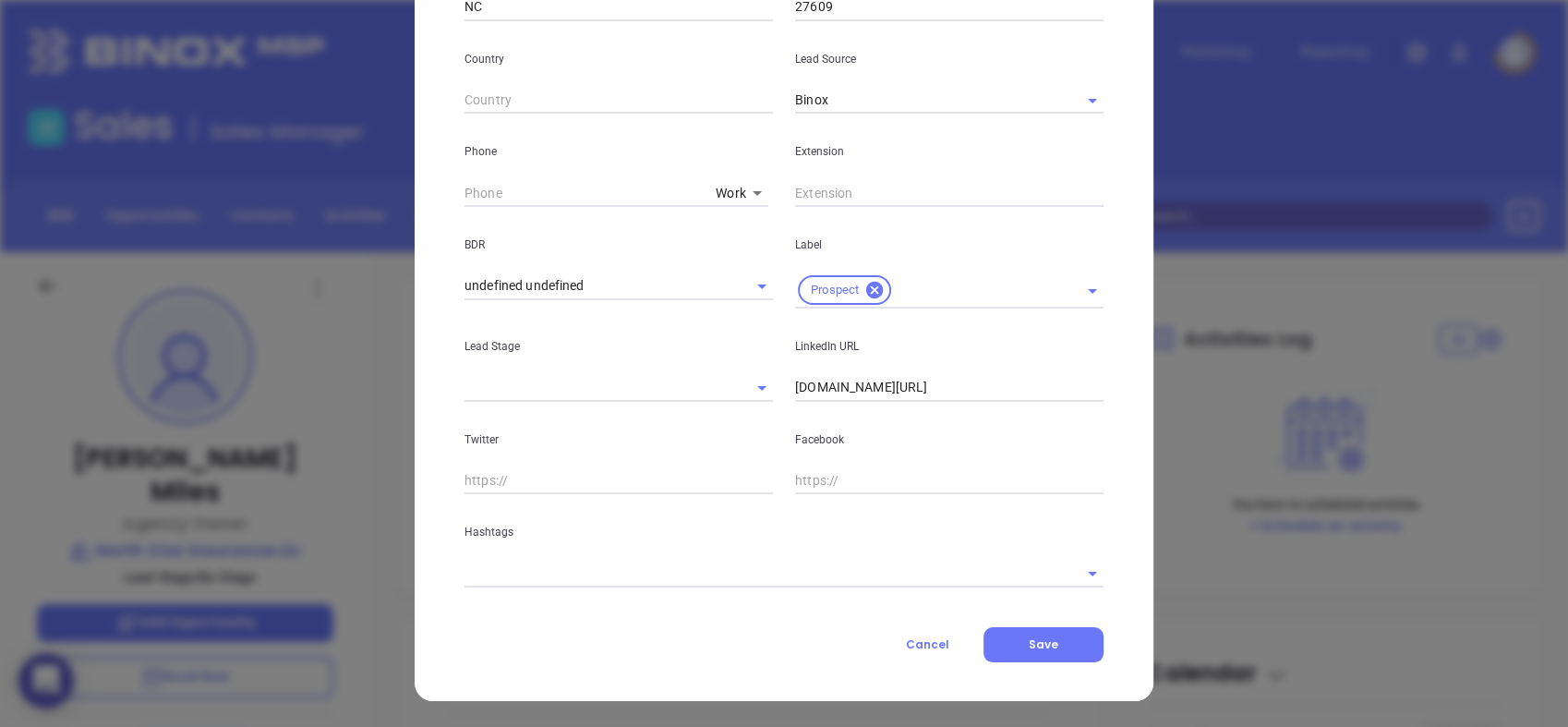
click at [697, 577] on input "text" at bounding box center [759, 572] width 587 height 26
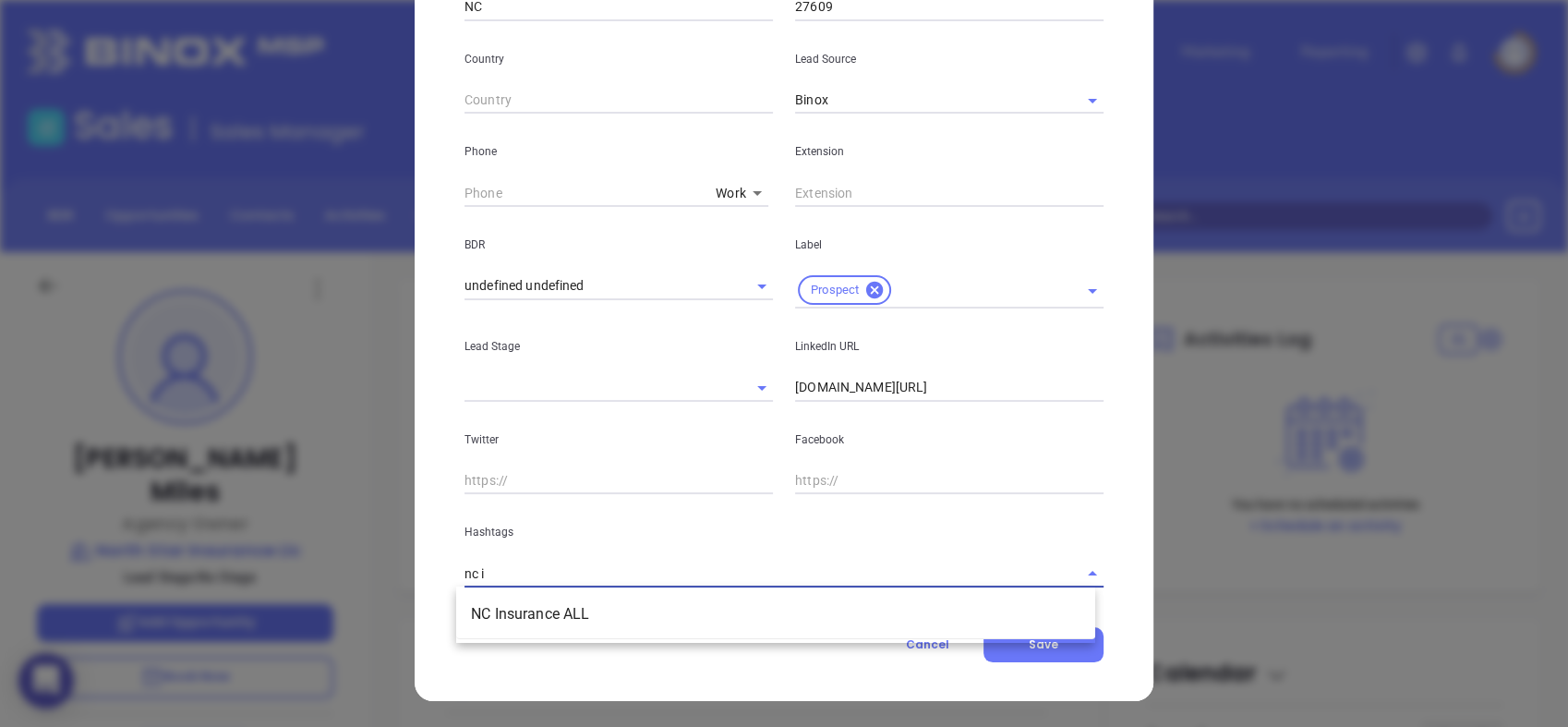
type input "nc in"
click at [652, 623] on li "NC Insurance ALL" at bounding box center [775, 614] width 639 height 33
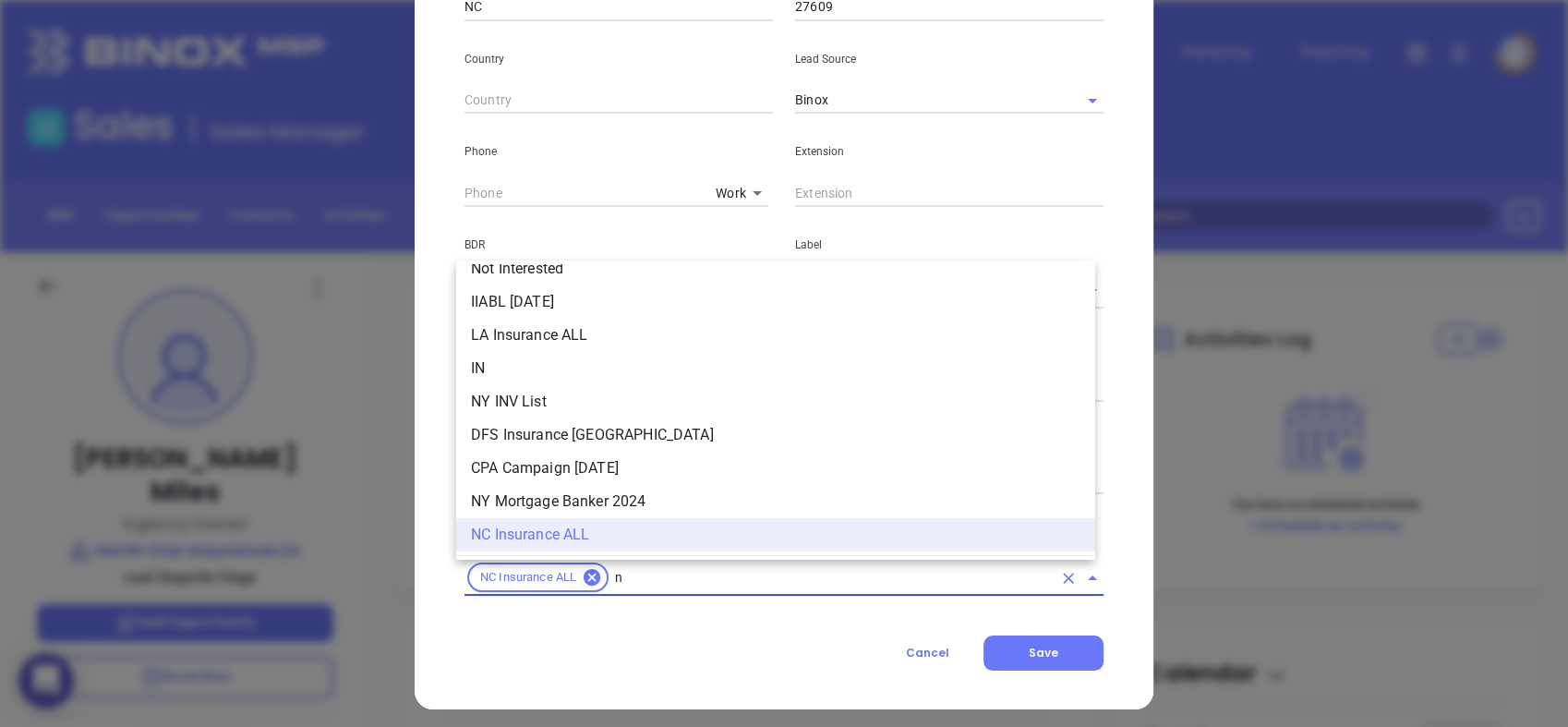
type input "nc"
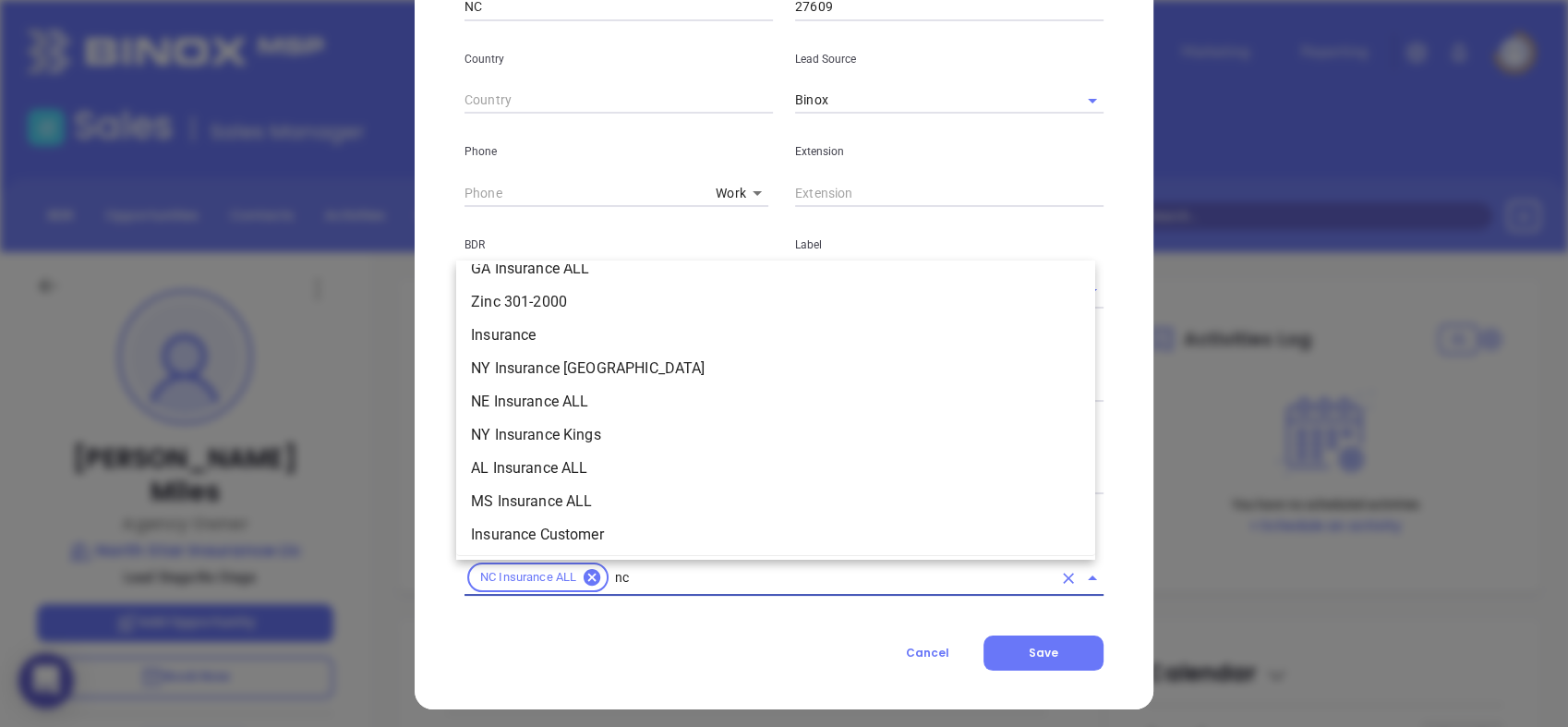
scroll to position [310, 0]
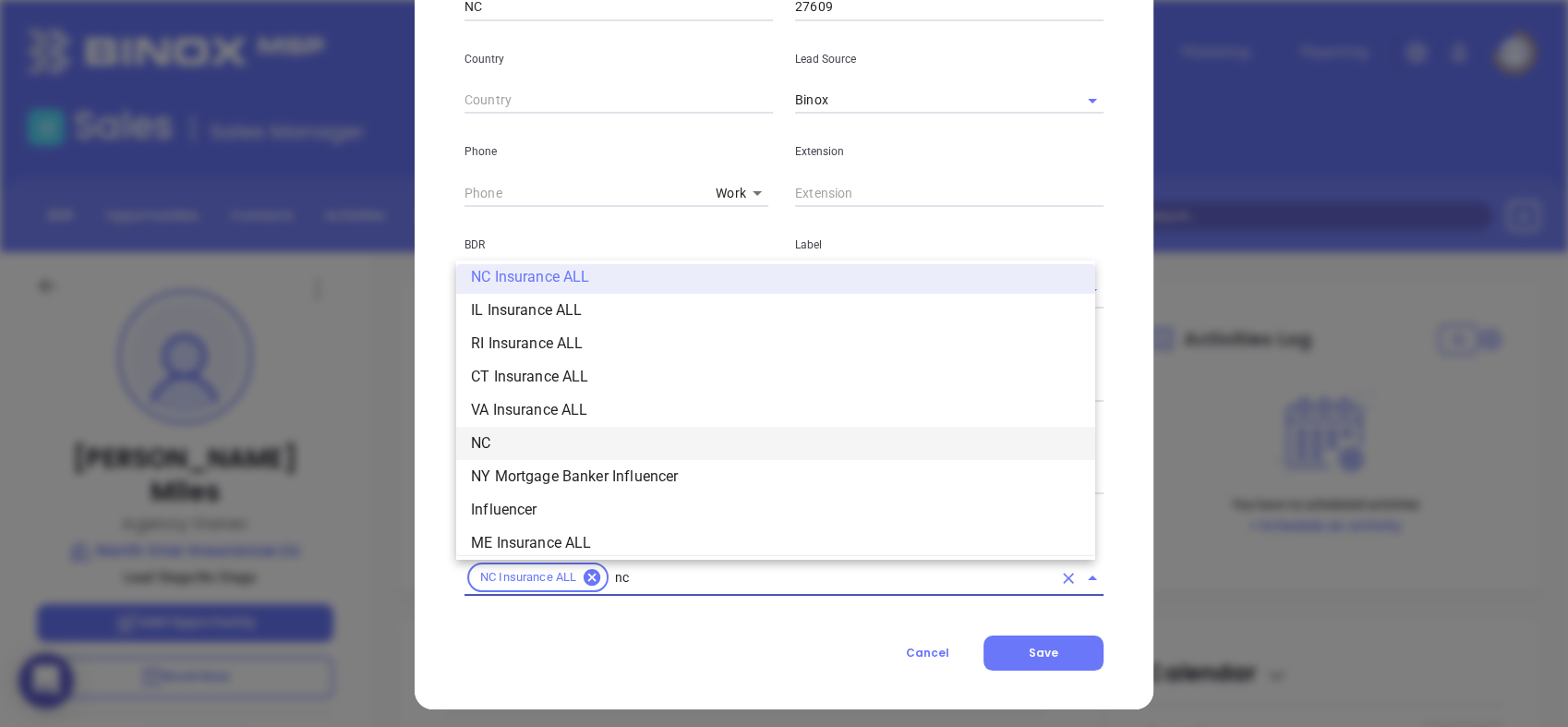
click at [734, 439] on li "NC" at bounding box center [775, 443] width 639 height 33
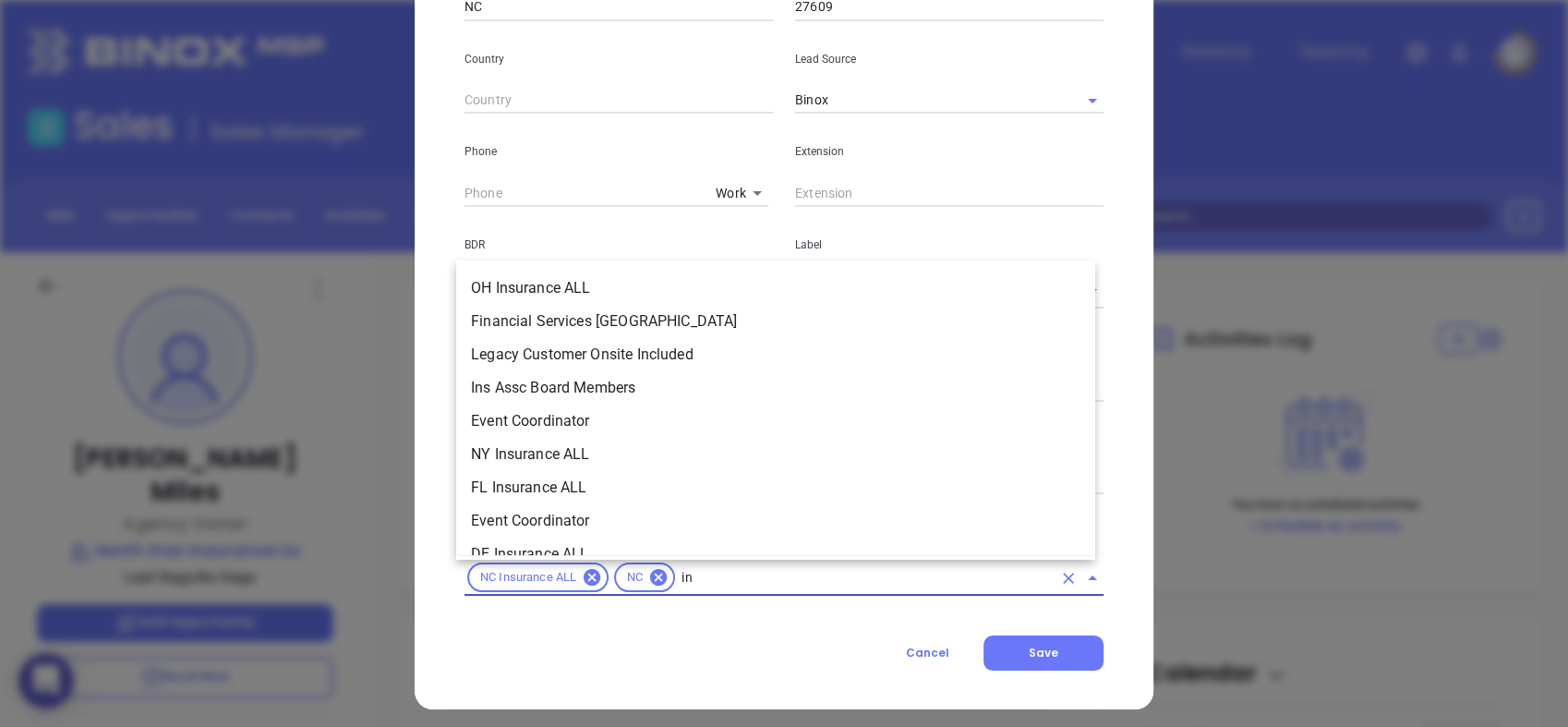
type input "ins"
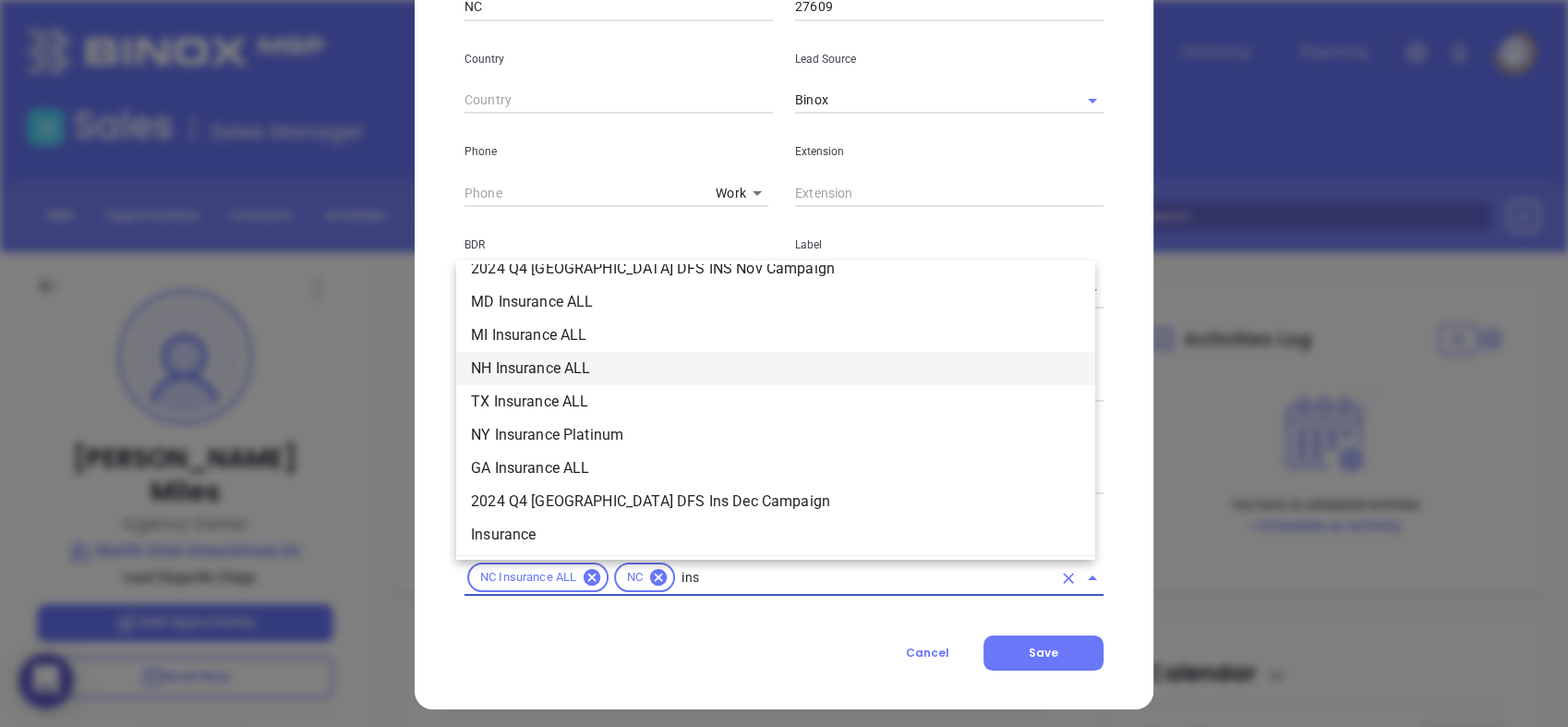
scroll to position [768, 0]
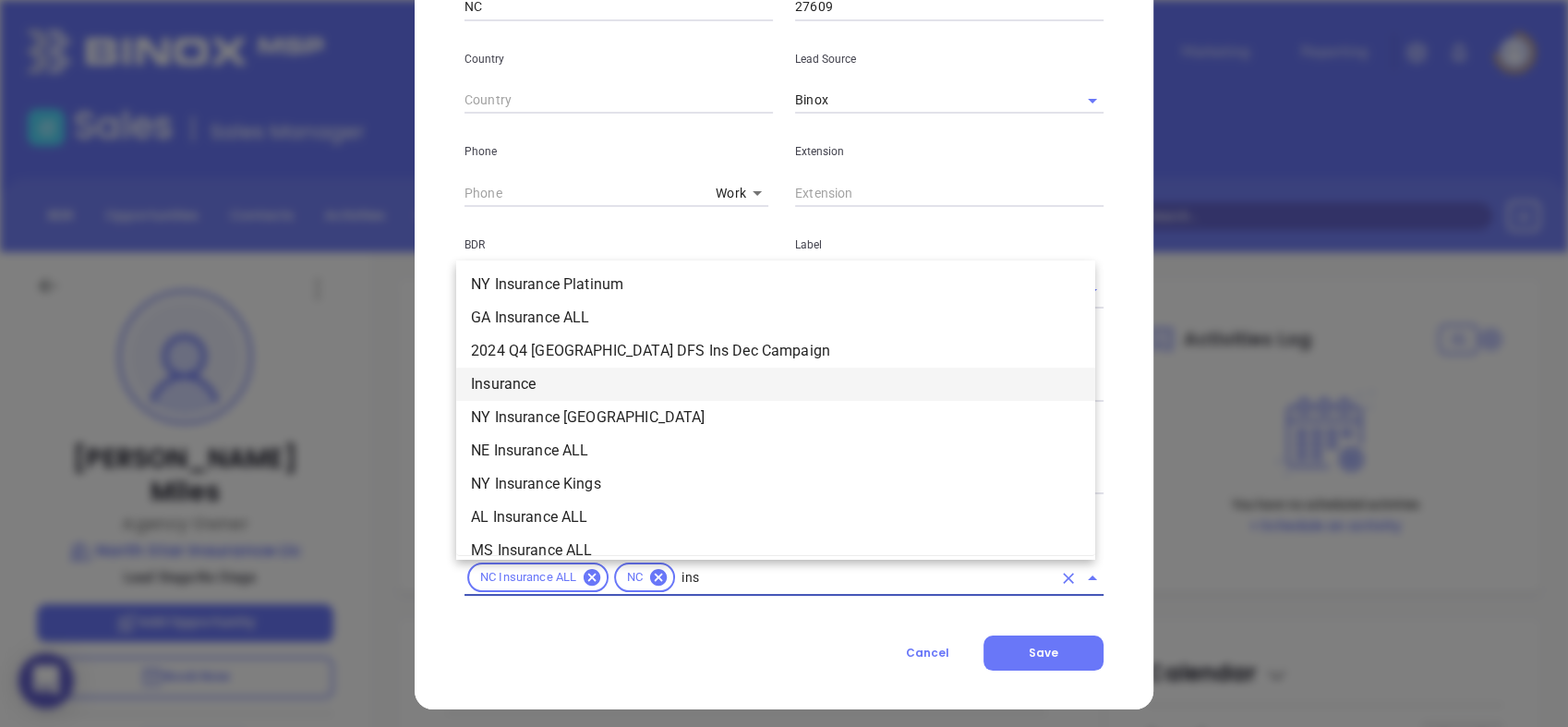
click at [581, 386] on li "Insurance" at bounding box center [775, 385] width 639 height 33
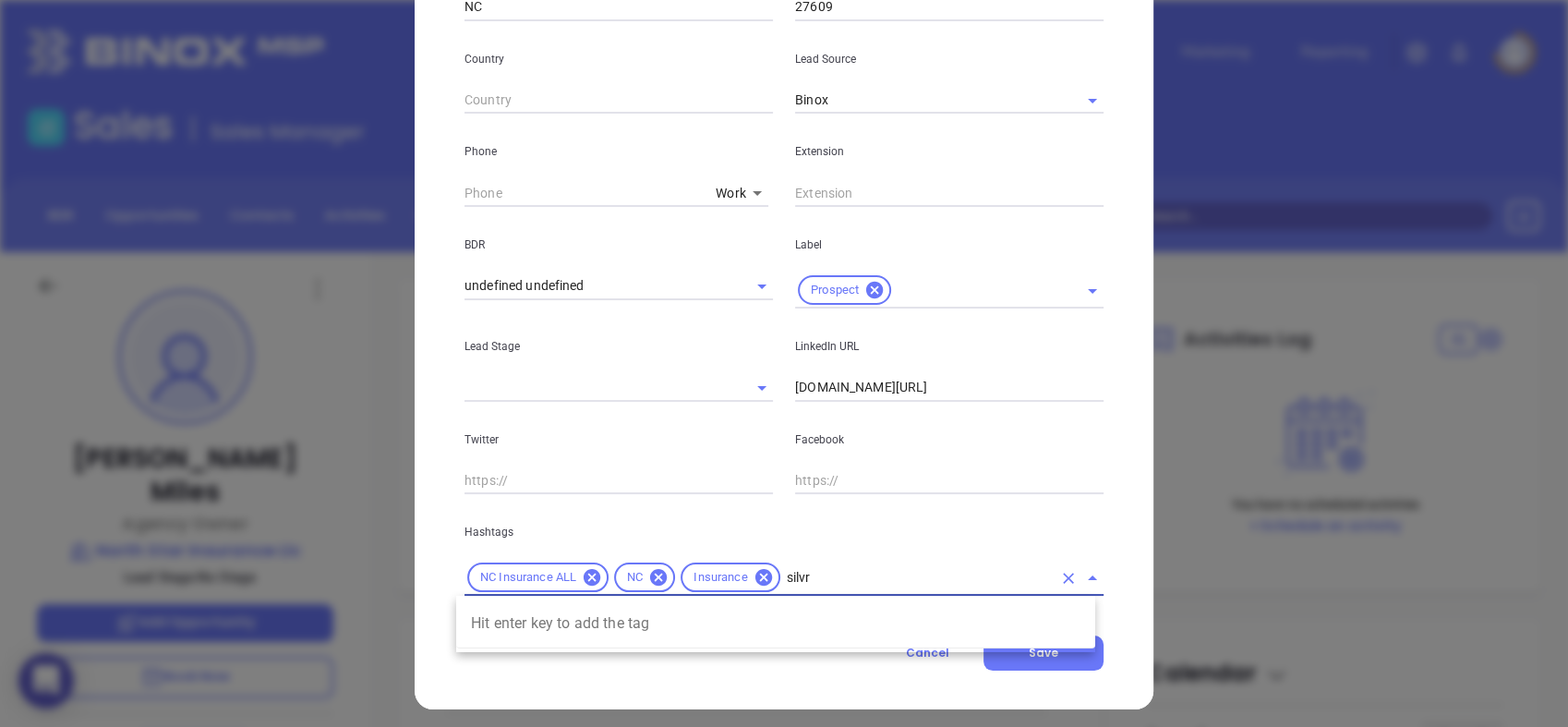
type input "silv"
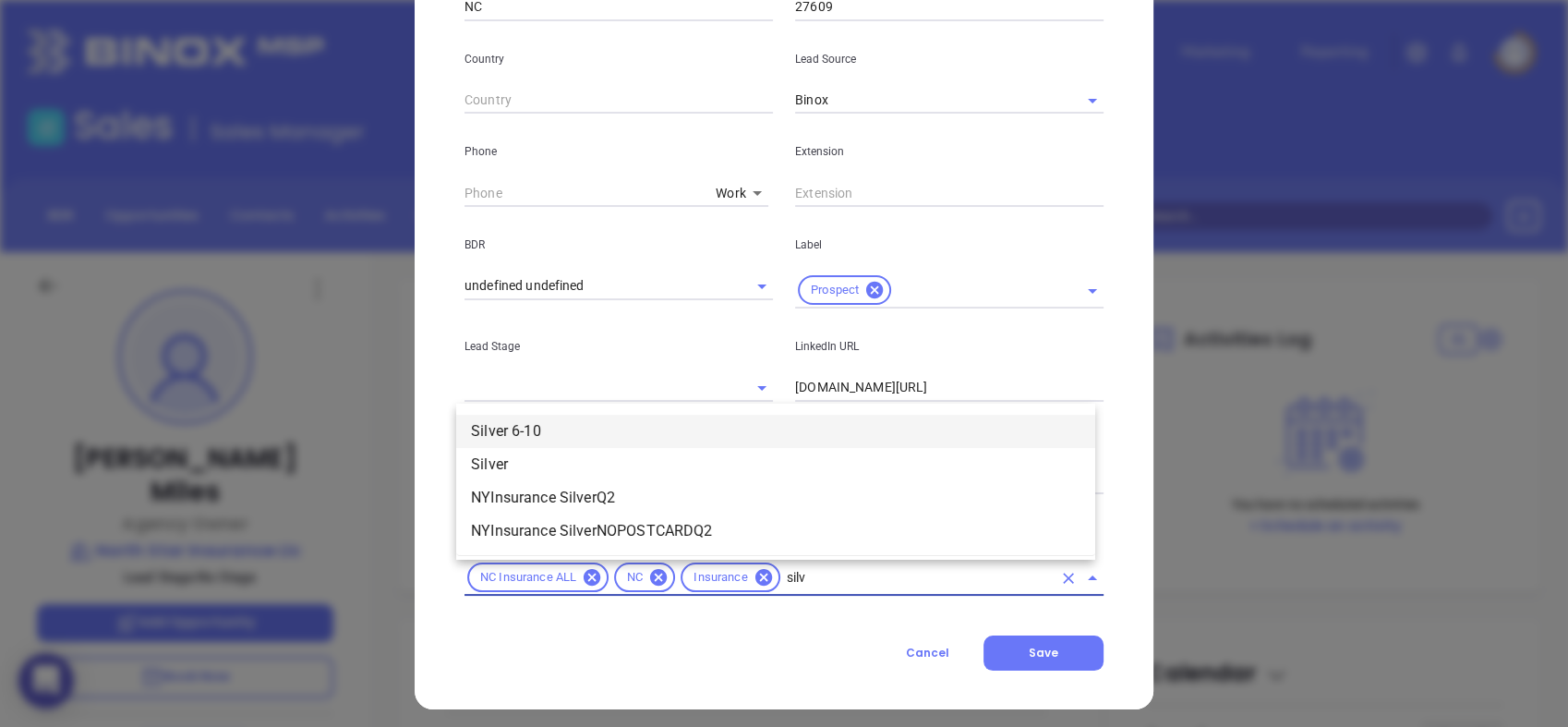
click at [568, 435] on li "Silver 6-10" at bounding box center [775, 432] width 639 height 33
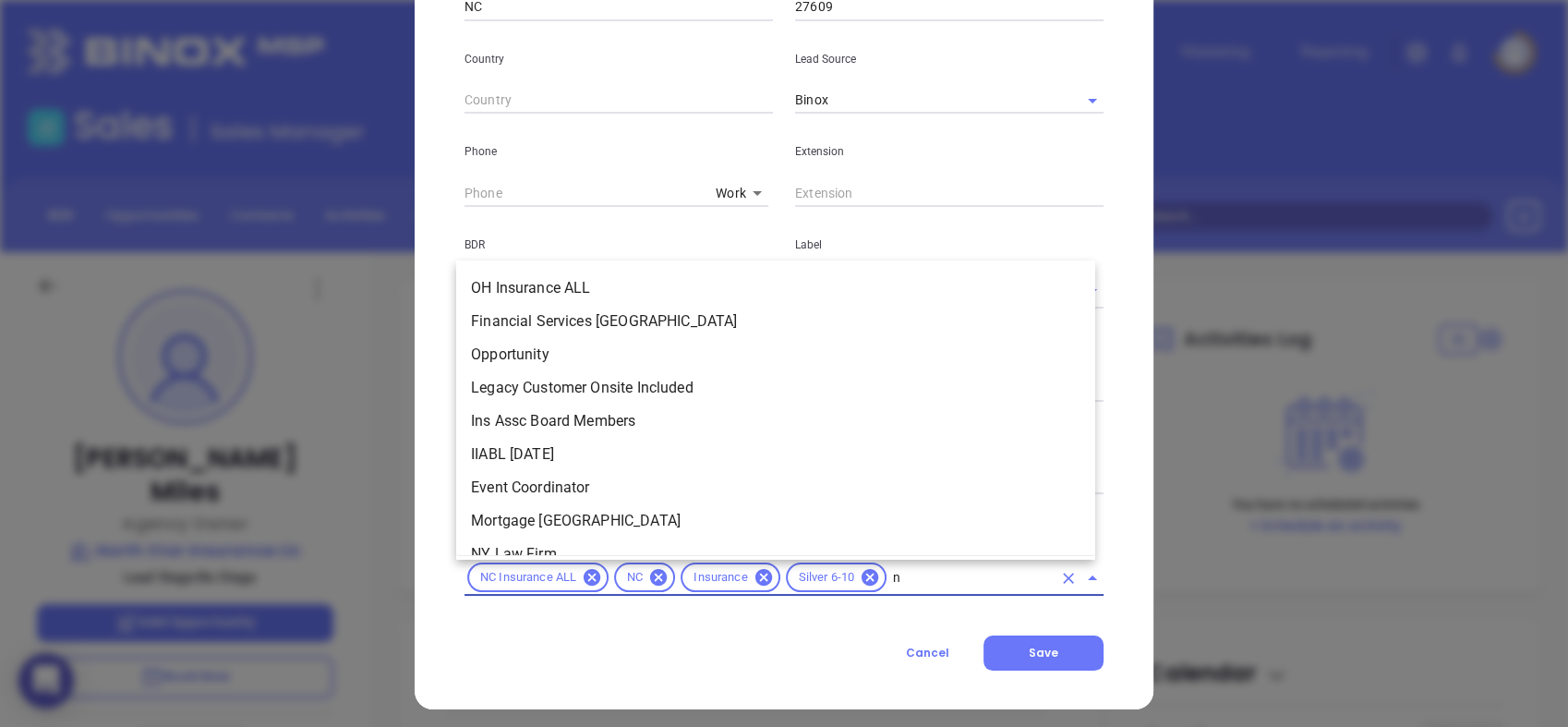
scroll to position [0, 0]
type input "new"
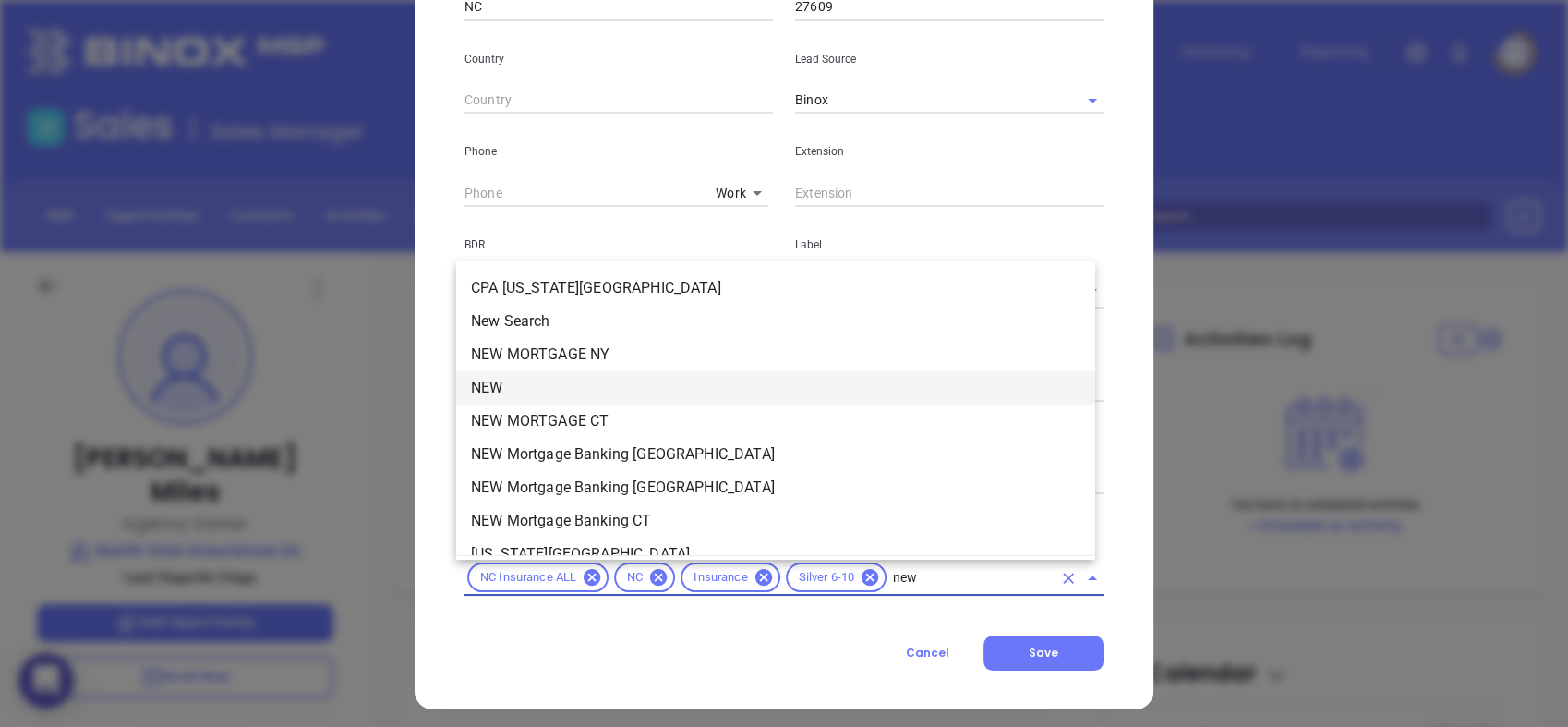
click at [585, 388] on li "NEW" at bounding box center [775, 387] width 639 height 33
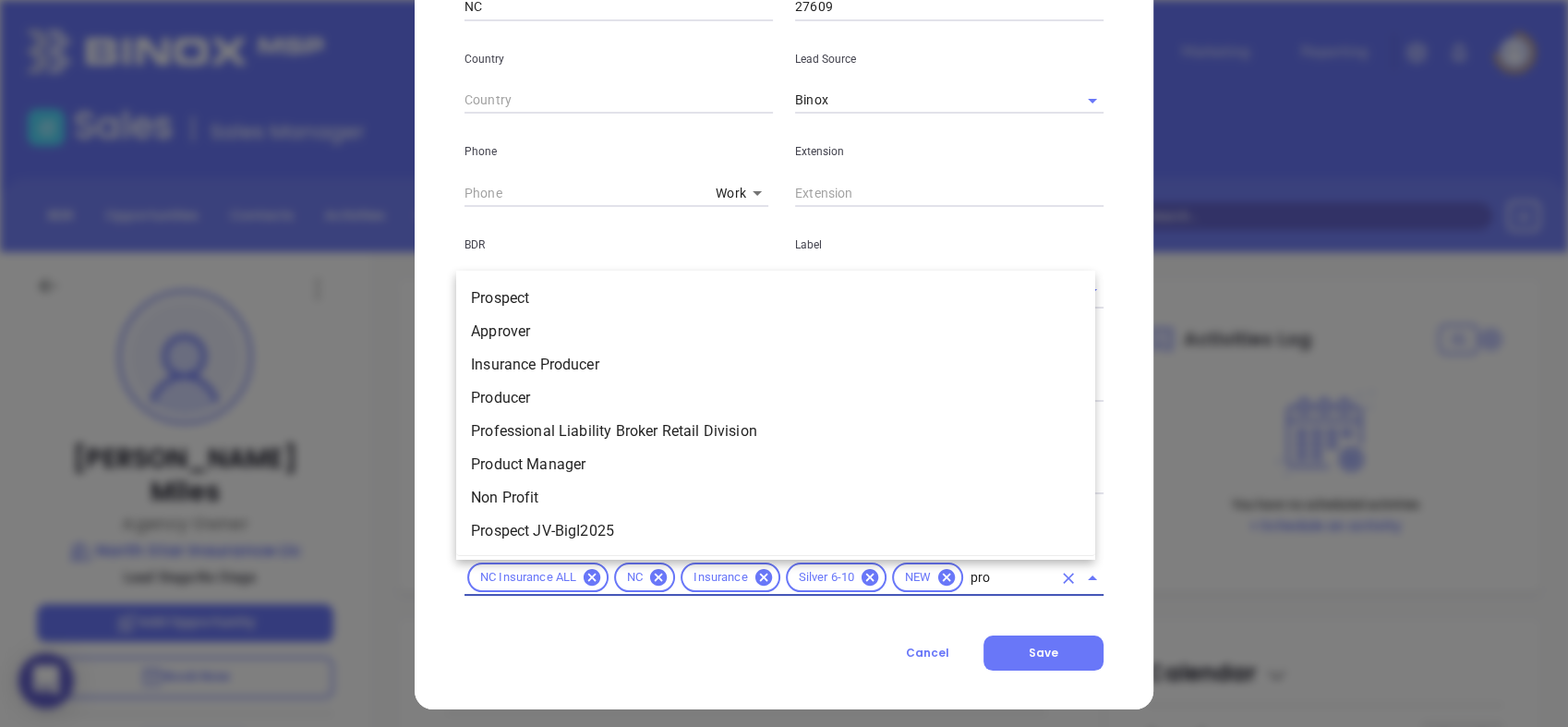
type input "pros"
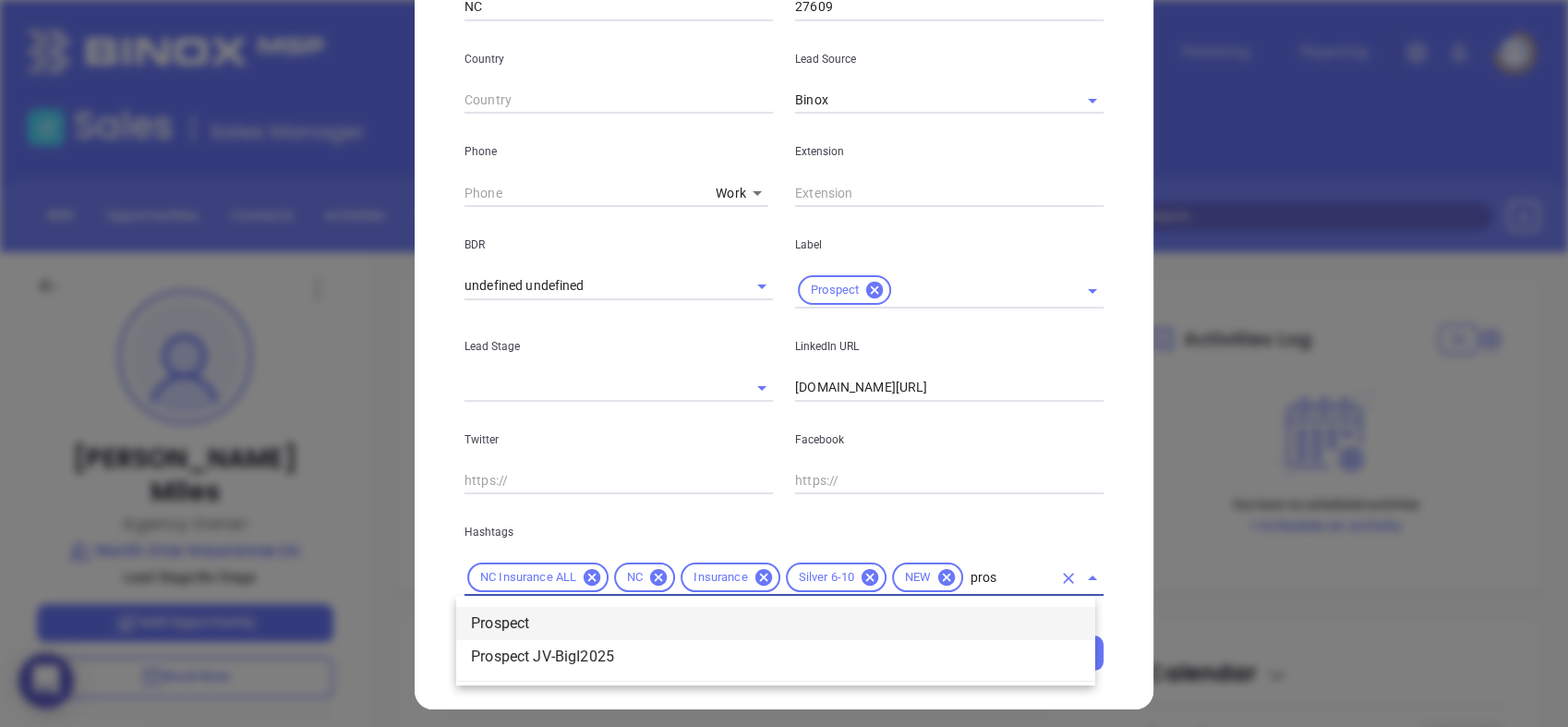
click at [587, 618] on li "Prospect" at bounding box center [775, 623] width 639 height 33
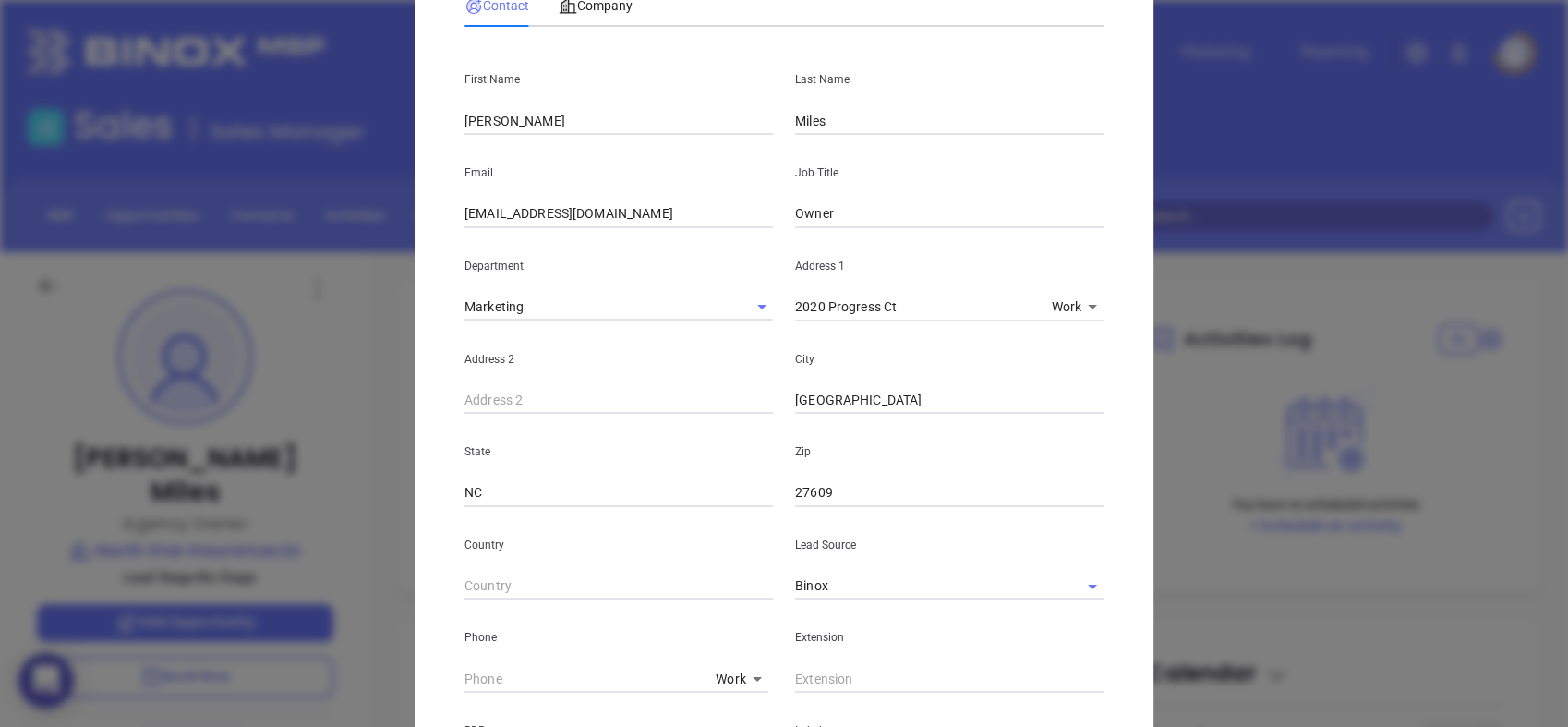
scroll to position [107, 0]
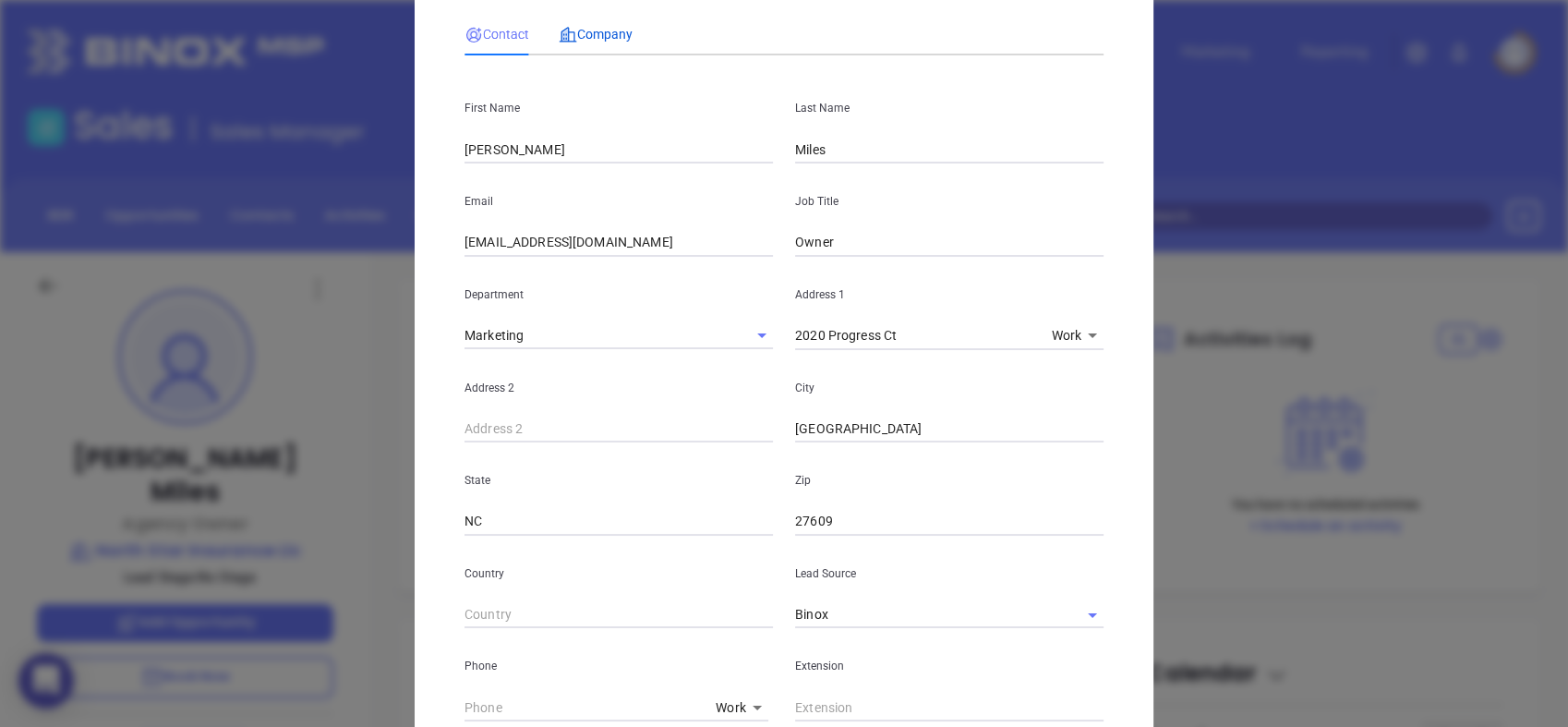
click at [601, 39] on span "Company" at bounding box center [595, 33] width 73 height 15
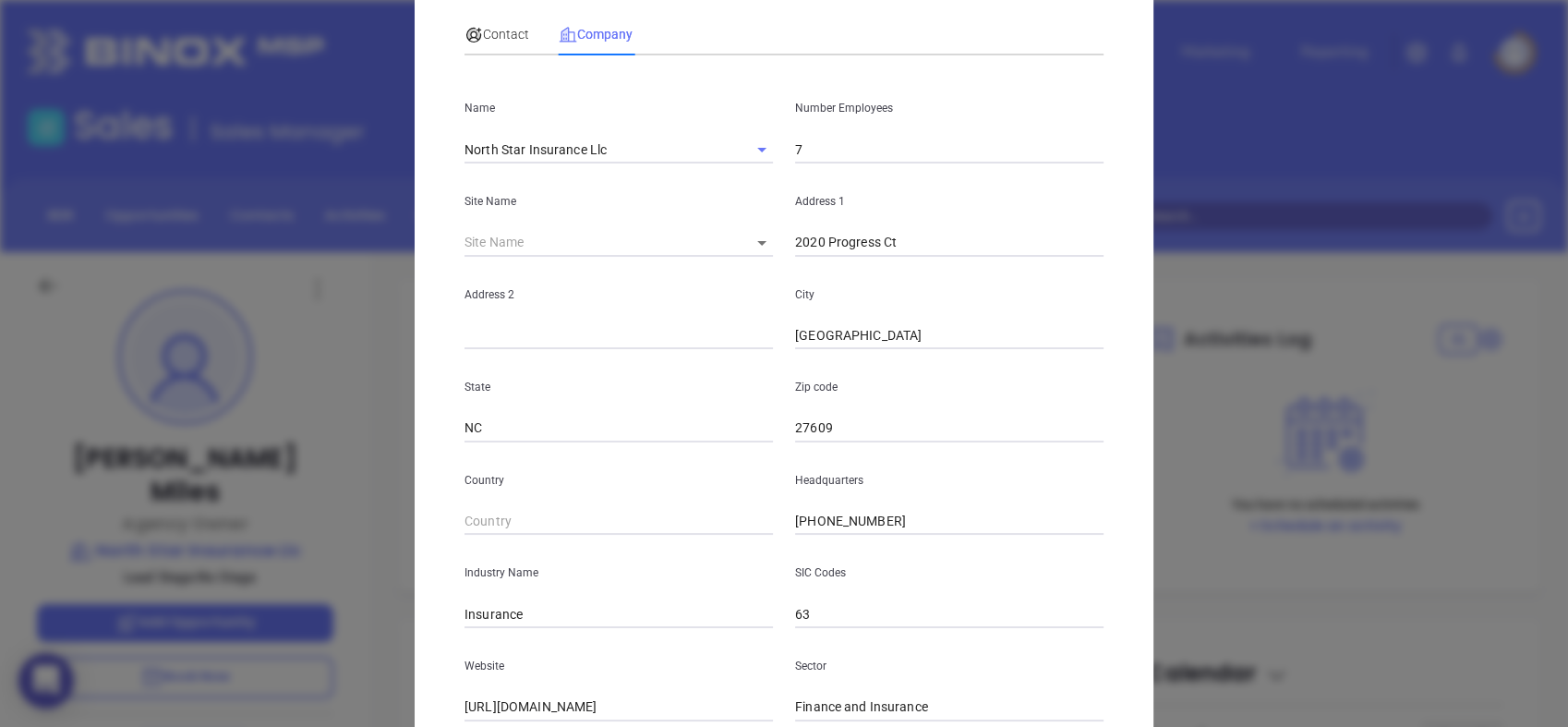
drag, startPoint x: 890, startPoint y: 517, endPoint x: 578, endPoint y: 547, distance: 313.4
click at [578, 547] on div "Name North Star Insurance Llc Number Employees 7 Site Name ​ Address 1 2020 Pro…" at bounding box center [784, 442] width 639 height 744
click at [496, 32] on span "Contact" at bounding box center [497, 33] width 65 height 15
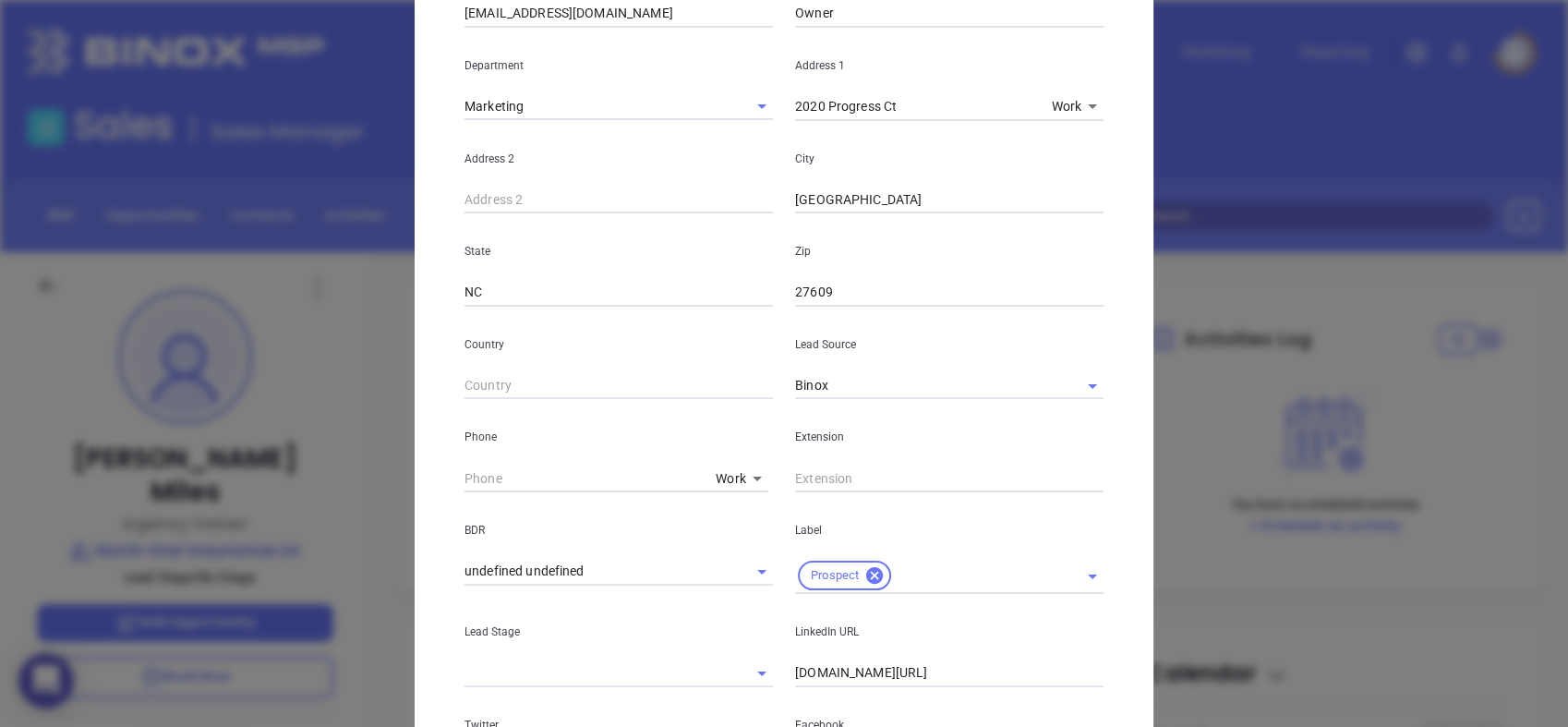
scroll to position [344, 0]
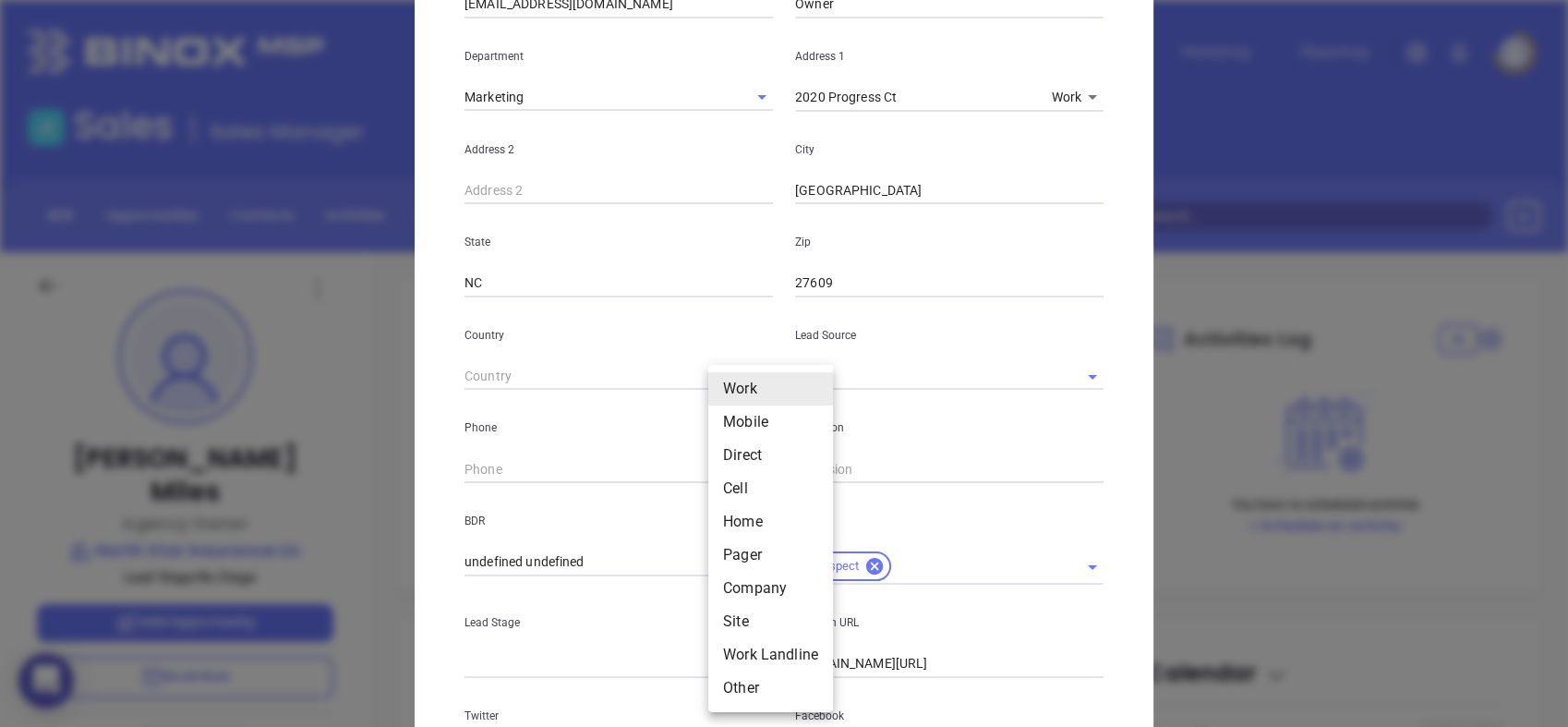
click at [745, 469] on body "0 Leads CRM Marketing Reporting Financial Leads Leads Sales Sales Manager BDR O…" at bounding box center [784, 363] width 1568 height 727
click at [736, 617] on li "Site" at bounding box center [770, 621] width 124 height 33
type input "11"
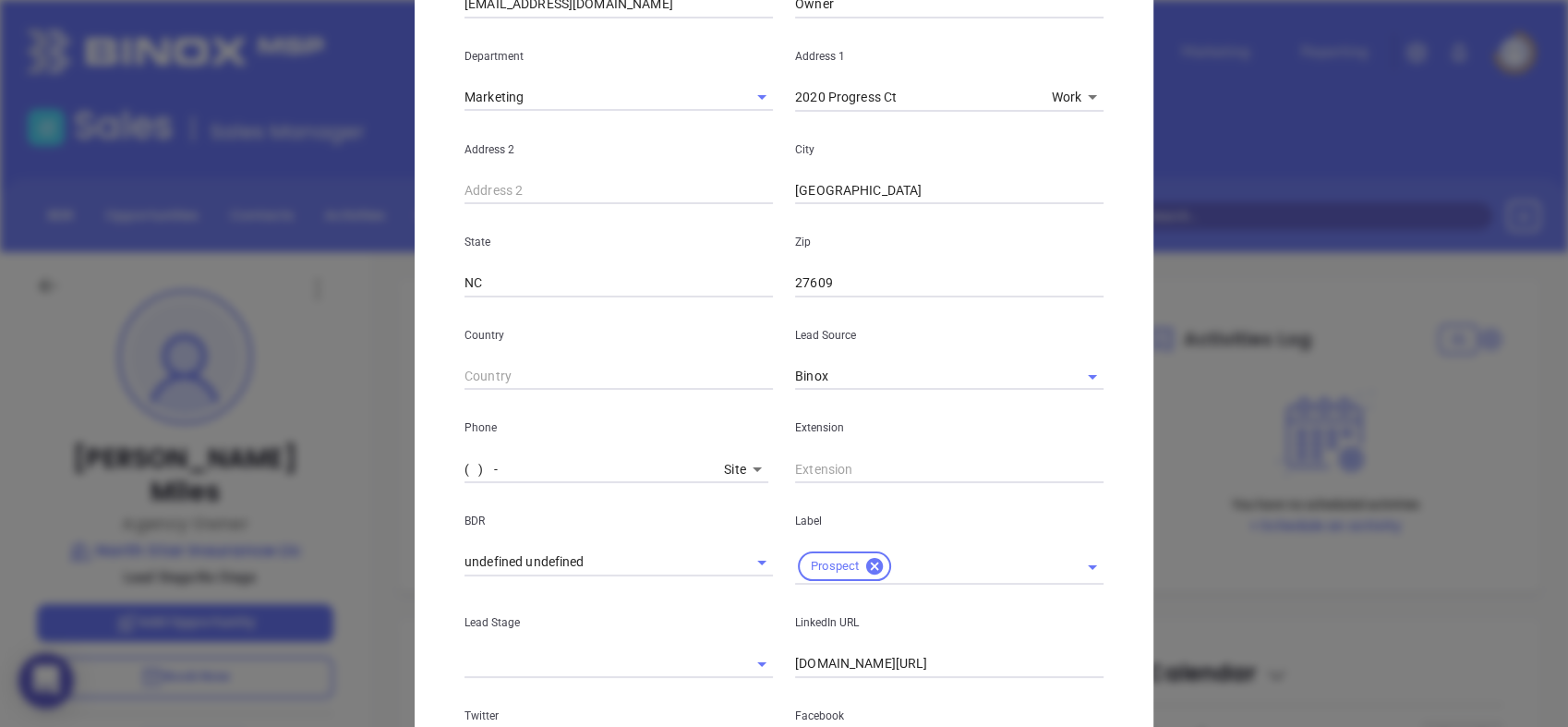
click at [582, 466] on input "( ) -" at bounding box center [591, 469] width 253 height 27
paste input "336) 255-2873"
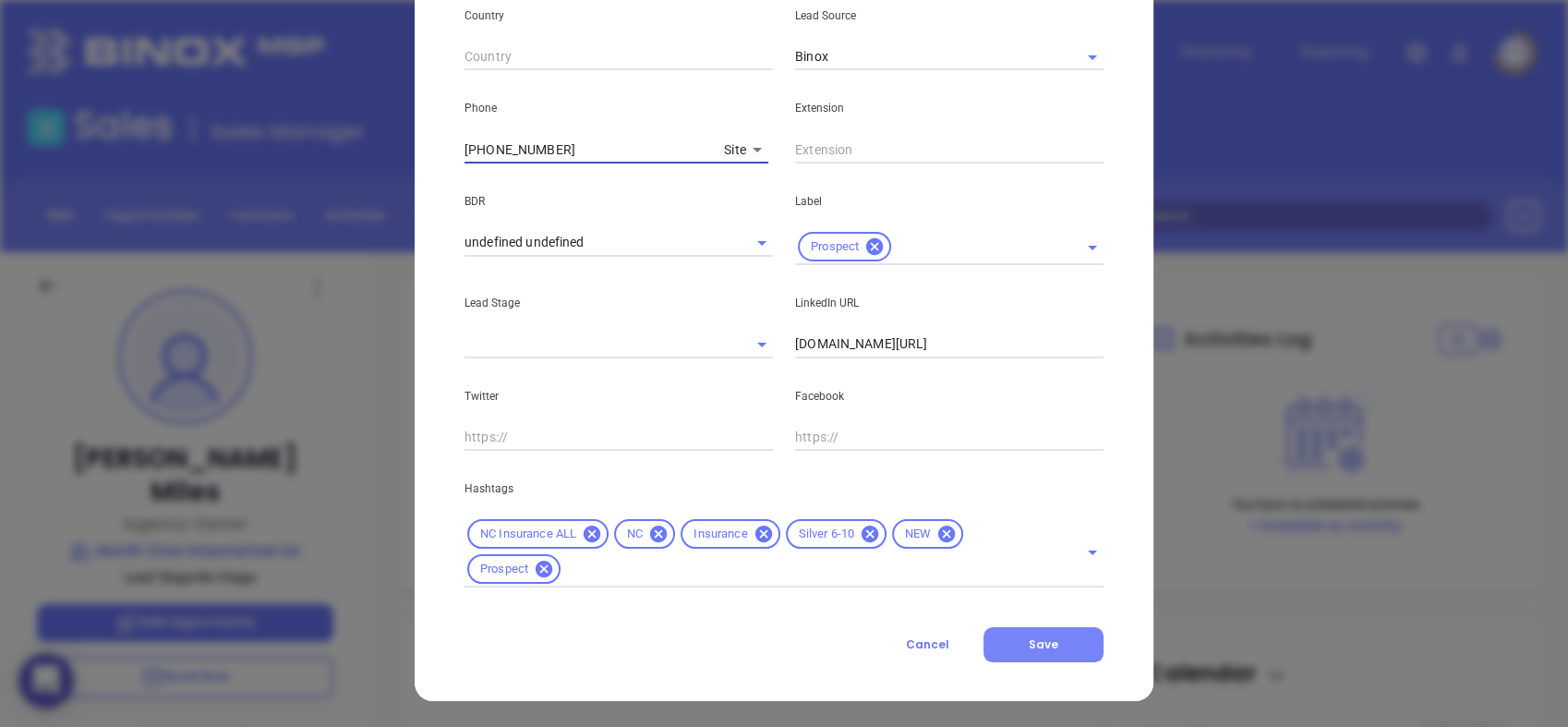
type input "[PHONE_NUMBER]"
click at [1055, 648] on button "Save" at bounding box center [1043, 645] width 120 height 35
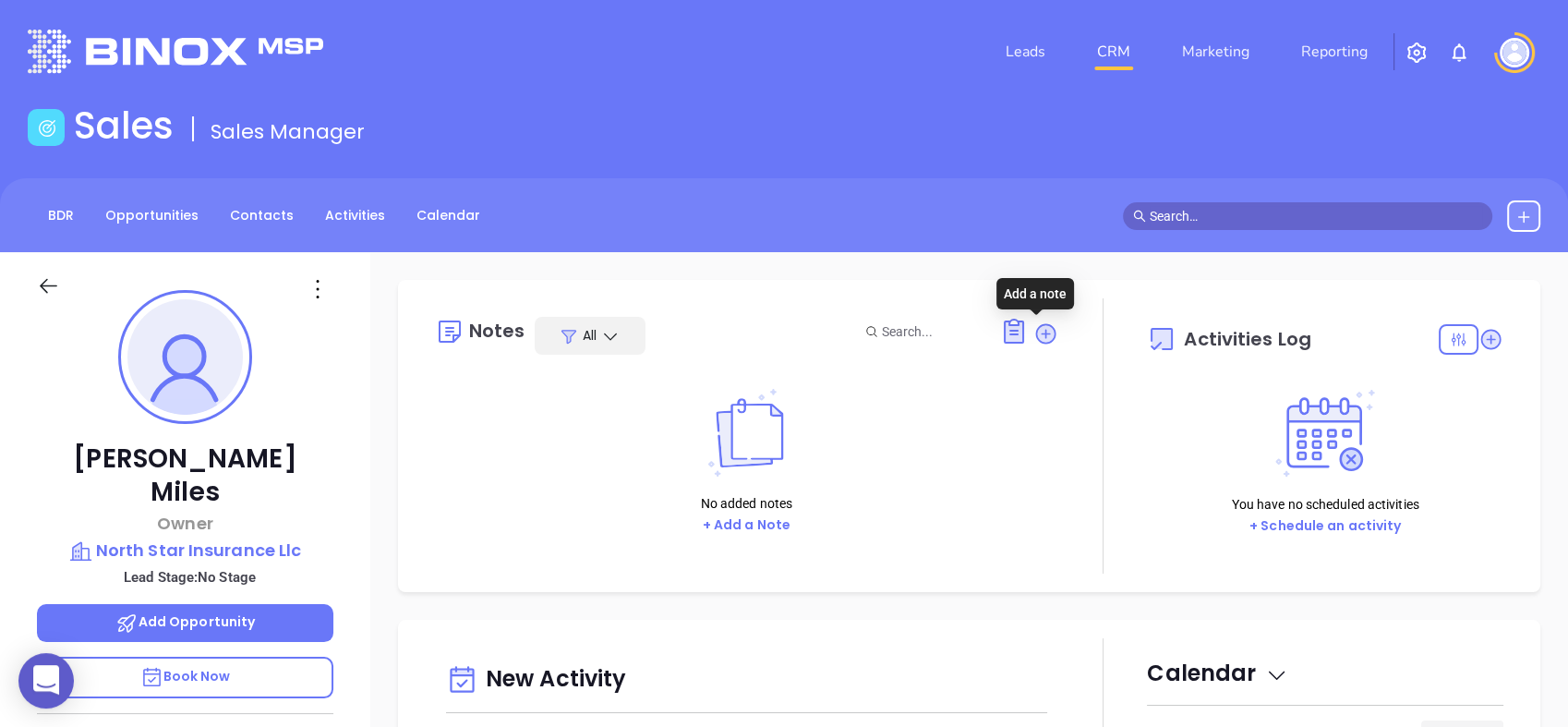
click at [1034, 327] on icon at bounding box center [1045, 333] width 24 height 24
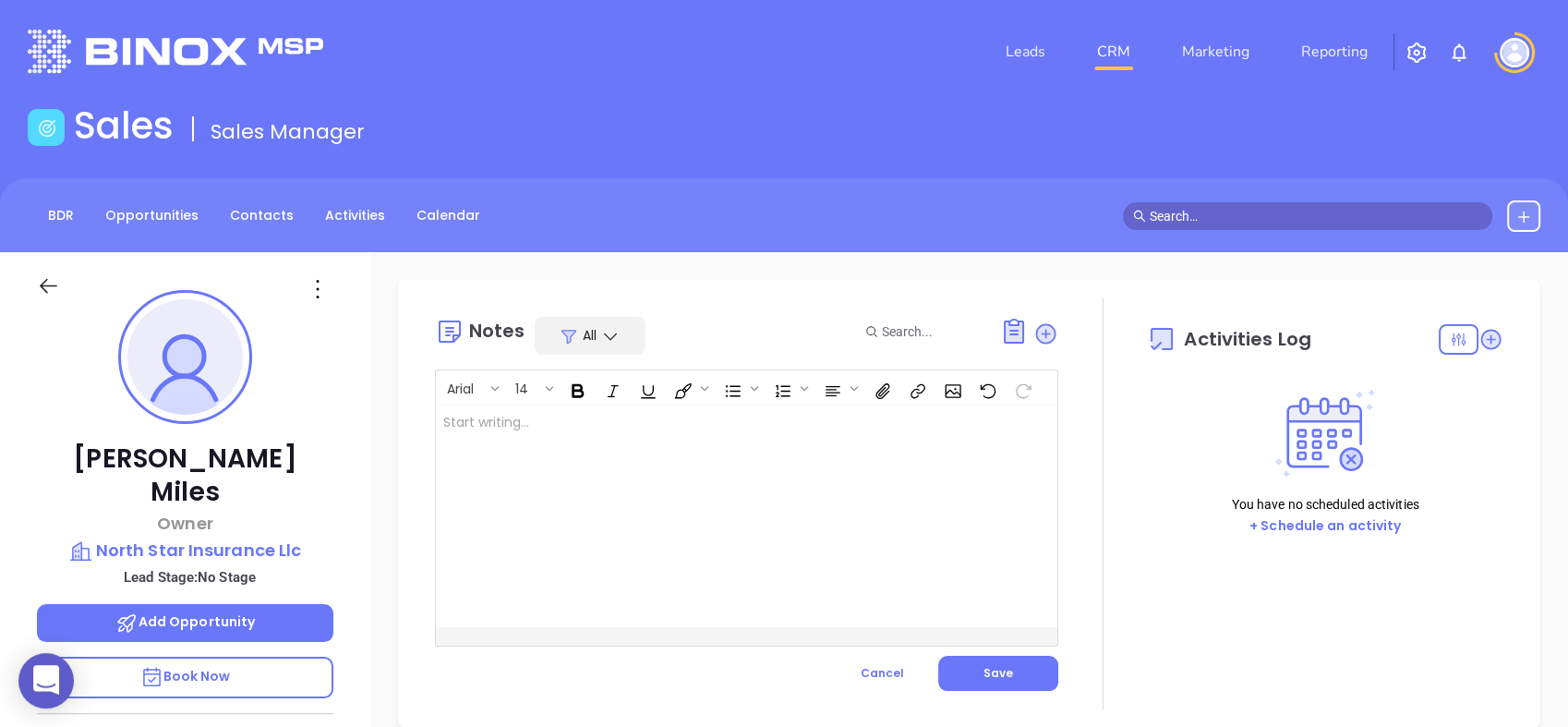
click at [648, 445] on div at bounding box center [724, 516] width 578 height 221
click at [986, 671] on span "Save" at bounding box center [998, 672] width 29 height 16
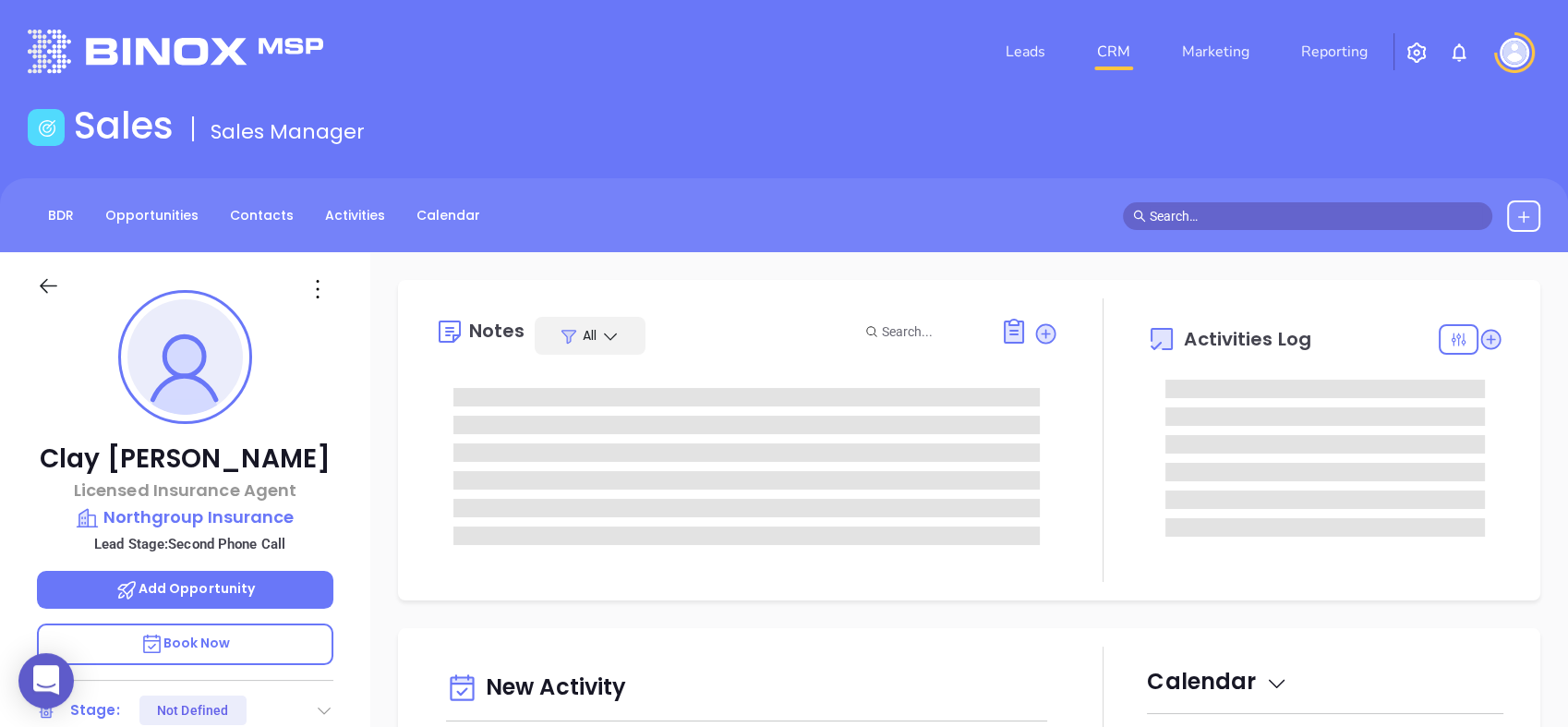
type input "[DATE]"
type input "[PERSON_NAME]"
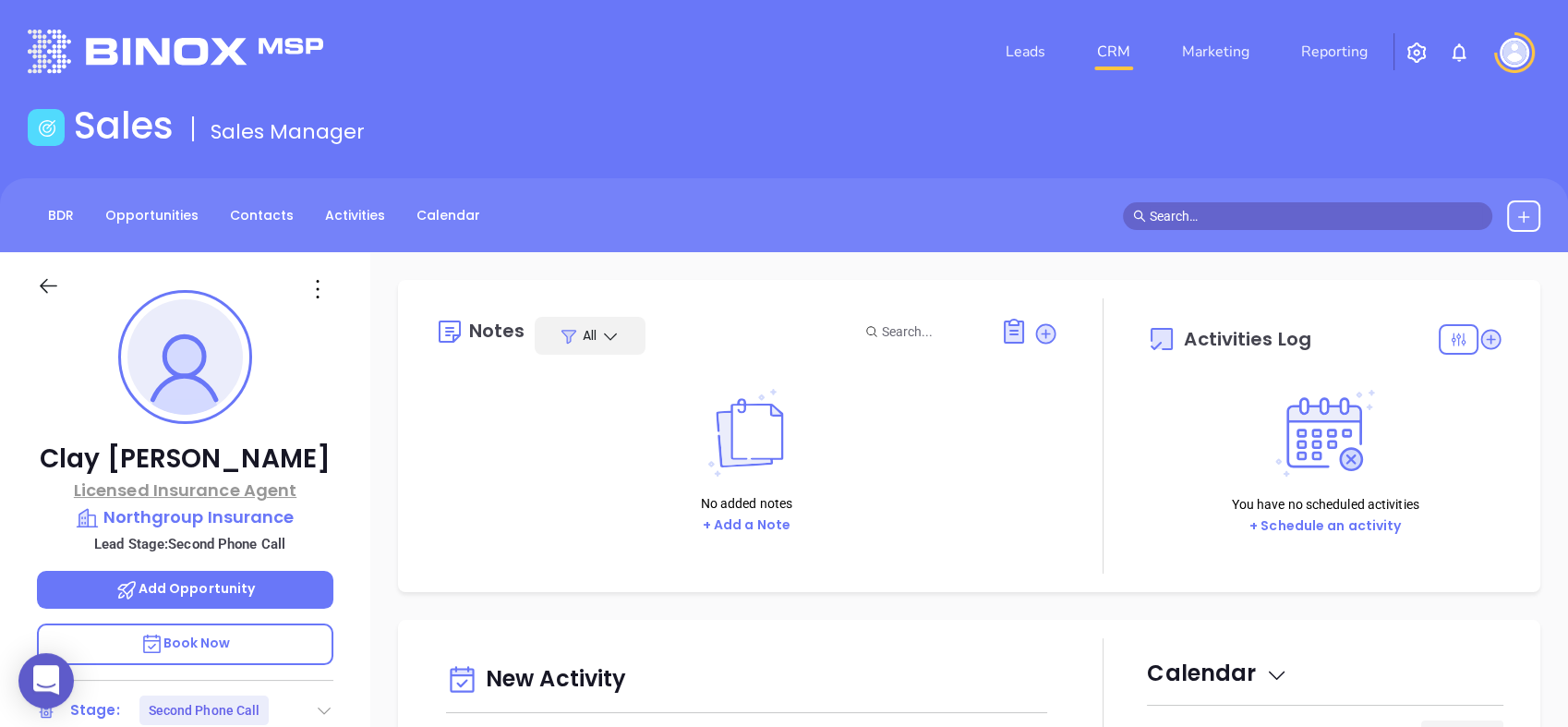
scroll to position [188, 0]
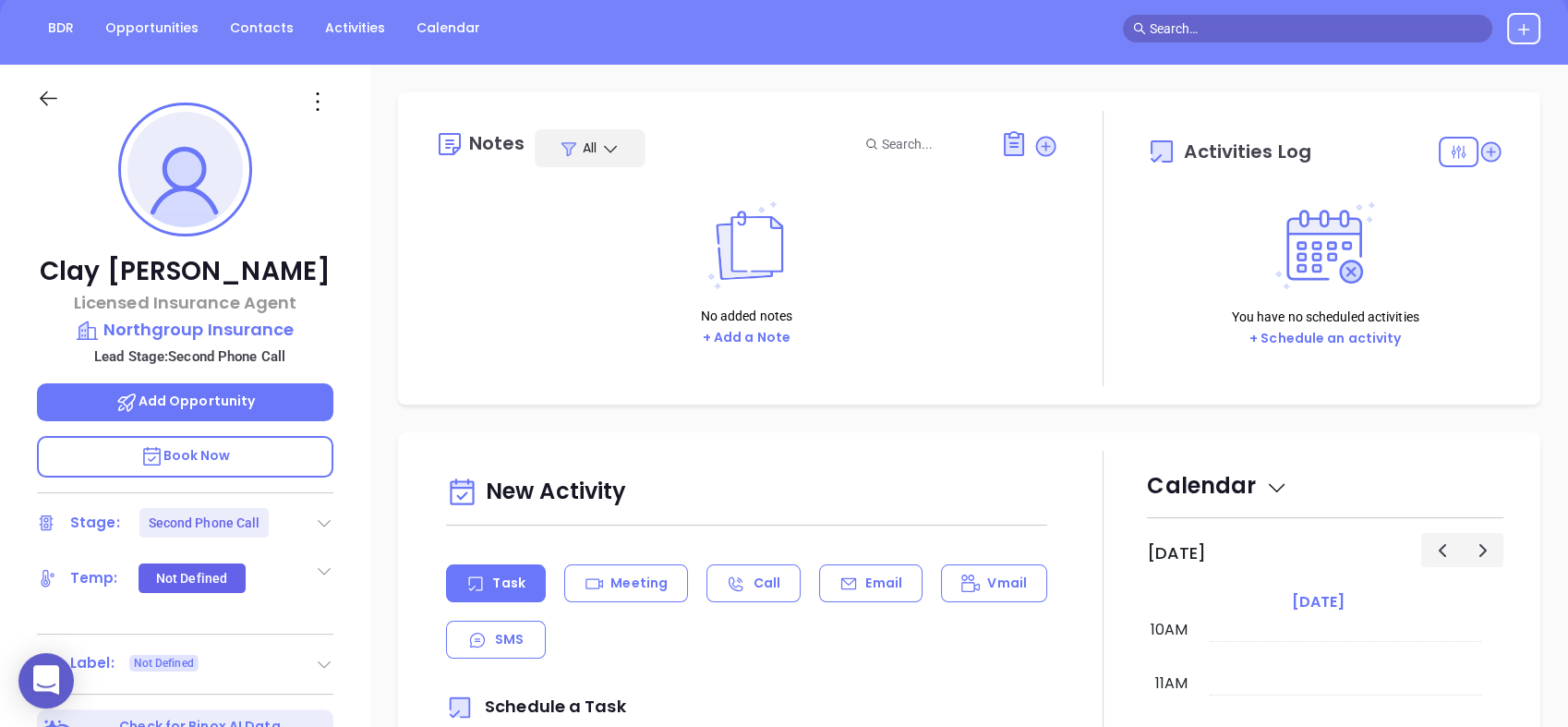
click at [323, 522] on icon at bounding box center [324, 523] width 19 height 19
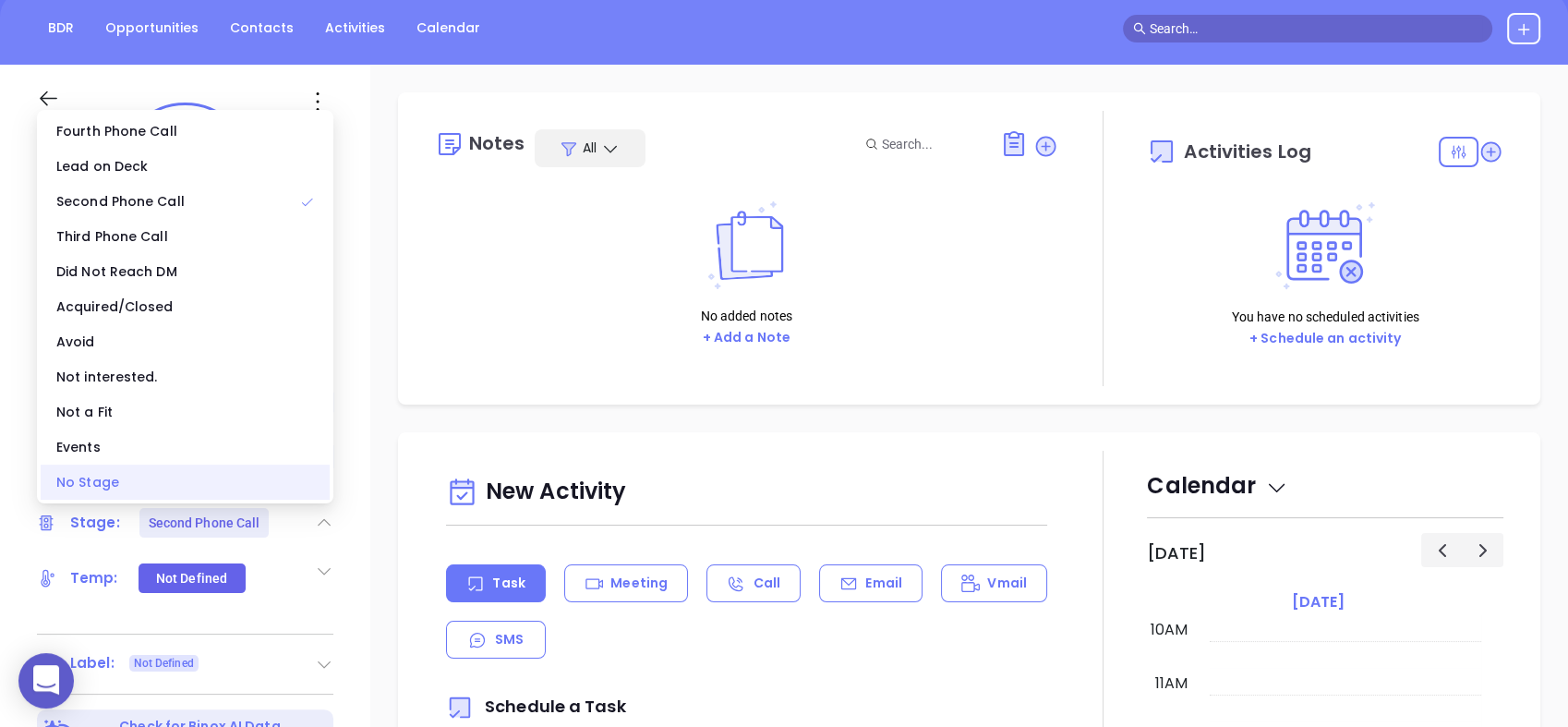
click at [223, 481] on div "No Stage" at bounding box center [185, 482] width 289 height 35
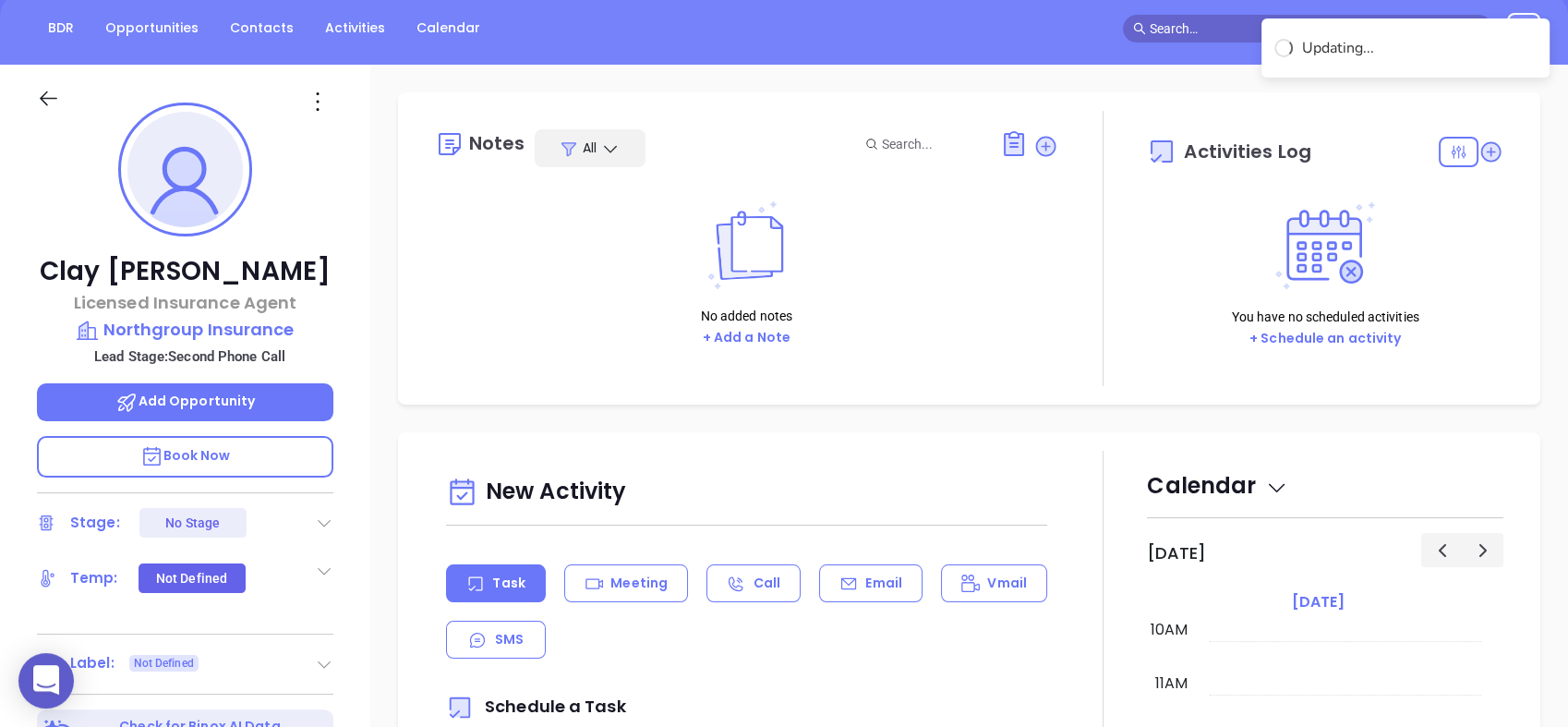
click at [368, 306] on div "[PERSON_NAME] Licensed Insurance Agent Northgroup Insurance Lead Stage: Second …" at bounding box center [185, 519] width 370 height 909
click at [313, 96] on icon at bounding box center [318, 102] width 29 height 29
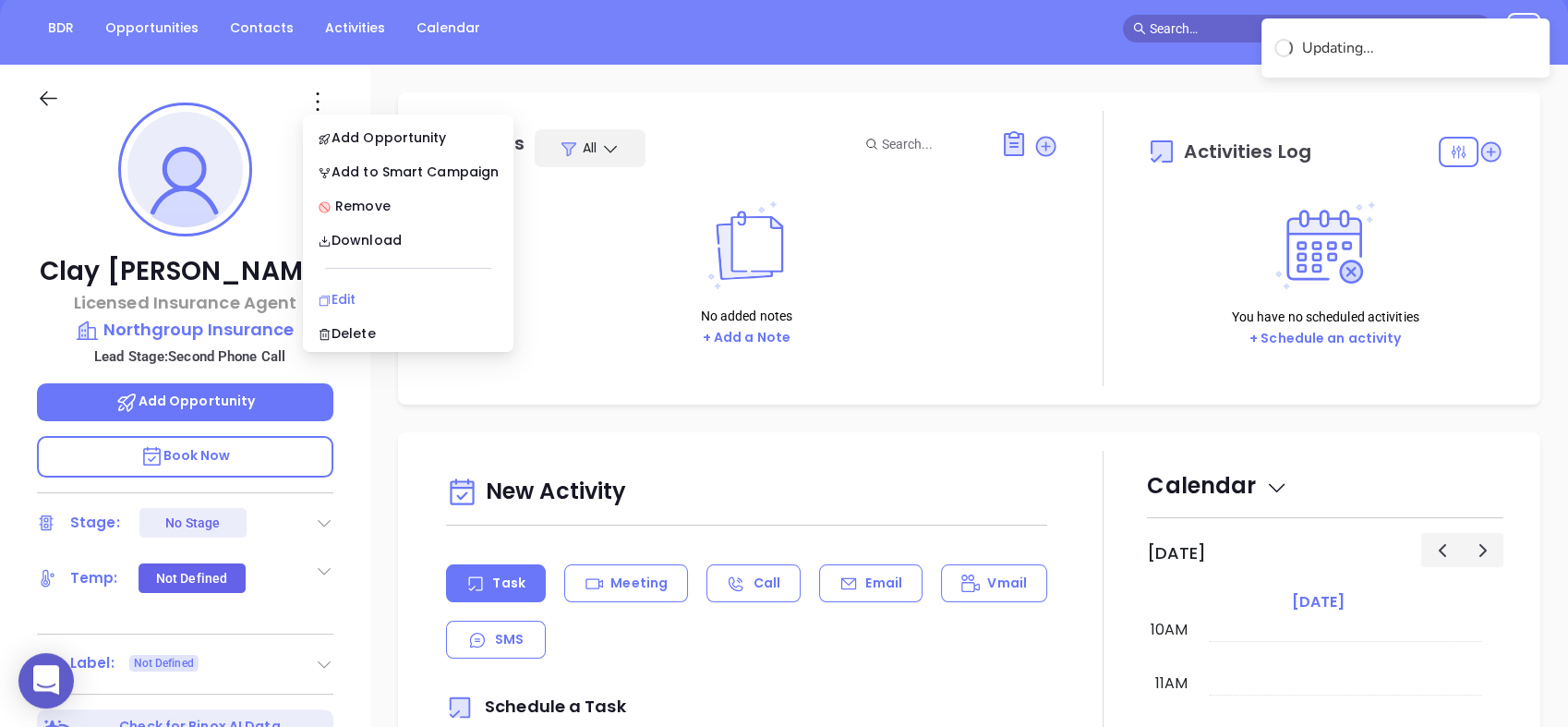
click at [383, 292] on div "Edit" at bounding box center [408, 298] width 181 height 21
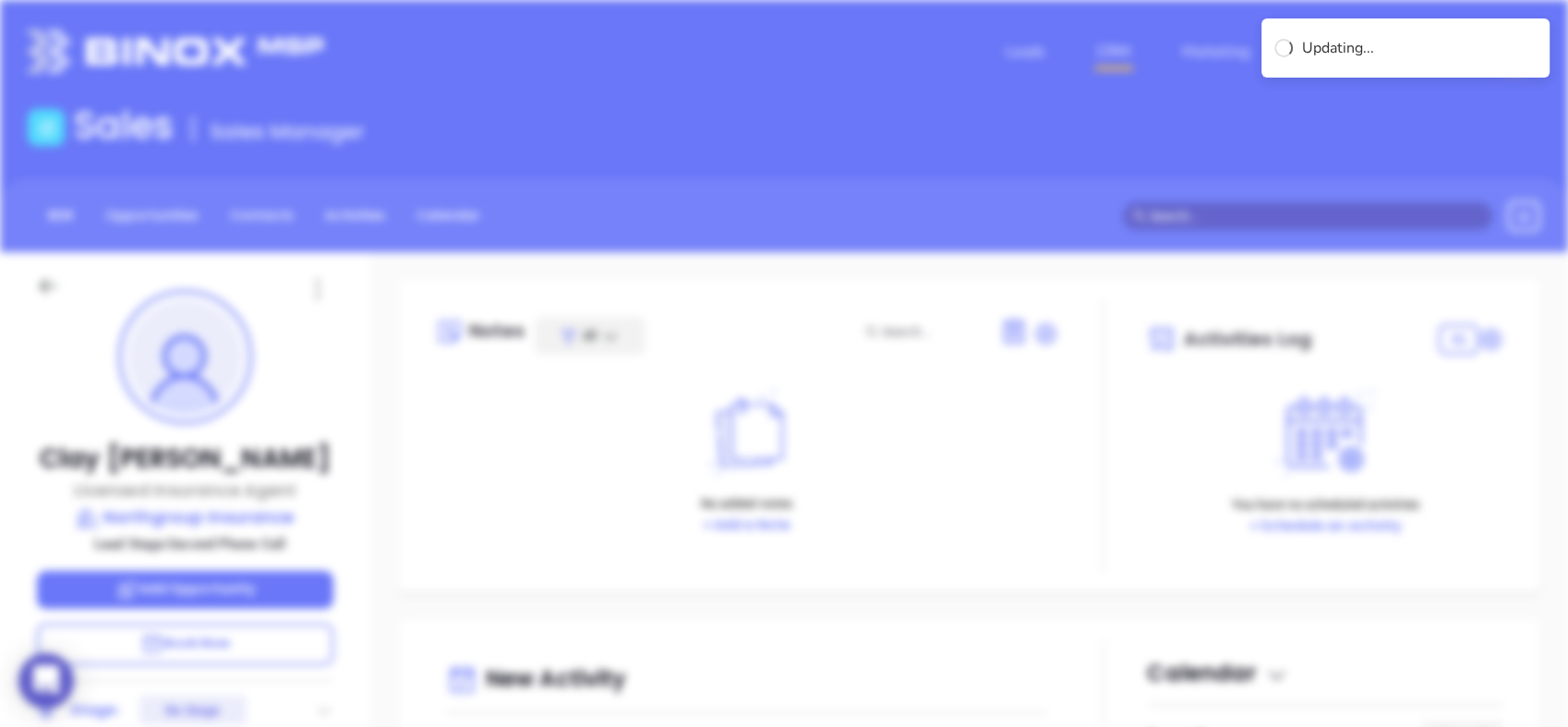
scroll to position [0, 0]
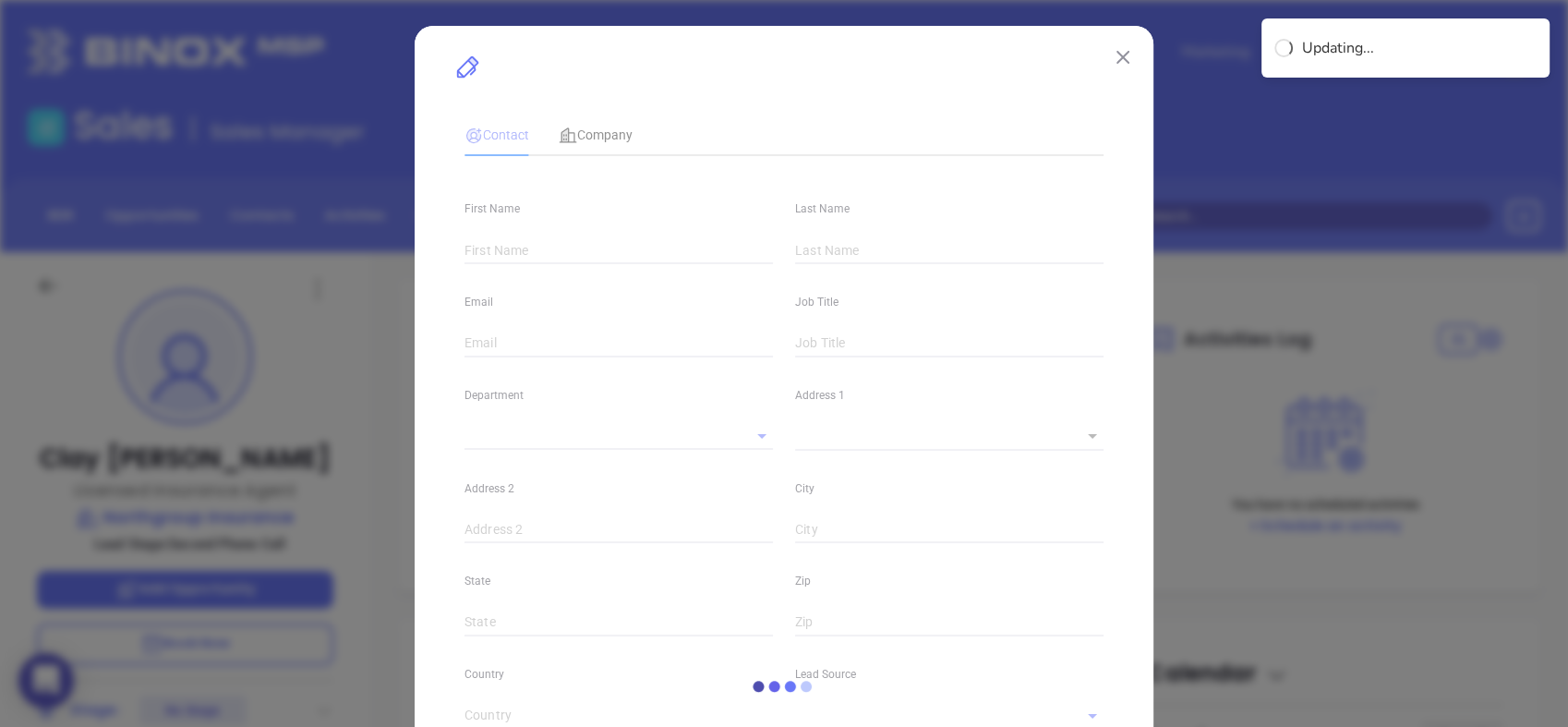
type input "Clay"
type input "[PERSON_NAME]"
type input "[EMAIL_ADDRESS][DOMAIN_NAME]"
type input "Licensed Insurance Agent"
type input "1"
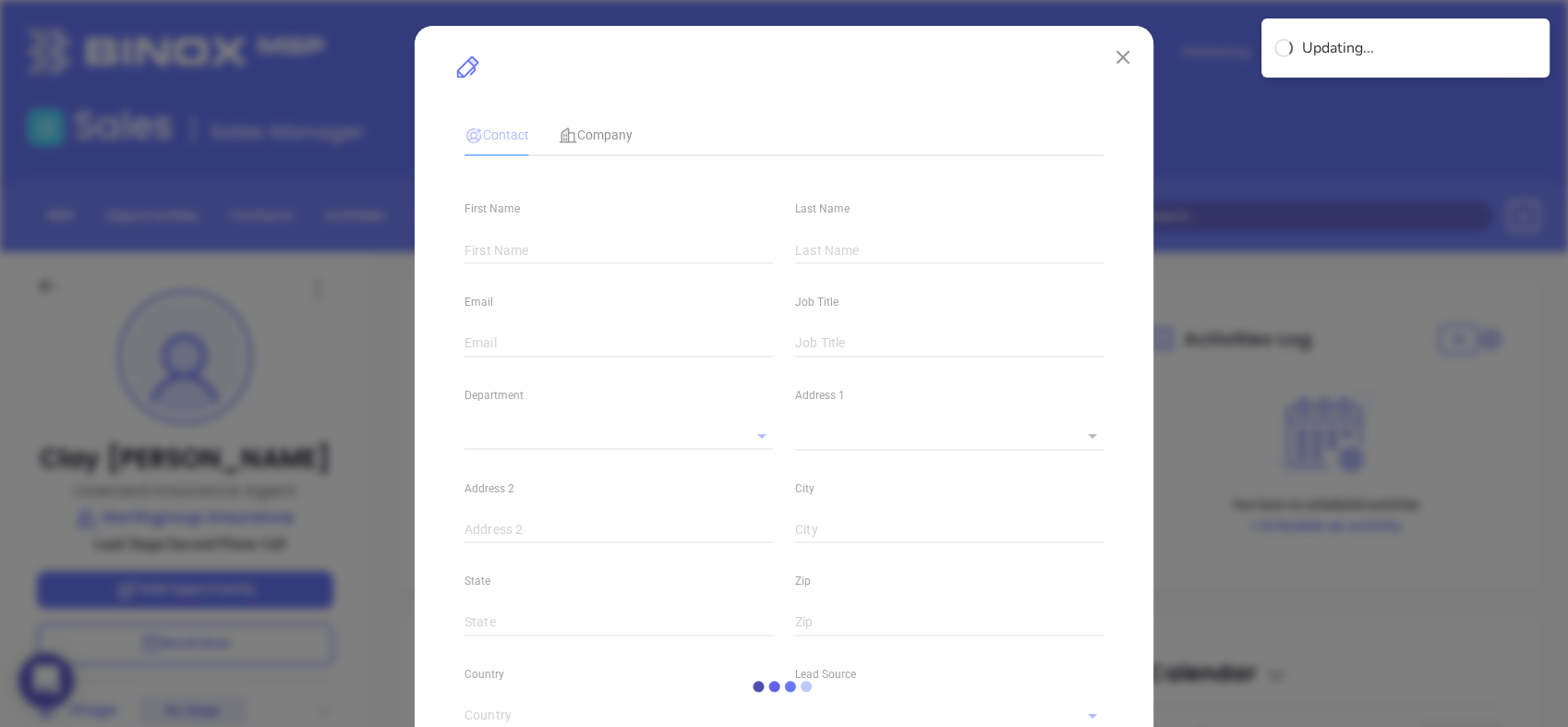
type input "[DOMAIN_NAME][URL][PERSON_NAME]"
type input "Marketing"
type input "Website Reveal"
type input "undefined undefined"
type input "1"
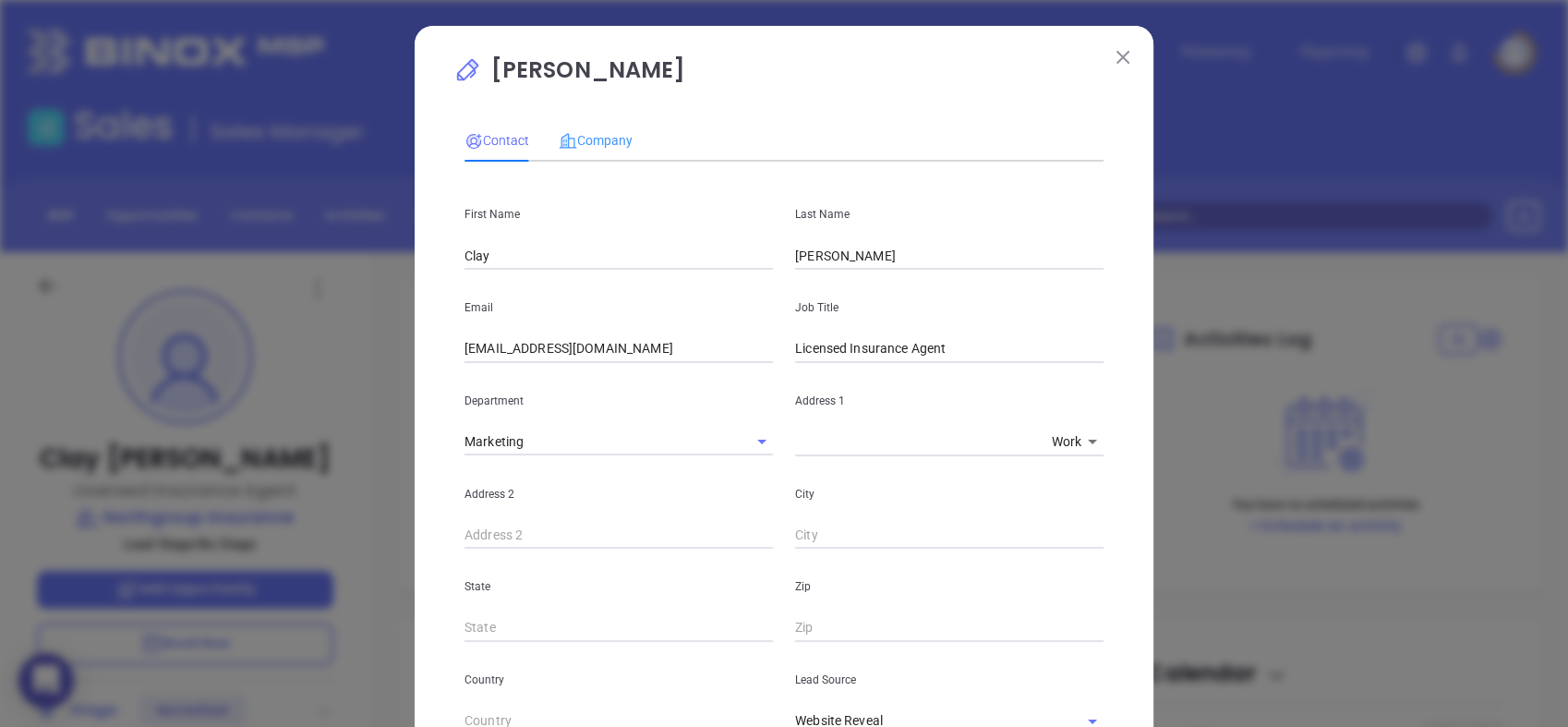
click at [577, 125] on div "Company" at bounding box center [595, 140] width 73 height 42
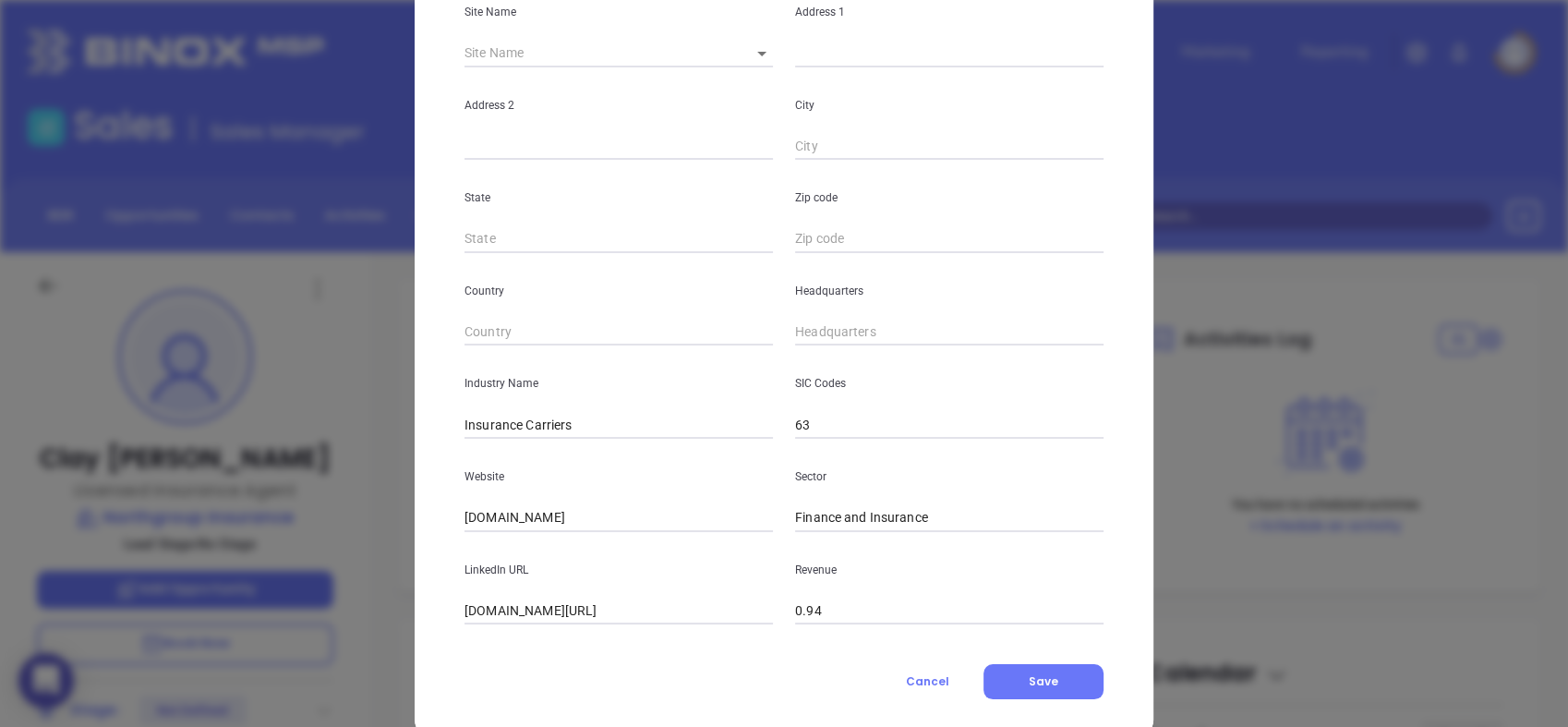
scroll to position [302, 0]
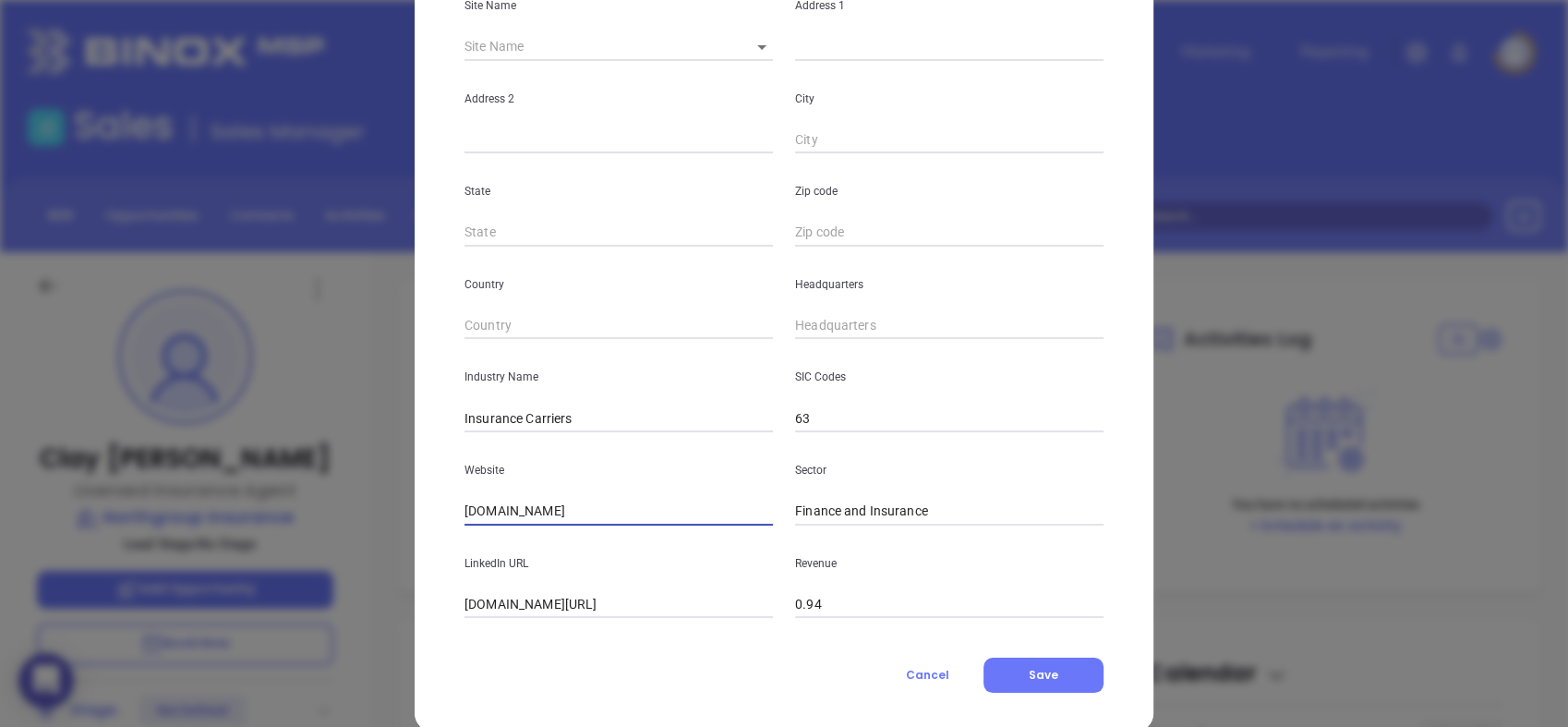
drag, startPoint x: 589, startPoint y: 522, endPoint x: 359, endPoint y: 546, distance: 231.2
click at [359, 546] on div "[PERSON_NAME] Contact Company First Name [PERSON_NAME] Last Name [PERSON_NAME] …" at bounding box center [784, 363] width 1568 height 727
paste input "[URL][DOMAIN_NAME]"
type input "[URL][DOMAIN_NAME]"
click at [596, 413] on input "Insurance Carriers" at bounding box center [619, 418] width 308 height 27
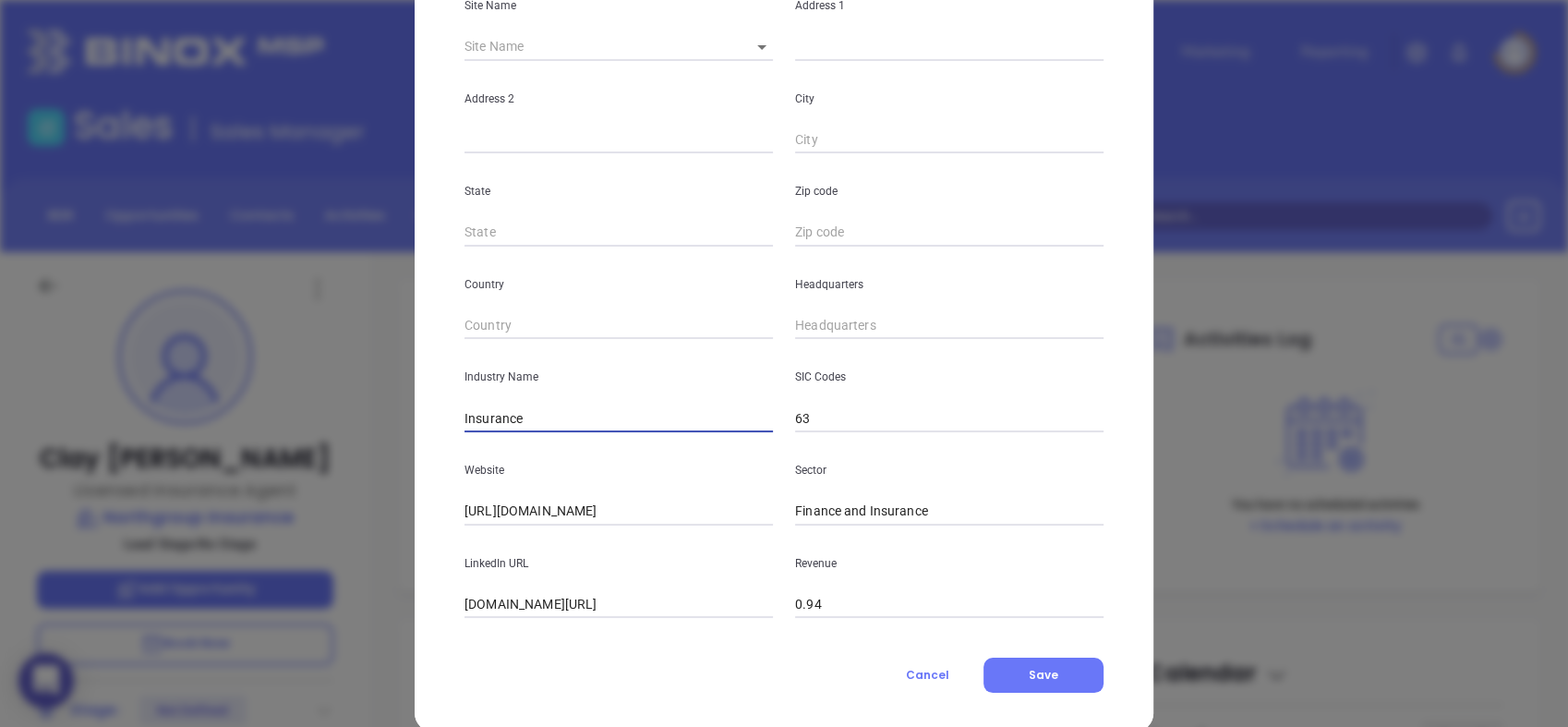
type input "Insurance"
click at [623, 217] on div "State" at bounding box center [619, 200] width 331 height 93
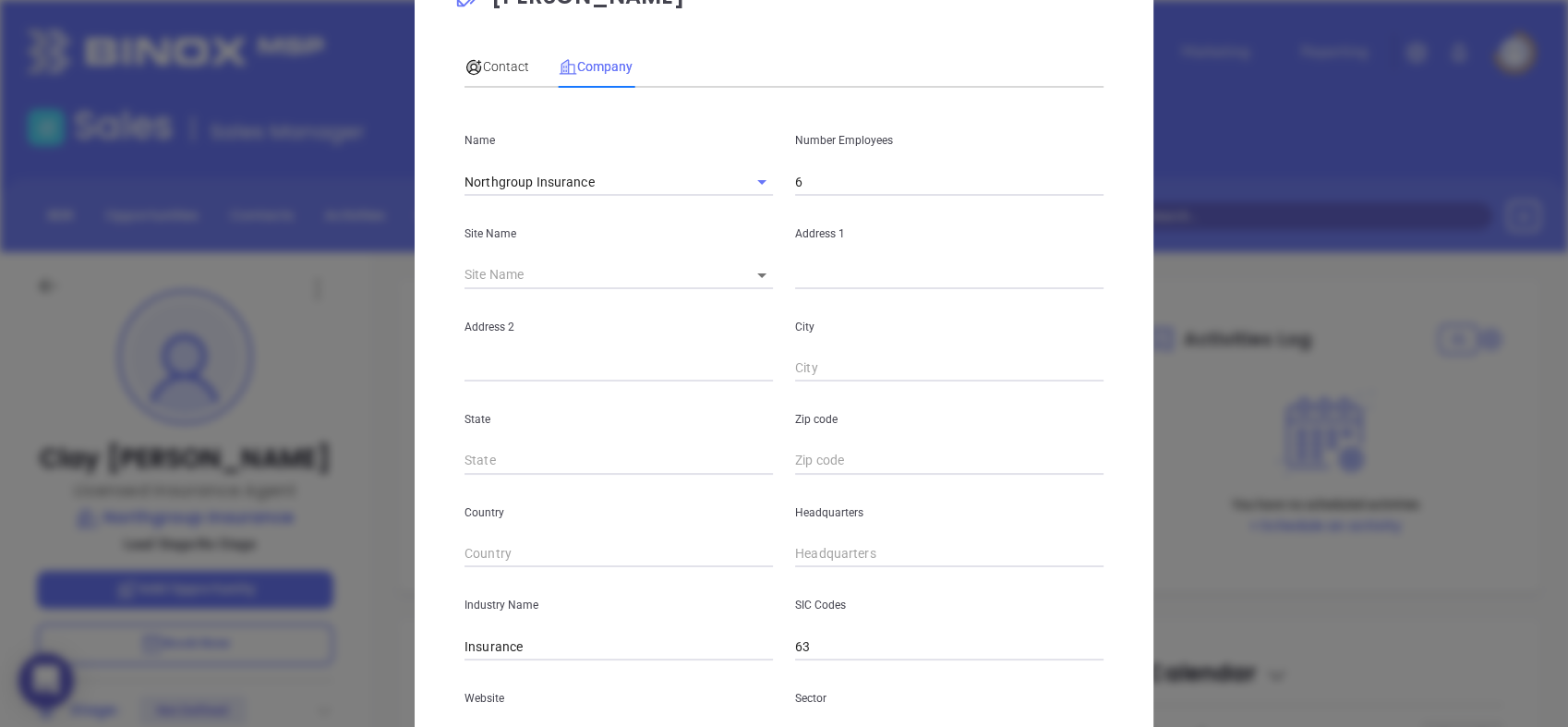
scroll to position [73, 0]
click at [510, 68] on span "Contact" at bounding box center [497, 67] width 65 height 15
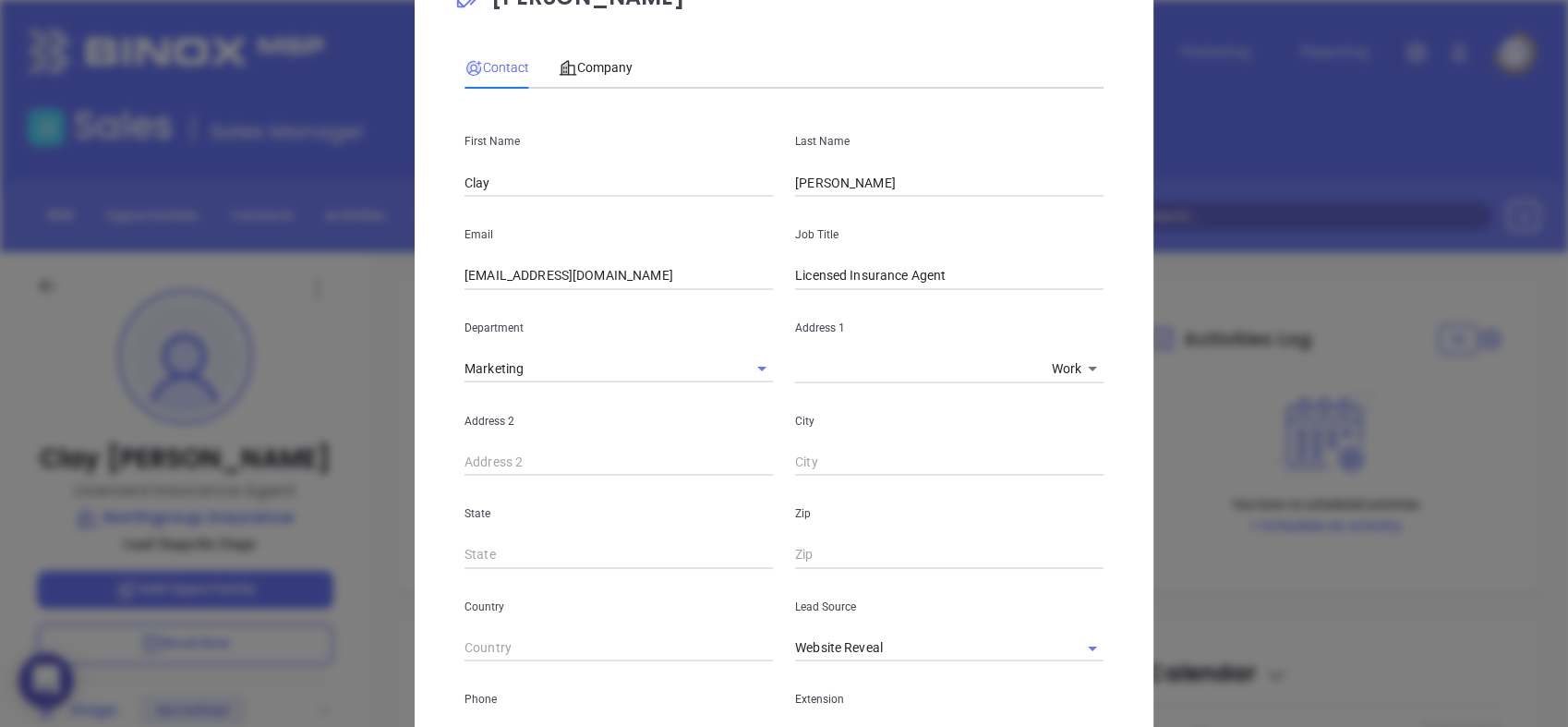
scroll to position [295, 0]
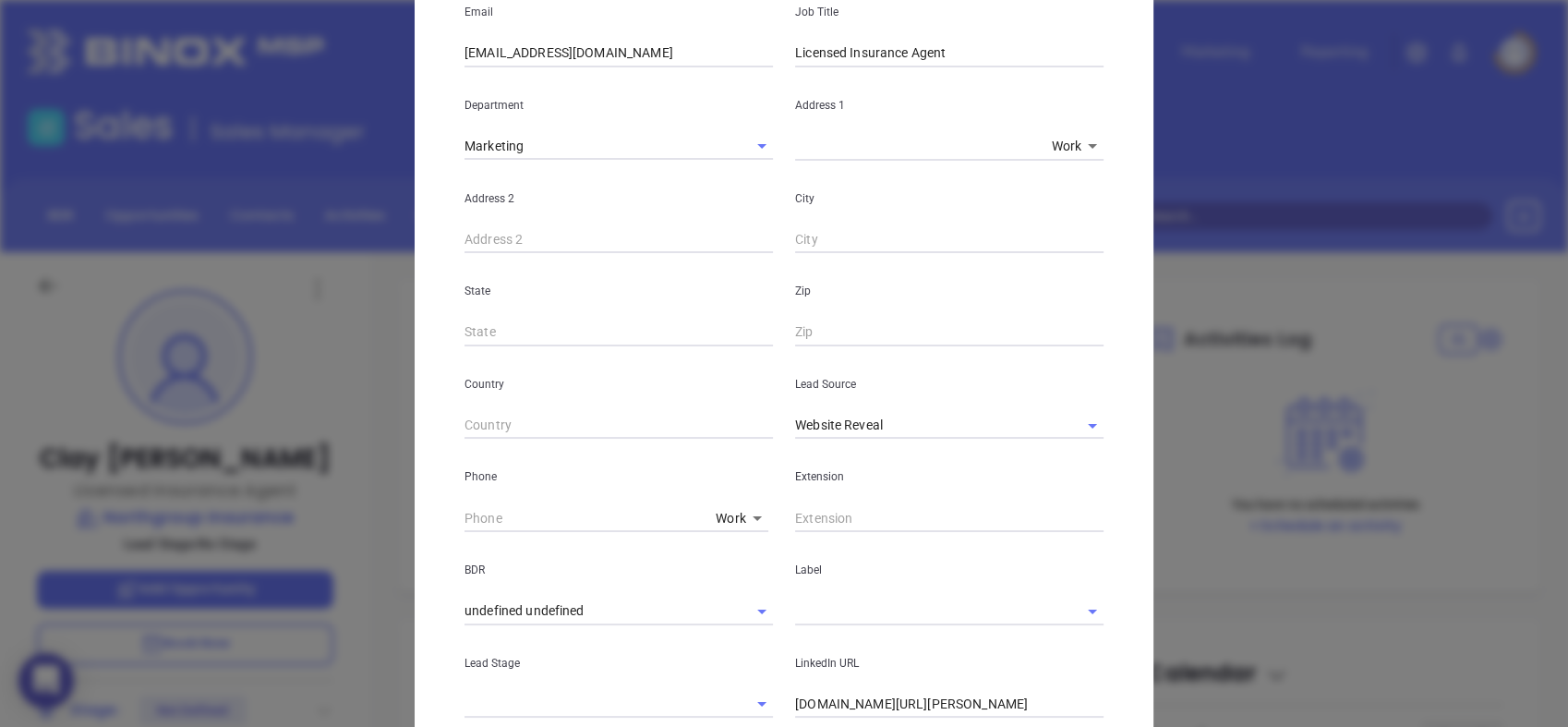
click at [724, 518] on body "0 Leads CRM Marketing Reporting Financial Leads Leads Sales Sales Manager BDR O…" at bounding box center [784, 363] width 1568 height 727
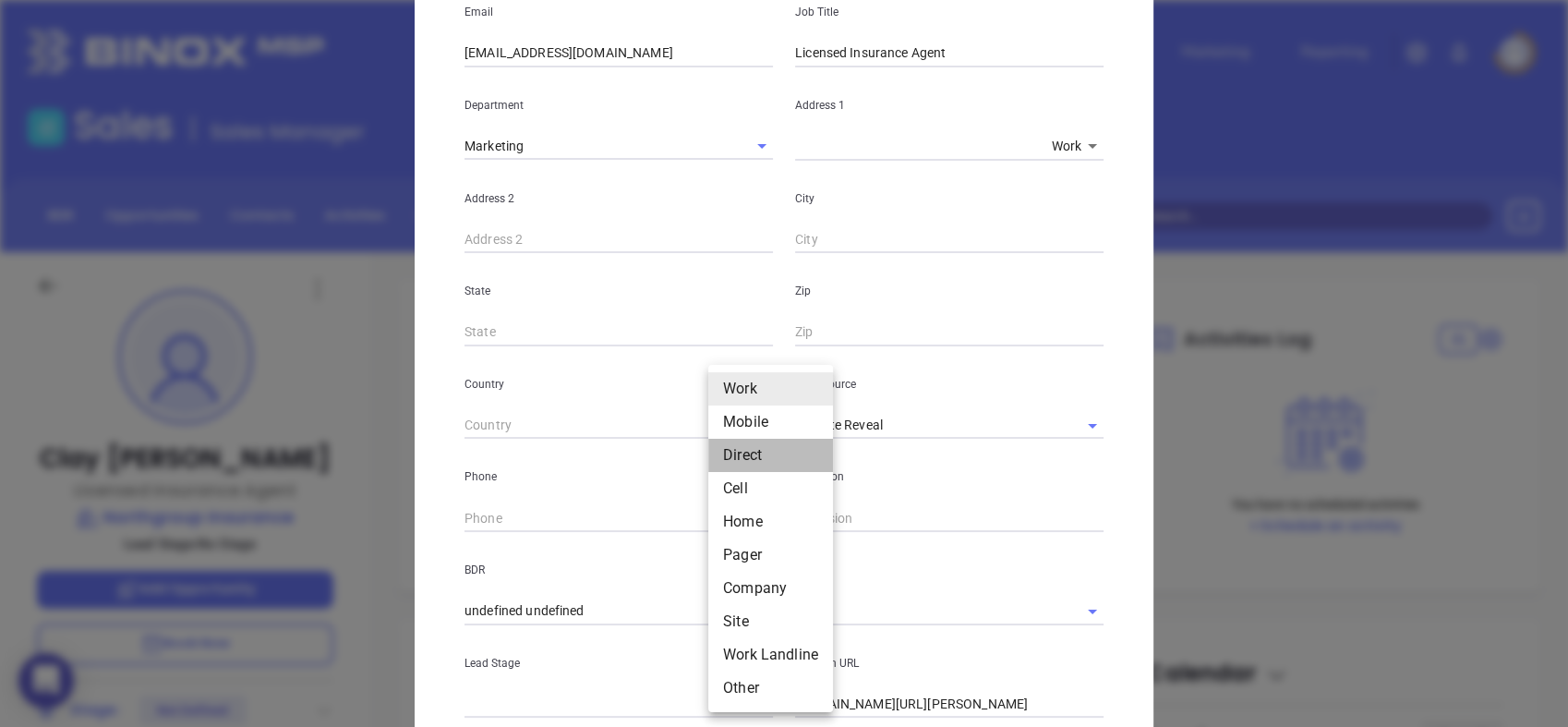
click at [751, 456] on li "Direct" at bounding box center [770, 455] width 124 height 33
type input "3"
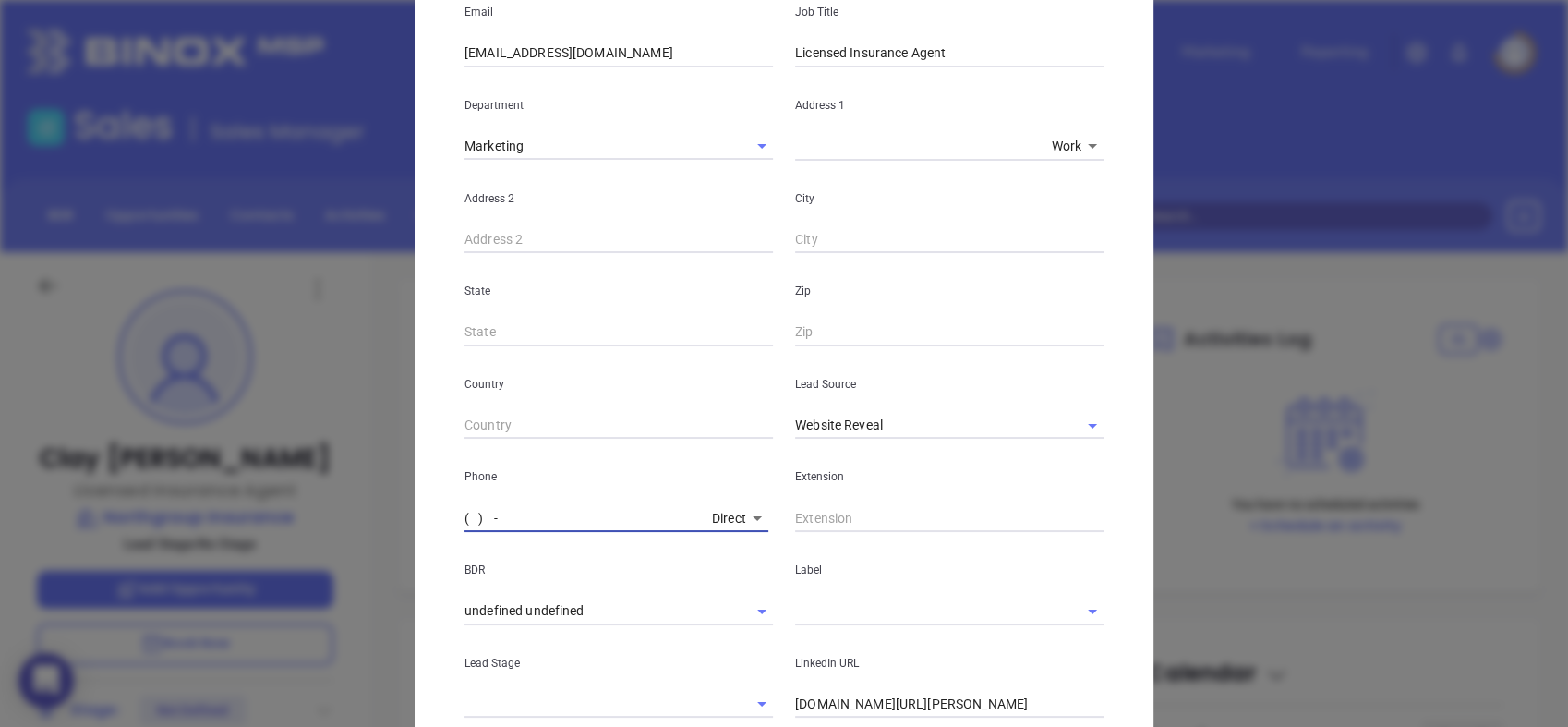
click at [601, 518] on input "( ) -" at bounding box center [584, 518] width 240 height 27
paste input "919) 322-4186"
type input "[PHONE_NUMBER]"
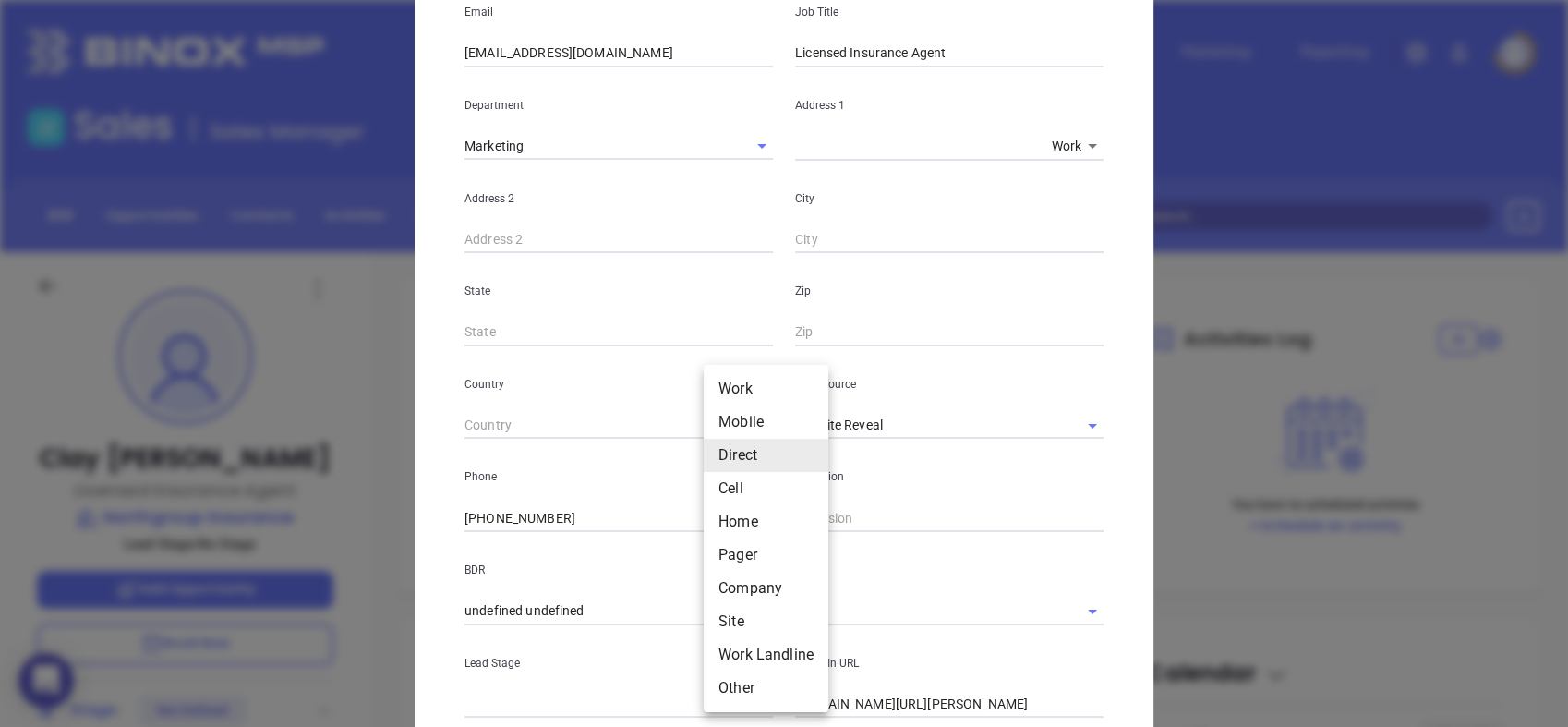
click at [741, 517] on body "0 Leads CRM Marketing Reporting Financial Leads Leads Sales Sales Manager BDR O…" at bounding box center [784, 363] width 1568 height 727
click at [743, 618] on li "Site" at bounding box center [765, 621] width 124 height 33
type input "11"
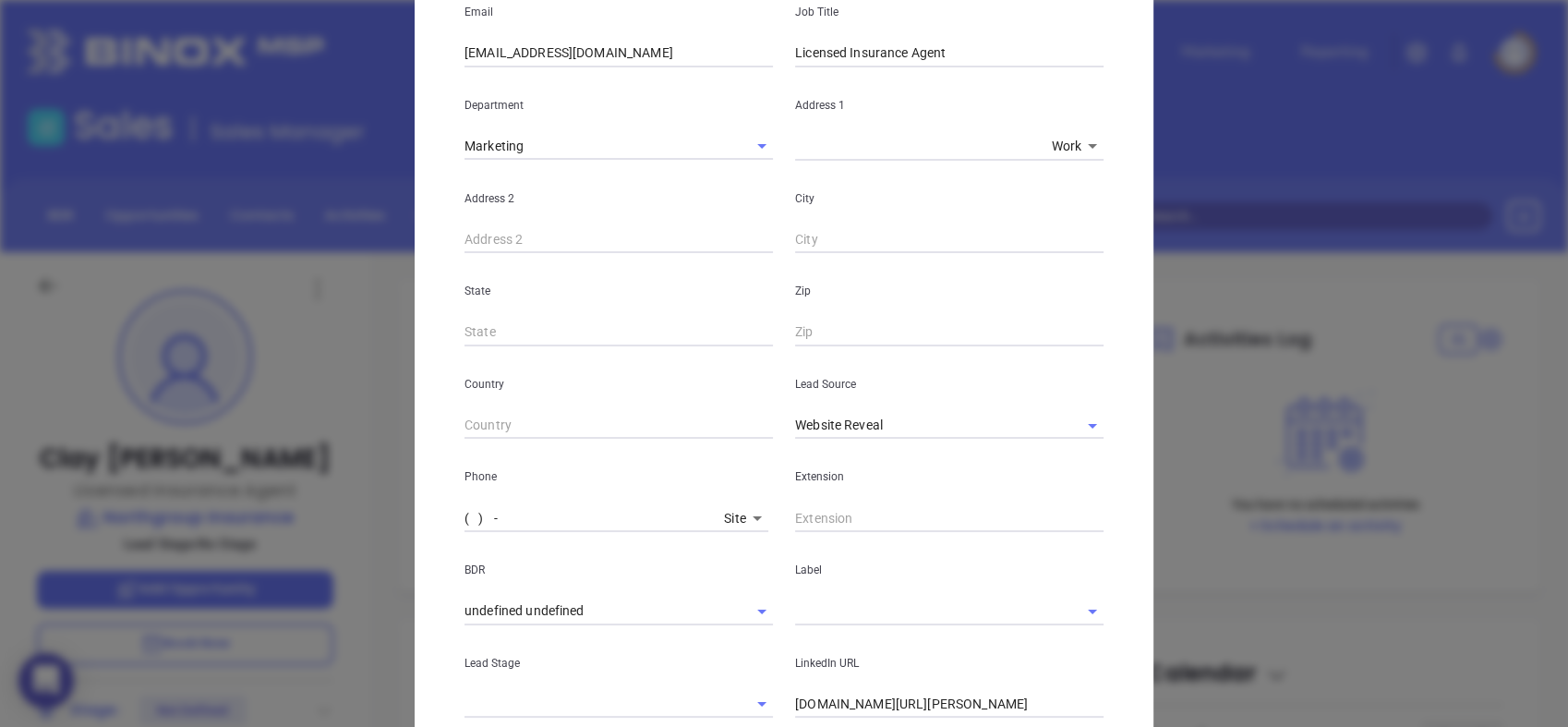
click at [545, 516] on input "( ) -" at bounding box center [591, 518] width 253 height 27
paste input "704) 817-7574"
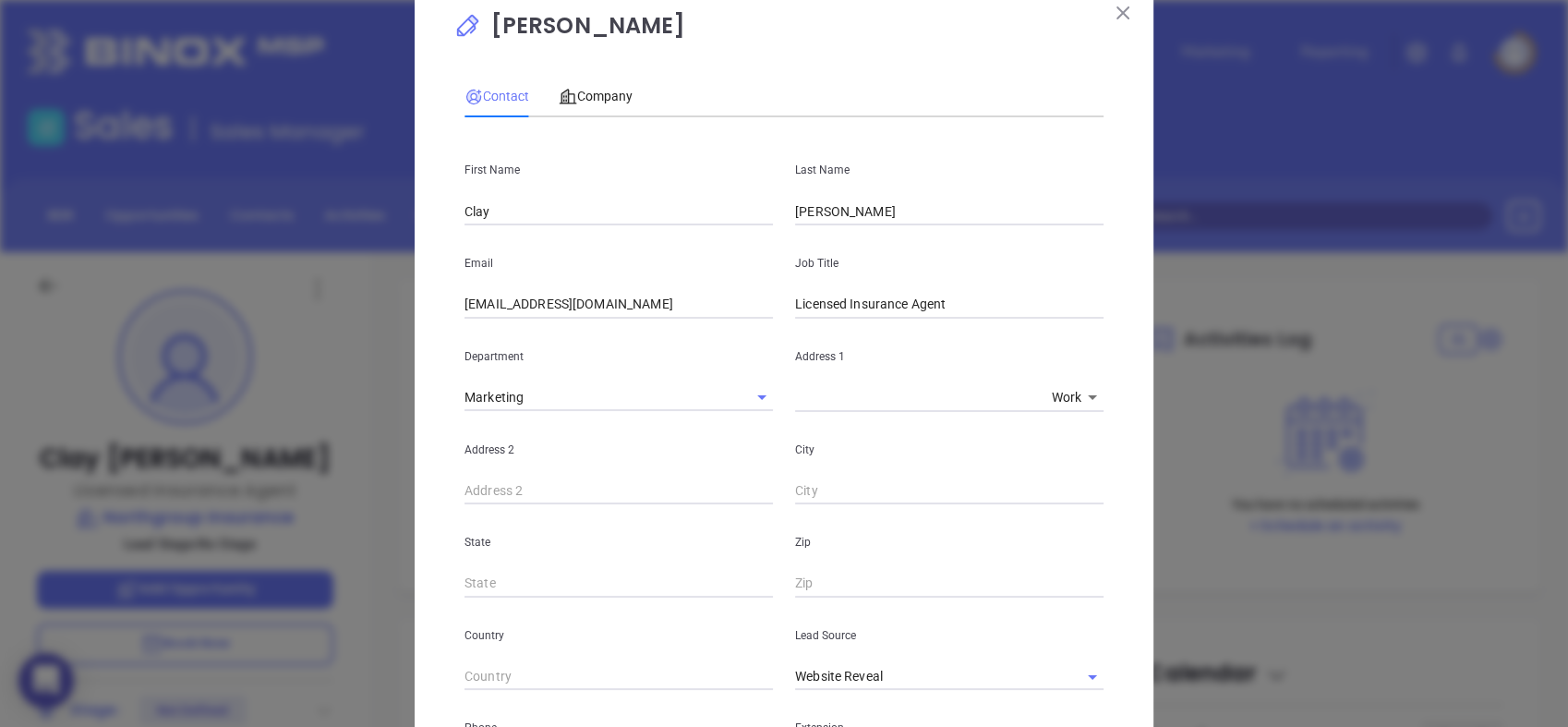
scroll to position [0, 0]
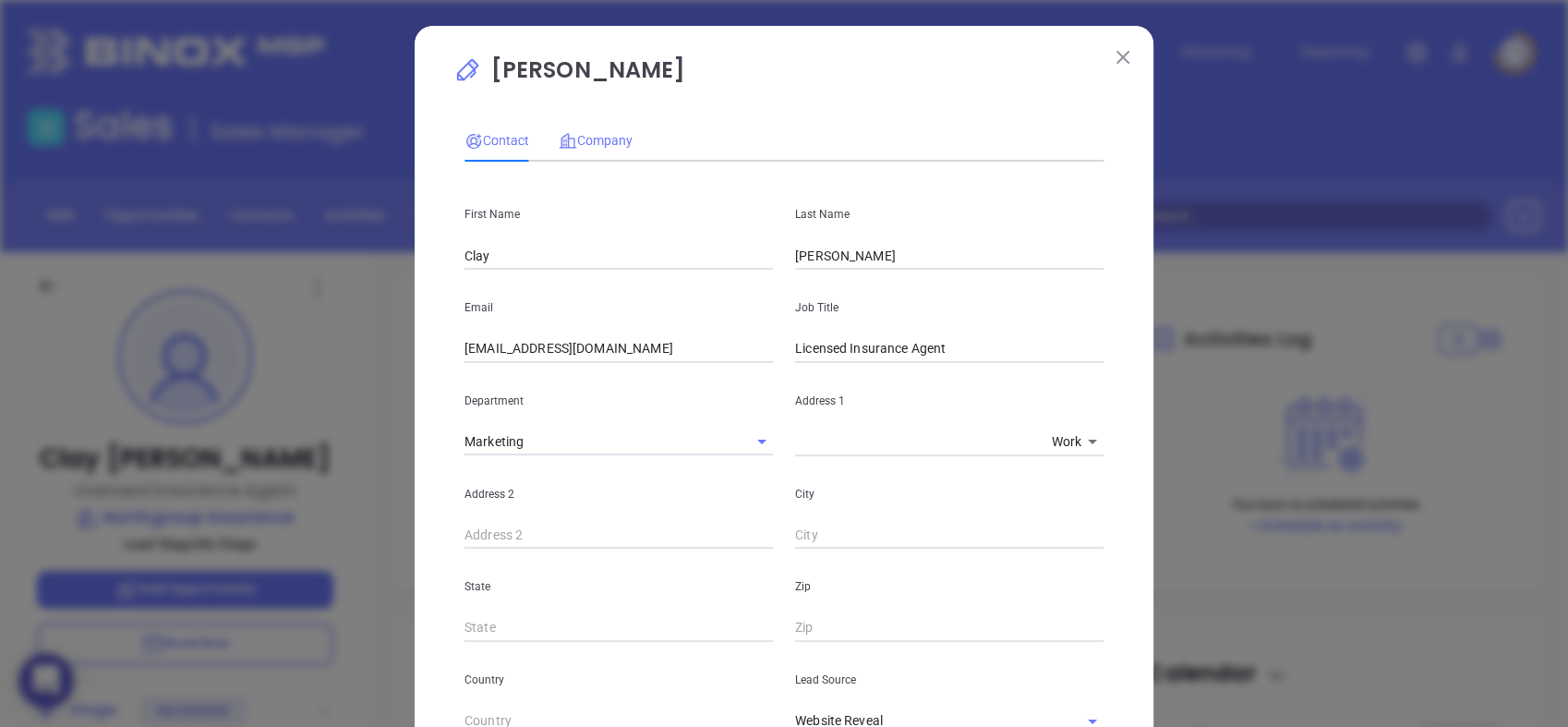
type input "[PHONE_NUMBER]"
click at [589, 130] on div "Company" at bounding box center [595, 140] width 73 height 21
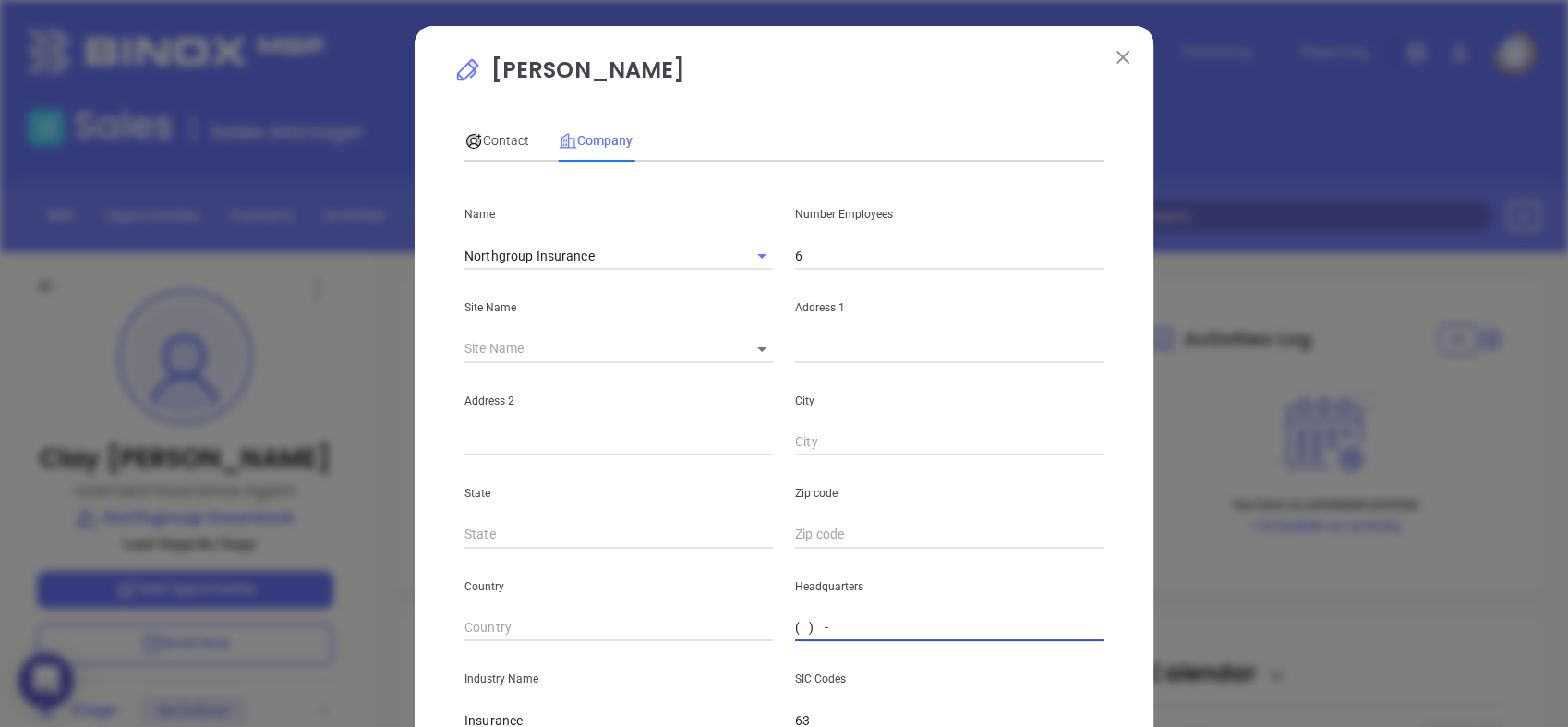
click at [834, 617] on input "( ) -" at bounding box center [949, 628] width 308 height 27
paste input "704) 817-7574"
type input "[PHONE_NUMBER]"
click at [476, 121] on div "Contact" at bounding box center [497, 140] width 65 height 42
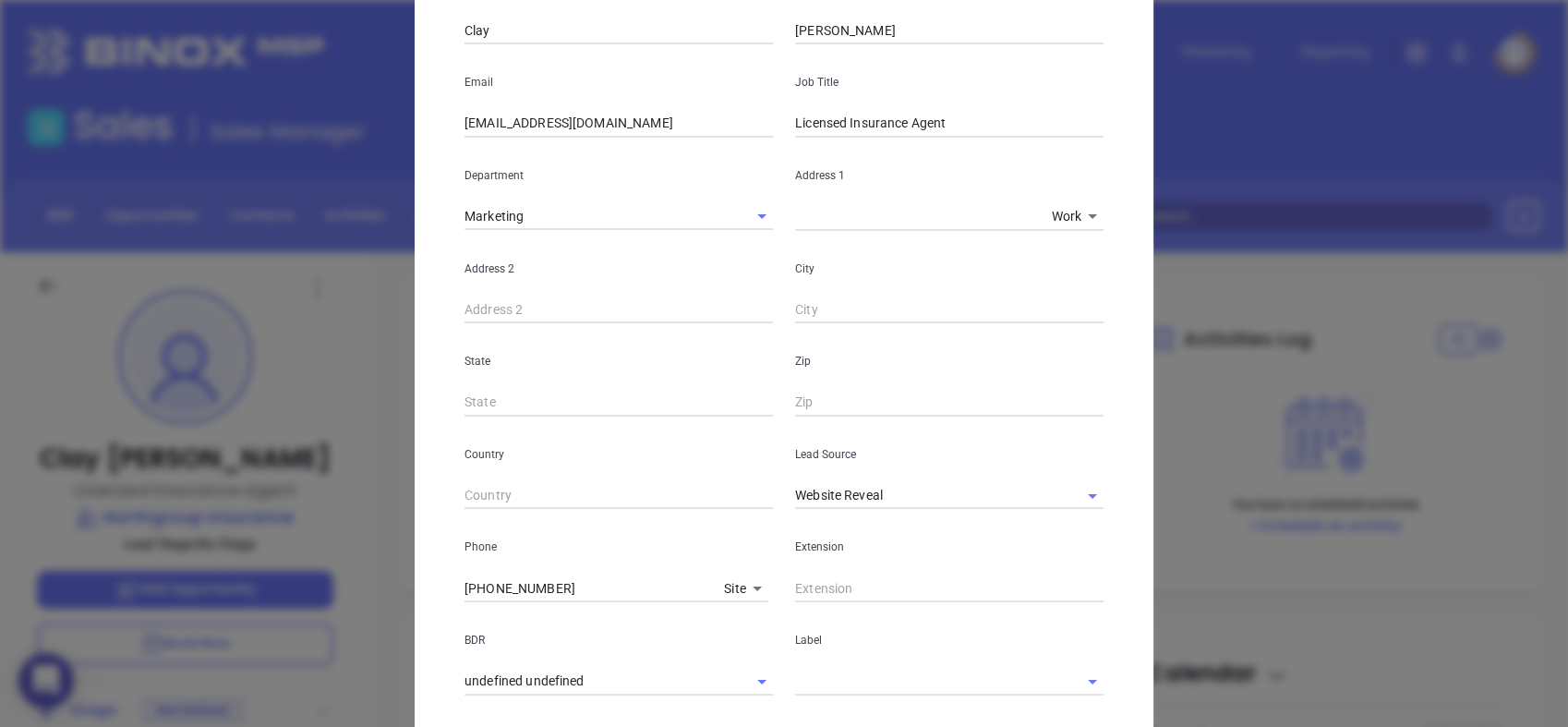
scroll to position [234, 0]
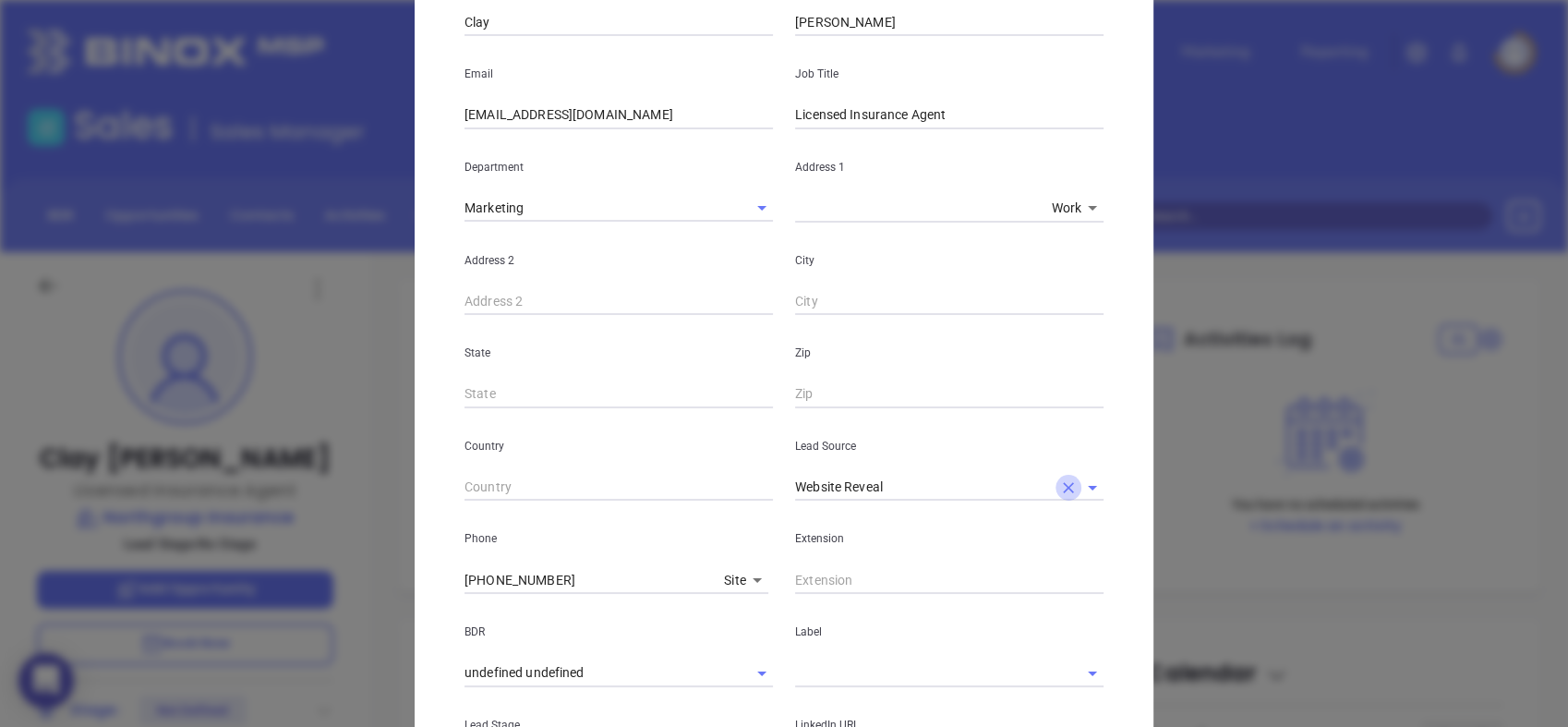
click at [1059, 489] on icon "Clear" at bounding box center [1068, 487] width 19 height 19
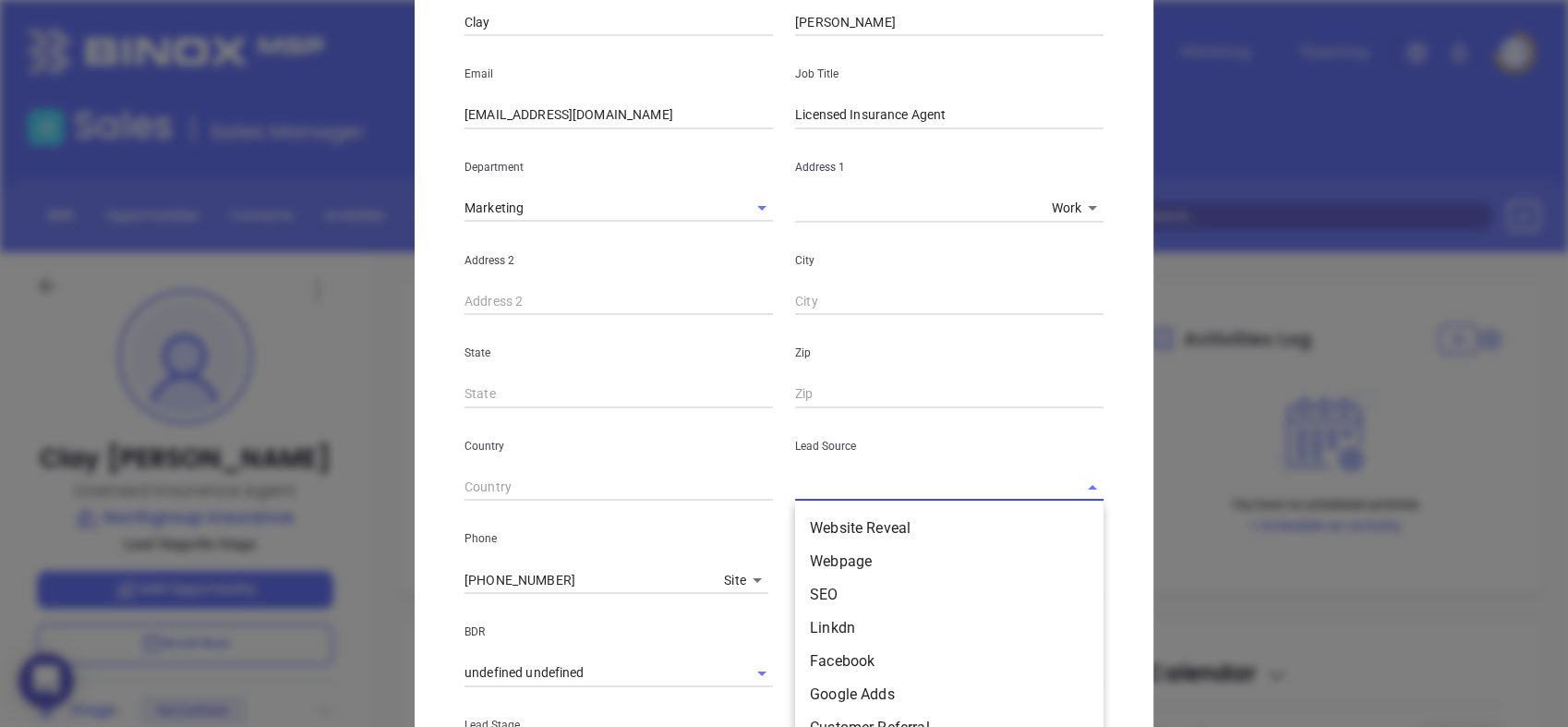
click at [1027, 493] on input "text" at bounding box center [924, 486] width 256 height 26
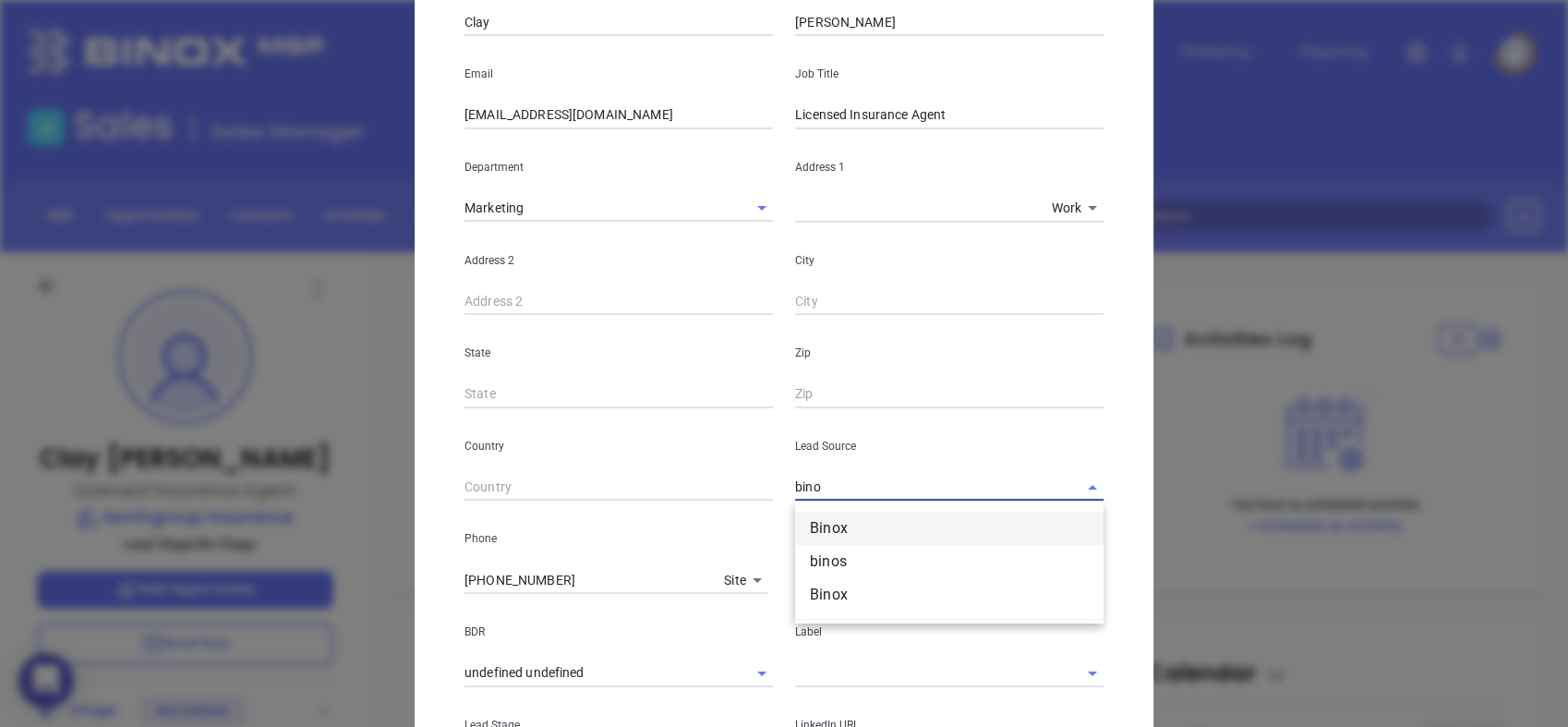
click at [1008, 536] on li "Binox" at bounding box center [949, 528] width 308 height 33
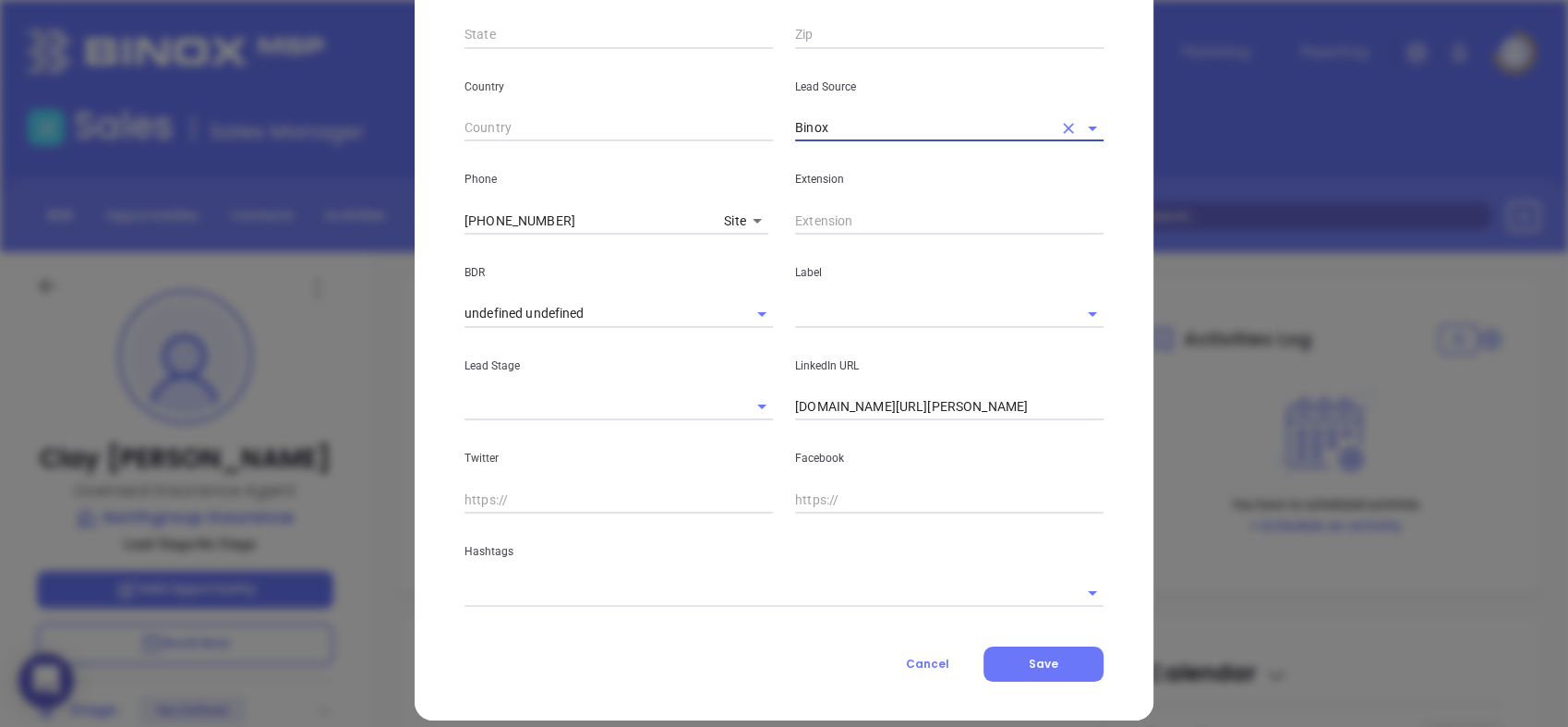
scroll to position [594, 0]
type input "Binox"
click at [865, 392] on input "[DOMAIN_NAME][URL][PERSON_NAME]" at bounding box center [949, 406] width 308 height 27
type input "[DOMAIN_NAME][URL][PERSON_NAME]"
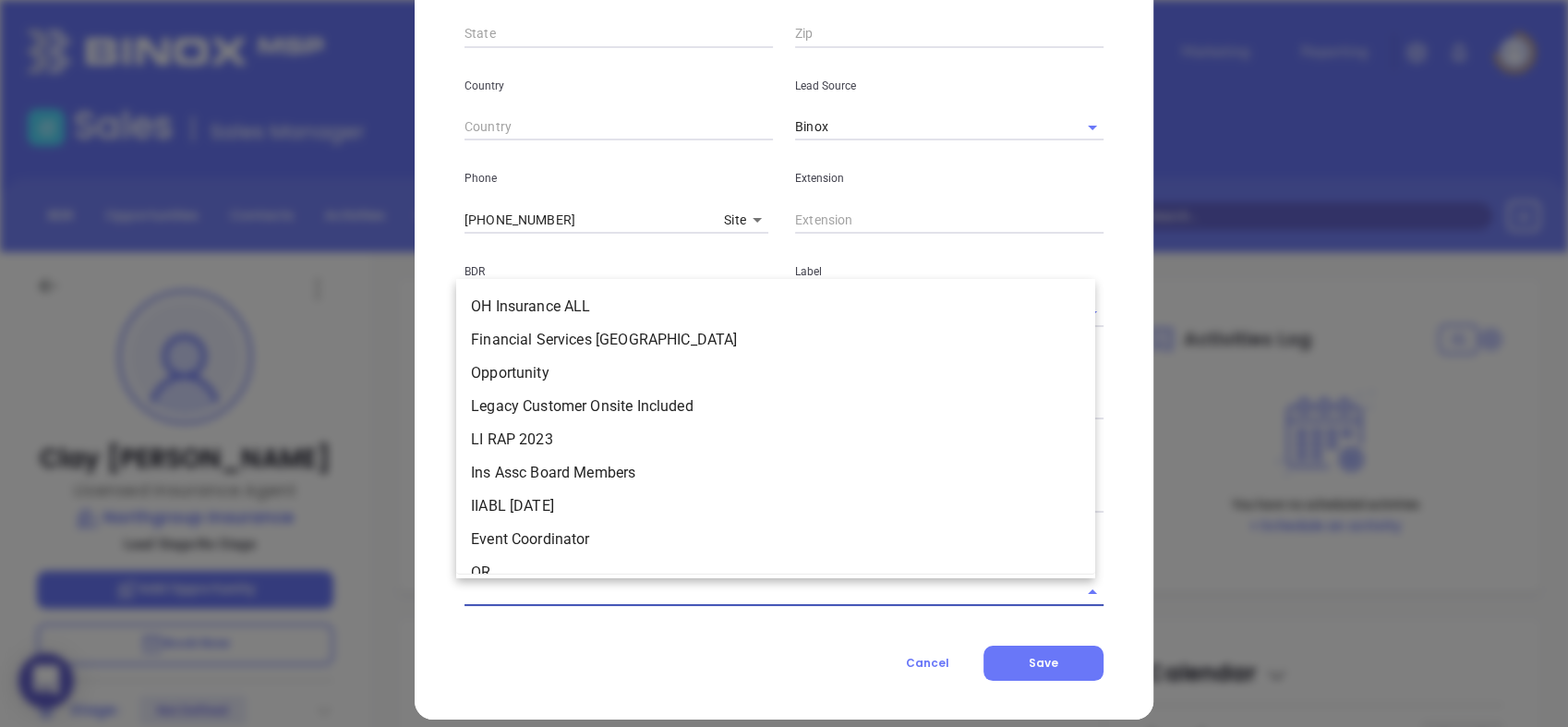
click at [575, 596] on input "text" at bounding box center [759, 591] width 587 height 26
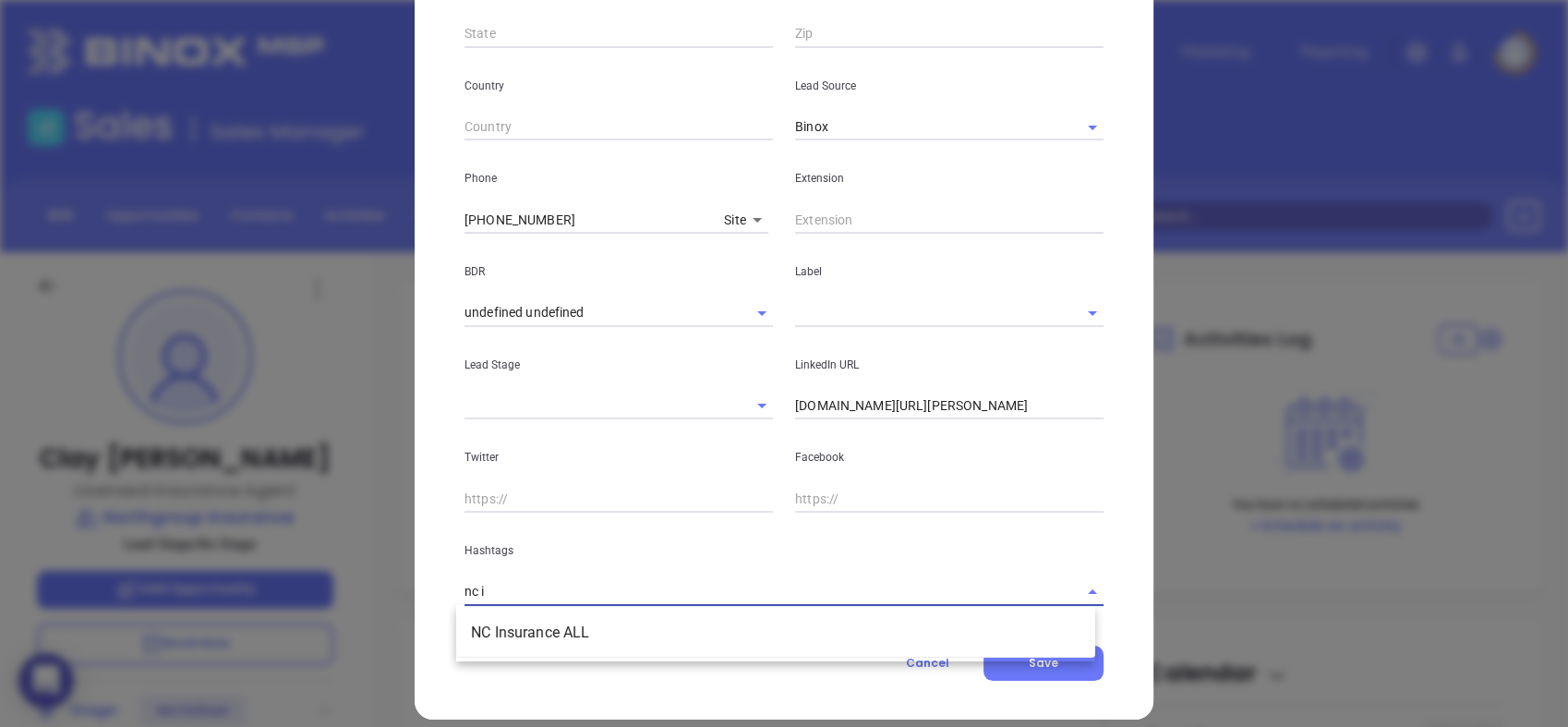
type input "nc in"
click at [566, 644] on li "NC Insurance ALL" at bounding box center [775, 632] width 639 height 33
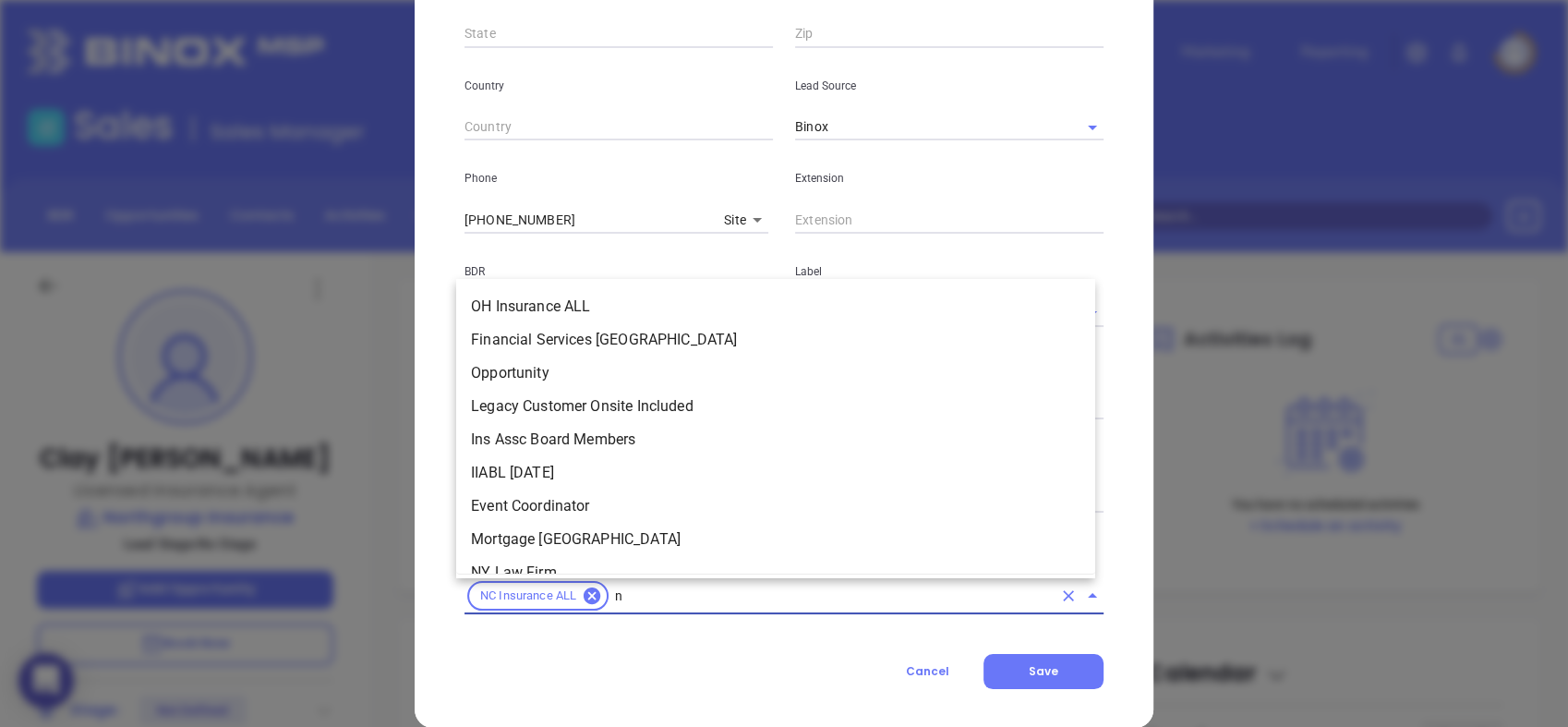
type input "nc"
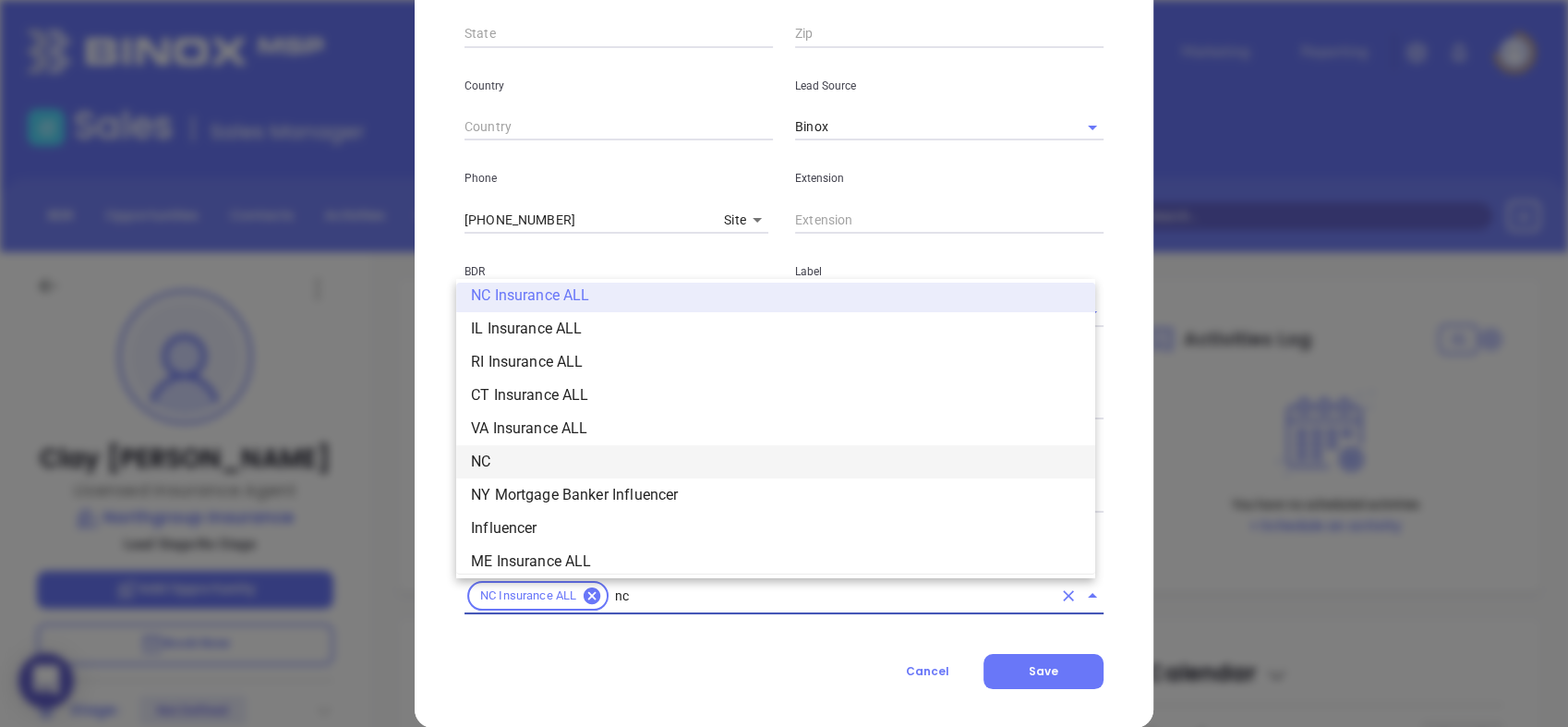
click at [595, 451] on li "NC" at bounding box center [775, 462] width 639 height 33
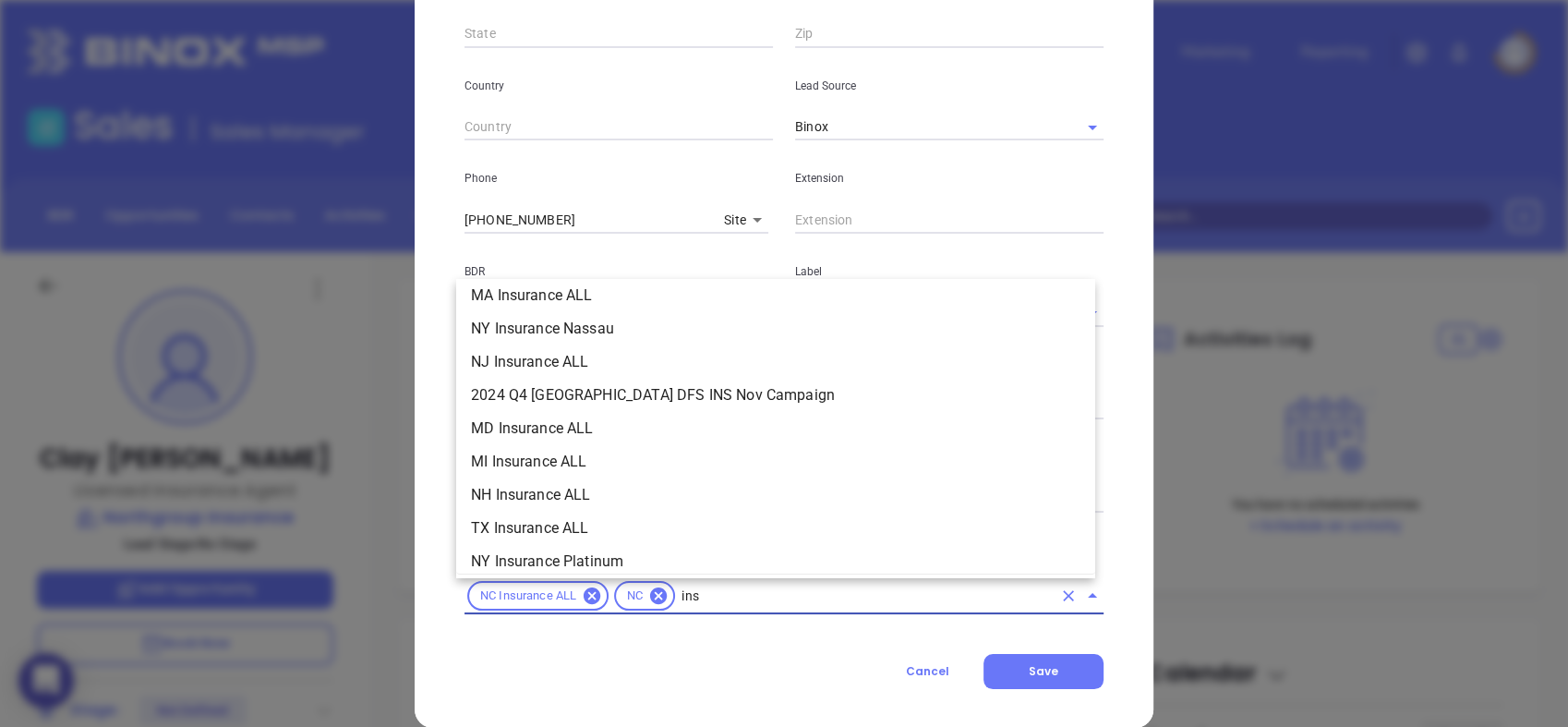
scroll to position [210, 0]
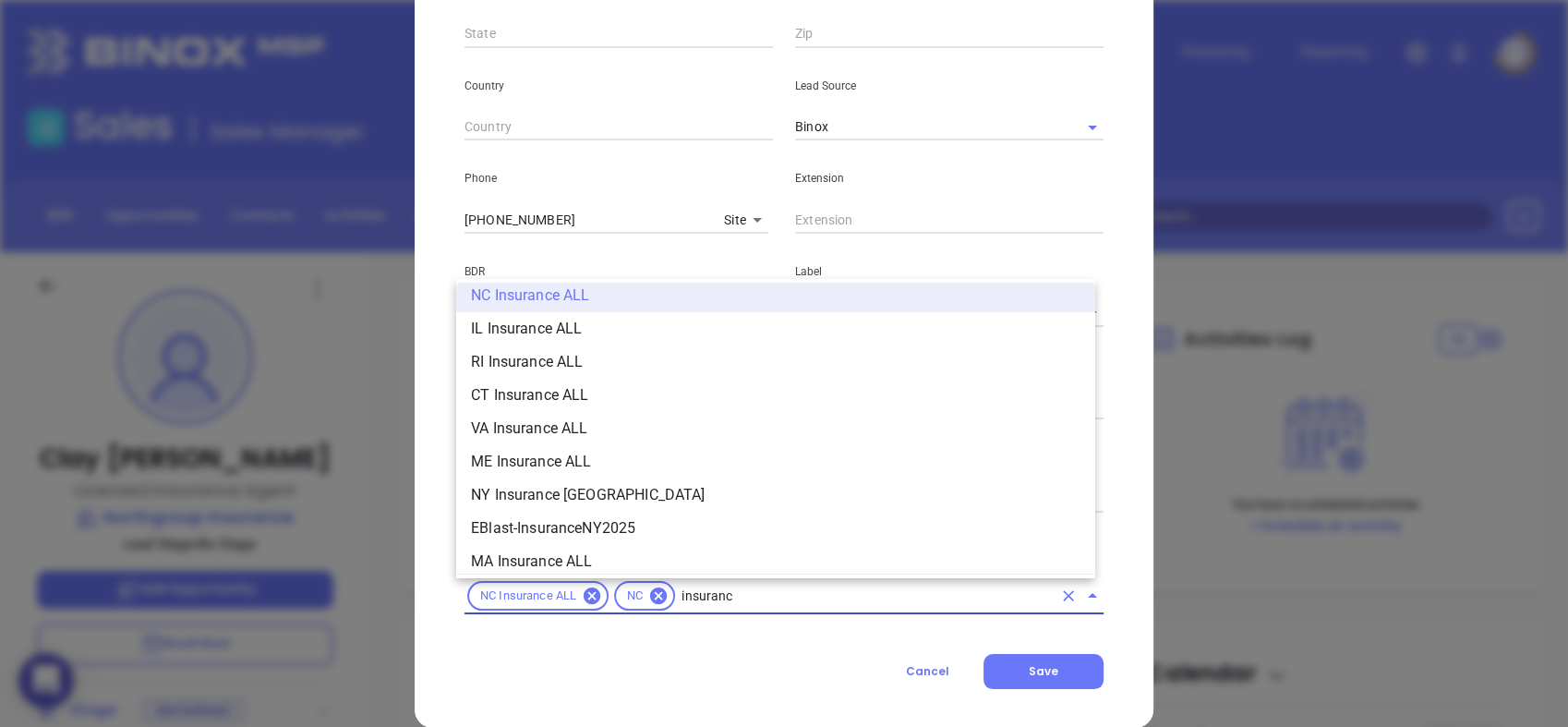
type input "insurance"
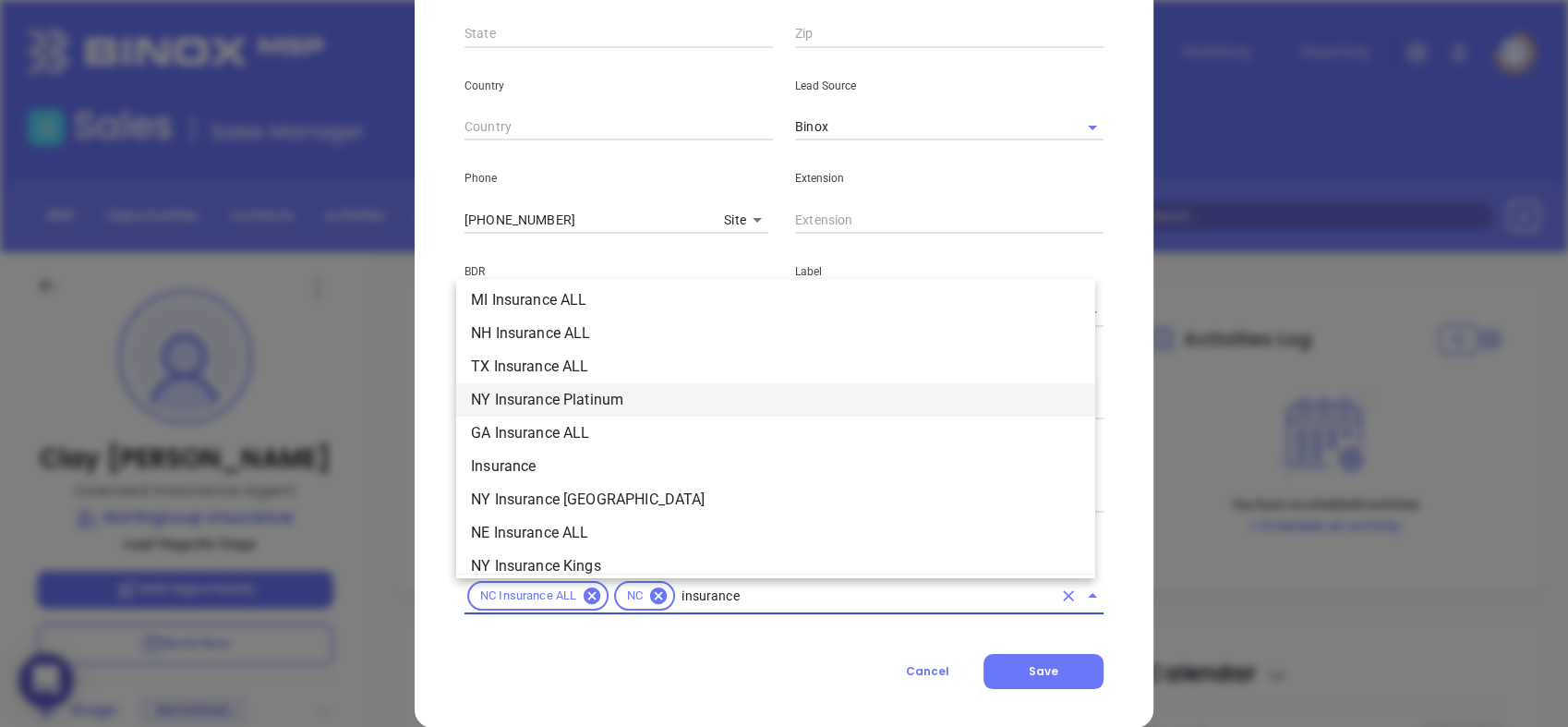
scroll to position [680, 0]
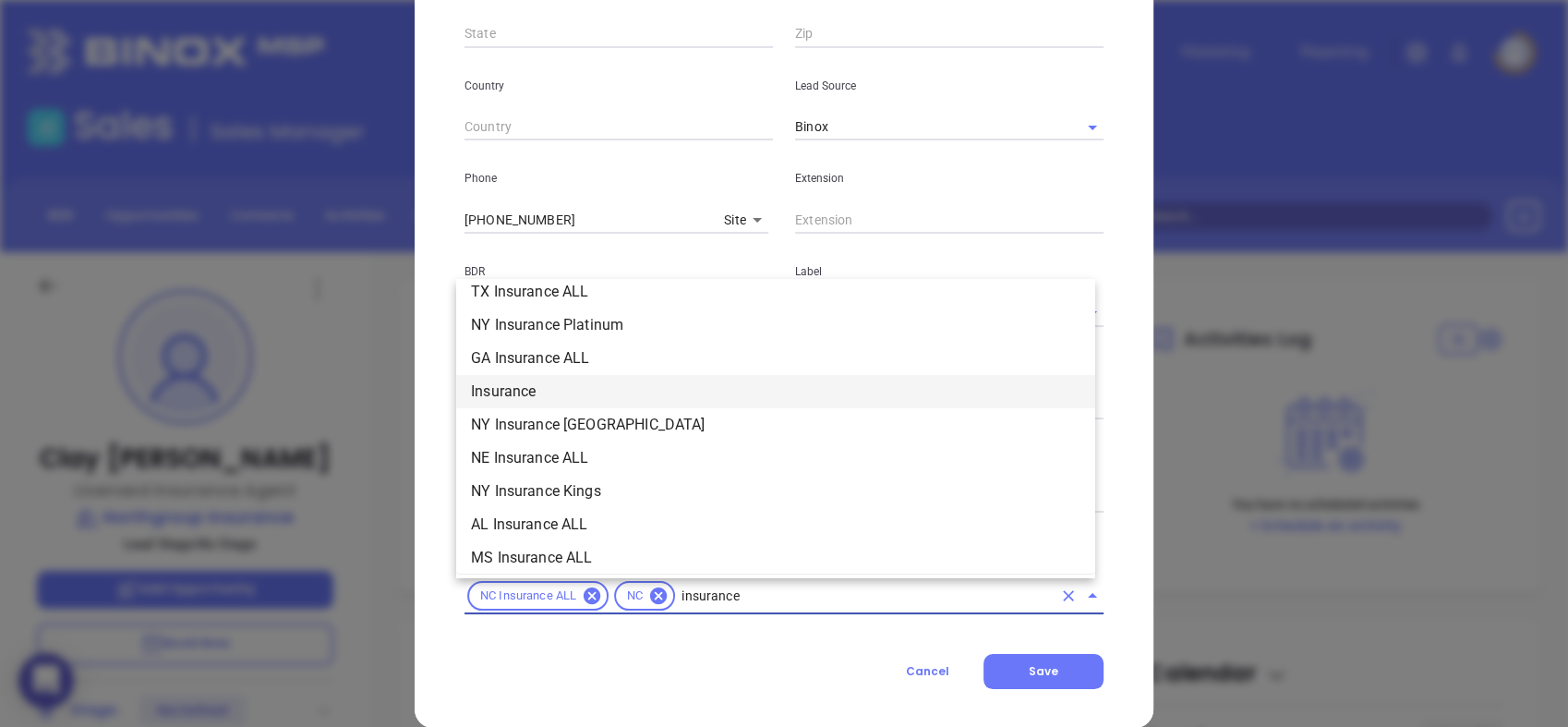
click at [548, 402] on li "Insurance" at bounding box center [775, 391] width 639 height 33
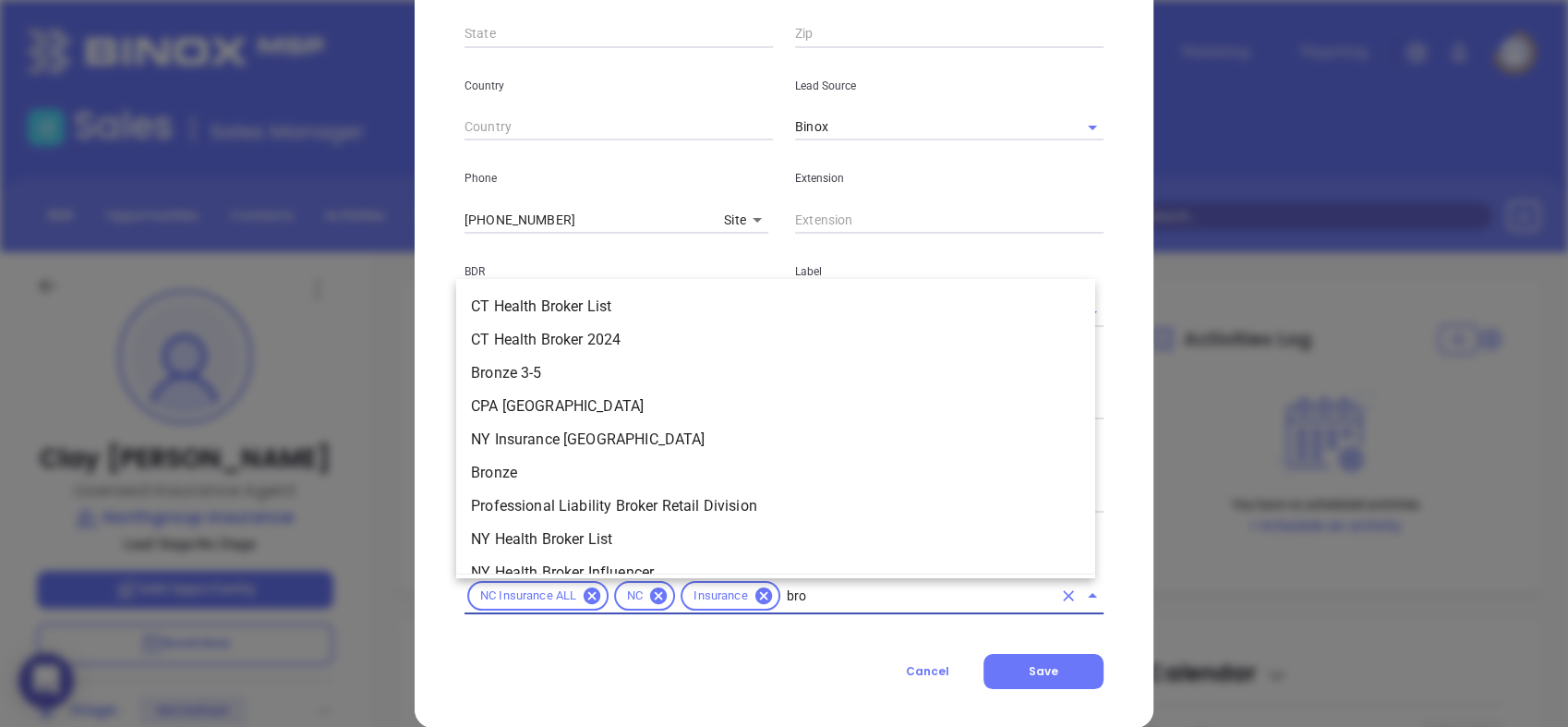
type input "bron"
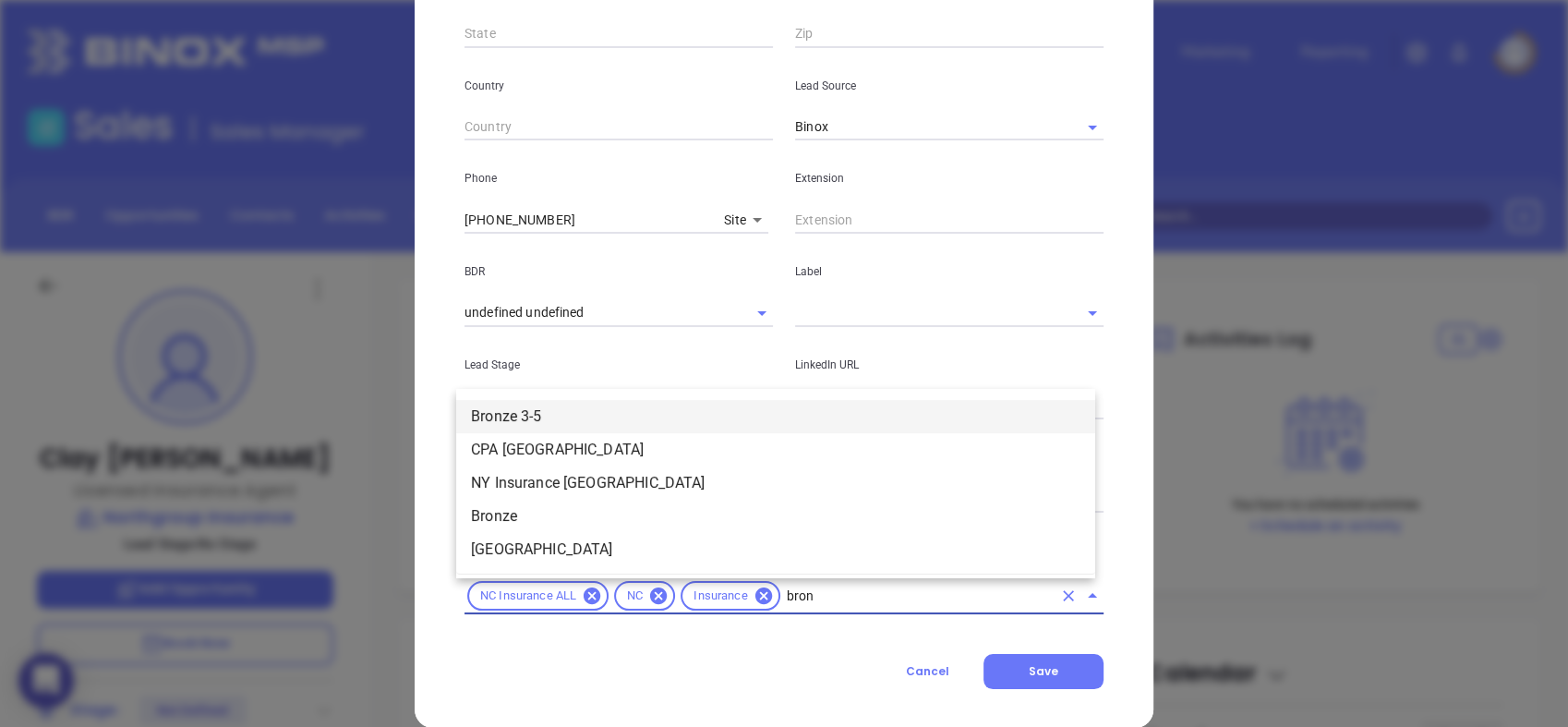
click at [553, 419] on li "Bronze 3-5" at bounding box center [775, 417] width 639 height 33
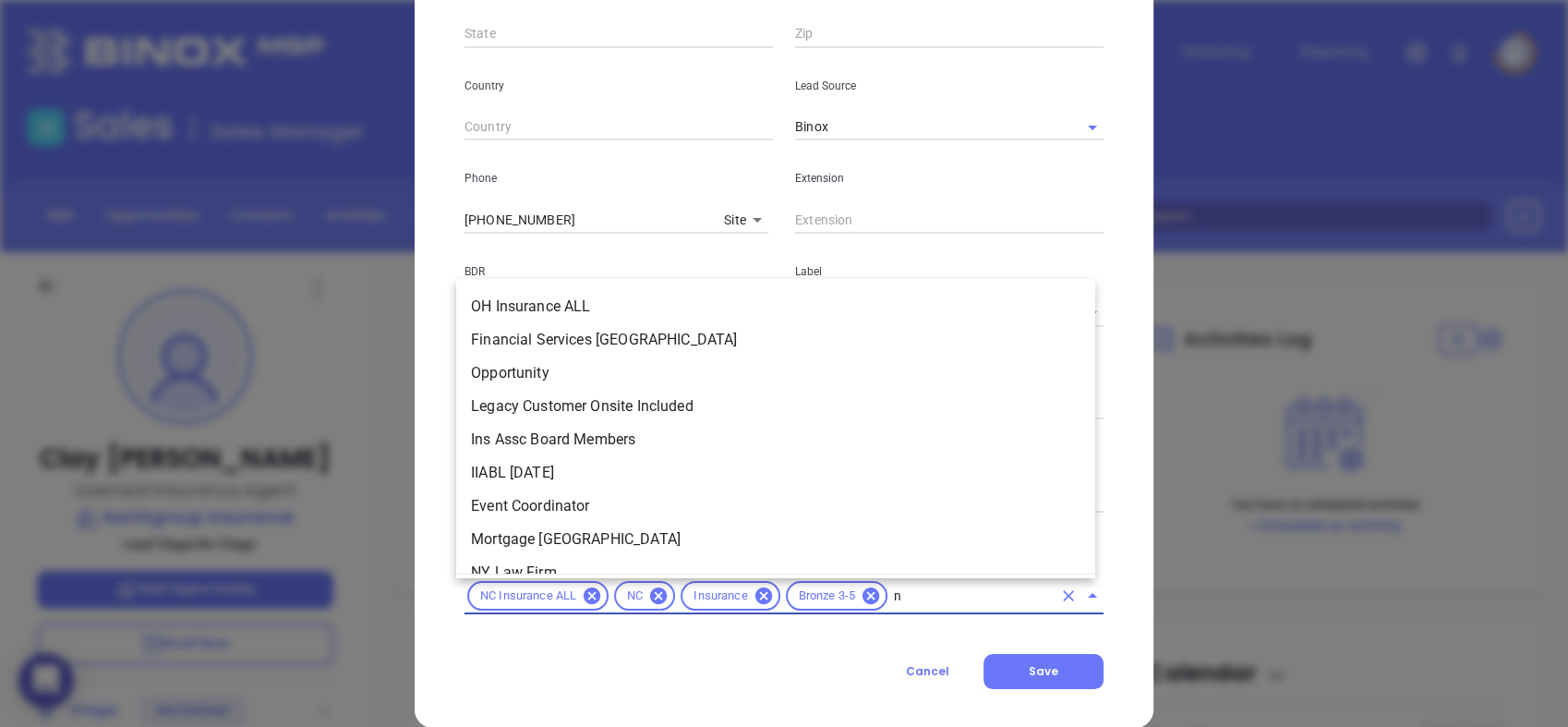
scroll to position [1083, 0]
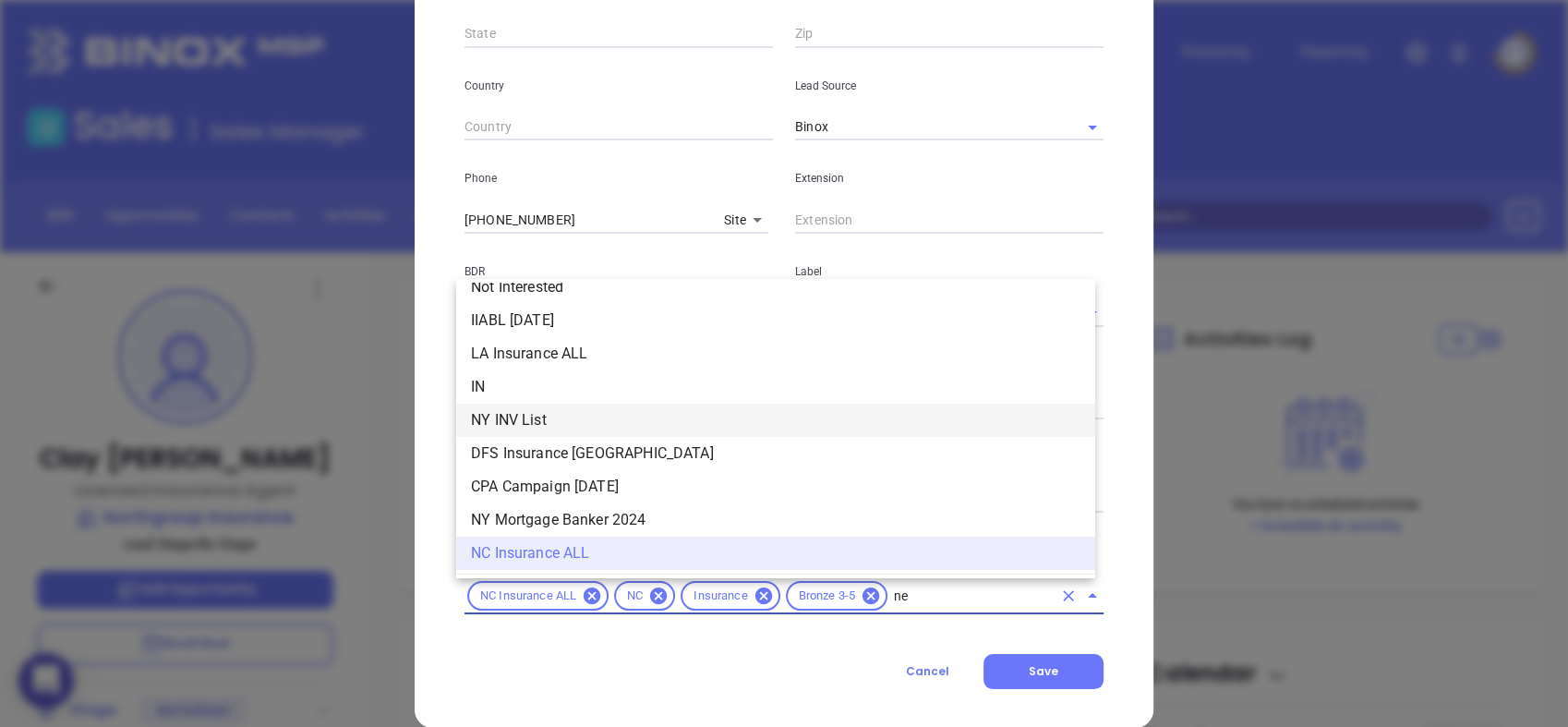
type input "new"
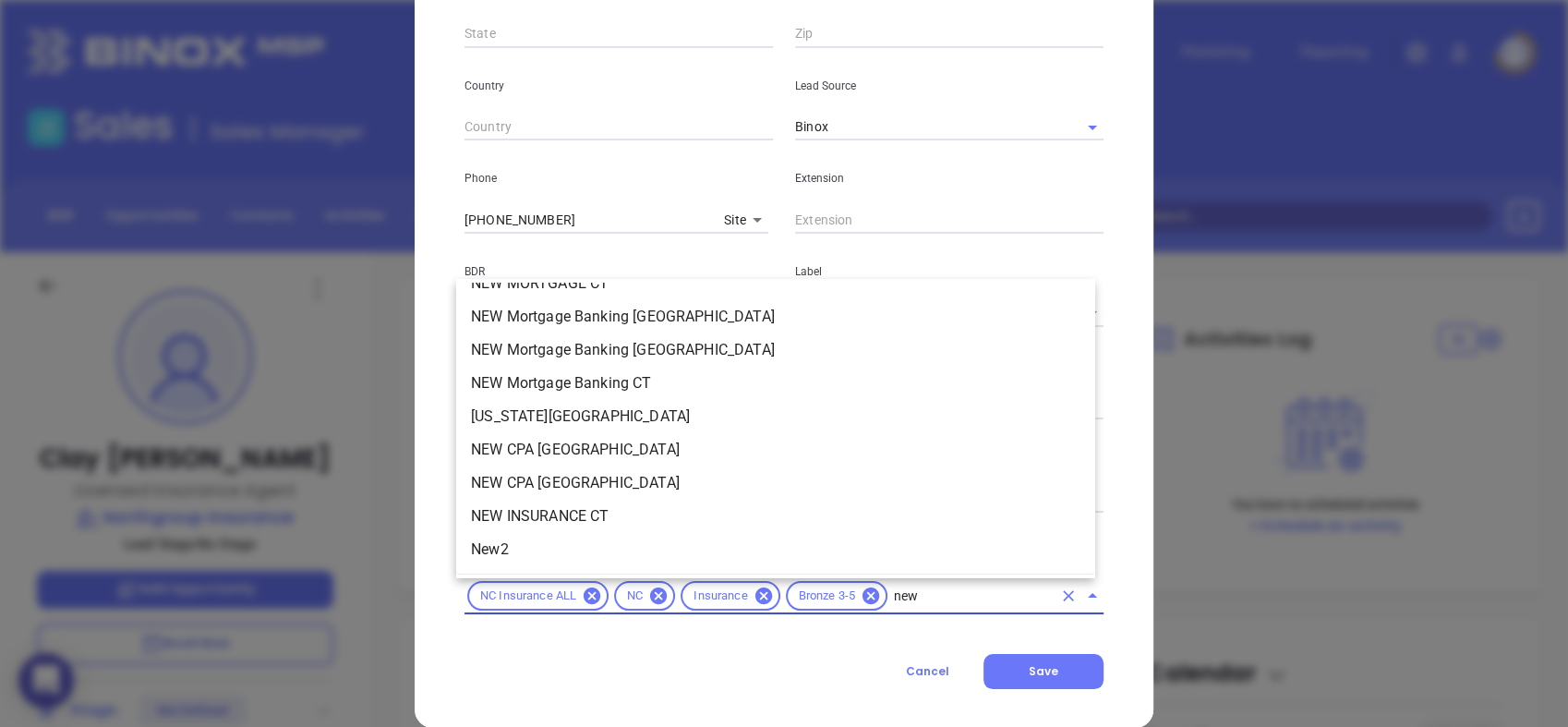
scroll to position [0, 0]
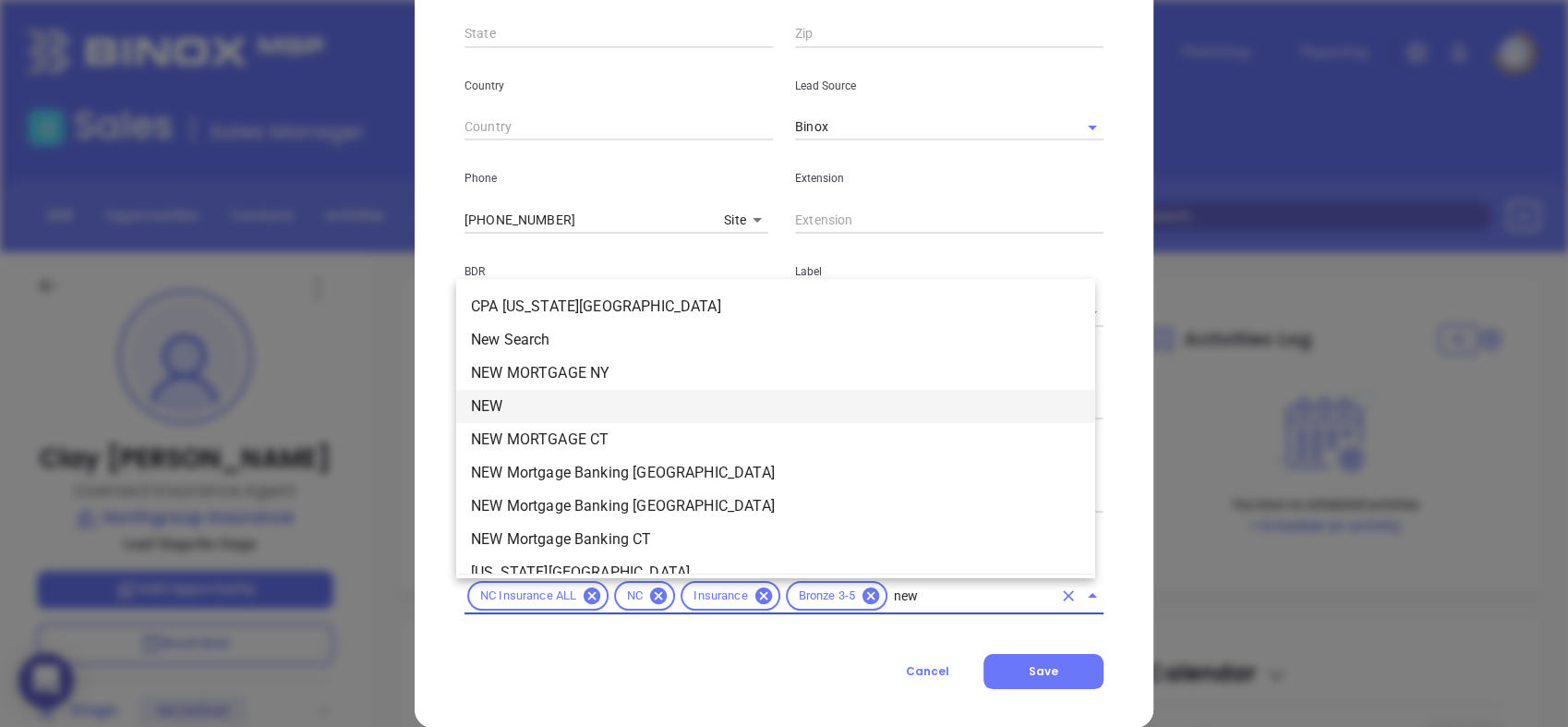
click at [545, 393] on li "NEW" at bounding box center [775, 406] width 639 height 33
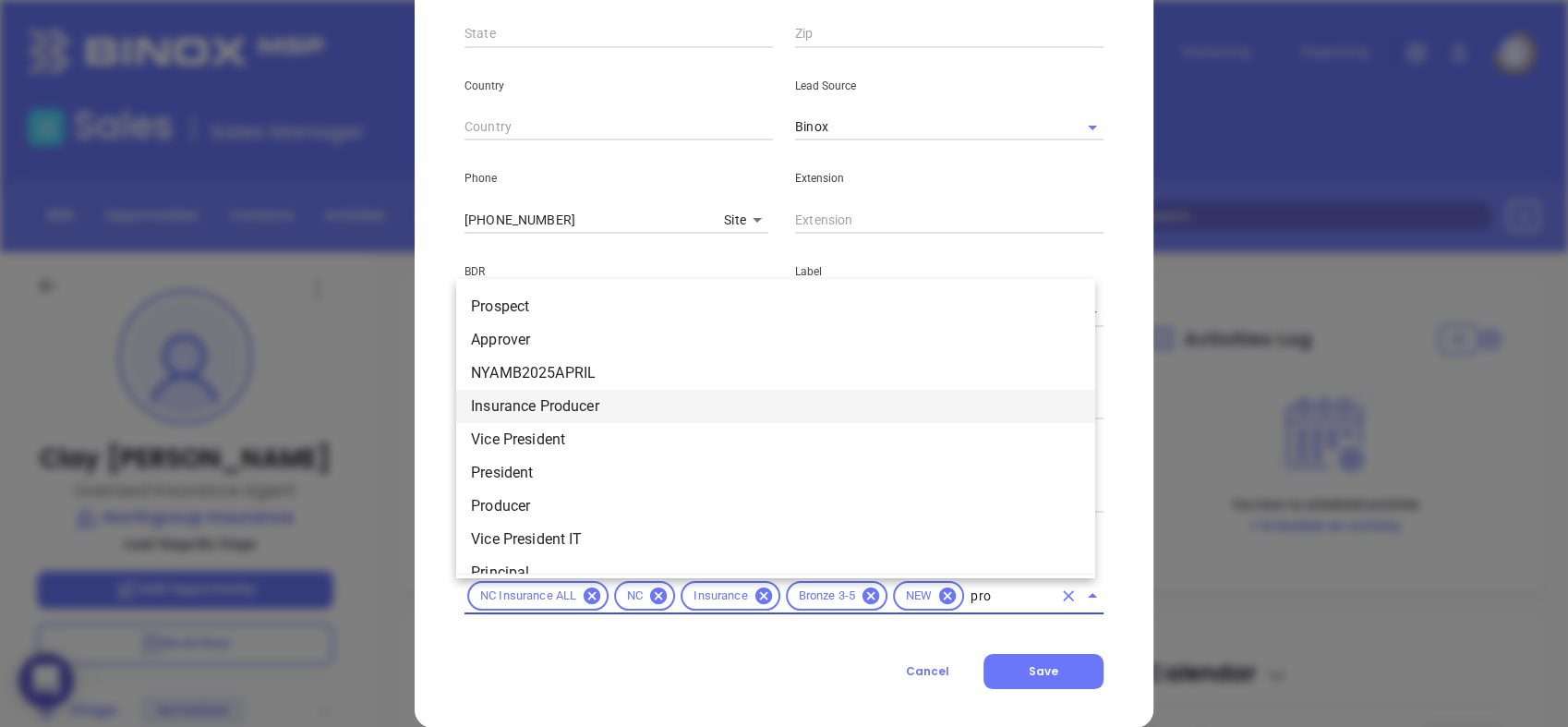
type input "pros"
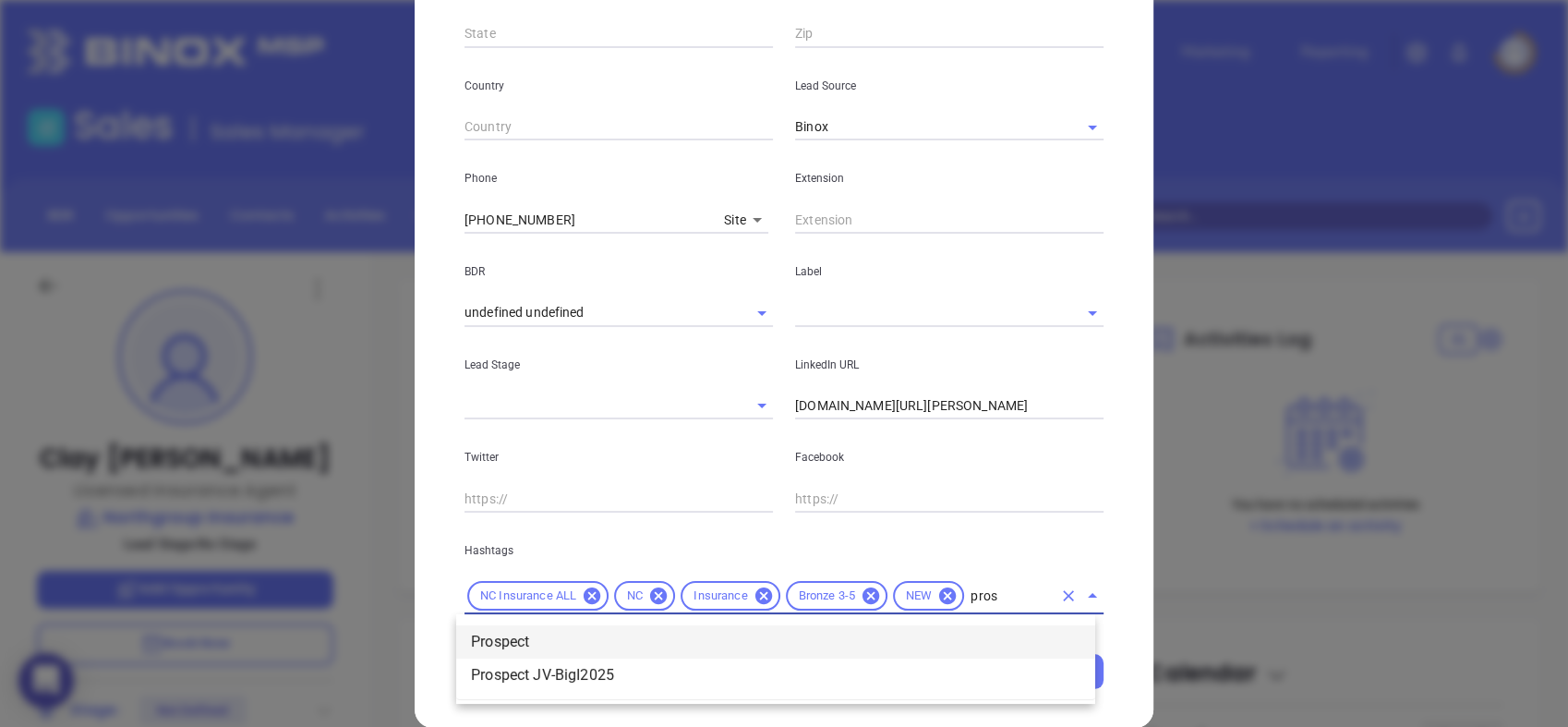
click at [536, 631] on li "Prospect" at bounding box center [775, 642] width 639 height 33
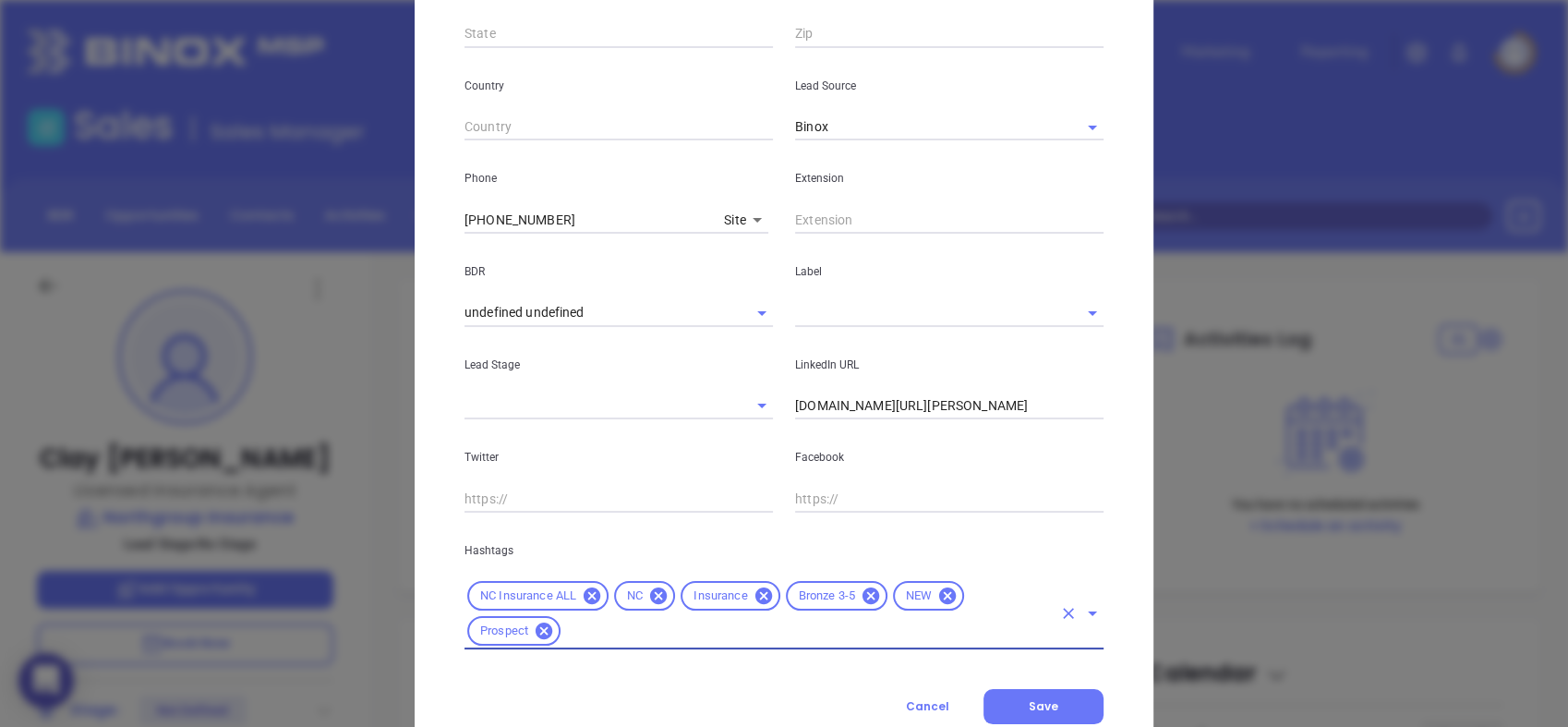
click at [840, 306] on input "text" at bounding box center [924, 312] width 256 height 26
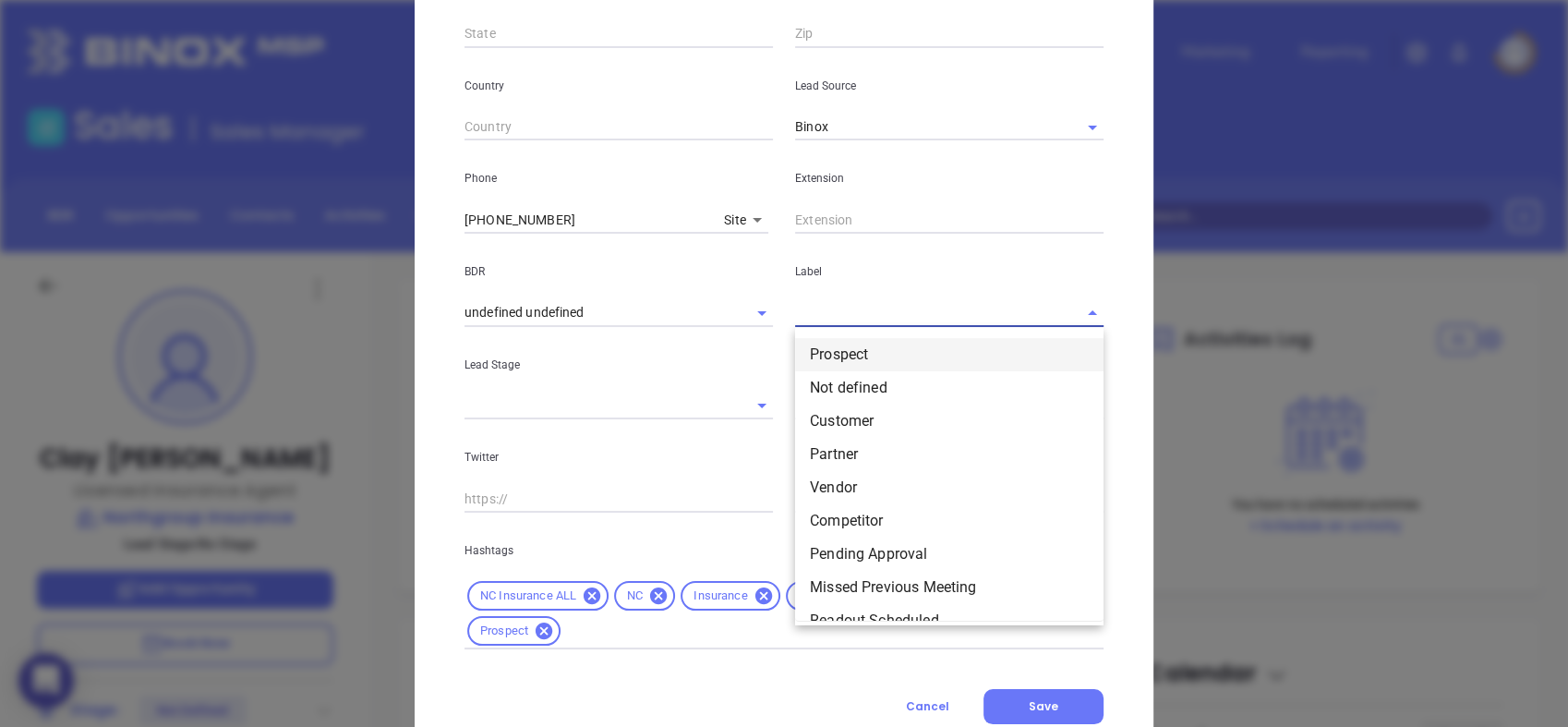
click at [842, 361] on li "Prospect" at bounding box center [949, 354] width 308 height 33
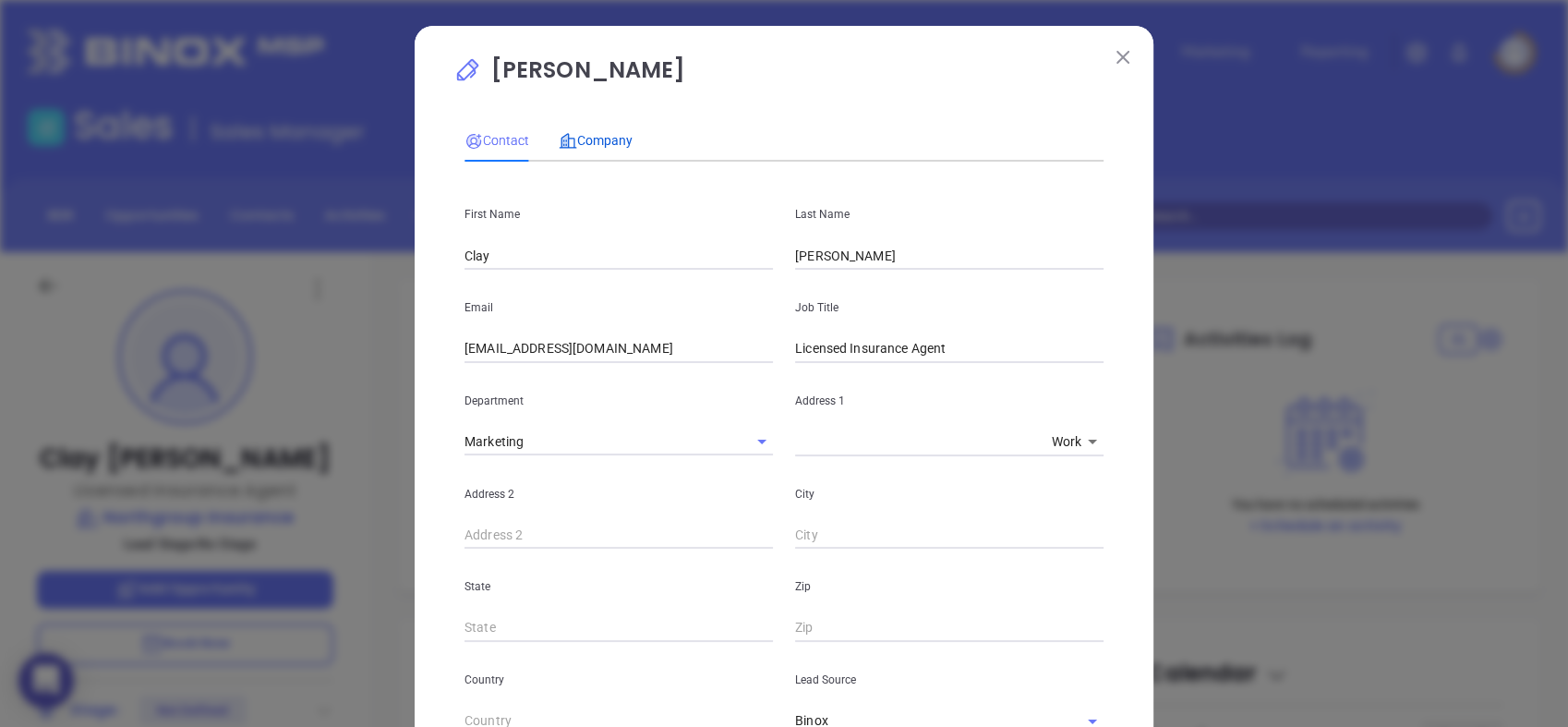
click at [576, 133] on span "Company" at bounding box center [595, 140] width 73 height 15
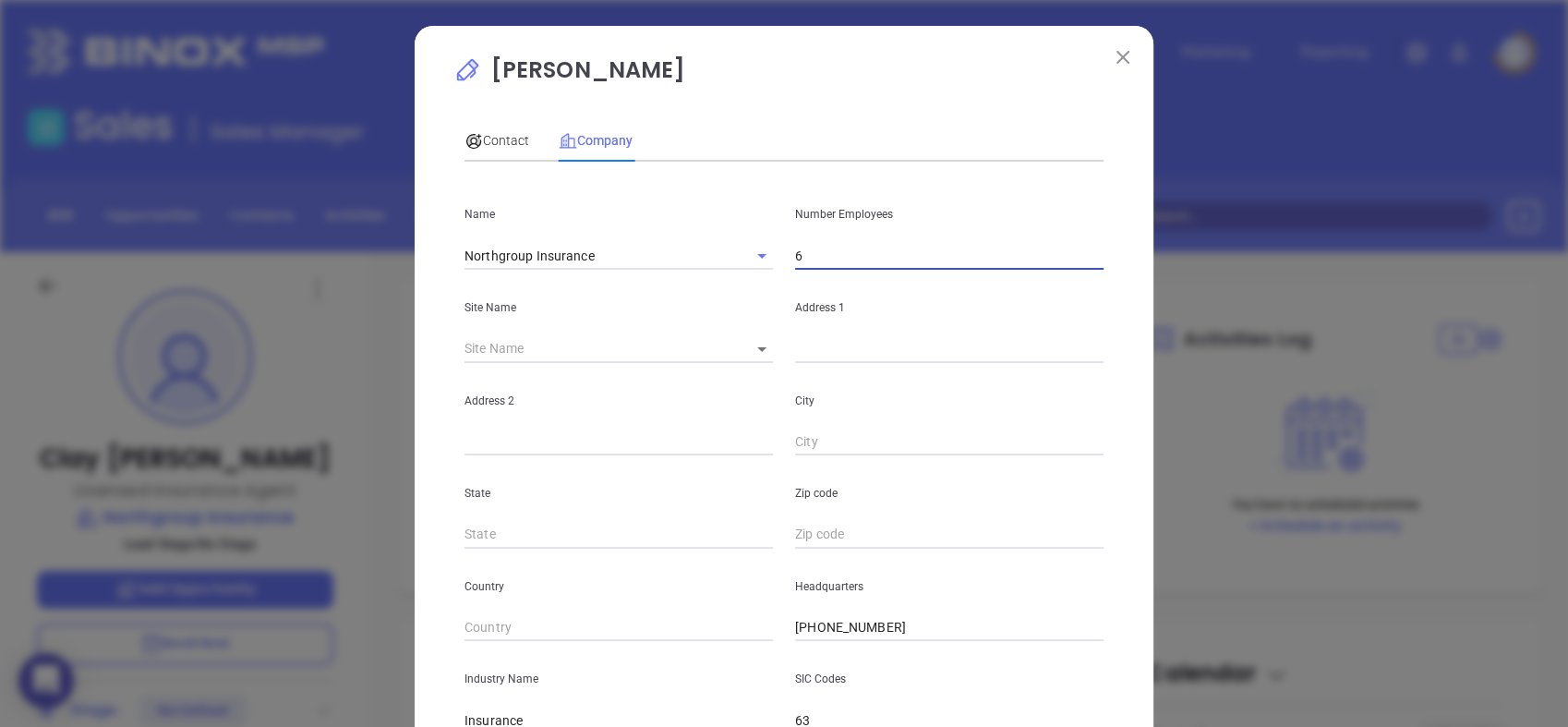
click at [831, 263] on input "6" at bounding box center [949, 255] width 308 height 27
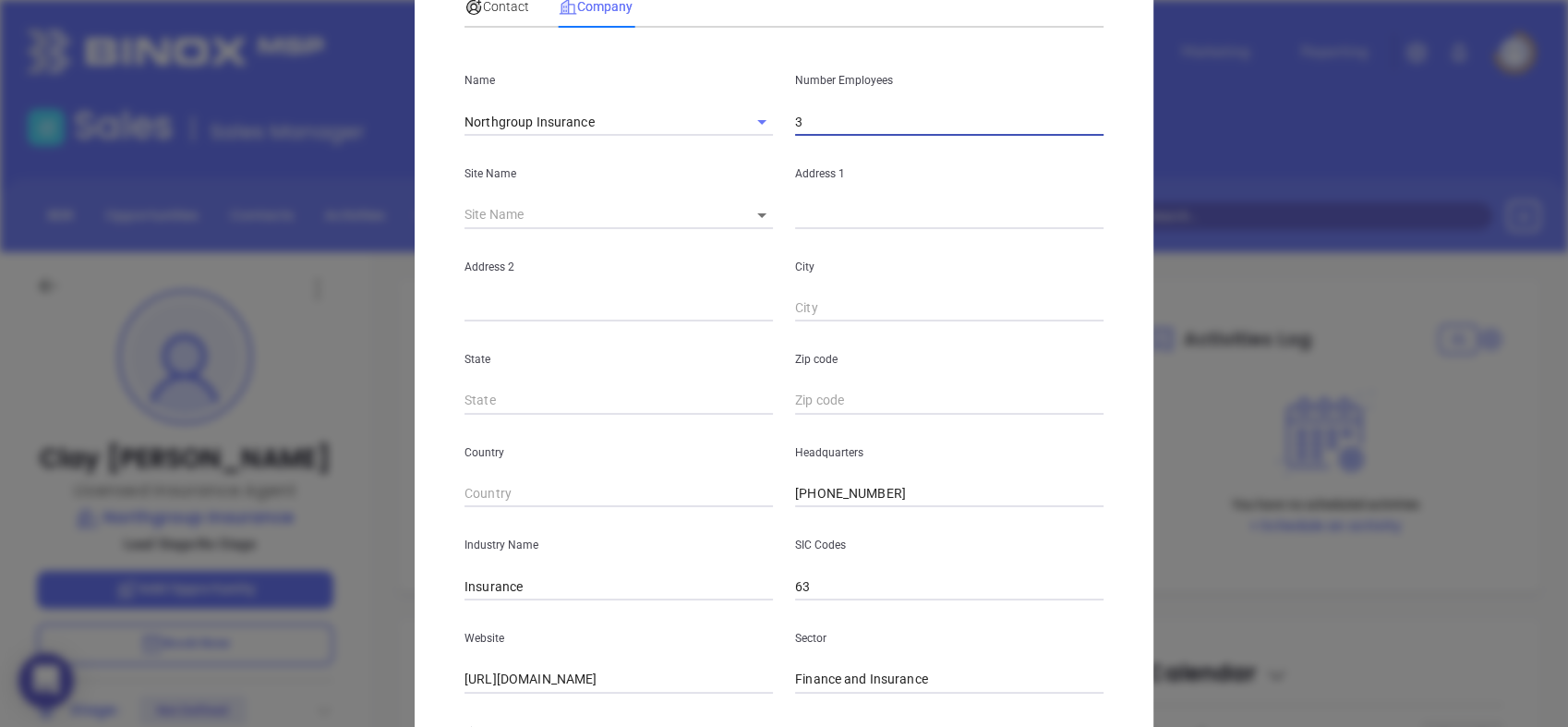
type input "3"
click at [828, 221] on input "text" at bounding box center [949, 215] width 308 height 27
paste input "[STREET_ADDRESS][US_STATE]"
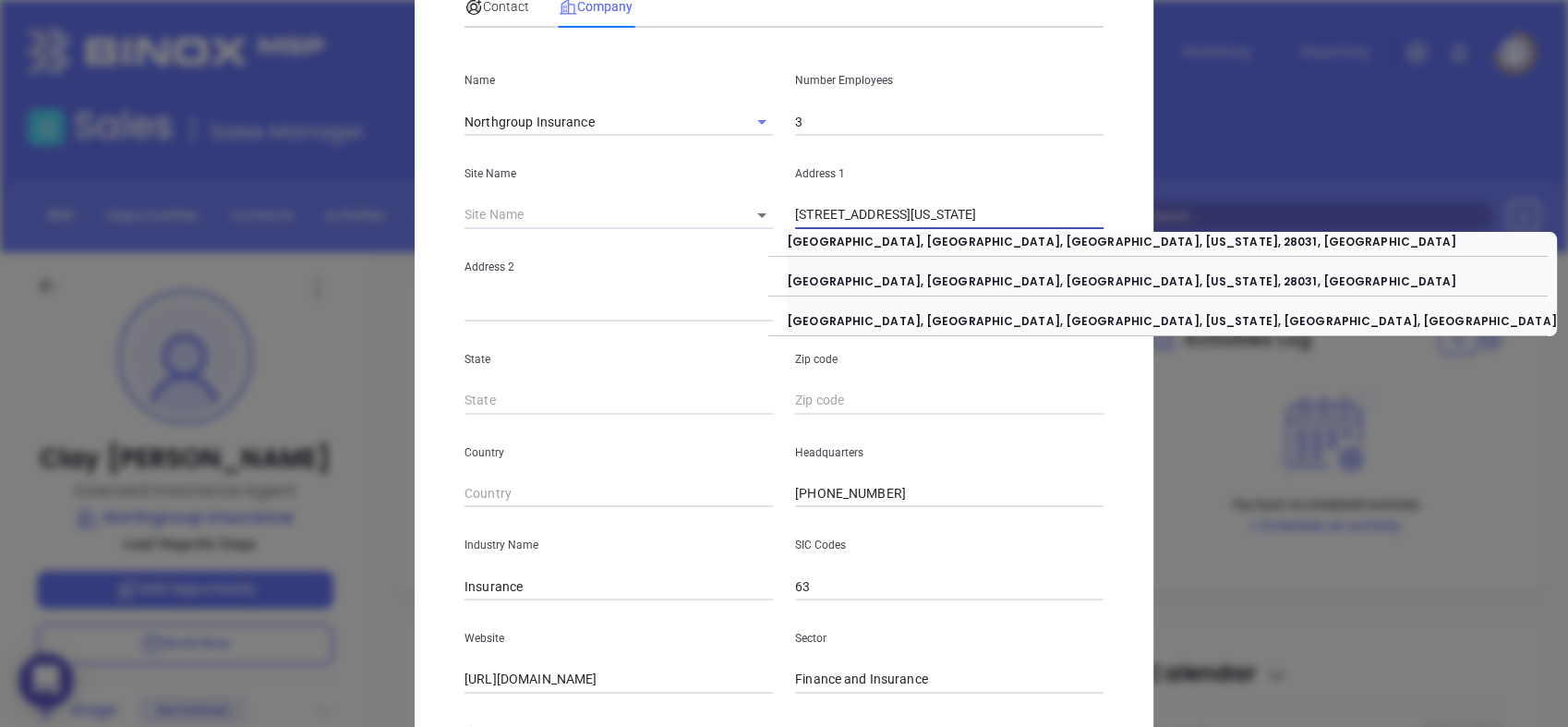
drag, startPoint x: 865, startPoint y: 213, endPoint x: 1327, endPoint y: 182, distance: 463.0
click at [1327, 182] on div "[PERSON_NAME] Contact Company First Name [PERSON_NAME] Last Name [PERSON_NAME] …" at bounding box center [784, 363] width 1568 height 727
type input "[STREET_ADDRESS]"
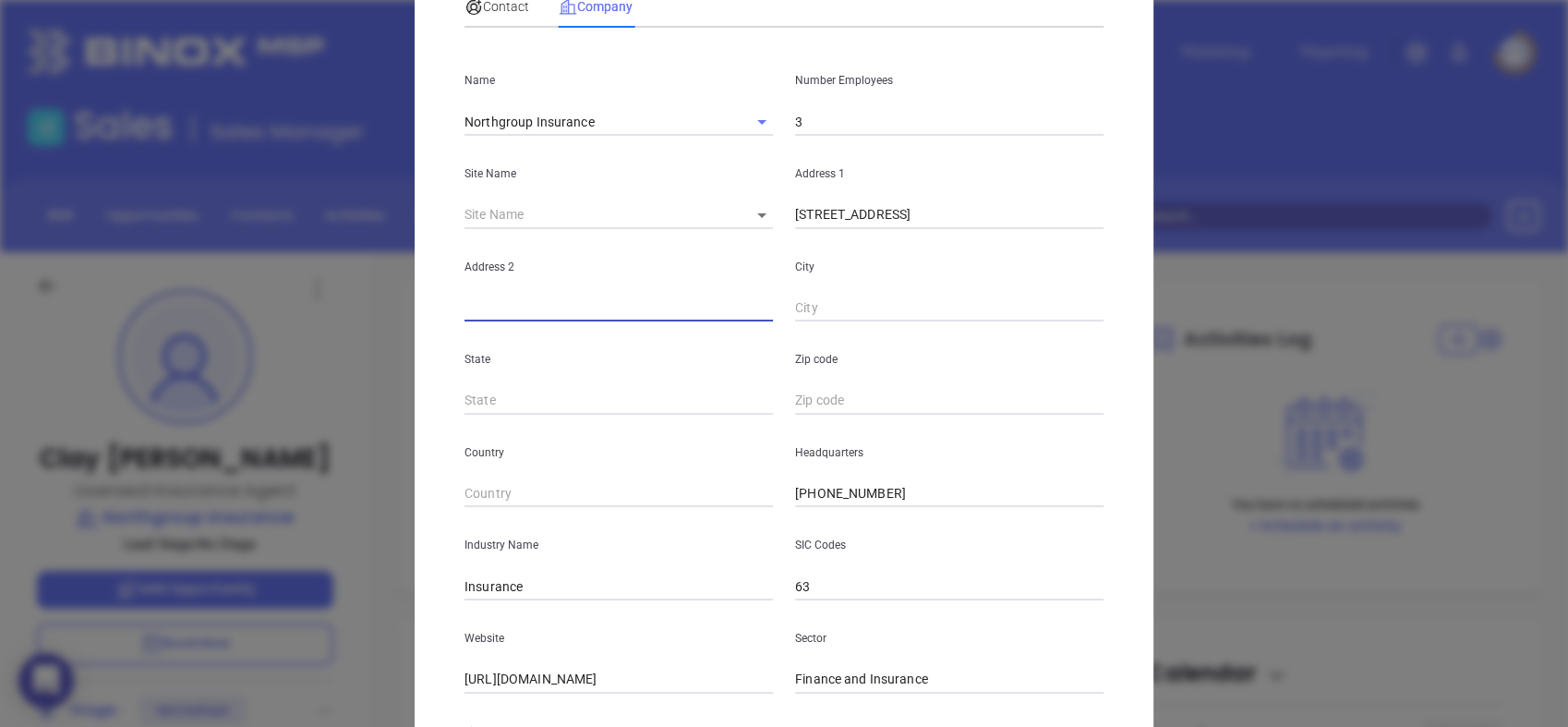
paste input "[GEOGRAPHIC_DATA][US_STATE]"
drag, startPoint x: 506, startPoint y: 307, endPoint x: 723, endPoint y: 308, distance: 217.0
click at [723, 308] on input "[GEOGRAPHIC_DATA][US_STATE]" at bounding box center [619, 308] width 308 height 27
drag, startPoint x: 505, startPoint y: 303, endPoint x: 780, endPoint y: 309, distance: 275.1
click at [780, 309] on div "Address [STREET_ADDRESS][US_STATE]" at bounding box center [784, 275] width 662 height 93
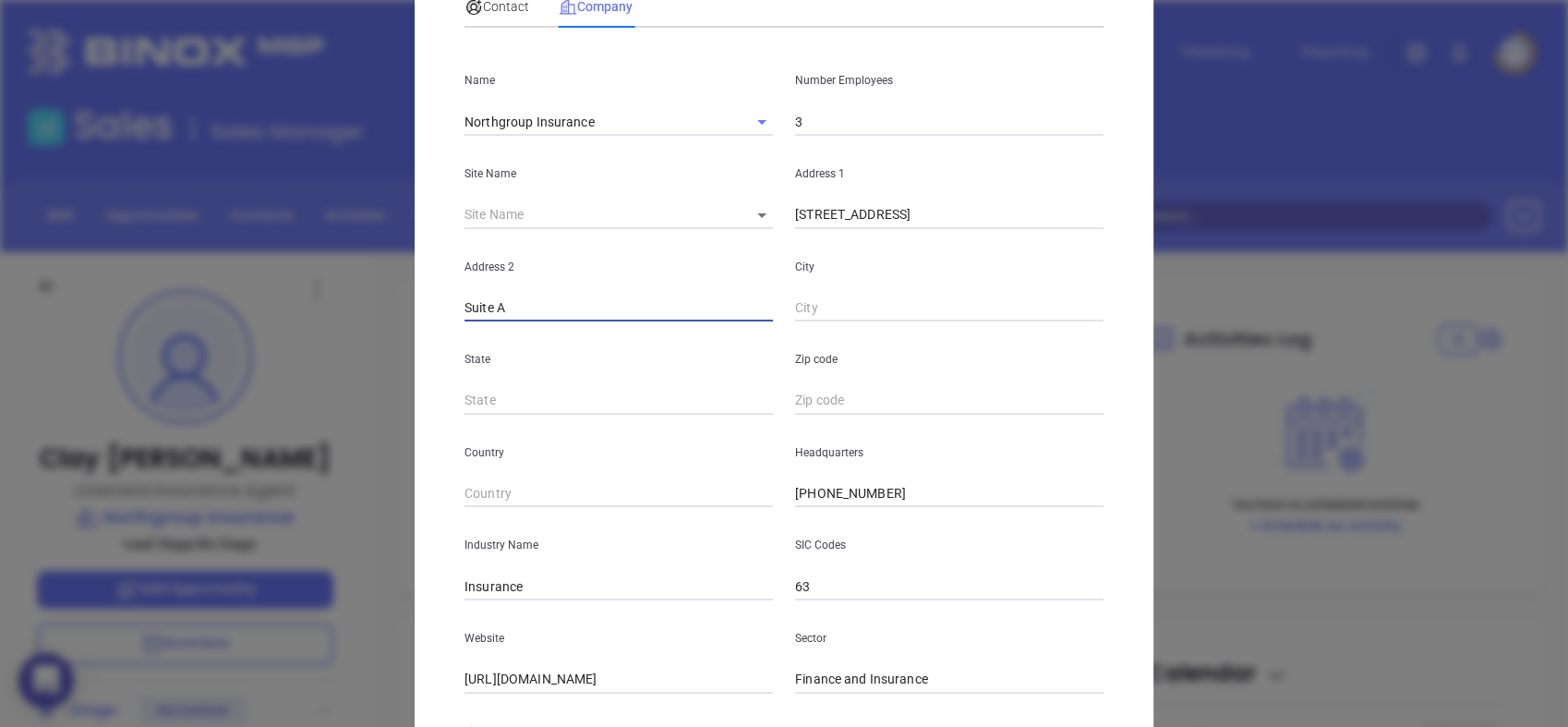
type input "Suite A"
paste input "[GEOGRAPHIC_DATA], [US_STATE] 28031"
click at [784, 309] on div "[GEOGRAPHIC_DATA][US_STATE] 28031" at bounding box center [949, 275] width 331 height 93
drag, startPoint x: 850, startPoint y: 304, endPoint x: 1268, endPoint y: 254, distance: 421.0
click at [1268, 254] on div "[PERSON_NAME] Contact Company First Name [PERSON_NAME] Last Name [PERSON_NAME] …" at bounding box center [784, 363] width 1568 height 727
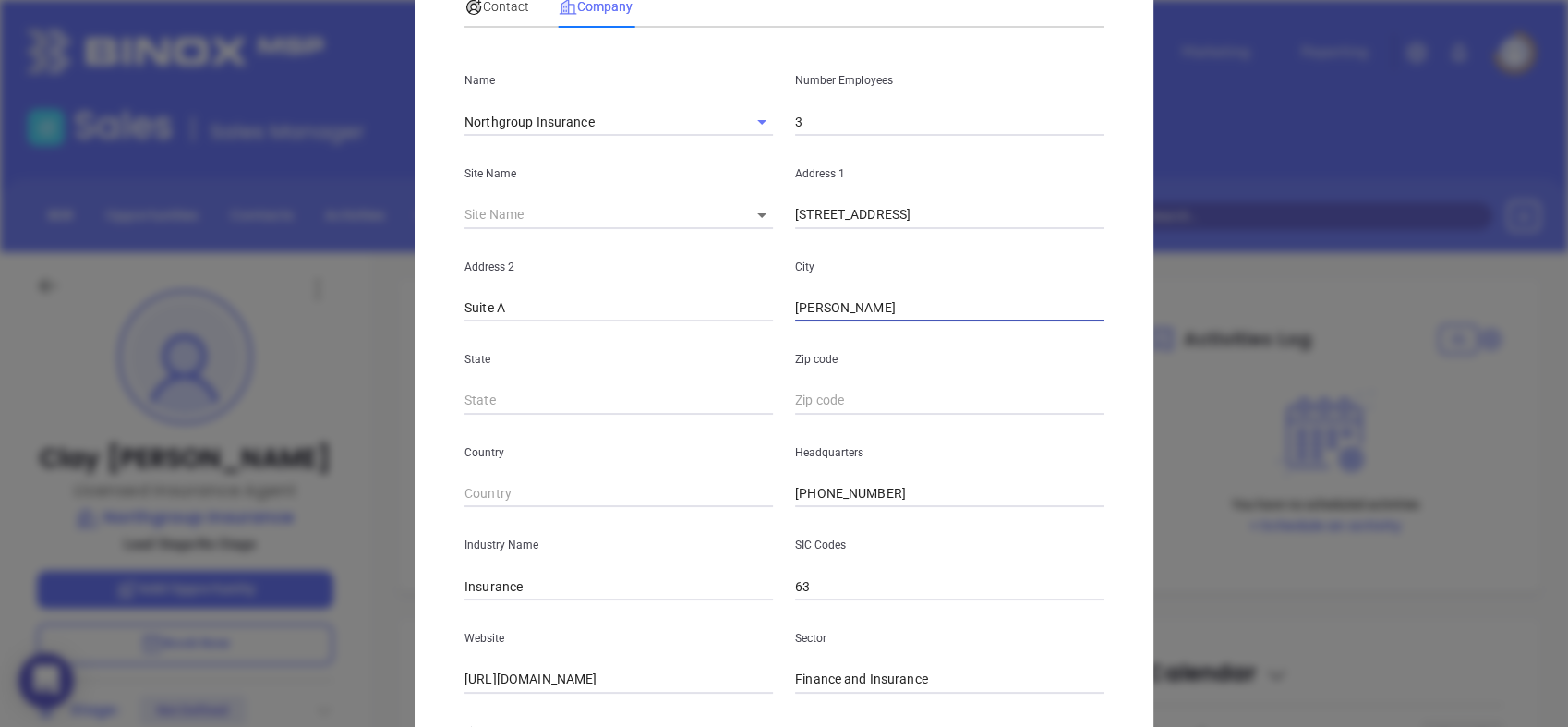
type input "[PERSON_NAME]"
type input "NC"
paste input "[US_STATE] 28031"
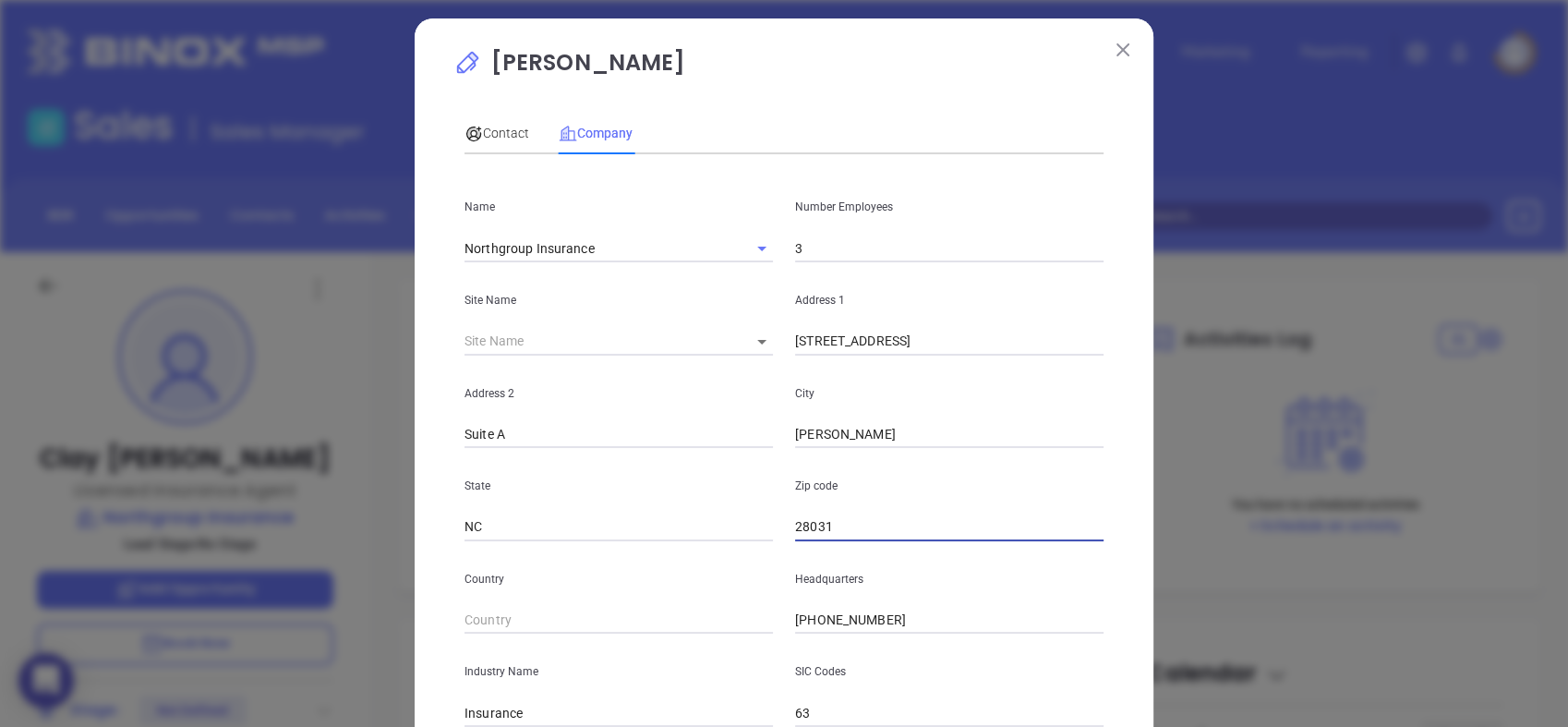
scroll to position [6, 0]
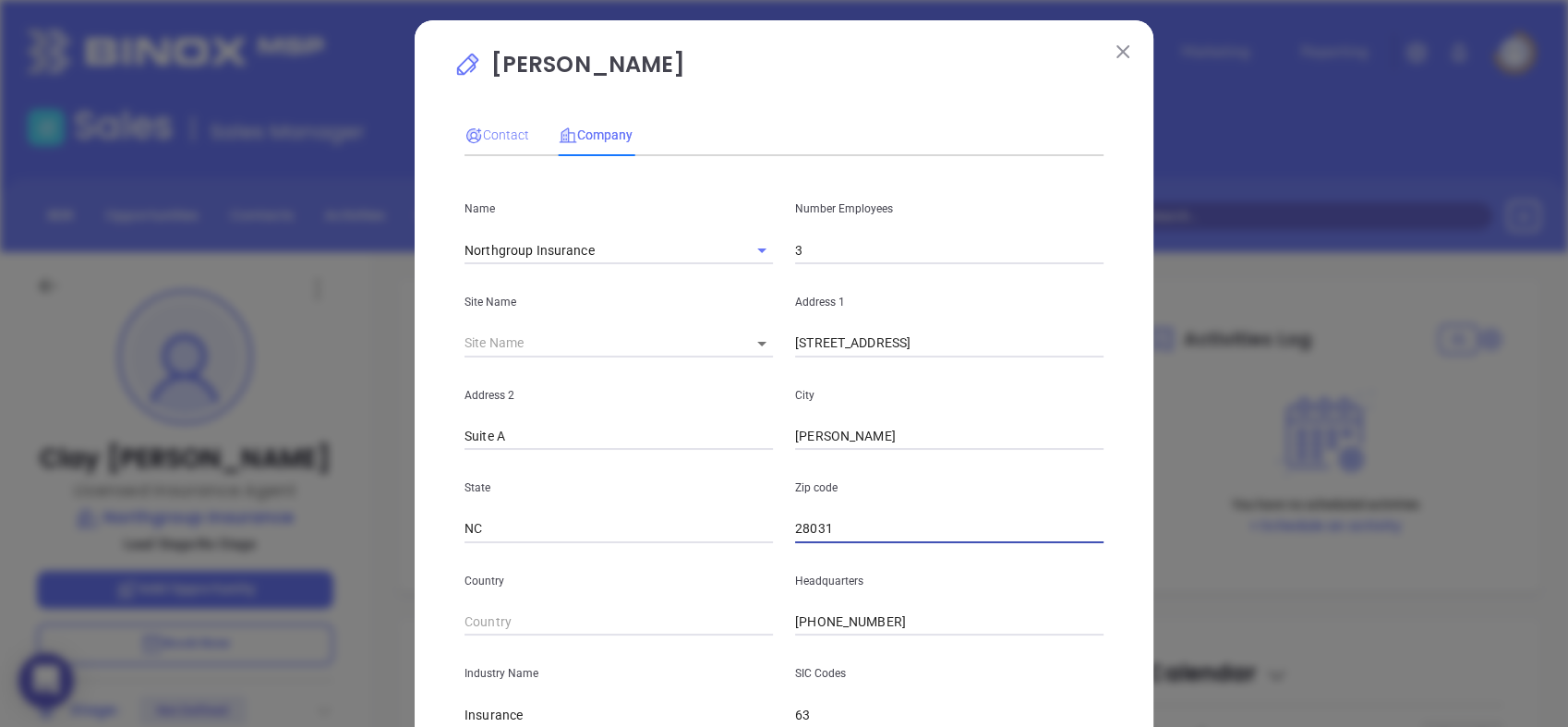
type input "28031"
click at [487, 139] on span "Contact" at bounding box center [497, 134] width 65 height 15
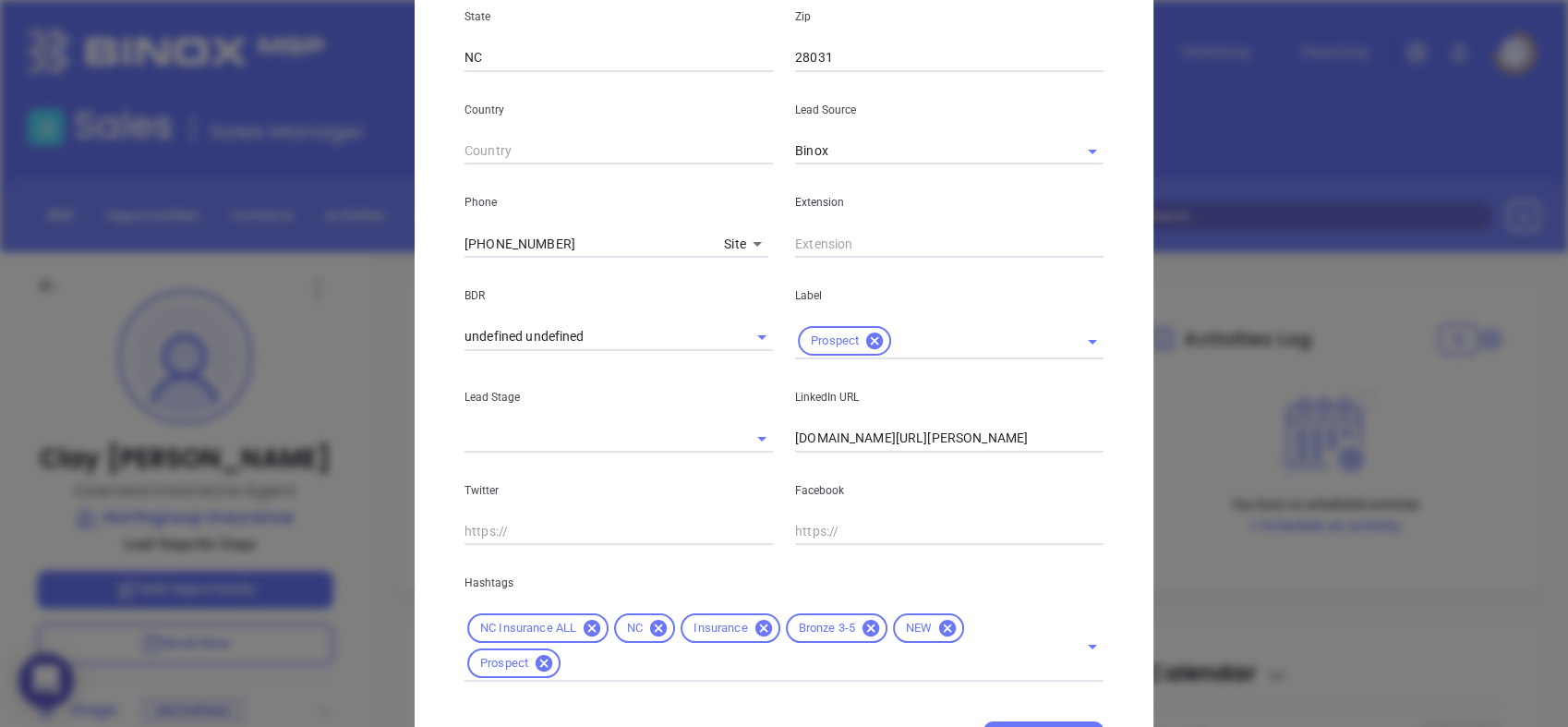
scroll to position [664, 0]
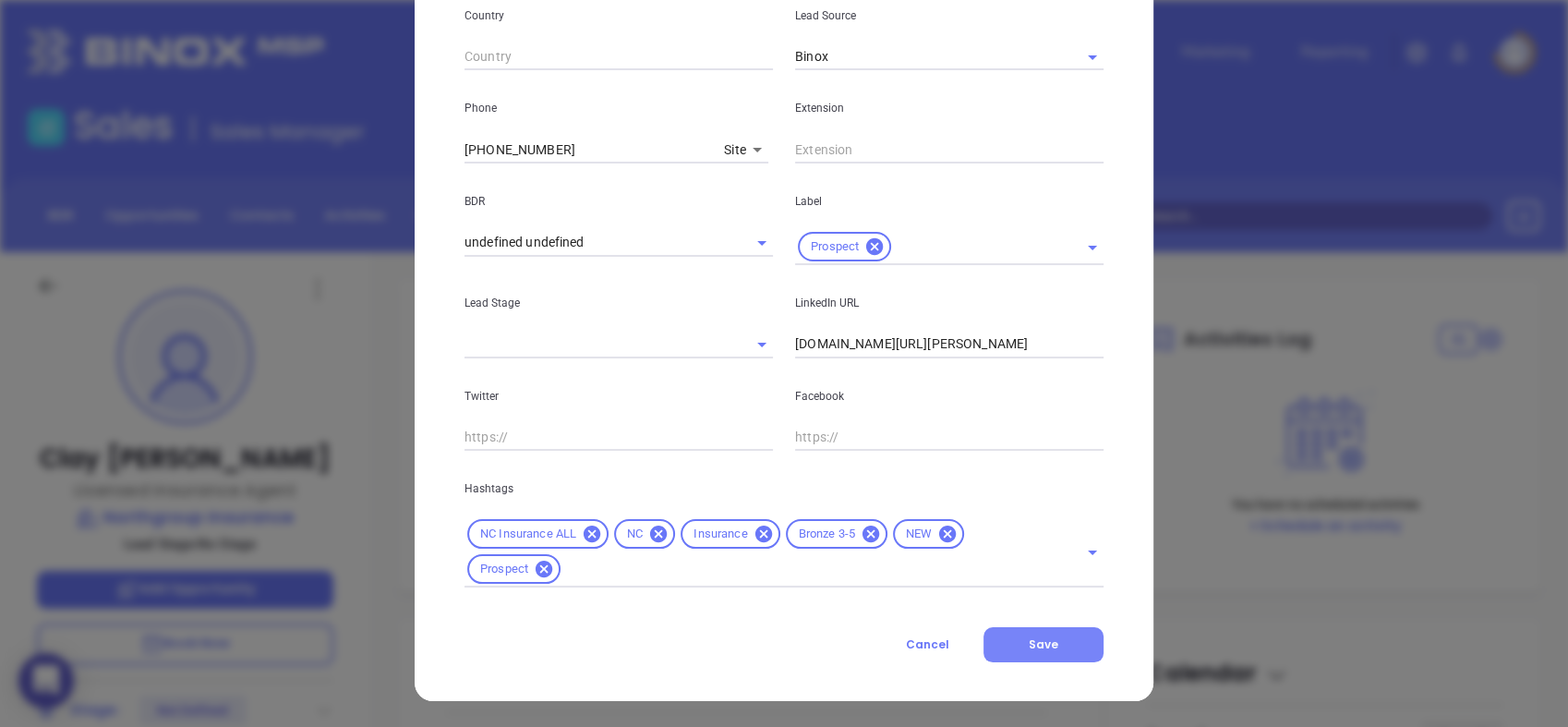
click at [1043, 650] on span "Save" at bounding box center [1043, 644] width 29 height 16
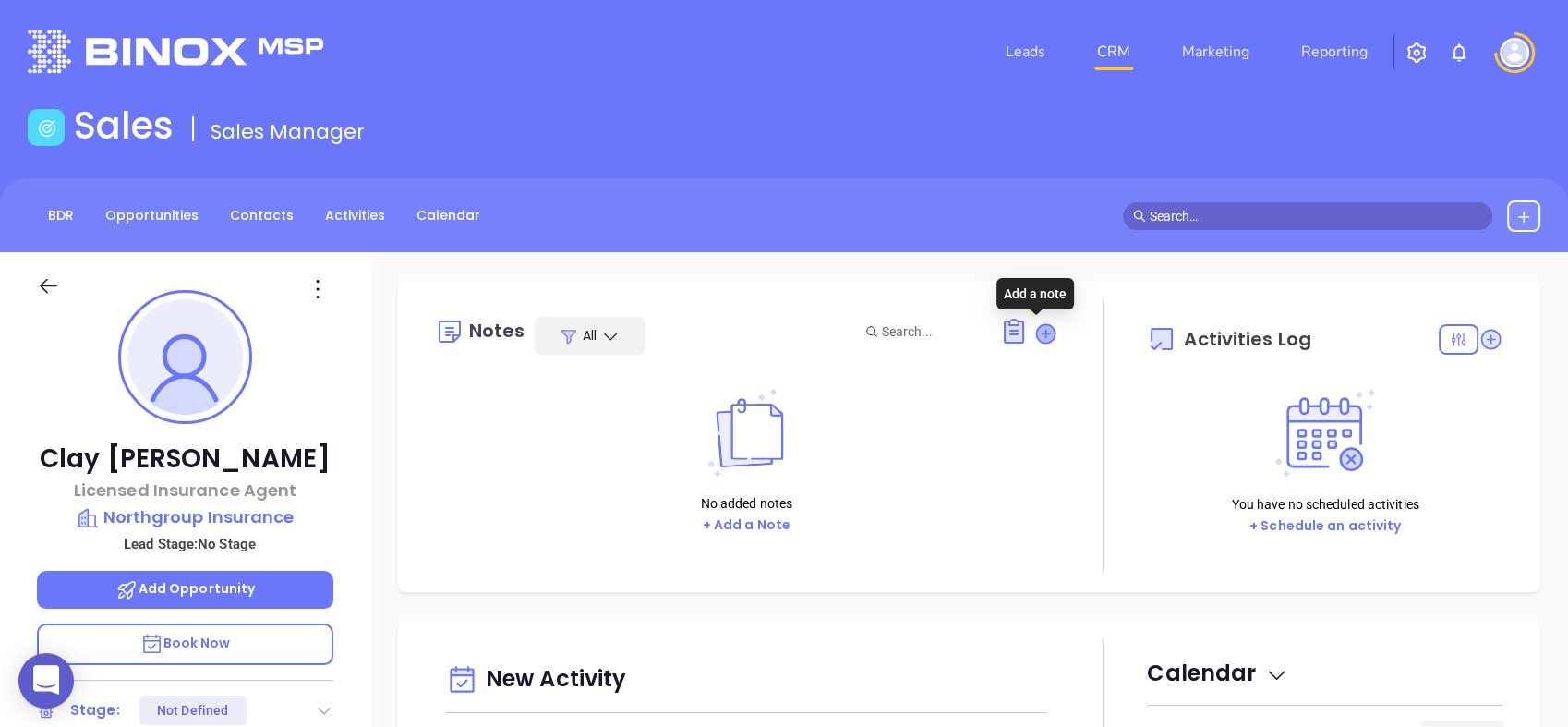
click at [1037, 337] on icon at bounding box center [1045, 333] width 19 height 19
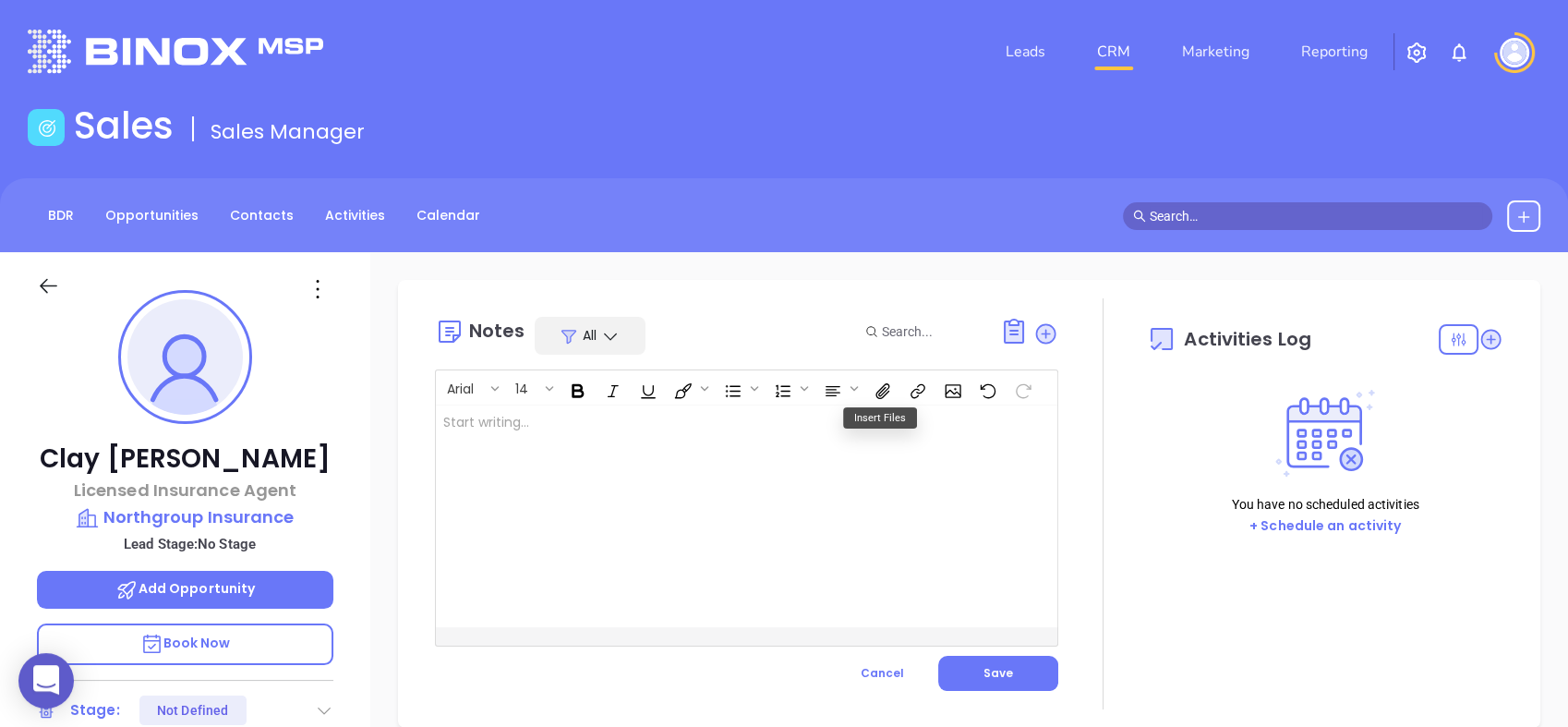
click at [791, 443] on div at bounding box center [724, 516] width 578 height 221
click at [980, 683] on button "Save" at bounding box center [998, 673] width 120 height 35
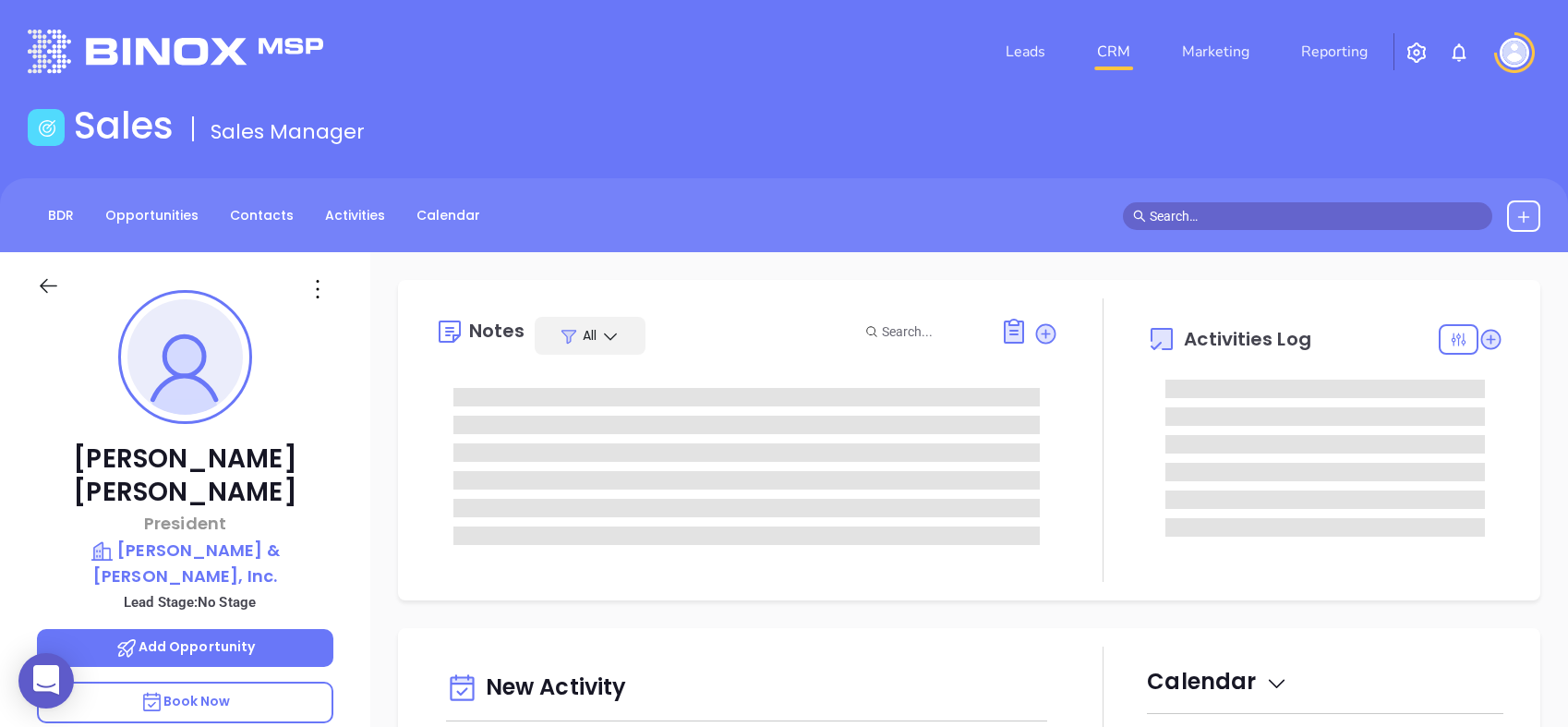
type input "[DATE]"
type input "[PERSON_NAME]"
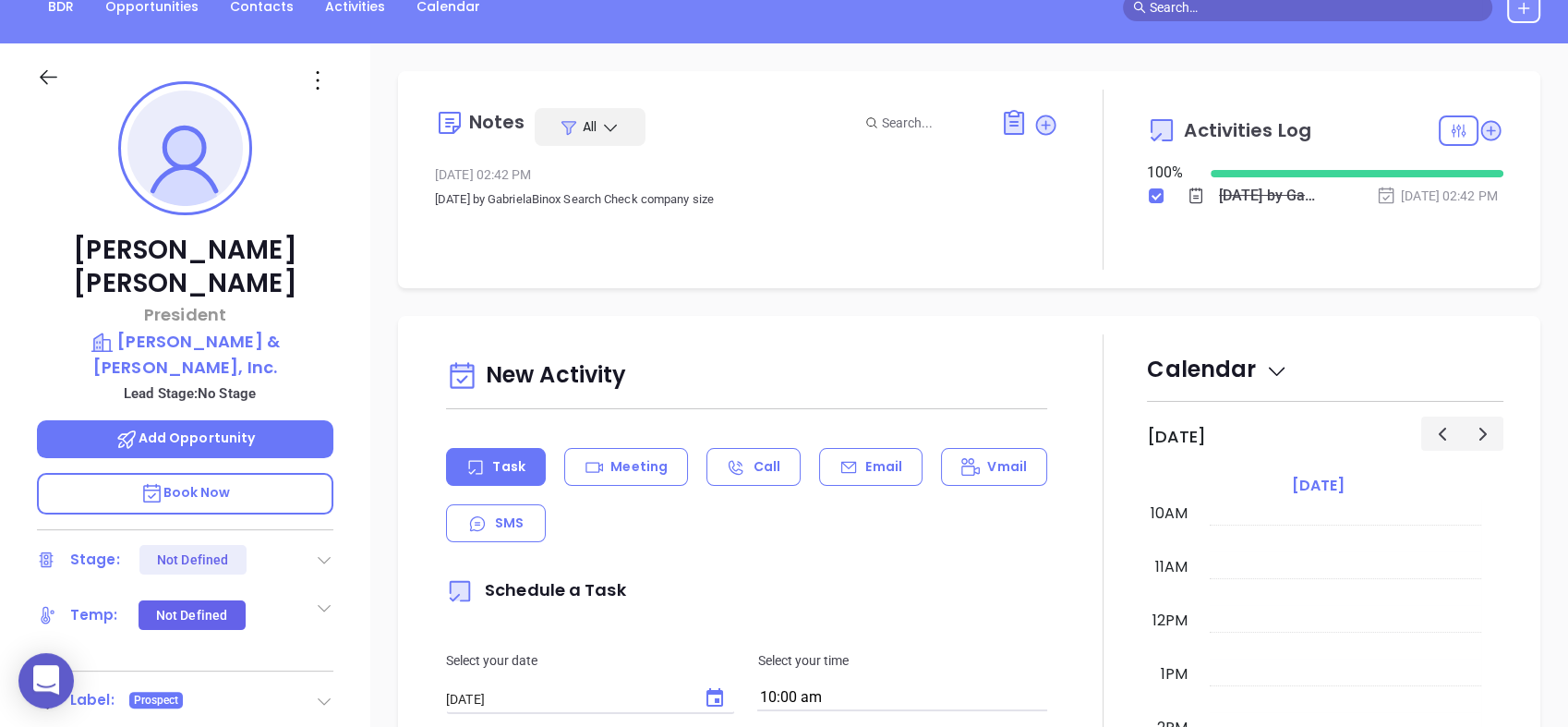
scroll to position [15, 0]
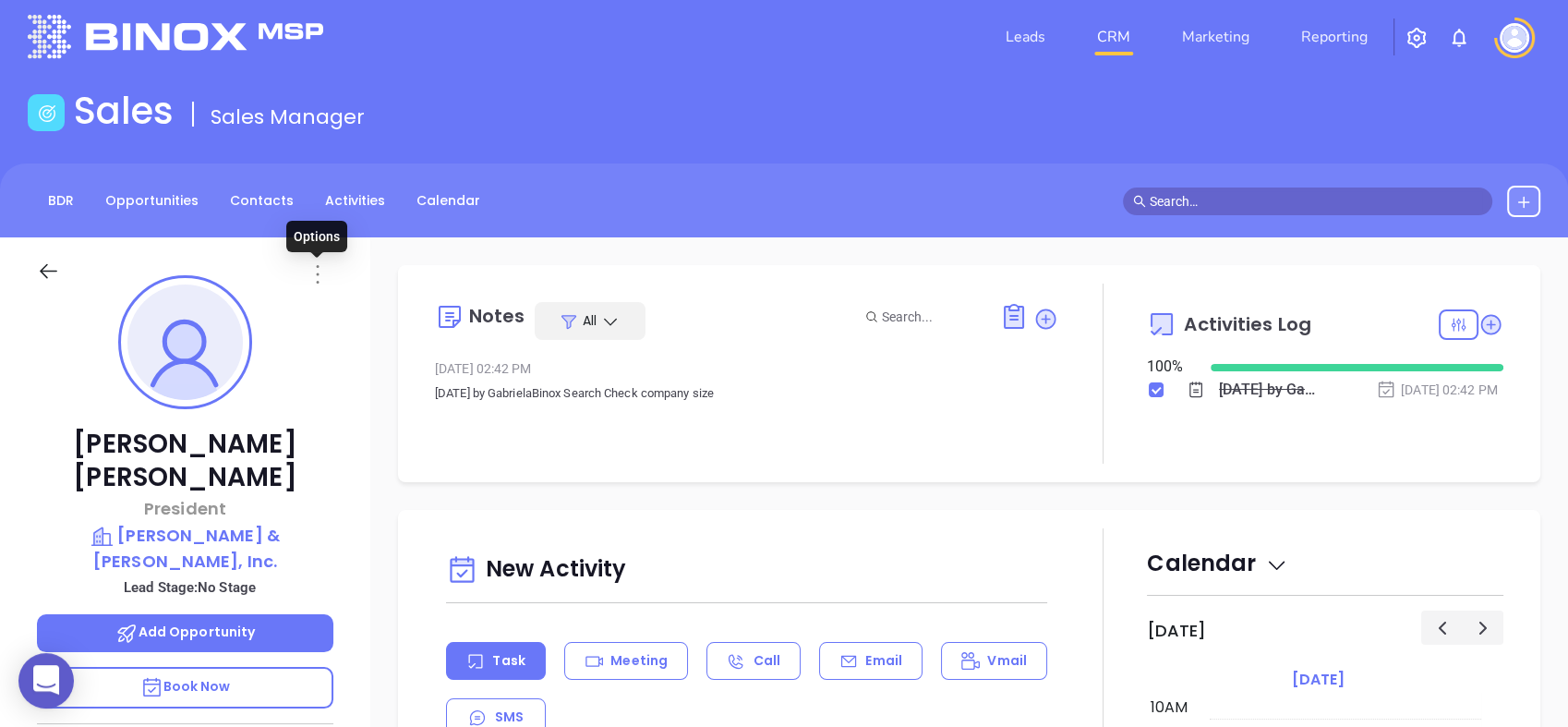
click at [318, 267] on icon at bounding box center [318, 274] width 29 height 29
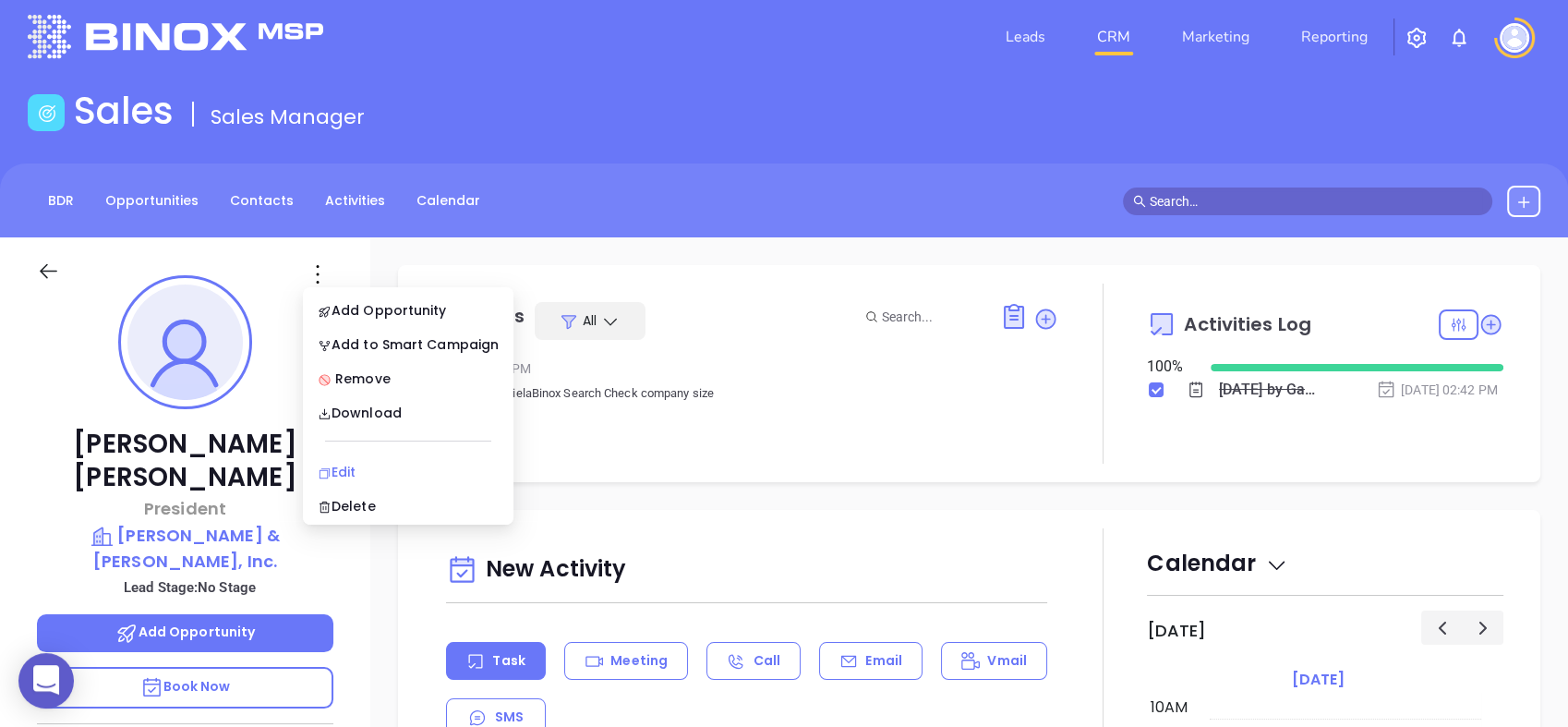
click at [366, 469] on div "Edit" at bounding box center [408, 472] width 181 height 21
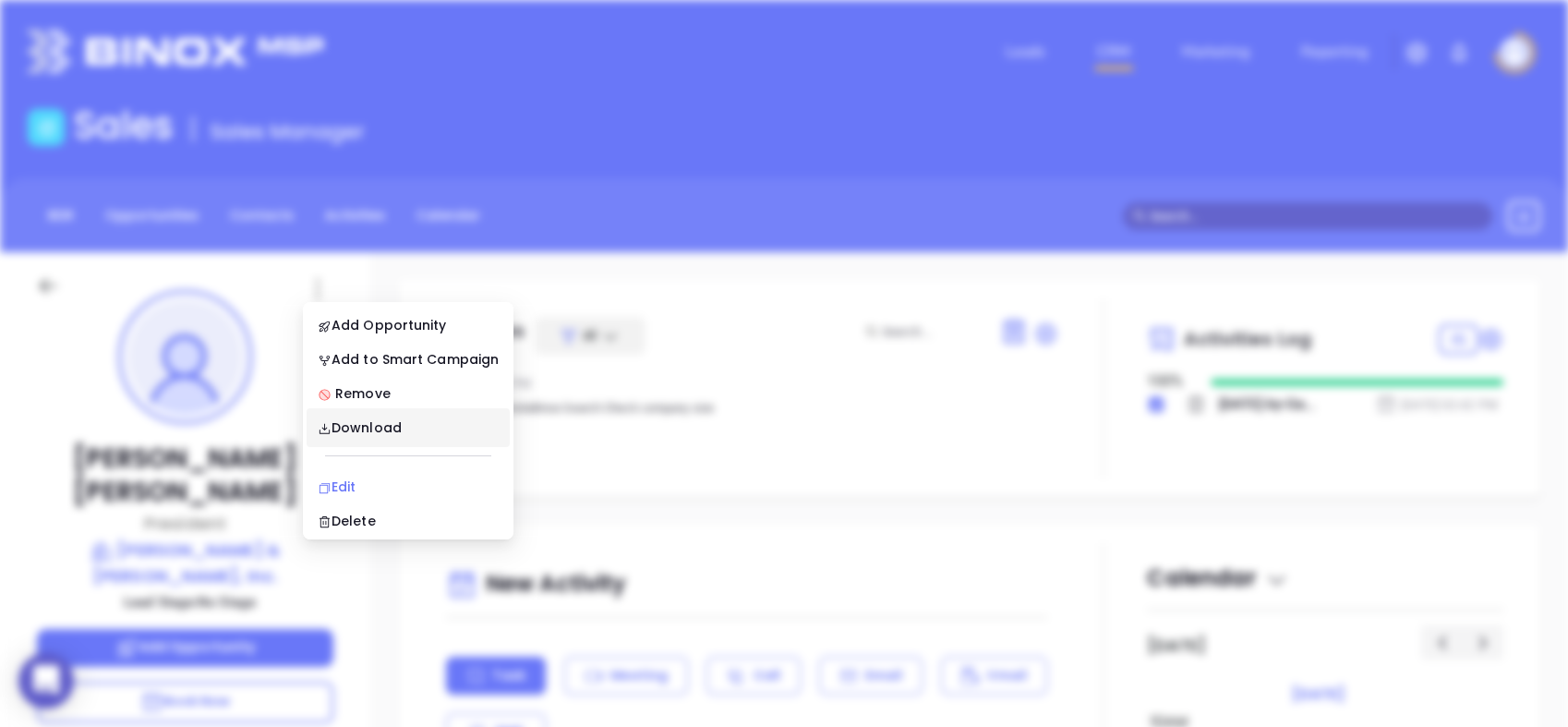
scroll to position [0, 0]
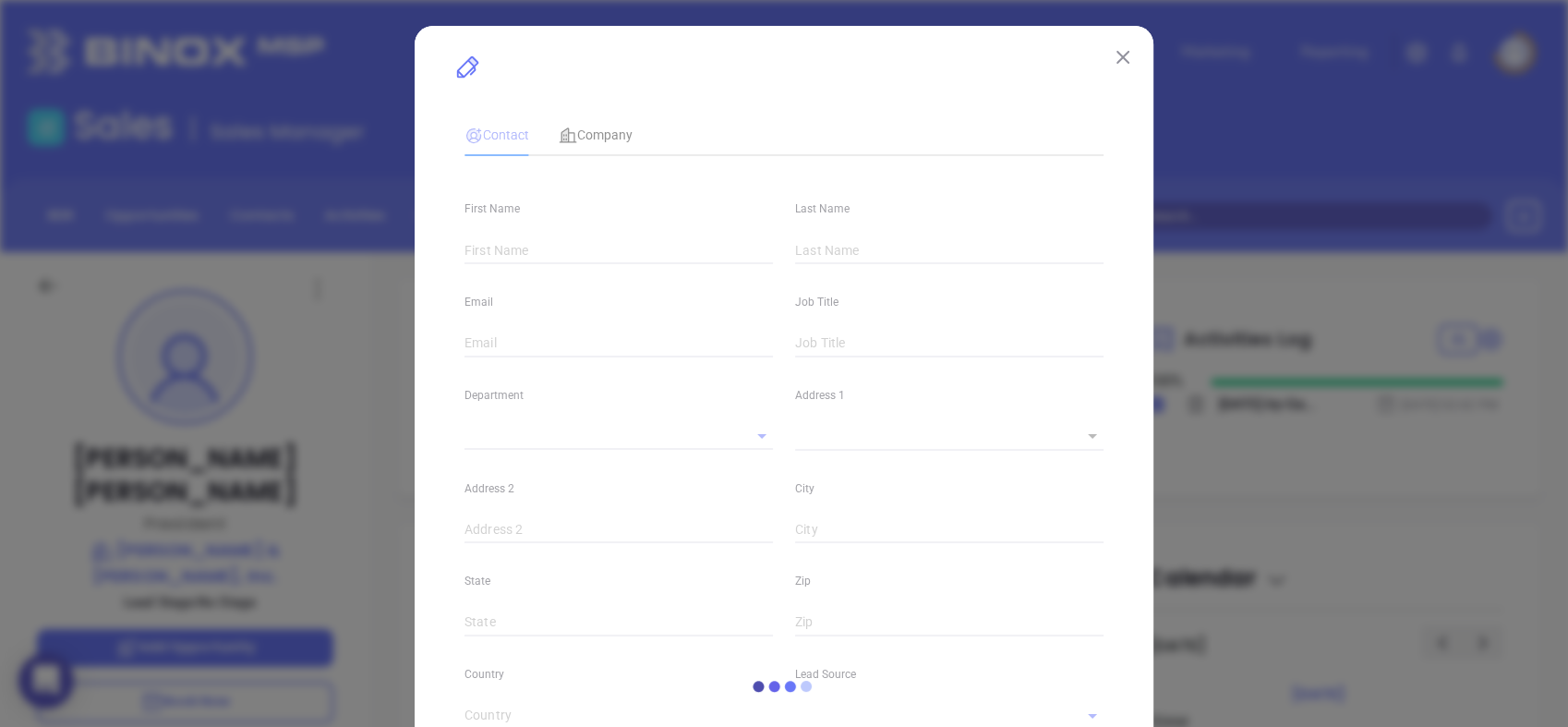
type input "[PERSON_NAME]"
type input "[EMAIL_ADDRESS][PERSON_NAME][DOMAIN_NAME]"
type input "President"
type input "1"
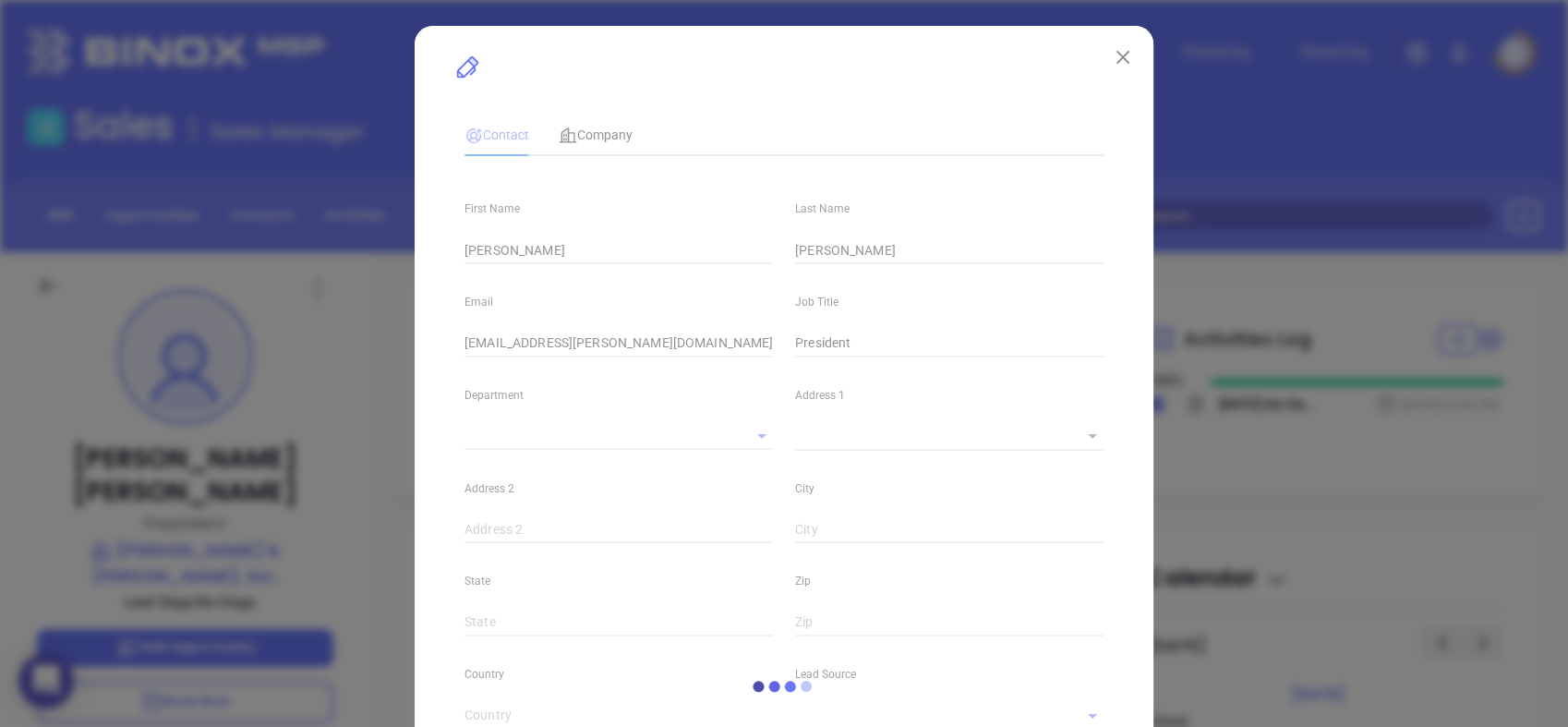
type input "Marketing"
type input "Other"
type input "undefined undefined"
type input "[PHONE_NUMBER]"
type input "1"
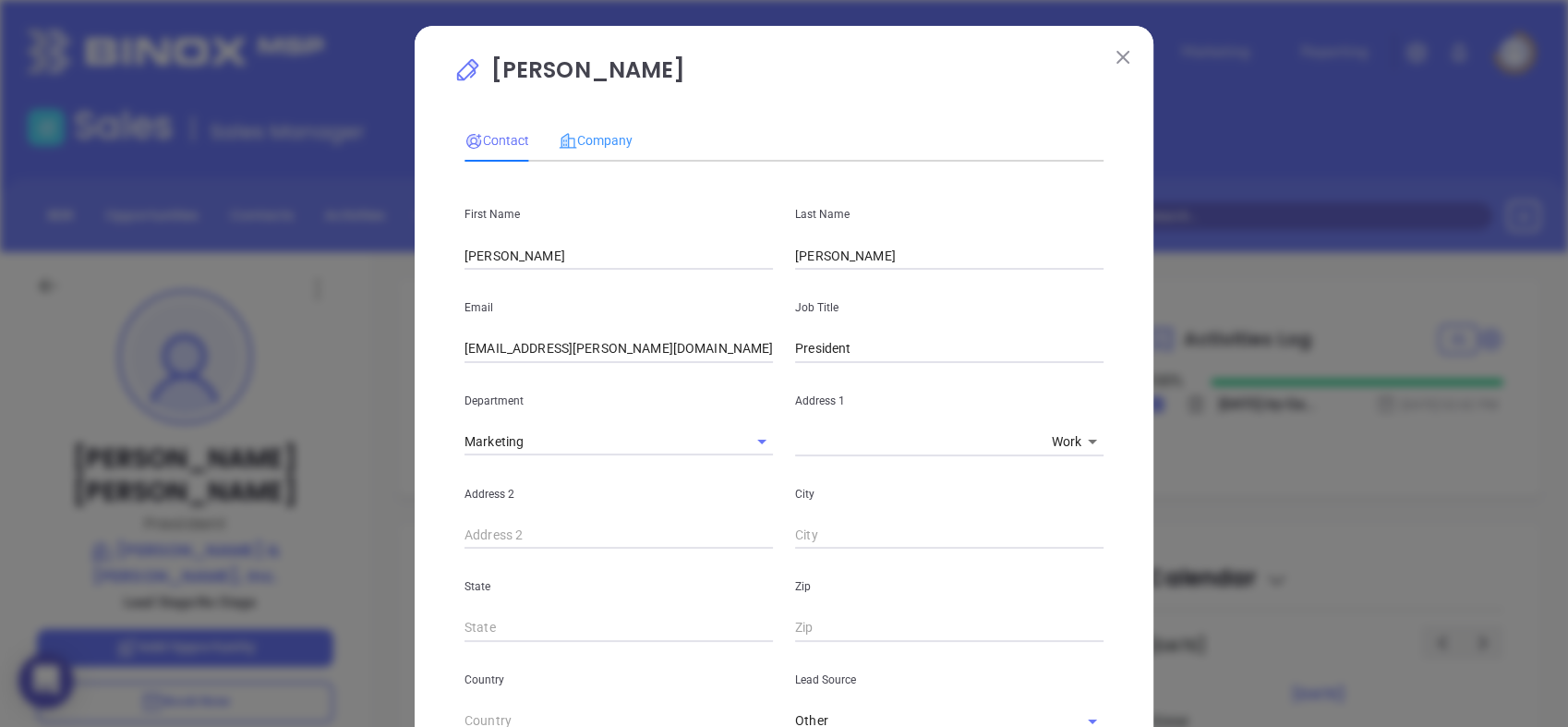
click at [591, 125] on div "Company" at bounding box center [595, 140] width 73 height 42
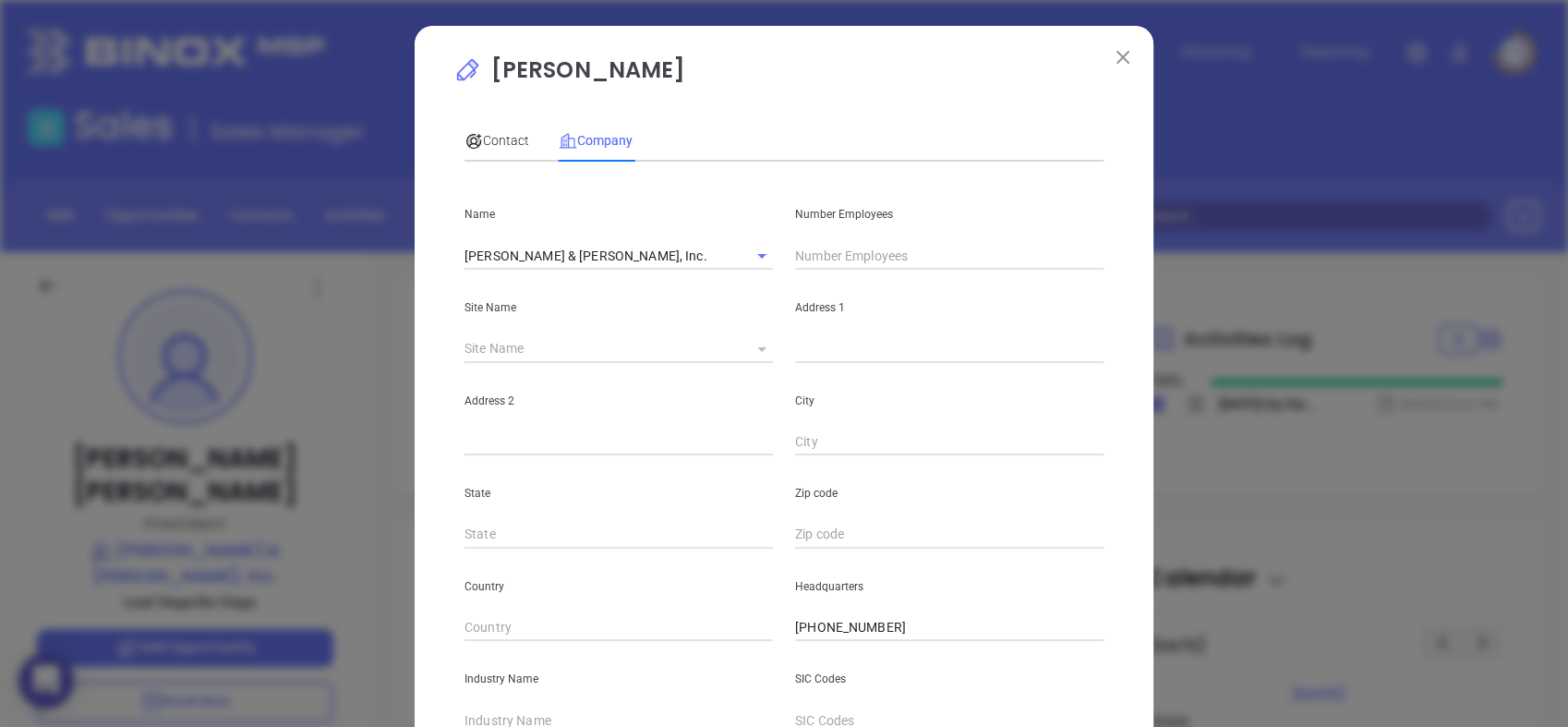
click at [758, 347] on icon at bounding box center [761, 349] width 9 height 5
click at [737, 350] on body "0 Leads CRM Marketing Reporting Financial Leads Leads Sales Sales Manager BDR O…" at bounding box center [784, 363] width 1568 height 727
click at [764, 347] on li "[GEOGRAPHIC_DATA]" at bounding box center [814, 350] width 172 height 33
type input "[GEOGRAPHIC_DATA]"
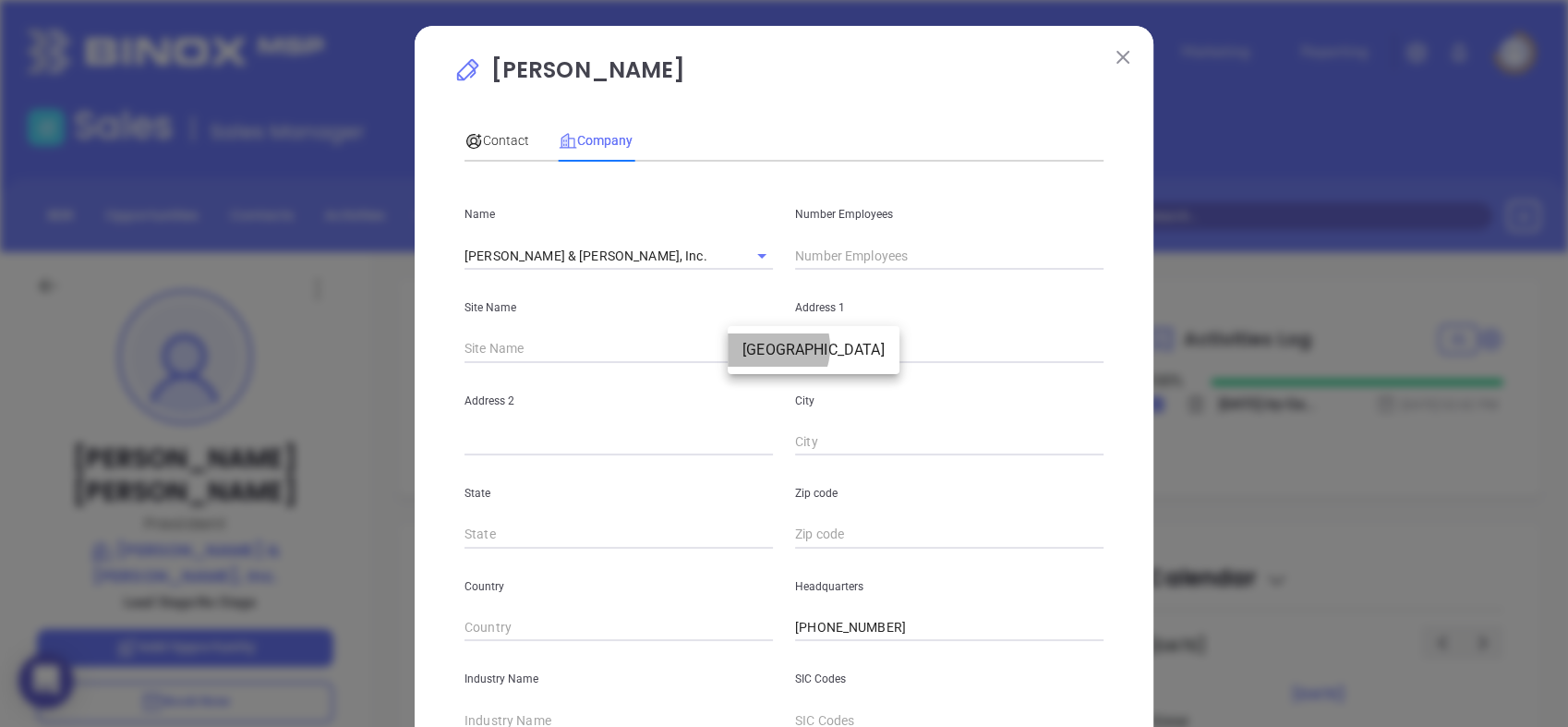
type input "99246"
type input "PO Box 127"
type input "[GEOGRAPHIC_DATA]"
type input "NC"
type input "27533"
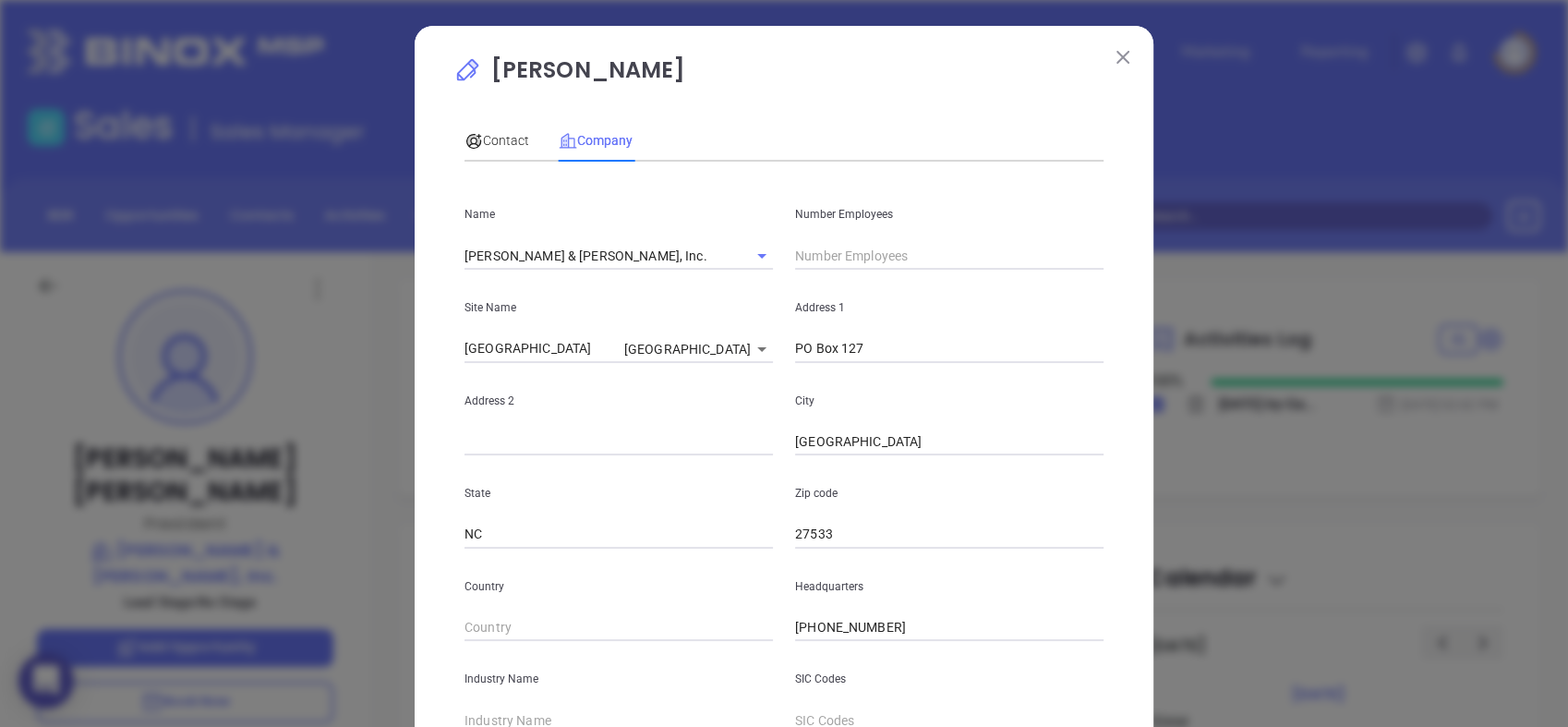
click at [864, 253] on input "text" at bounding box center [949, 255] width 308 height 27
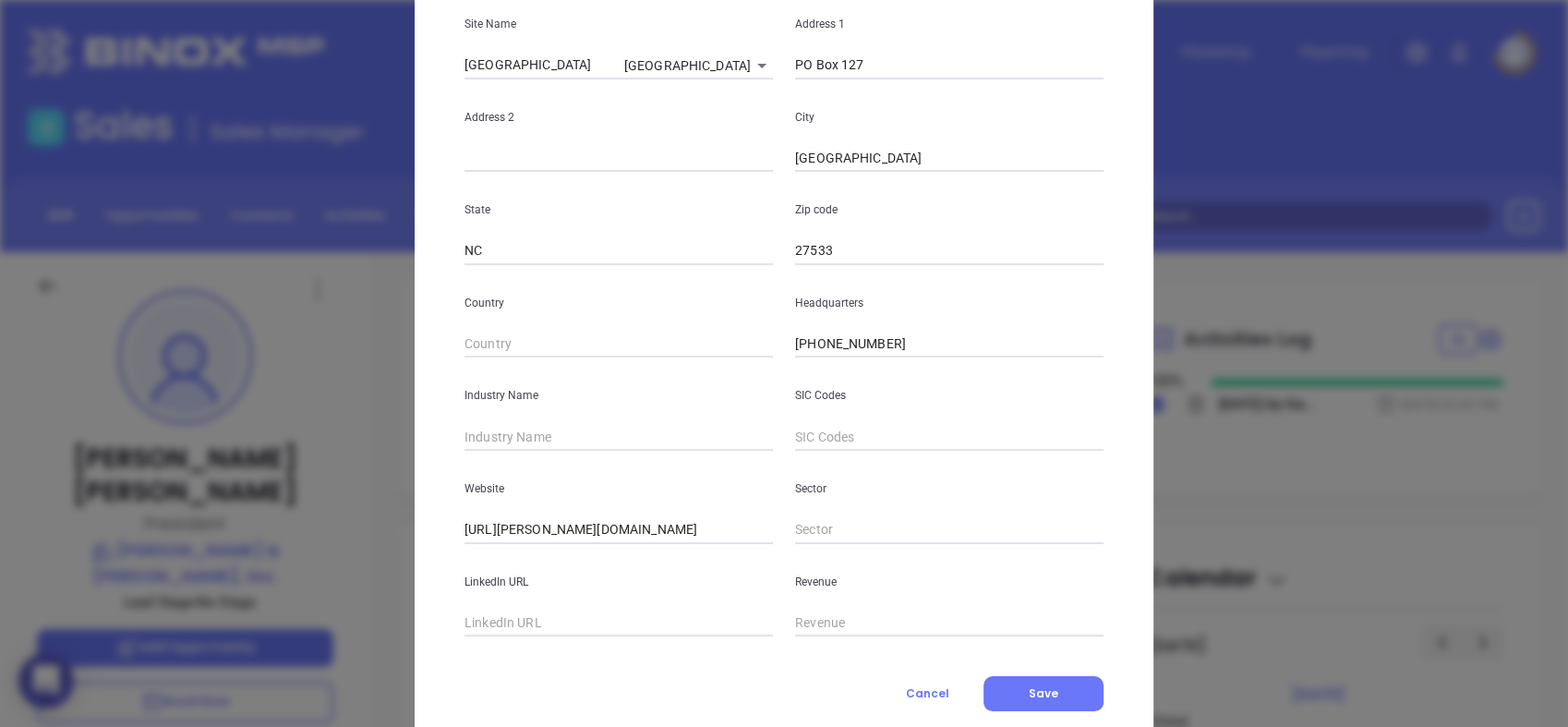
scroll to position [333, 0]
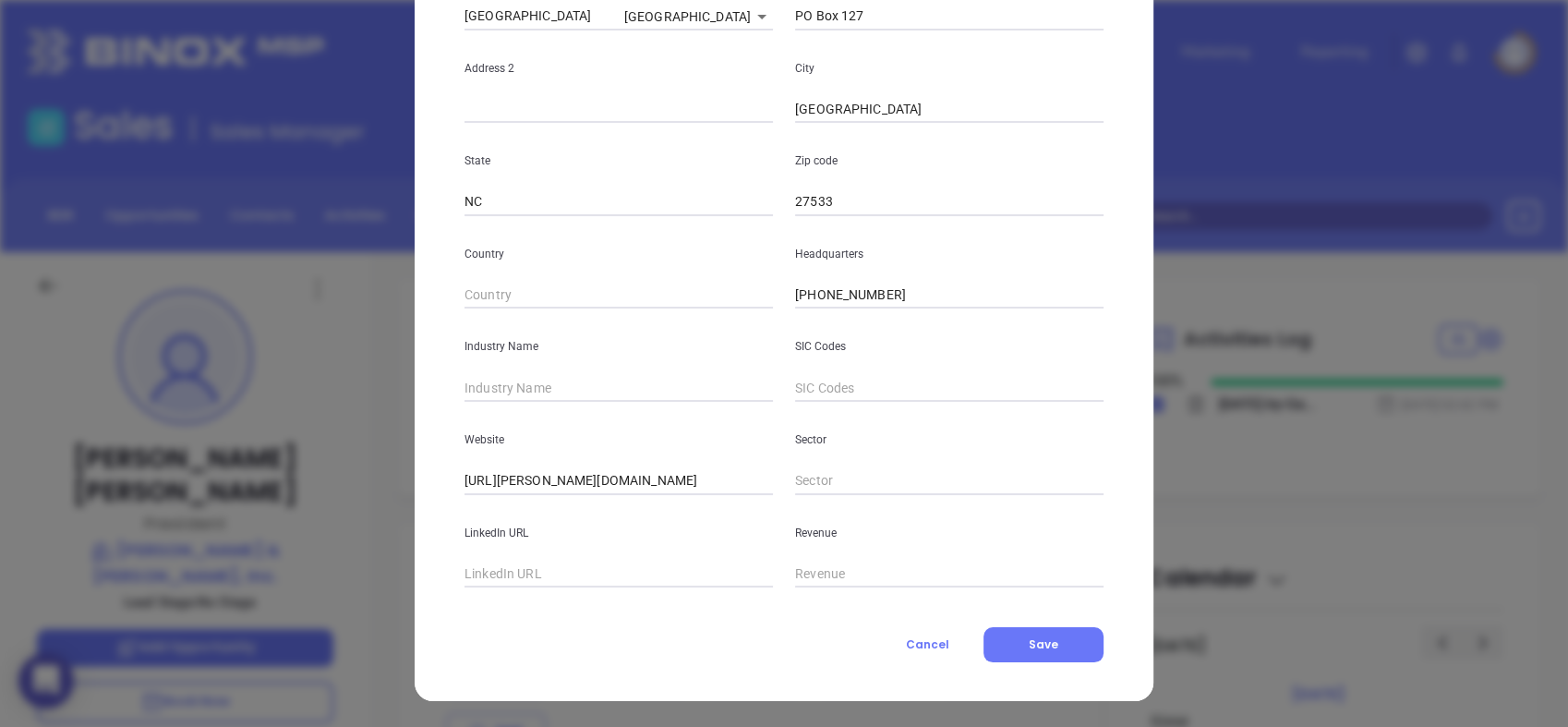
type input "7"
click at [618, 569] on input "text" at bounding box center [619, 574] width 308 height 27
paste input "[URL][DOMAIN_NAME][PERSON_NAME][PERSON_NAME]"
type input "[URL][DOMAIN_NAME][PERSON_NAME][PERSON_NAME]"
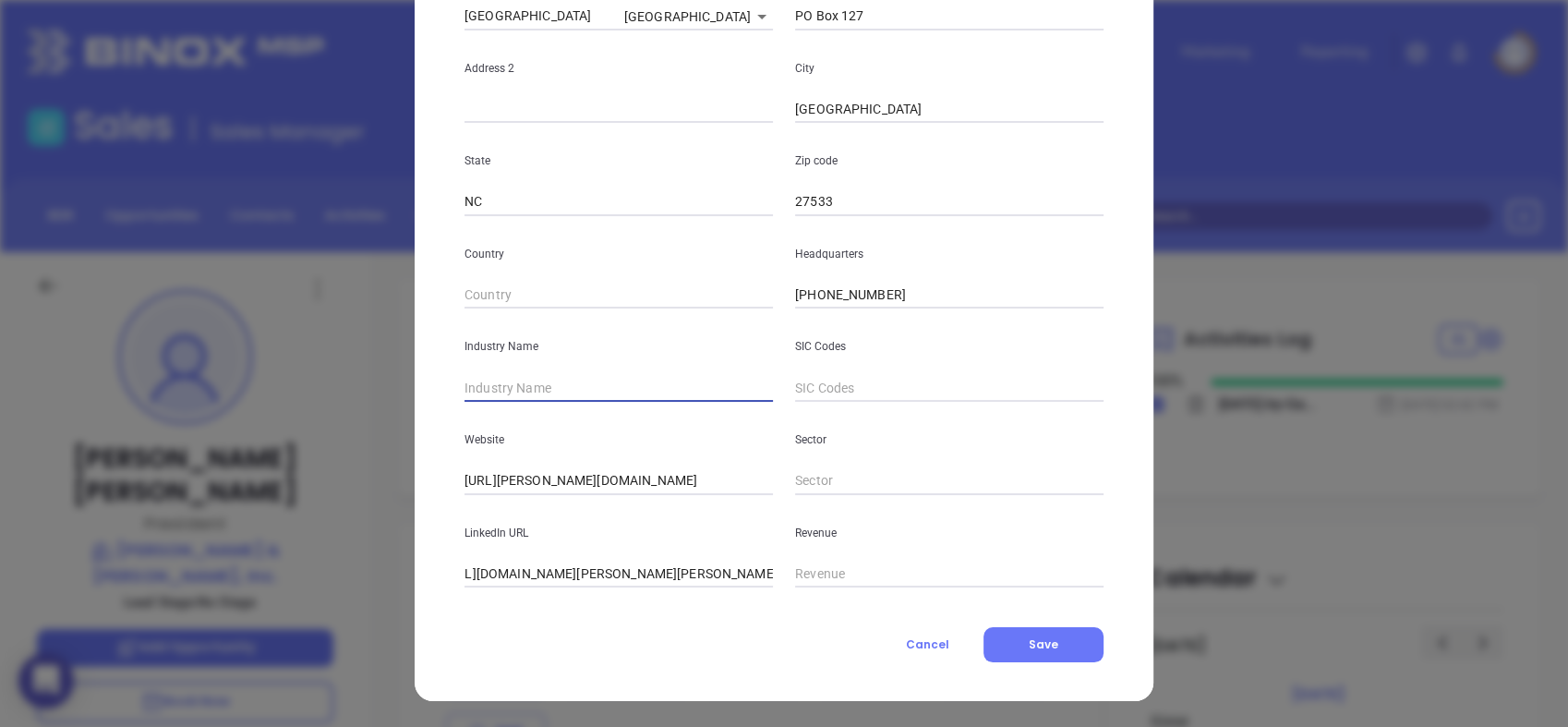
scroll to position [0, 0]
click at [596, 379] on input "text" at bounding box center [619, 387] width 308 height 27
type input "Insurance"
click at [690, 241] on div "Country" at bounding box center [619, 262] width 331 height 93
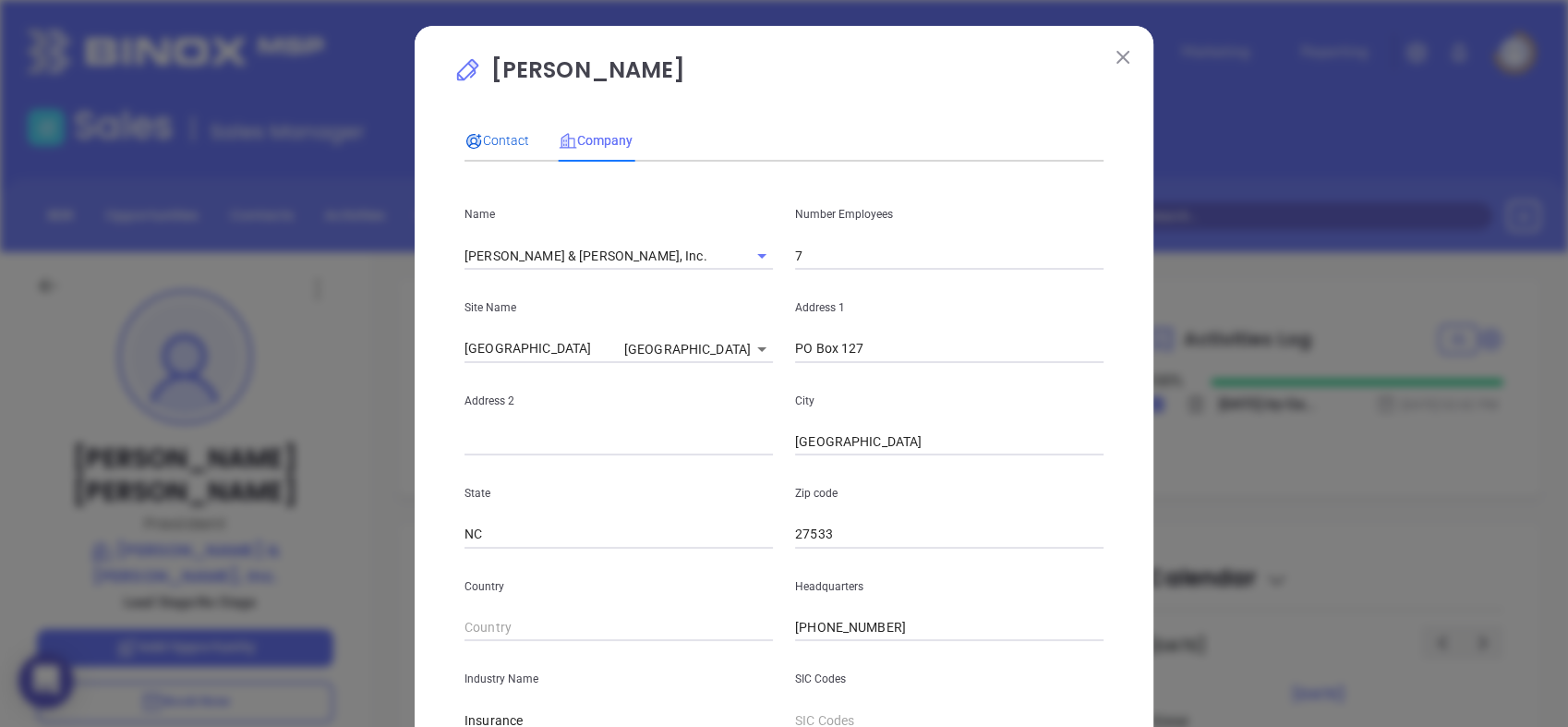
click at [505, 144] on span "Contact" at bounding box center [497, 140] width 65 height 15
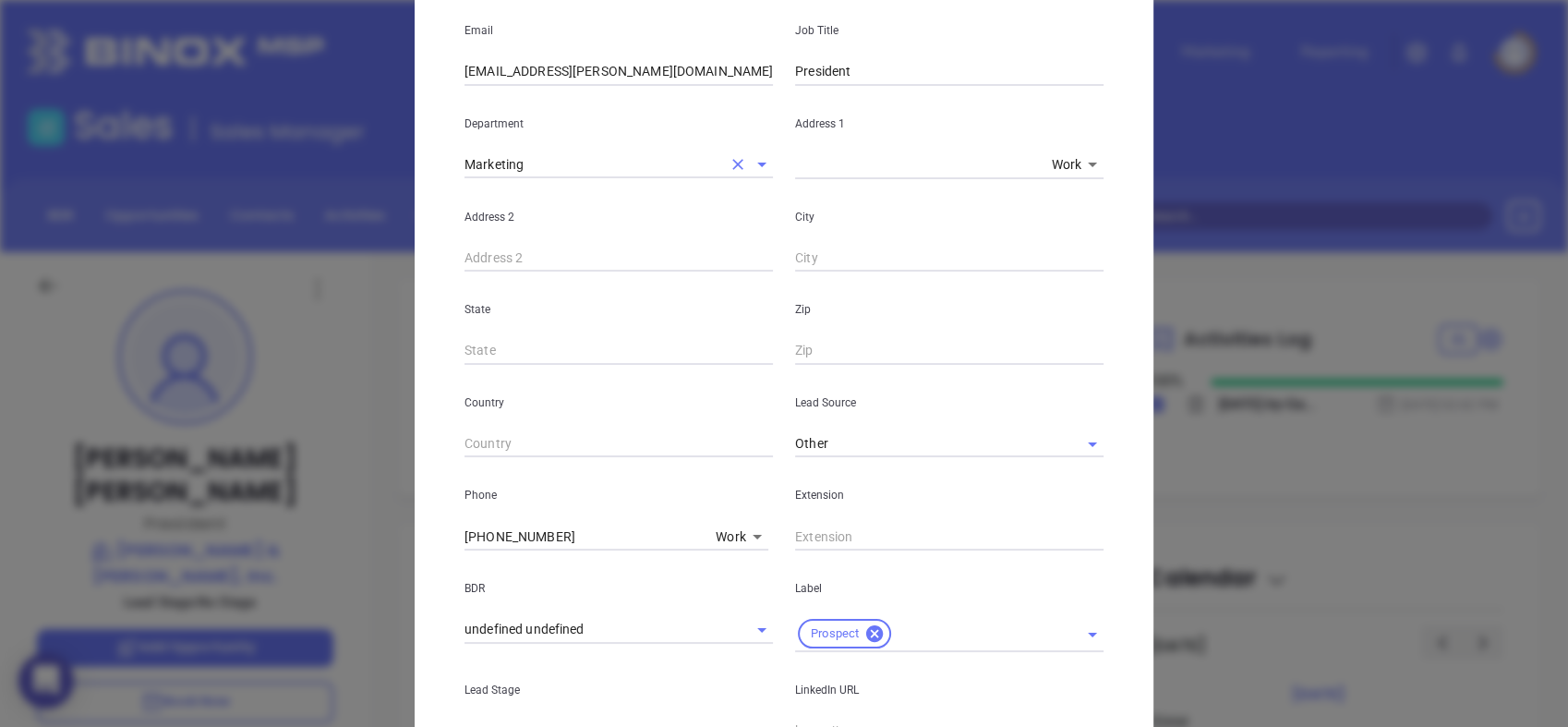
scroll to position [664, 0]
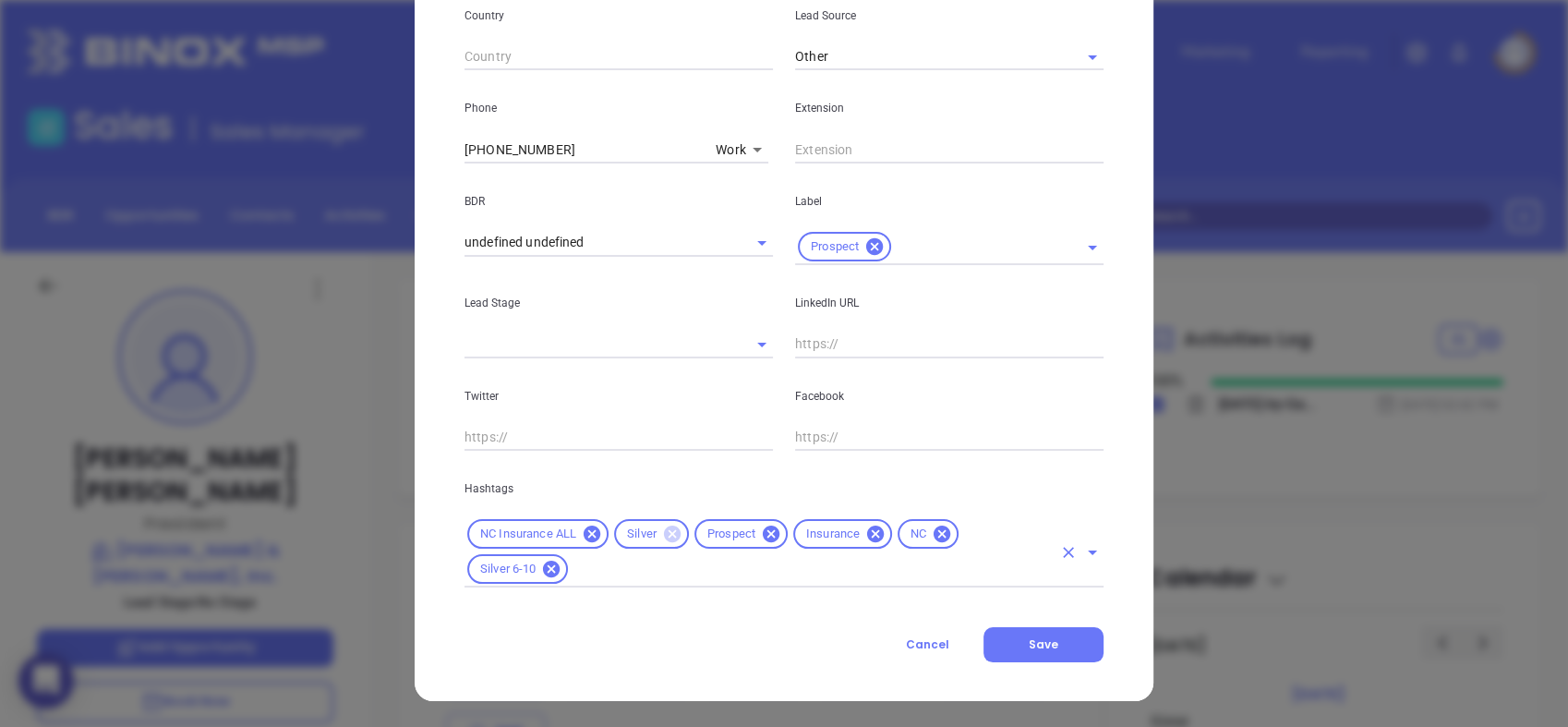
click at [665, 527] on icon at bounding box center [672, 533] width 17 height 17
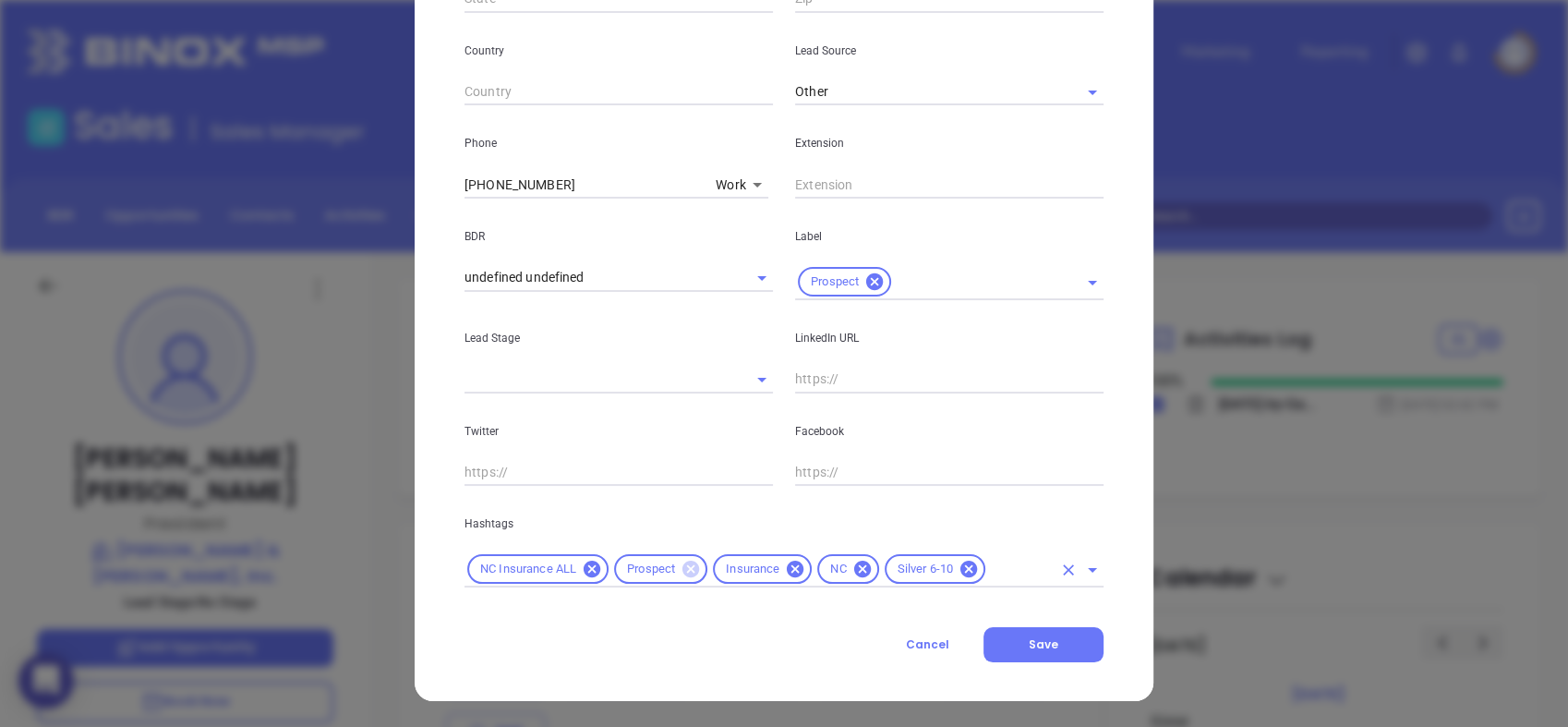
scroll to position [629, 0]
click at [1049, 639] on span "Save" at bounding box center [1043, 644] width 29 height 16
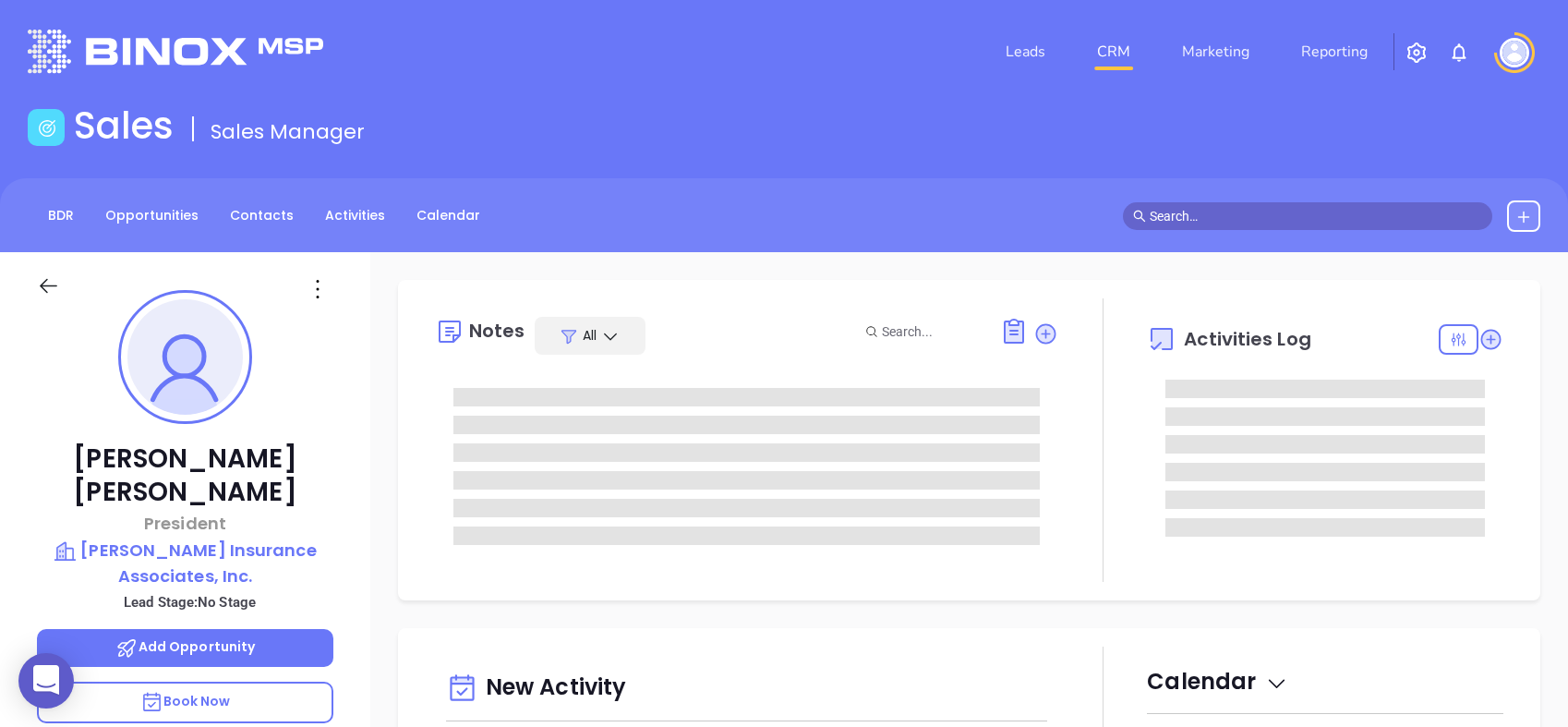
type input "[PERSON_NAME]"
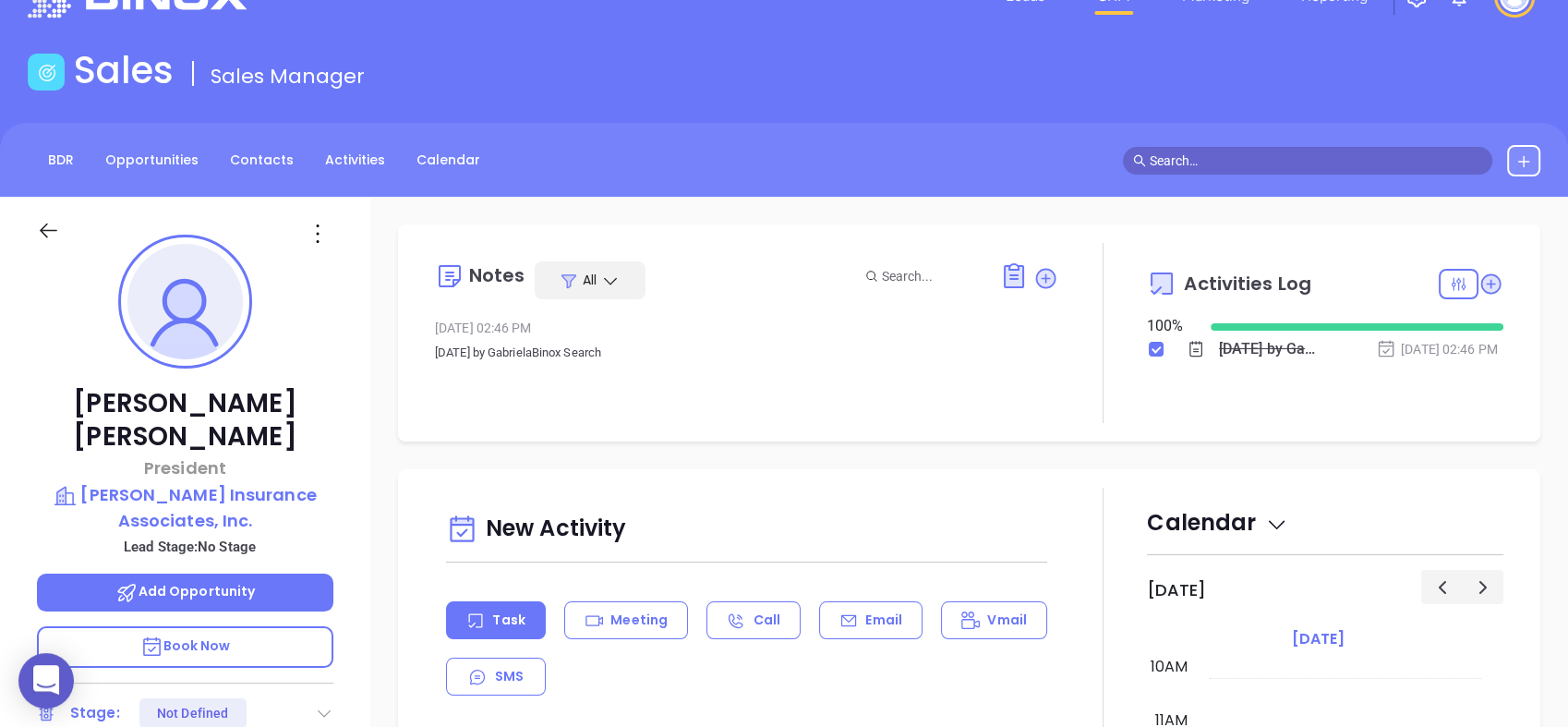
scroll to position [55, 0]
click at [317, 237] on icon at bounding box center [318, 235] width 29 height 29
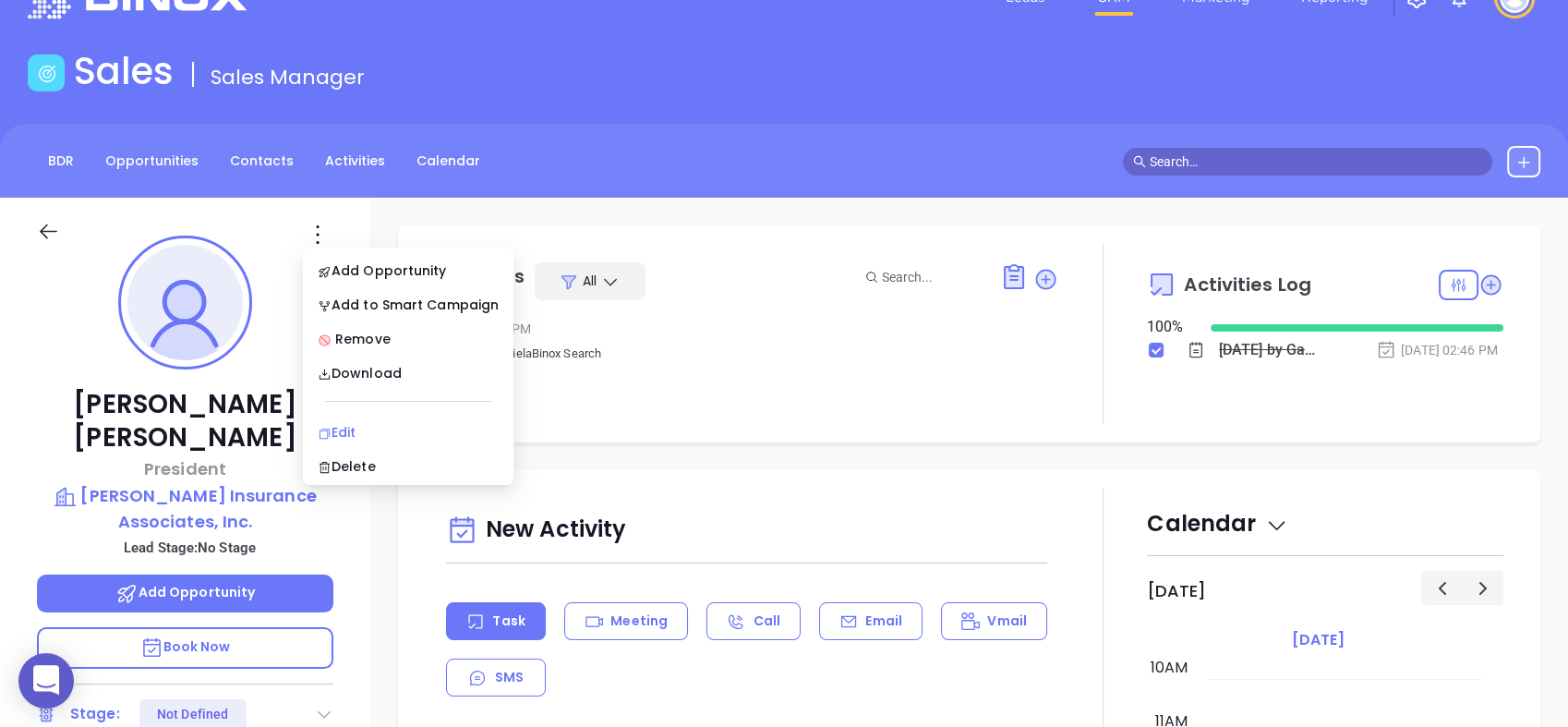
click at [362, 423] on div "Edit" at bounding box center [408, 432] width 181 height 21
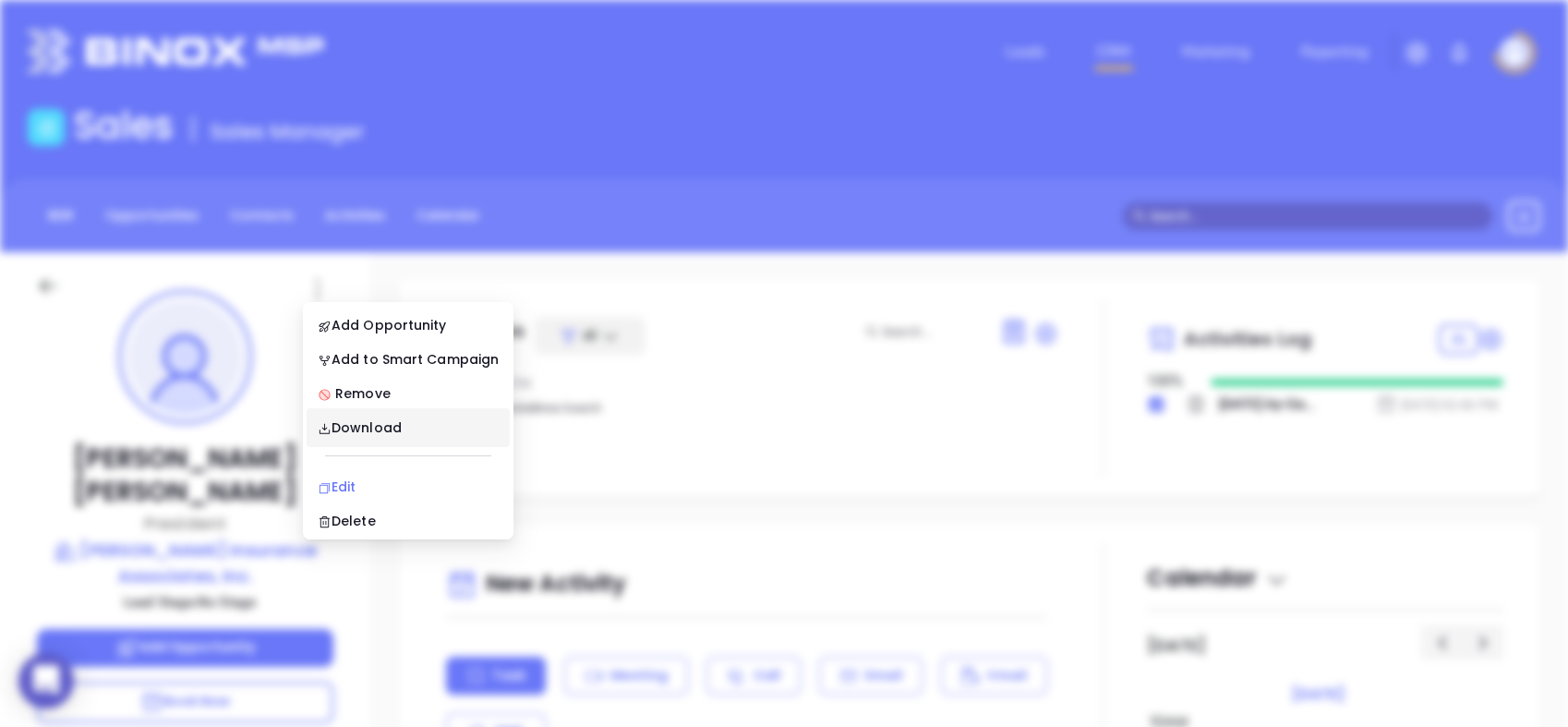
scroll to position [0, 0]
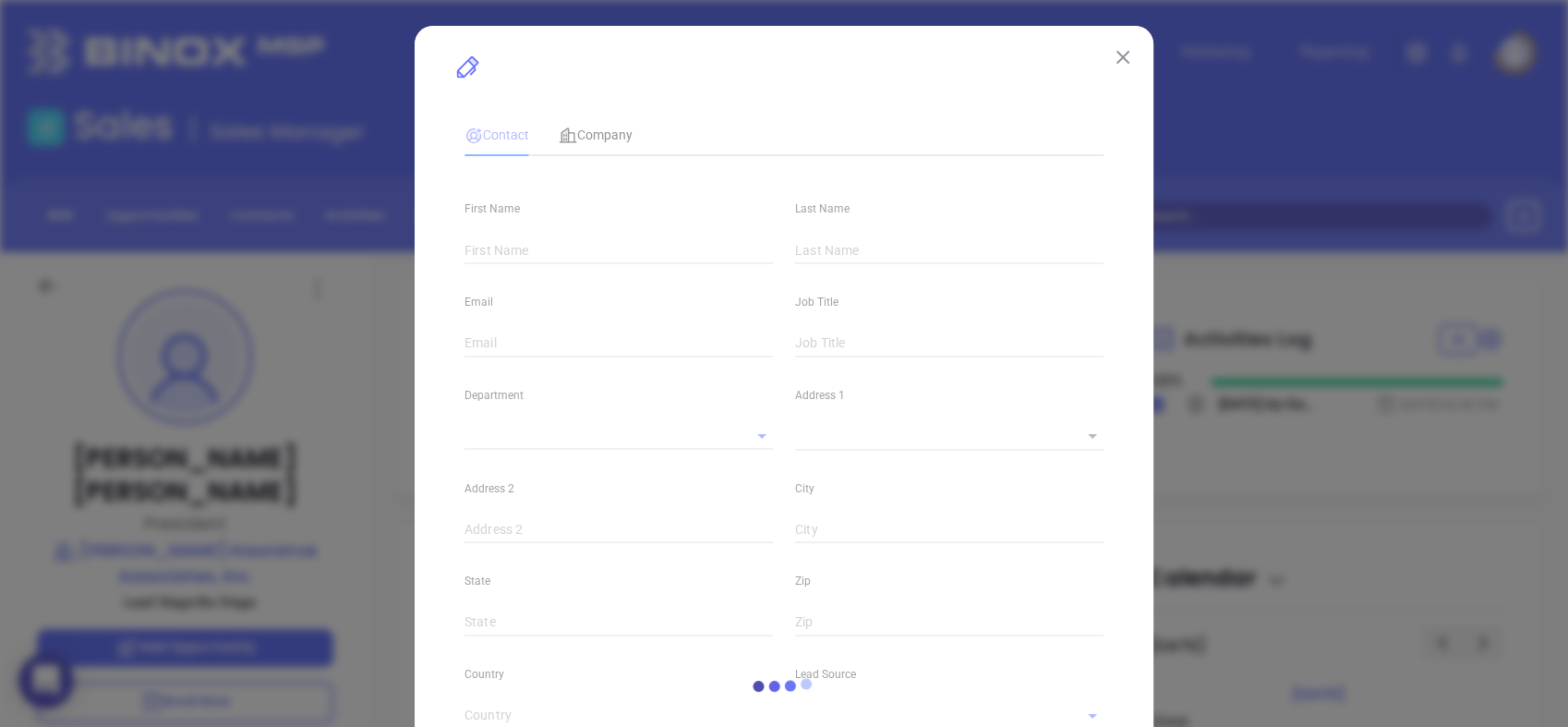
type input "Terry"
type input "O'Connor"
type input "terry@oianc.com"
type input "President"
type input "1"
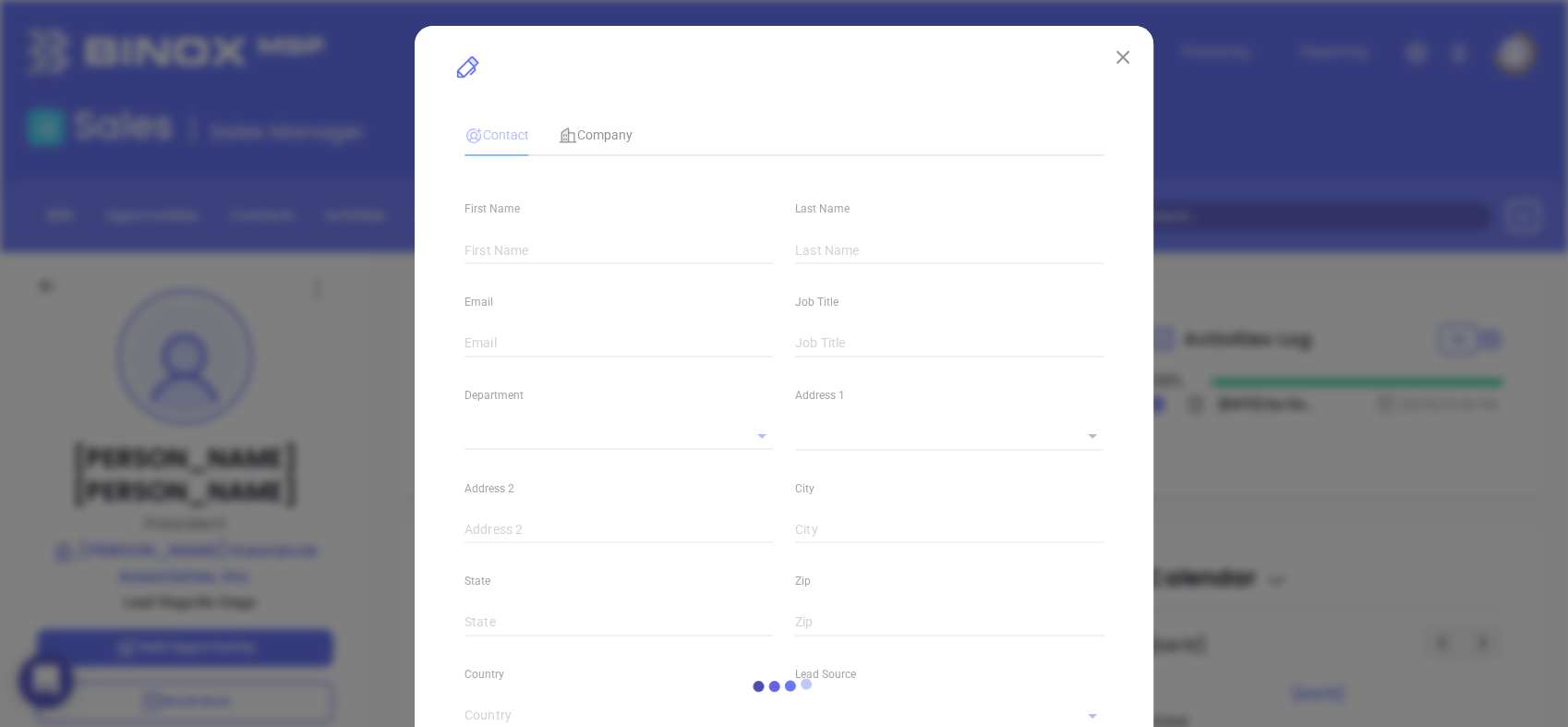
type input "www.linkedin.com/in/oconnorinsuranceassociates"
type input "Marketing"
type input "Other"
type input "undefined undefined"
type input "(704) 510-8884"
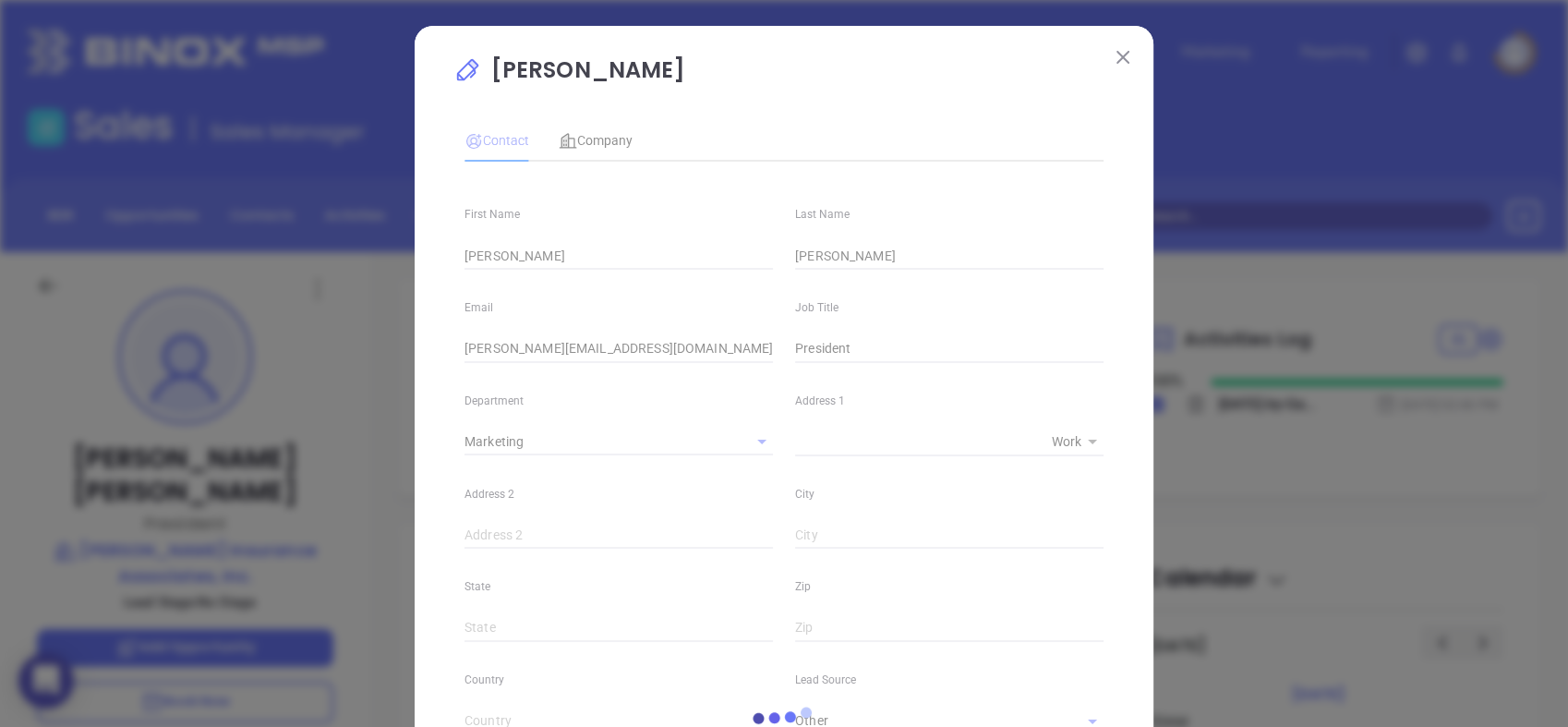
type input "1"
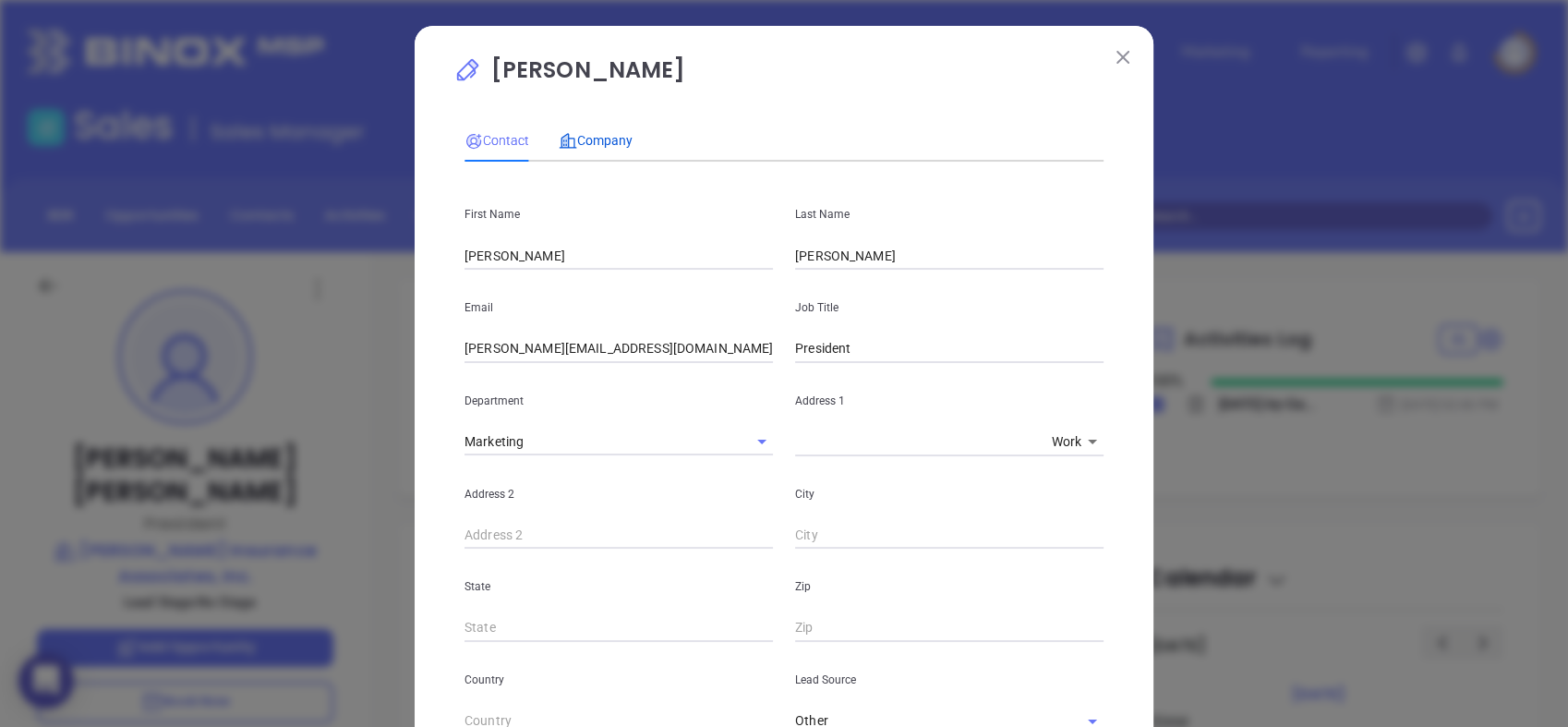
click at [587, 140] on span "Company" at bounding box center [595, 140] width 73 height 15
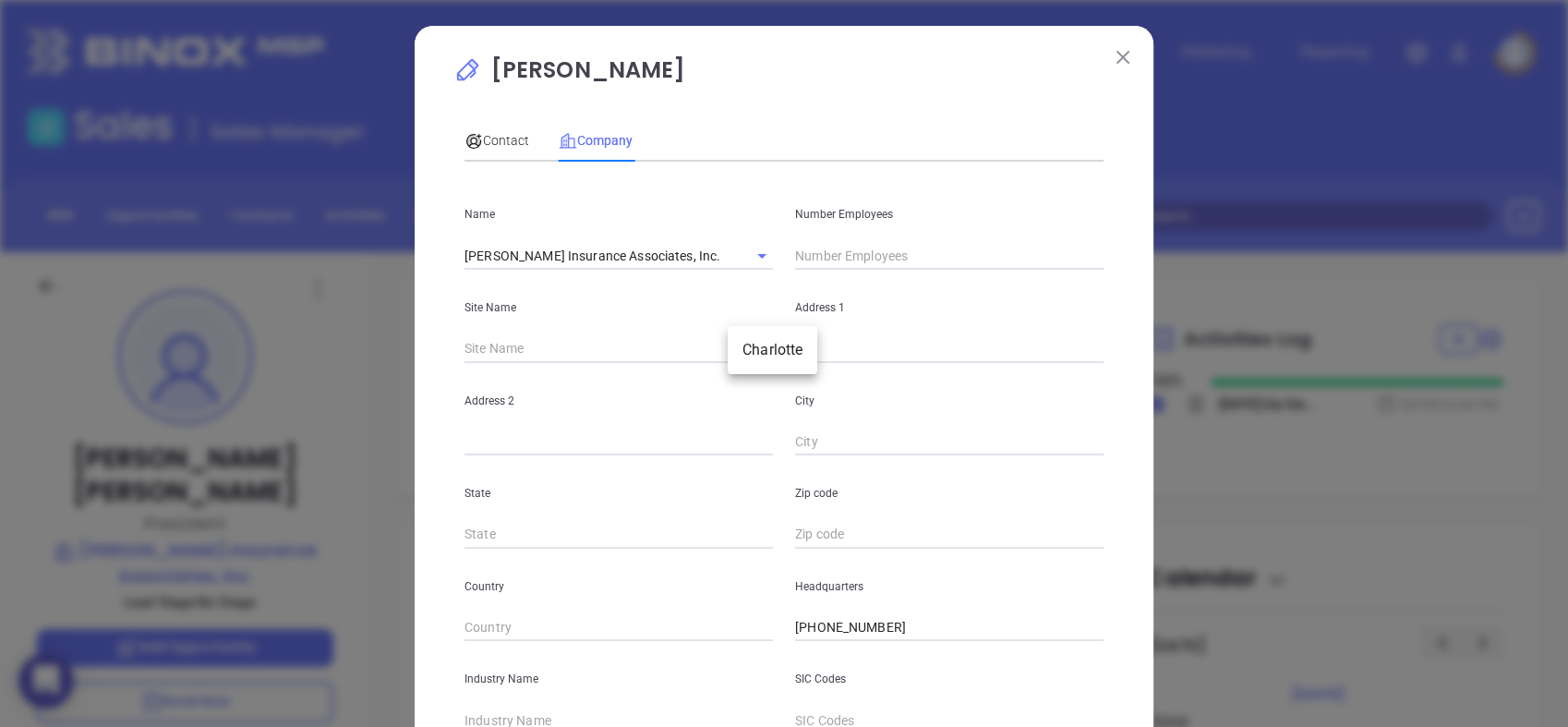
click at [750, 345] on body "0 Leads CRM Marketing Reporting Financial Leads Leads Sales Sales Manager BDR O…" at bounding box center [784, 363] width 1568 height 727
click at [750, 345] on li "Charlotte" at bounding box center [773, 350] width 90 height 33
type input "Charlotte"
type input "99308"
type input "1973 J.N. Pease Place"
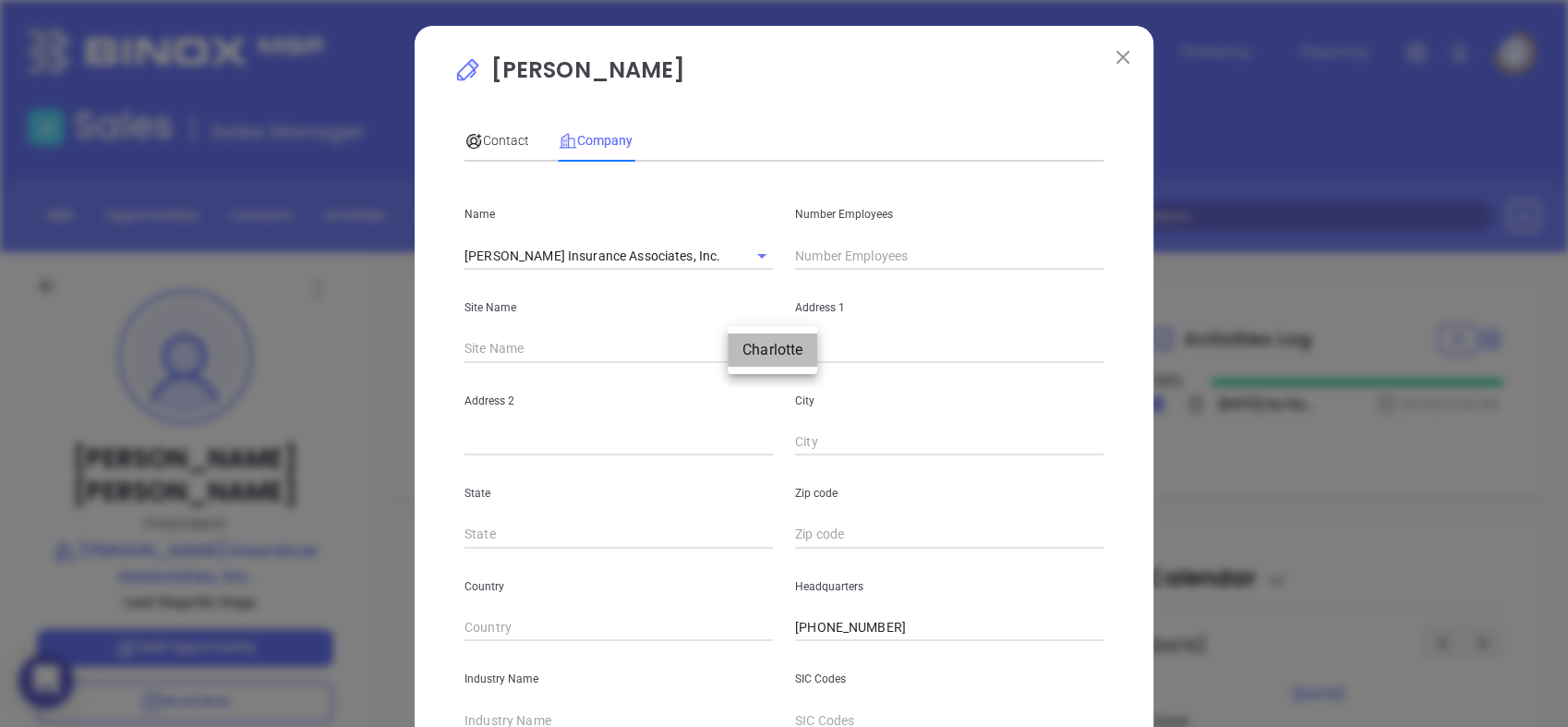
type input "Suite 203"
type input "Charlotte"
type input "NC"
type input "28262"
click at [750, 345] on li "Charlotte" at bounding box center [761, 349] width 68 height 19
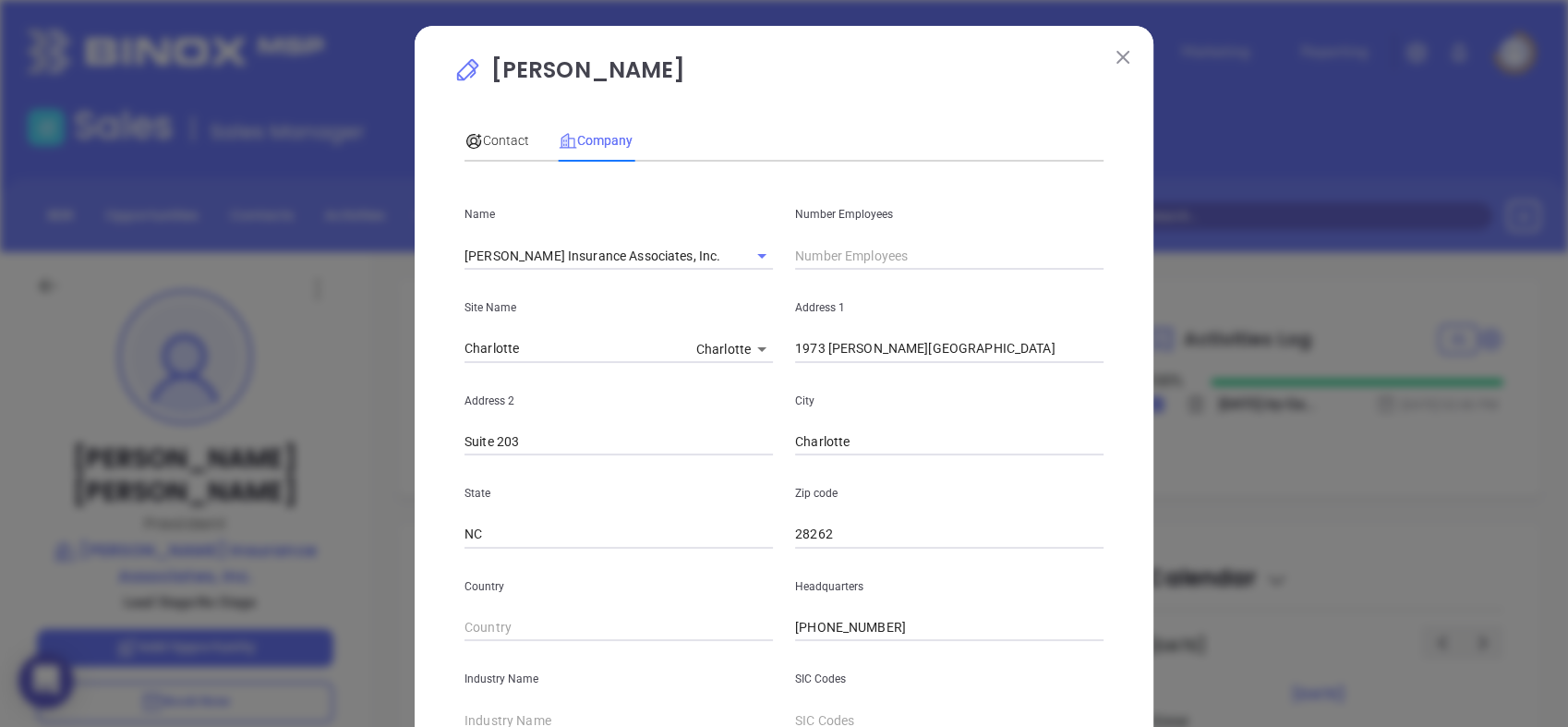
scroll to position [146, 0]
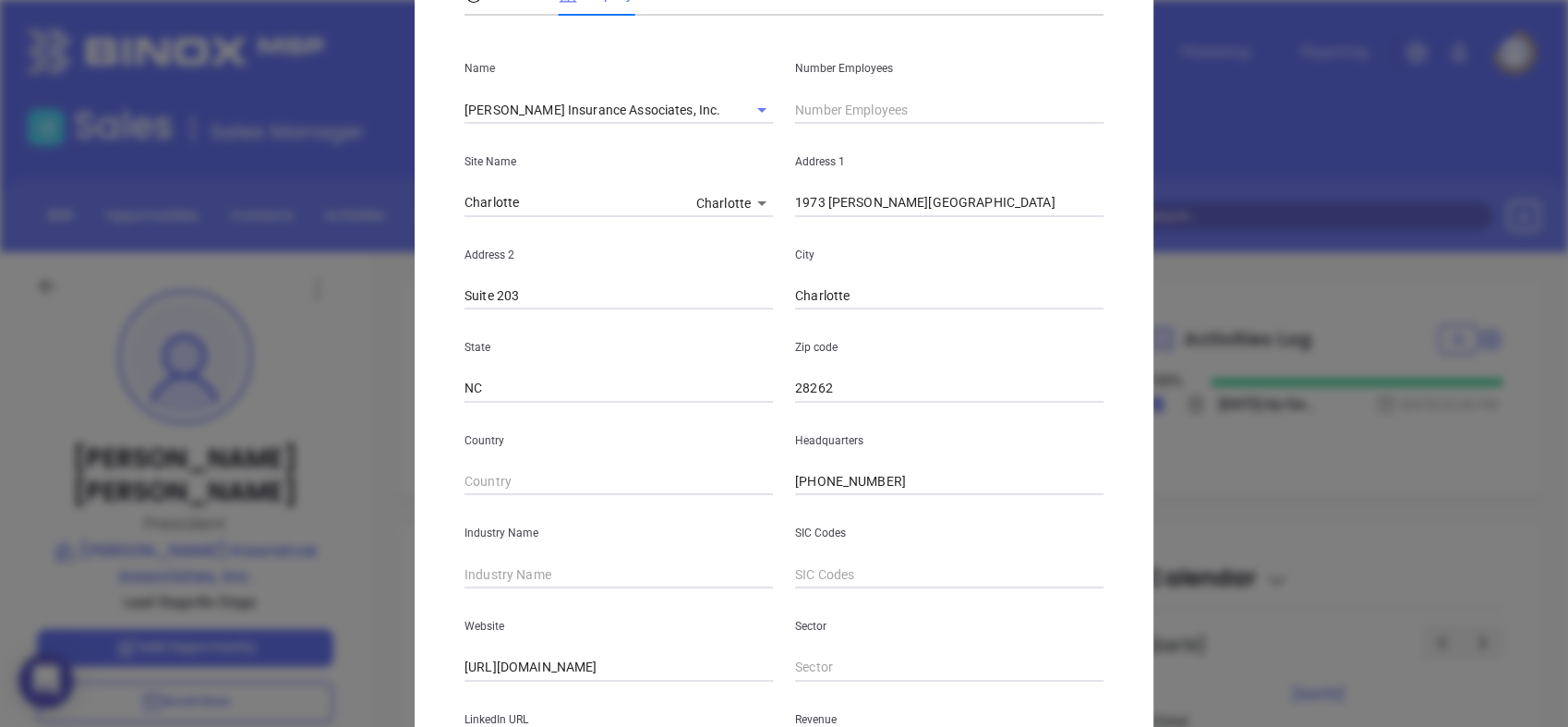
click at [939, 112] on input "text" at bounding box center [949, 110] width 308 height 27
type input "8"
click at [634, 577] on input "text" at bounding box center [619, 574] width 308 height 27
type input "Insurance"
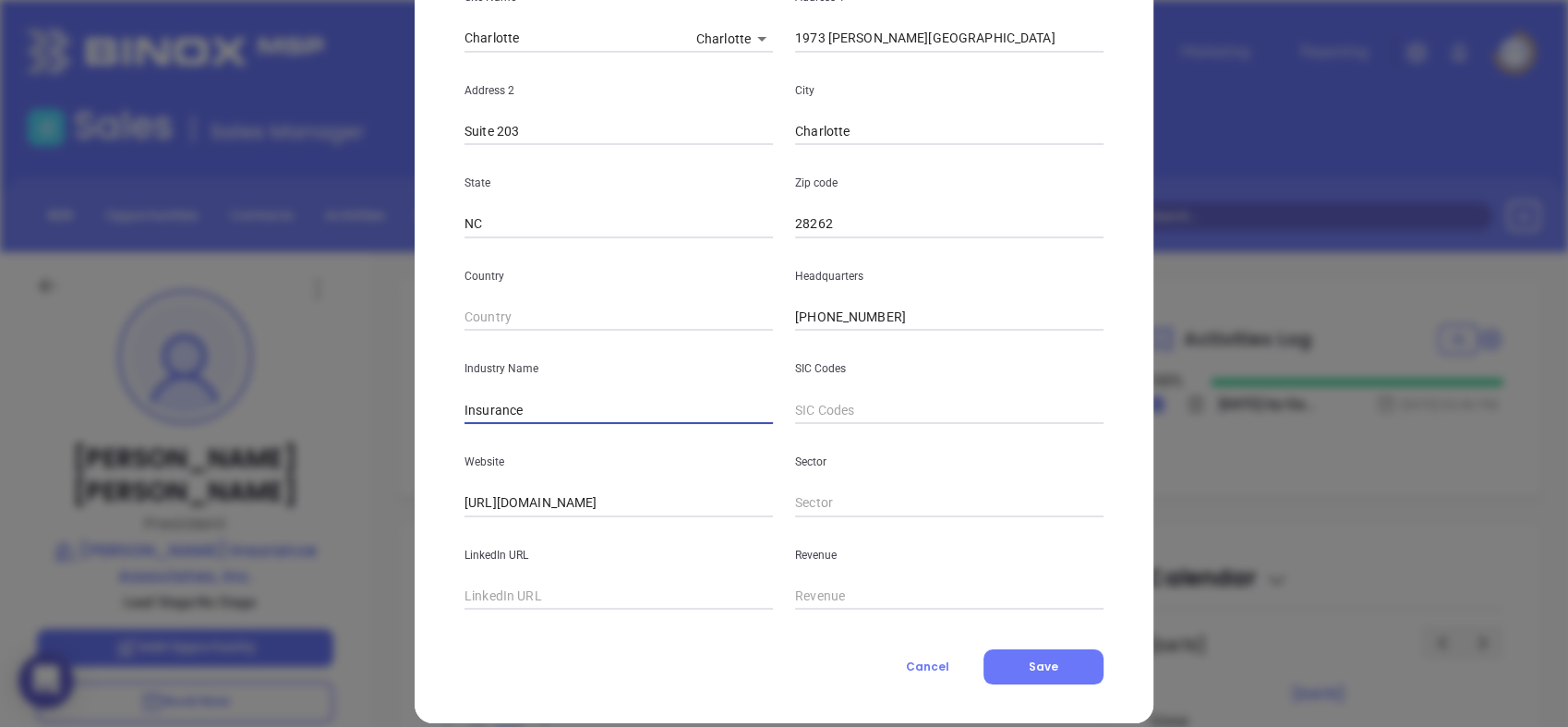
scroll to position [314, 0]
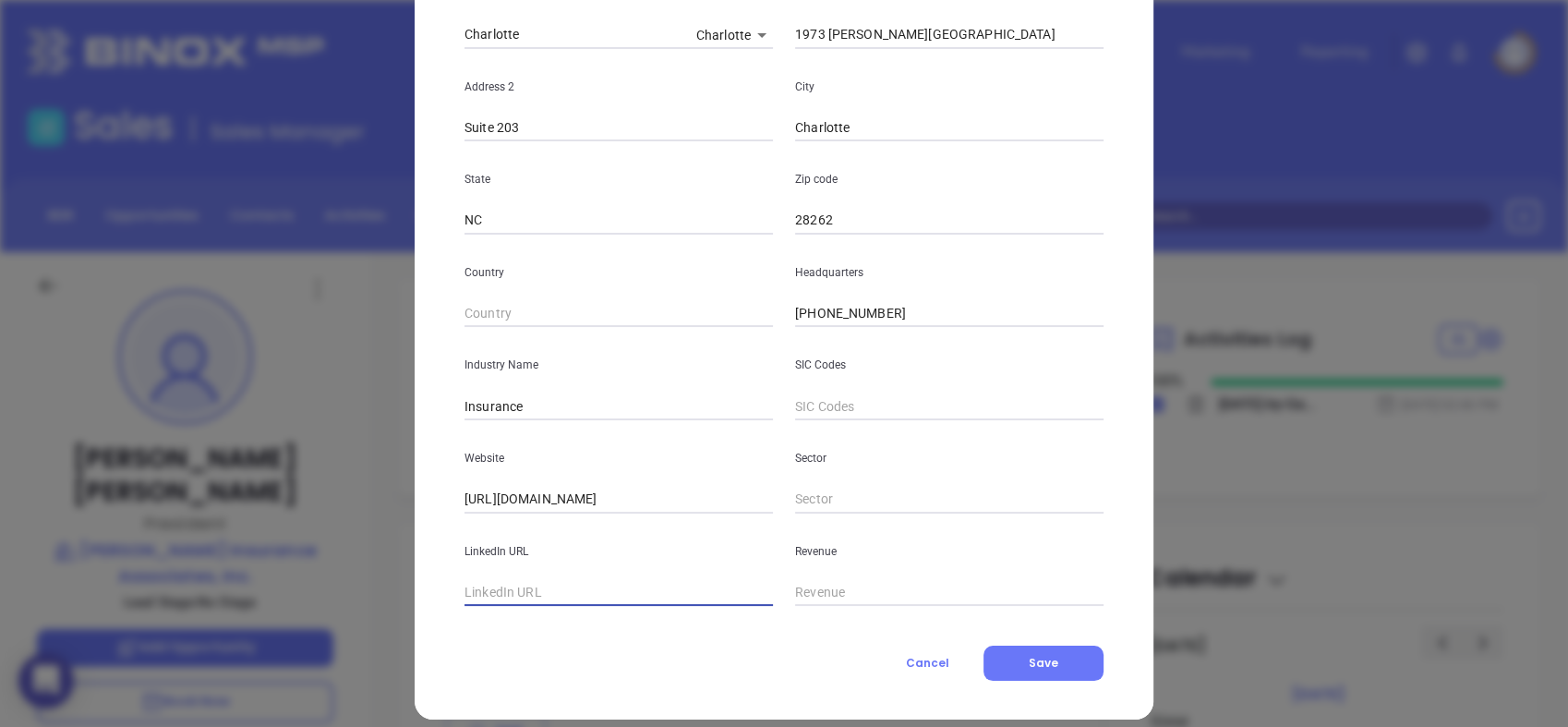
click at [545, 591] on input "text" at bounding box center [619, 593] width 308 height 27
paste input "https://www.linkedin.com/company/o'connor-insurance-associates-inc-/about/"
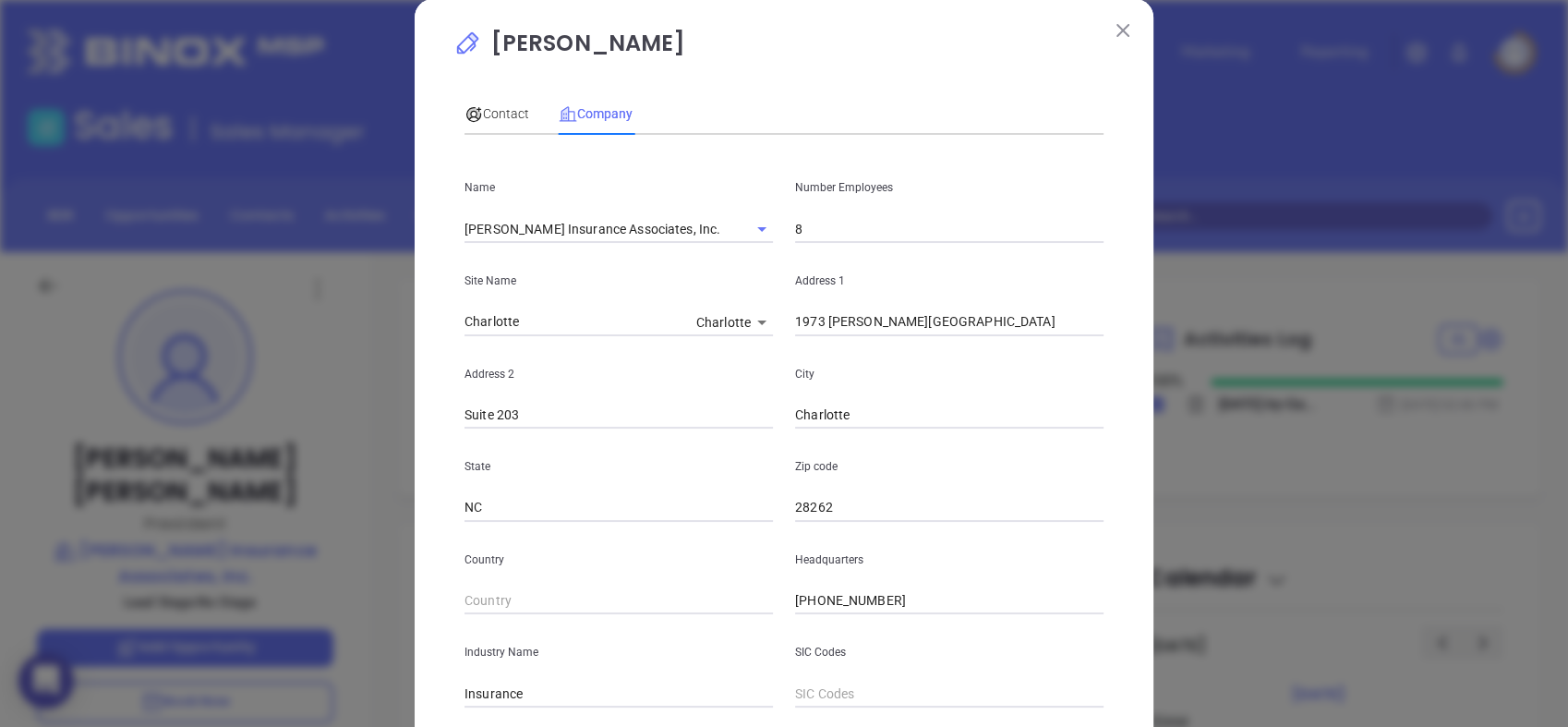
scroll to position [19, 0]
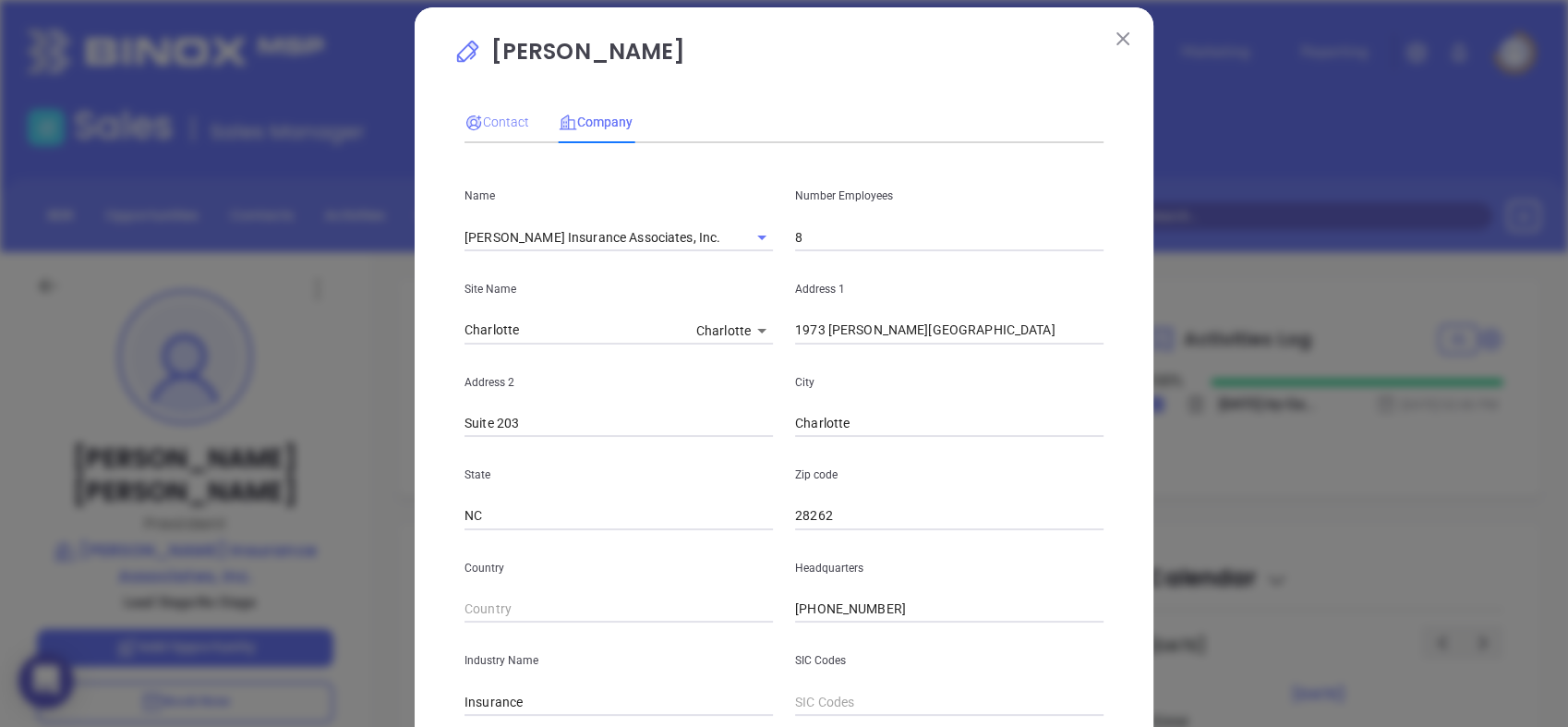
type input "https://www.linkedin.com/company/o'connor-insurance-associates-inc-/about/"
click at [498, 124] on span "Contact" at bounding box center [497, 121] width 65 height 15
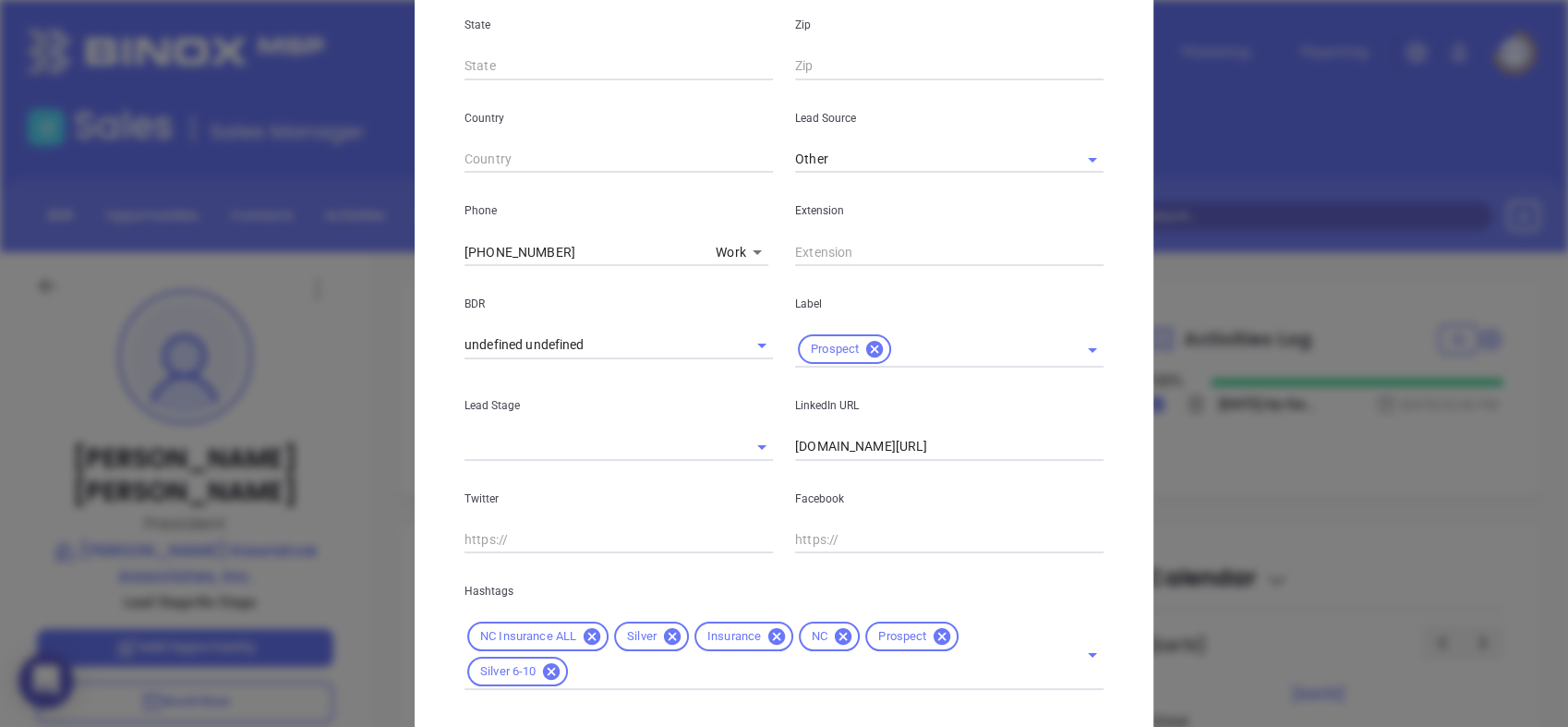
scroll to position [562, 0]
click at [656, 624] on div "Silver" at bounding box center [652, 636] width 74 height 29
click at [666, 642] on icon at bounding box center [672, 636] width 17 height 17
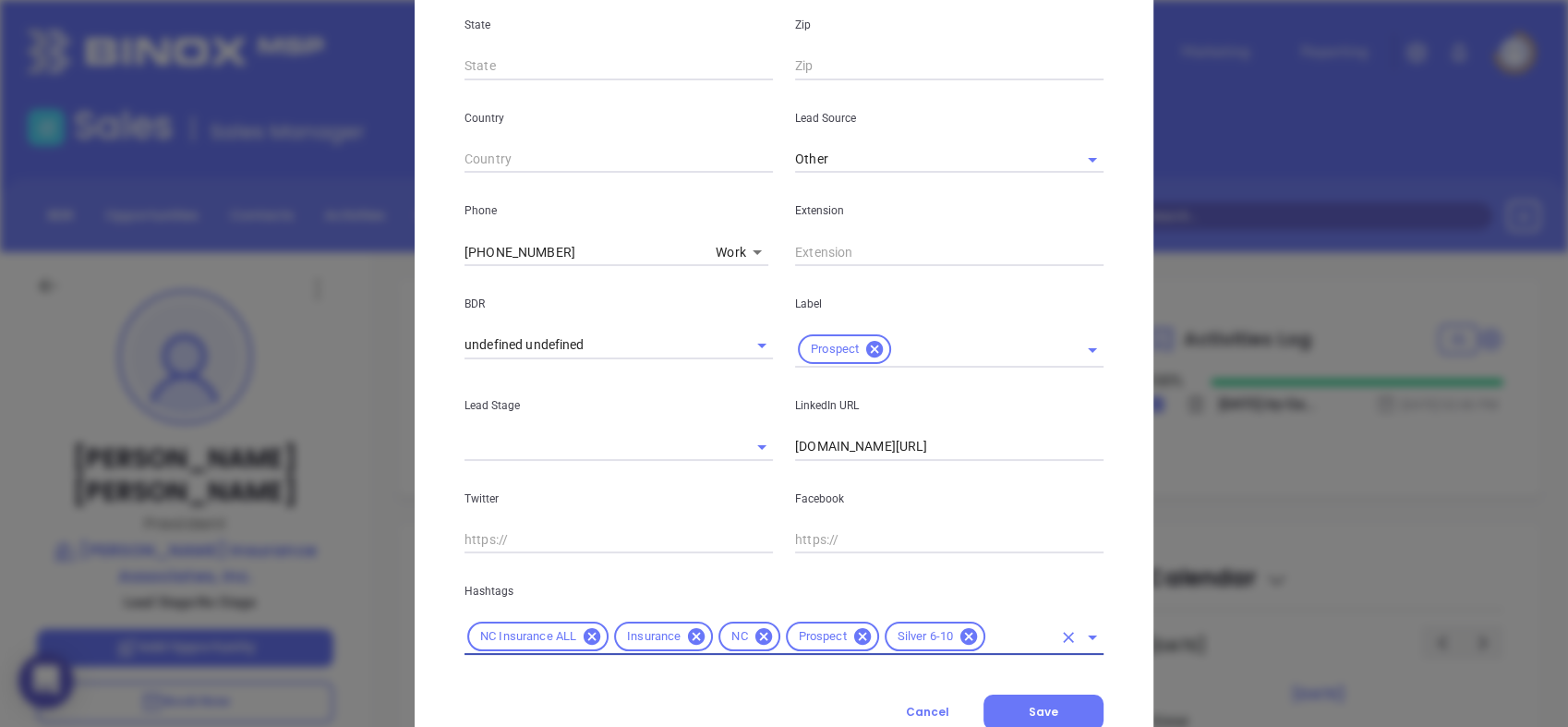
scroll to position [629, 0]
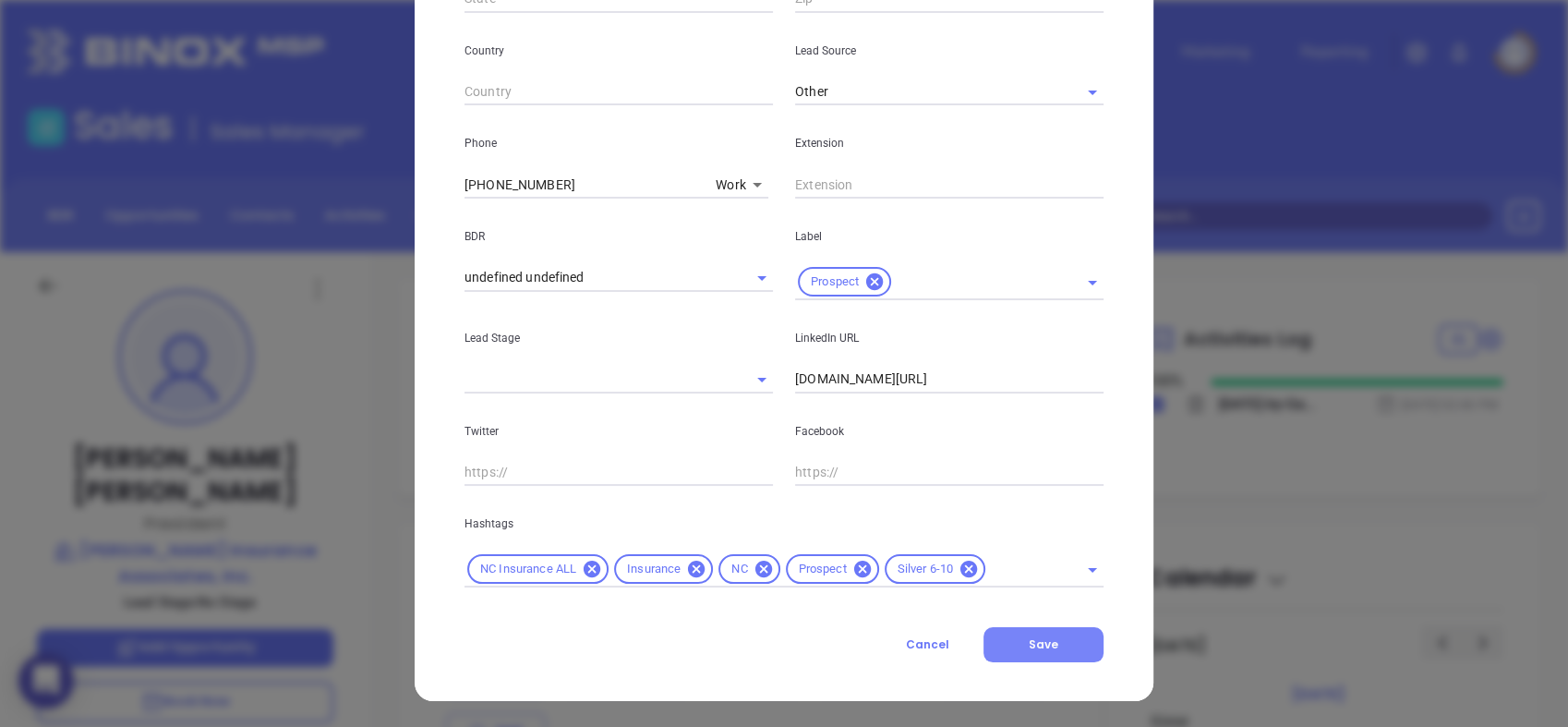
click at [1040, 648] on span "Save" at bounding box center [1043, 644] width 29 height 16
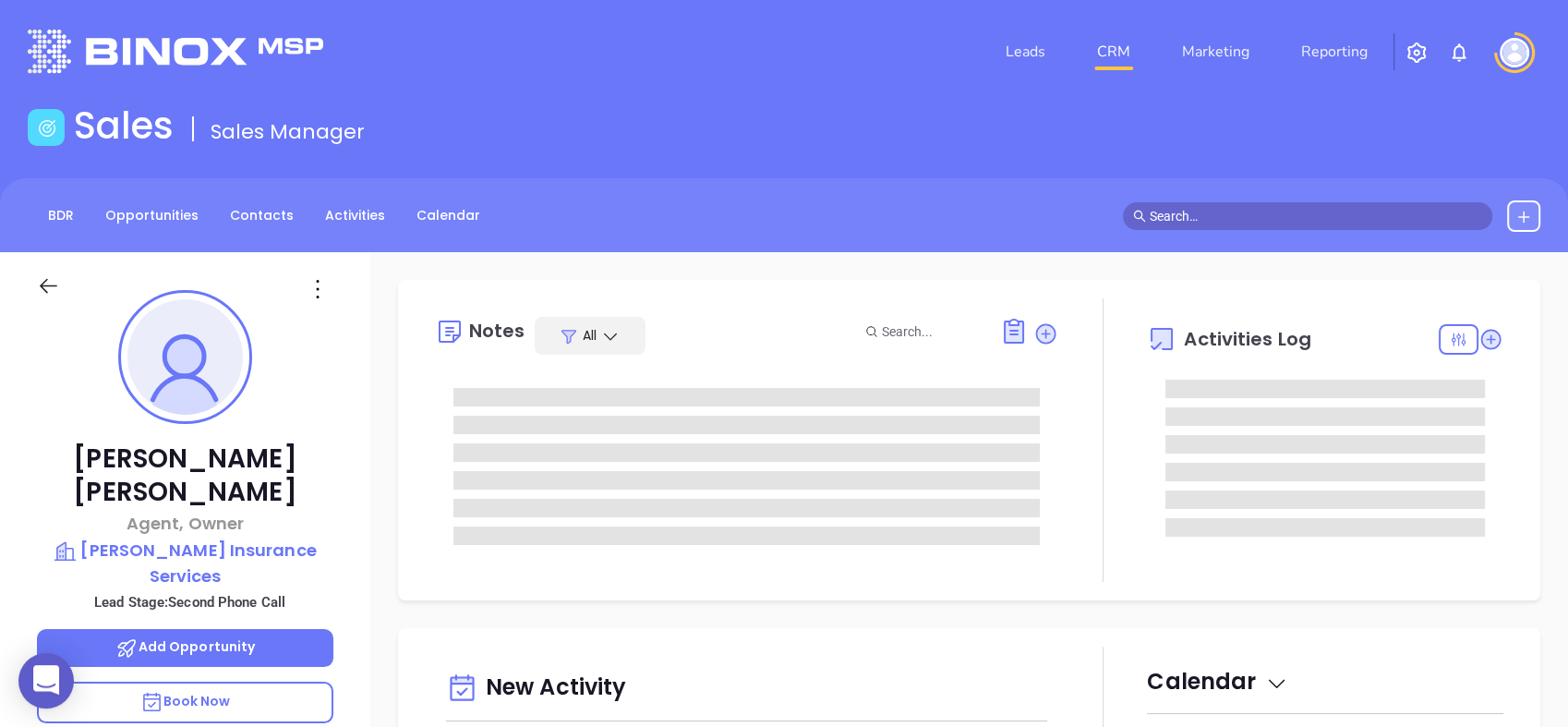
type input "[DATE]"
type input "[PERSON_NAME]"
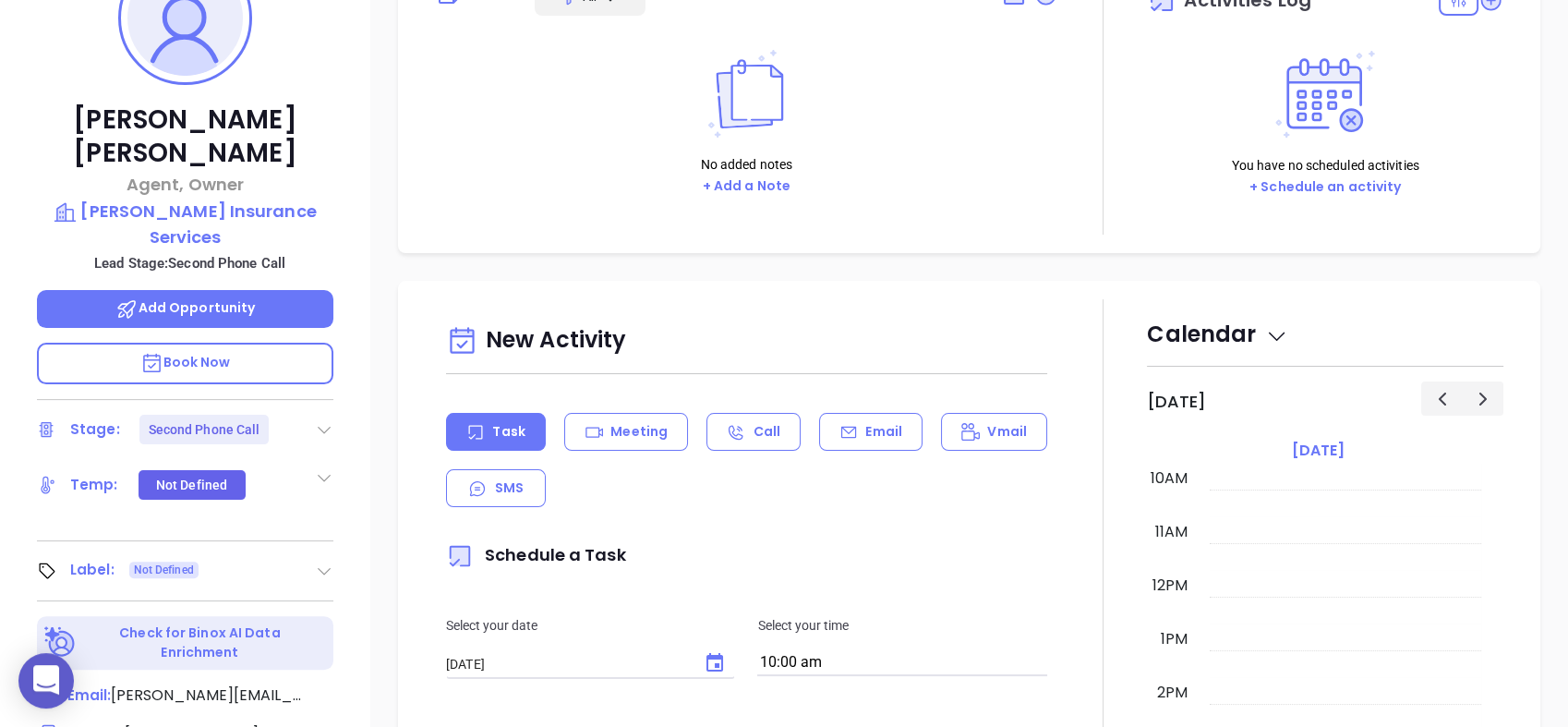
scroll to position [340, 0]
click at [324, 419] on icon at bounding box center [324, 428] width 19 height 19
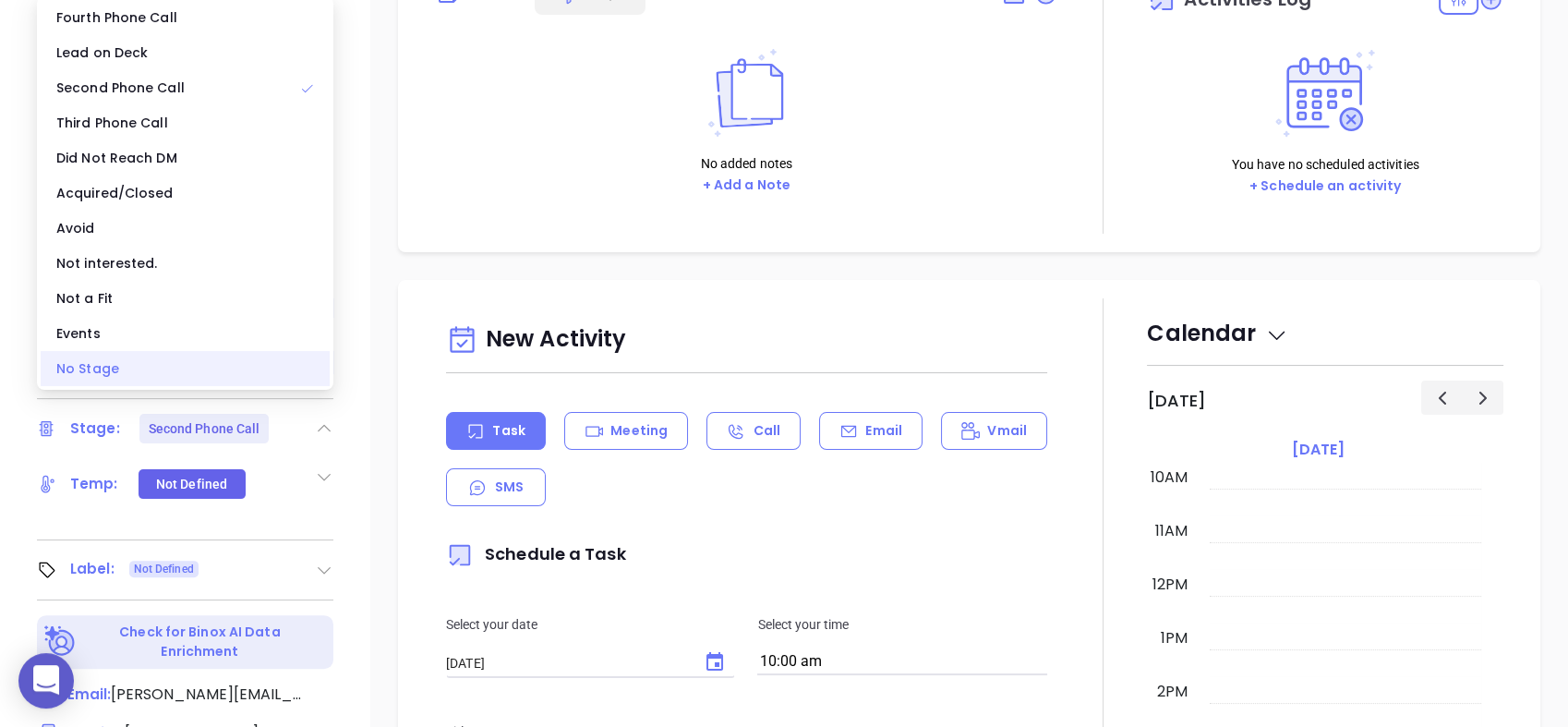
click at [219, 363] on div "No Stage" at bounding box center [185, 369] width 289 height 35
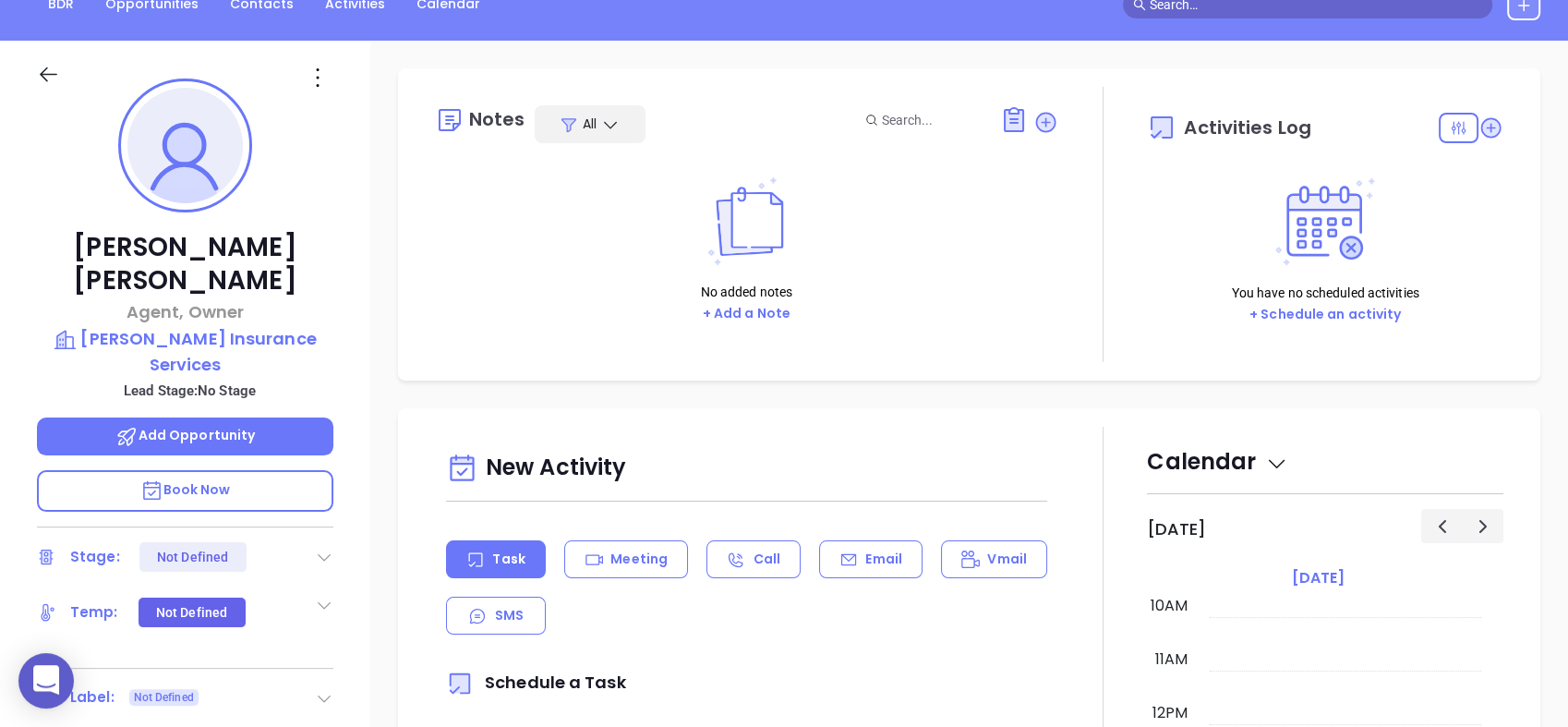
scroll to position [208, 0]
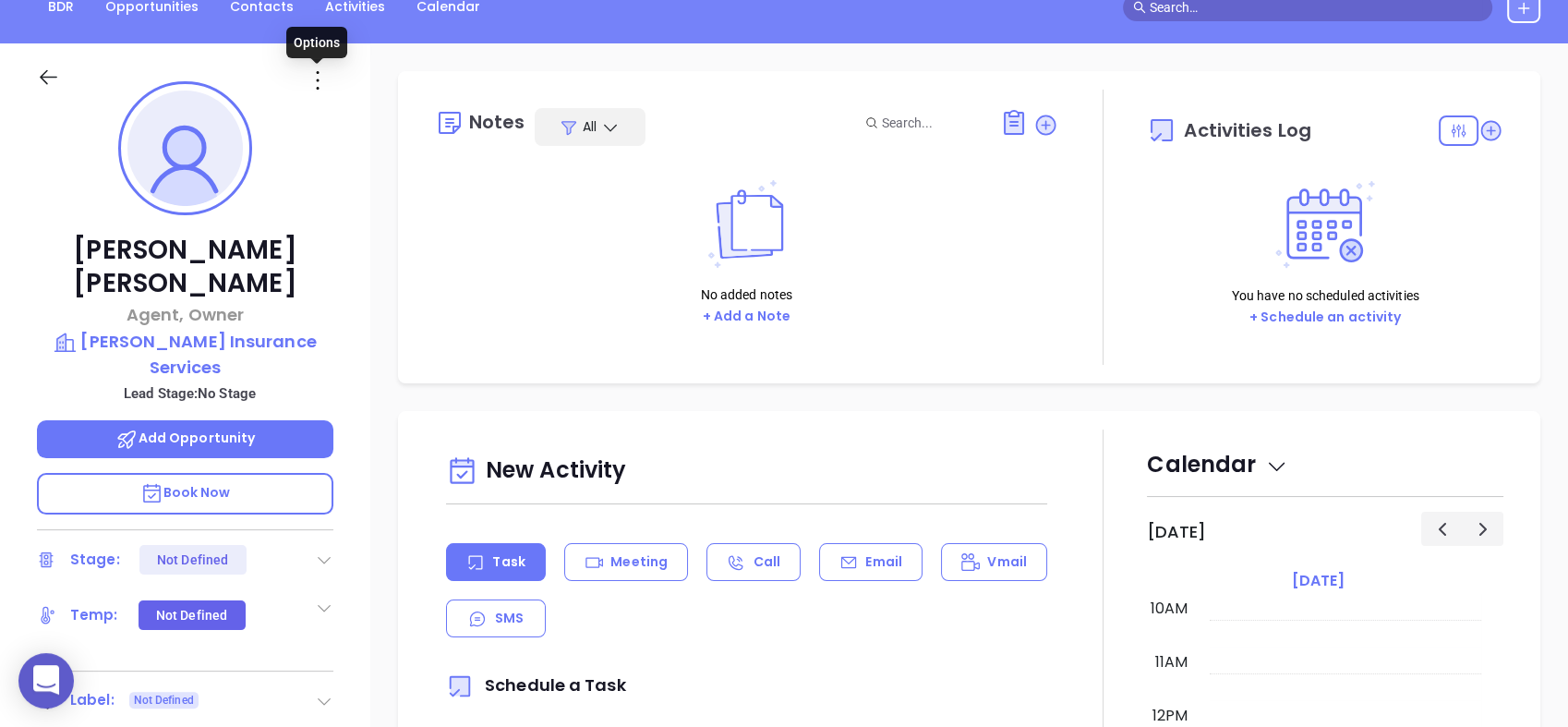
click at [322, 77] on icon at bounding box center [318, 80] width 29 height 29
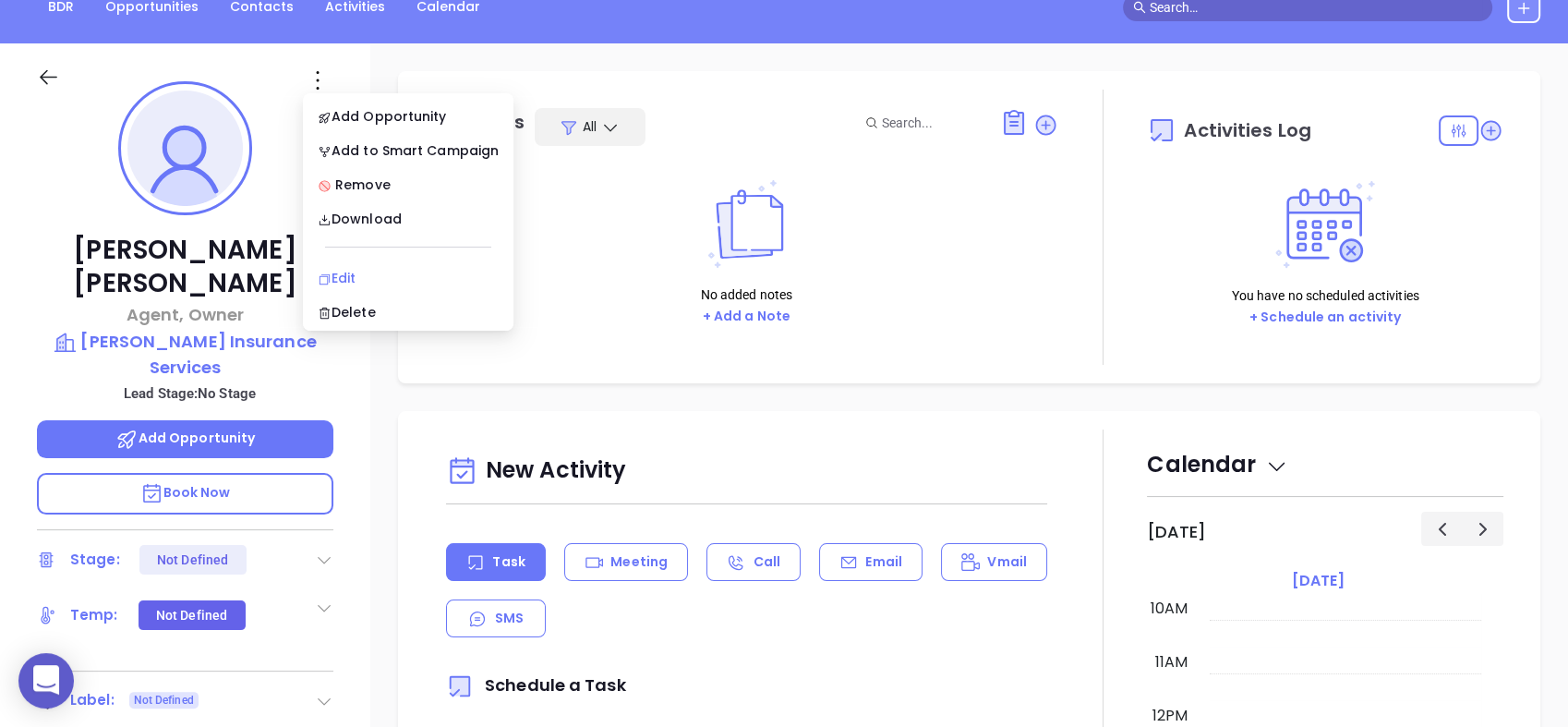
click at [378, 271] on div "Edit" at bounding box center [408, 278] width 181 height 21
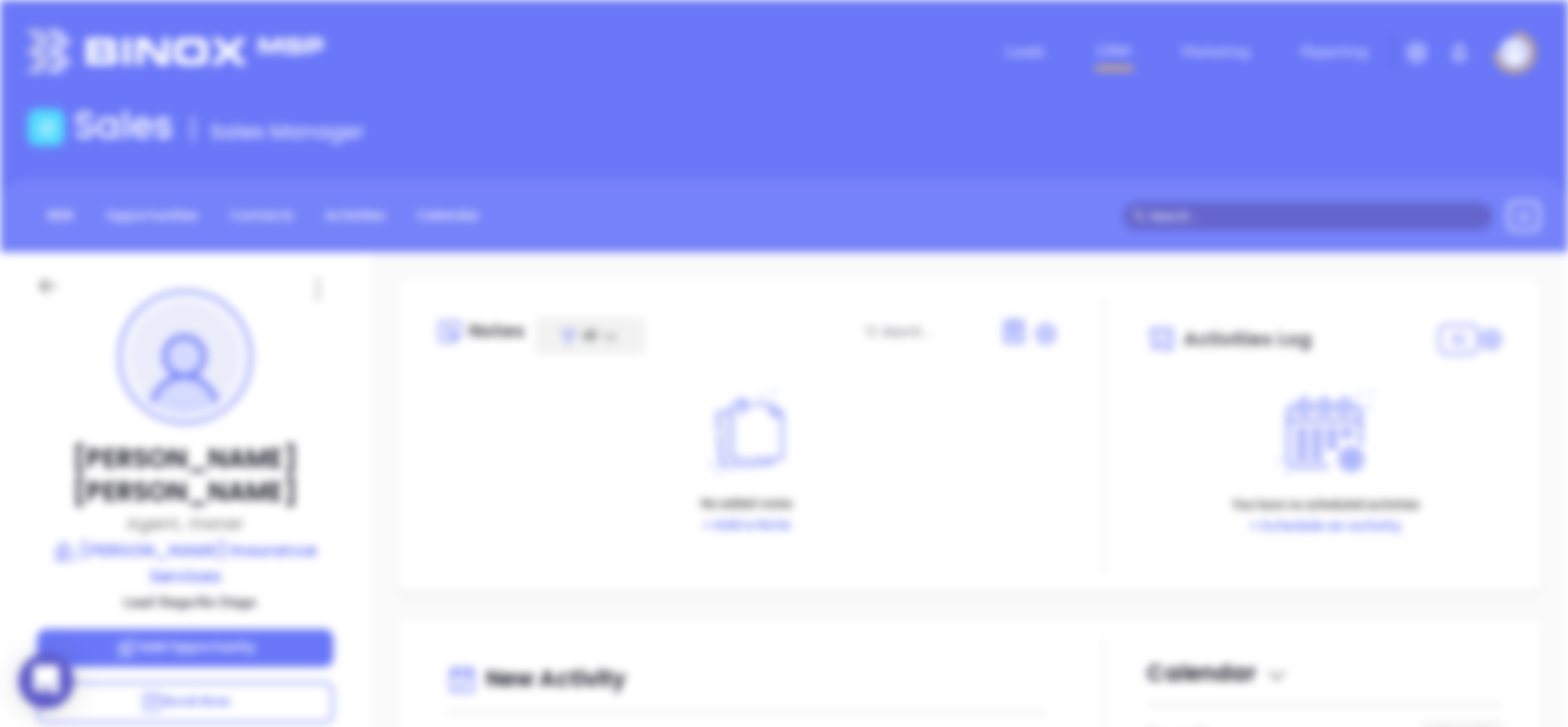
scroll to position [0, 0]
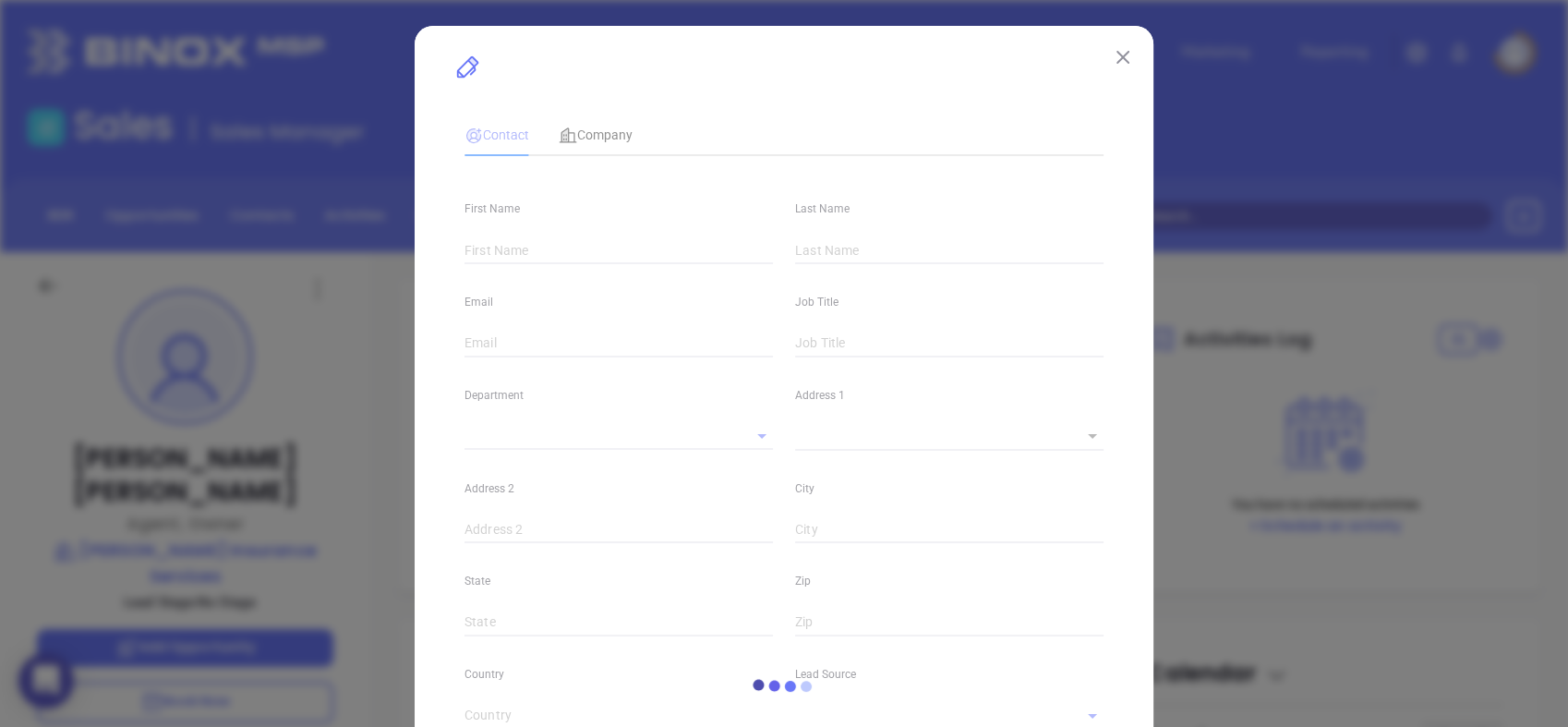
type input "[PERSON_NAME]"
type input "[PERSON_NAME][EMAIL_ADDRESS][DOMAIN_NAME]"
type input "Agent, Owner"
type input "1"
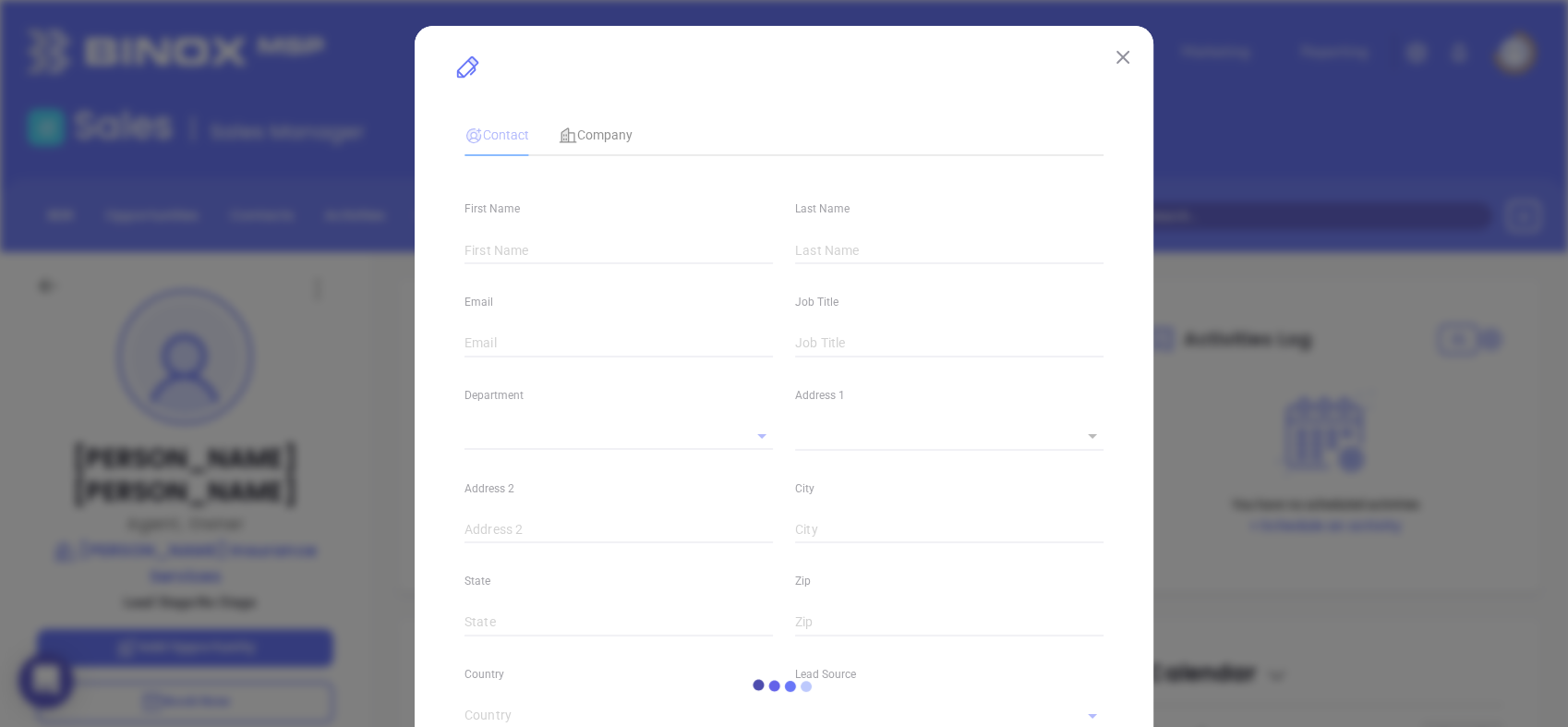
type input "[DOMAIN_NAME][URL][PERSON_NAME]"
type input "Marketing"
type input "Website Reveal"
type input "undefined undefined"
type input "1"
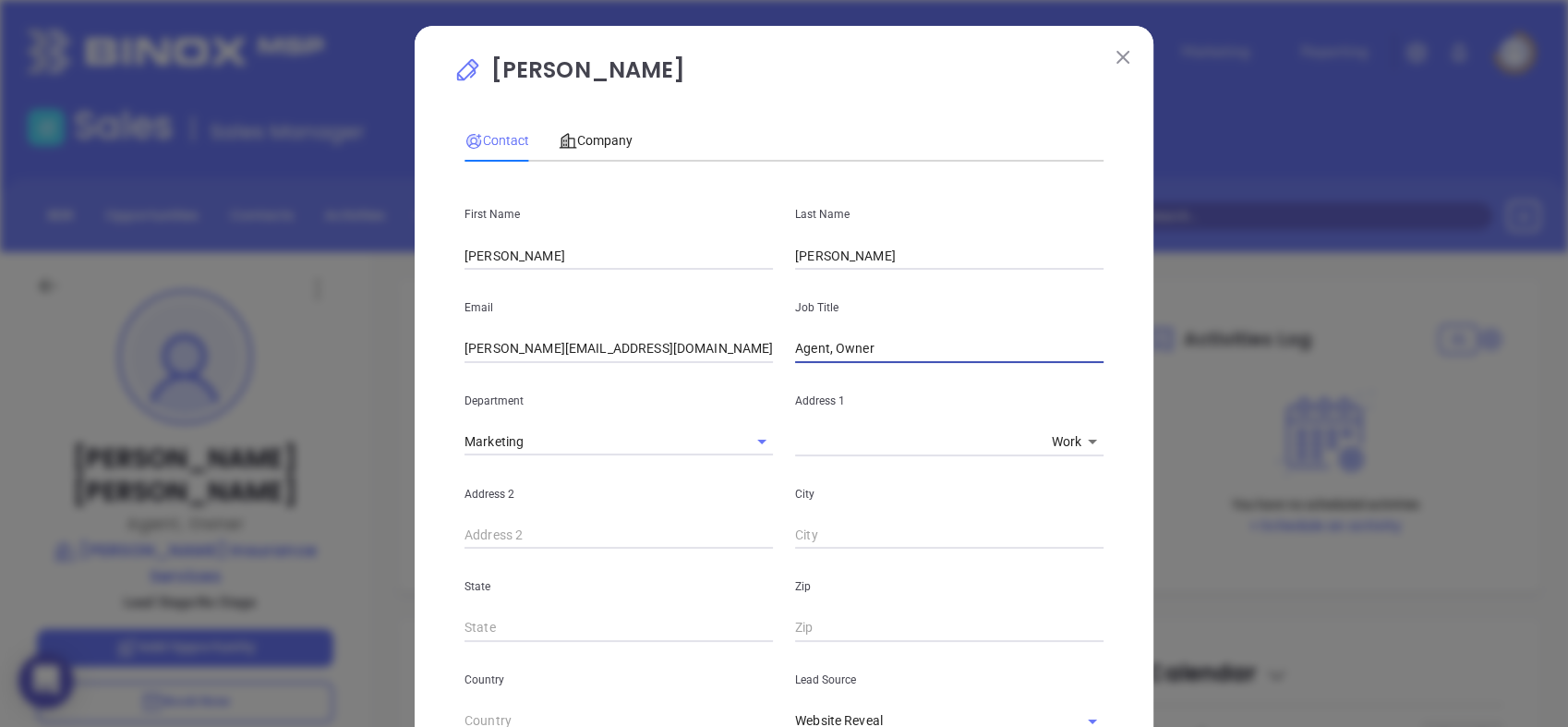
drag, startPoint x: 831, startPoint y: 353, endPoint x: 639, endPoint y: 388, distance: 195.2
click at [639, 388] on div "First Name [PERSON_NAME] Last Name [PERSON_NAME] Email [PERSON_NAME][EMAIL_ADDR…" at bounding box center [784, 687] width 639 height 1022
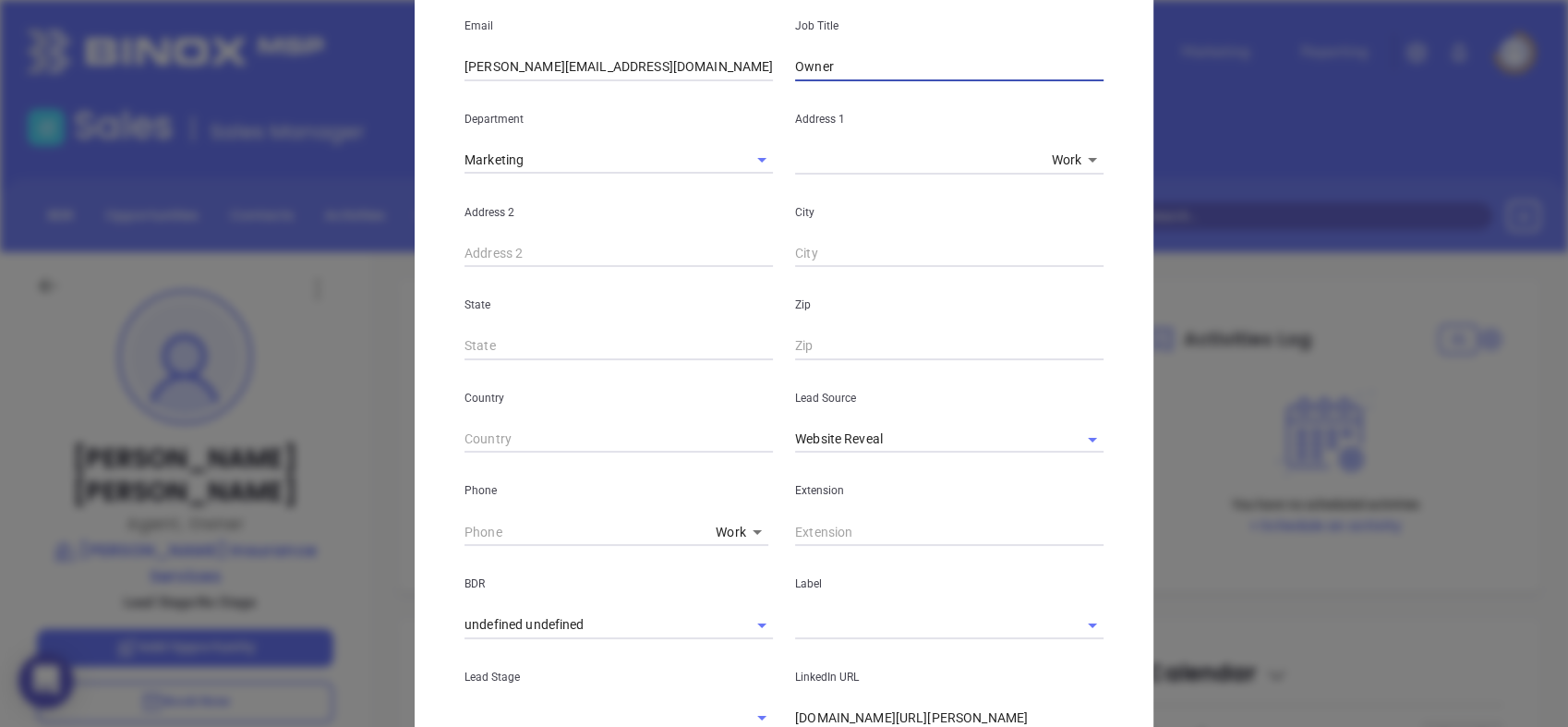
scroll to position [295, 0]
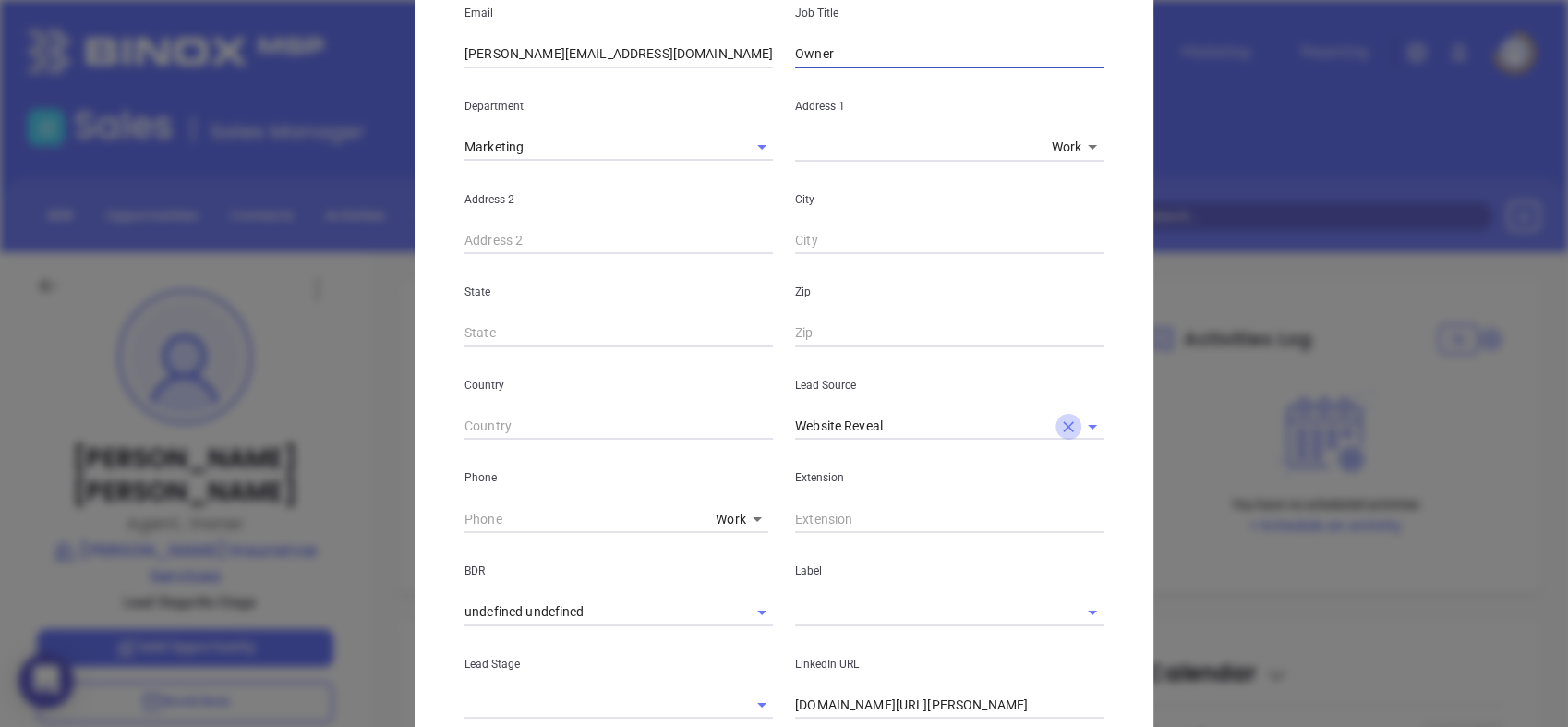
click at [1070, 423] on icon "Clear" at bounding box center [1068, 427] width 19 height 19
type input "Owner"
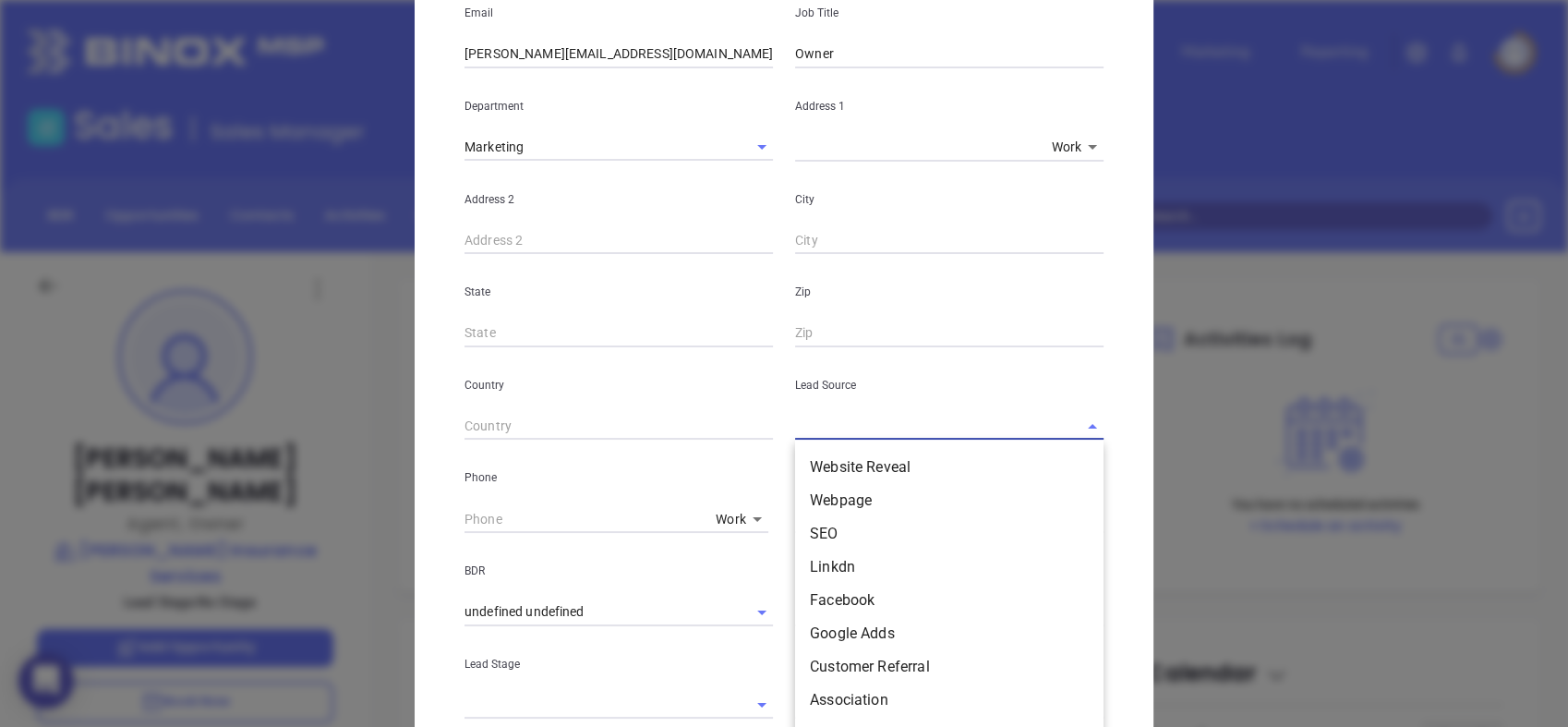
click at [981, 419] on input "text" at bounding box center [924, 426] width 256 height 26
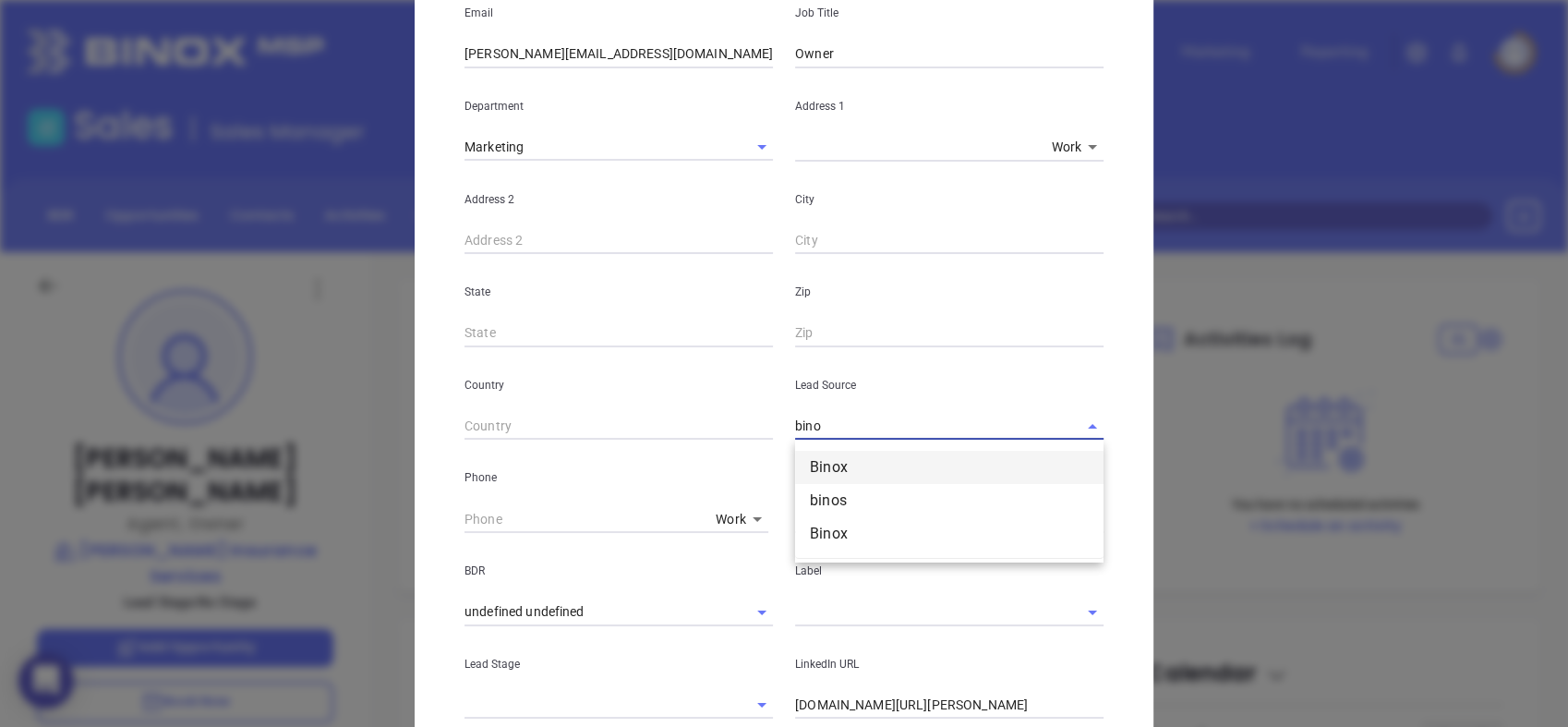
click at [865, 450] on ul "[PERSON_NAME]" at bounding box center [949, 500] width 308 height 114
click at [863, 457] on li "Binox" at bounding box center [949, 468] width 308 height 33
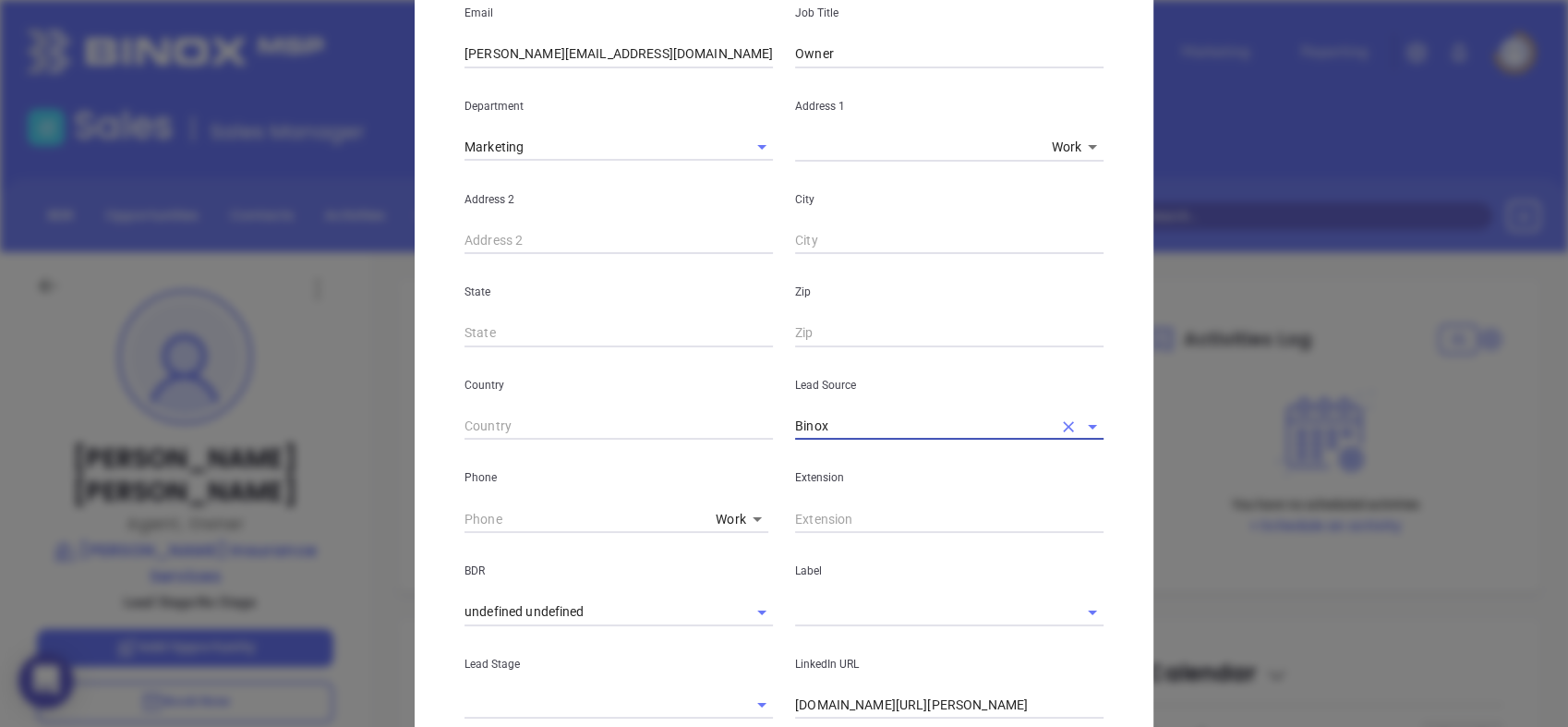
type input "Binox"
click at [869, 611] on input "text" at bounding box center [924, 612] width 256 height 26
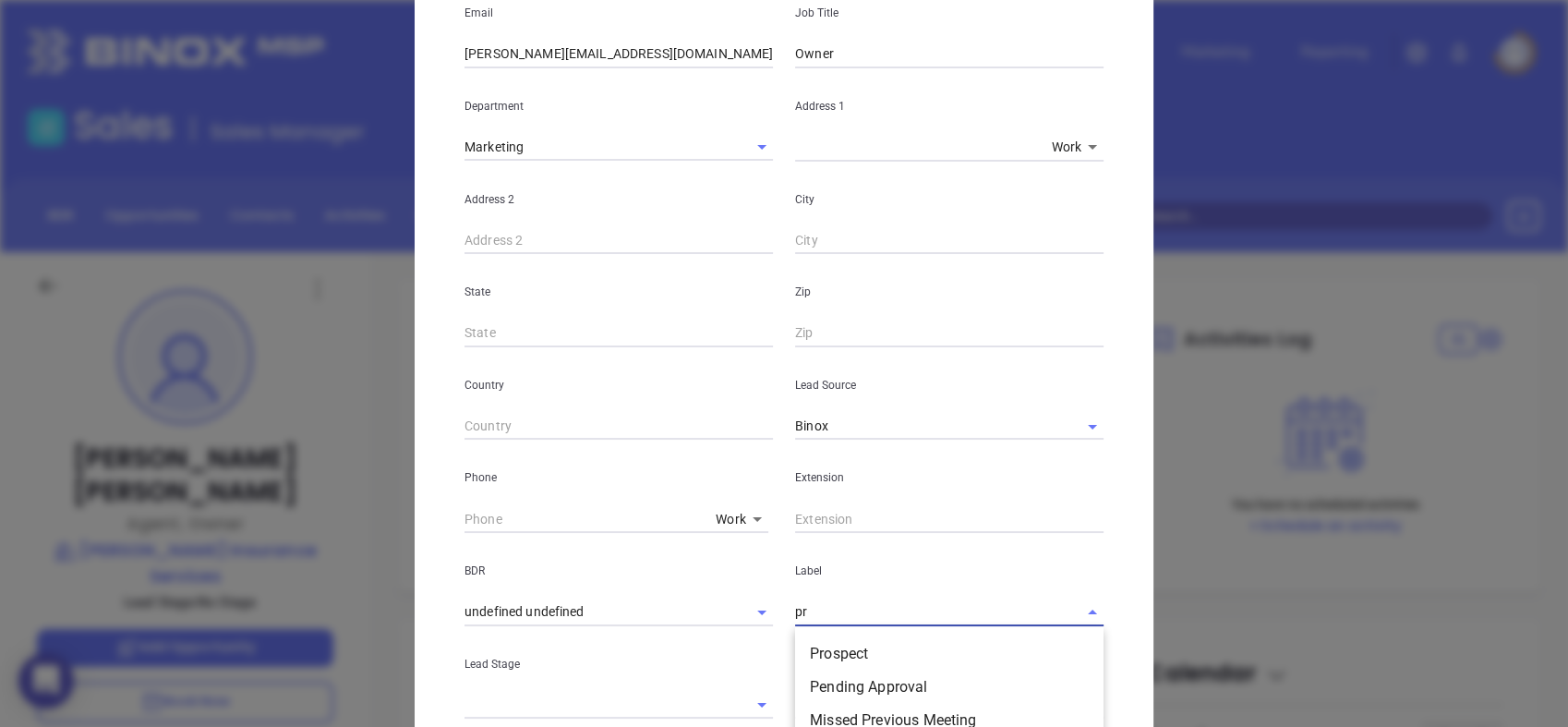
type input "pro"
click at [835, 658] on li "Prospect" at bounding box center [949, 654] width 308 height 33
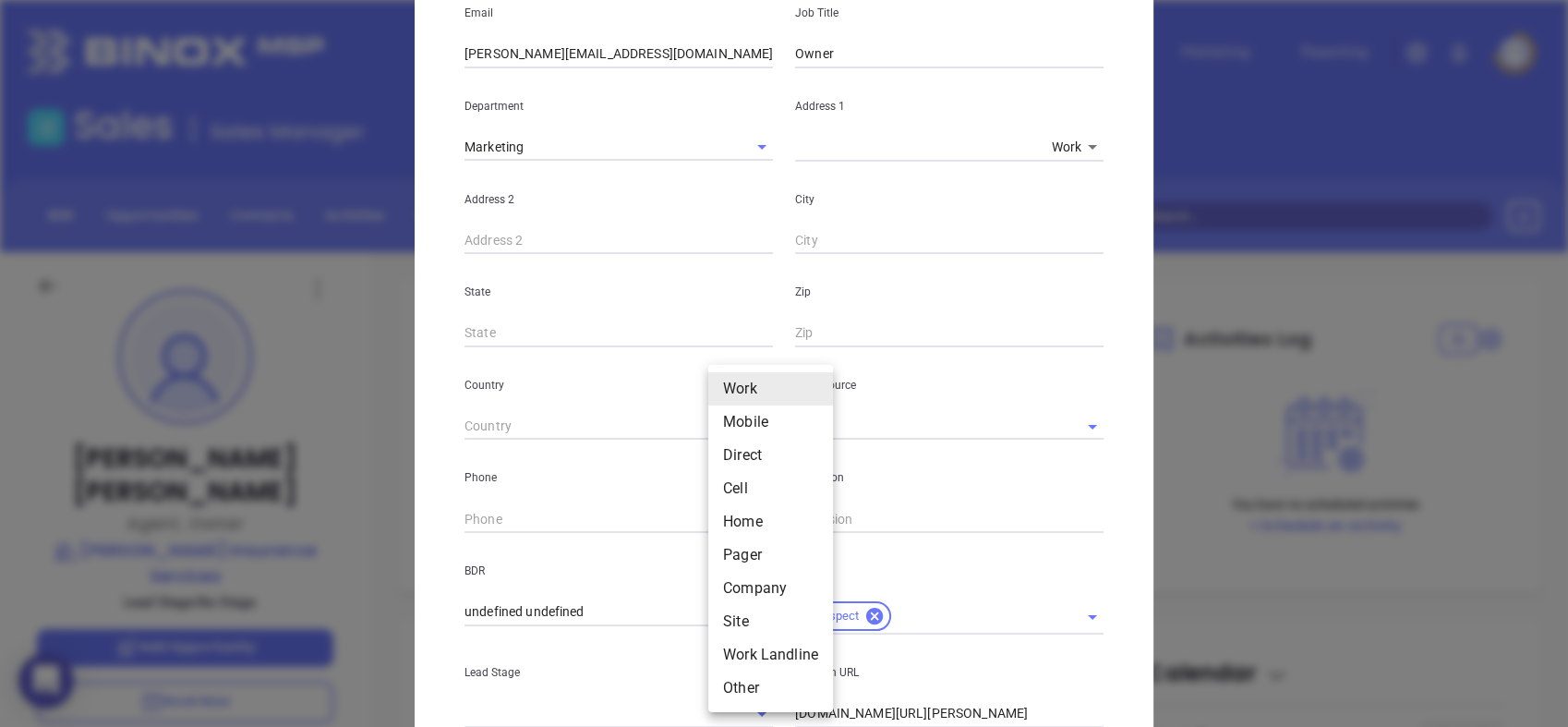
click at [717, 519] on body "0 Leads CRM Marketing Reporting Financial Leads Leads Sales Sales Manager BDR O…" at bounding box center [784, 363] width 1568 height 727
click at [743, 617] on li "Site" at bounding box center [770, 621] width 124 height 33
type input "11"
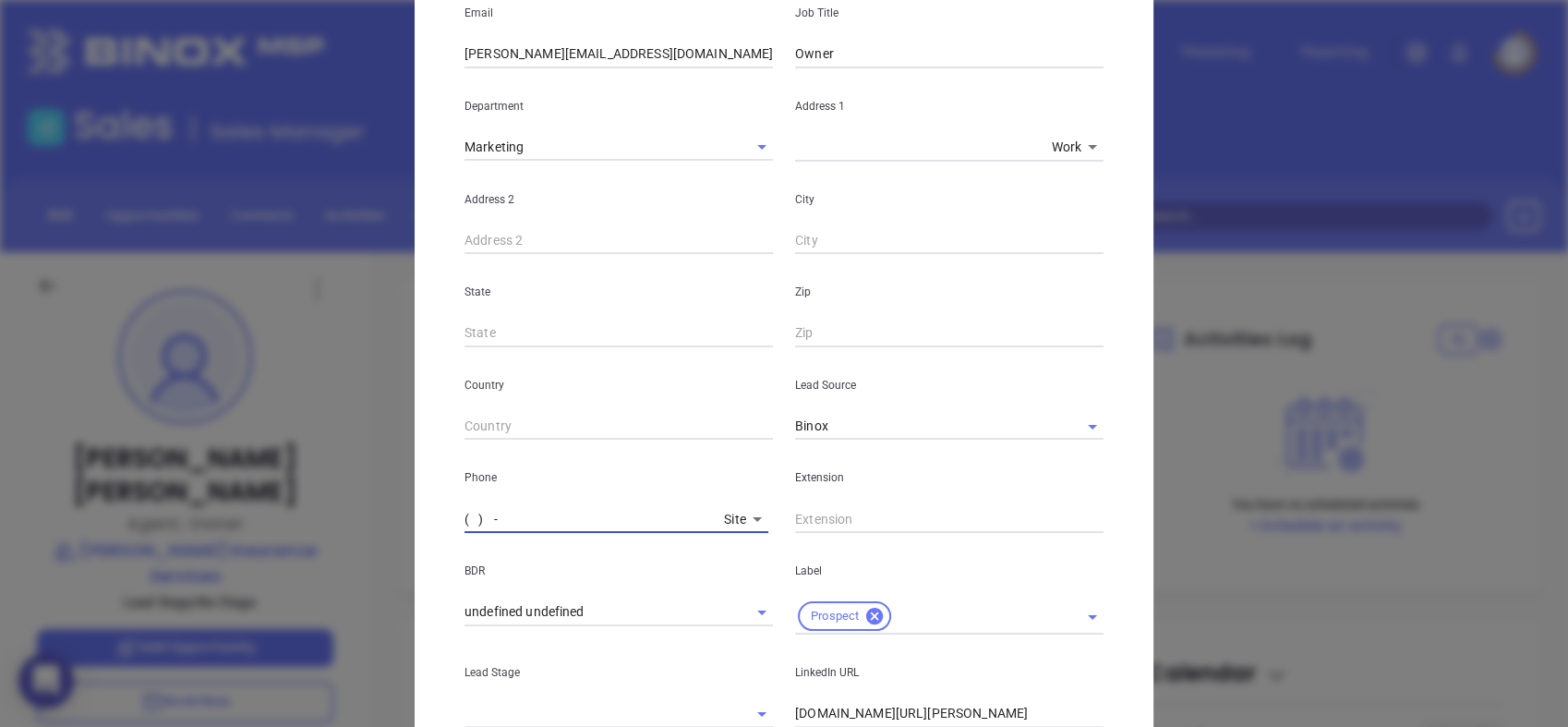
click at [654, 521] on input "( ) -" at bounding box center [591, 519] width 253 height 27
paste input "828) 452-4699"
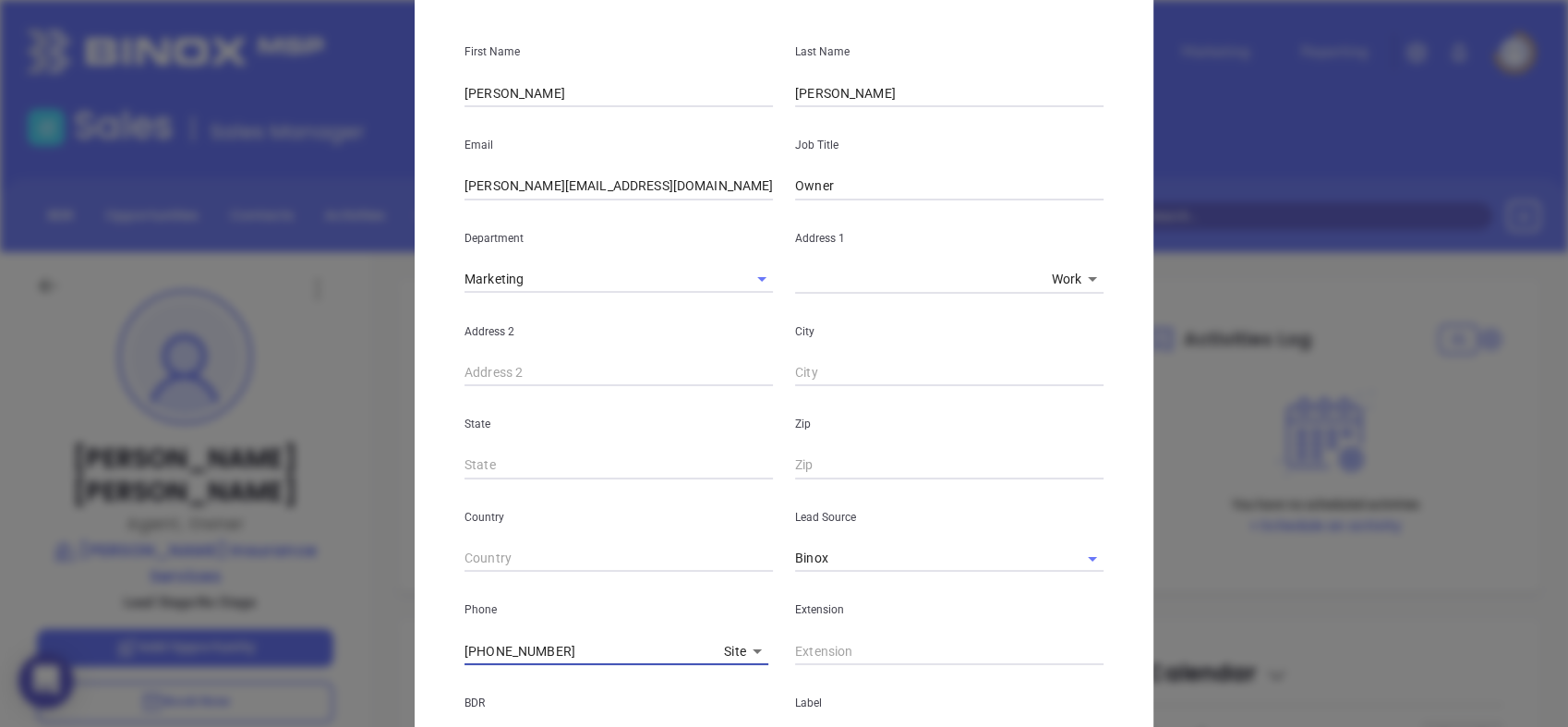
scroll to position [0, 0]
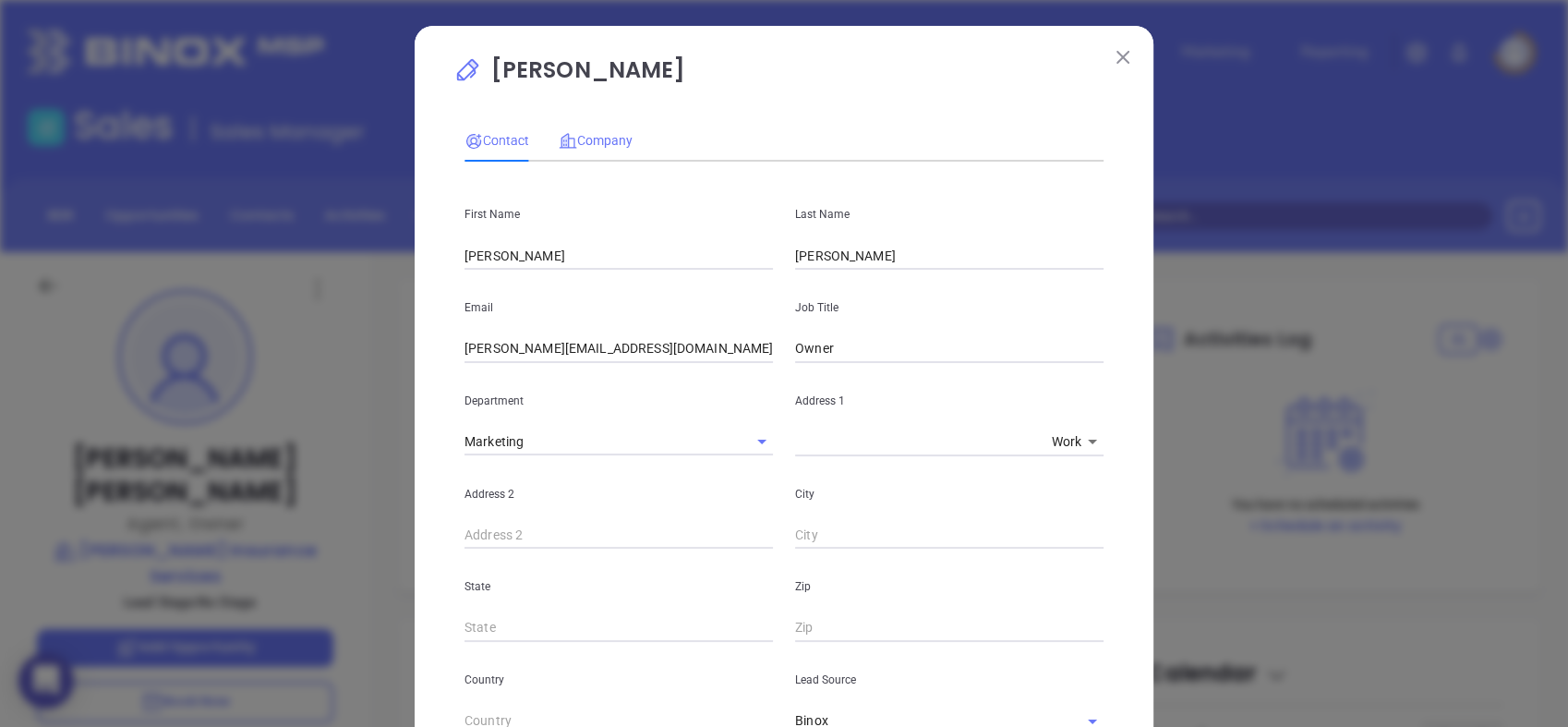
type input "[PHONE_NUMBER]"
click at [611, 141] on span "Company" at bounding box center [595, 140] width 73 height 15
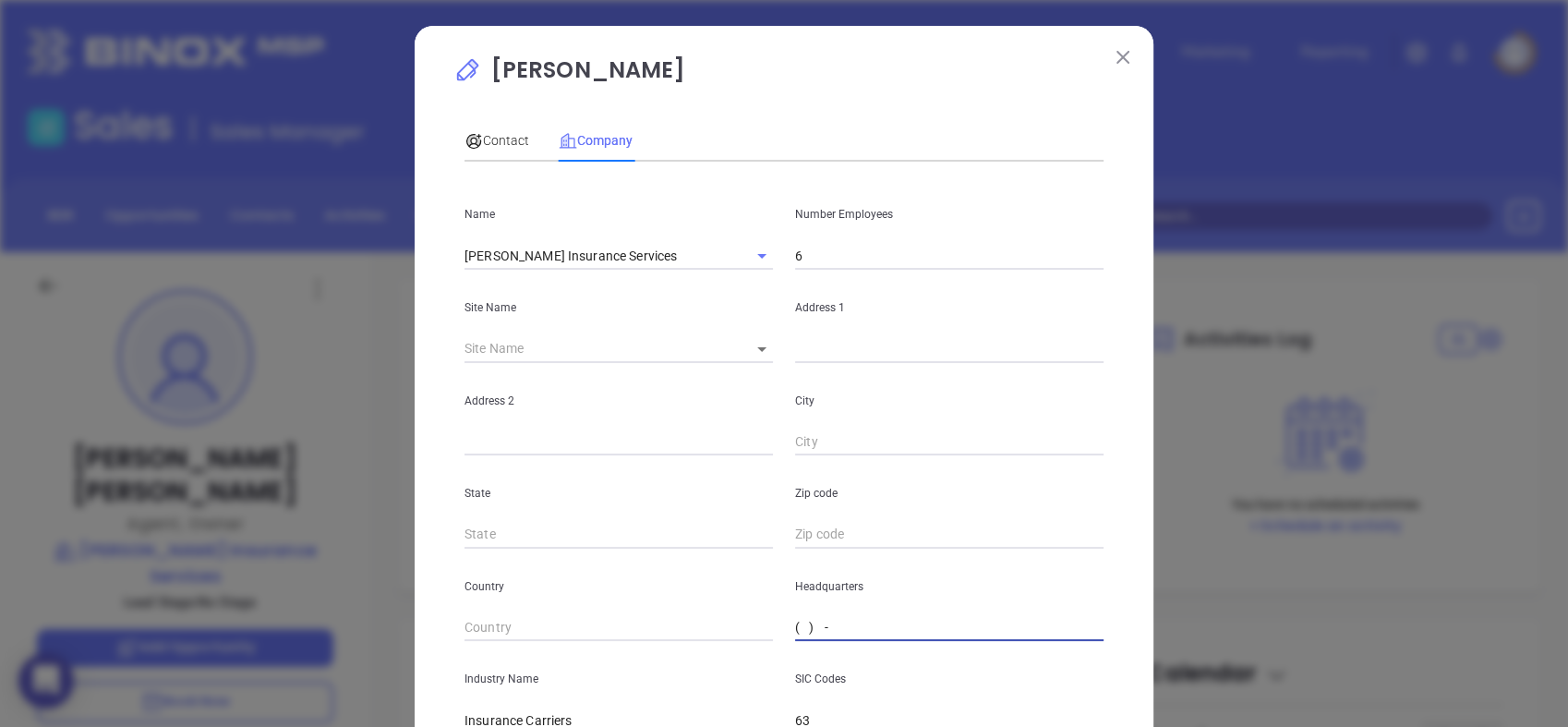
click at [840, 620] on input "( ) -" at bounding box center [949, 628] width 308 height 27
paste input "828) 452-4699"
type input "[PHONE_NUMBER]"
click at [855, 356] on input "text" at bounding box center [949, 349] width 308 height 27
paste input "[STREET_ADDRESS]"
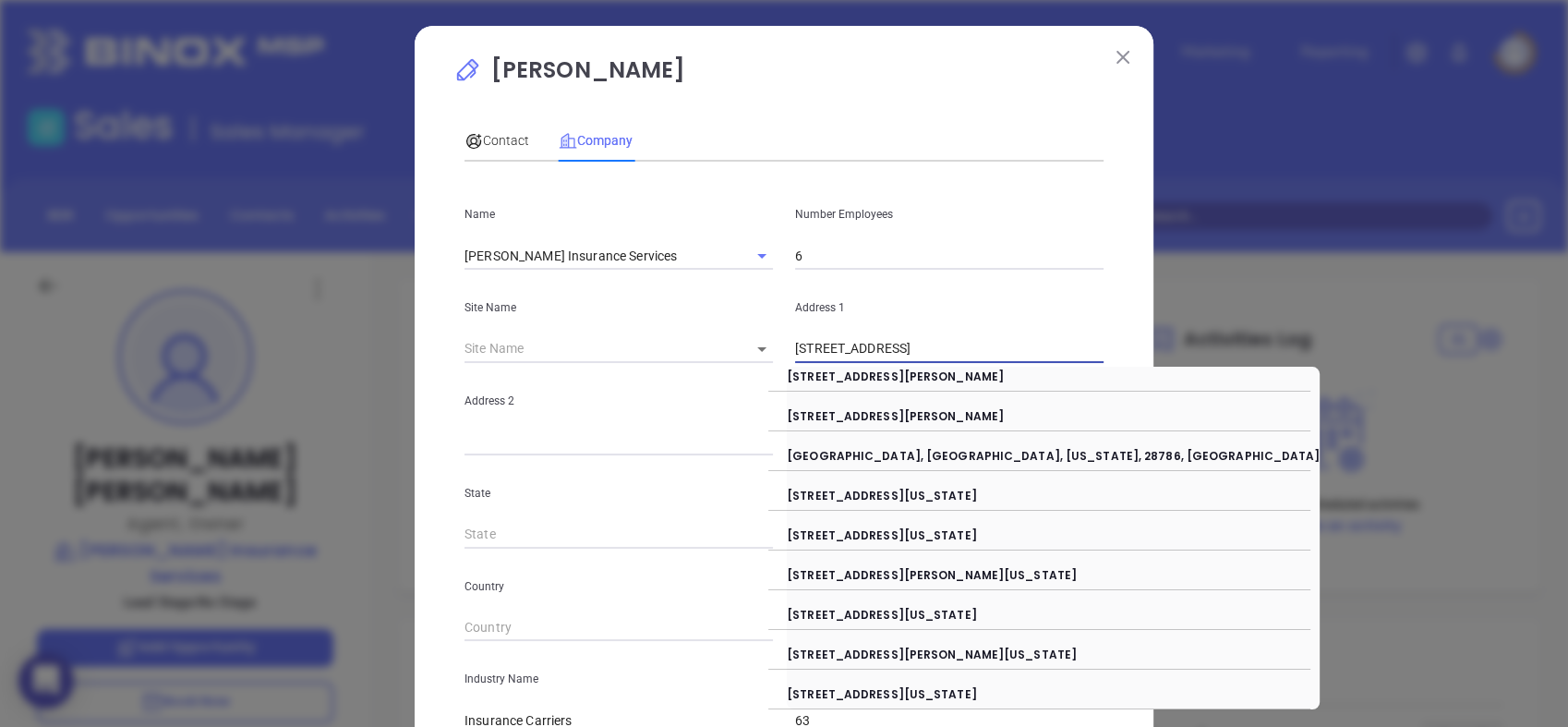
drag, startPoint x: 897, startPoint y: 348, endPoint x: 1057, endPoint y: 347, distance: 160.0
click at [1057, 347] on input "[STREET_ADDRESS]" at bounding box center [949, 349] width 308 height 27
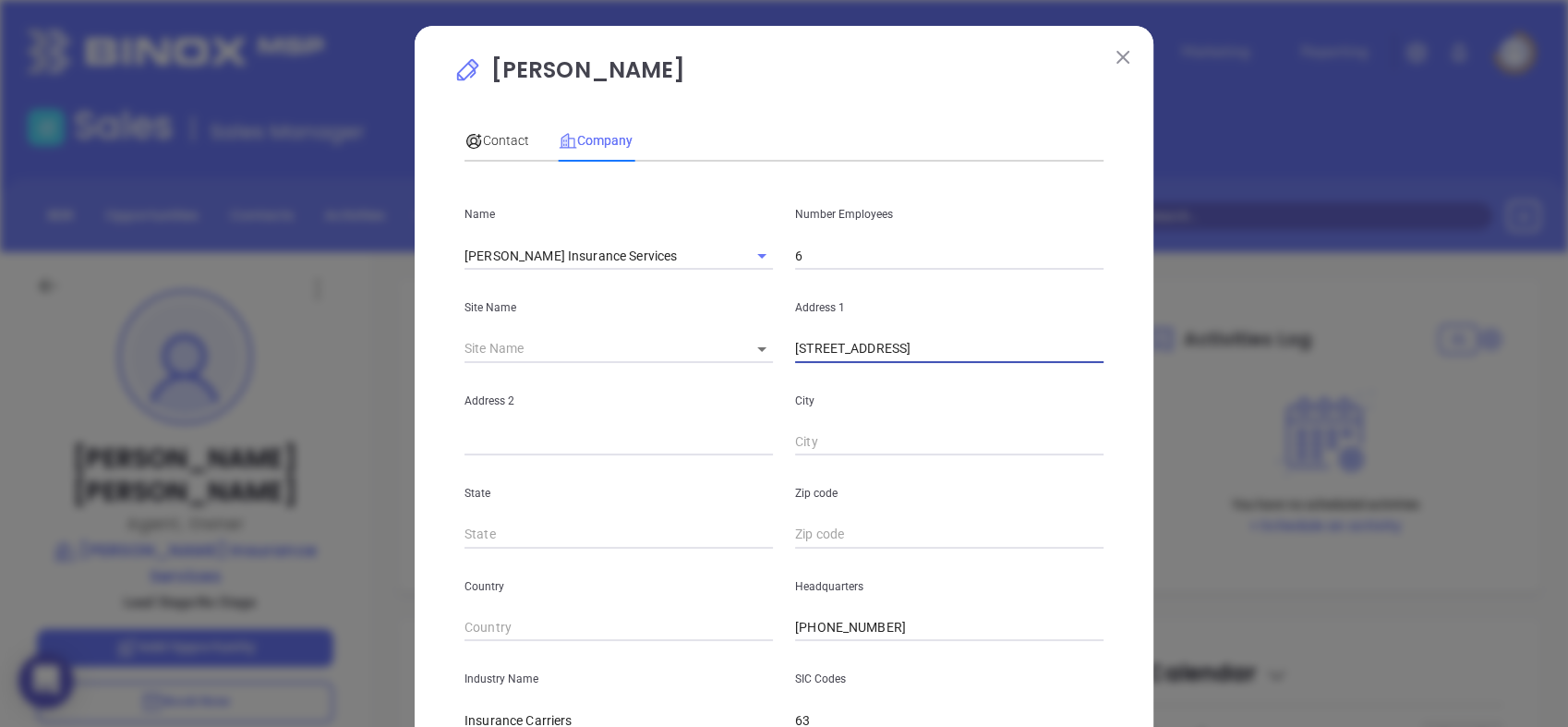
type input "[STREET_ADDRESS]"
paste input "[GEOGRAPHIC_DATA]"
drag, startPoint x: 864, startPoint y: 445, endPoint x: 1029, endPoint y: 437, distance: 165.2
click at [1029, 437] on input "[GEOGRAPHIC_DATA]" at bounding box center [949, 442] width 308 height 27
type input "[GEOGRAPHIC_DATA]"
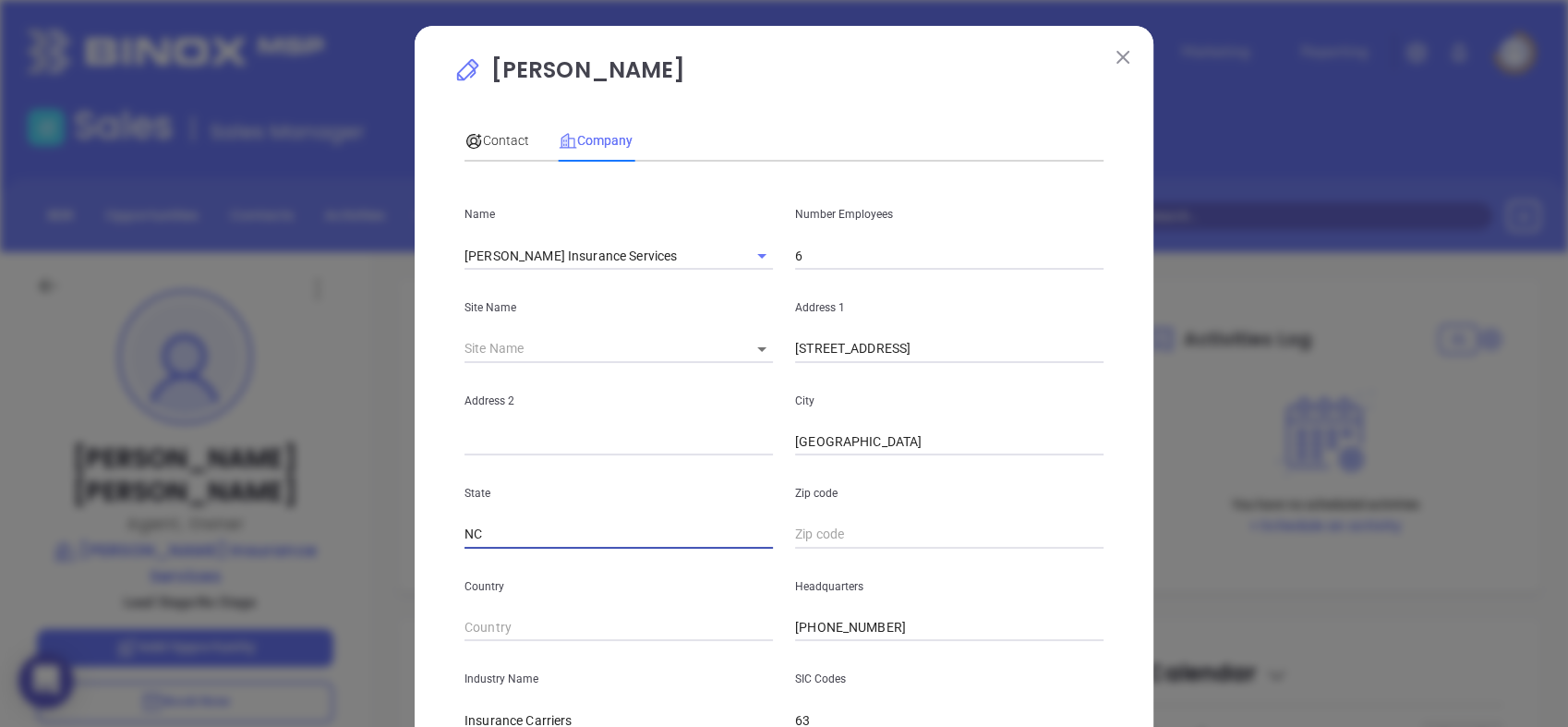
type input "NC"
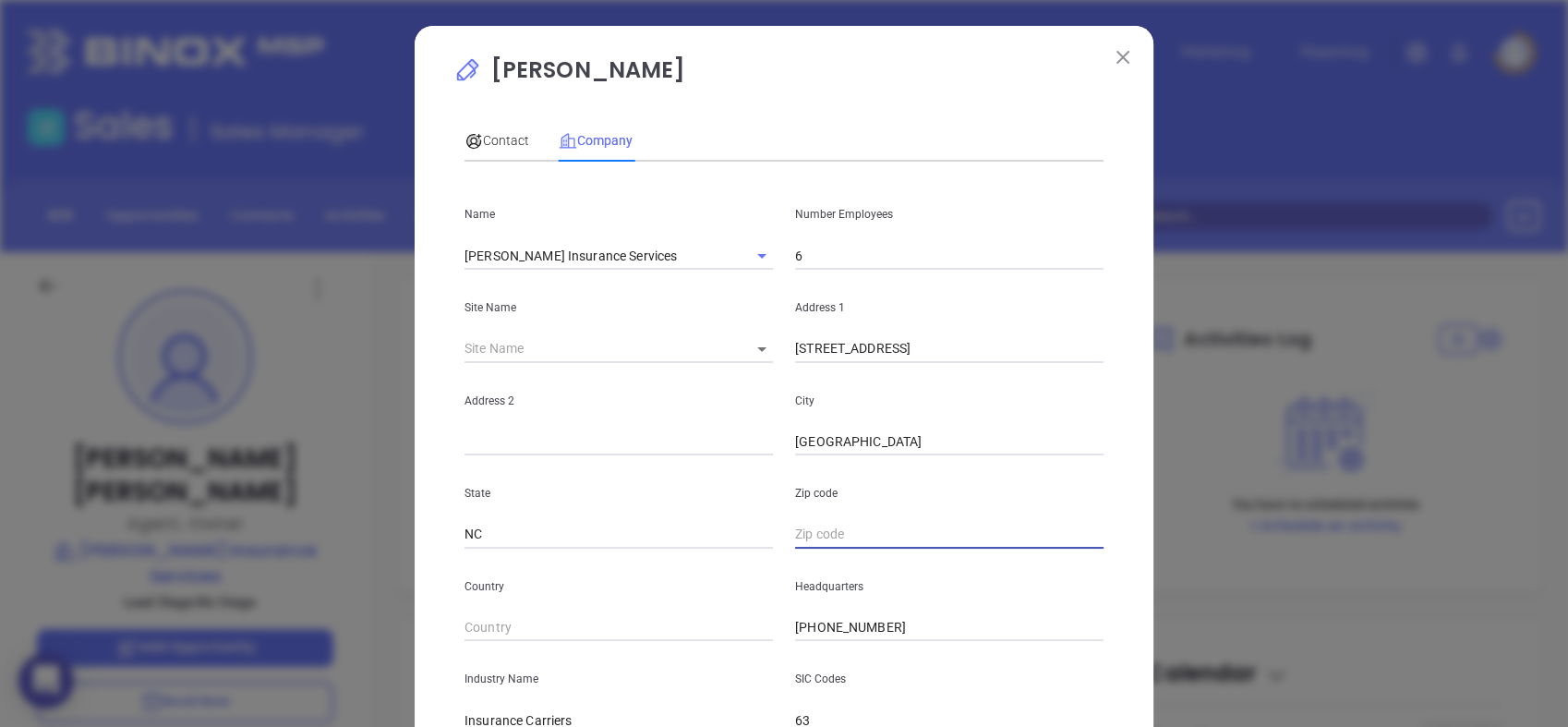
paste input "NC 28786"
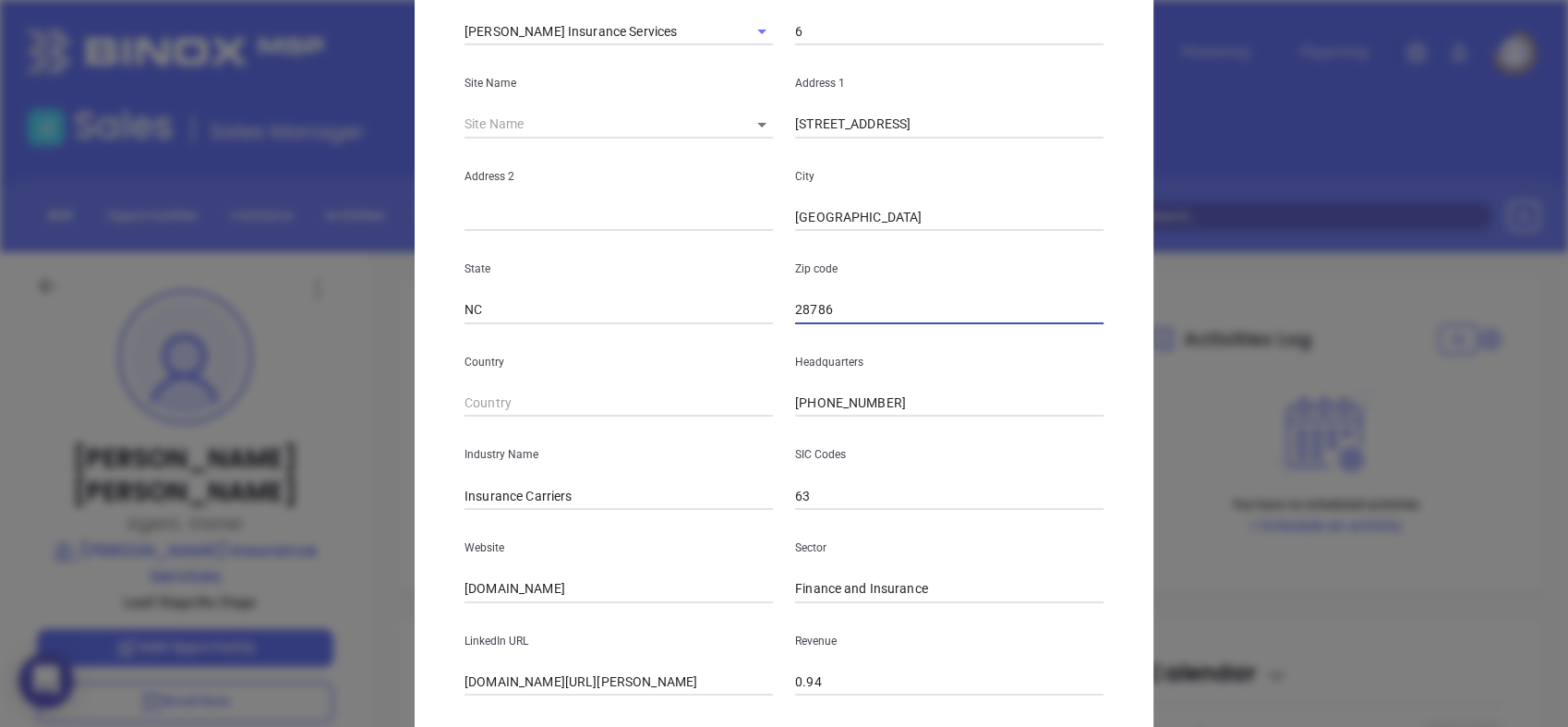
scroll to position [333, 0]
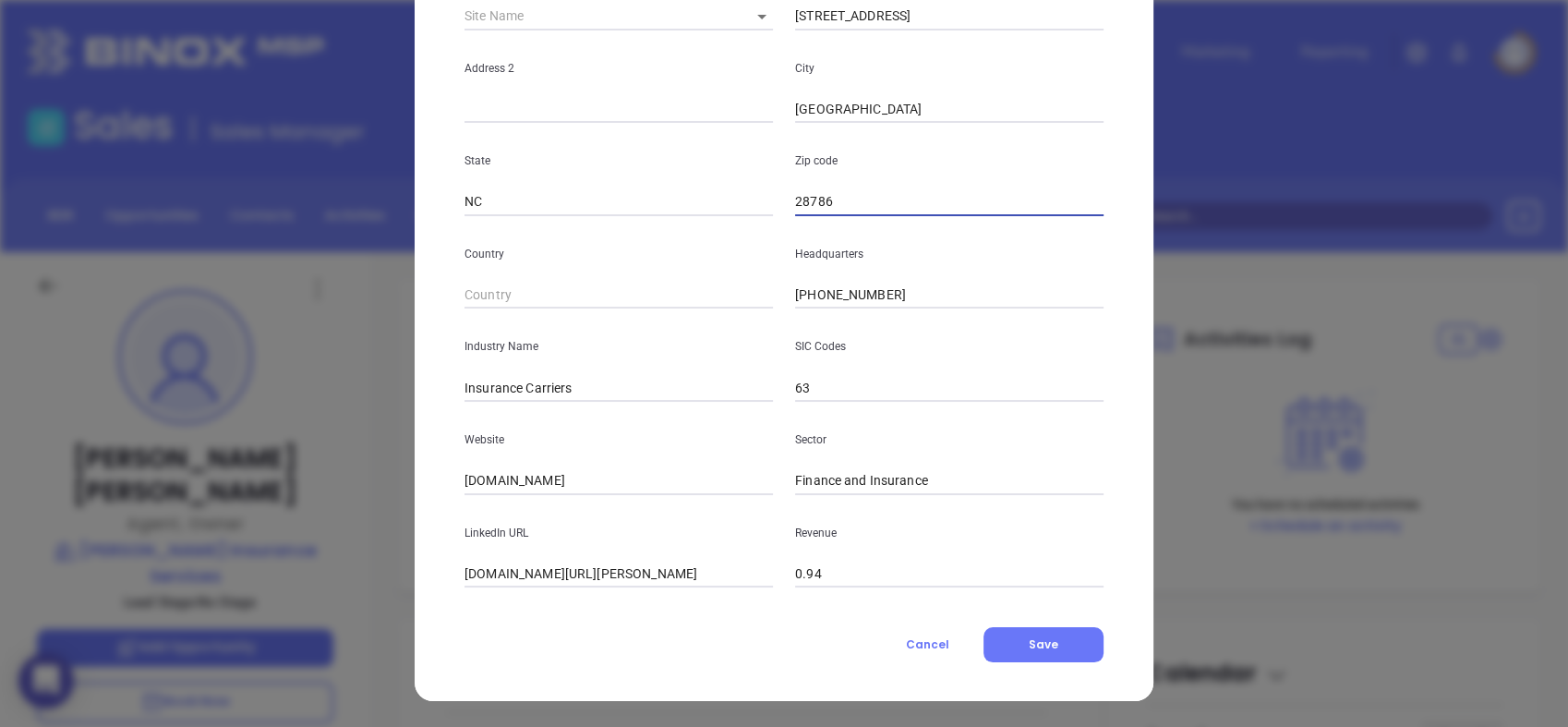
type input "28786"
drag, startPoint x: 513, startPoint y: 386, endPoint x: 1069, endPoint y: 262, distance: 569.7
click at [1069, 262] on div "Name Overbay Insurance Services Number Employees 6 Site Name ​ Address 1 219 Wa…" at bounding box center [784, 216] width 639 height 744
type input "Insurance"
drag, startPoint x: 614, startPoint y: 473, endPoint x: 340, endPoint y: 431, distance: 277.2
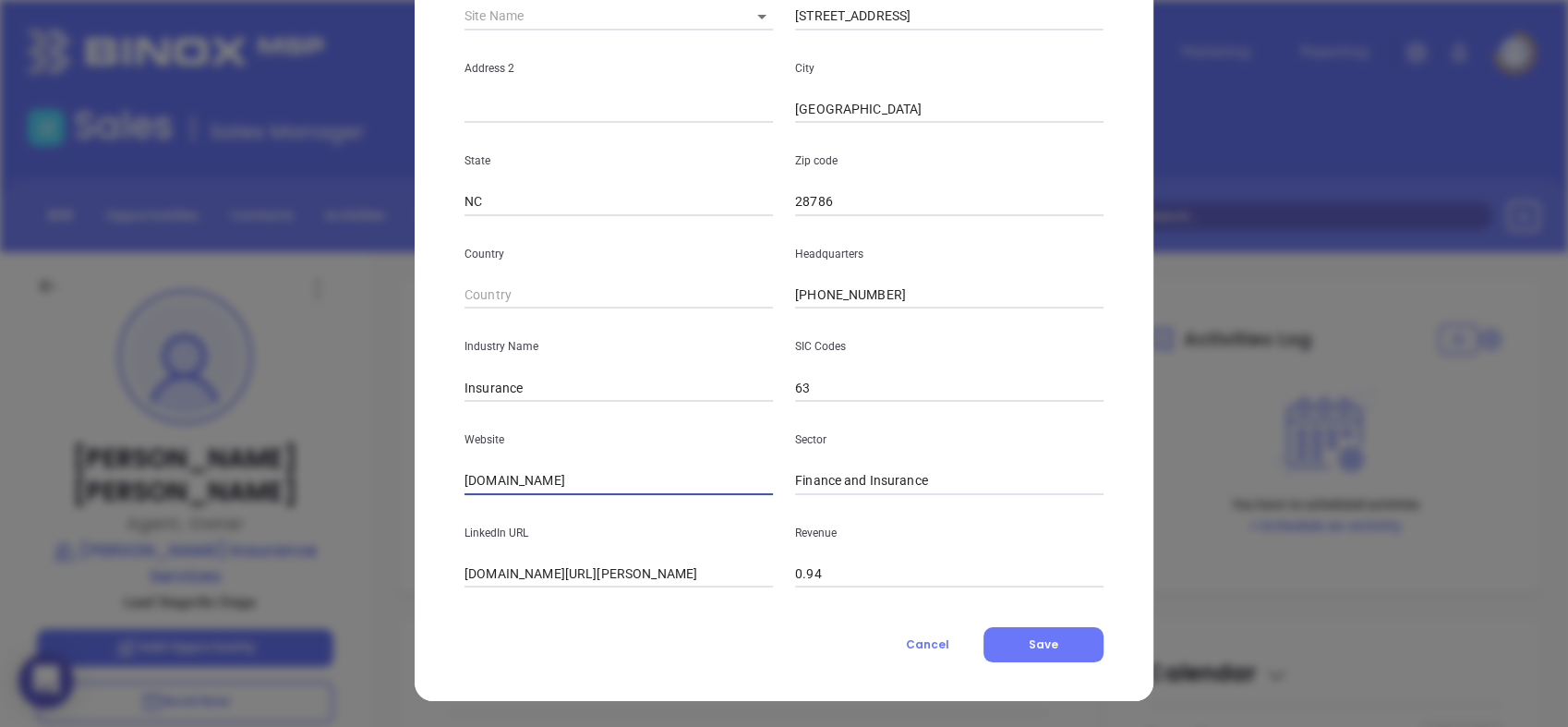
click at [340, 431] on div "Stacy Overbay Contact Company First Name Stacy Last Name Overbay Email stacy@ov…" at bounding box center [784, 363] width 1568 height 727
paste input "https://www.overbayinsurance.com/"
type input "https://www.overbayinsurance.com/"
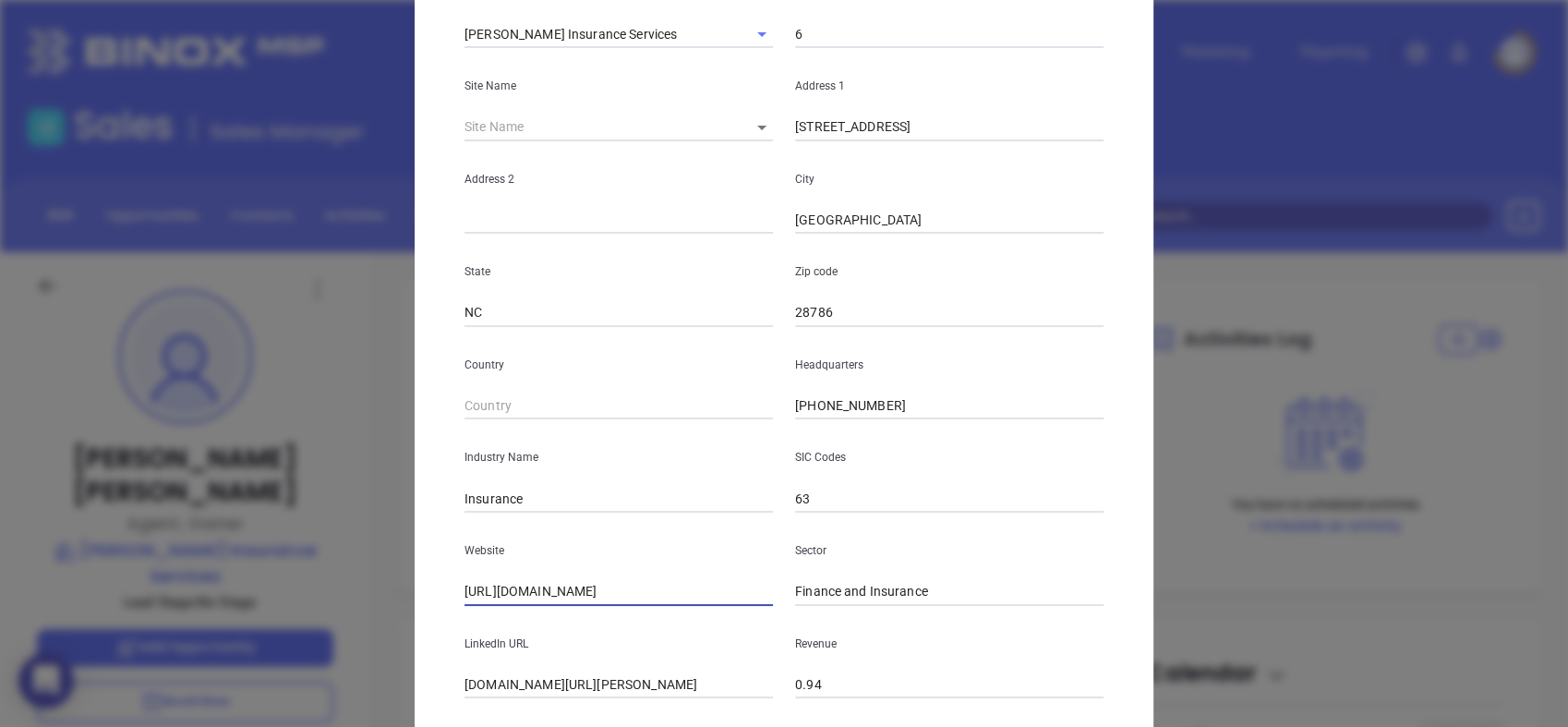
scroll to position [0, 0]
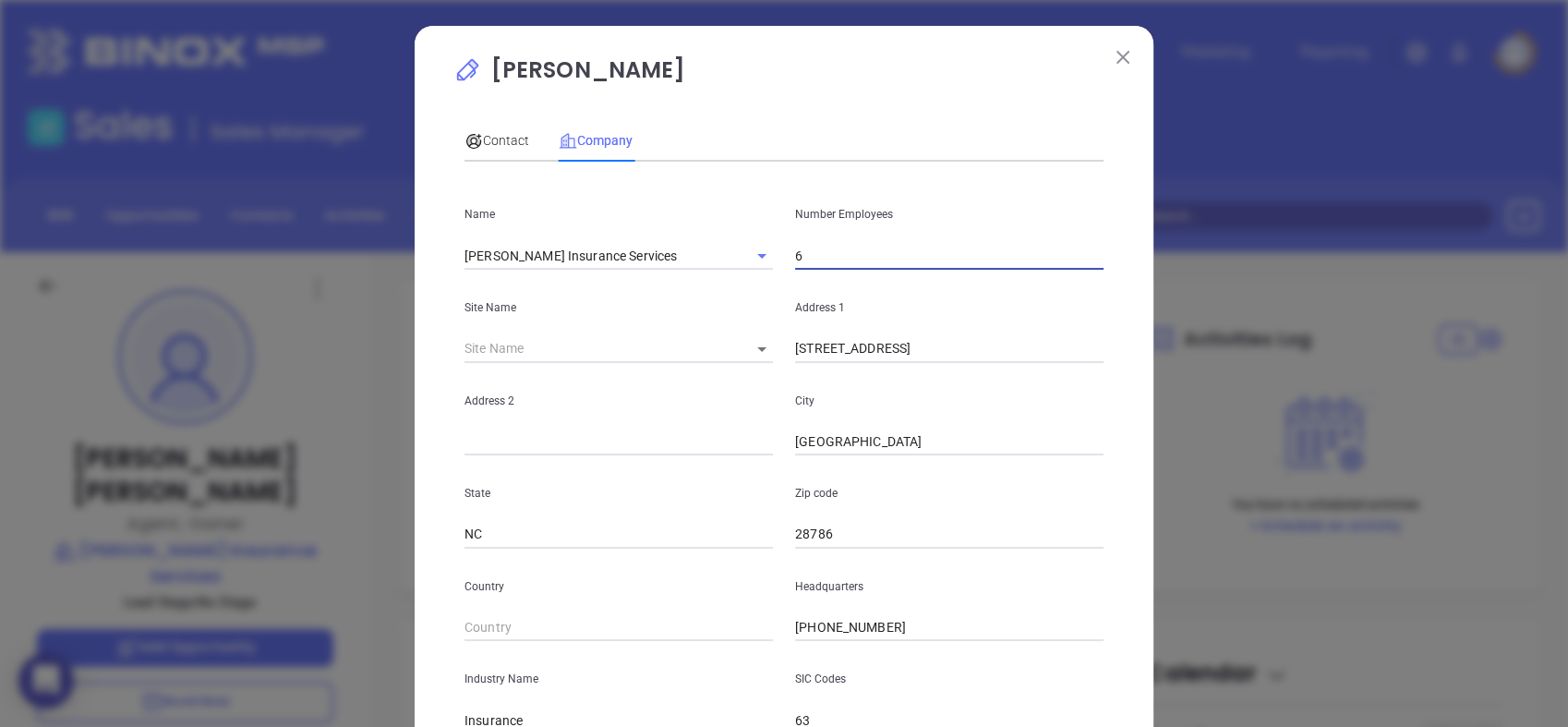
click at [804, 258] on input "6" at bounding box center [949, 255] width 308 height 27
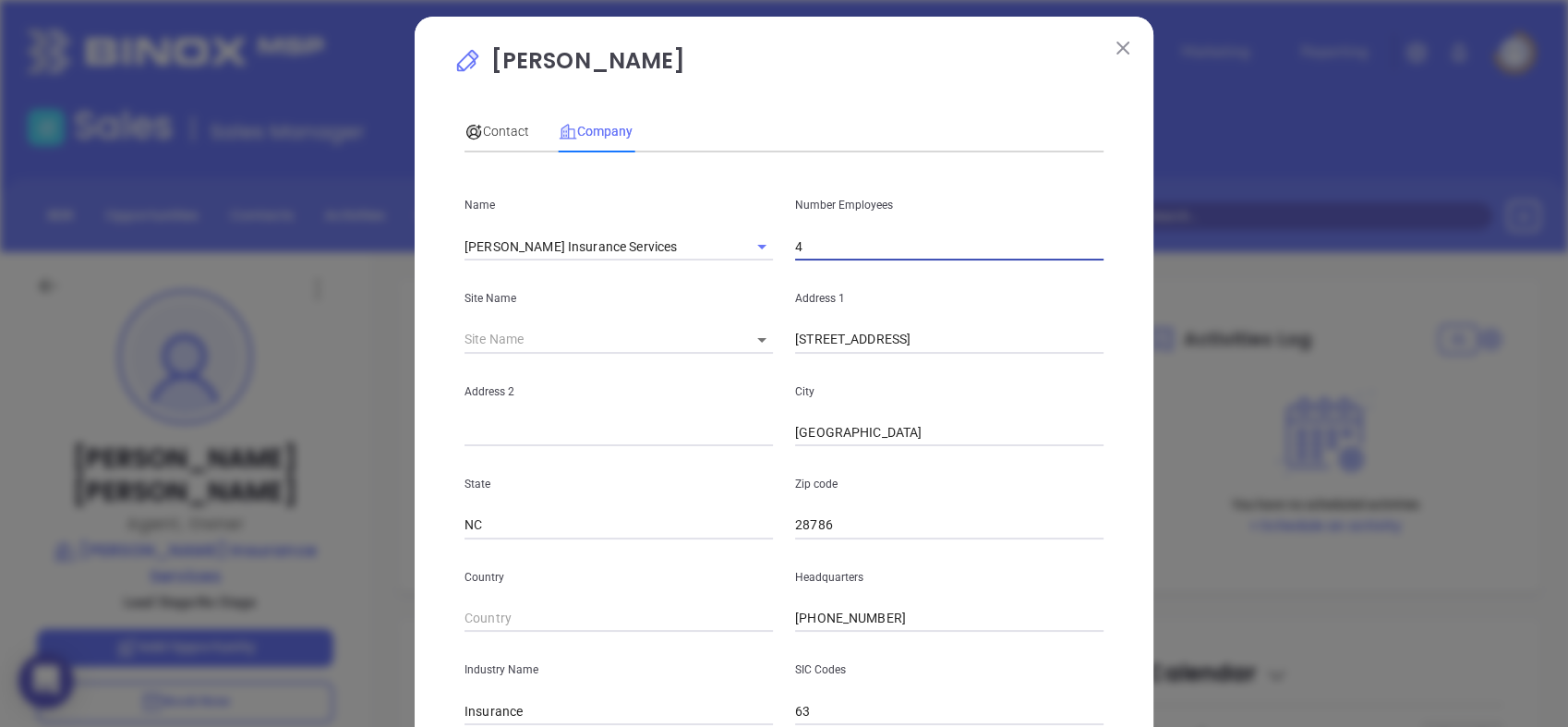
scroll to position [8, 0]
type input "4"
click at [502, 122] on div "Contact" at bounding box center [497, 132] width 65 height 21
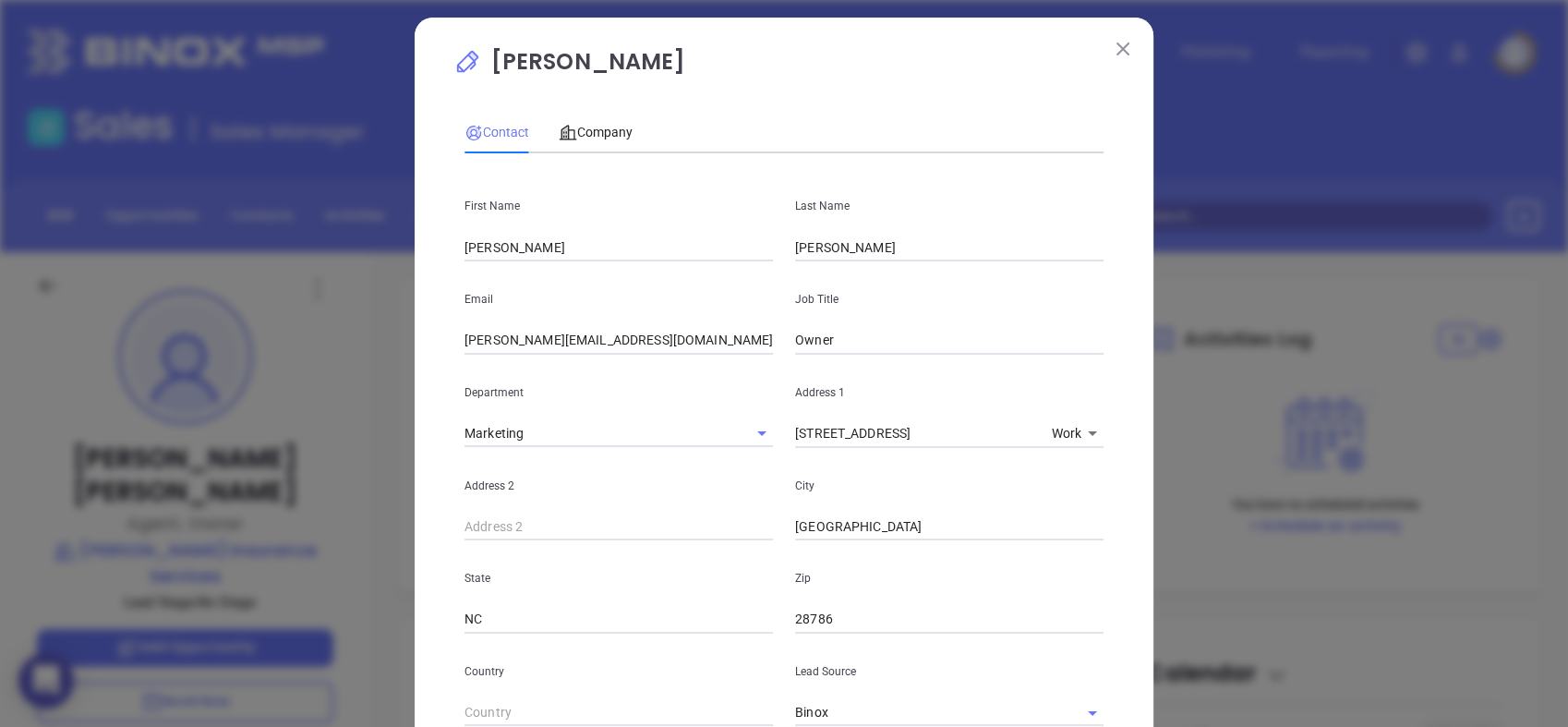
click at [696, 333] on input "stacy@overbayinsurance.com" at bounding box center [619, 341] width 308 height 27
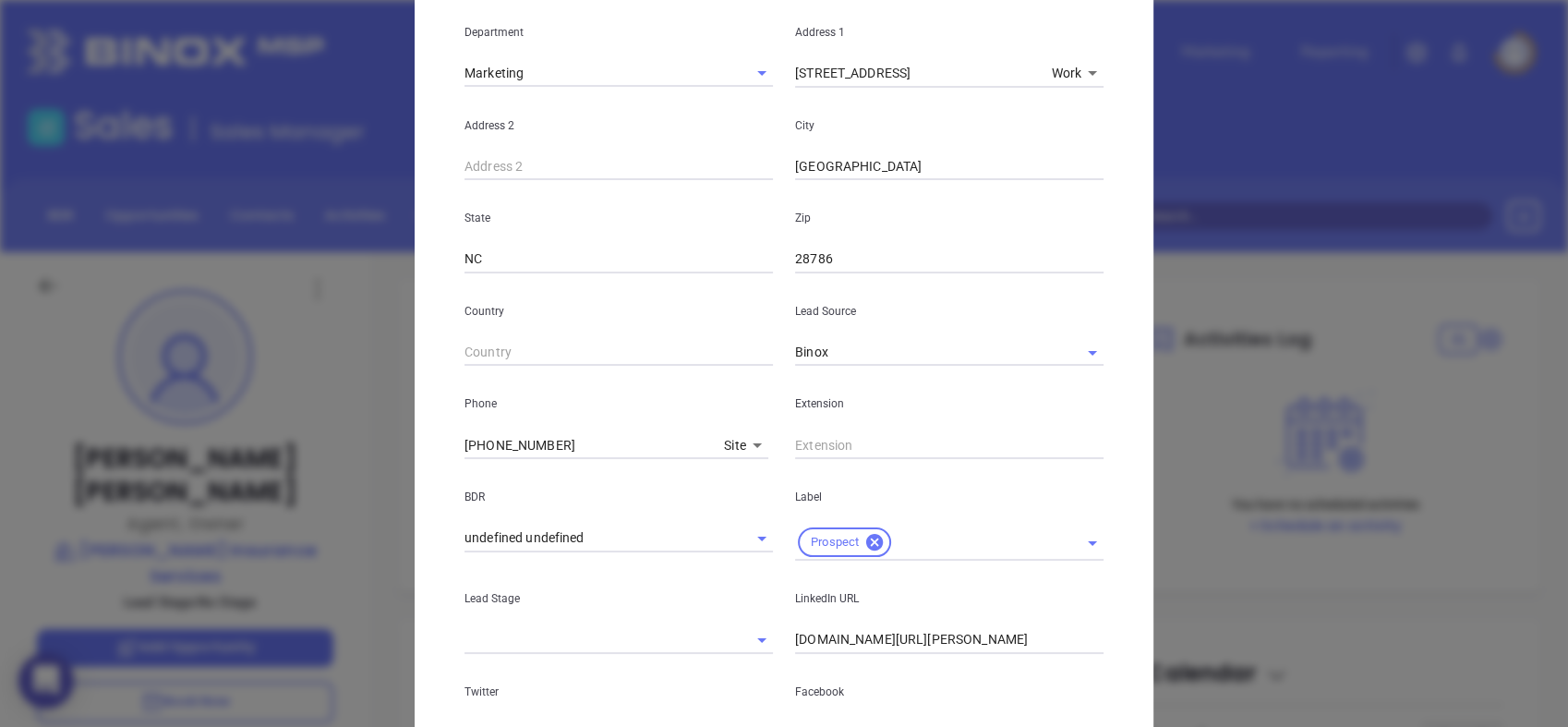
scroll to position [377, 0]
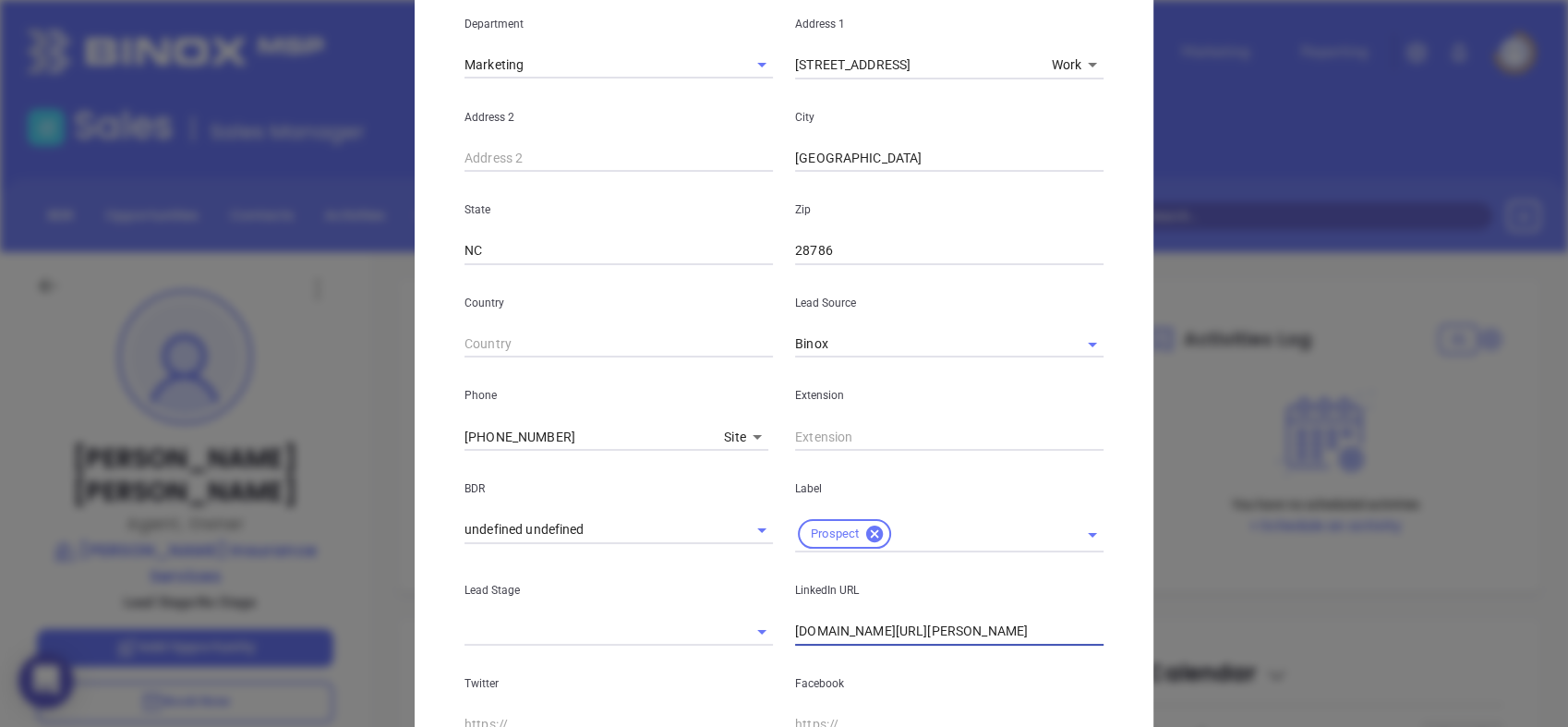
click at [881, 636] on input "linkedin.com/in/stacy-overbay-85184342" at bounding box center [949, 631] width 308 height 27
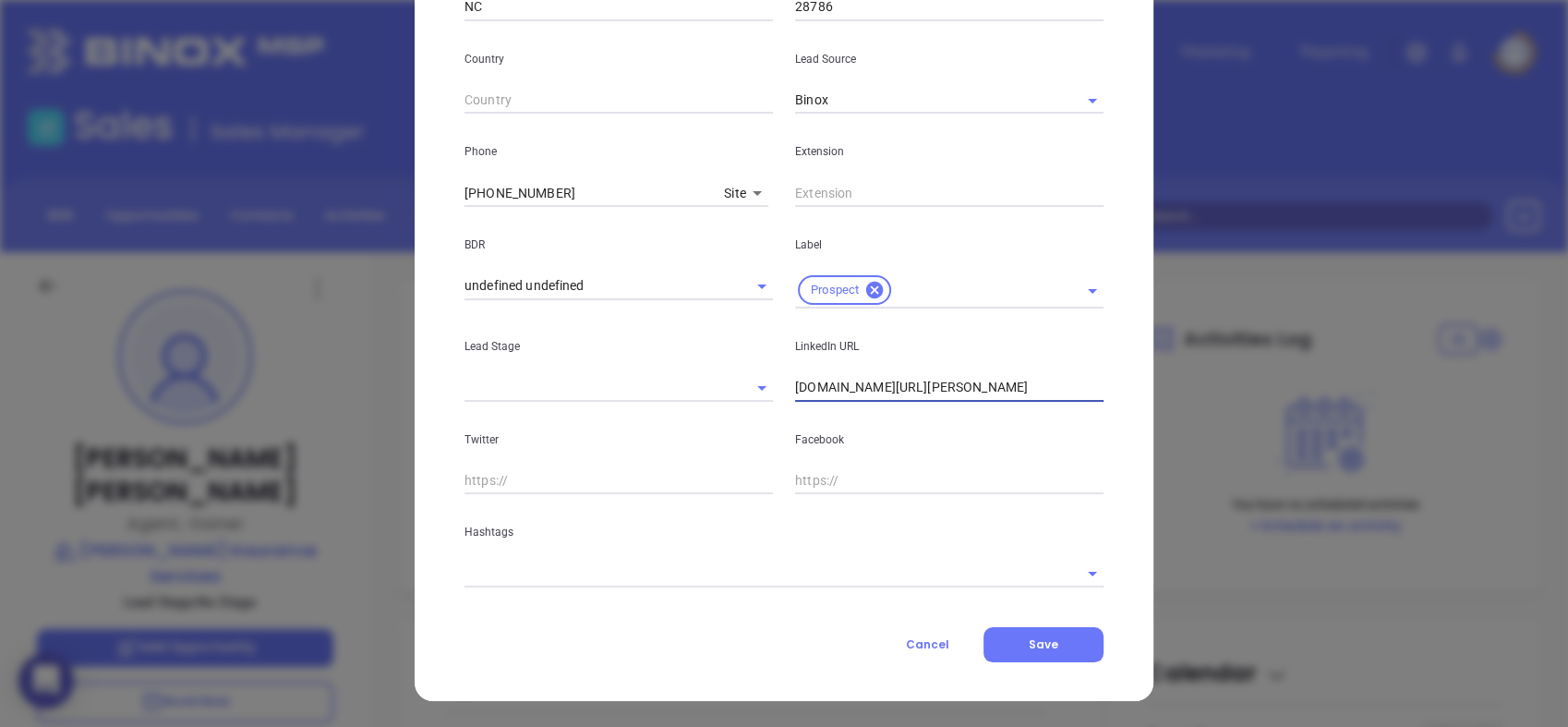
type input "www.linkedin.com/in/stacy-overbay-85184342"
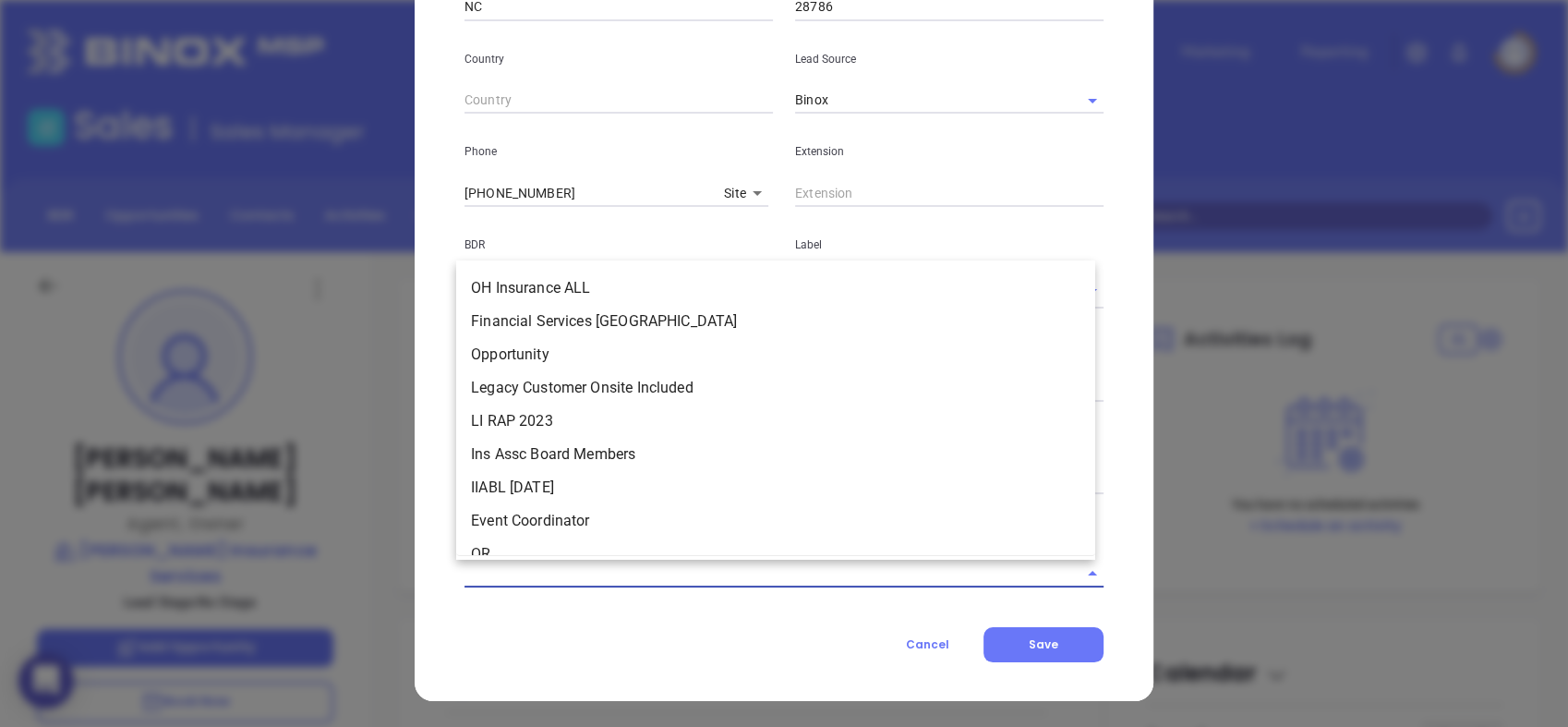
click at [832, 565] on input "text" at bounding box center [759, 572] width 587 height 26
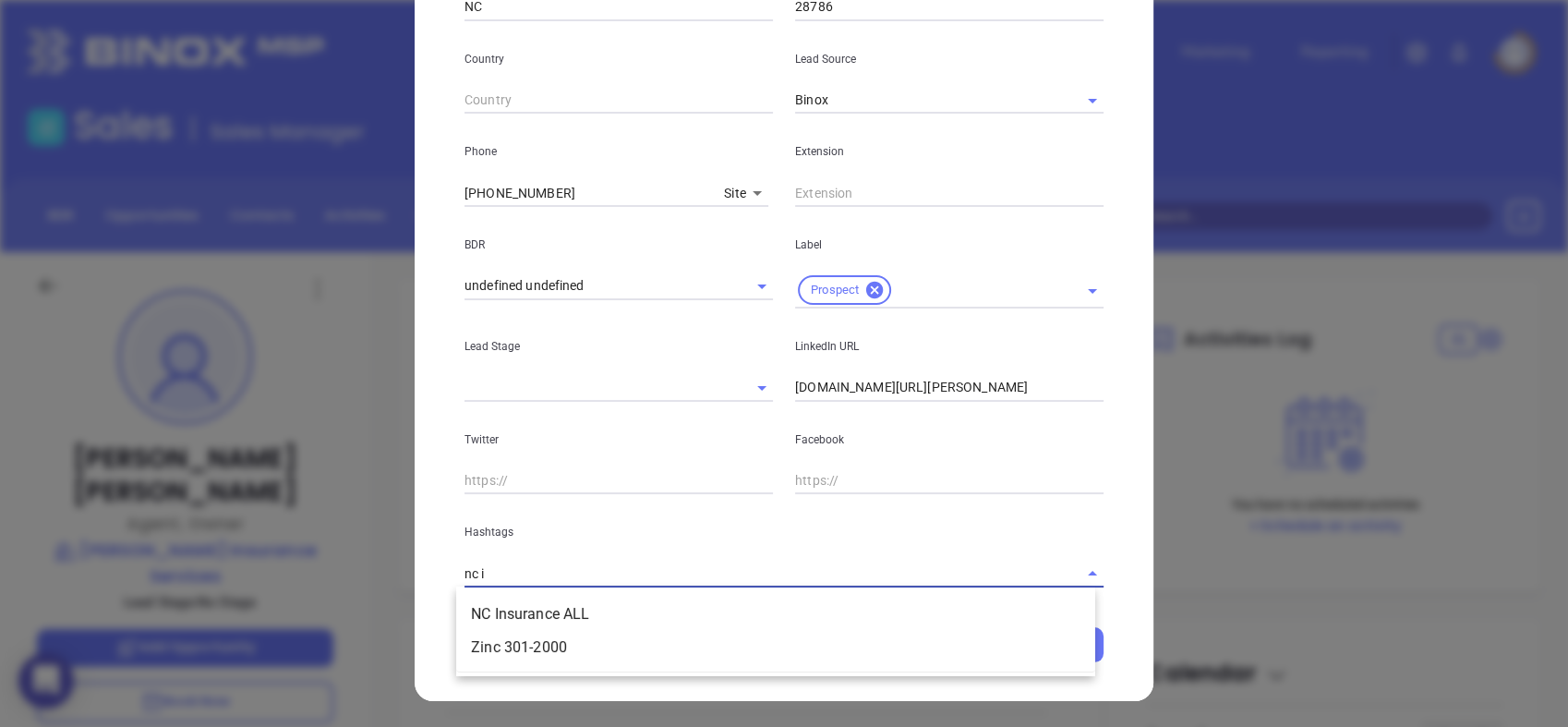
type input "nc in"
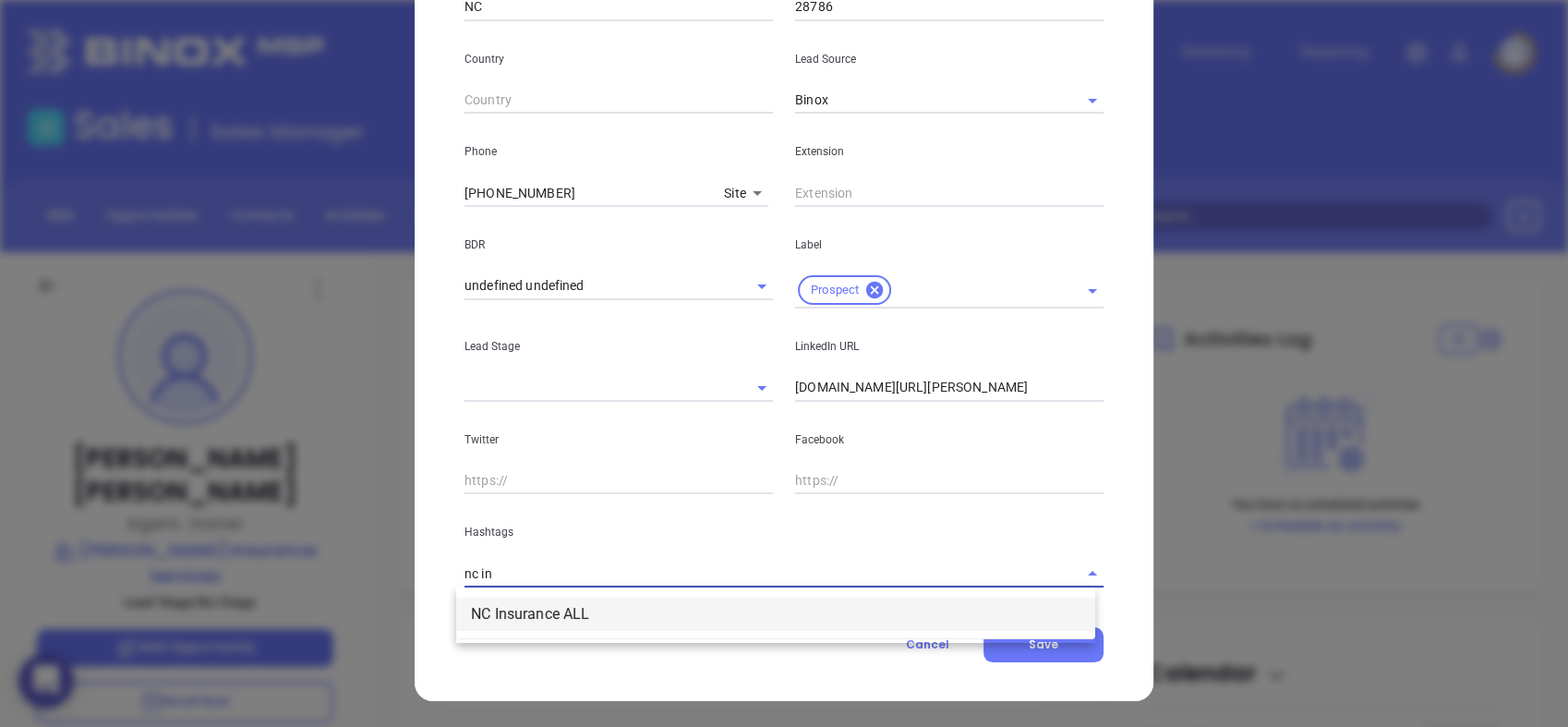
click at [730, 627] on li "NC Insurance ALL" at bounding box center [775, 614] width 639 height 33
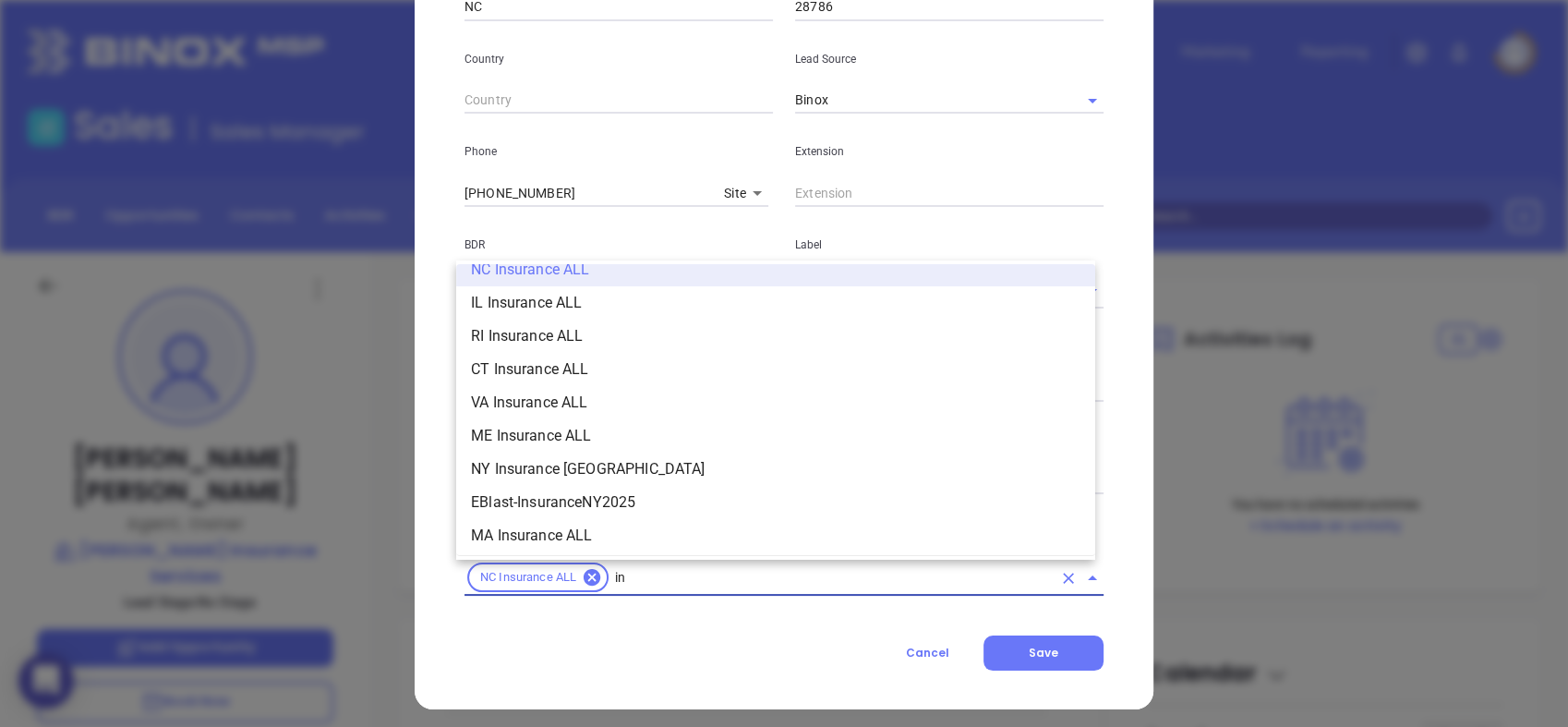
type input "i"
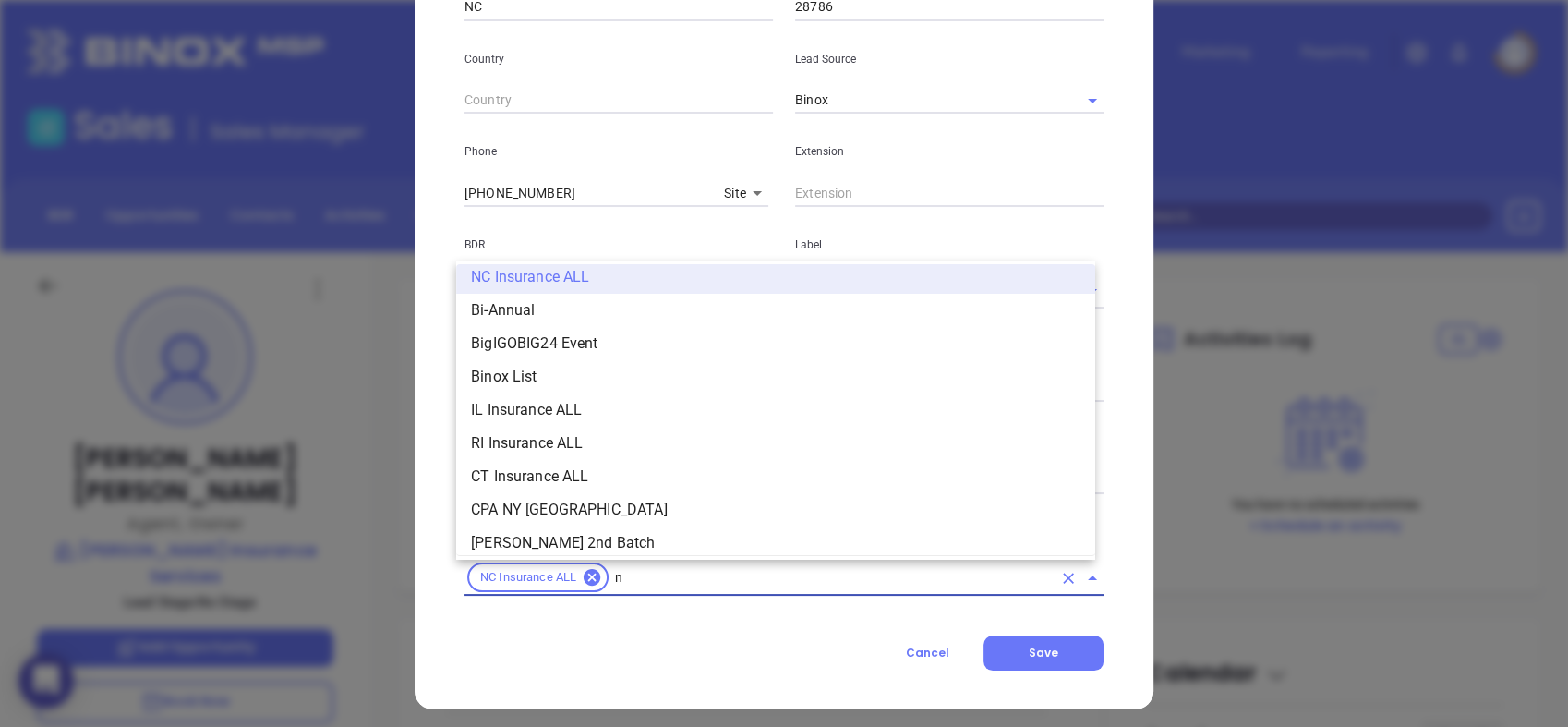
type input "nc"
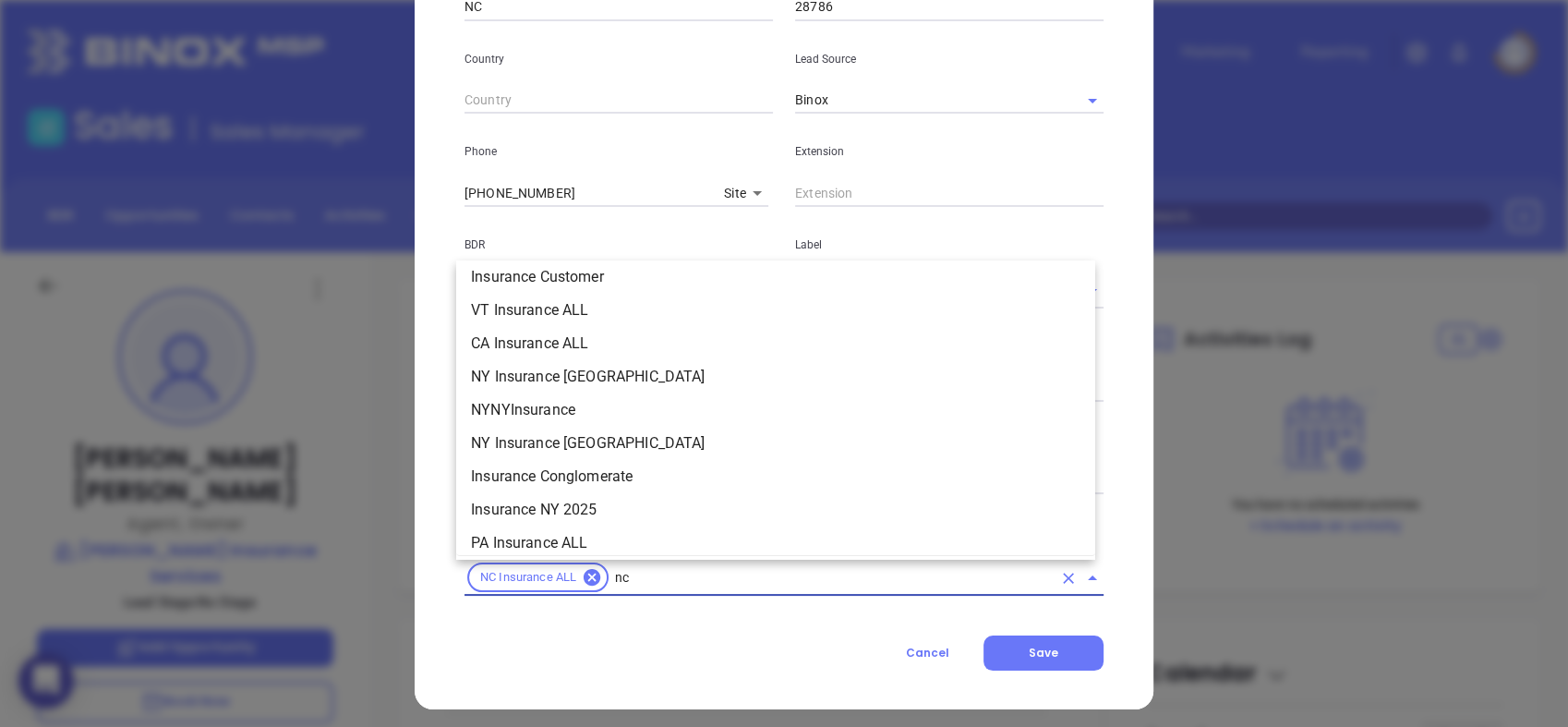
scroll to position [310, 0]
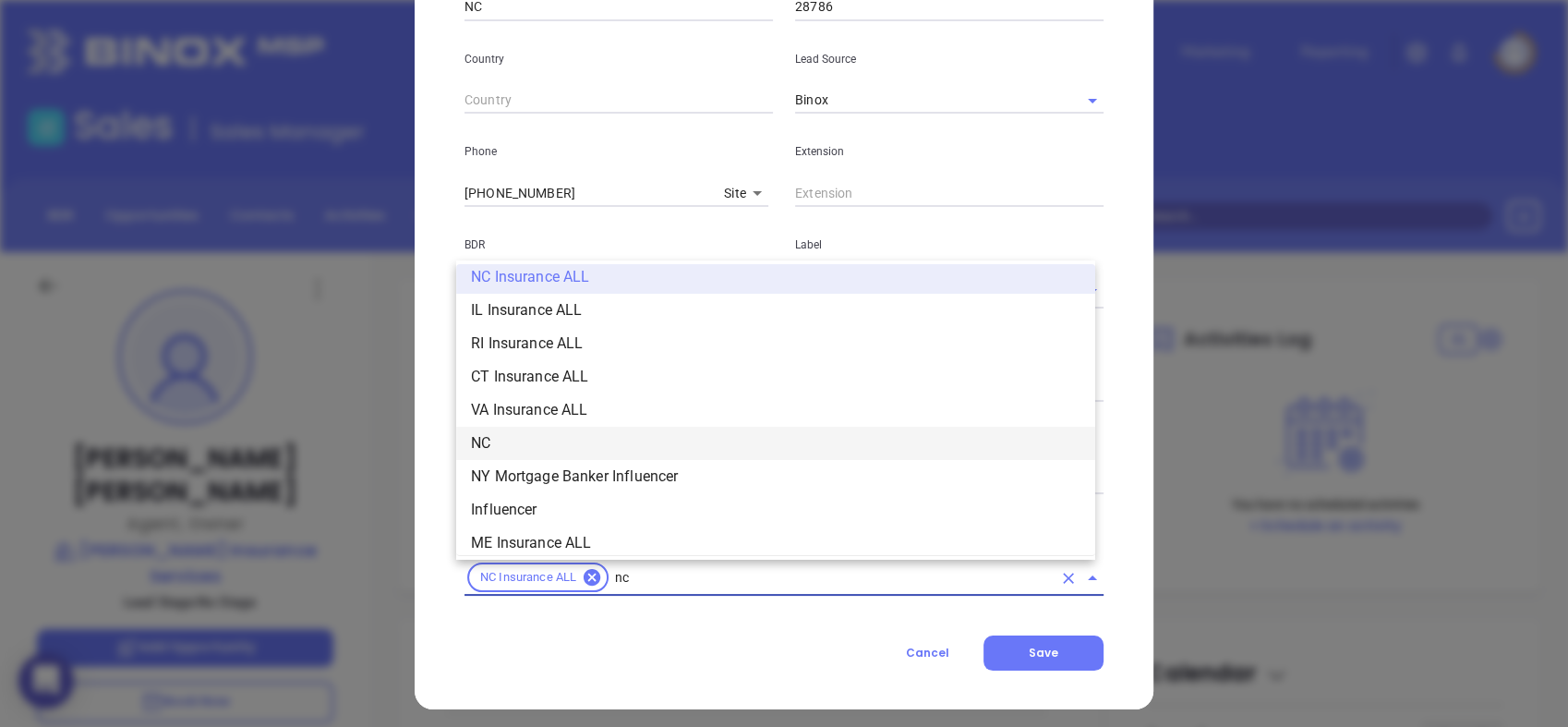
click at [640, 437] on li "NC" at bounding box center [775, 443] width 639 height 33
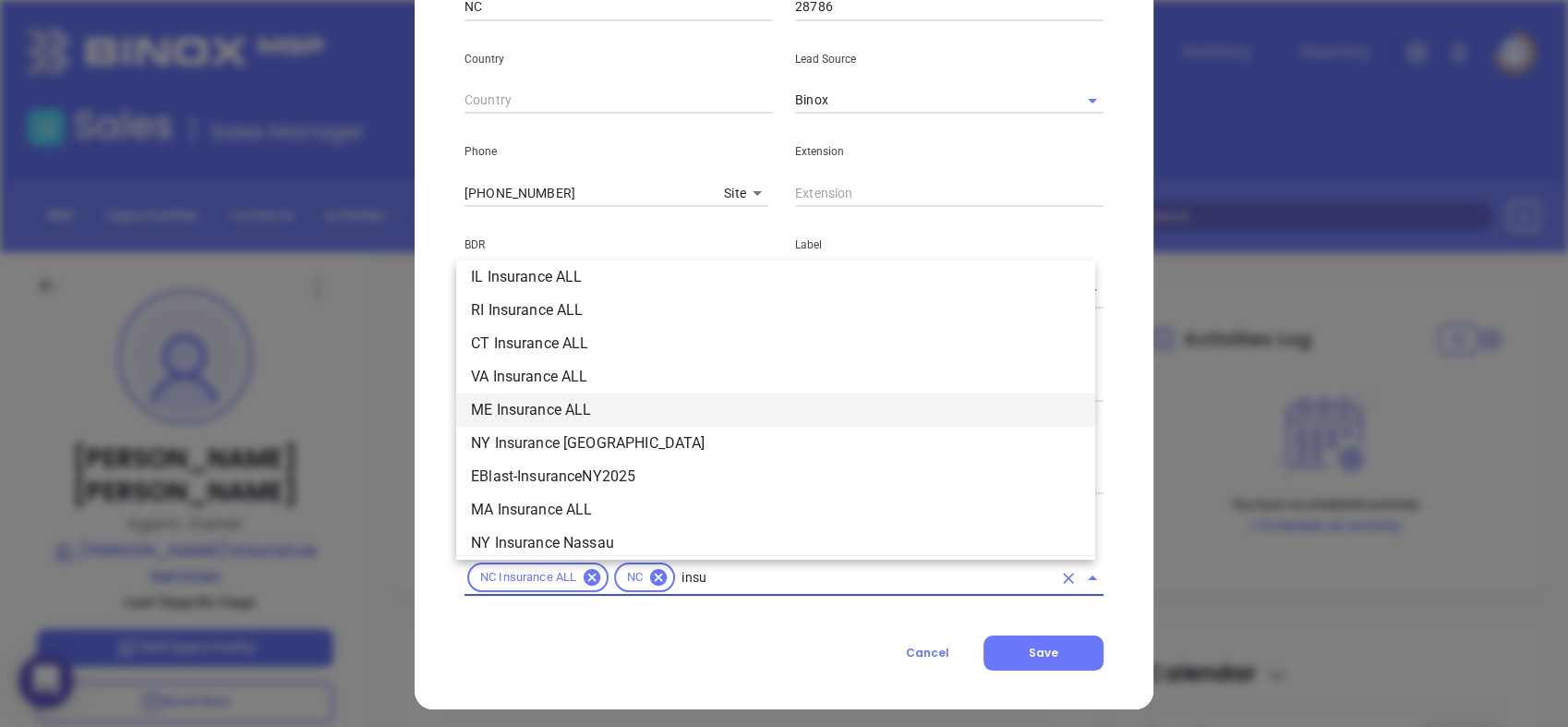
scroll to position [210, 0]
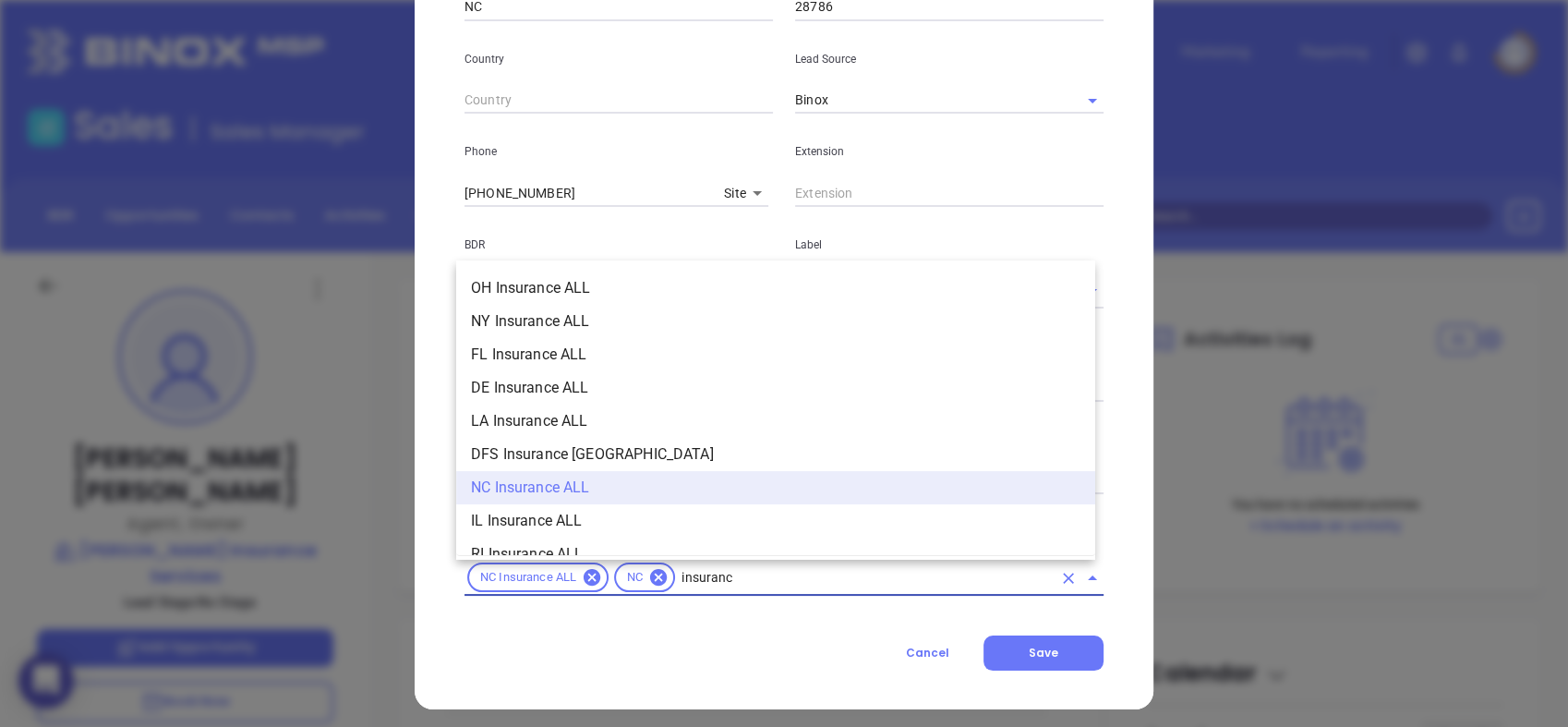
type input "insurance"
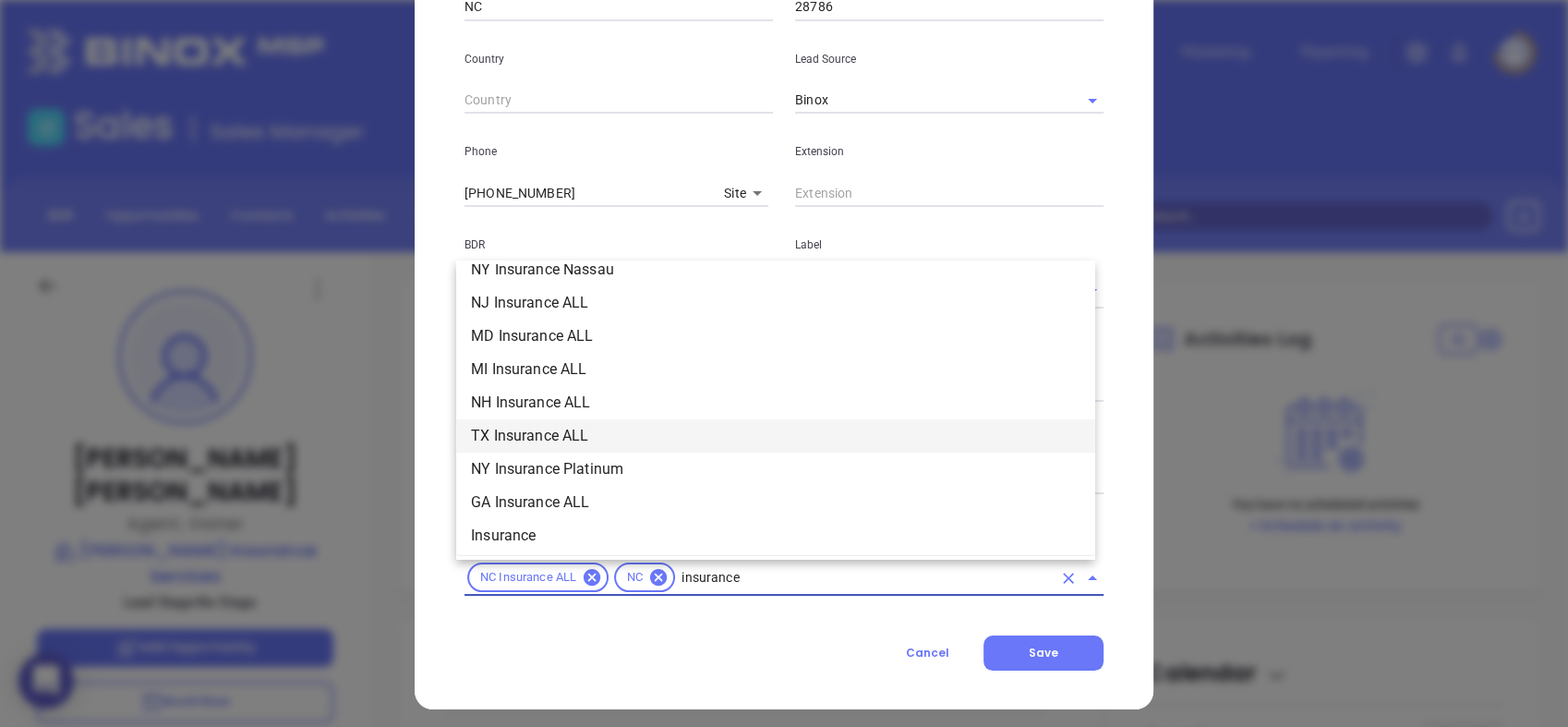
scroll to position [614, 0]
click at [607, 438] on li "Insurance" at bounding box center [775, 438] width 639 height 33
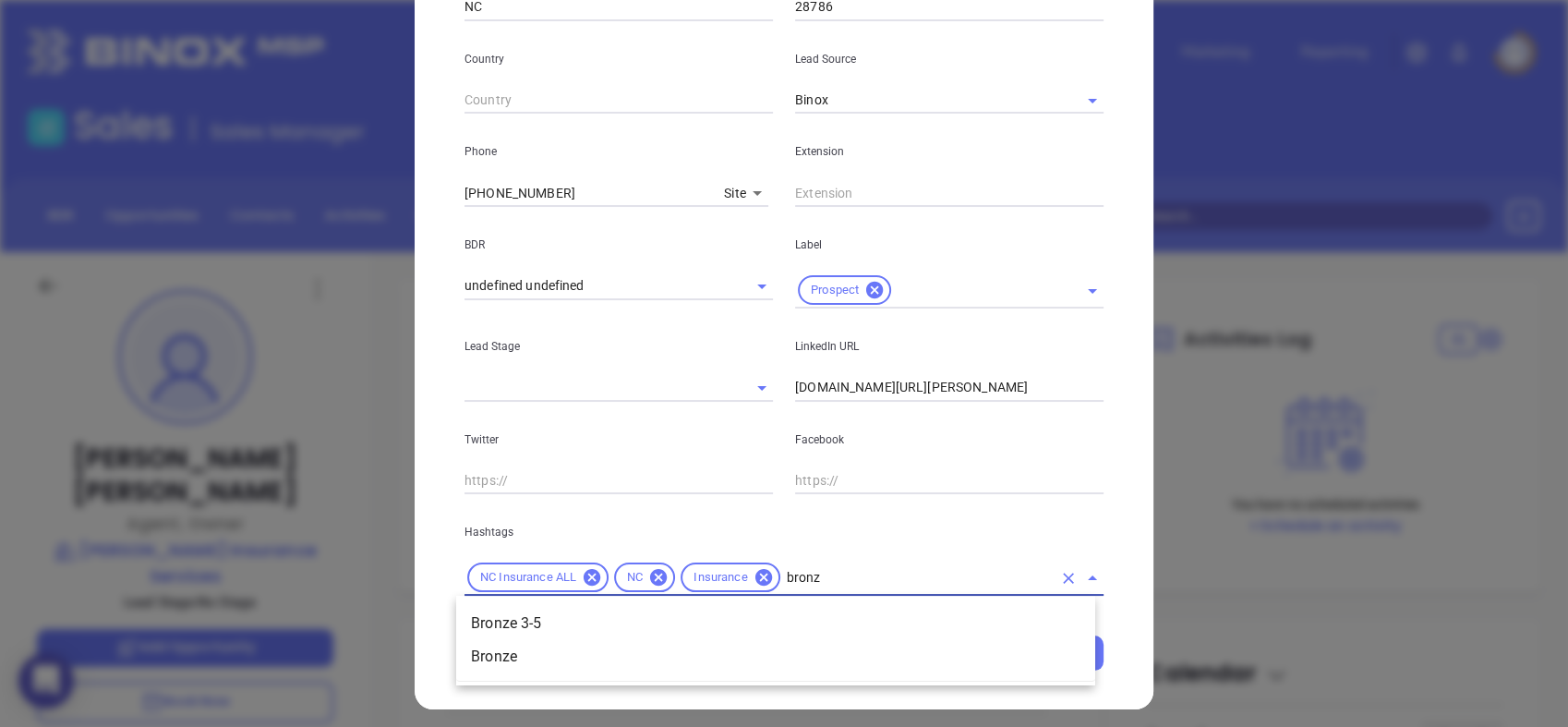
type input "bronze"
click at [657, 630] on li "Bronze 3-5" at bounding box center [775, 623] width 639 height 33
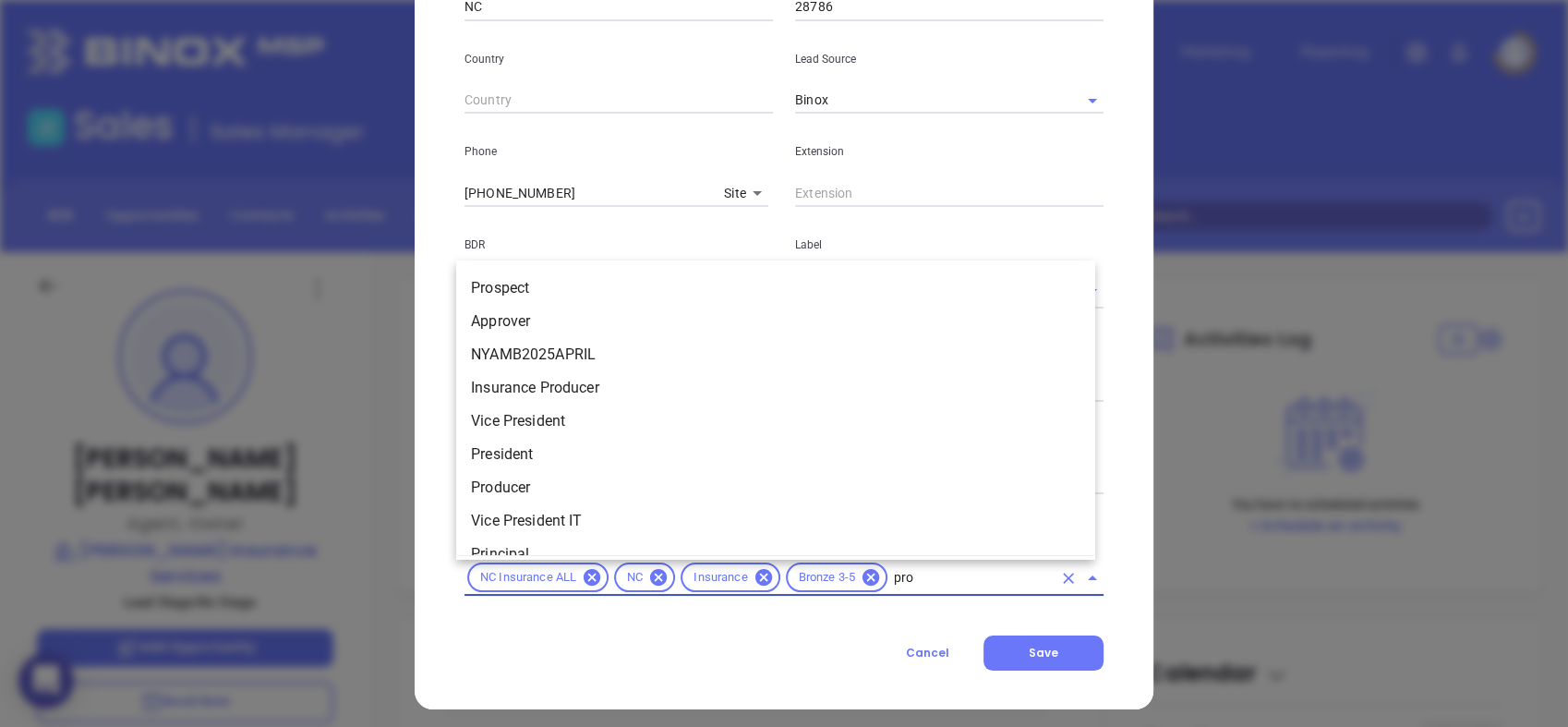
type input "pros"
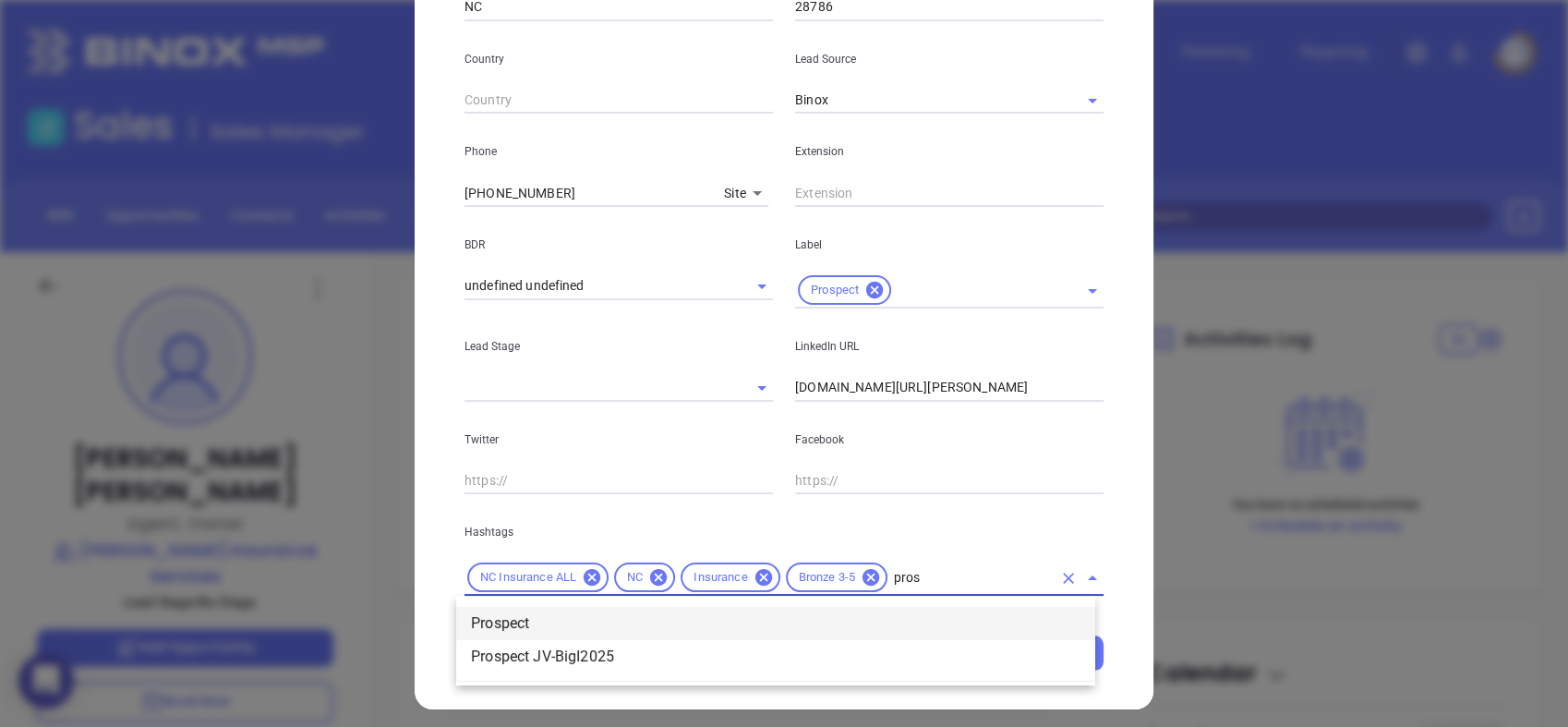
click at [659, 630] on li "Prospect" at bounding box center [775, 623] width 639 height 33
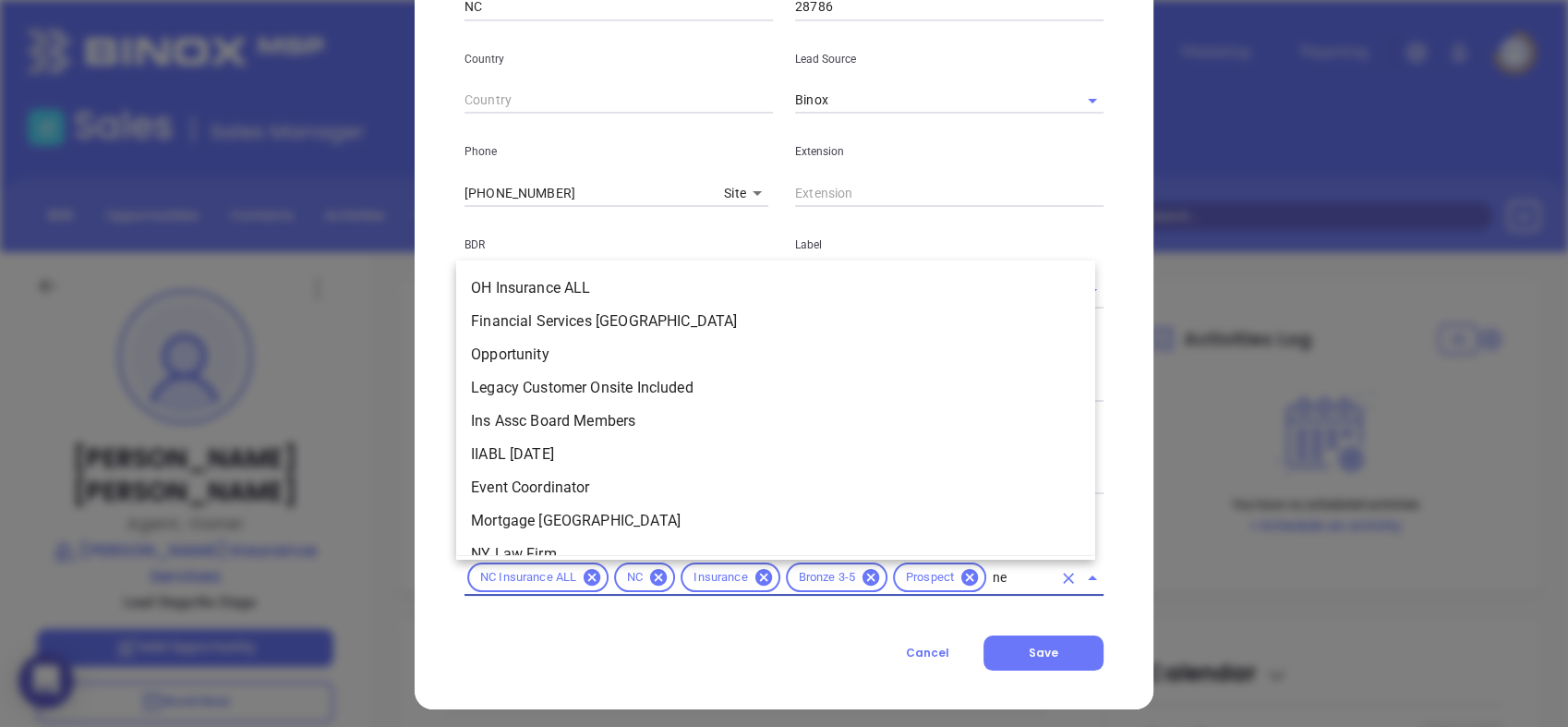
scroll to position [0, 0]
type input "new"
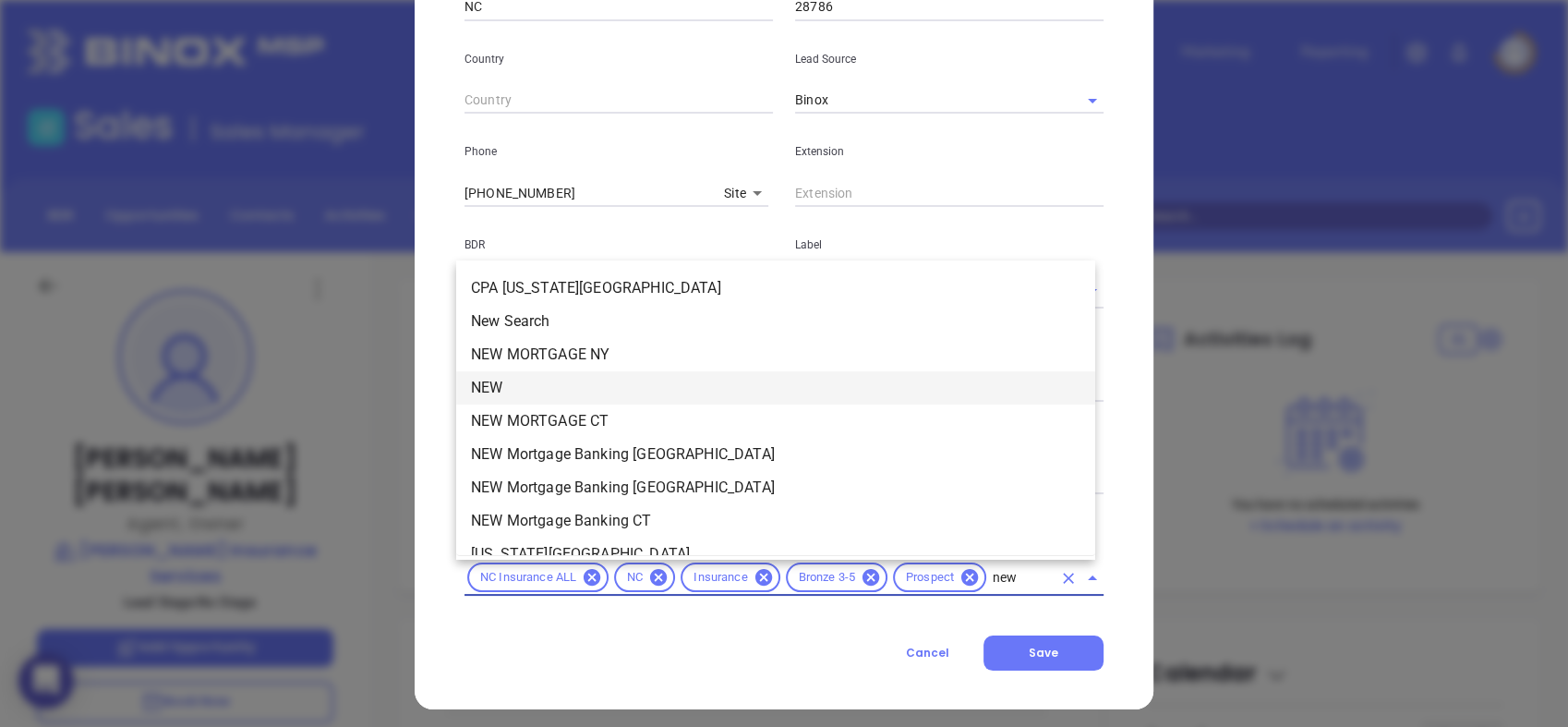
click at [617, 397] on li "NEW" at bounding box center [775, 387] width 639 height 33
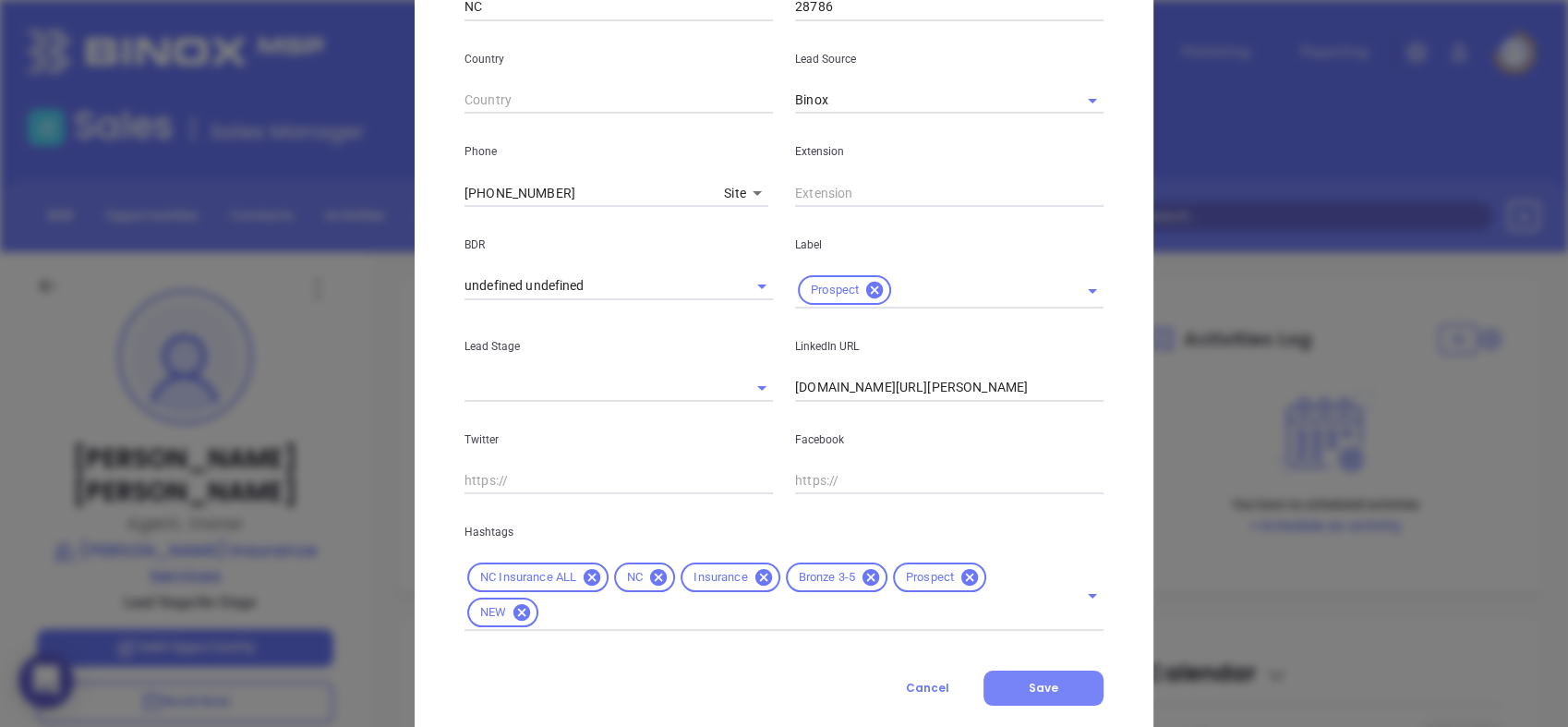
click at [1055, 687] on button "Save" at bounding box center [1043, 688] width 120 height 35
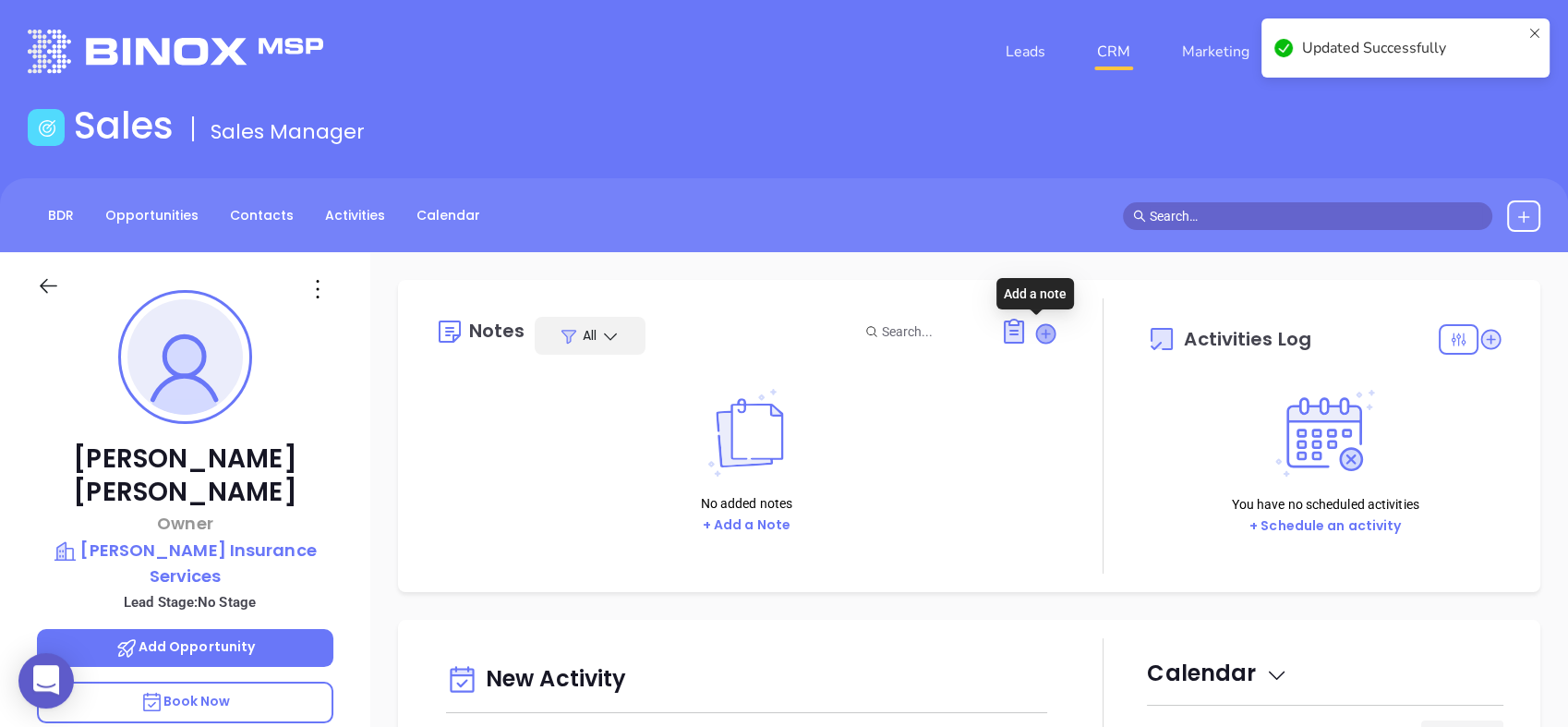
click at [1037, 327] on icon at bounding box center [1045, 333] width 19 height 19
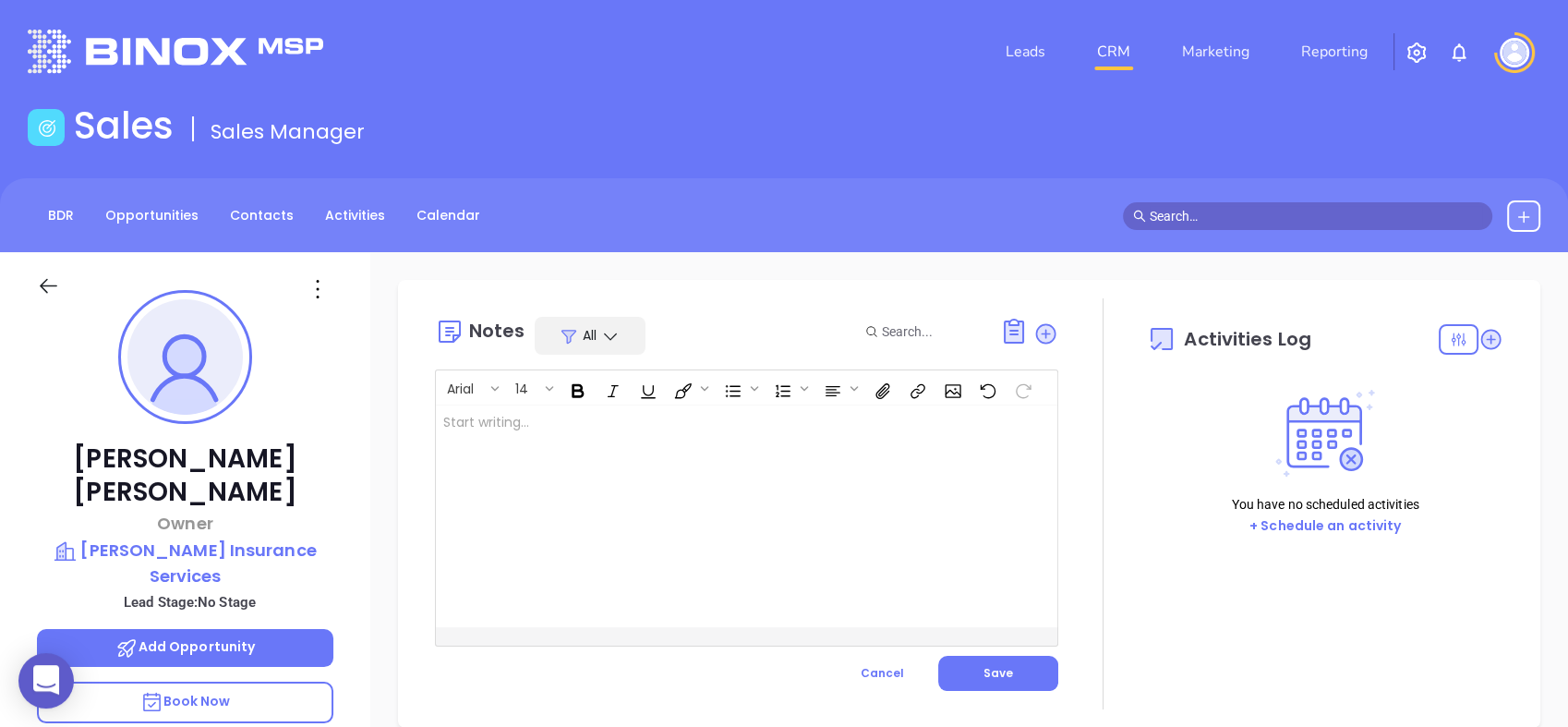
click at [702, 449] on div at bounding box center [724, 516] width 578 height 221
click at [998, 677] on span "Save" at bounding box center [998, 672] width 29 height 16
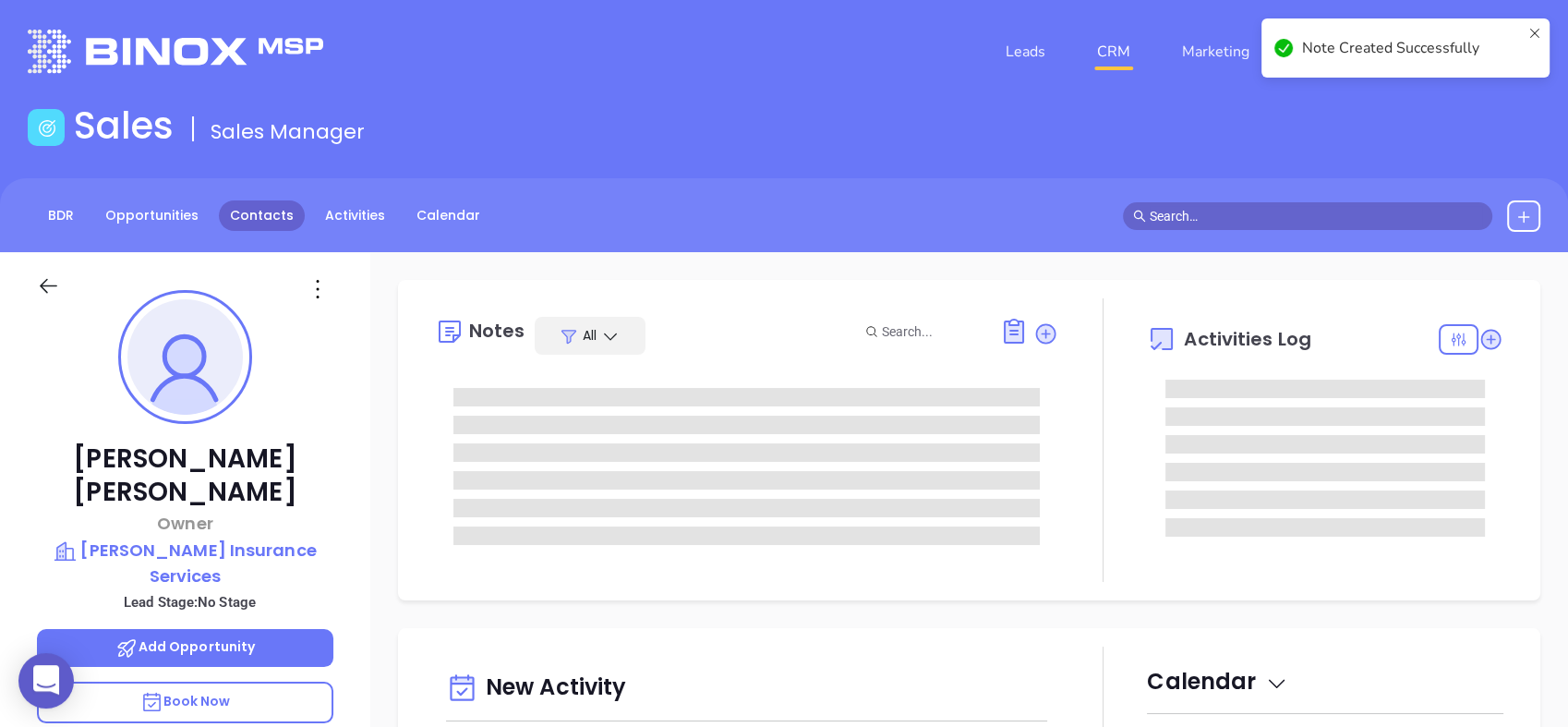
click at [276, 225] on link "Contacts" at bounding box center [262, 215] width 86 height 30
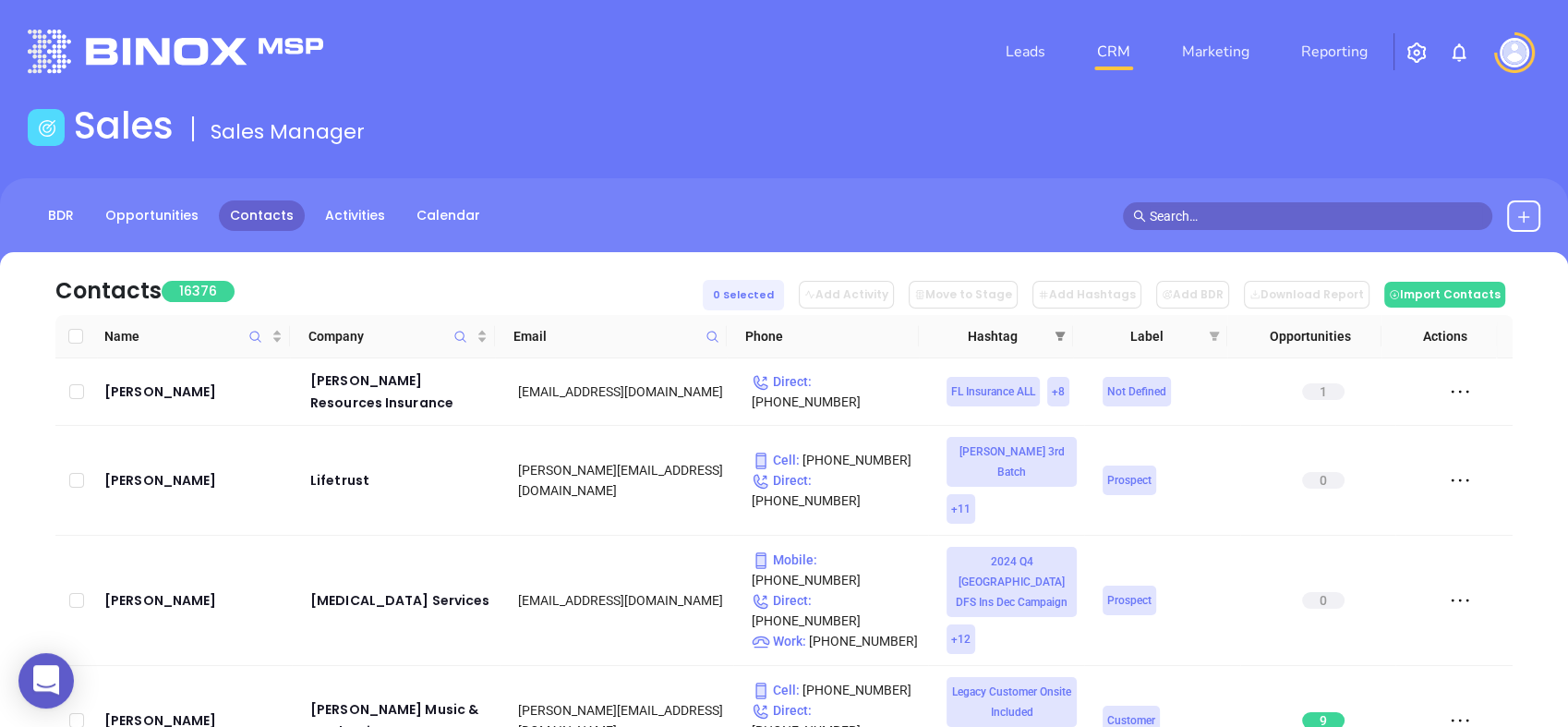
click at [1060, 341] on icon "filter" at bounding box center [1060, 336] width 11 height 11
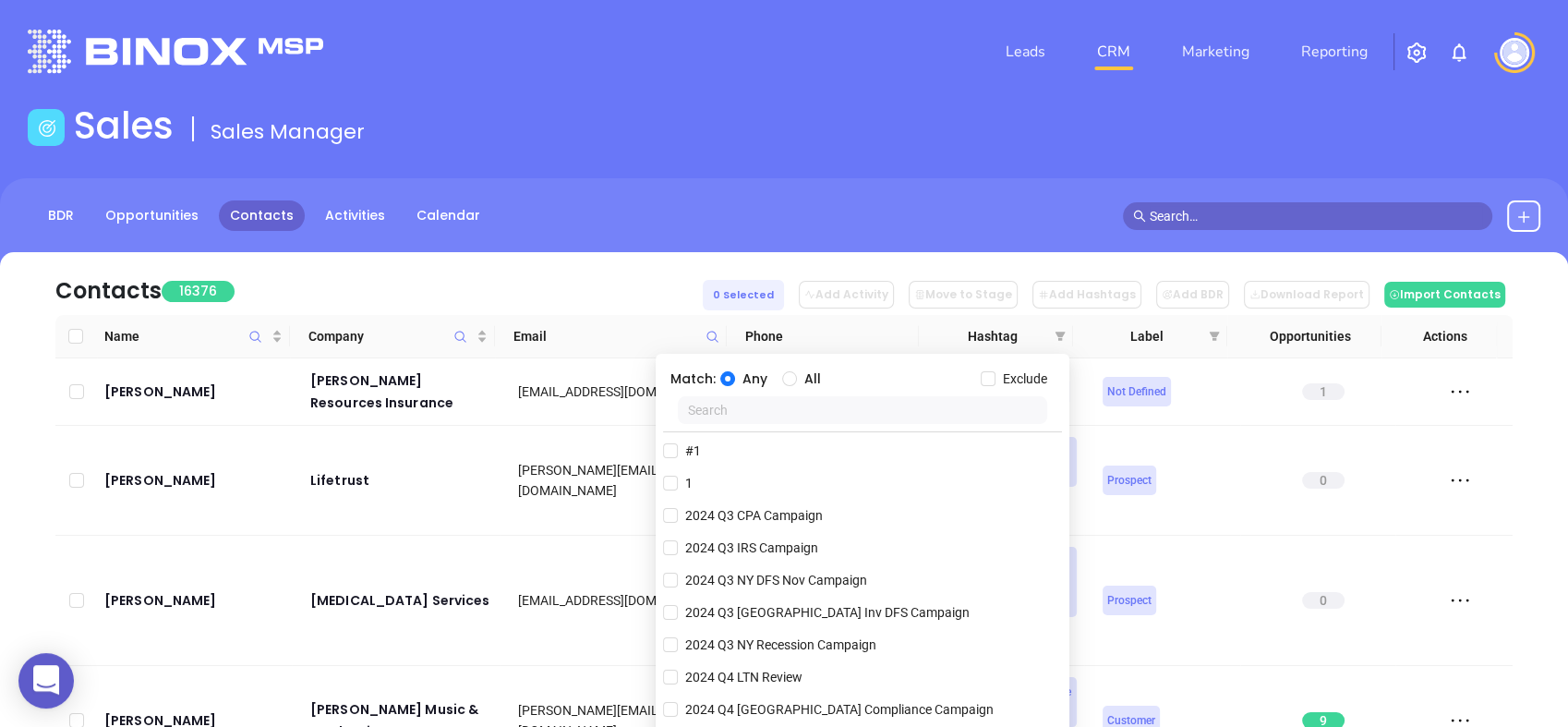
click at [953, 416] on input "text" at bounding box center [862, 410] width 369 height 27
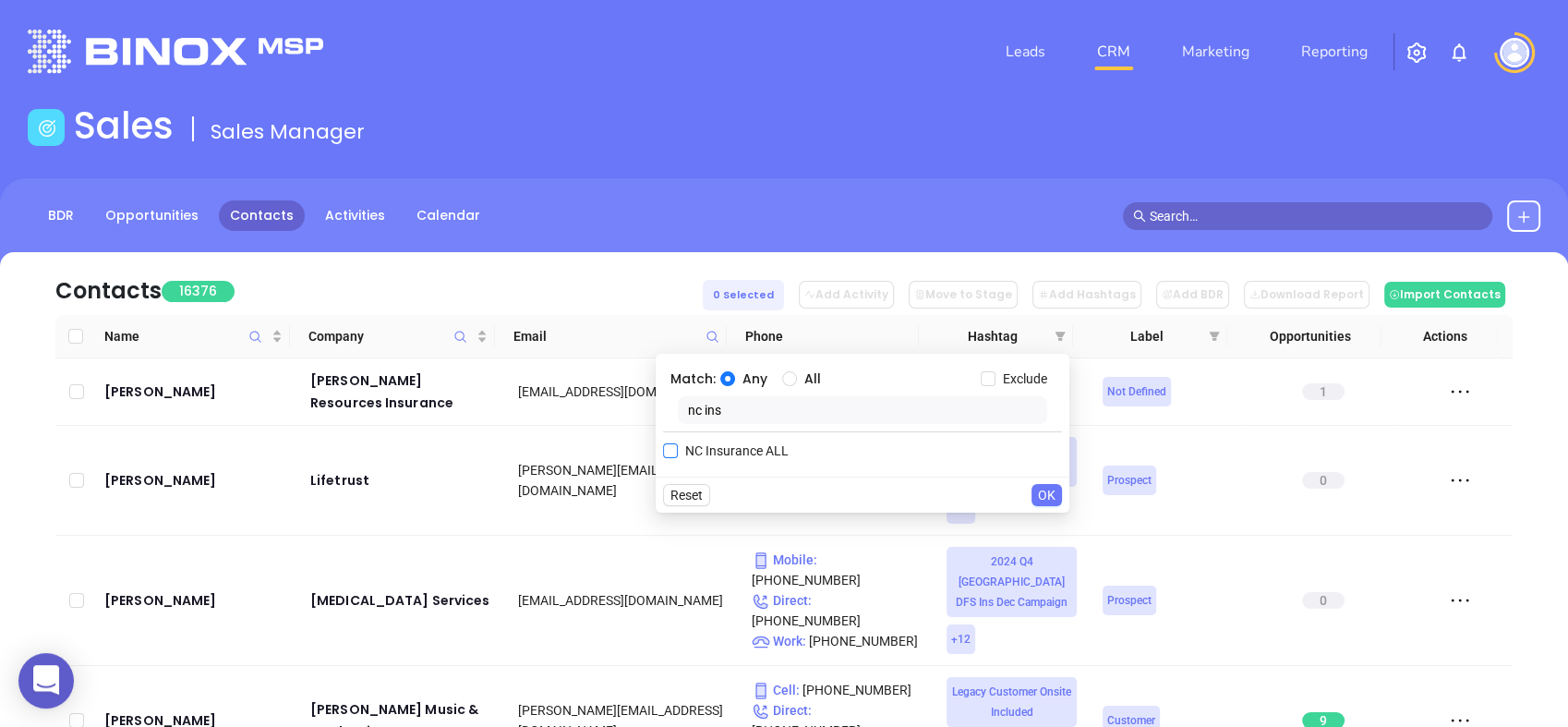
type input "nc ins"
click at [768, 457] on span "NC Insurance ALL" at bounding box center [737, 450] width 118 height 21
click at [678, 457] on input "NC Insurance ALL" at bounding box center [670, 450] width 15 height 15
checkbox input "true"
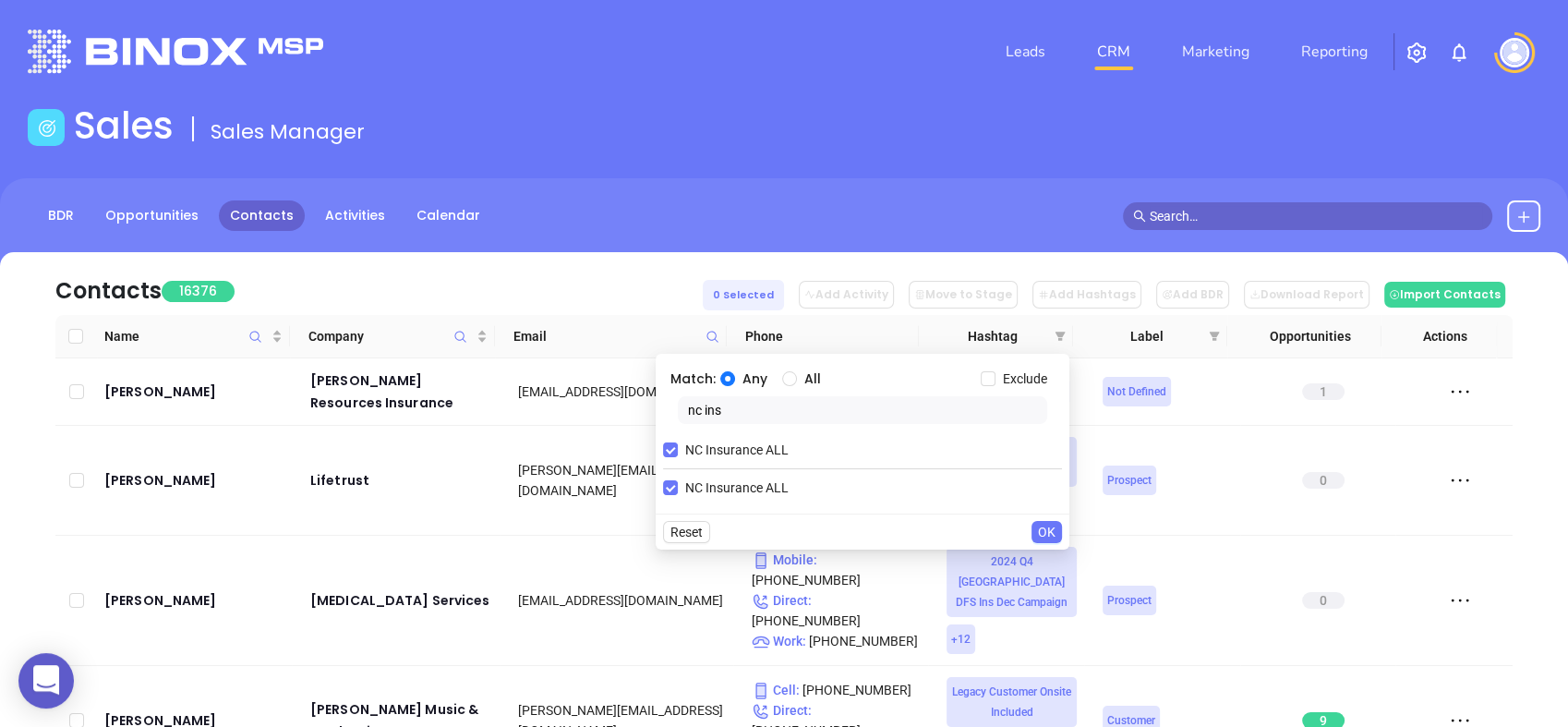
click at [724, 411] on input "nc ins" at bounding box center [862, 410] width 369 height 27
type input "n"
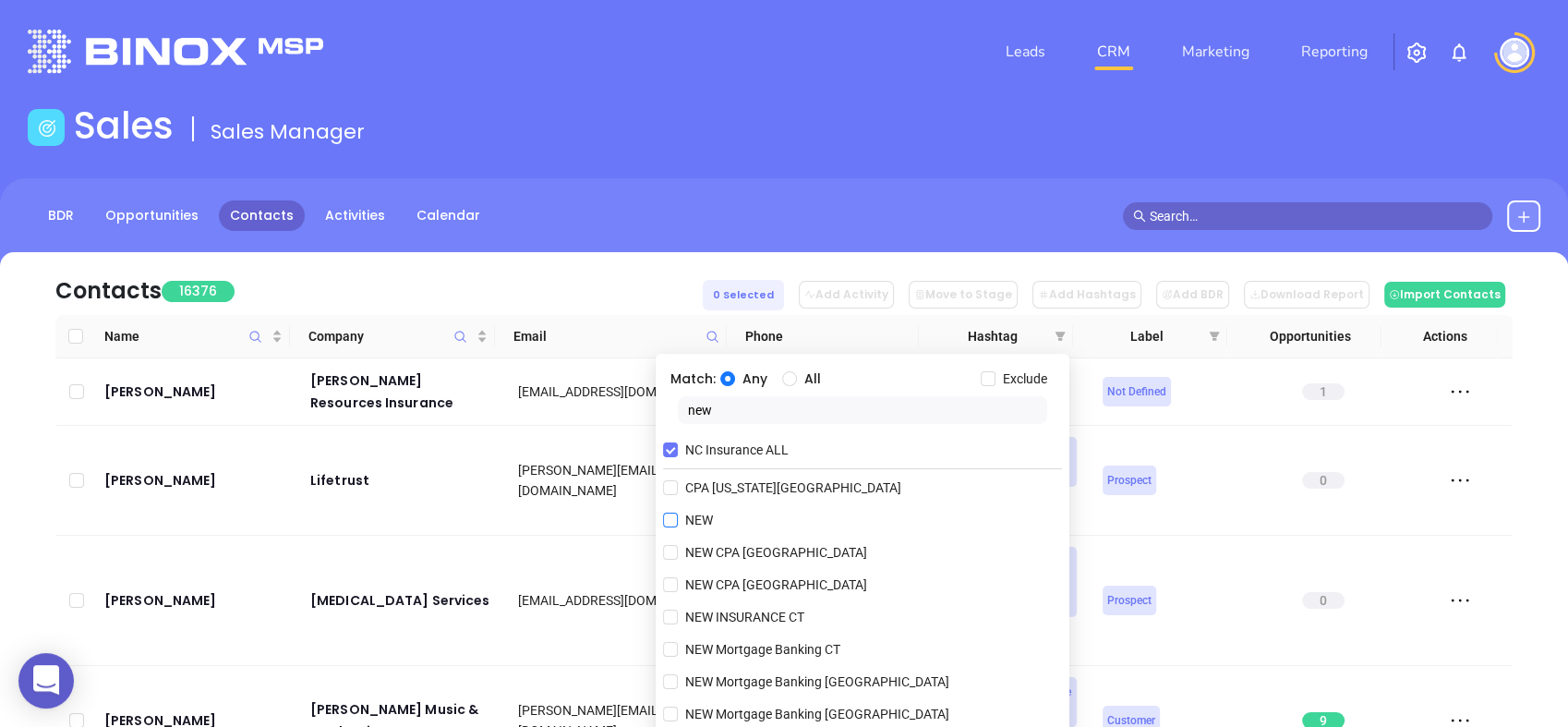
type input "new"
click at [698, 523] on span "NEW" at bounding box center [699, 520] width 42 height 21
click at [678, 523] on input "NEW" at bounding box center [670, 520] width 15 height 15
checkbox input "true"
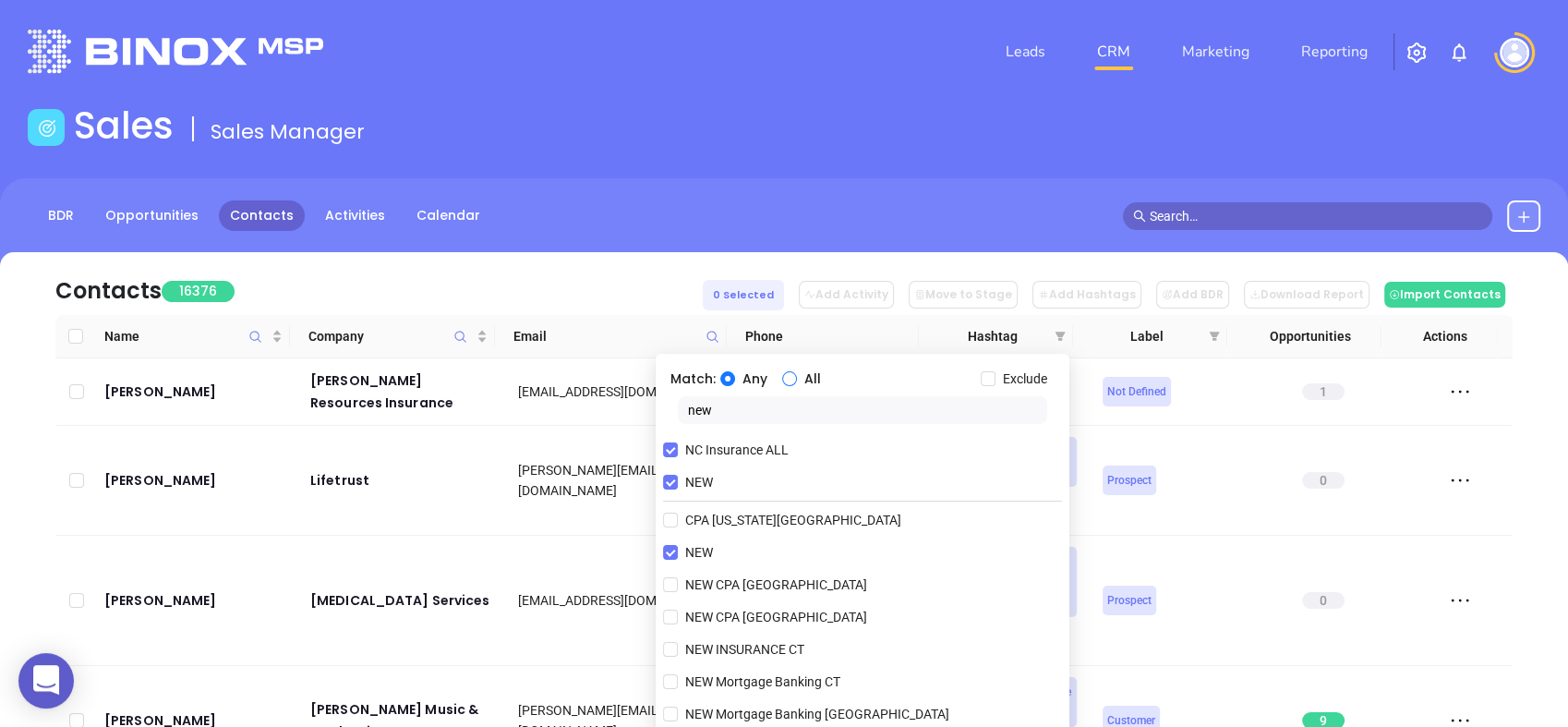
click at [783, 380] on input "All" at bounding box center [789, 378] width 15 height 15
radio input "true"
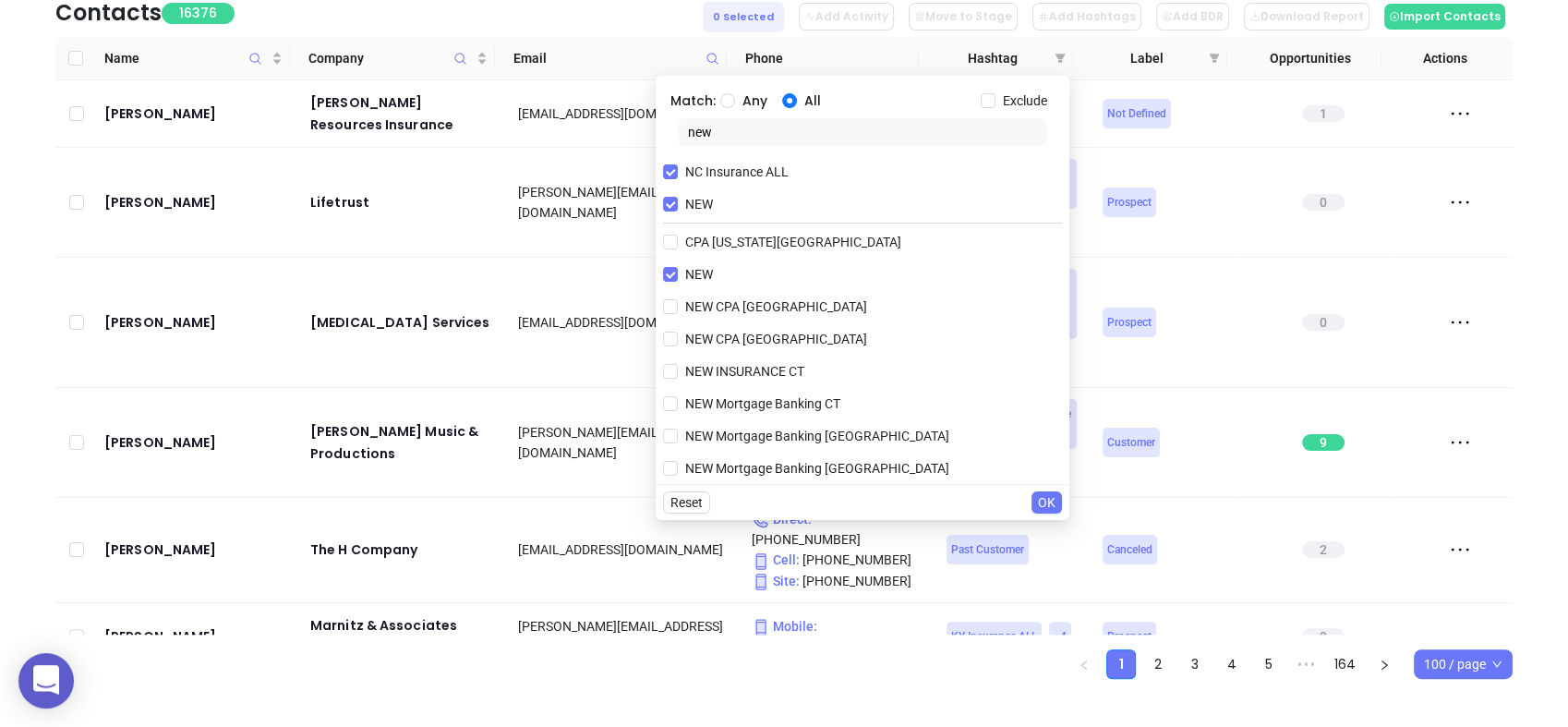
click at [1050, 503] on span "OK" at bounding box center [1047, 502] width 18 height 21
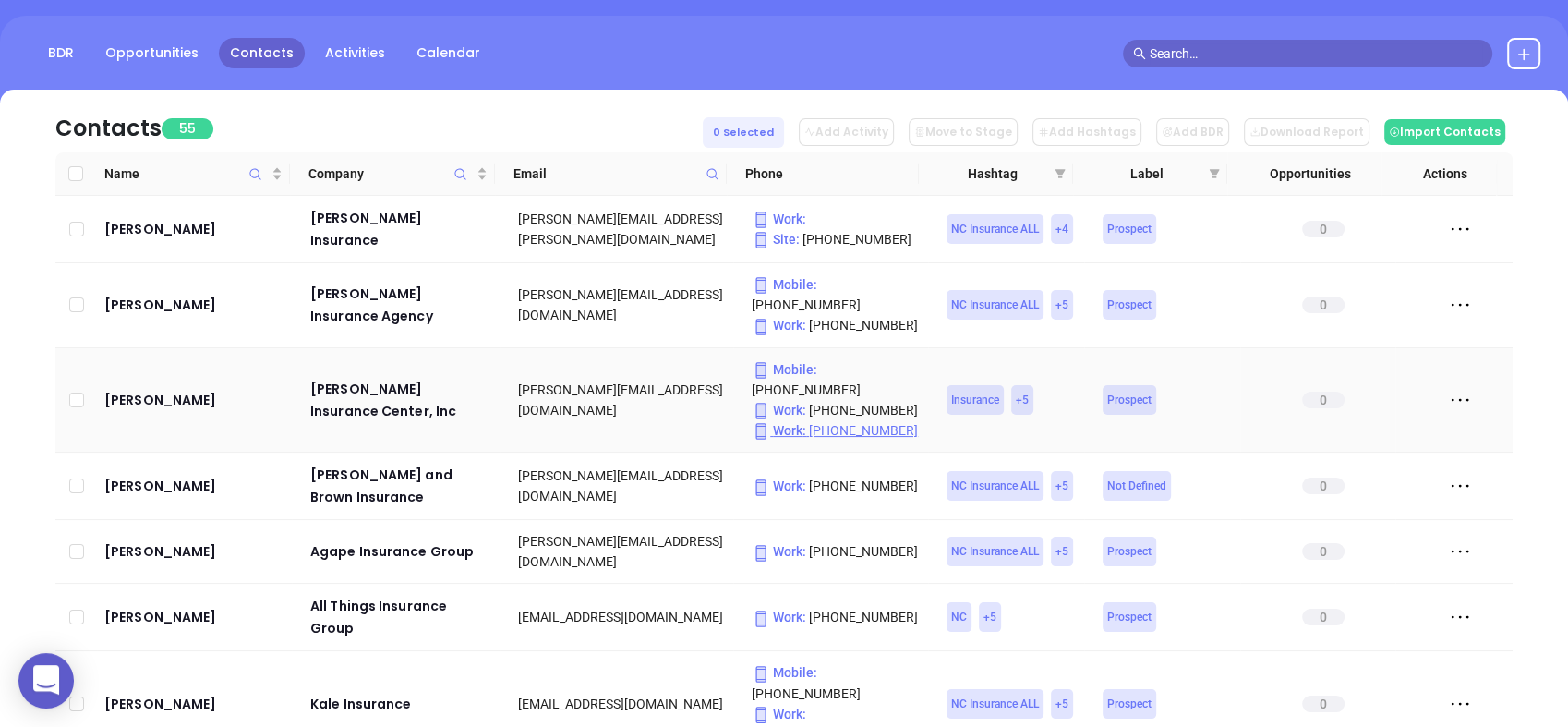
scroll to position [158, 0]
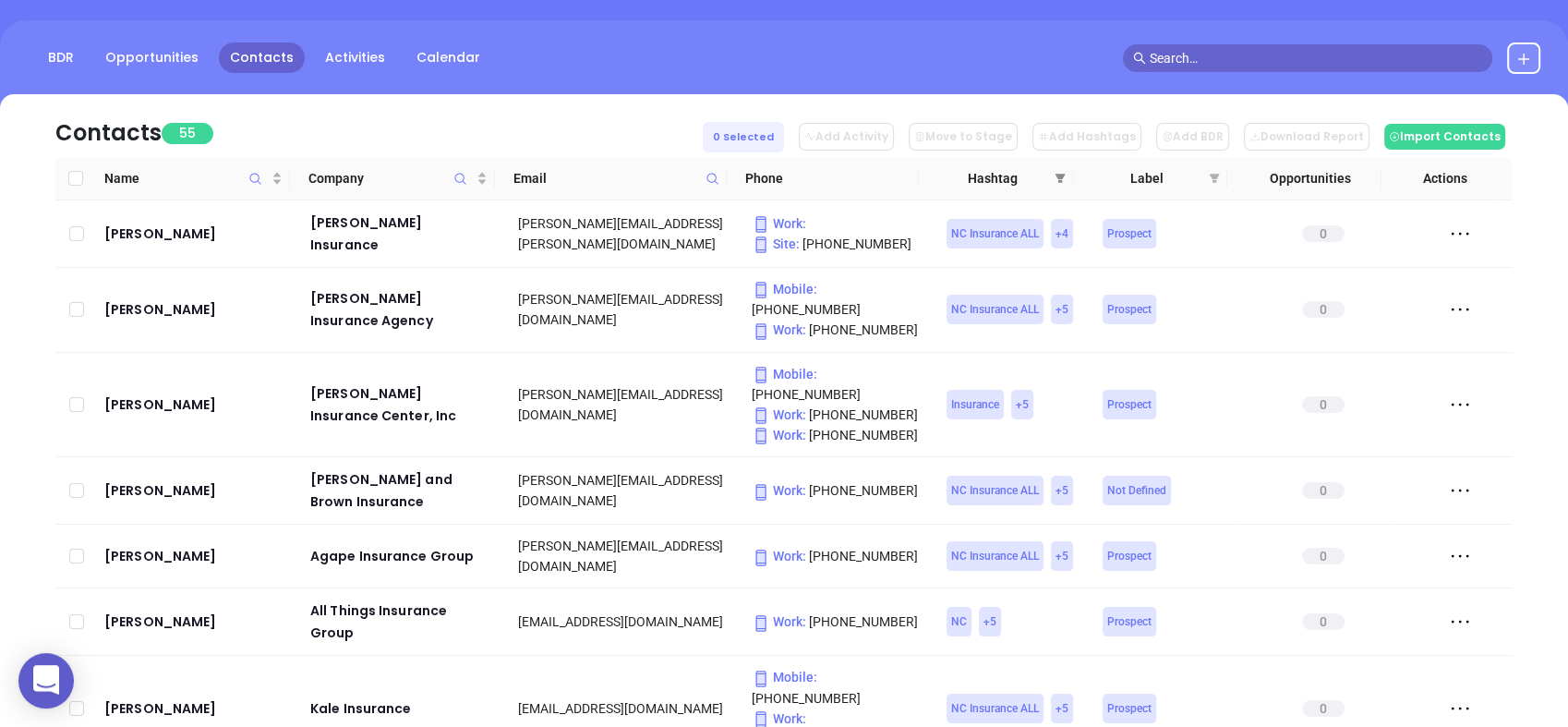
click at [1063, 172] on icon "filter" at bounding box center [1060, 177] width 11 height 11
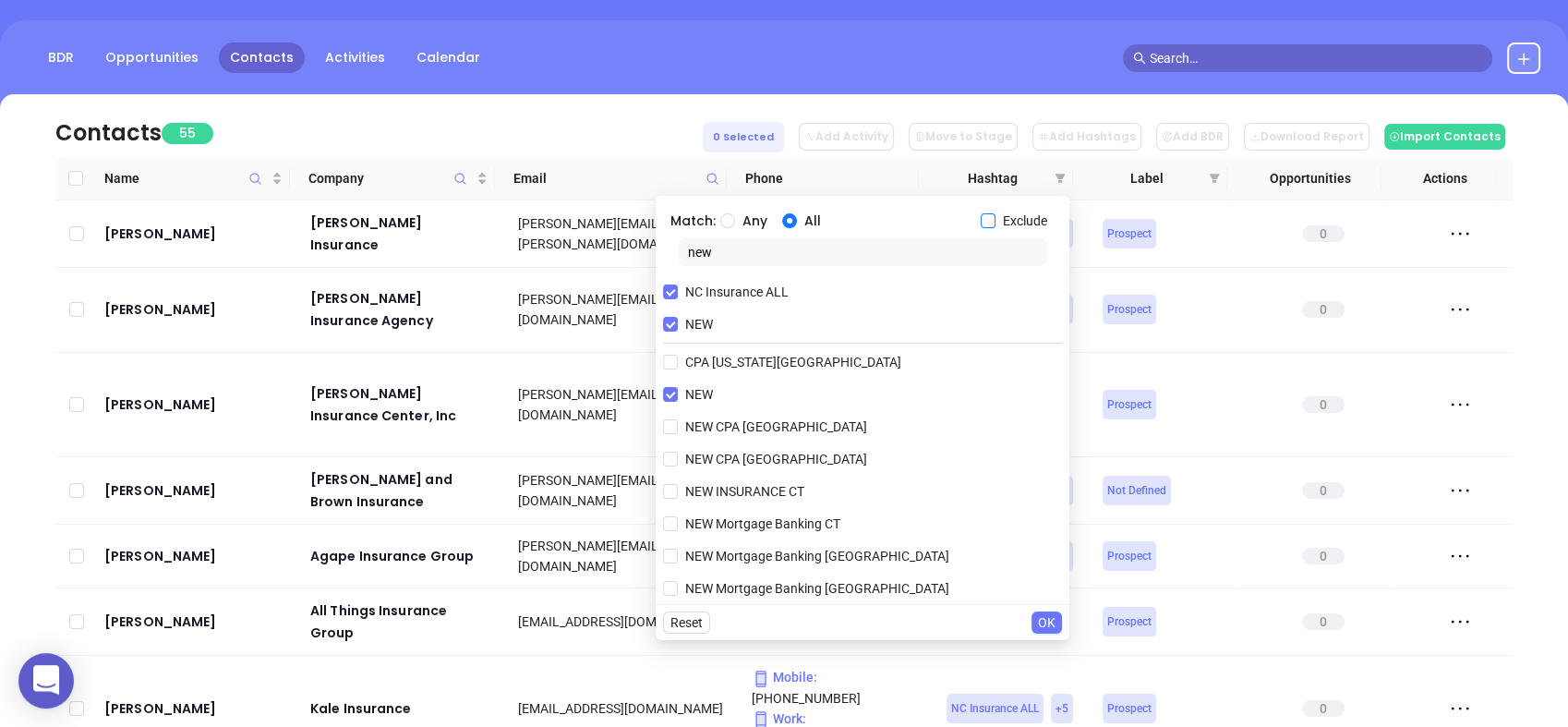
click at [992, 217] on input "Exclude" at bounding box center [988, 220] width 15 height 15
checkbox input "true"
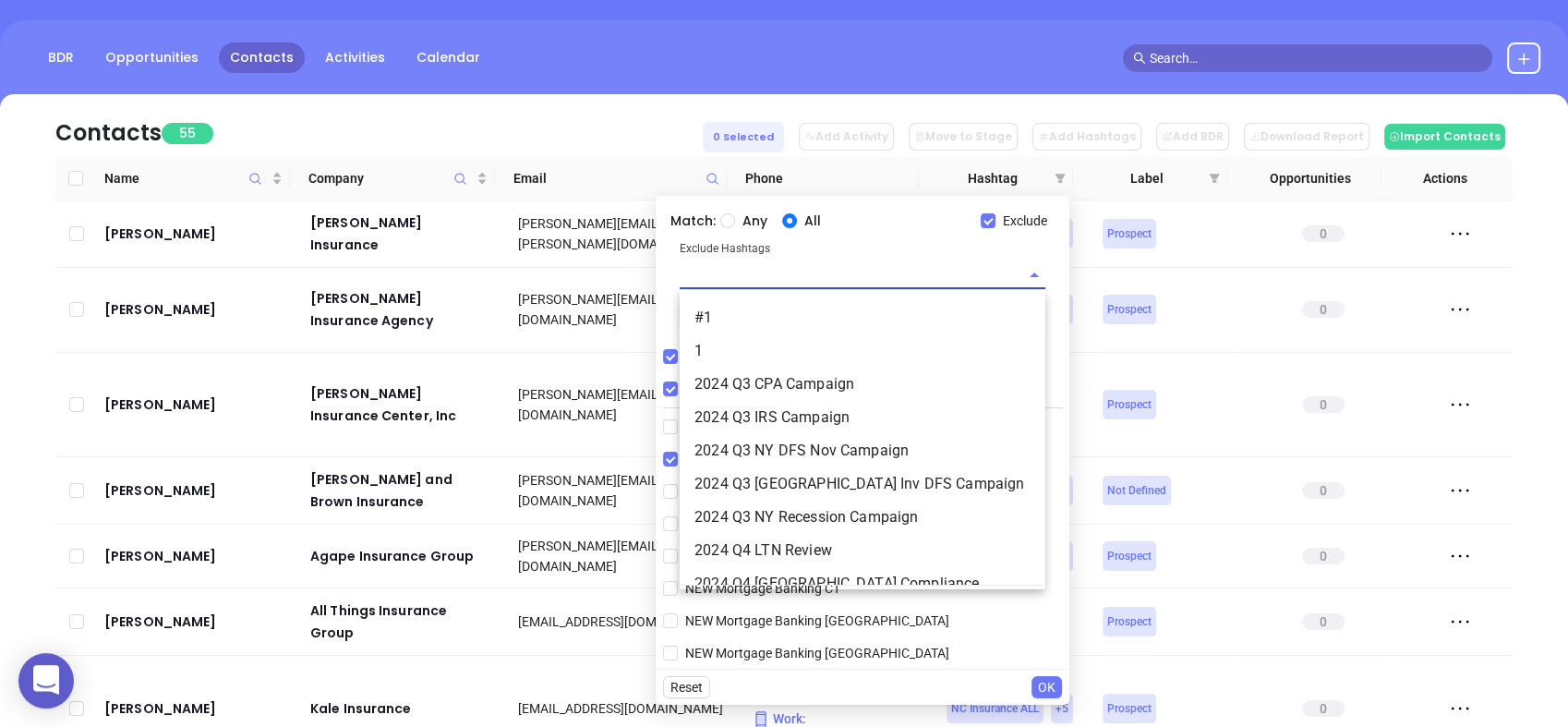
click at [836, 273] on input "text" at bounding box center [837, 274] width 314 height 26
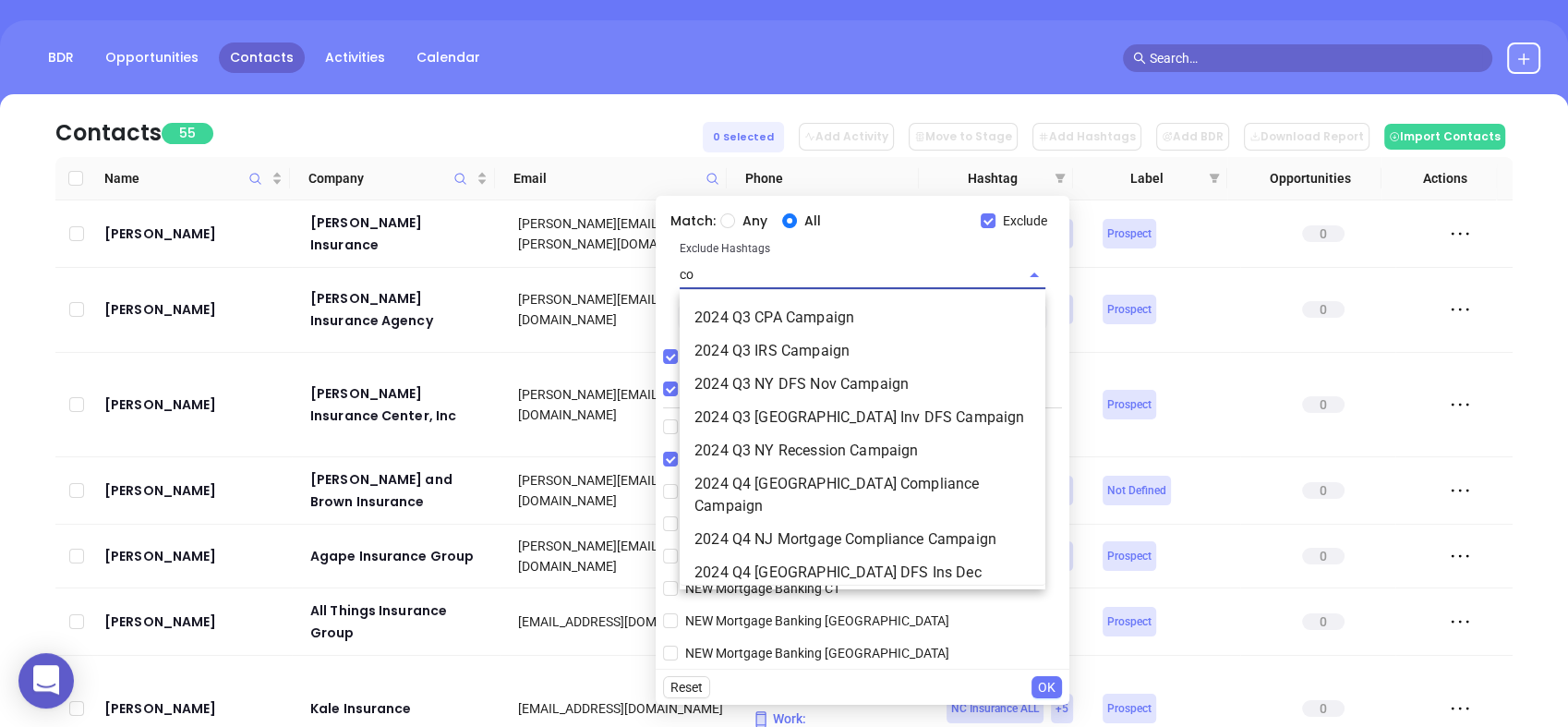
type input "cop"
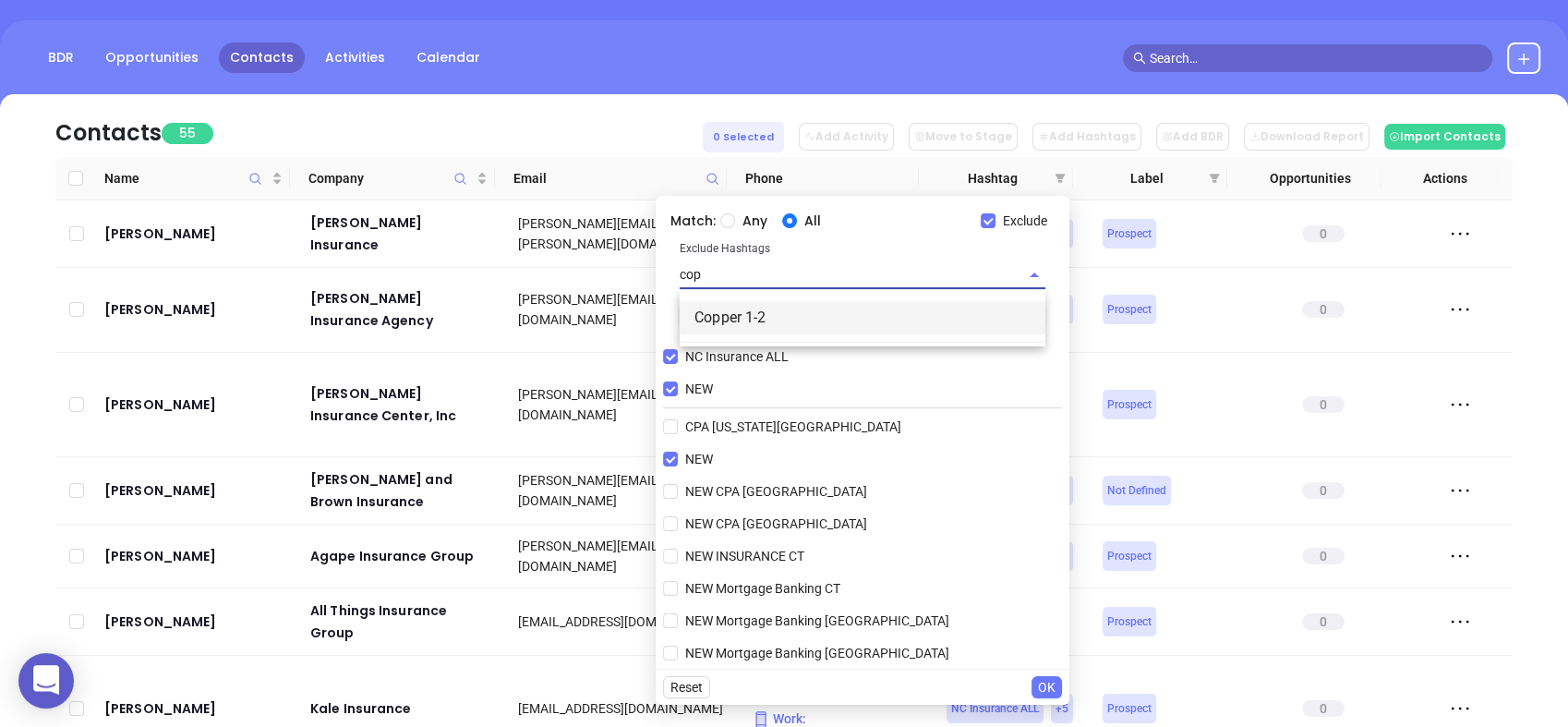
click at [777, 319] on li "Copper 1-2" at bounding box center [863, 318] width 366 height 33
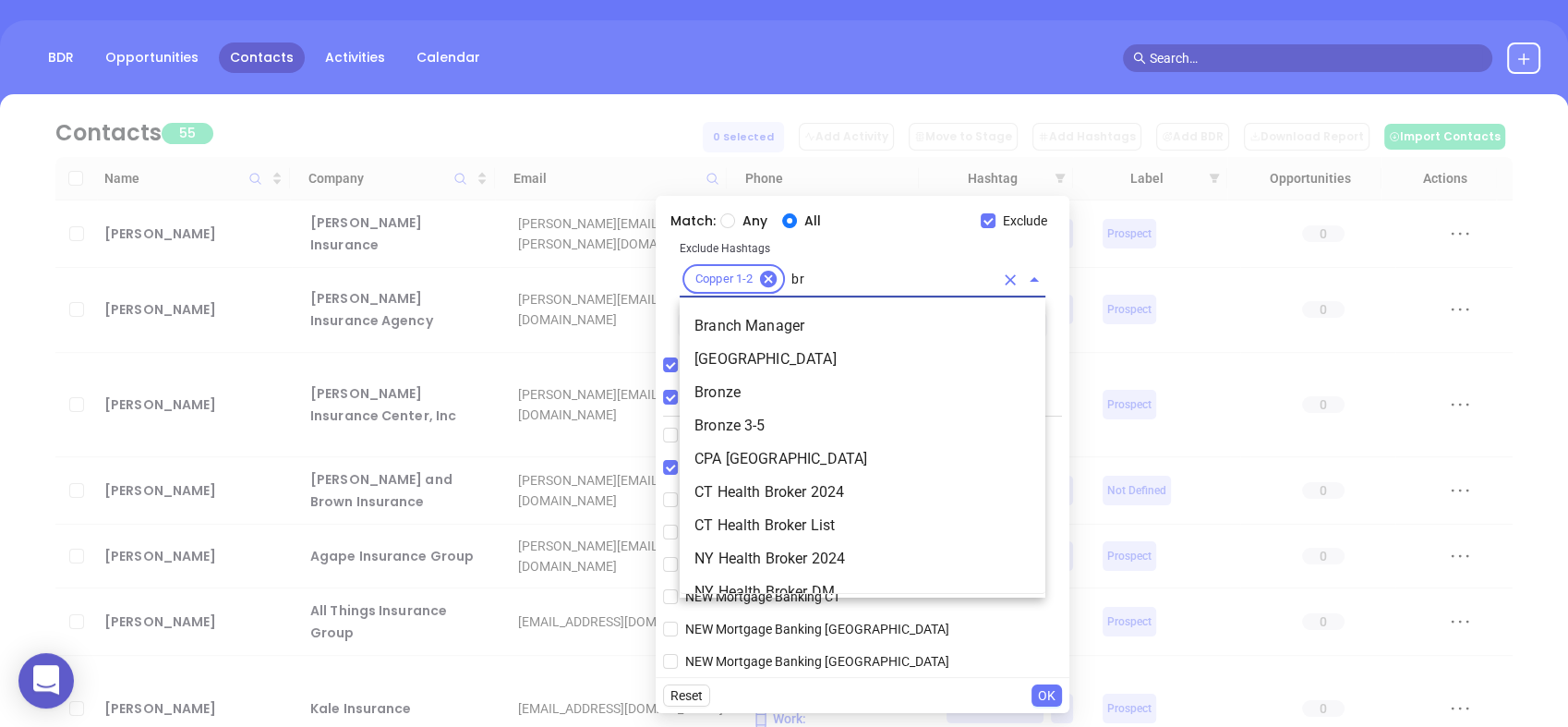
type input "bro"
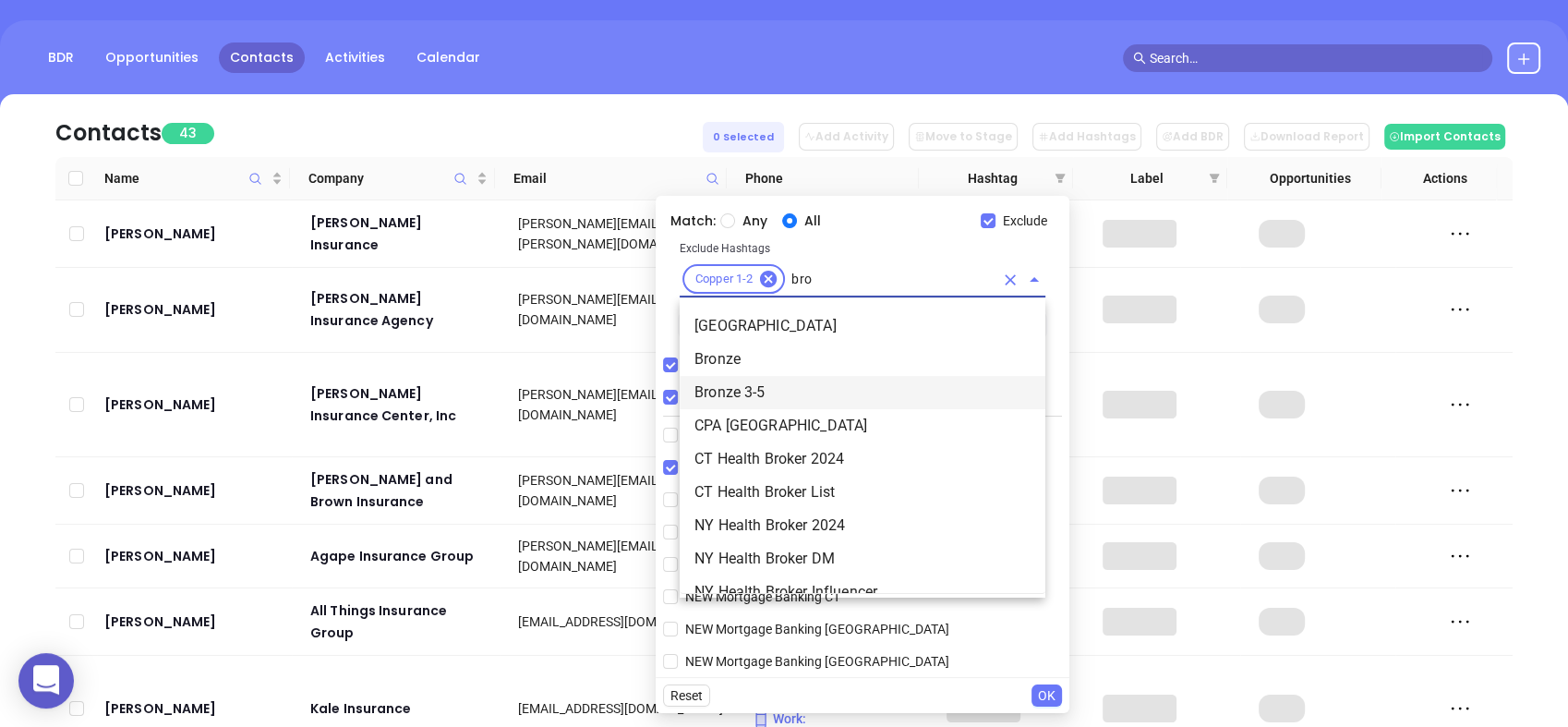
click at [723, 397] on li "Bronze 3-5" at bounding box center [863, 392] width 366 height 33
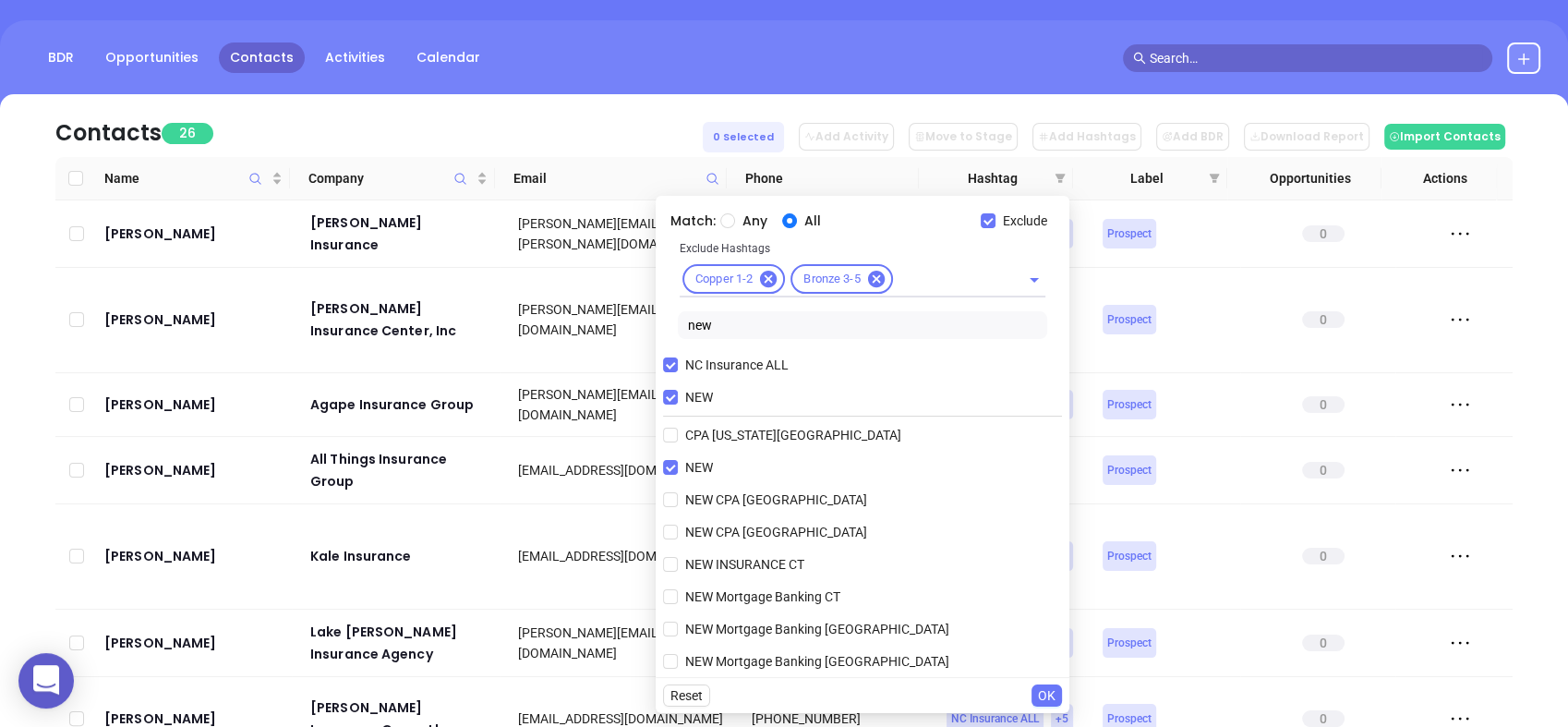
click at [1049, 699] on span "OK" at bounding box center [1047, 695] width 18 height 21
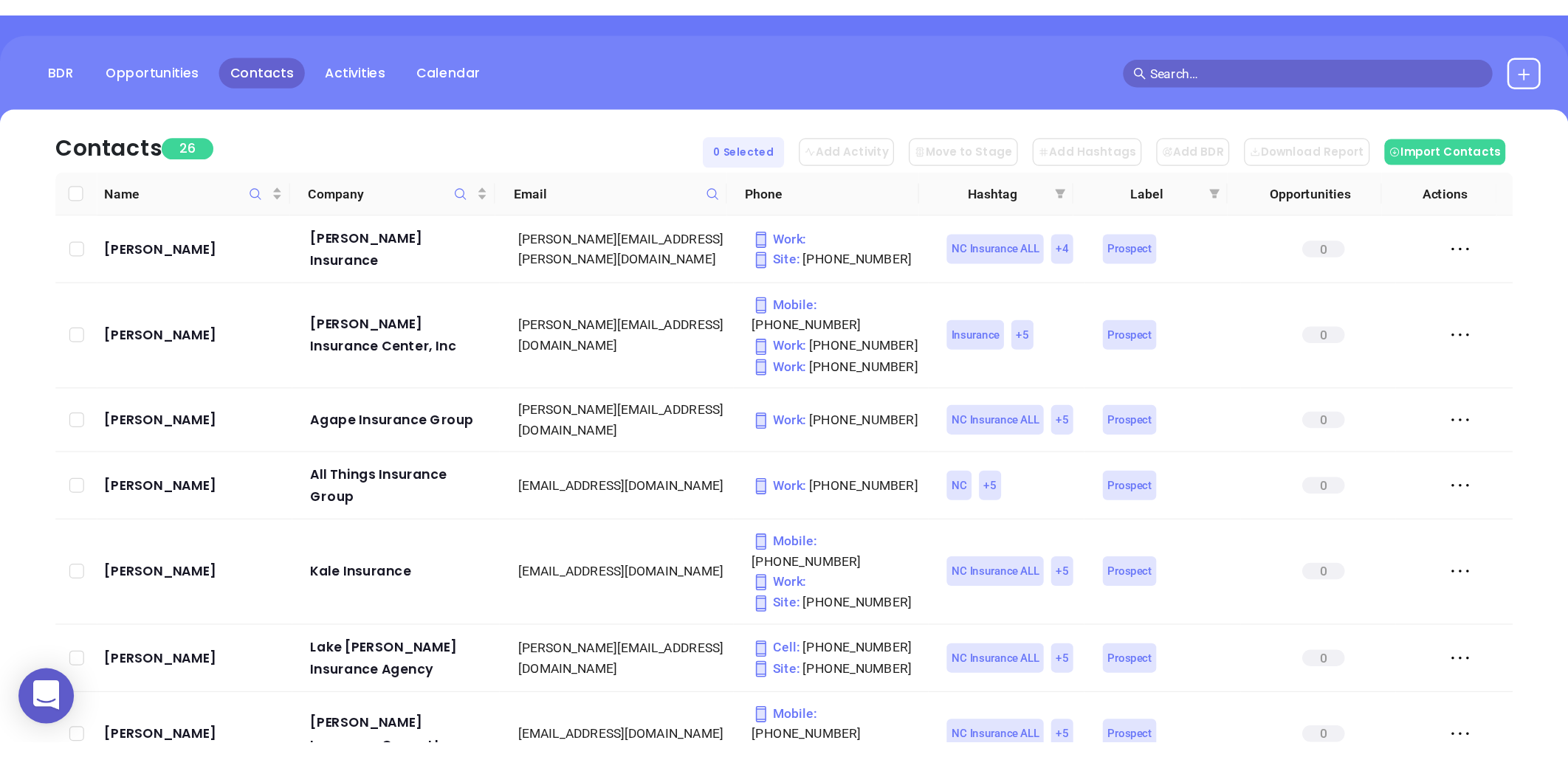
scroll to position [58, 0]
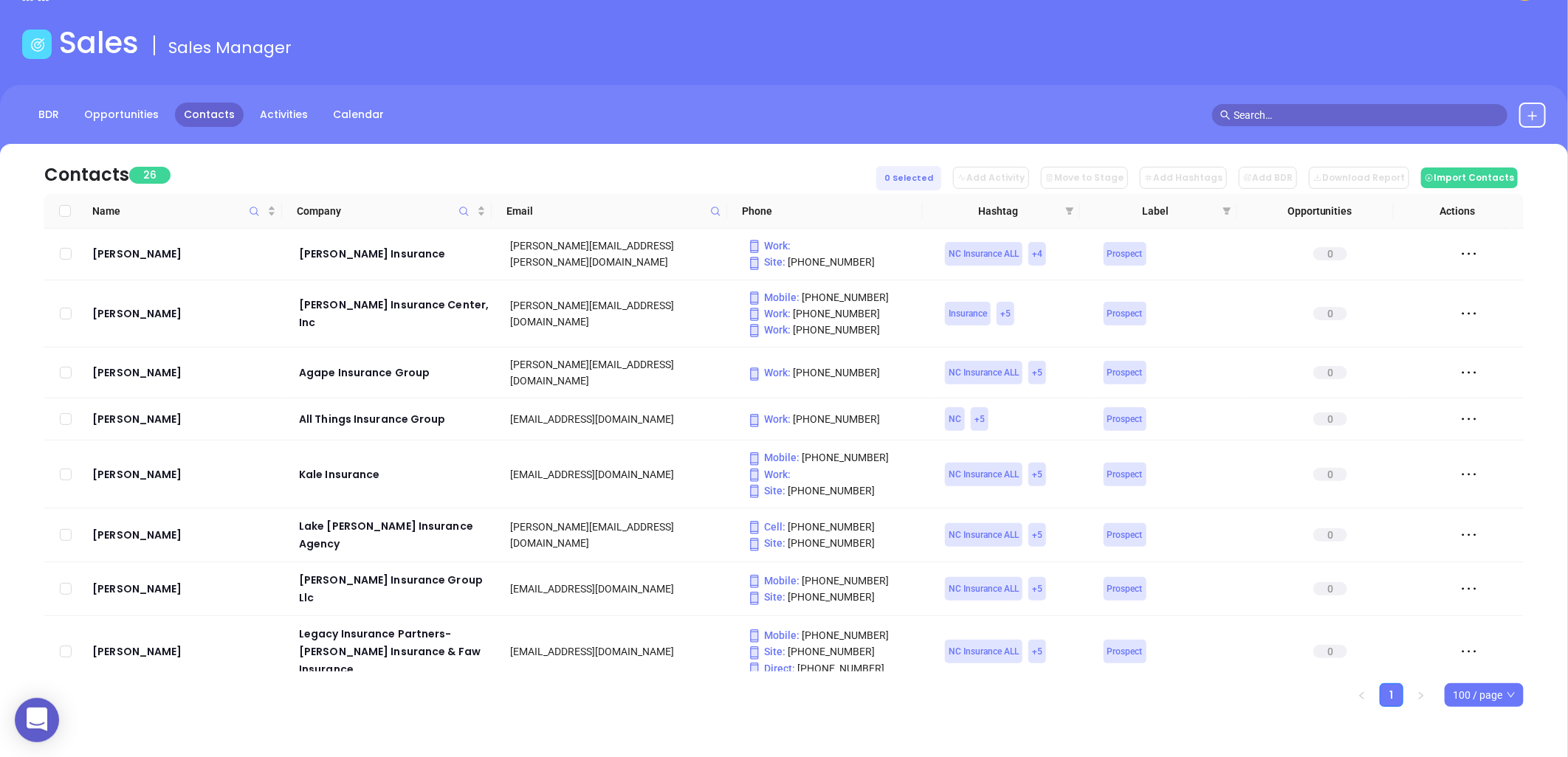
click at [753, 56] on div "Sales Sales Manager" at bounding box center [784, 45] width 1541 height 41
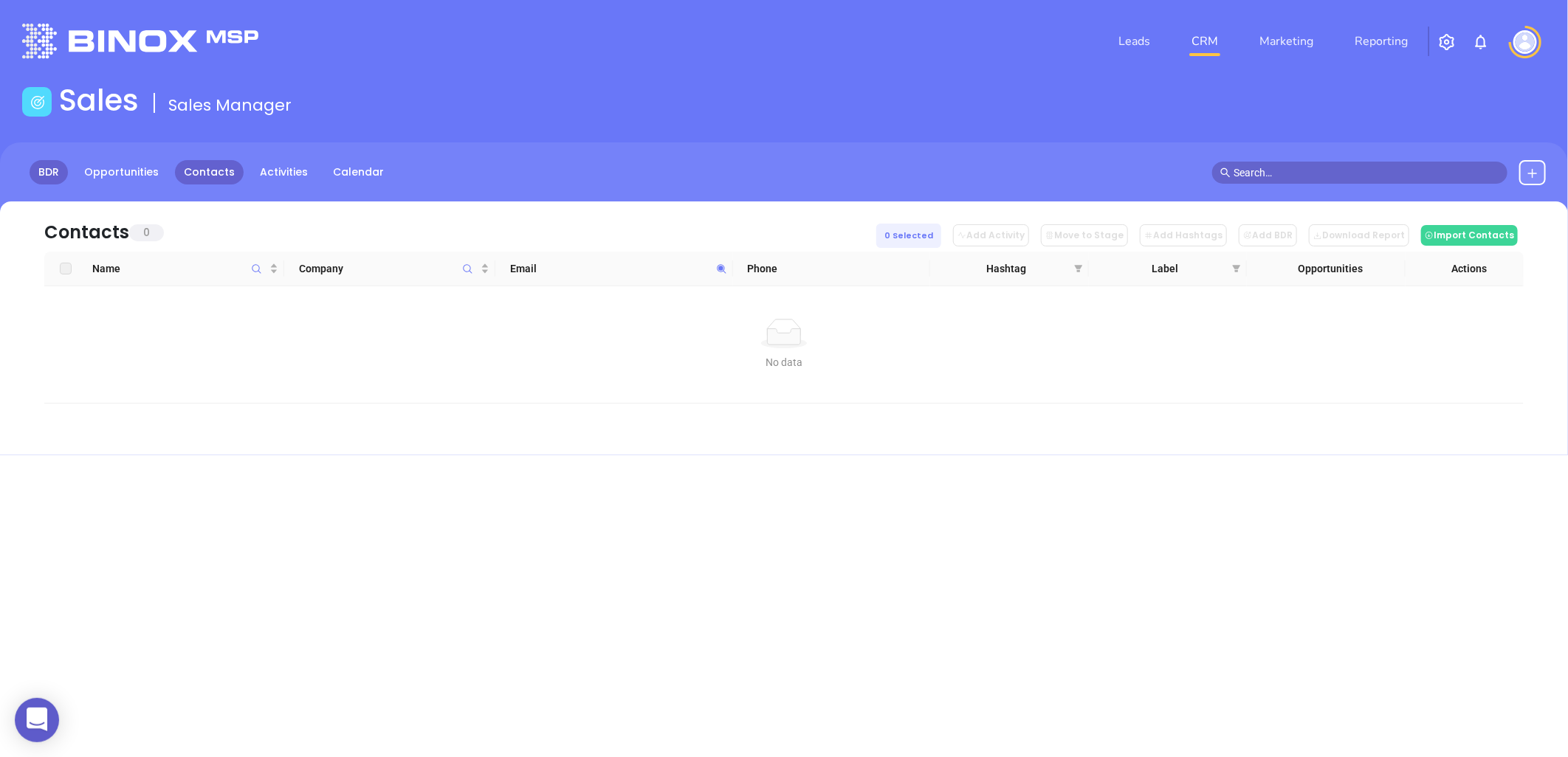
click at [49, 167] on link "BDR" at bounding box center [49, 172] width 38 height 24
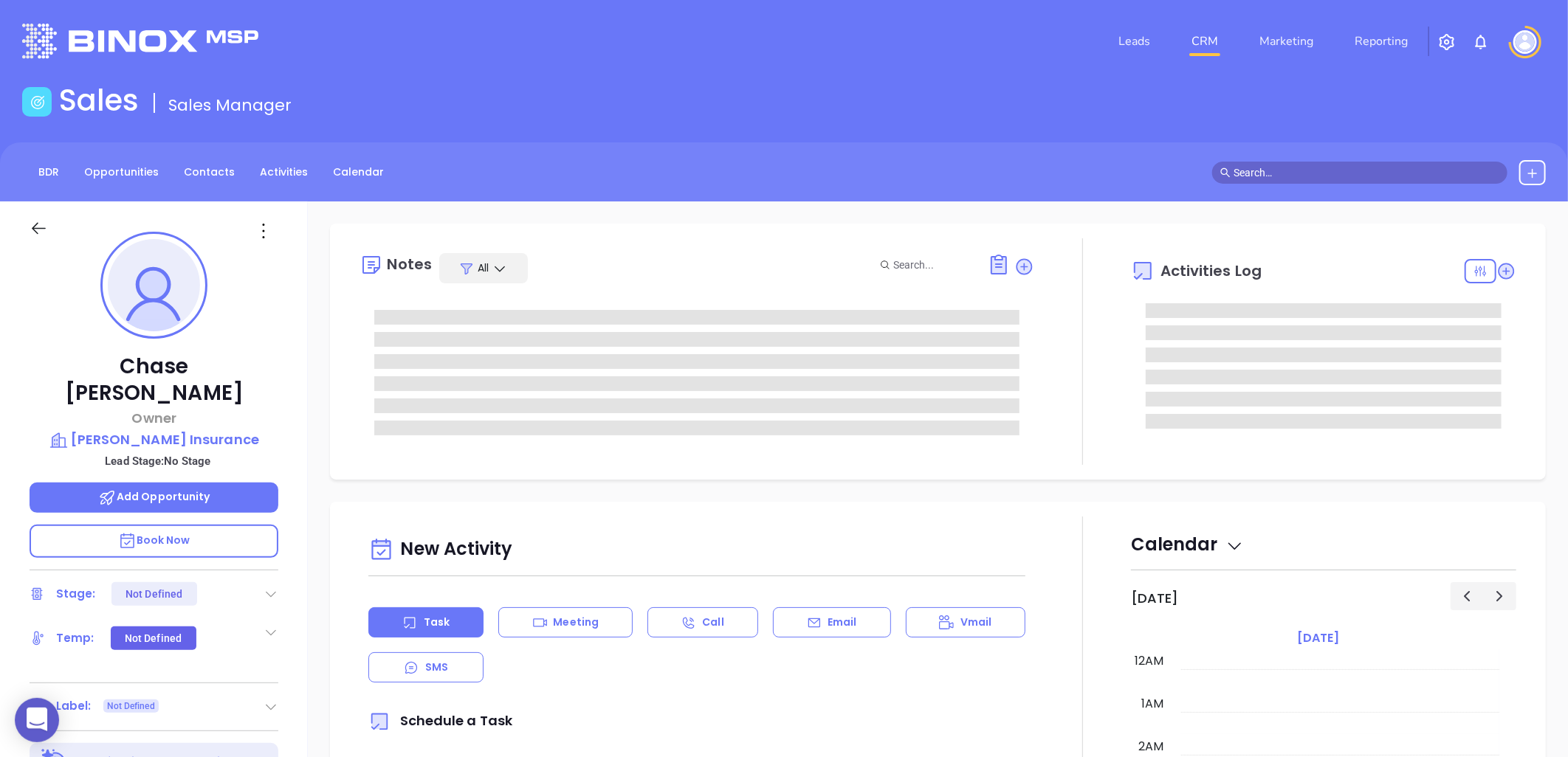
type input "[DATE]"
type input "[PERSON_NAME]"
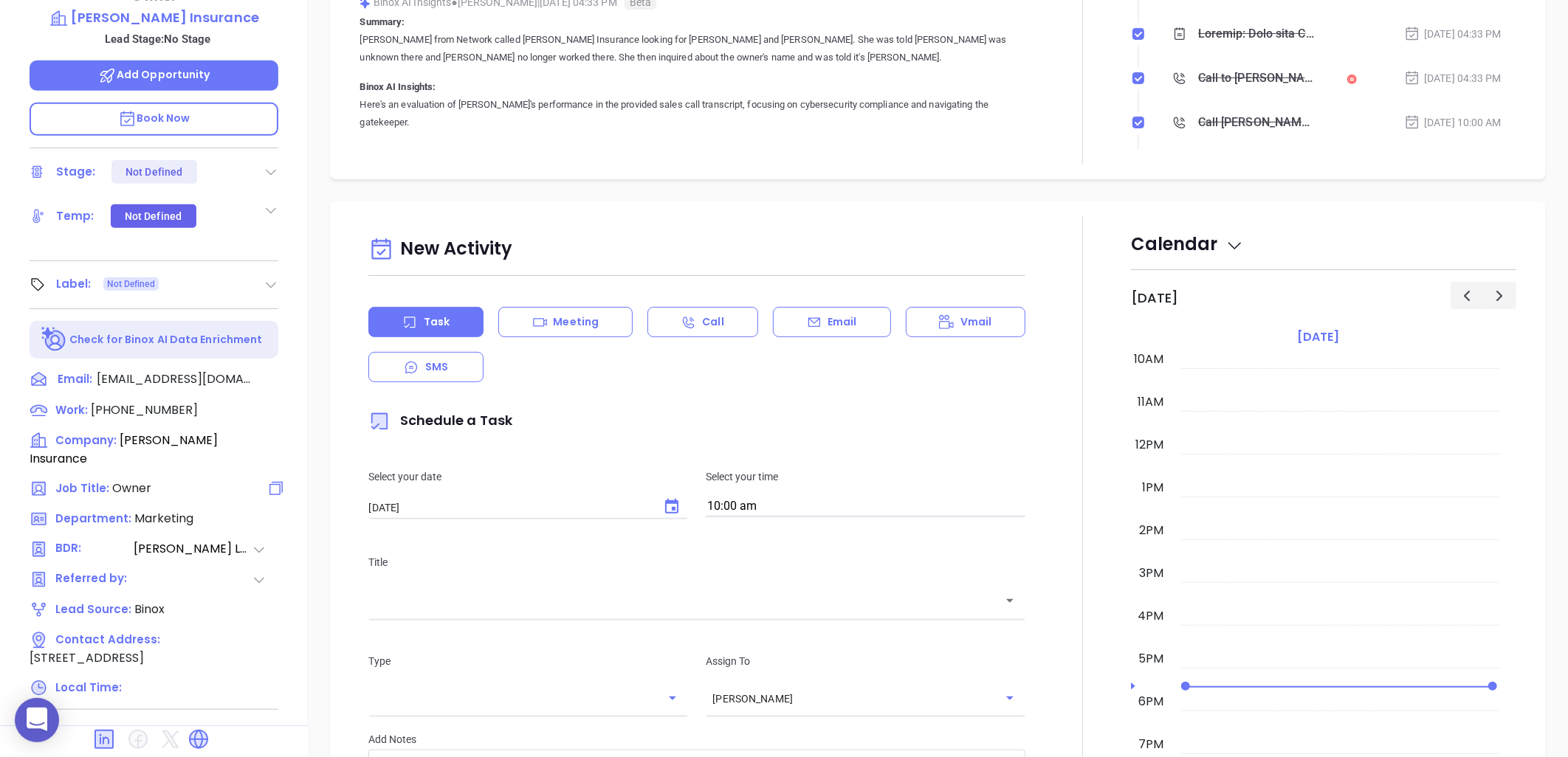
scroll to position [477, 0]
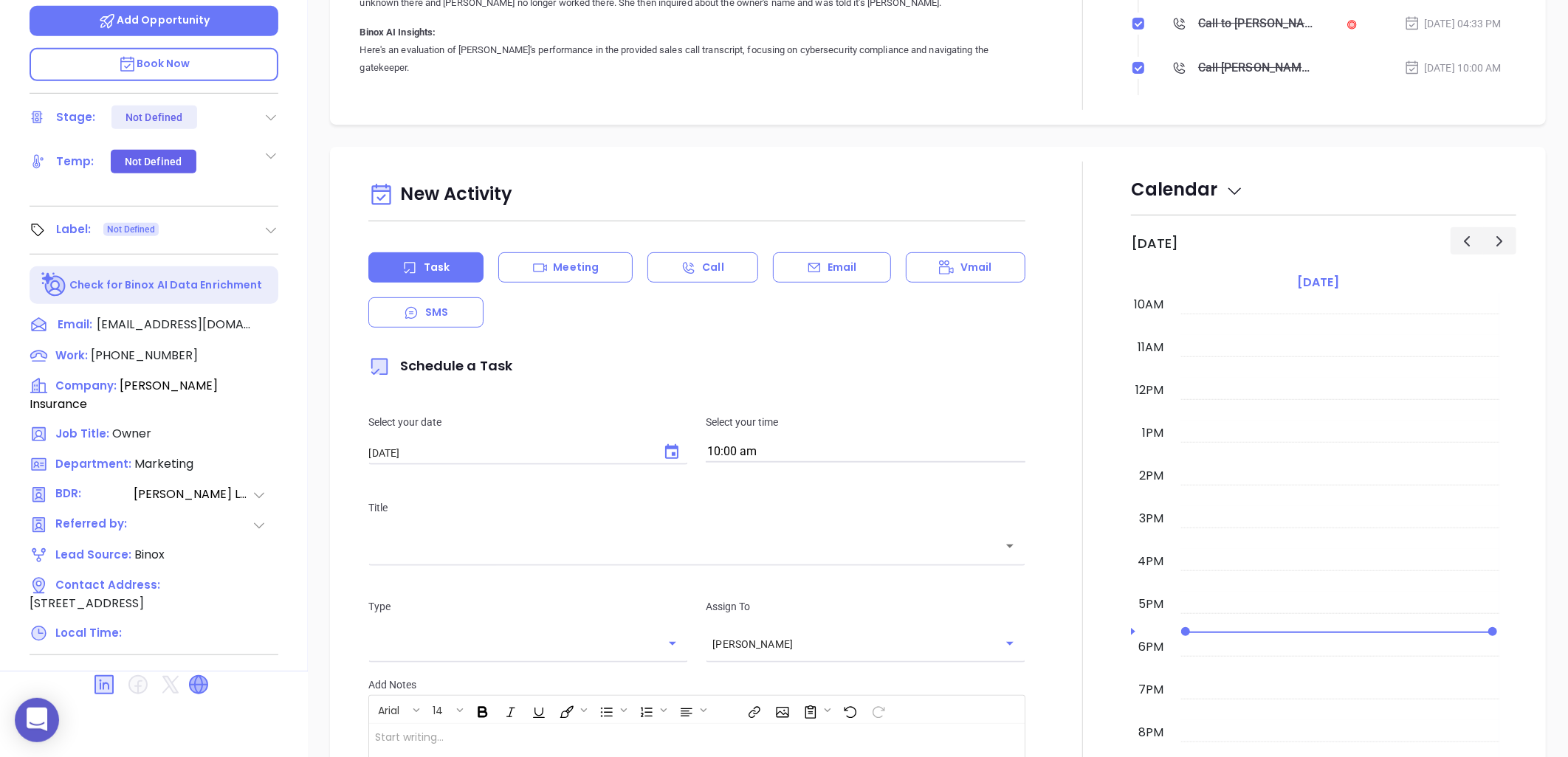
click at [203, 676] on icon at bounding box center [199, 684] width 18 height 18
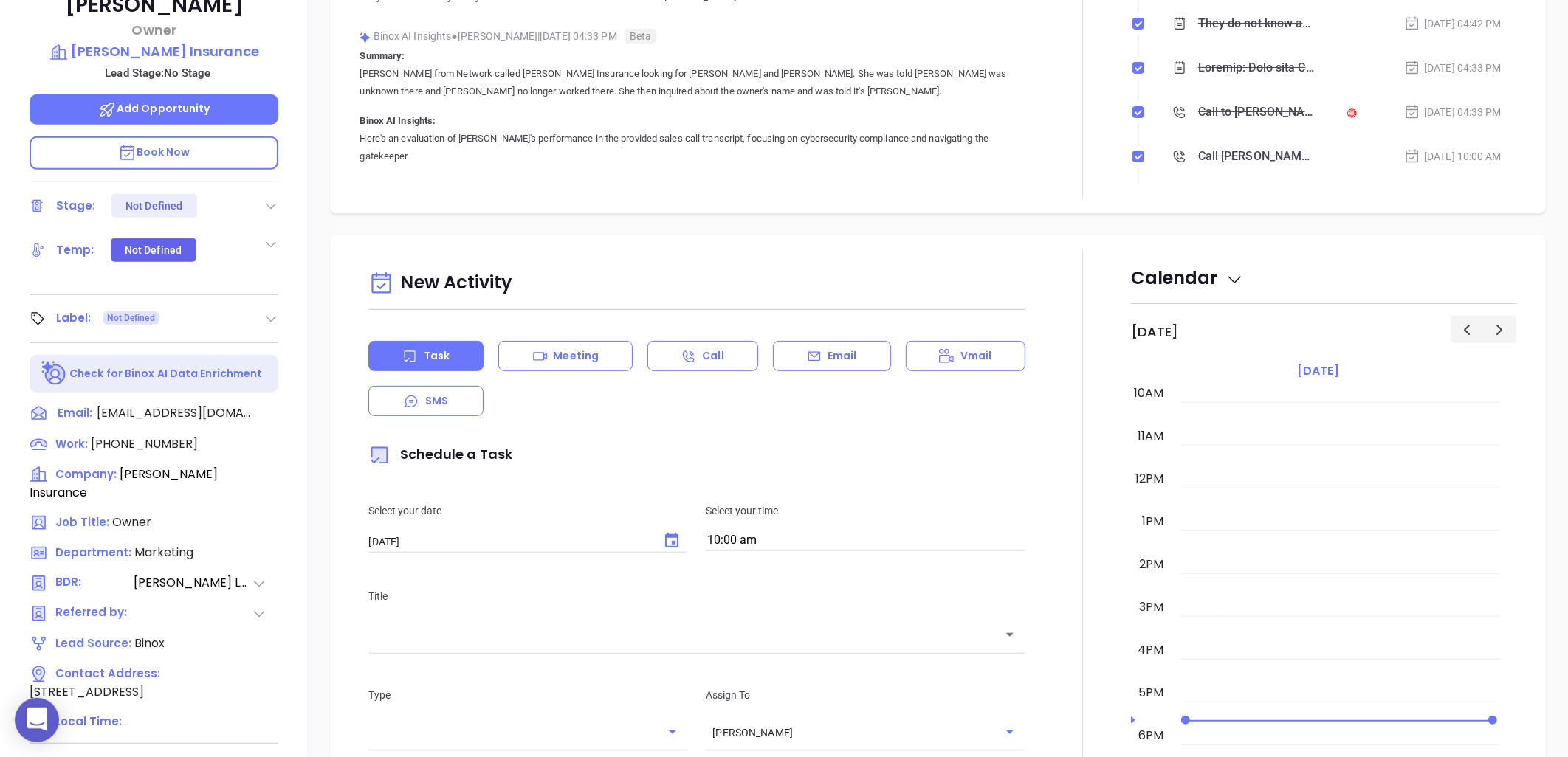
scroll to position [231, 0]
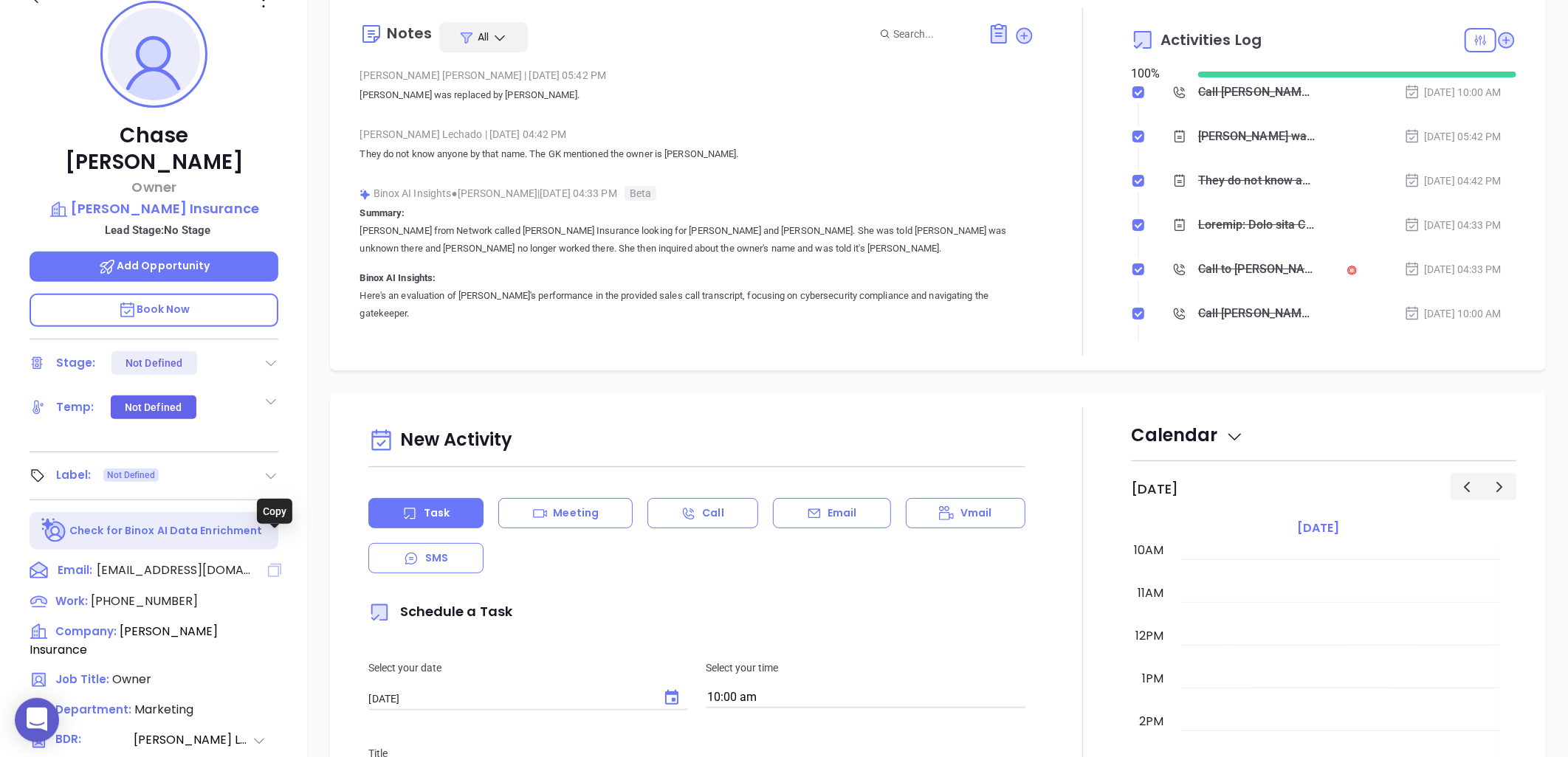
click at [267, 561] on icon at bounding box center [275, 570] width 18 height 18
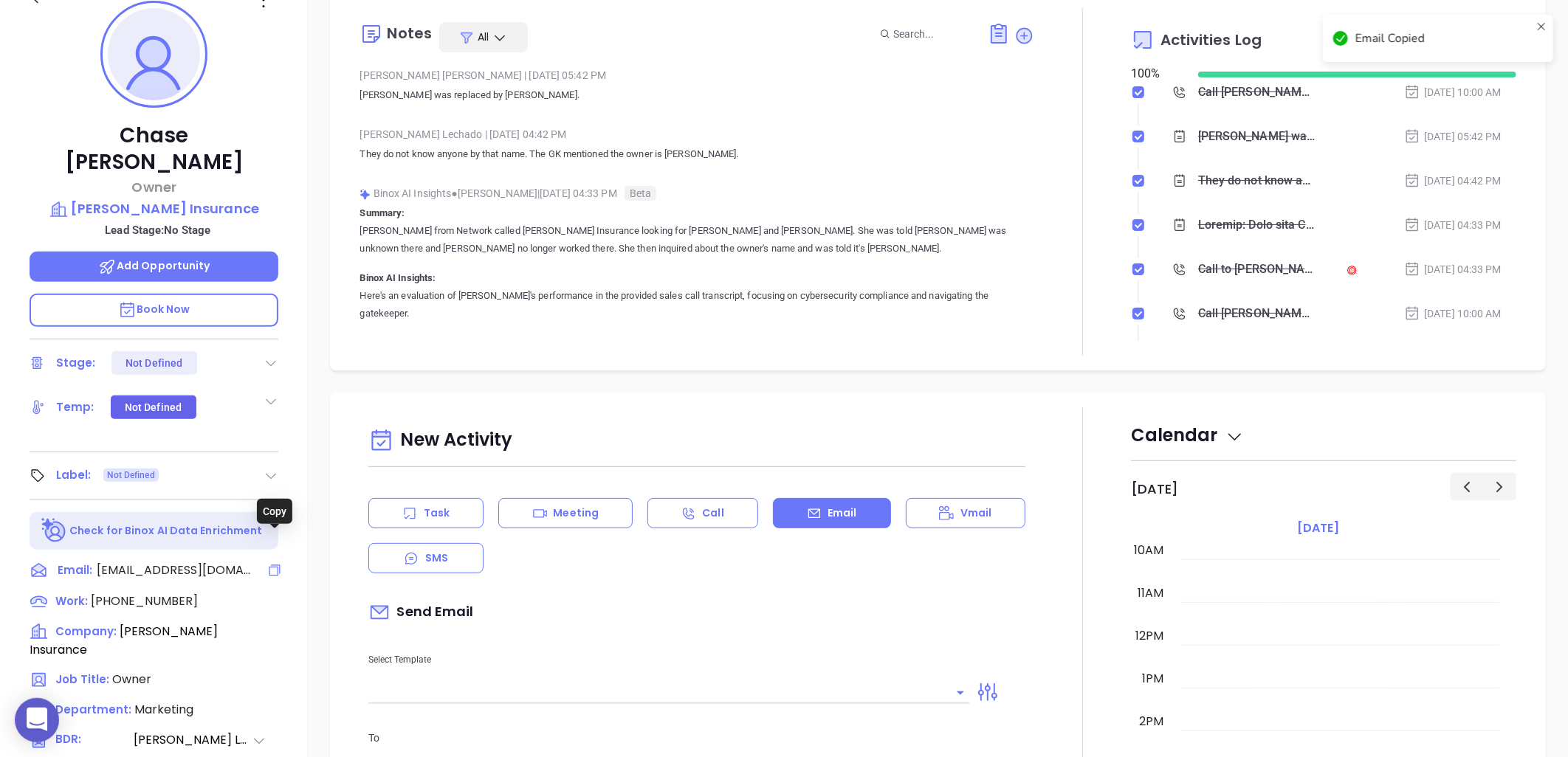
scroll to position [422, 0]
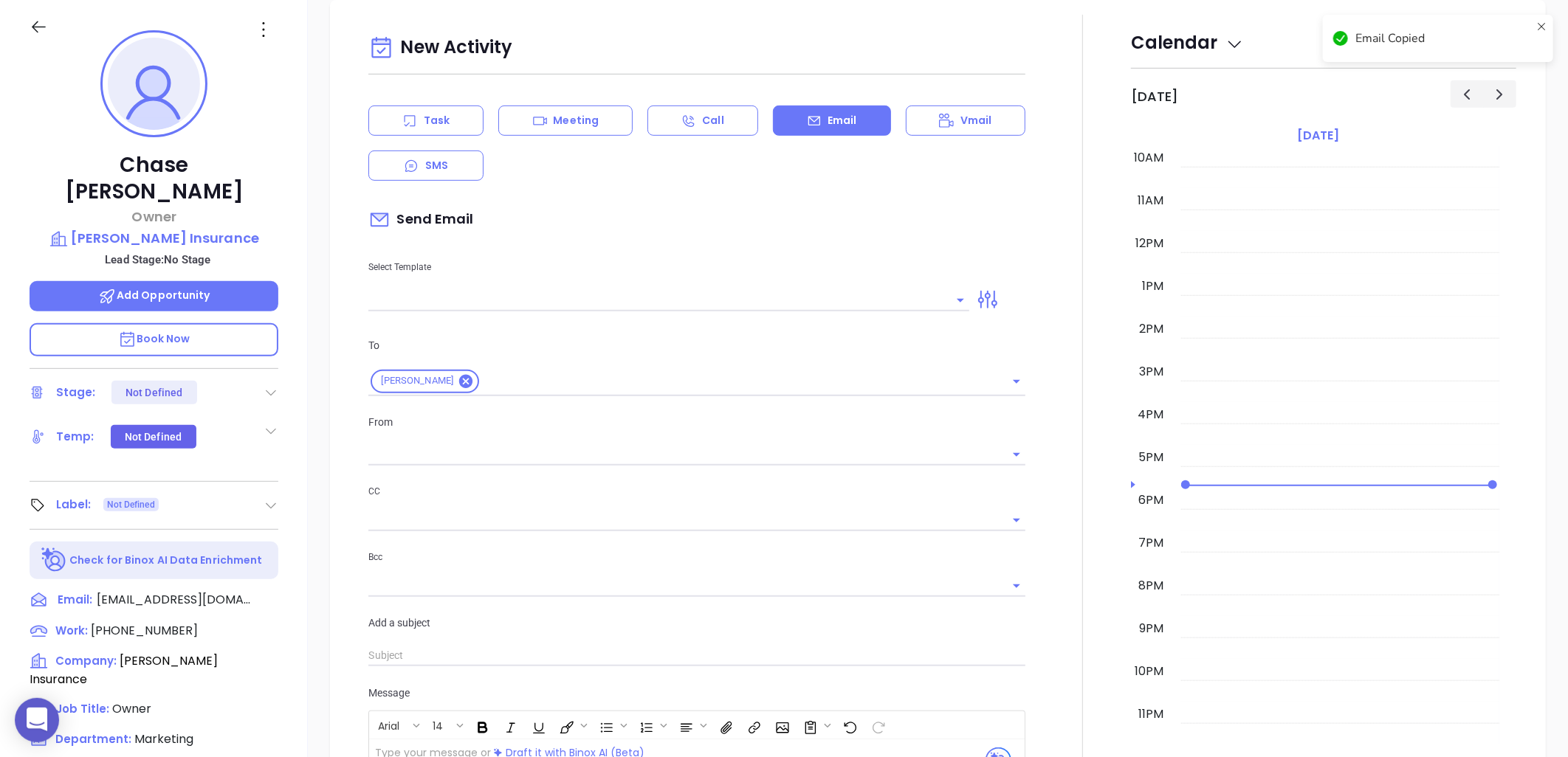
type input "[PERSON_NAME]"
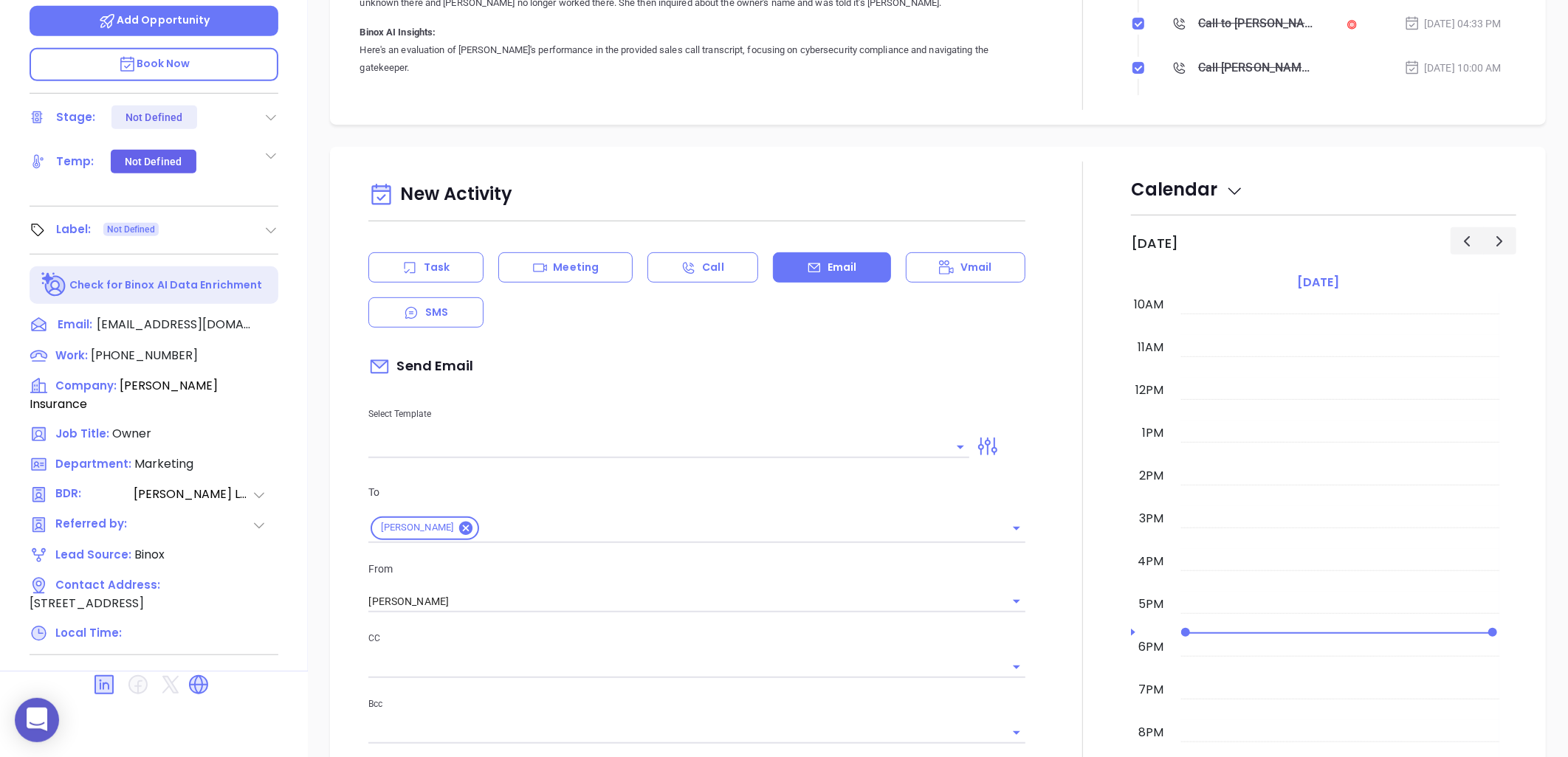
scroll to position [492, 0]
